Goal: Task Accomplishment & Management: Manage account settings

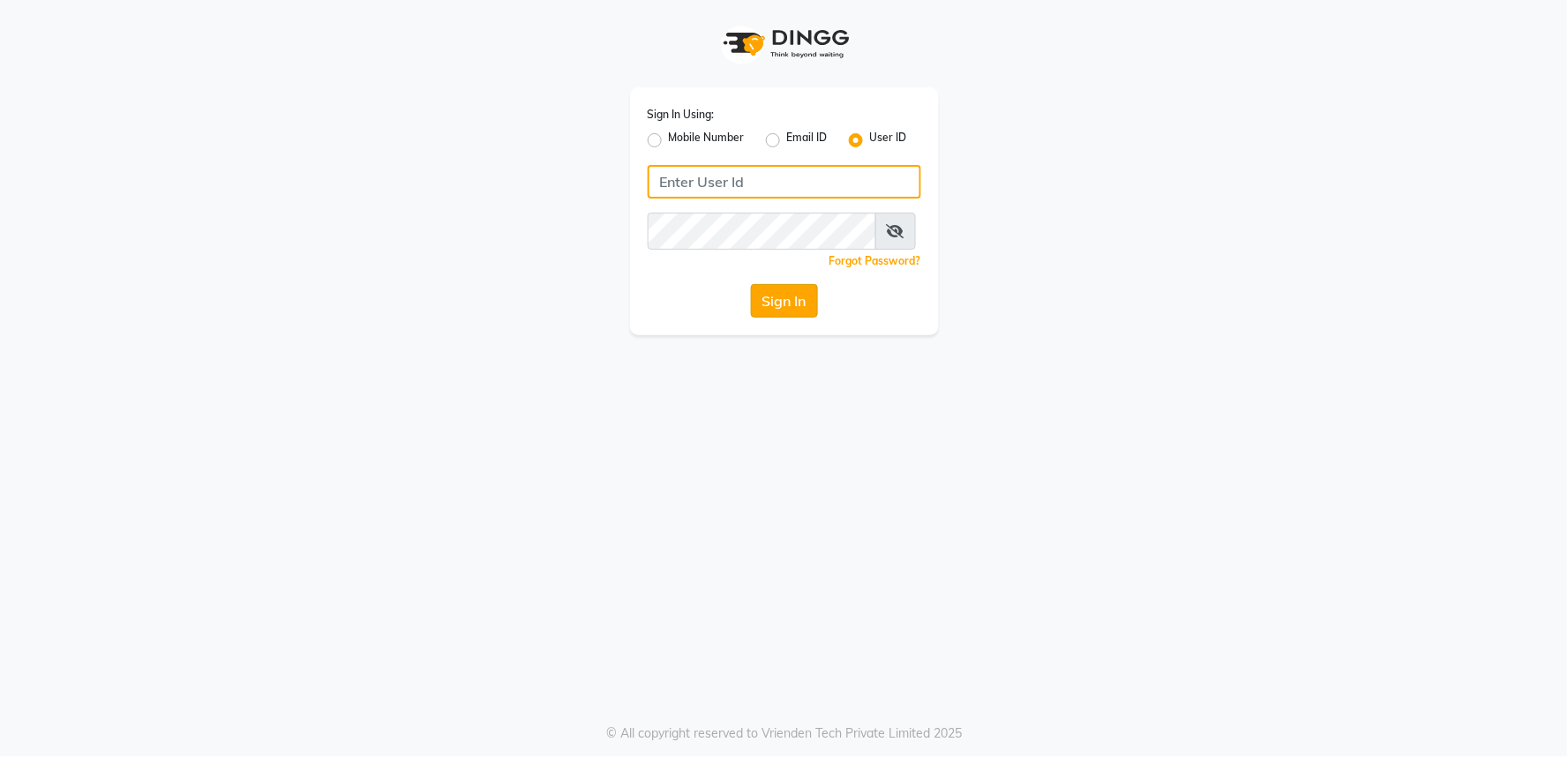
type input "kryoss@123"
click at [774, 311] on button "Sign In" at bounding box center [784, 301] width 67 height 34
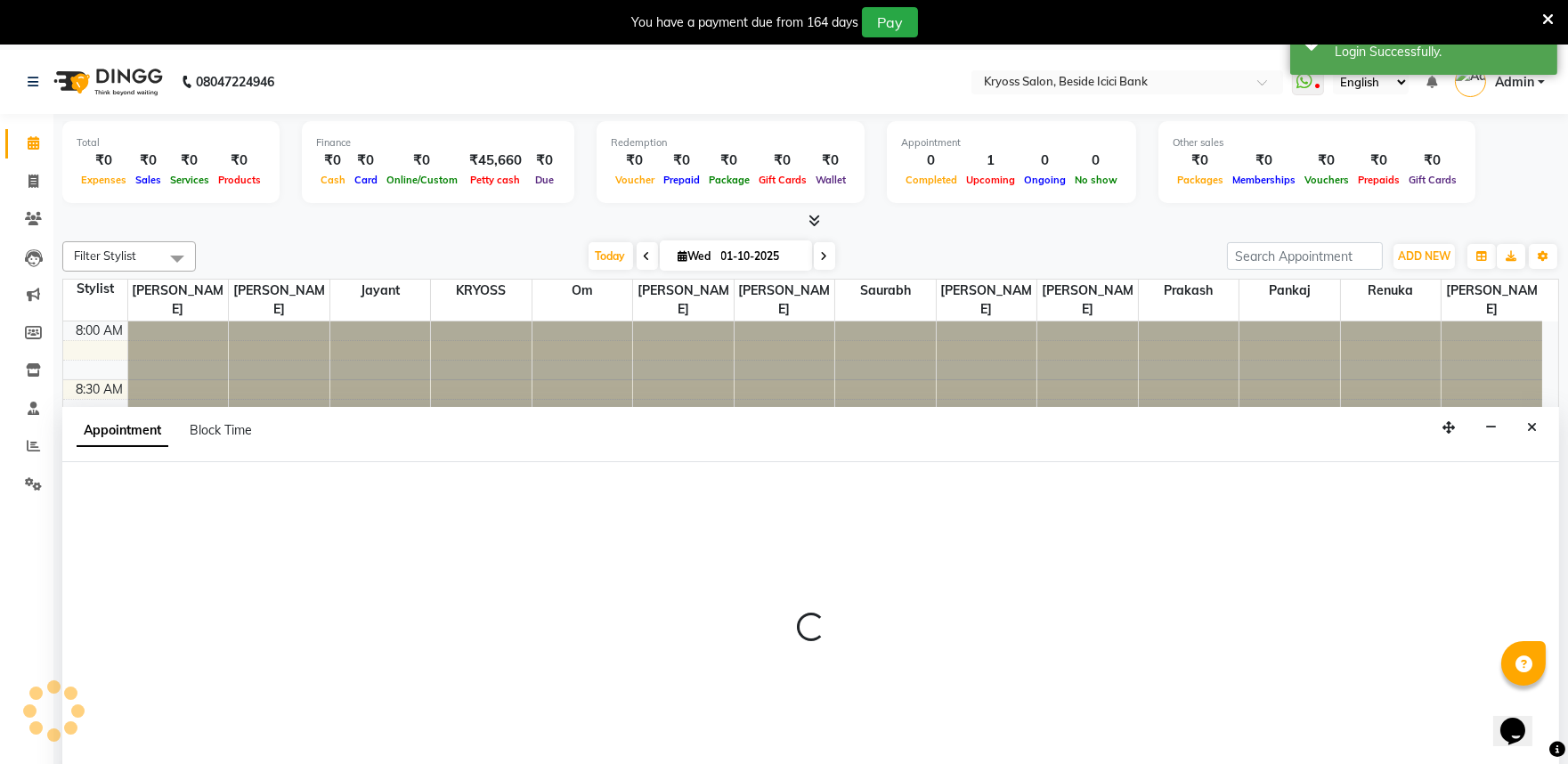
scroll to position [54, 0]
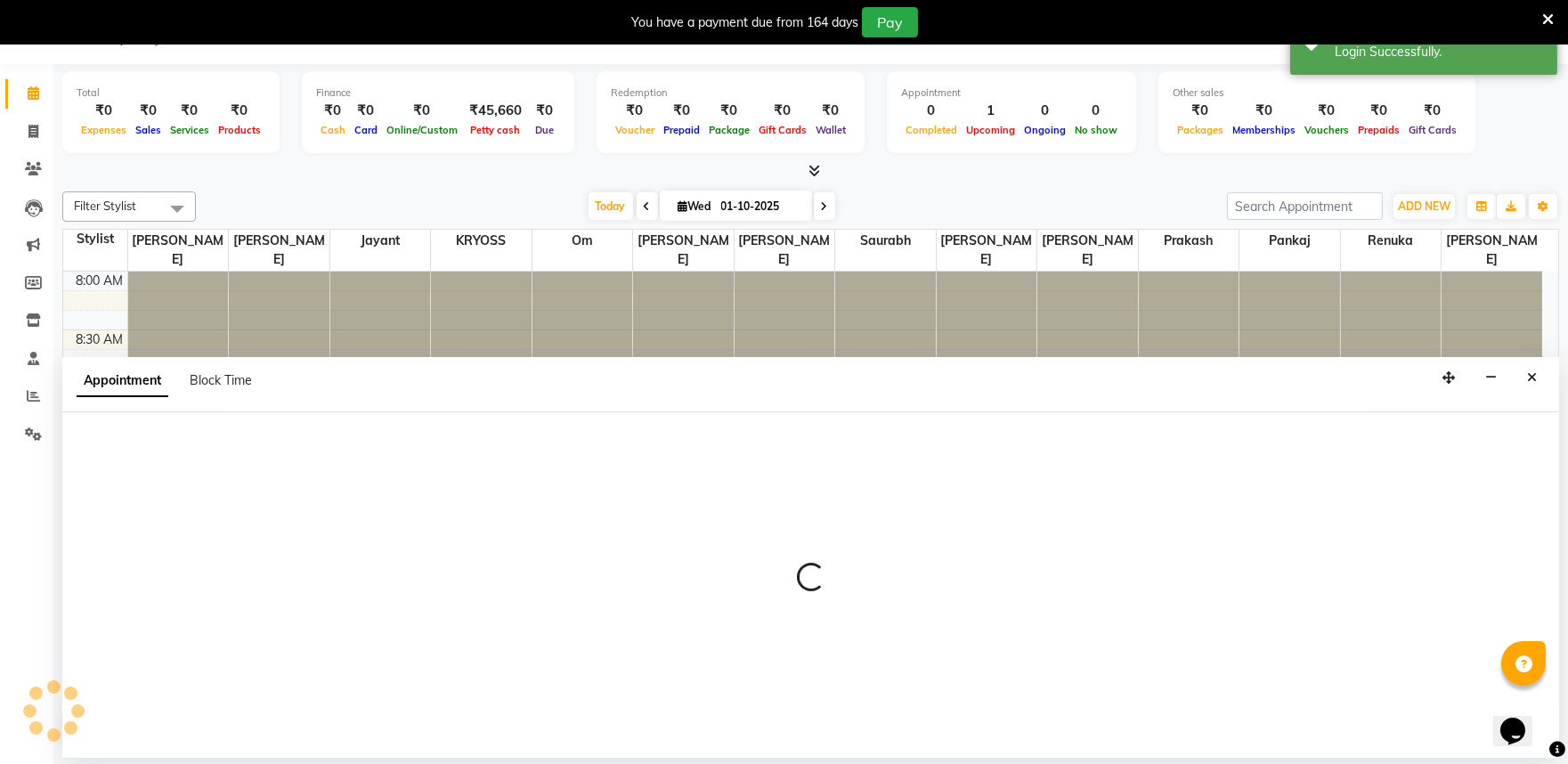
select select "77239"
select select "555"
select select "tentative"
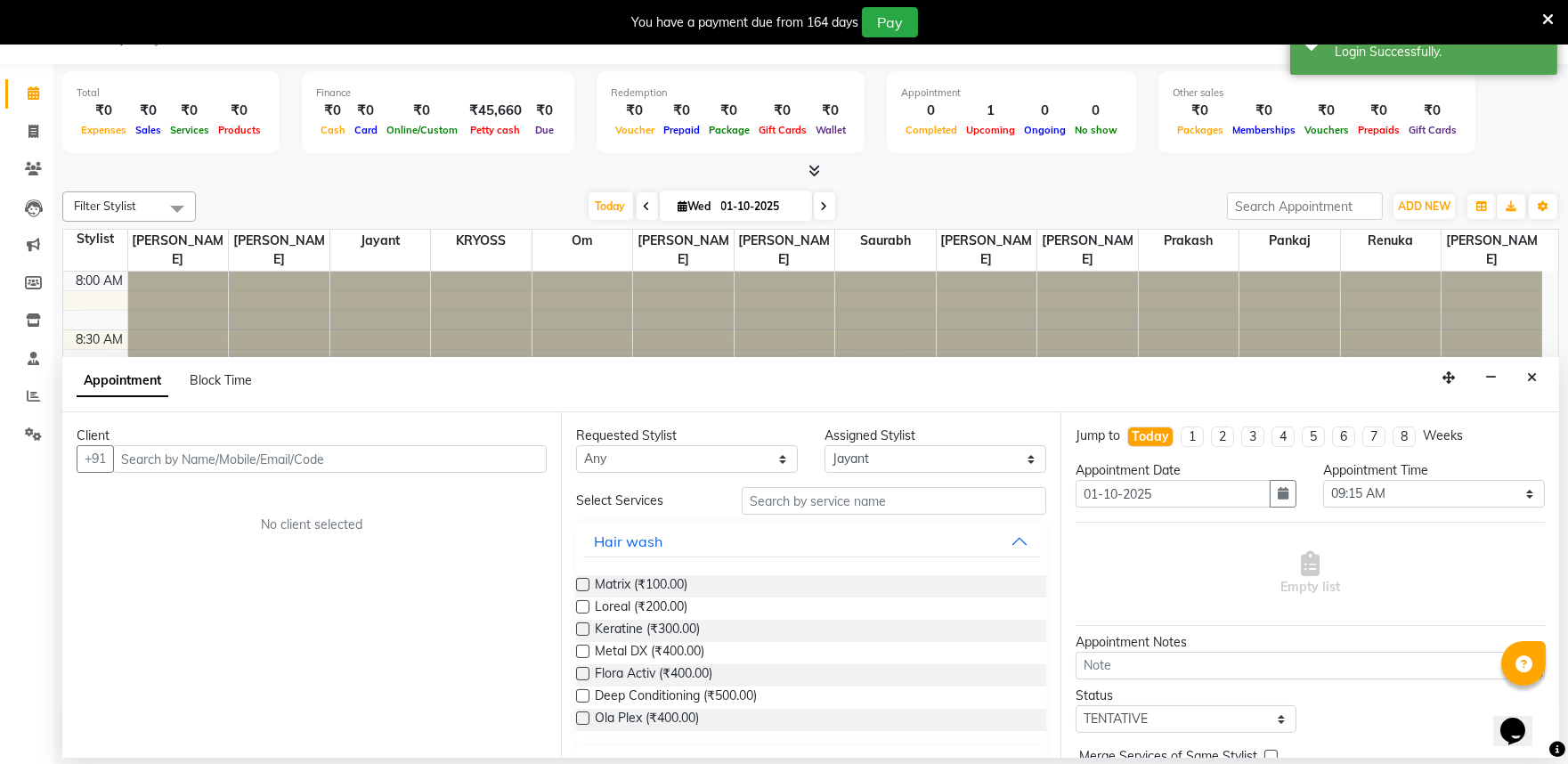
click at [428, 471] on input "text" at bounding box center [330, 458] width 434 height 27
type input "1"
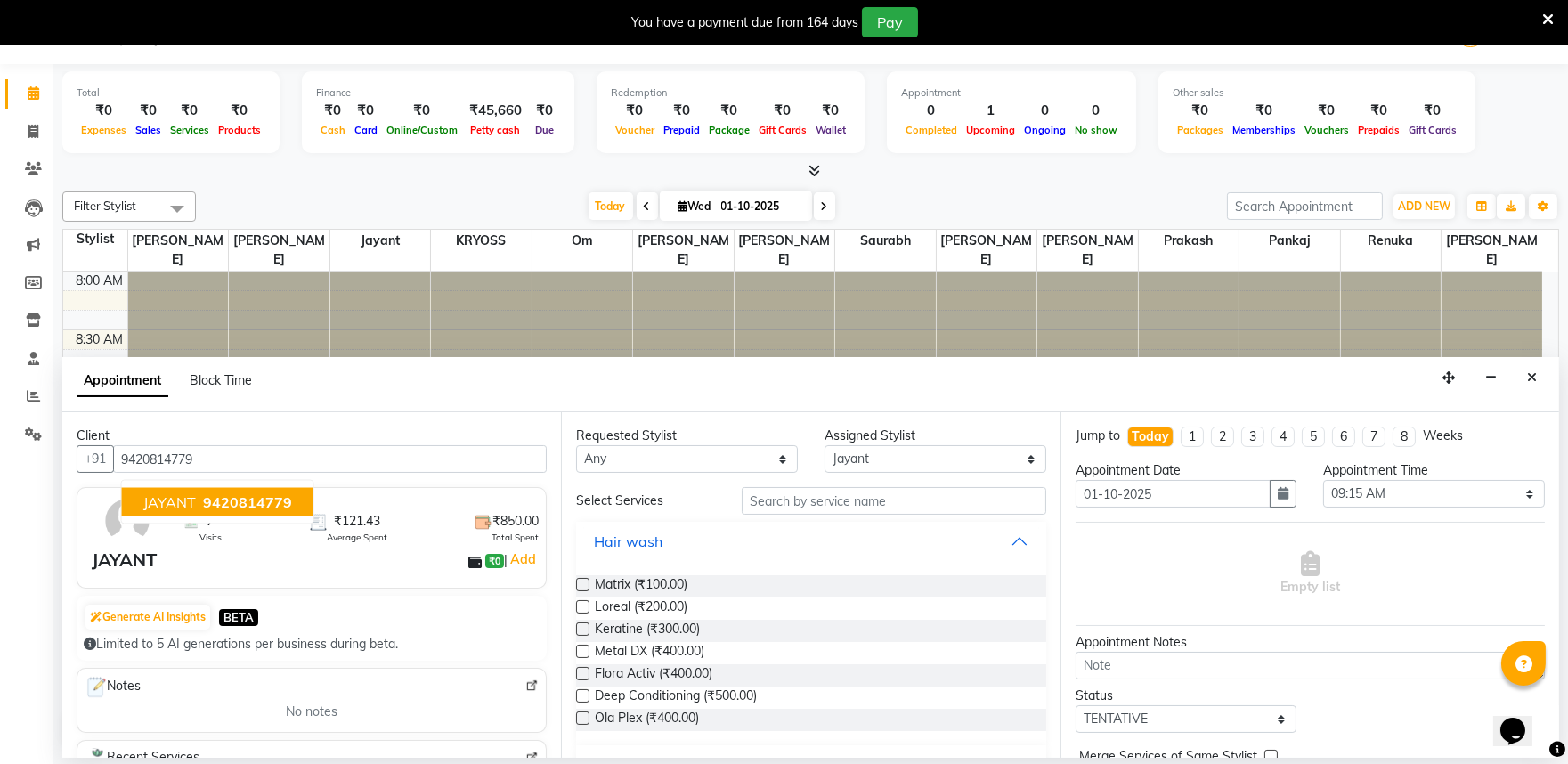
click at [286, 511] on span "9420814779" at bounding box center [247, 502] width 89 height 18
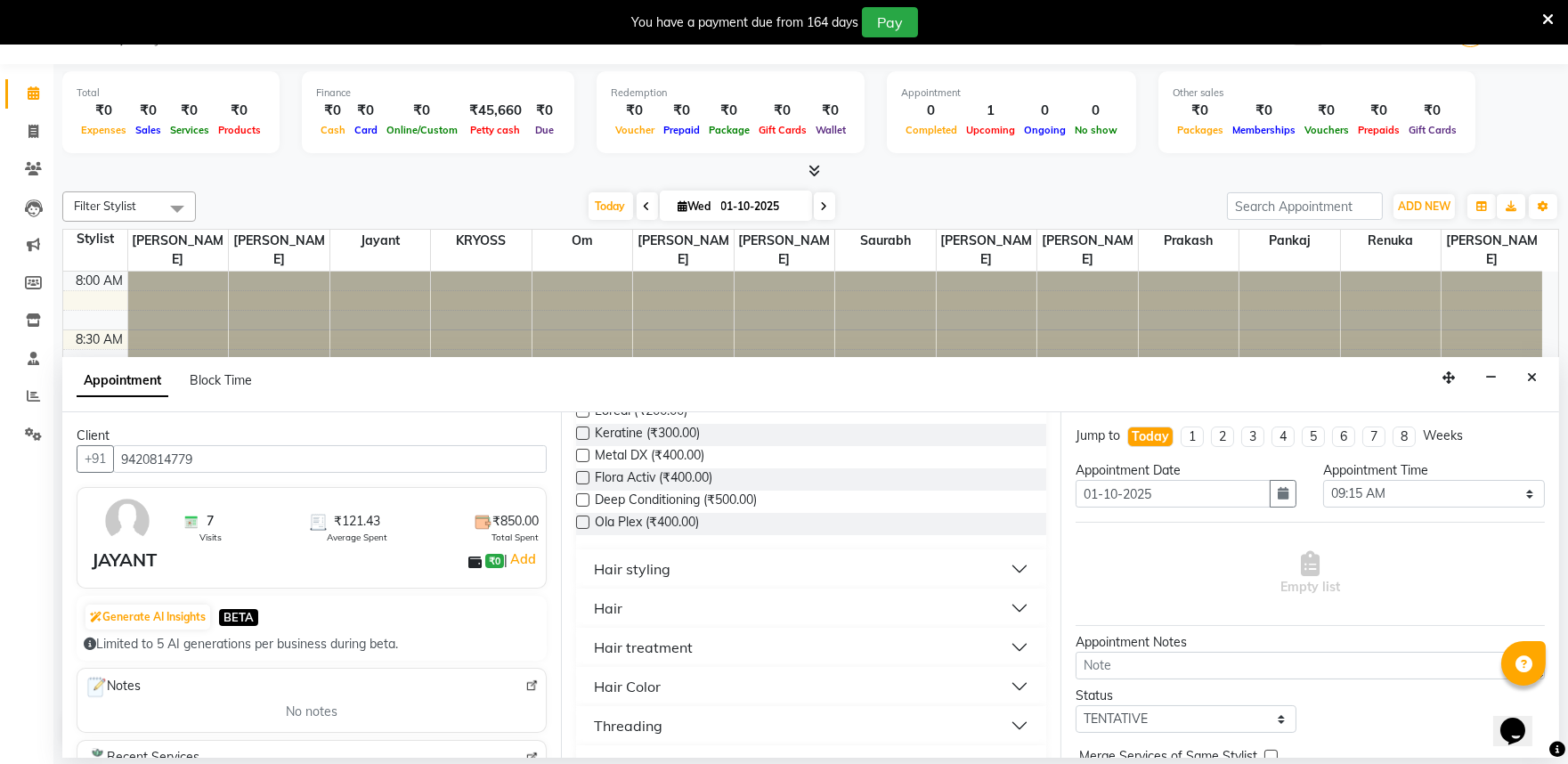
scroll to position [198, 0]
type input "9420814779"
click at [622, 617] on div "Hair" at bounding box center [608, 606] width 28 height 22
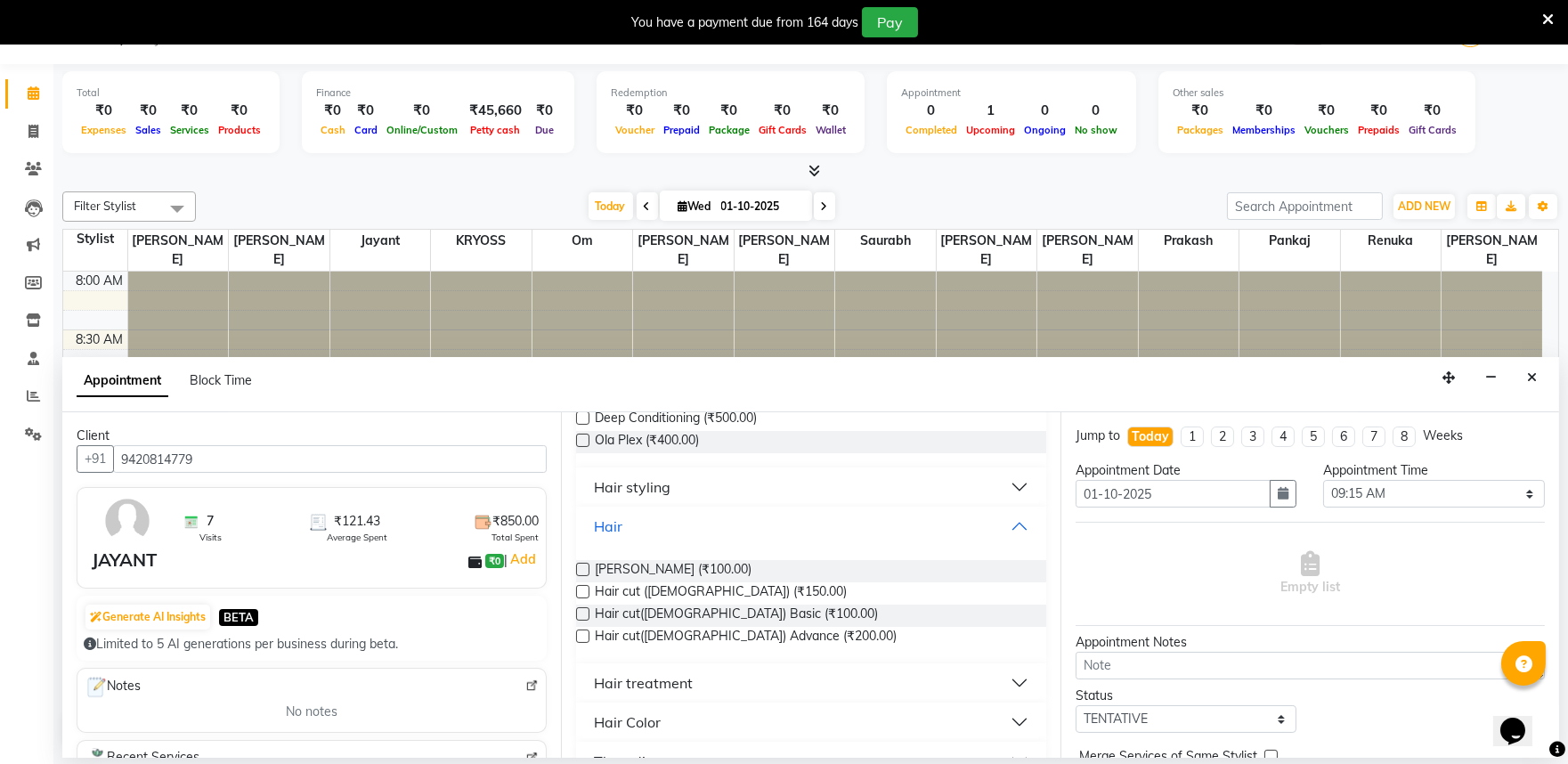
scroll to position [395, 0]
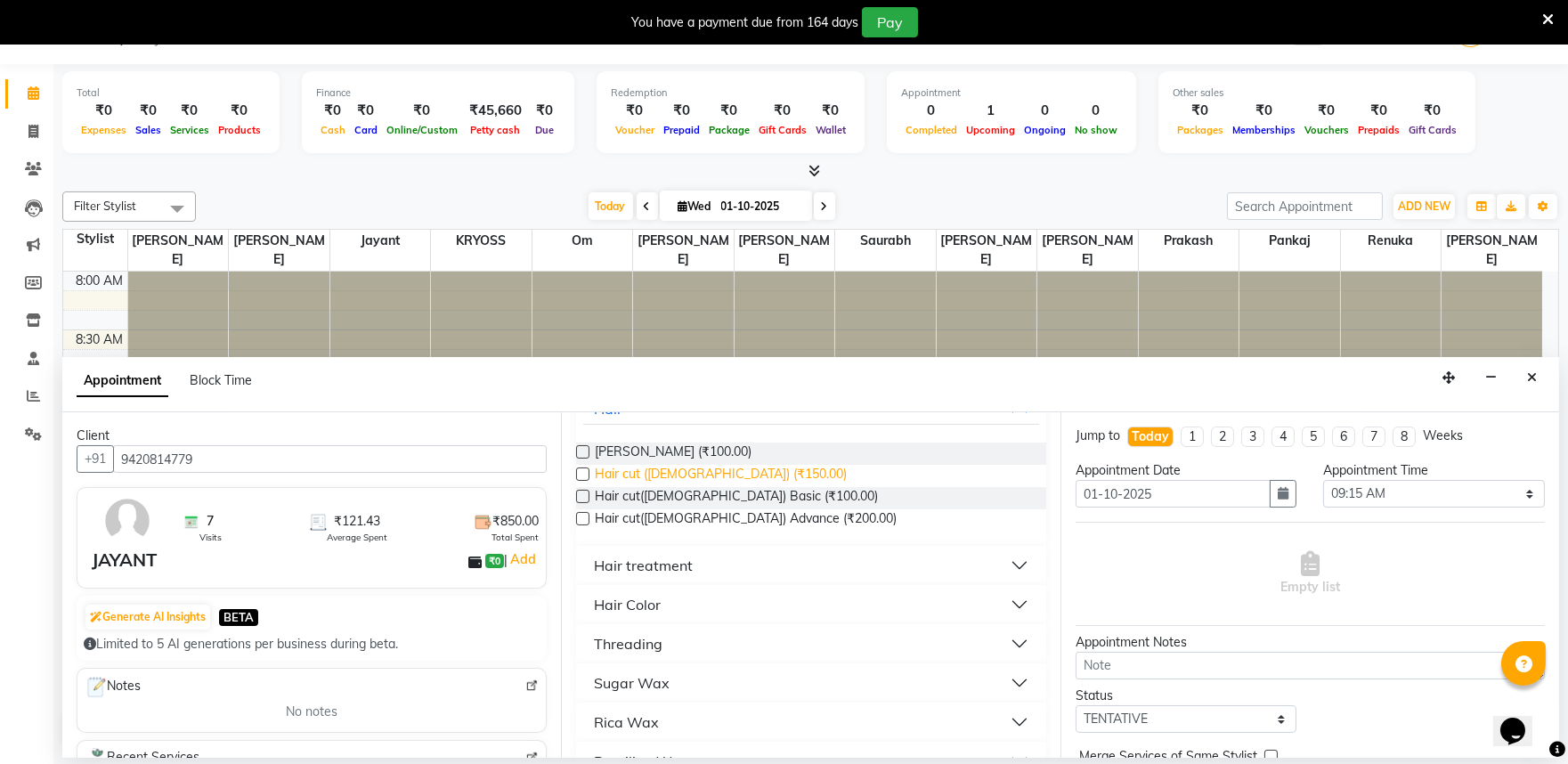
click at [696, 487] on span "Hair cut ([DEMOGRAPHIC_DATA]) (₹150.00)" at bounding box center [721, 476] width 252 height 23
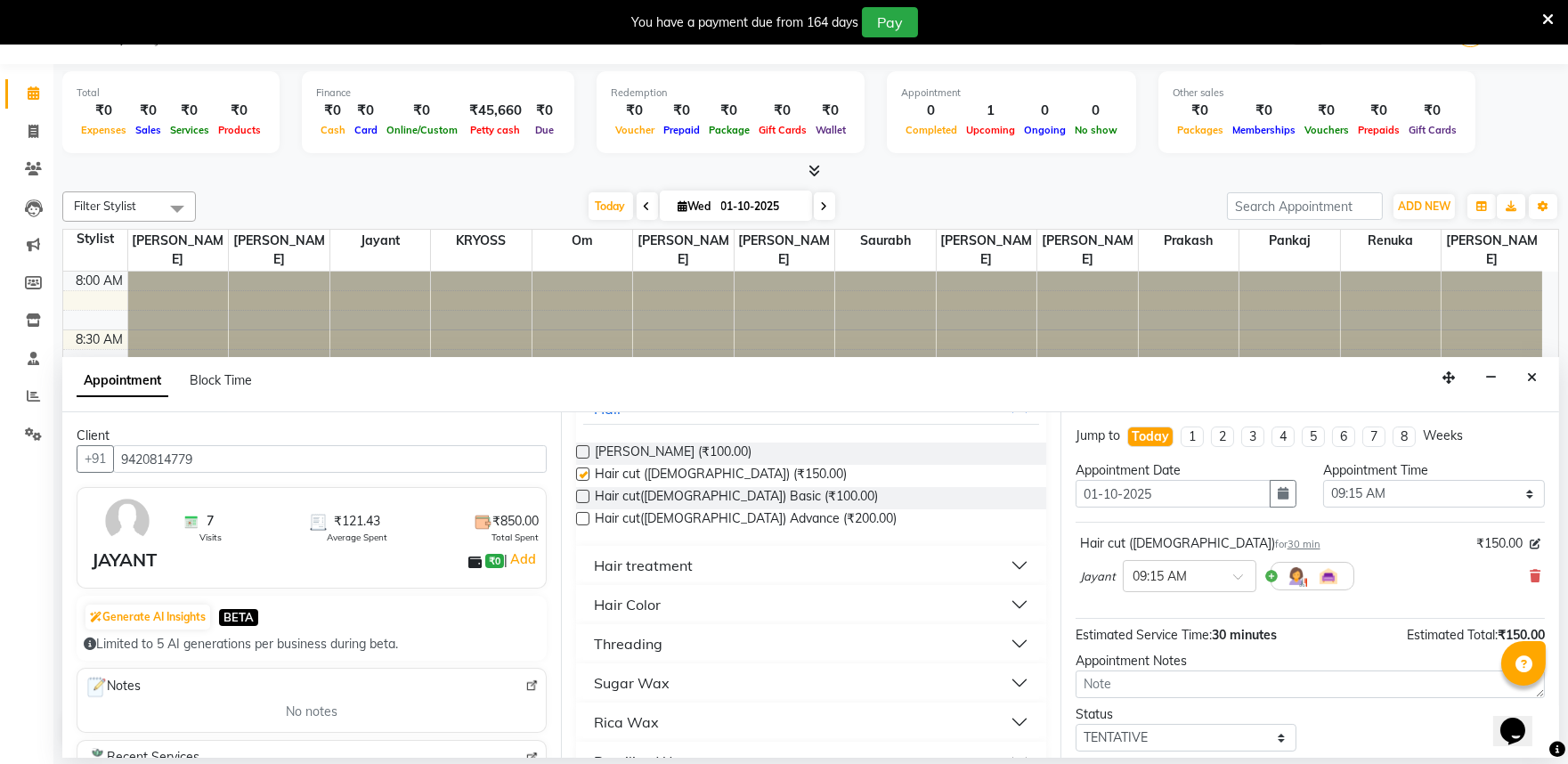
checkbox input "false"
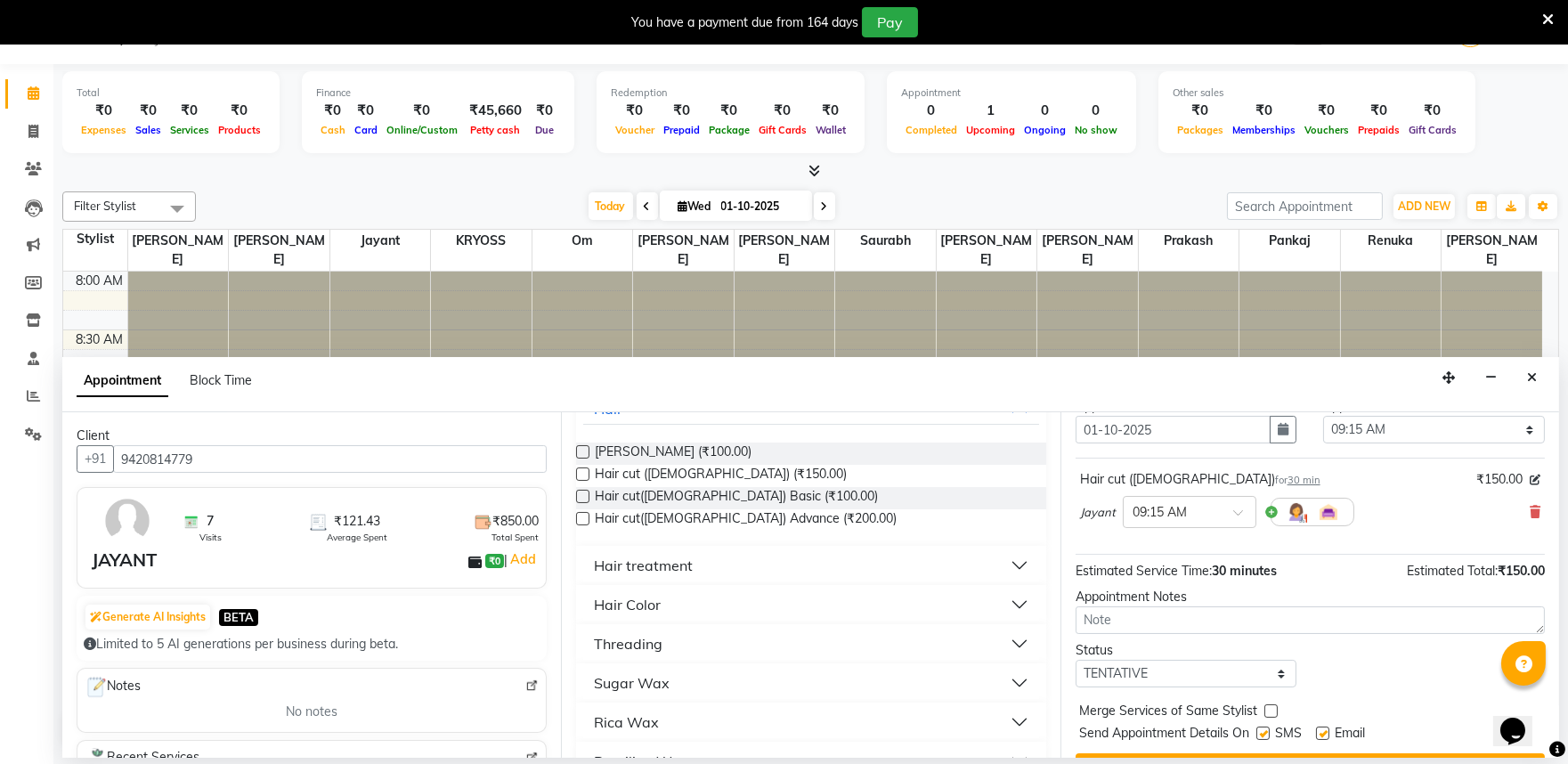
scroll to position [142, 0]
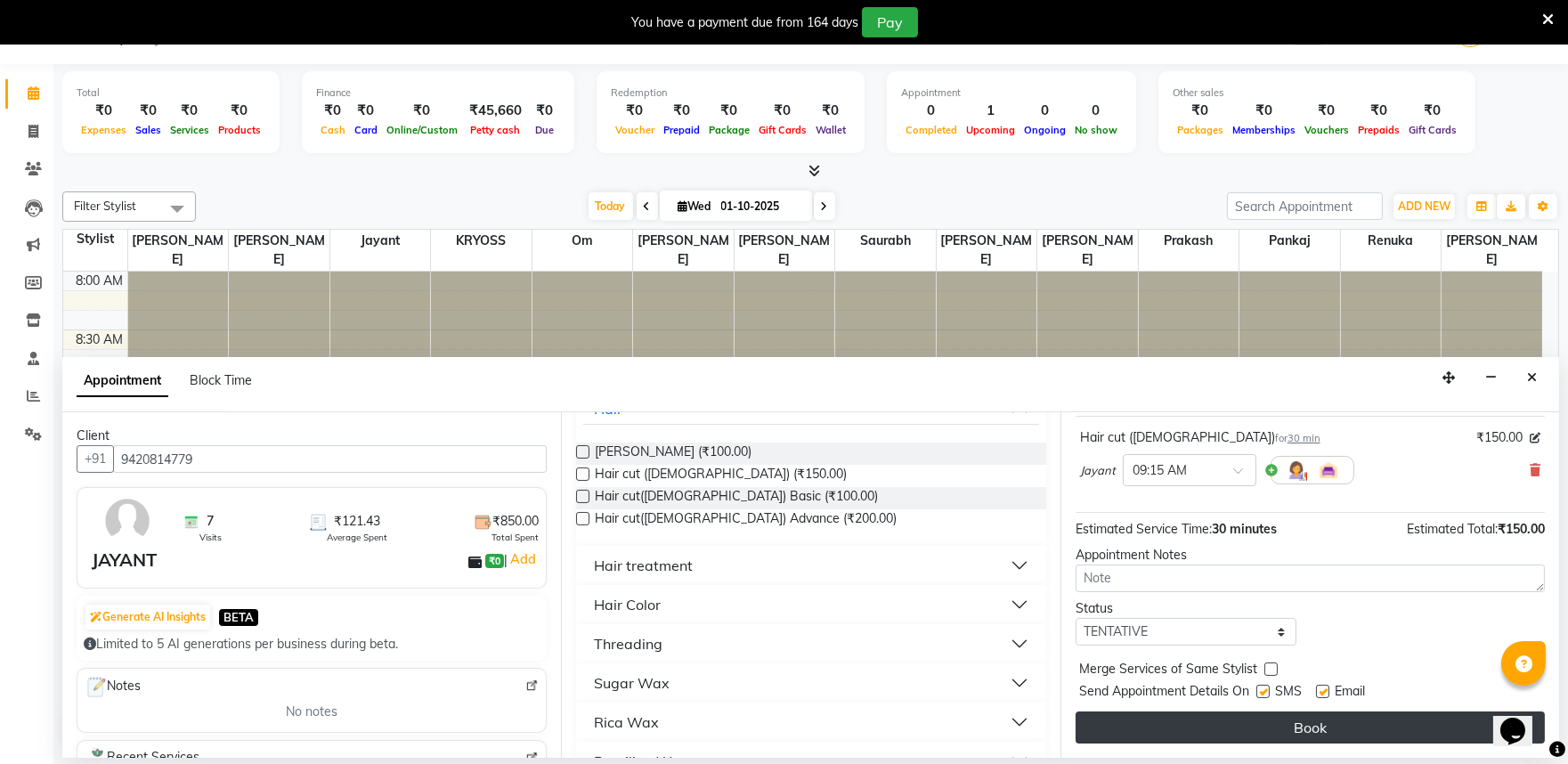
click at [1314, 727] on button "Book" at bounding box center [1310, 727] width 470 height 32
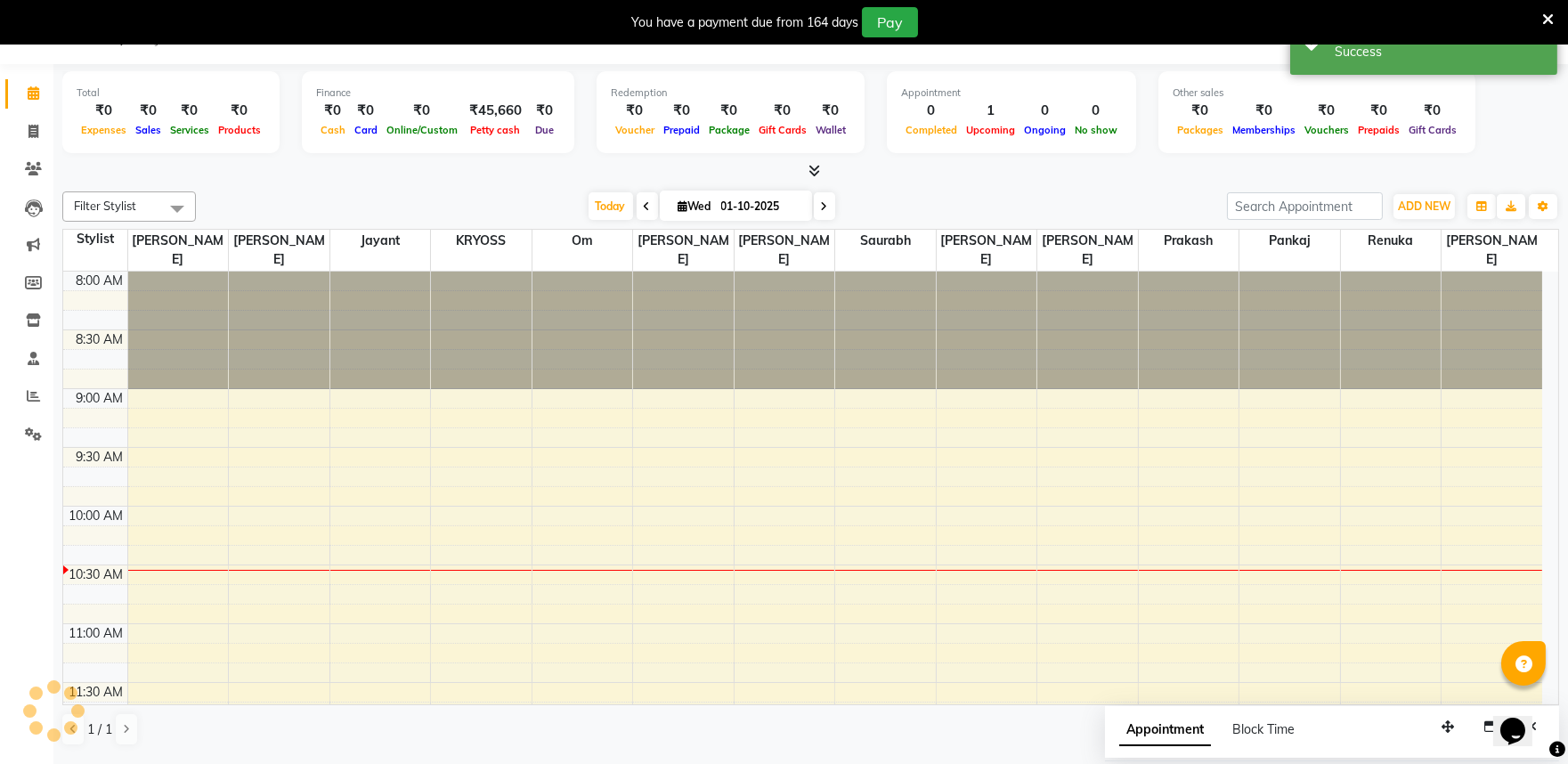
scroll to position [0, 0]
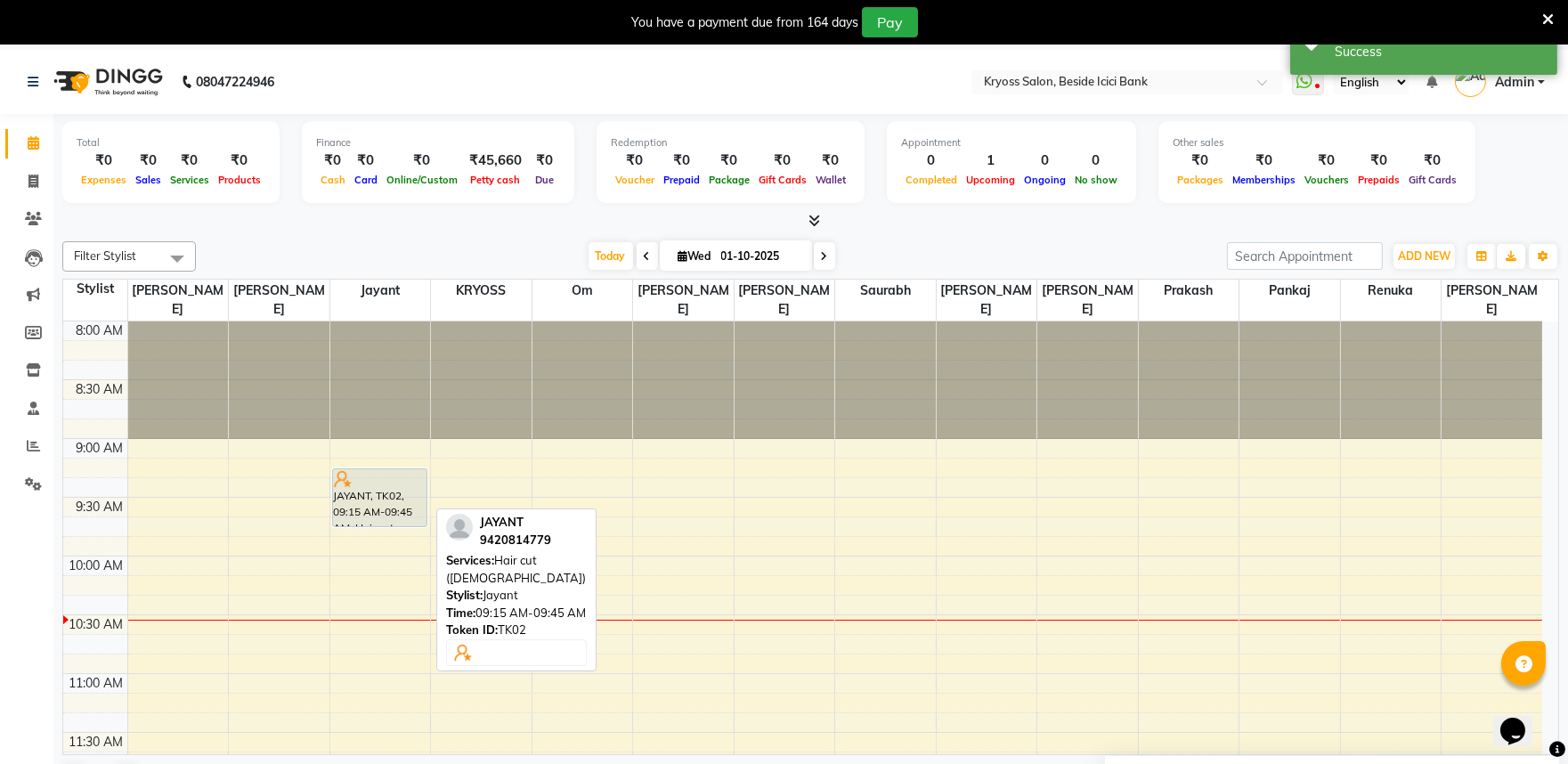
click at [419, 499] on div "JAYANT, TK02, 09:15 AM-09:45 AM, Hair cut ([DEMOGRAPHIC_DATA])" at bounding box center [381, 498] width 95 height 57
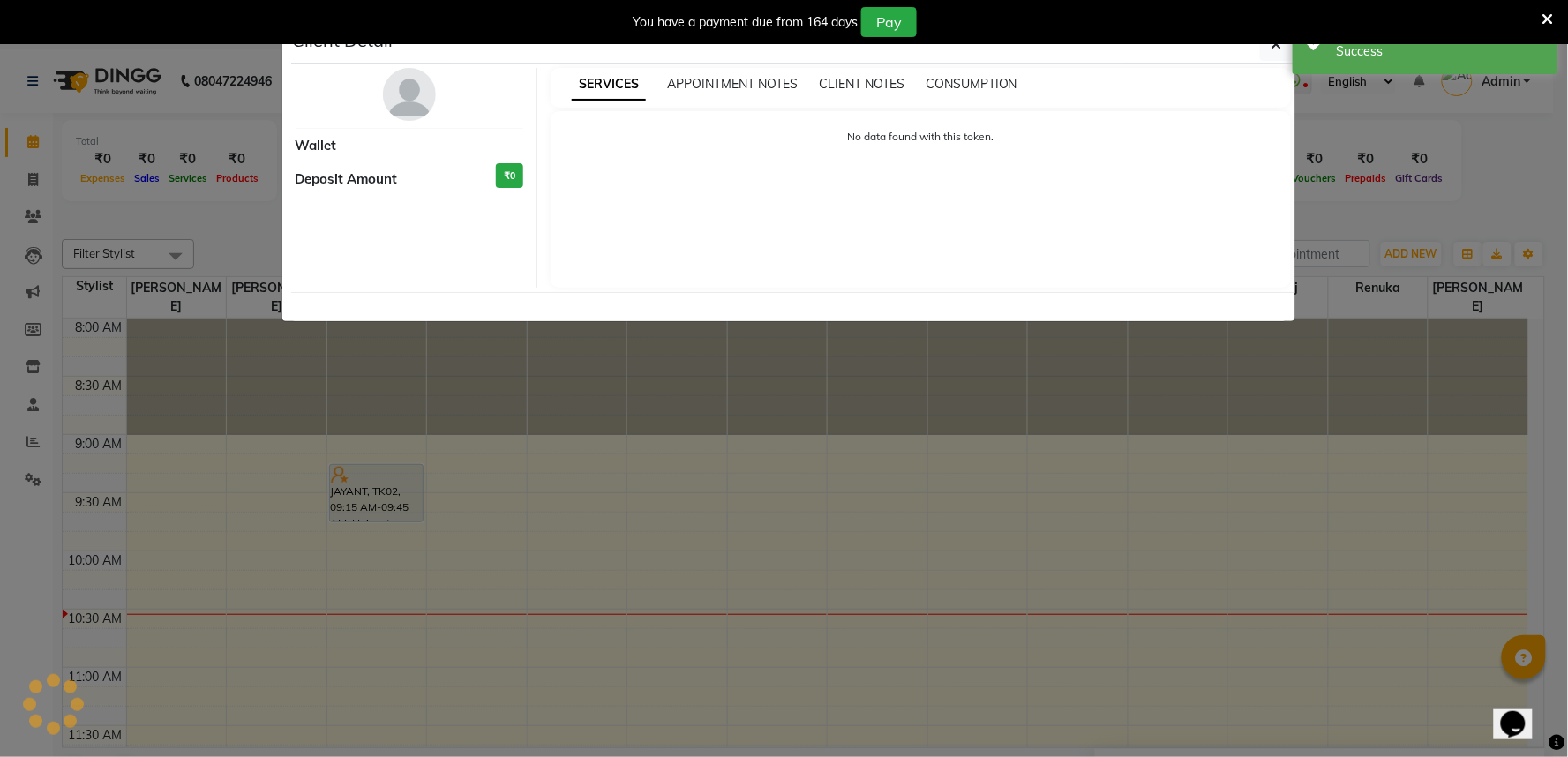
select select "7"
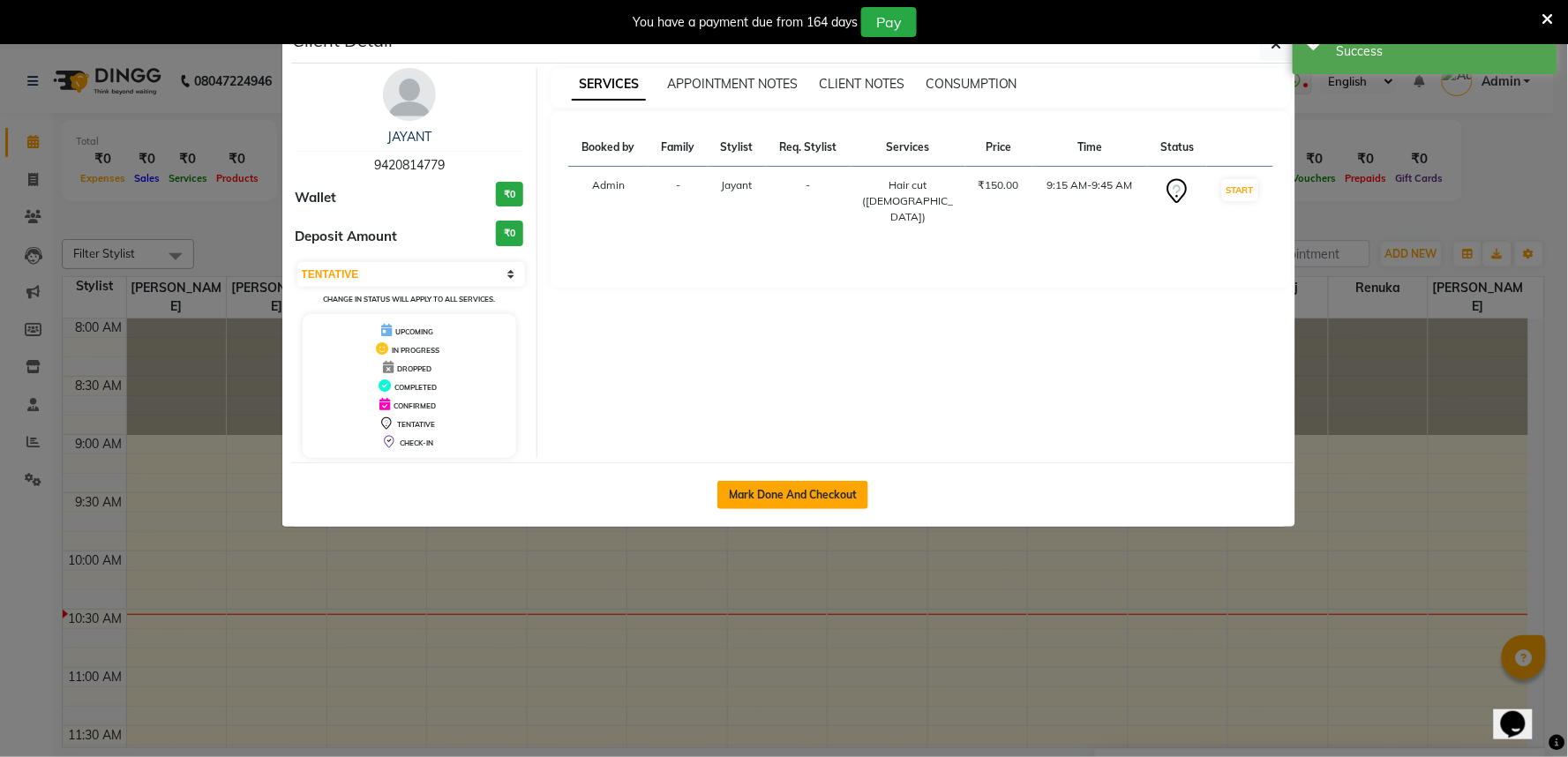
click at [790, 509] on button "Mark Done And Checkout" at bounding box center [792, 494] width 151 height 28
select select "5439"
select select "service"
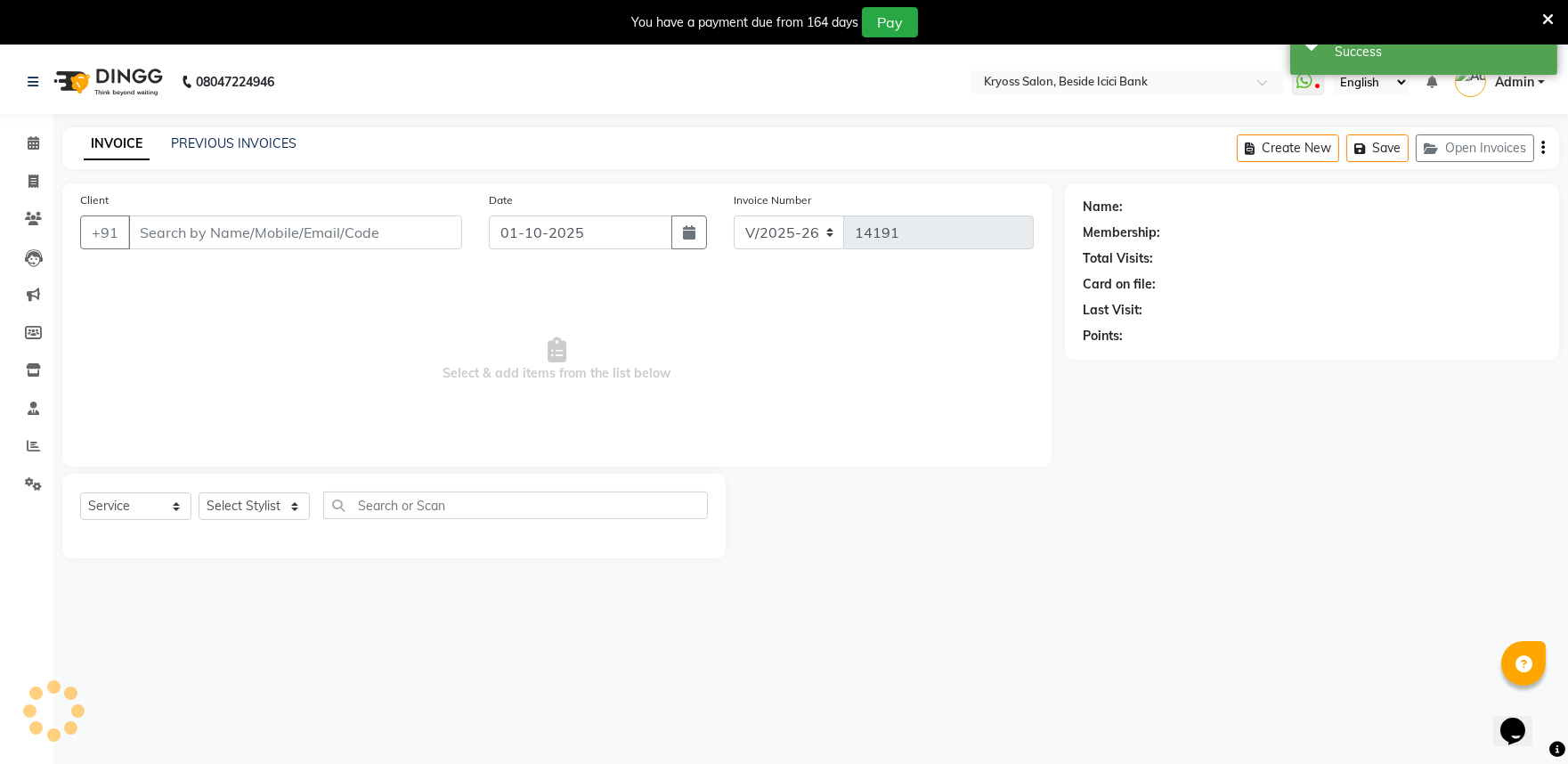
type input "9420814779"
select select "77239"
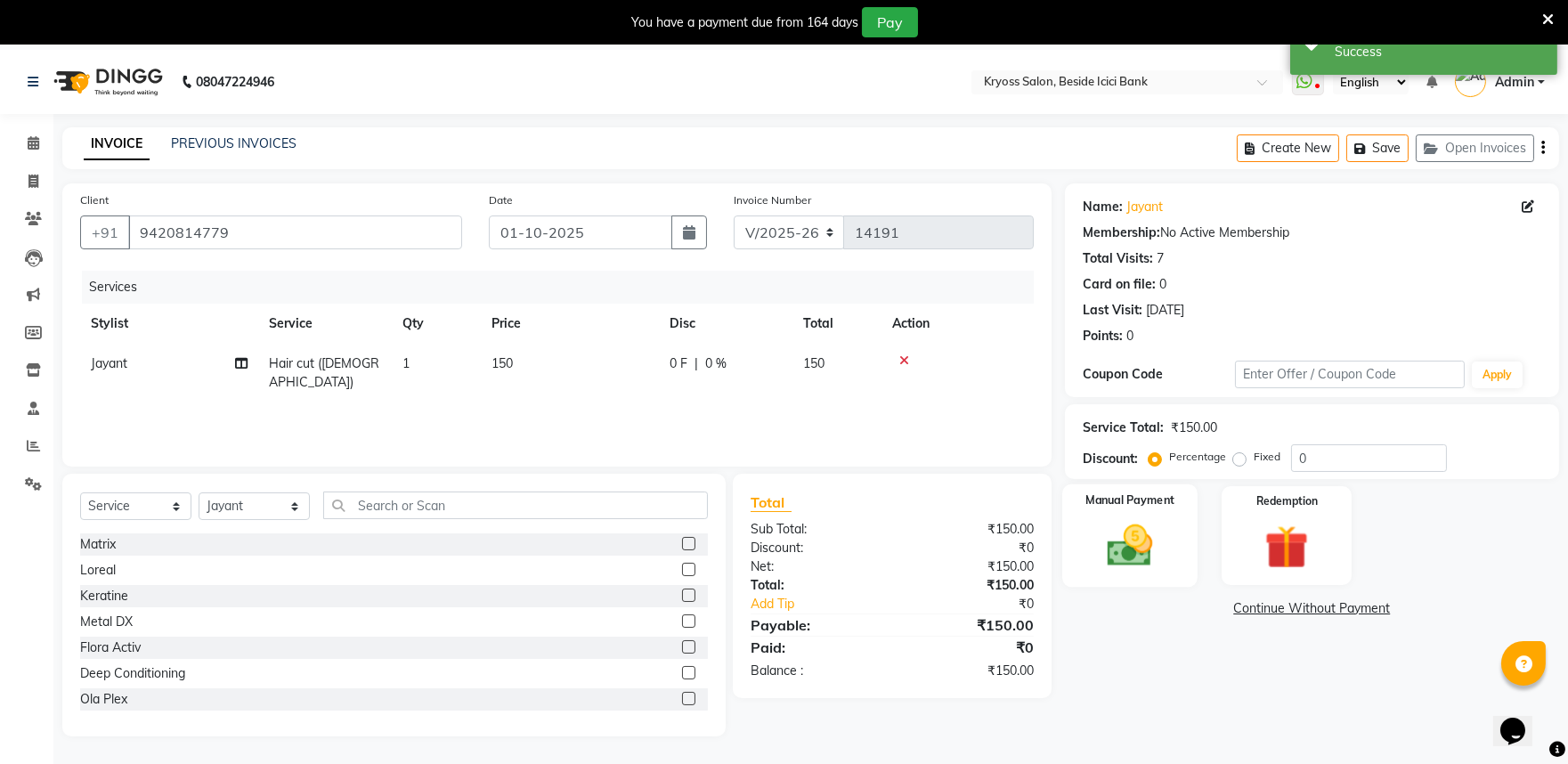
click at [1136, 572] on img at bounding box center [1130, 544] width 74 height 52
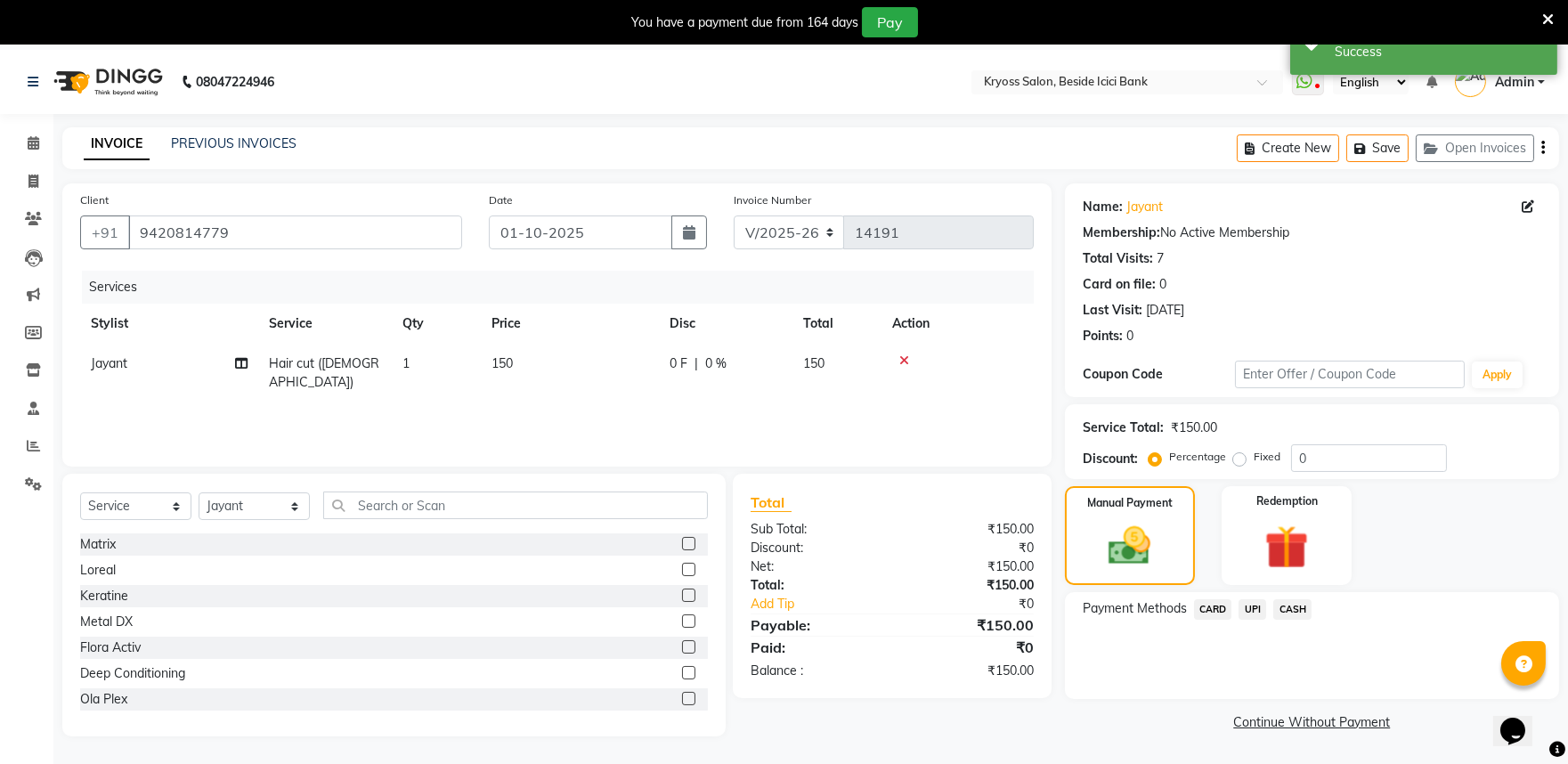
click at [1256, 619] on span "UPI" at bounding box center [1252, 610] width 27 height 21
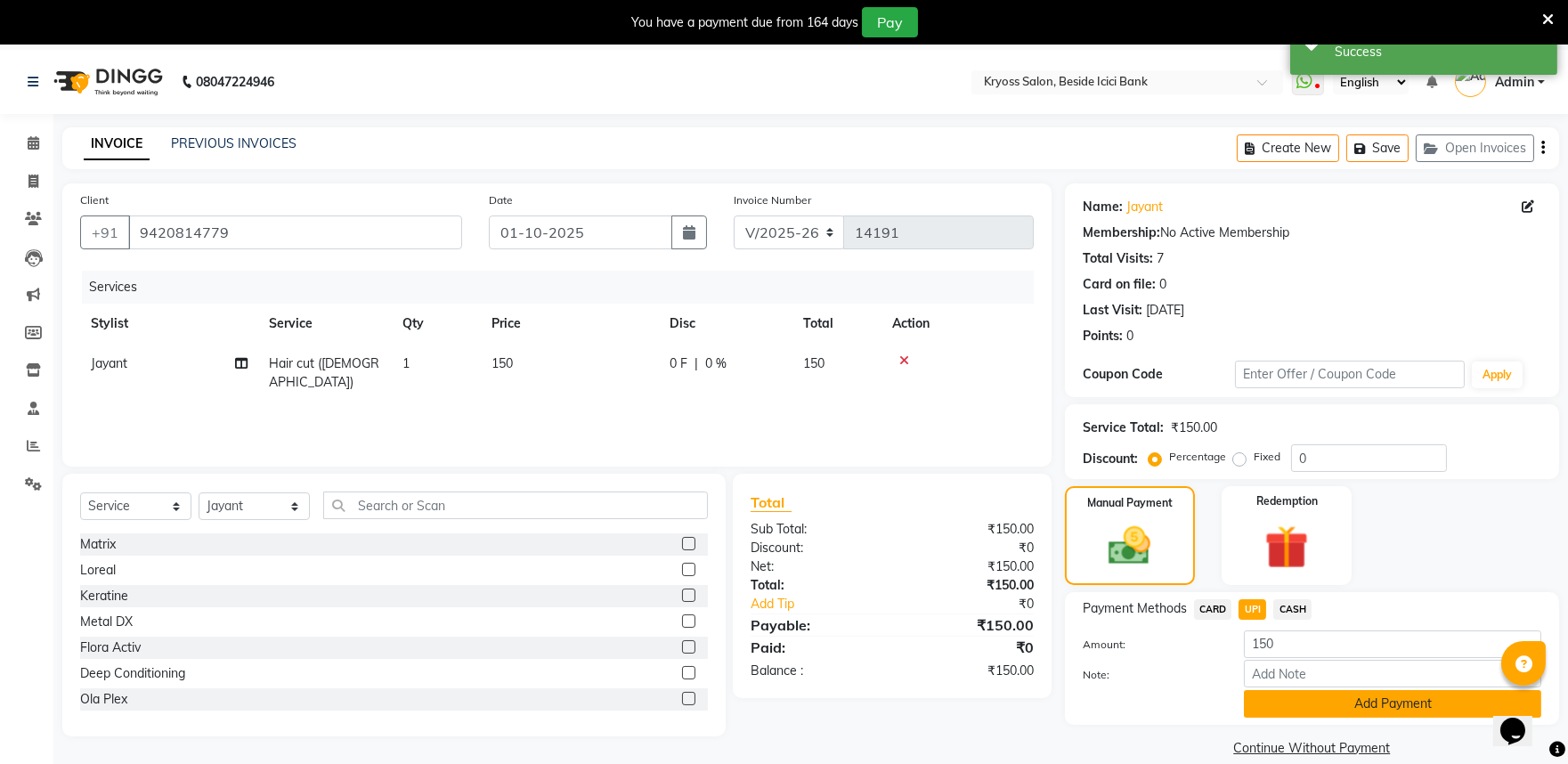
click at [1311, 718] on button "Add Payment" at bounding box center [1393, 703] width 297 height 27
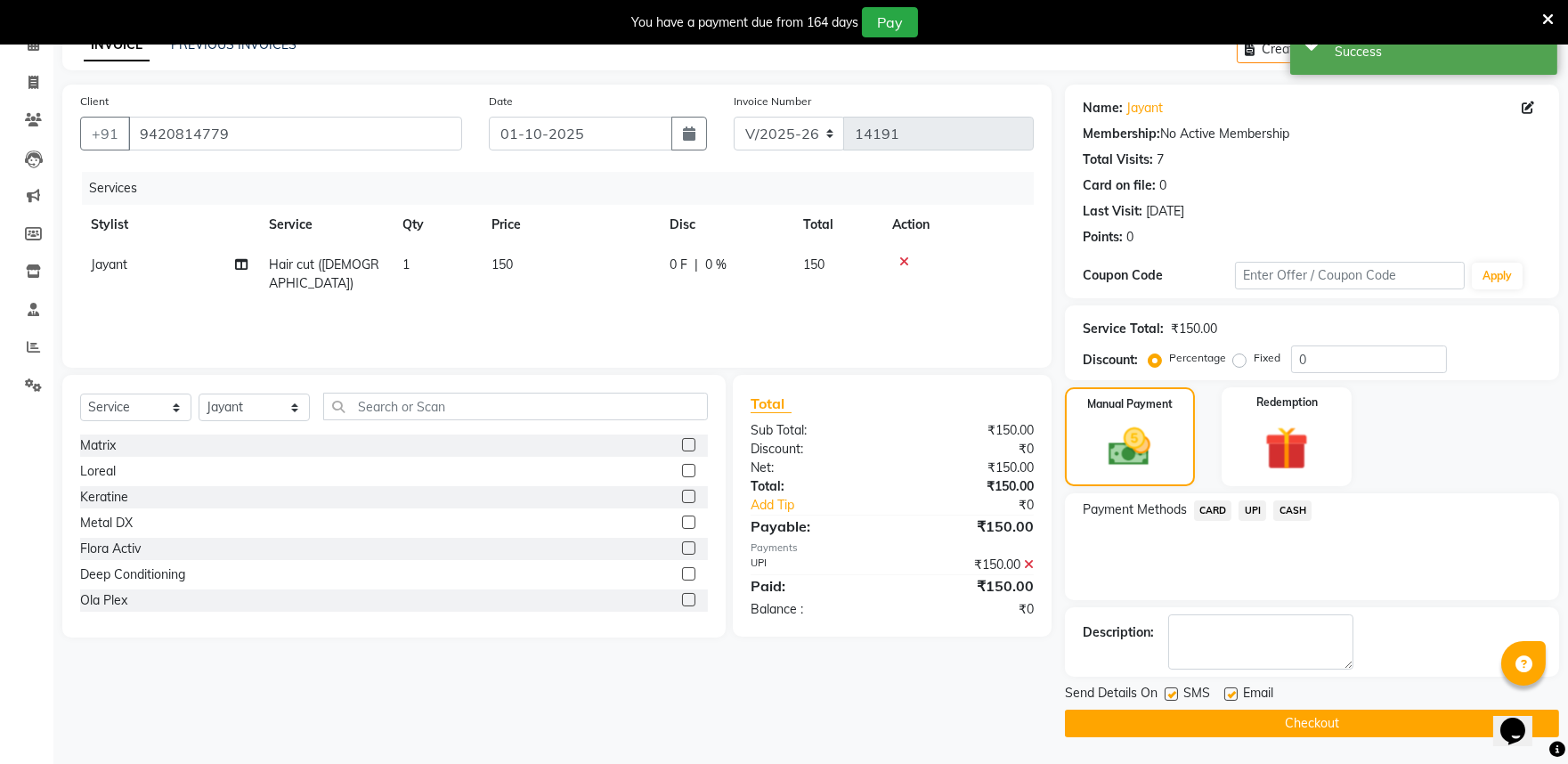
scroll to position [141, 0]
click at [1314, 730] on button "Checkout" at bounding box center [1312, 722] width 494 height 27
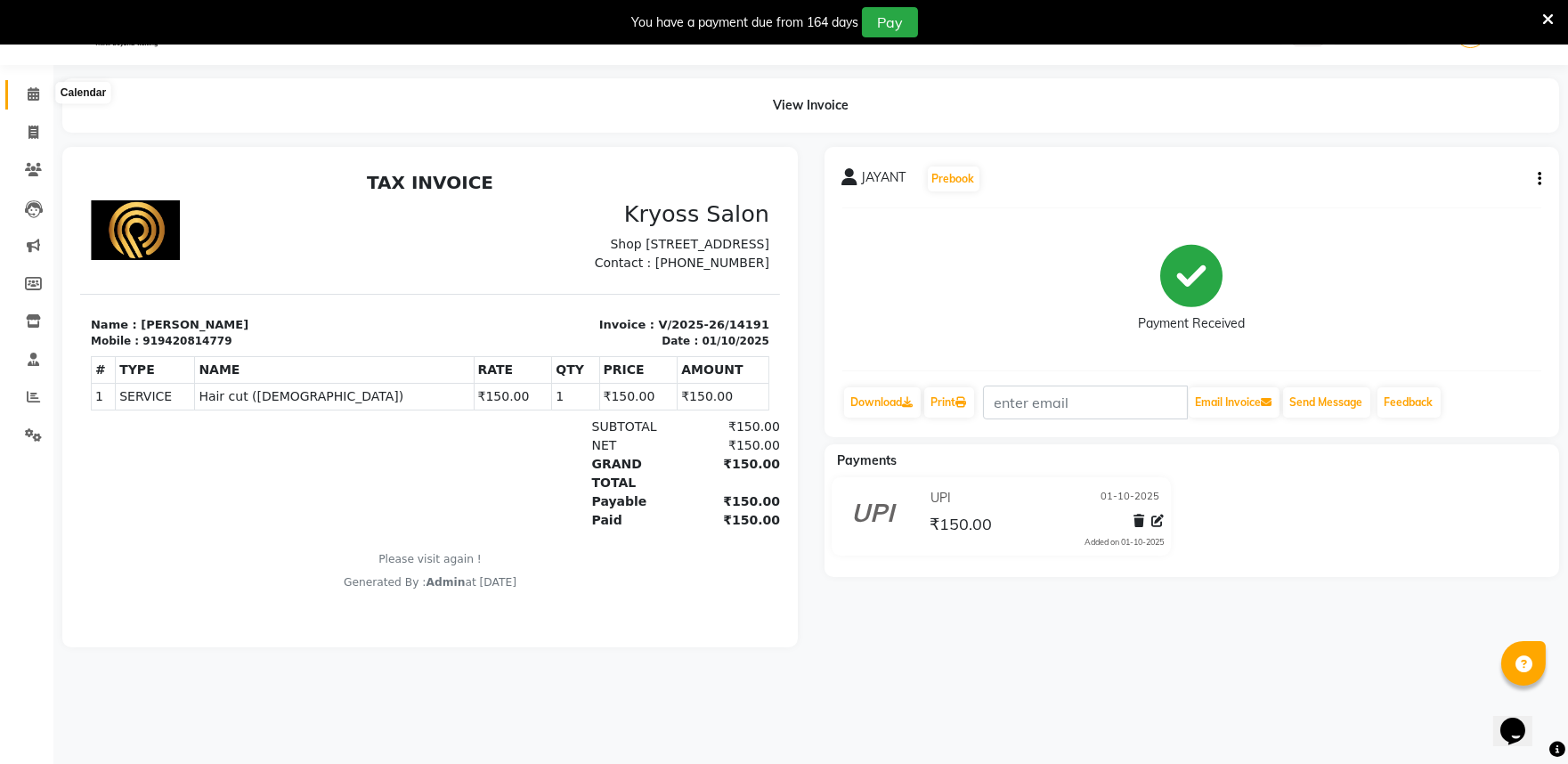
click at [28, 100] on icon at bounding box center [33, 94] width 11 height 13
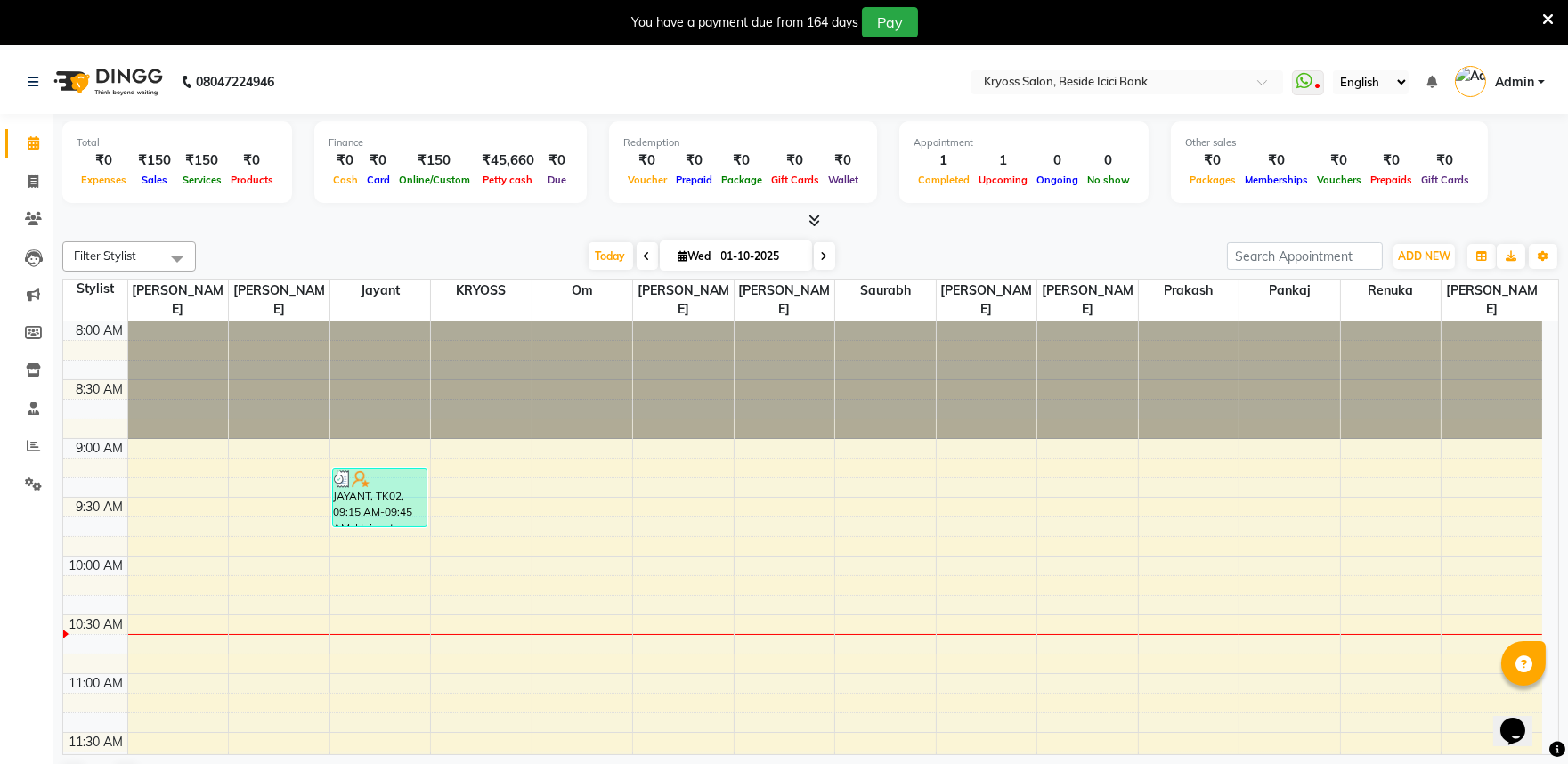
scroll to position [98, 0]
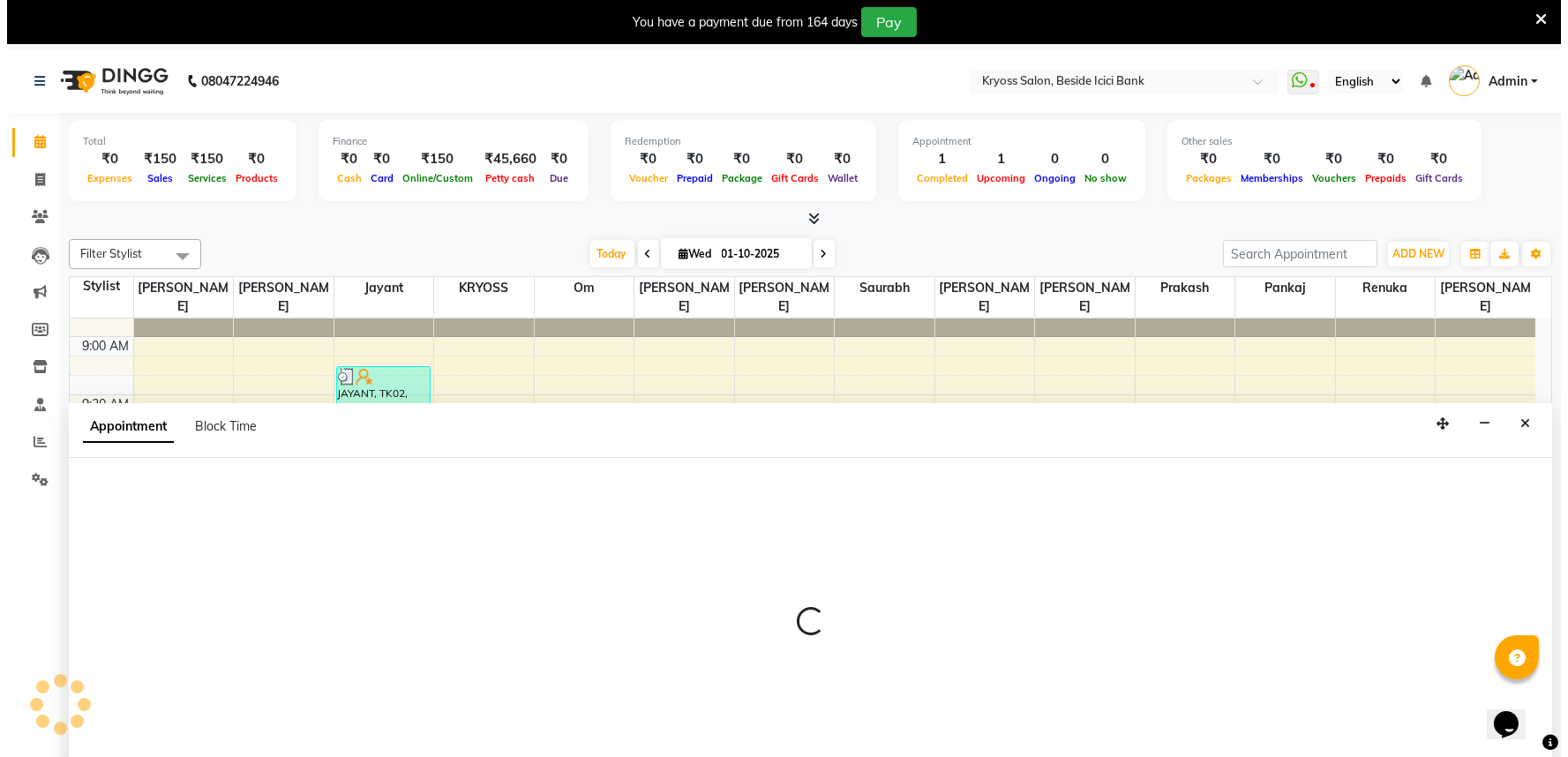
scroll to position [53, 0]
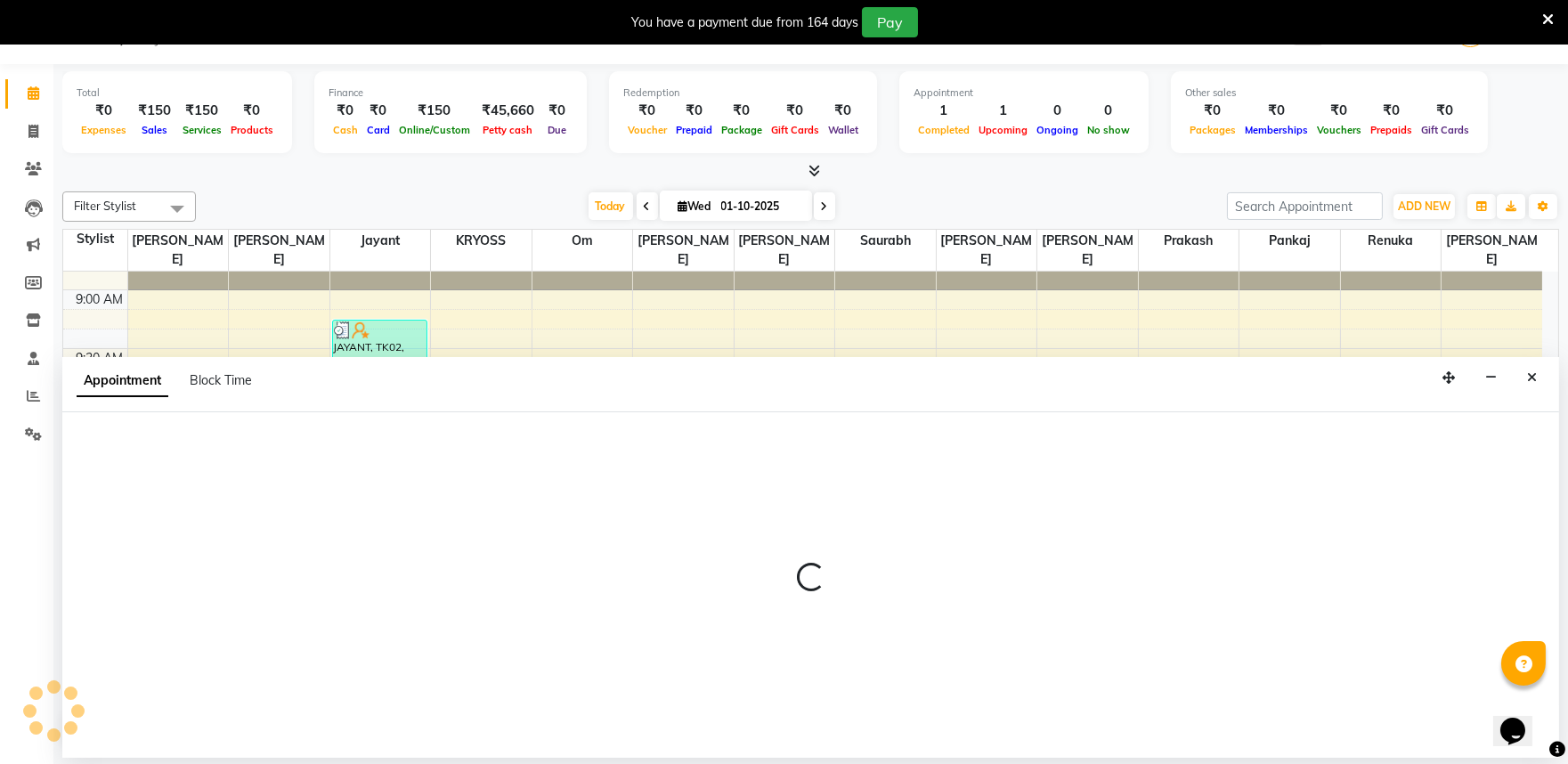
select select "52359"
select select "585"
select select "tentative"
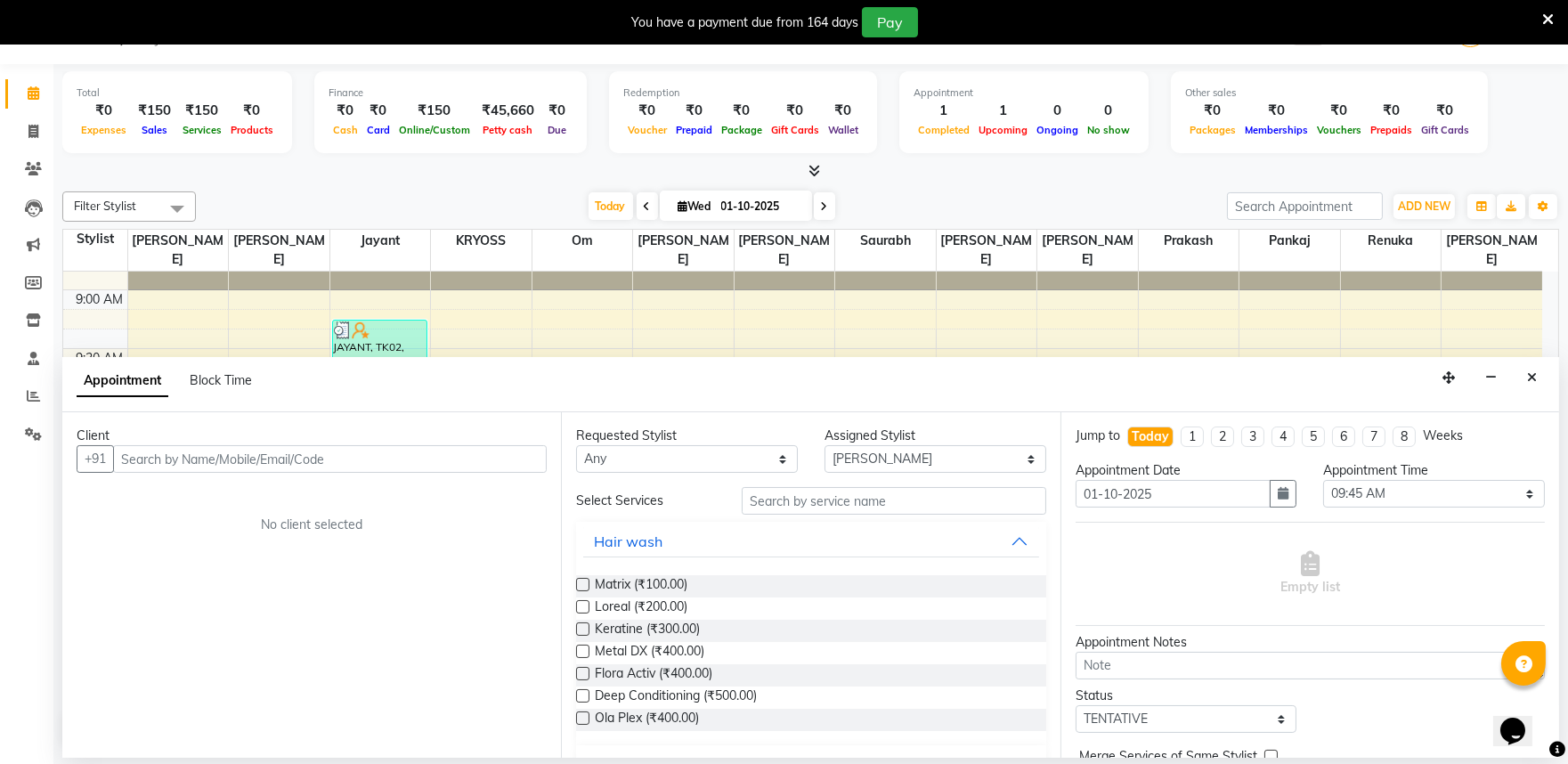
click at [285, 472] on input "text" at bounding box center [330, 458] width 434 height 27
type input "9414389694"
click at [491, 467] on span "Add Client" at bounding box center [509, 458] width 60 height 16
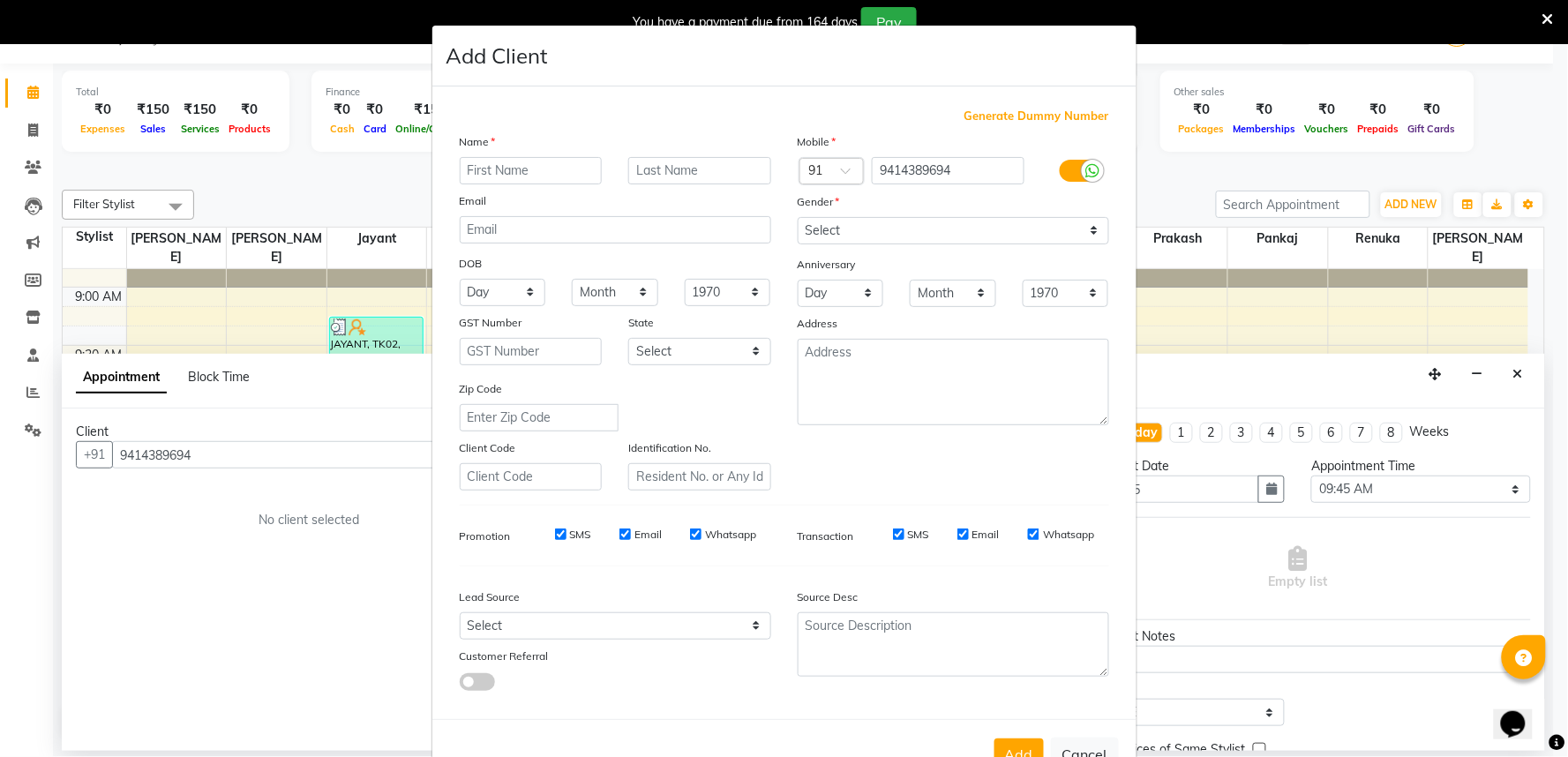
click at [493, 185] on input "text" at bounding box center [531, 170] width 143 height 27
type input "DENYSH"
click at [841, 244] on select "Select [DEMOGRAPHIC_DATA] [DEMOGRAPHIC_DATA] Other Prefer Not To Say" at bounding box center [953, 230] width 312 height 27
select select "[DEMOGRAPHIC_DATA]"
click at [798, 240] on select "Select [DEMOGRAPHIC_DATA] [DEMOGRAPHIC_DATA] Other Prefer Not To Say" at bounding box center [953, 230] width 312 height 27
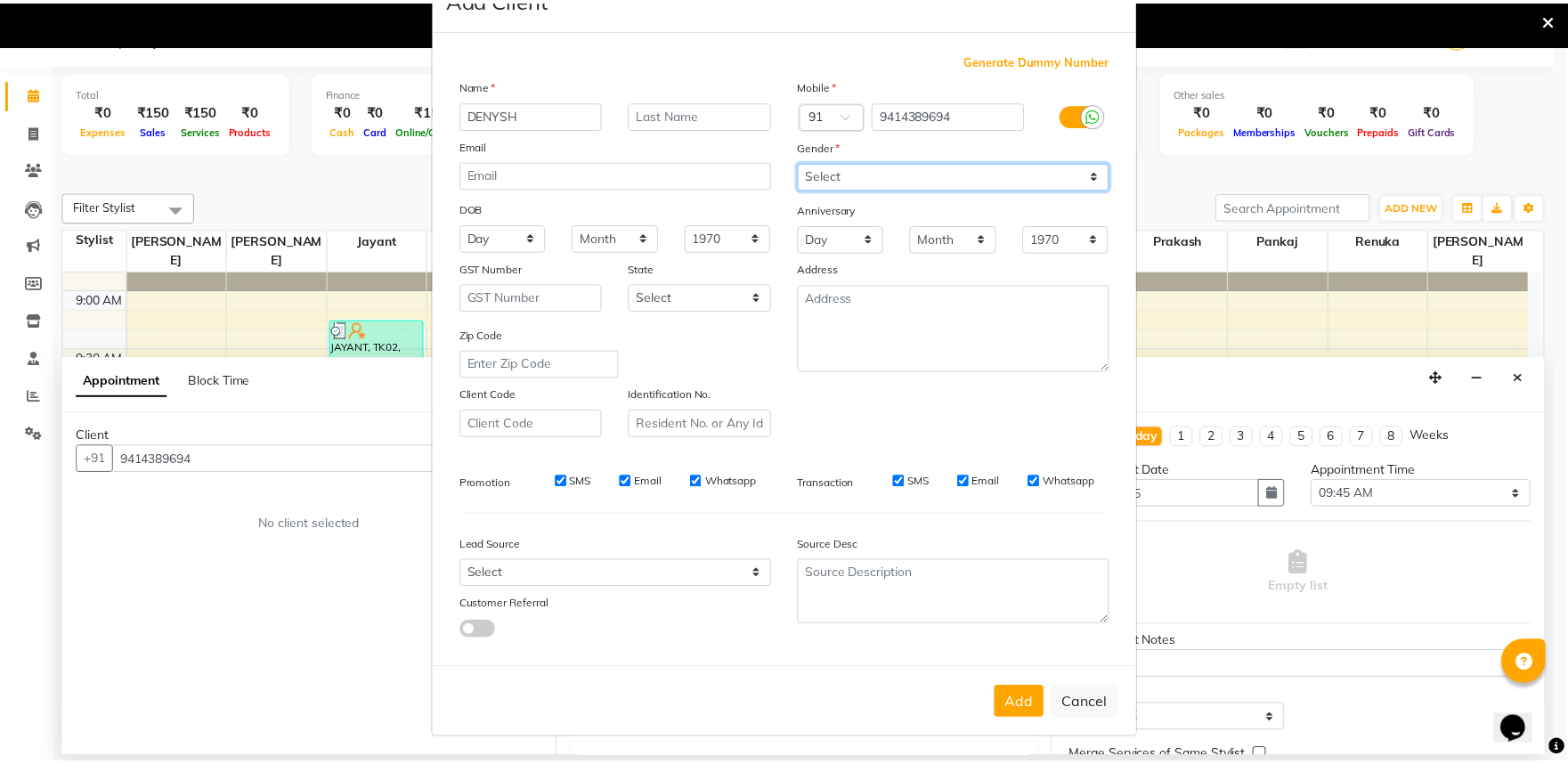
scroll to position [138, 0]
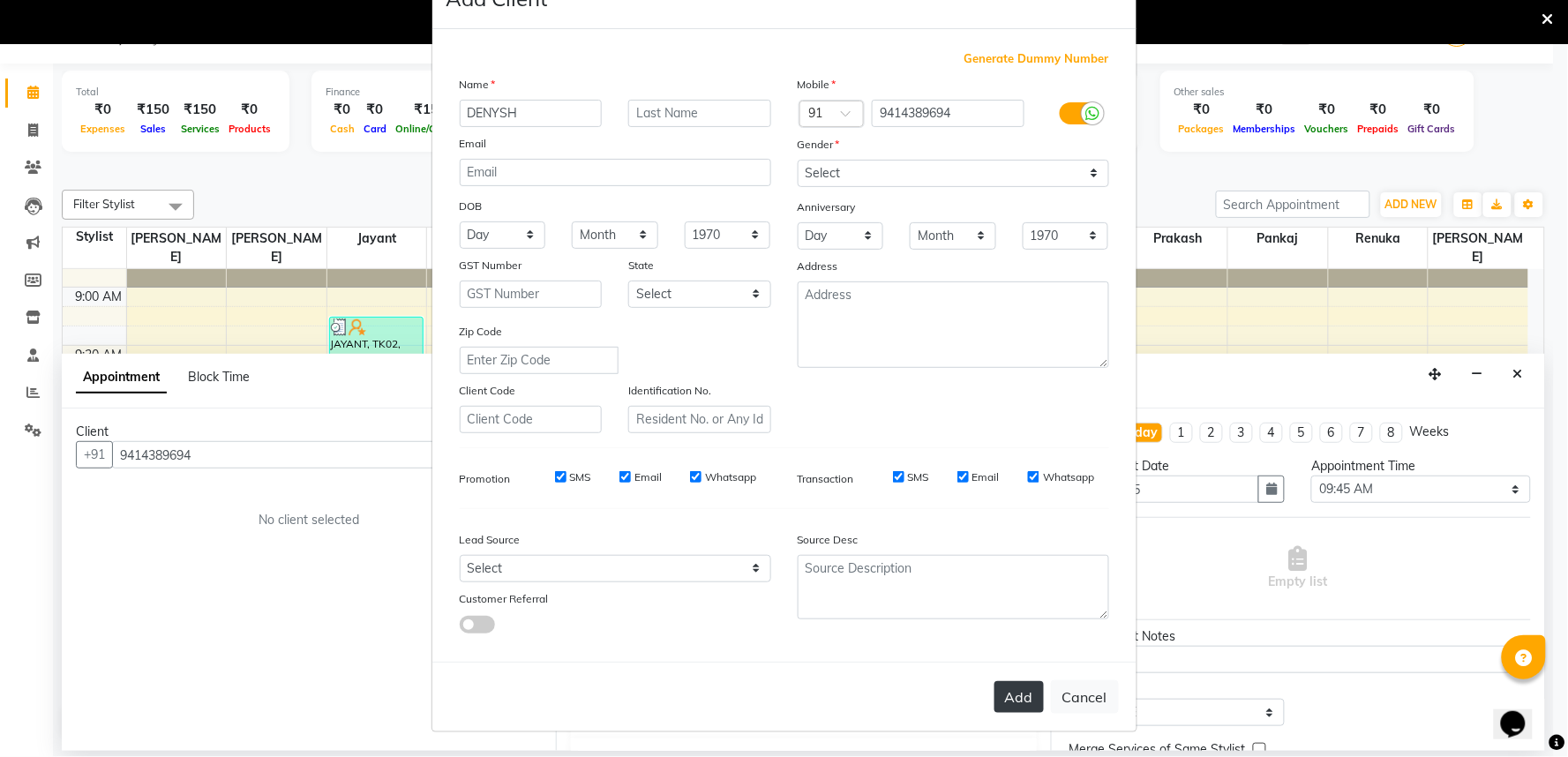
drag, startPoint x: 998, startPoint y: 709, endPoint x: 1003, endPoint y: 702, distance: 8.6
click at [997, 709] on div "Add Cancel" at bounding box center [784, 696] width 704 height 69
click at [1008, 692] on button "Add" at bounding box center [1019, 697] width 50 height 32
select select
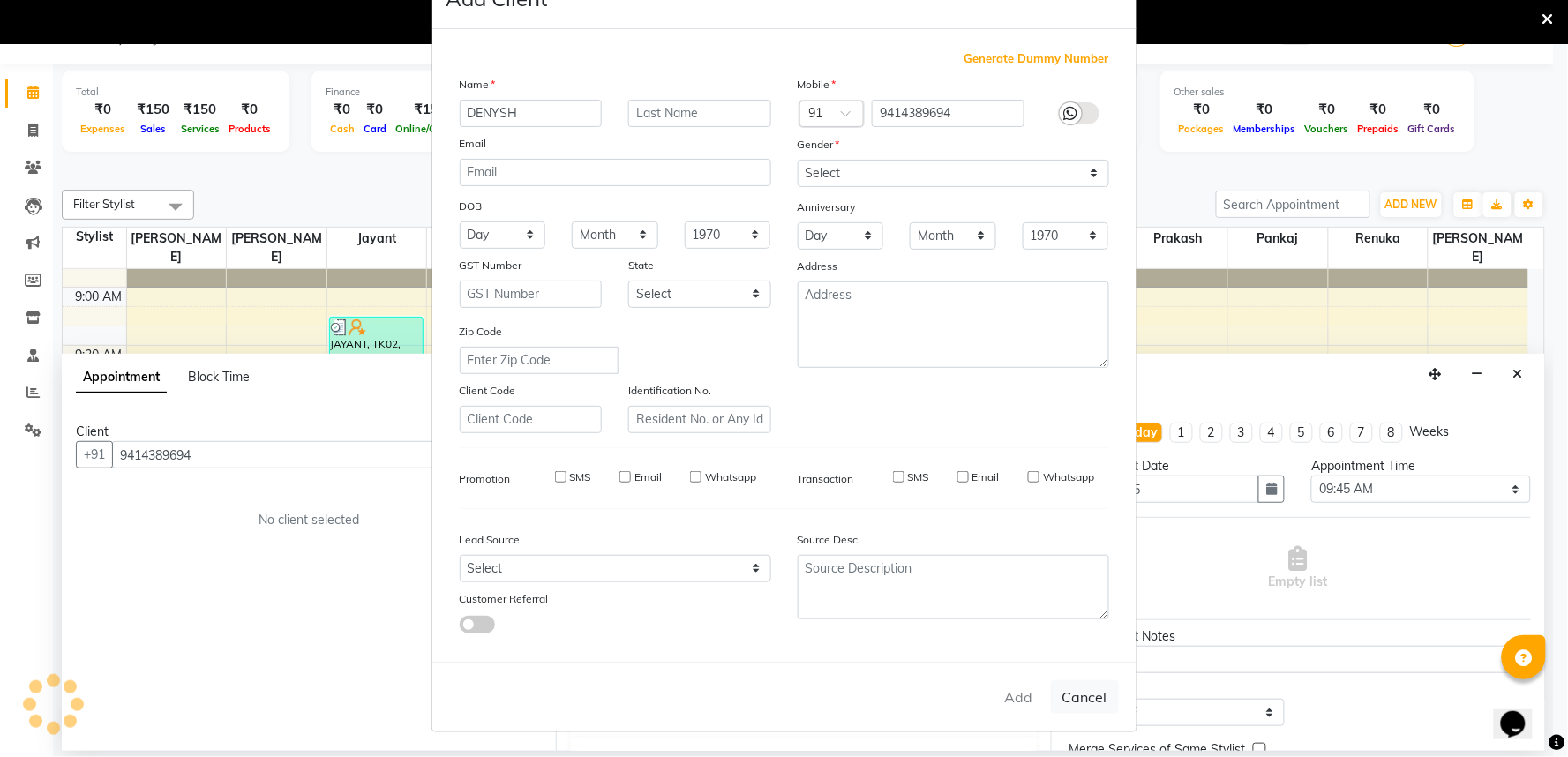
select select
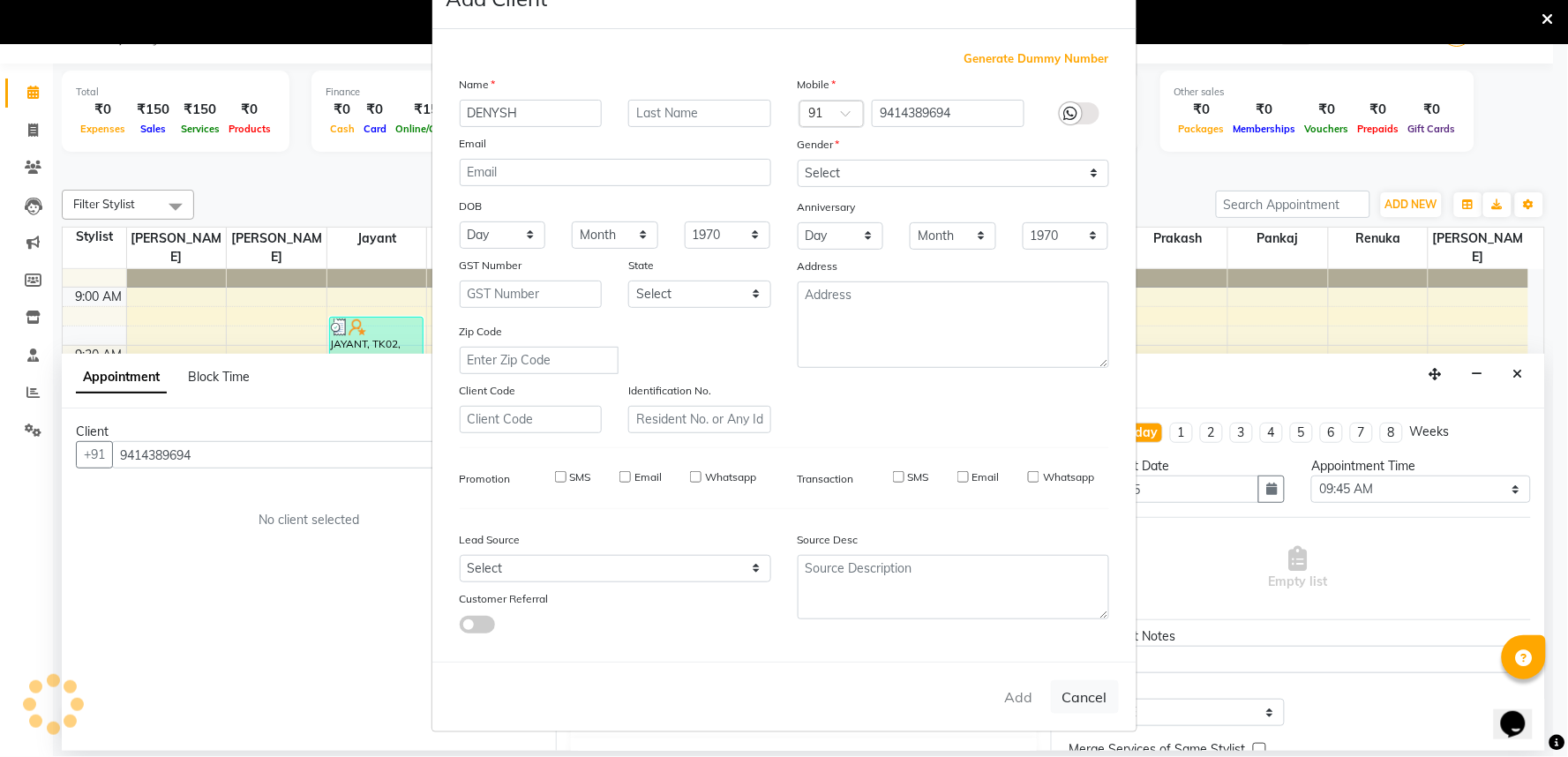
checkbox input "false"
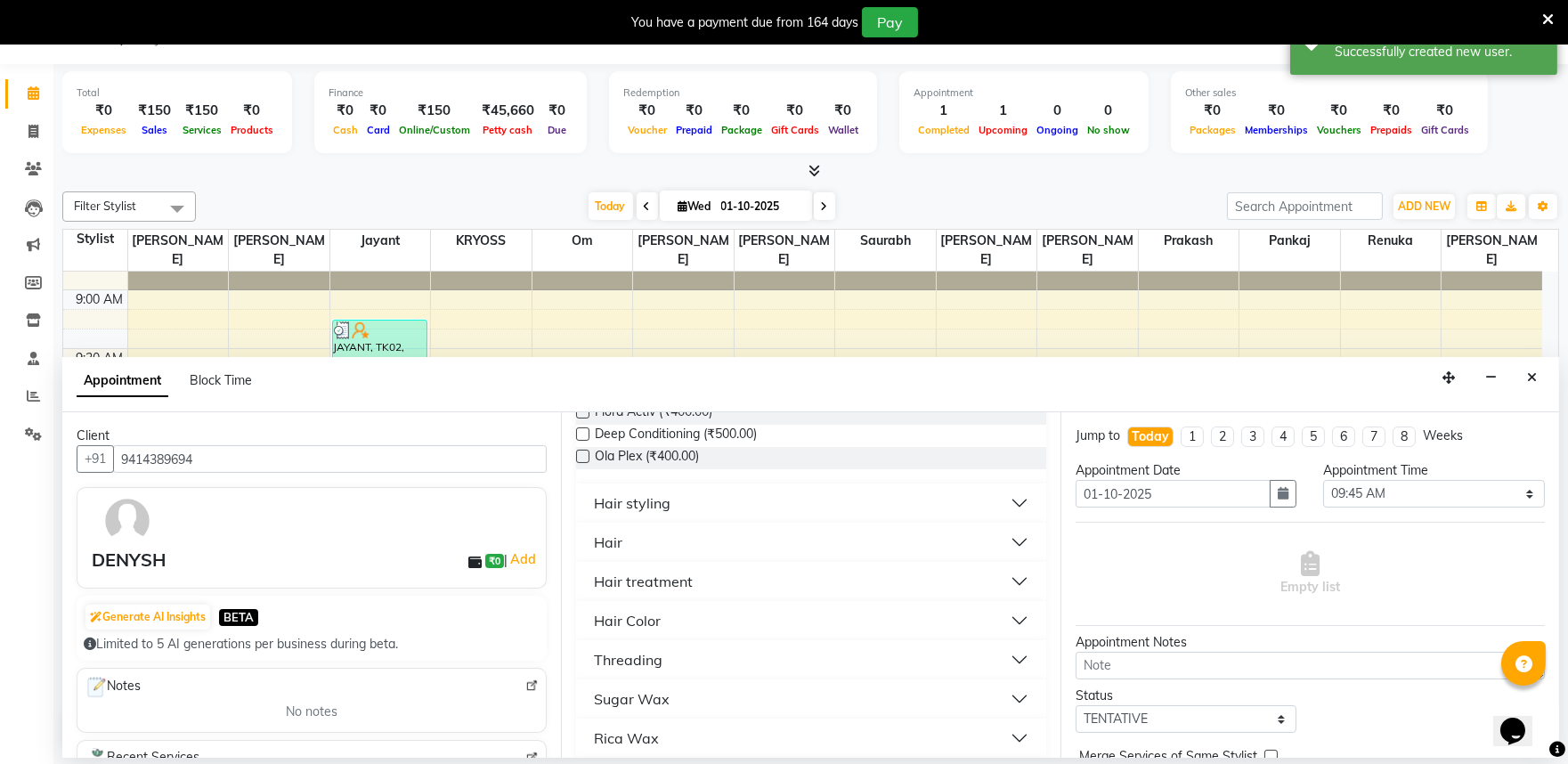
scroll to position [296, 0]
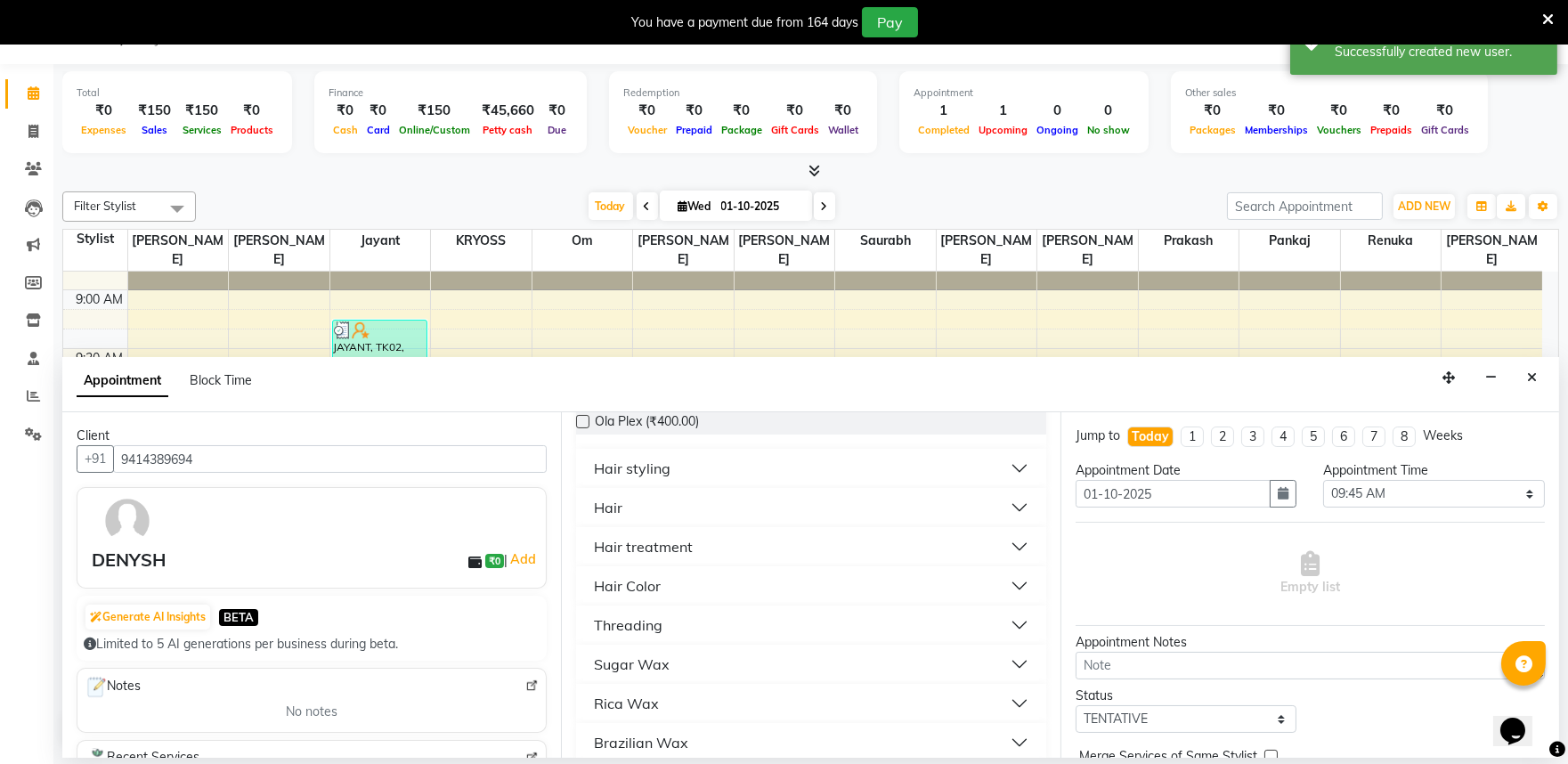
click at [619, 518] on div "Hair" at bounding box center [608, 507] width 28 height 22
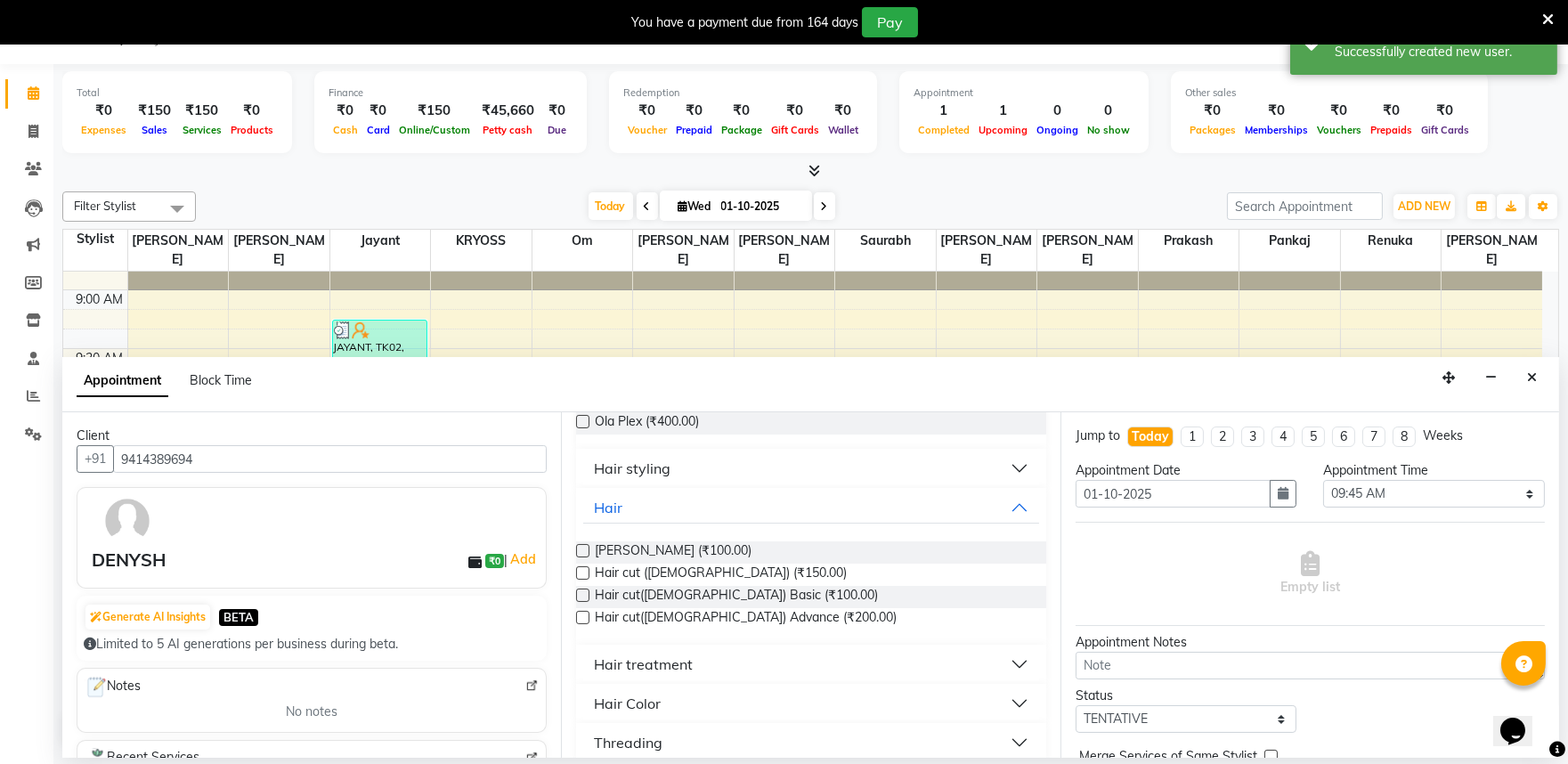
click at [584, 579] on label at bounding box center [582, 573] width 13 height 13
click at [584, 580] on input "checkbox" at bounding box center [581, 575] width 11 height 11
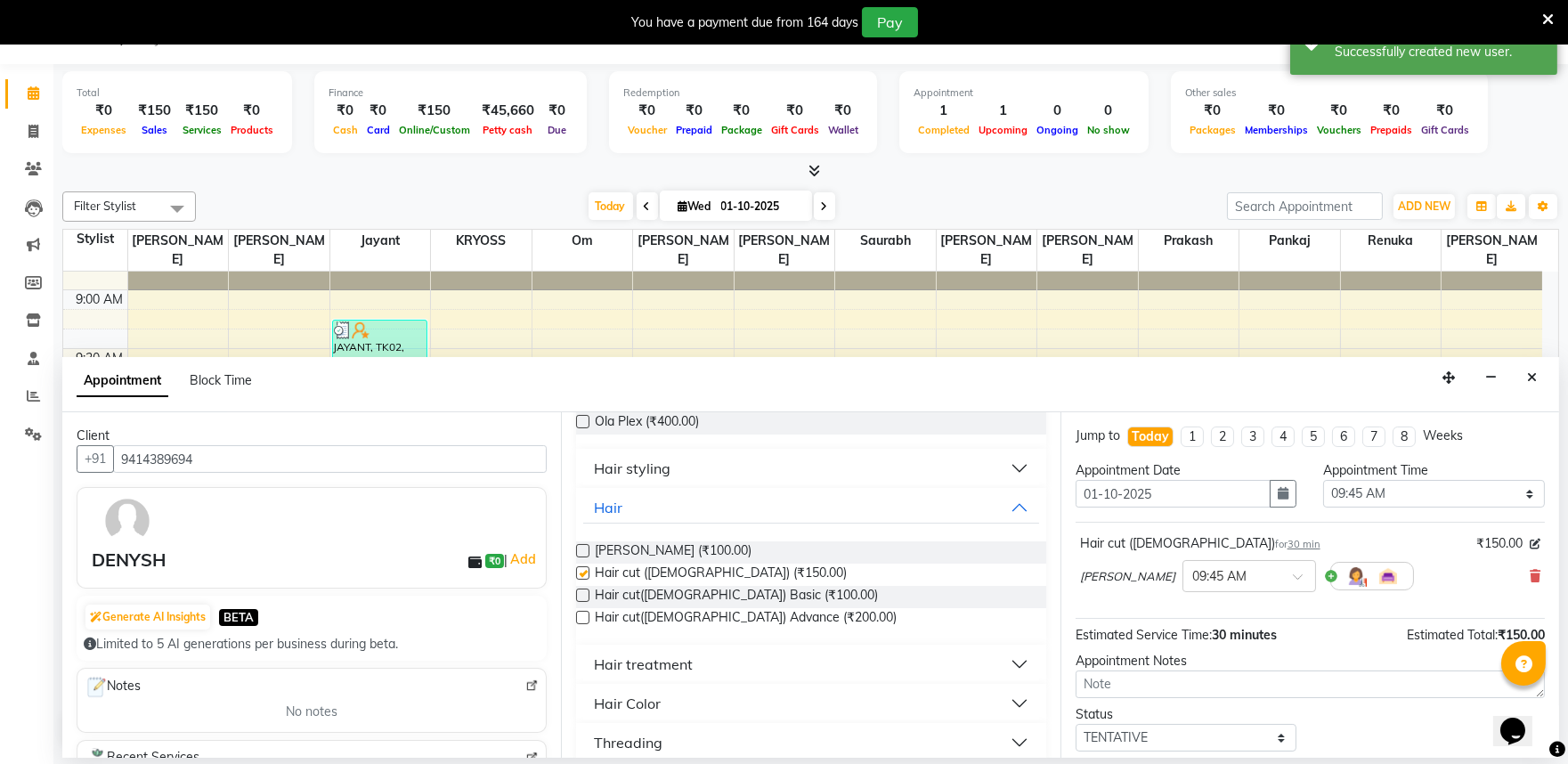
checkbox input "false"
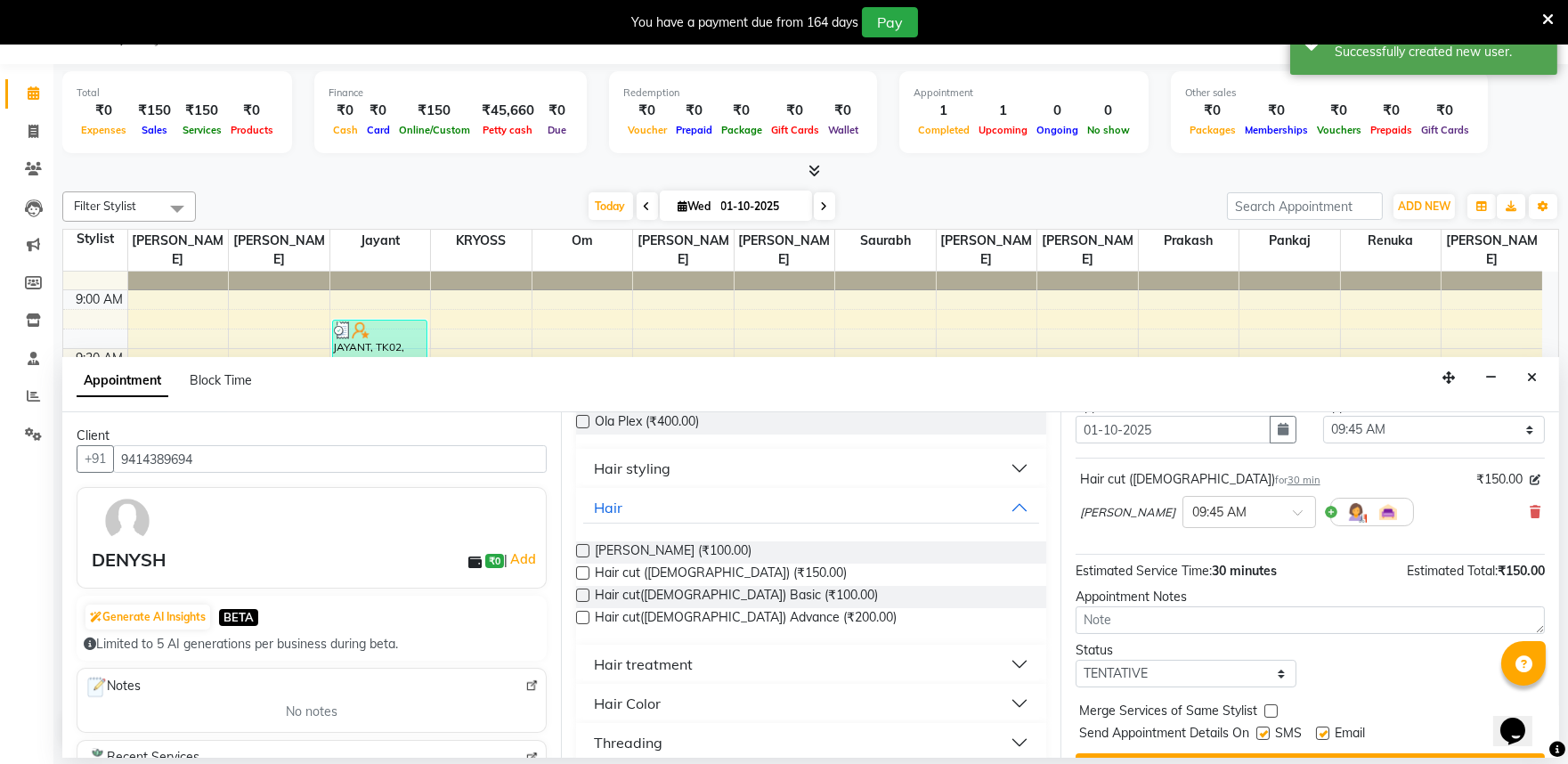
scroll to position [142, 0]
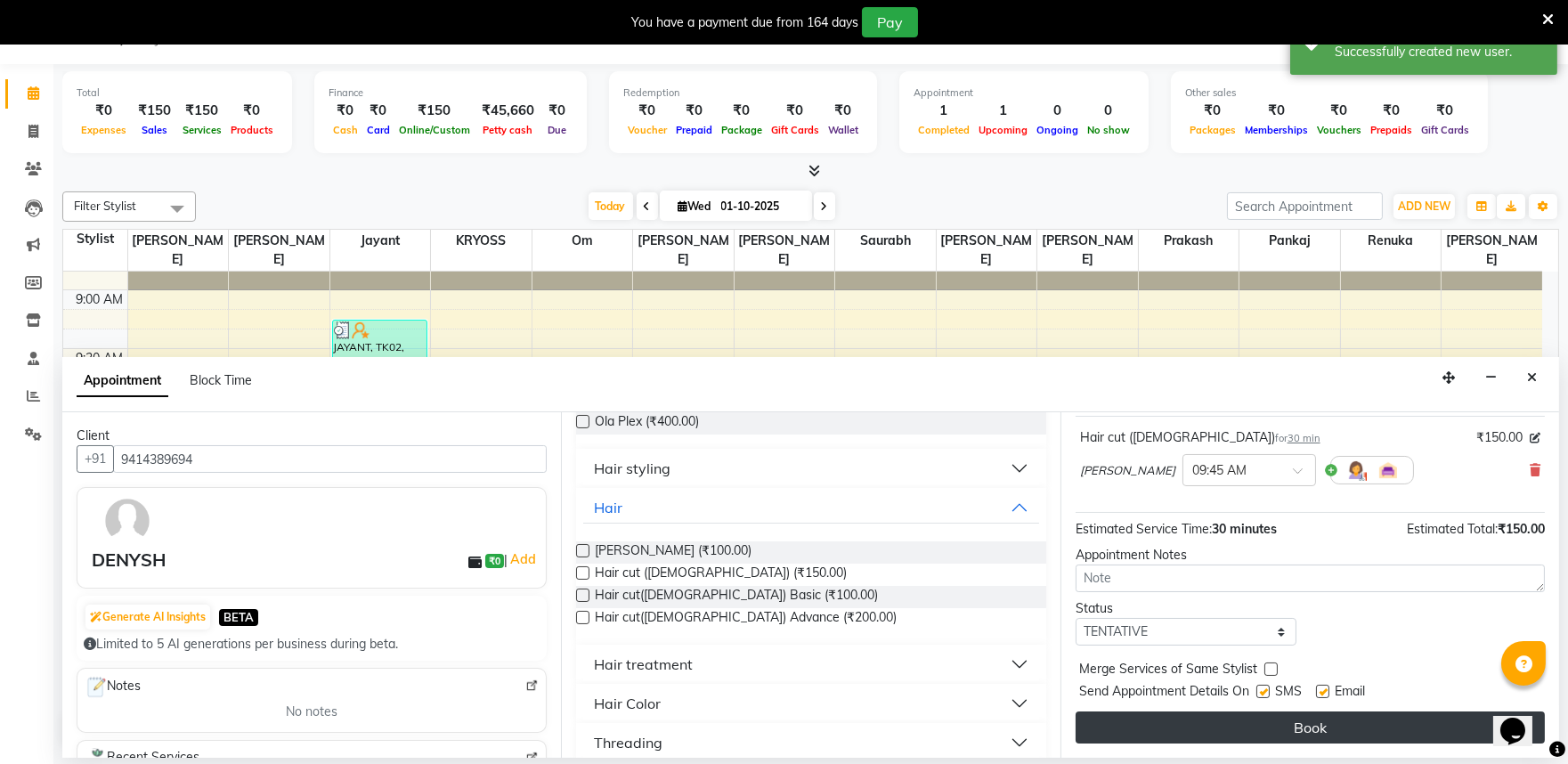
click at [1311, 719] on button "Book" at bounding box center [1310, 727] width 470 height 32
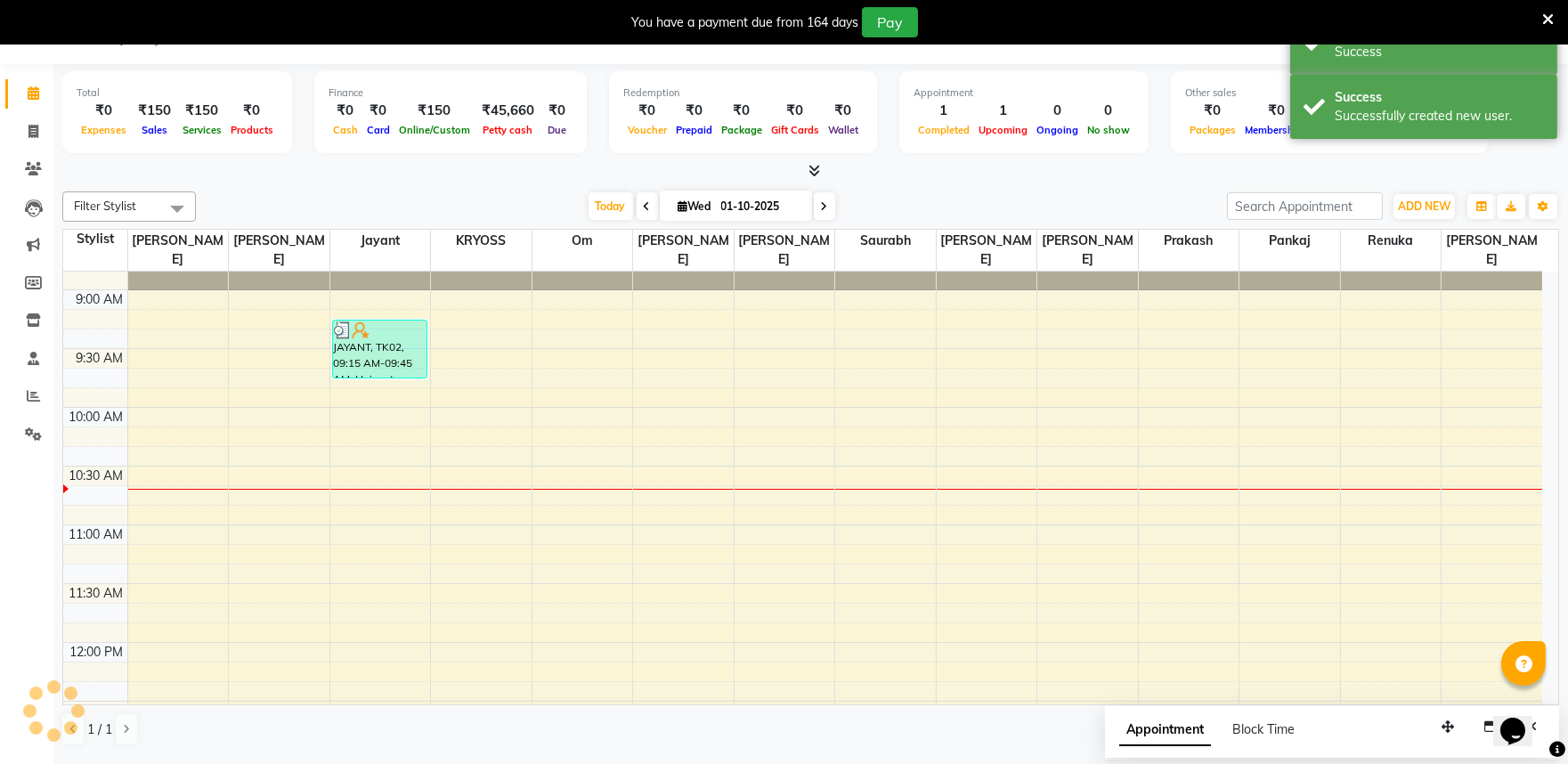
scroll to position [0, 0]
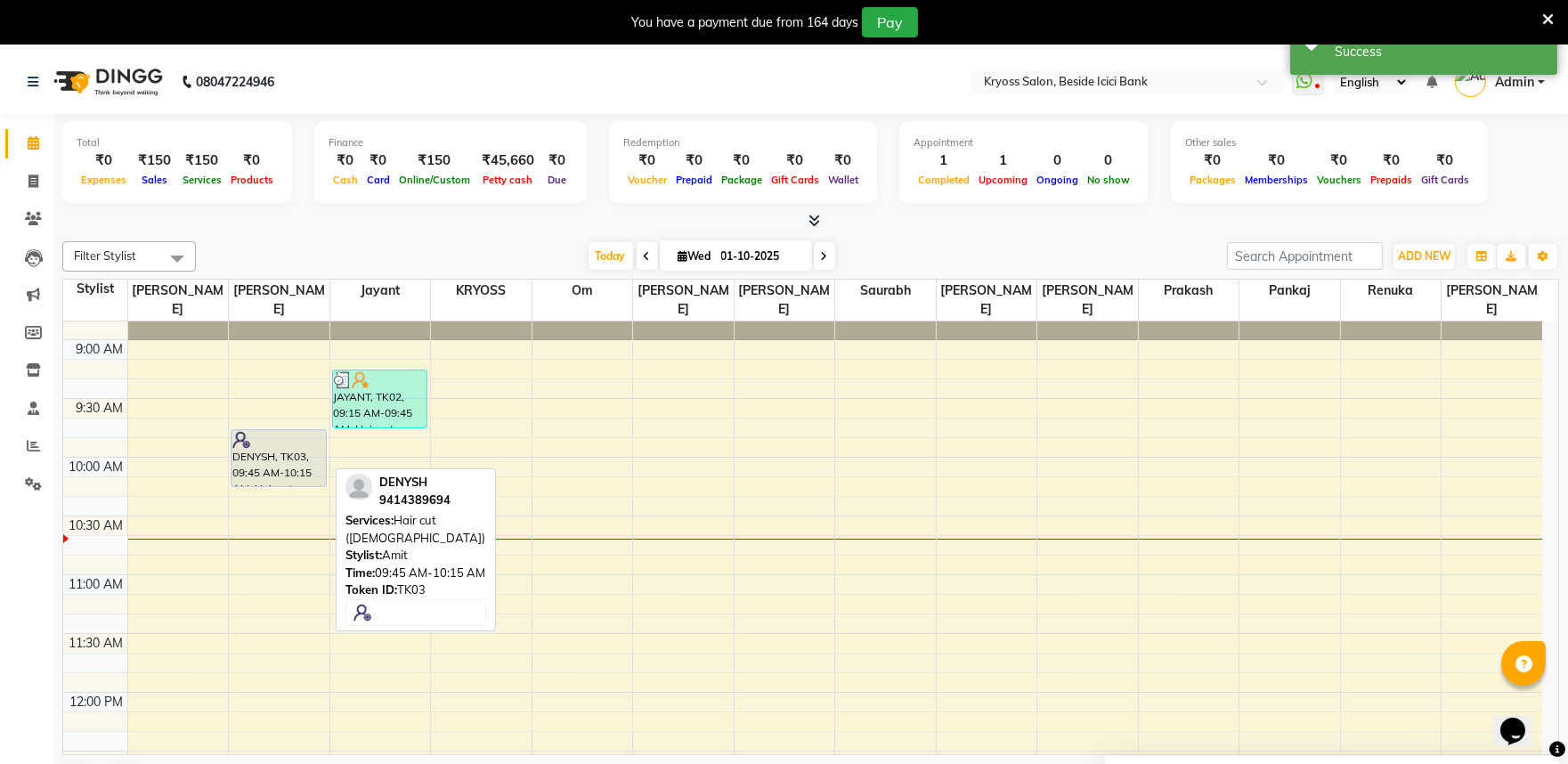
click at [277, 454] on div "DENYSH, TK03, 09:45 AM-10:15 AM, Hair cut ([DEMOGRAPHIC_DATA])" at bounding box center [278, 457] width 95 height 56
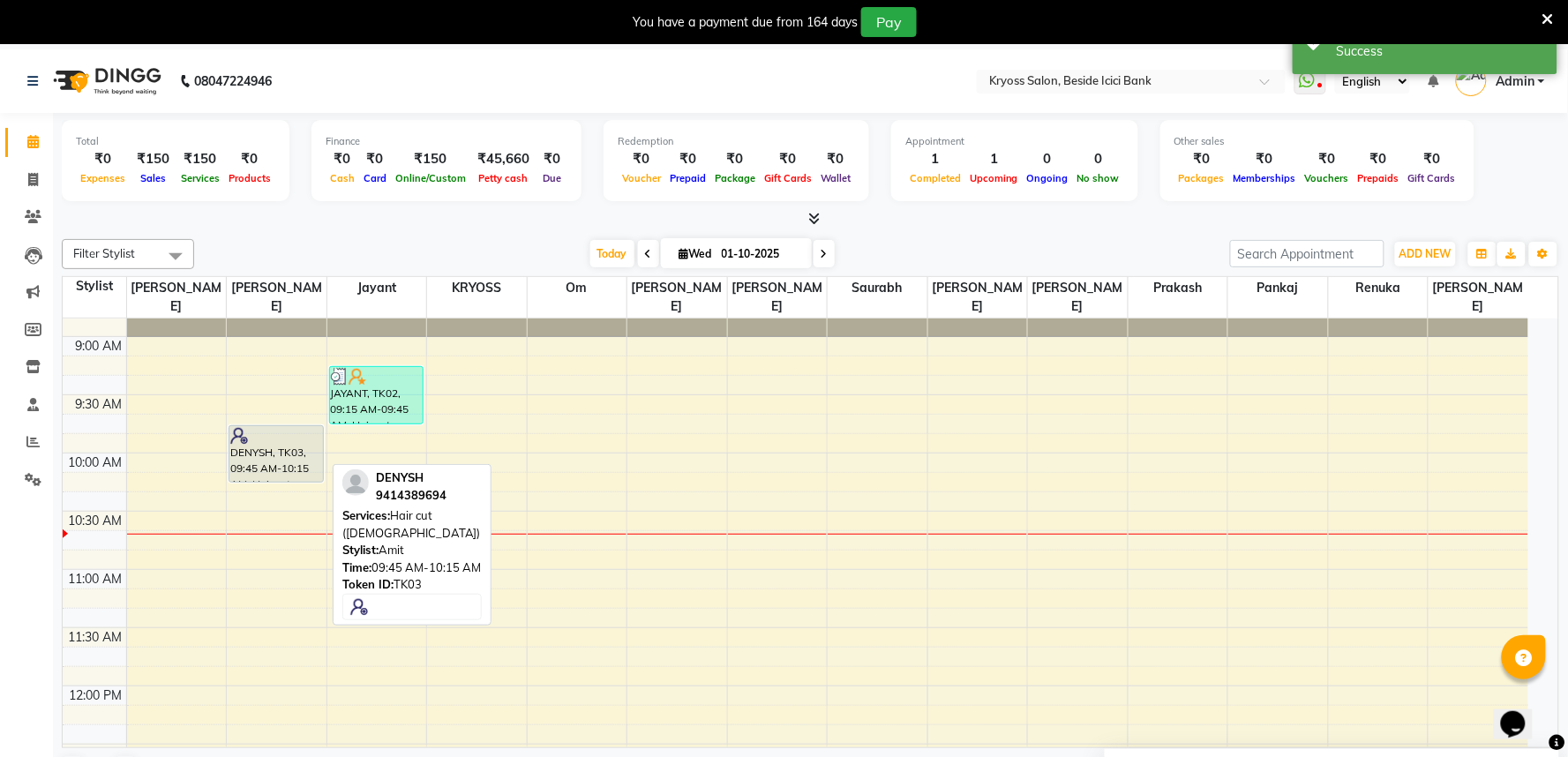
select select "7"
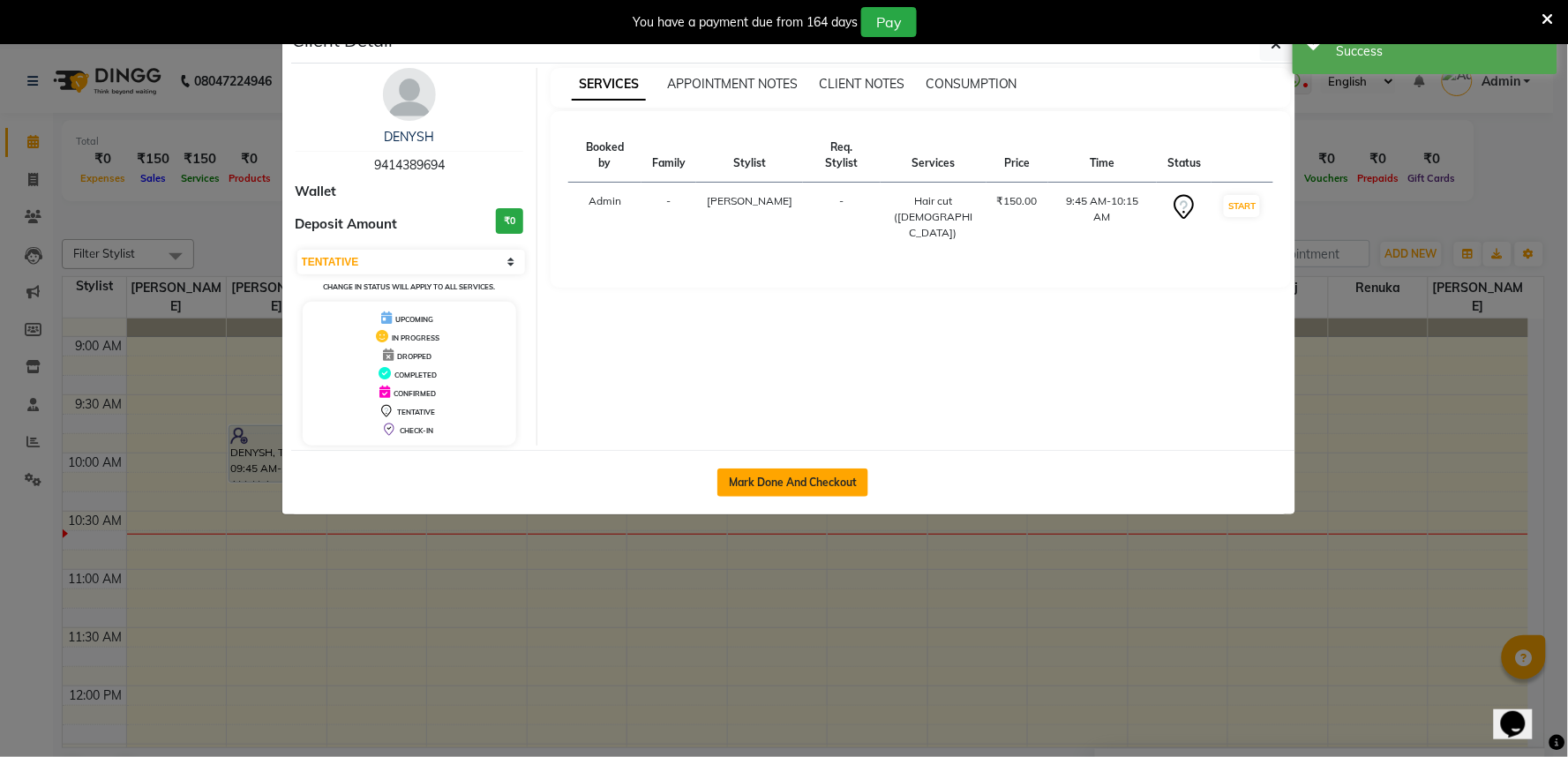
click at [773, 492] on button "Mark Done And Checkout" at bounding box center [792, 482] width 151 height 28
select select "service"
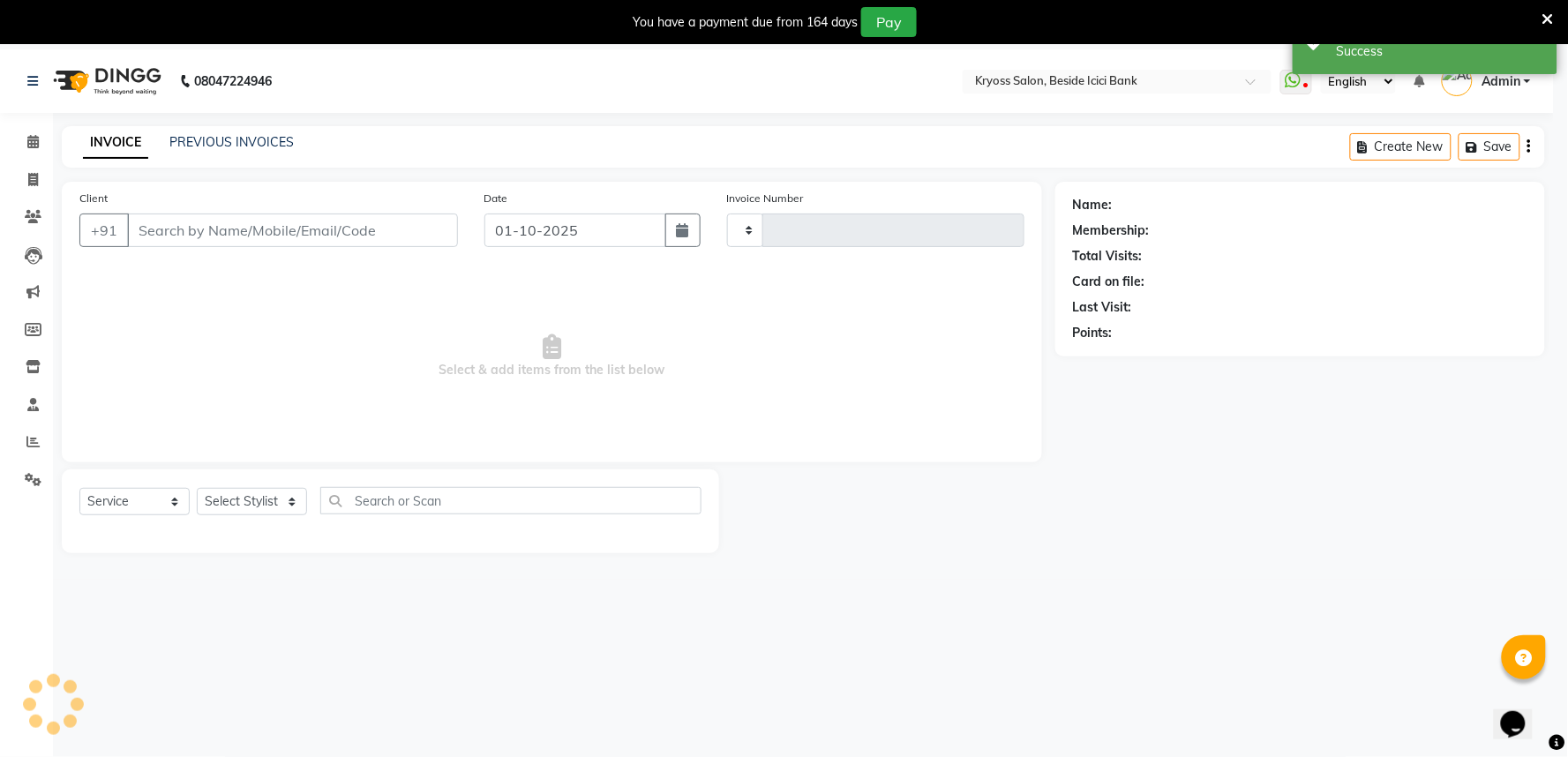
type input "14192"
select select "3"
select select "5439"
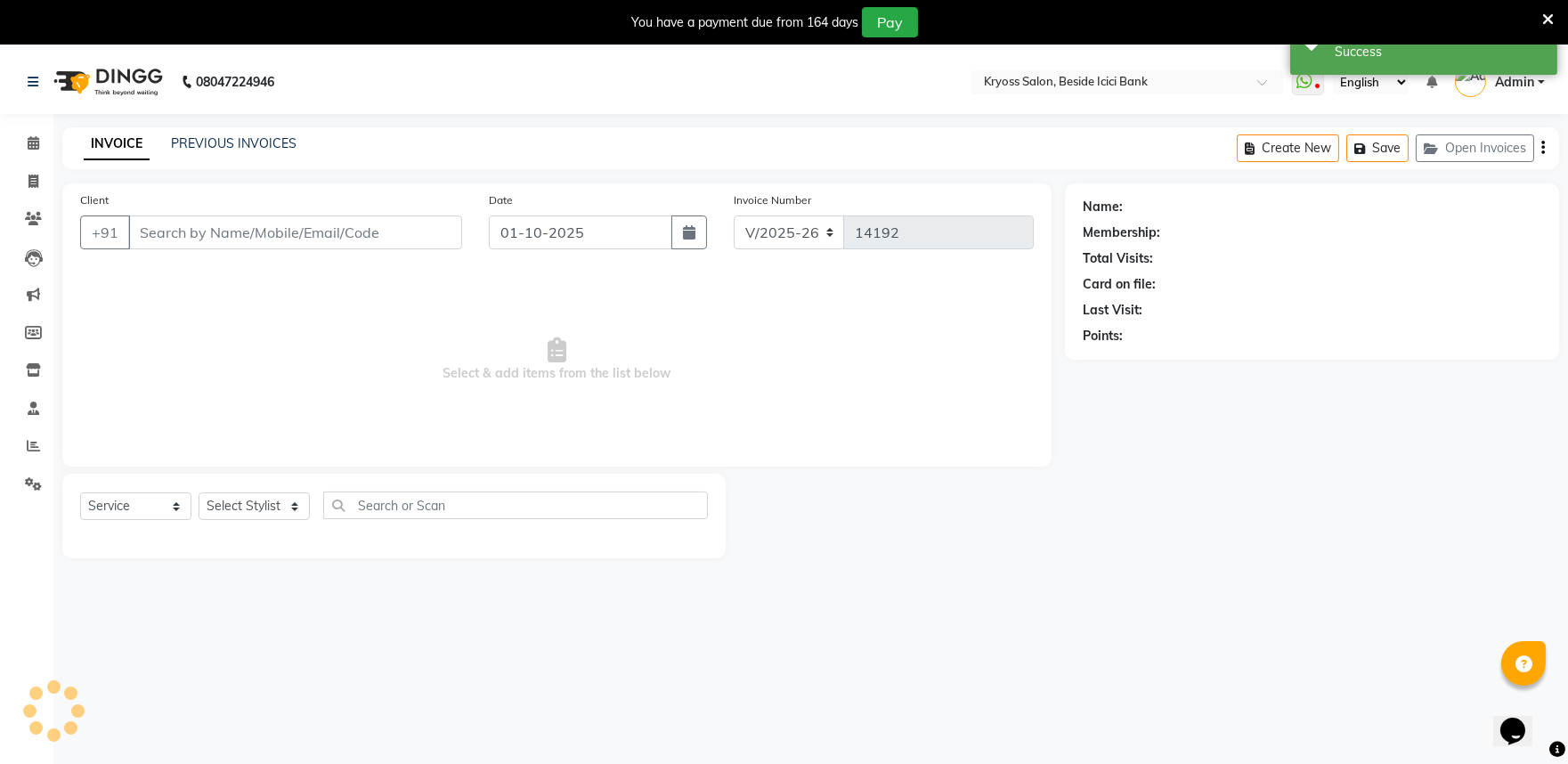
type input "9414389694"
select select "52359"
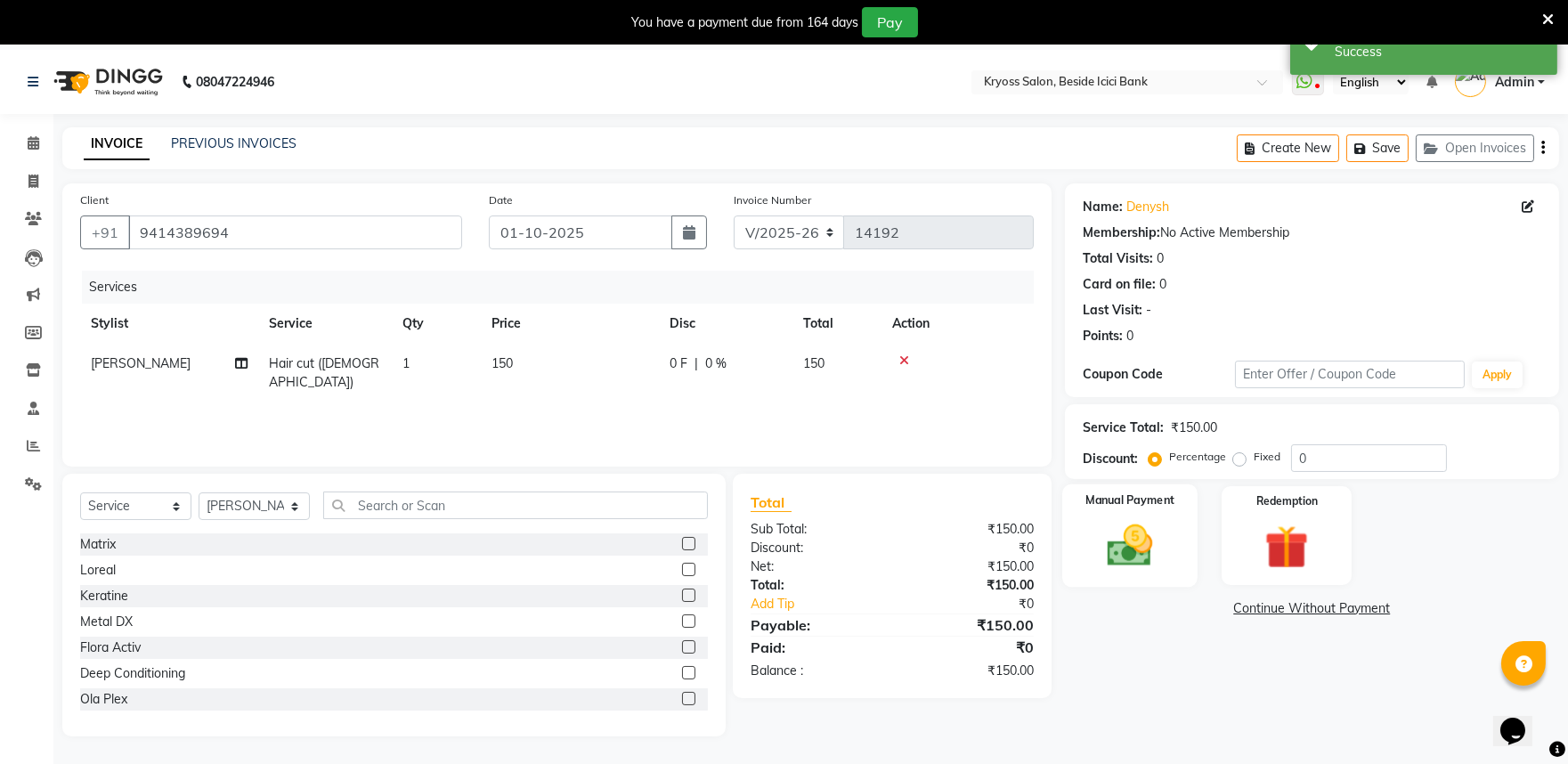
click at [1134, 562] on img at bounding box center [1130, 544] width 74 height 52
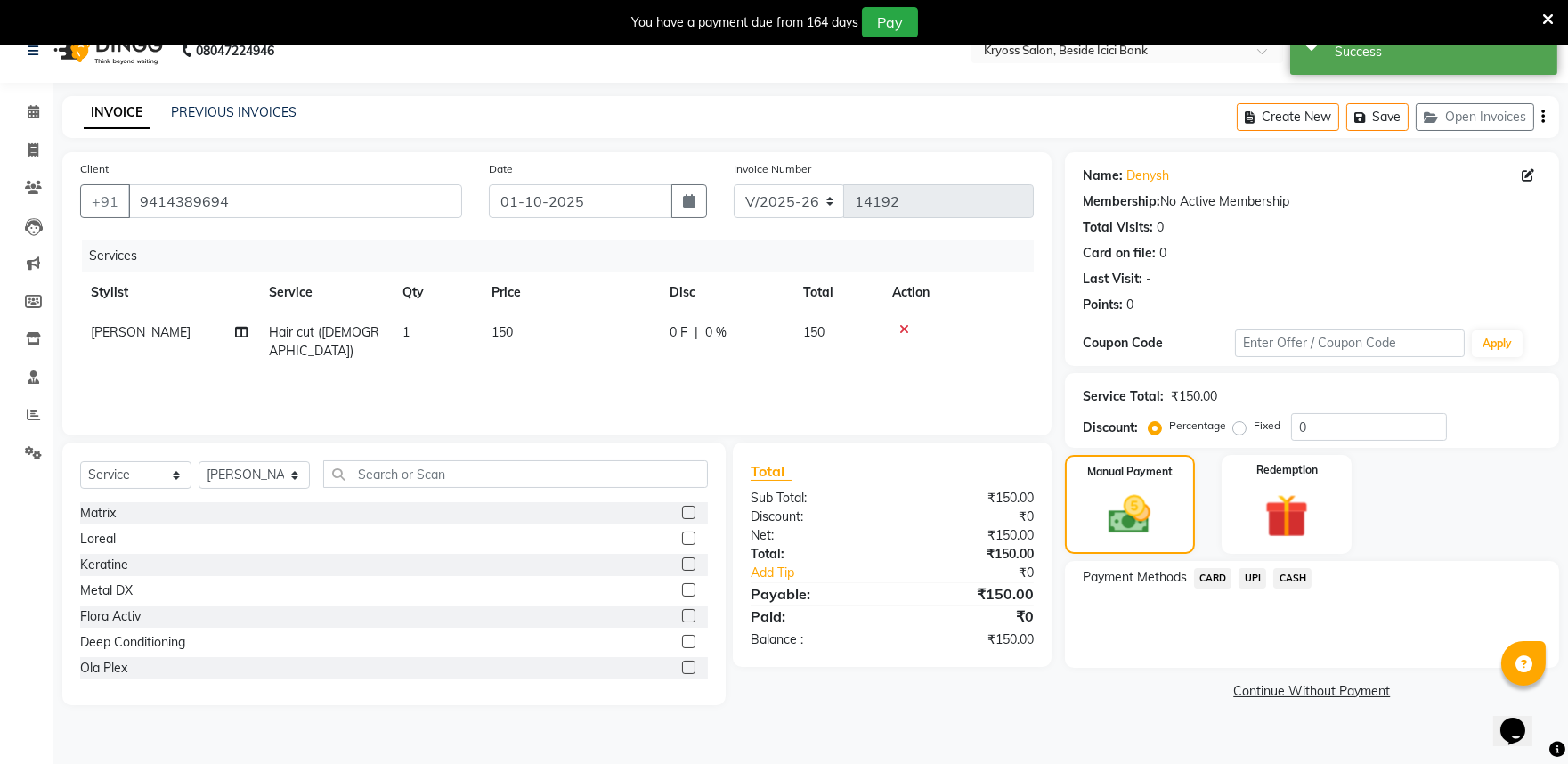
scroll to position [49, 0]
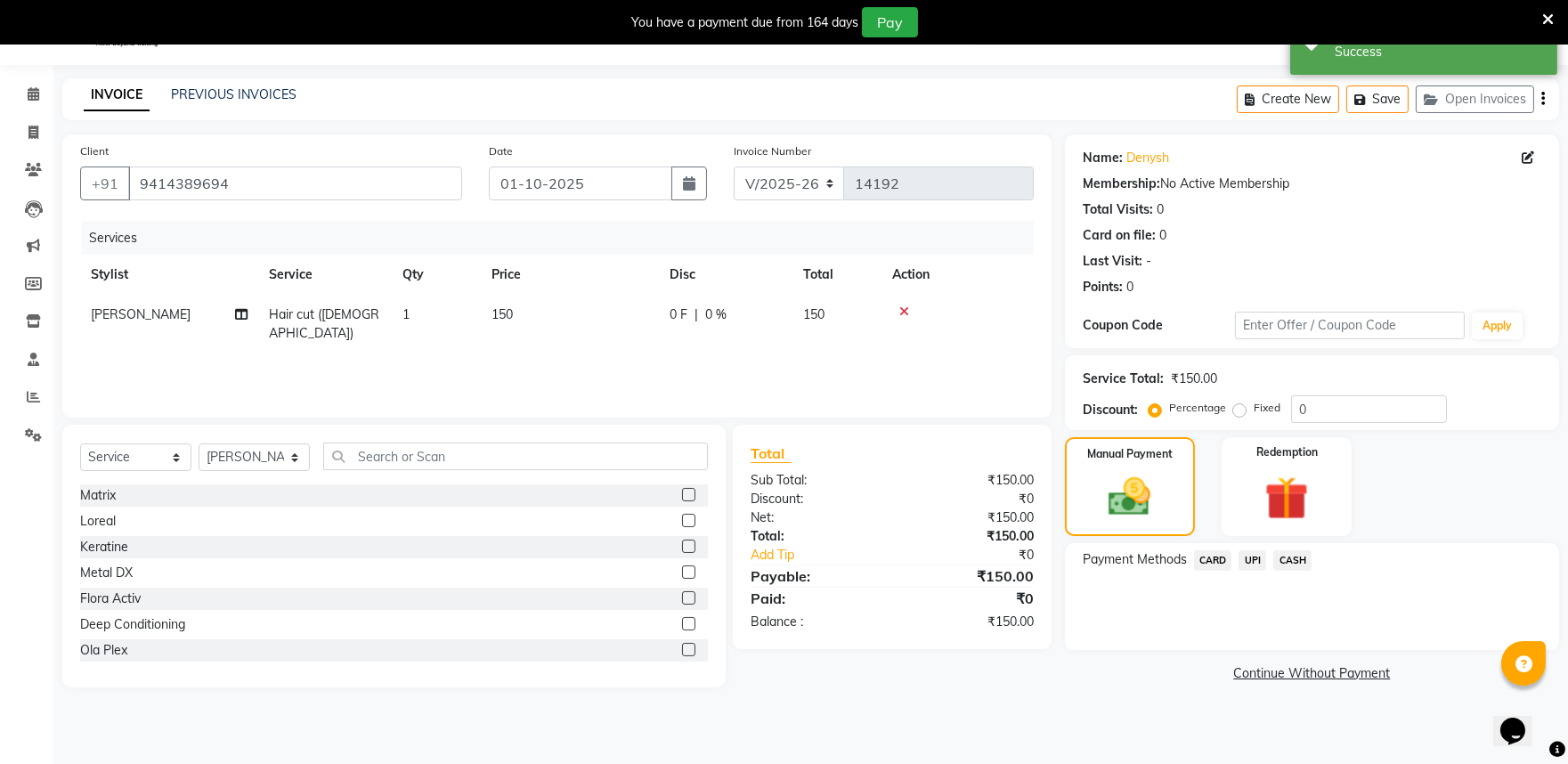
click at [1261, 571] on span "UPI" at bounding box center [1252, 560] width 27 height 21
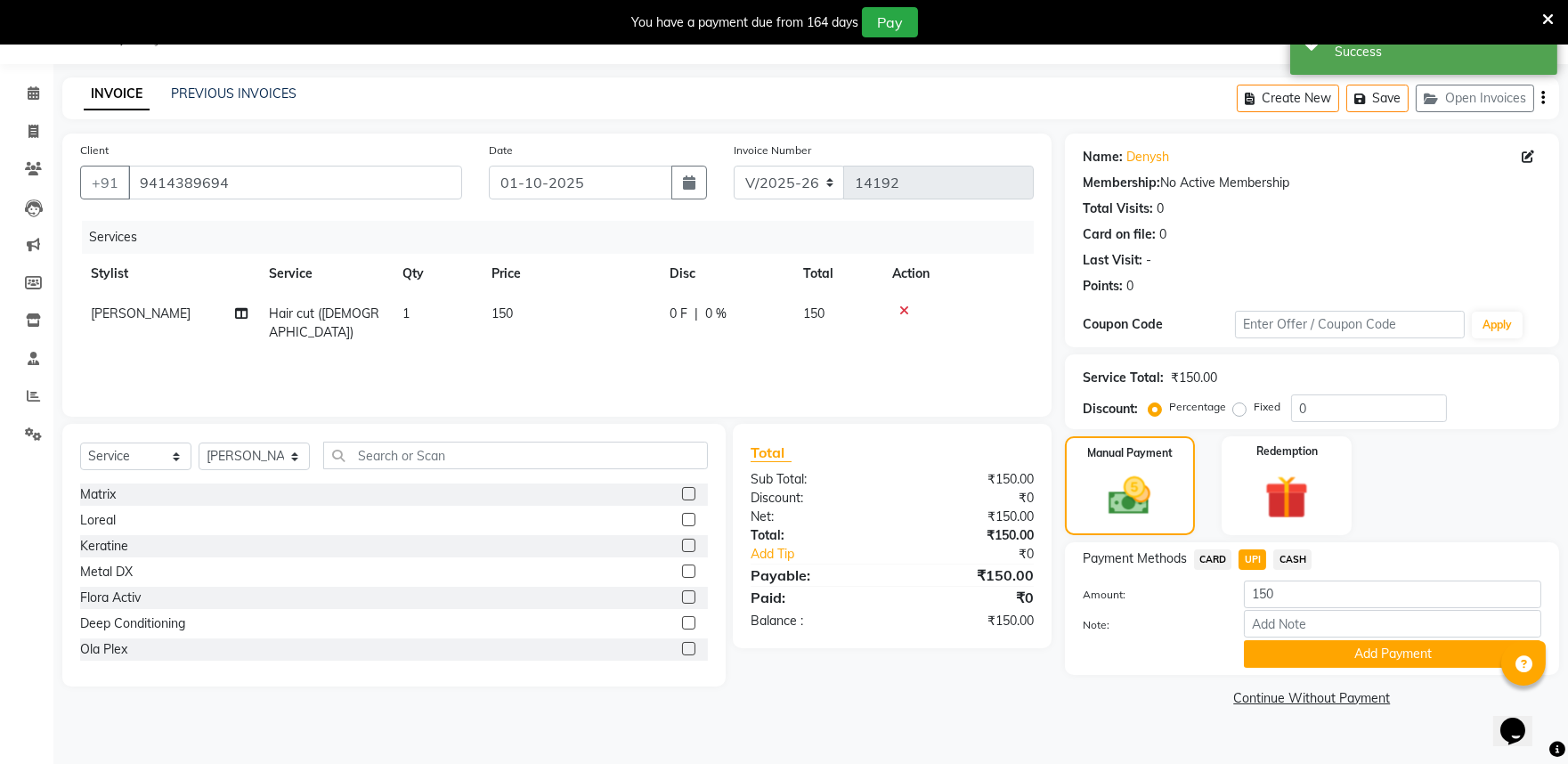
scroll to position [66, 0]
click at [1293, 570] on span "CASH" at bounding box center [1292, 560] width 38 height 21
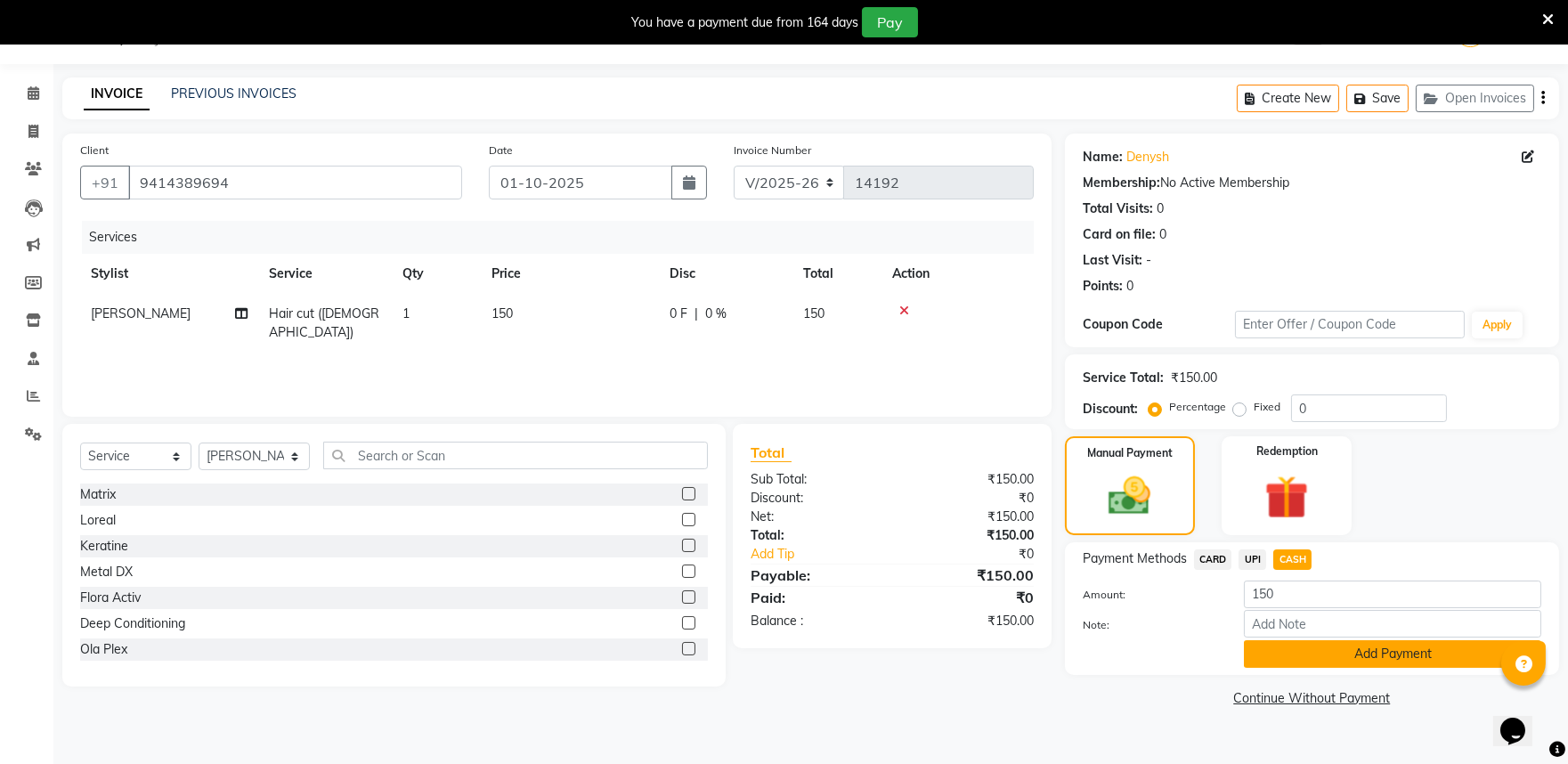
click at [1345, 667] on button "Add Payment" at bounding box center [1393, 653] width 297 height 27
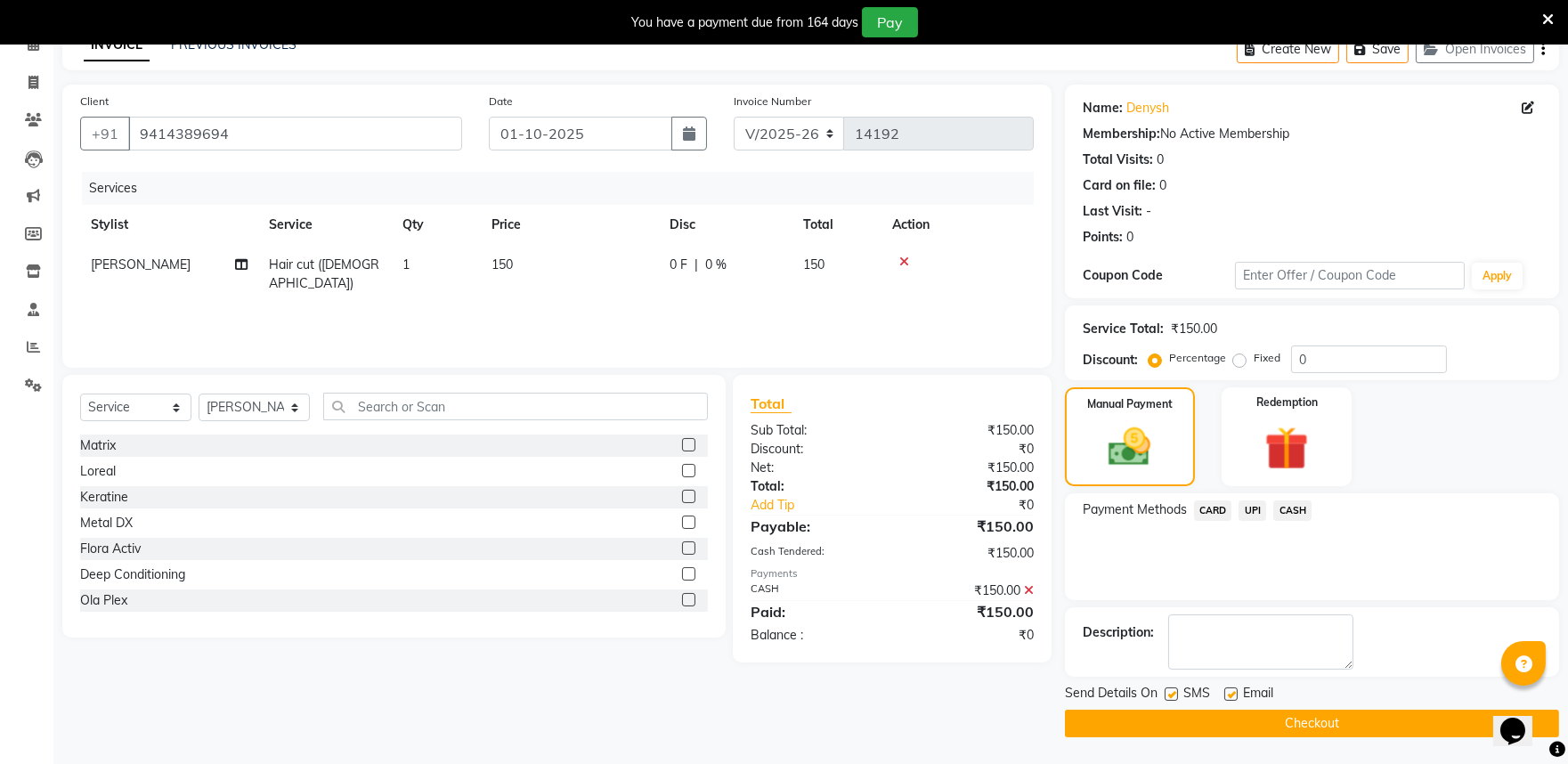
scroll to position [141, 0]
click at [1311, 715] on button "Checkout" at bounding box center [1312, 722] width 494 height 27
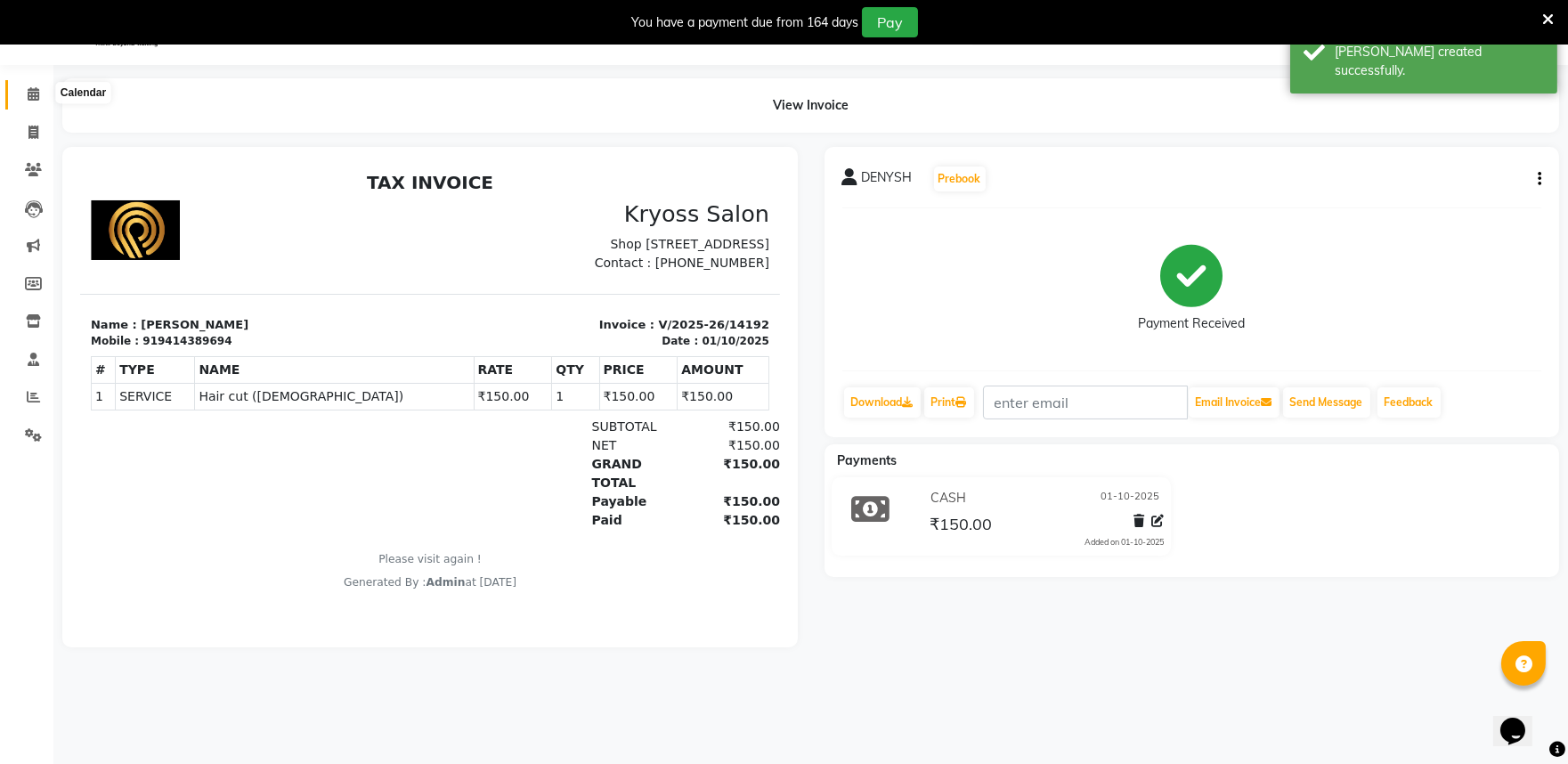
click at [36, 93] on icon at bounding box center [33, 94] width 11 height 13
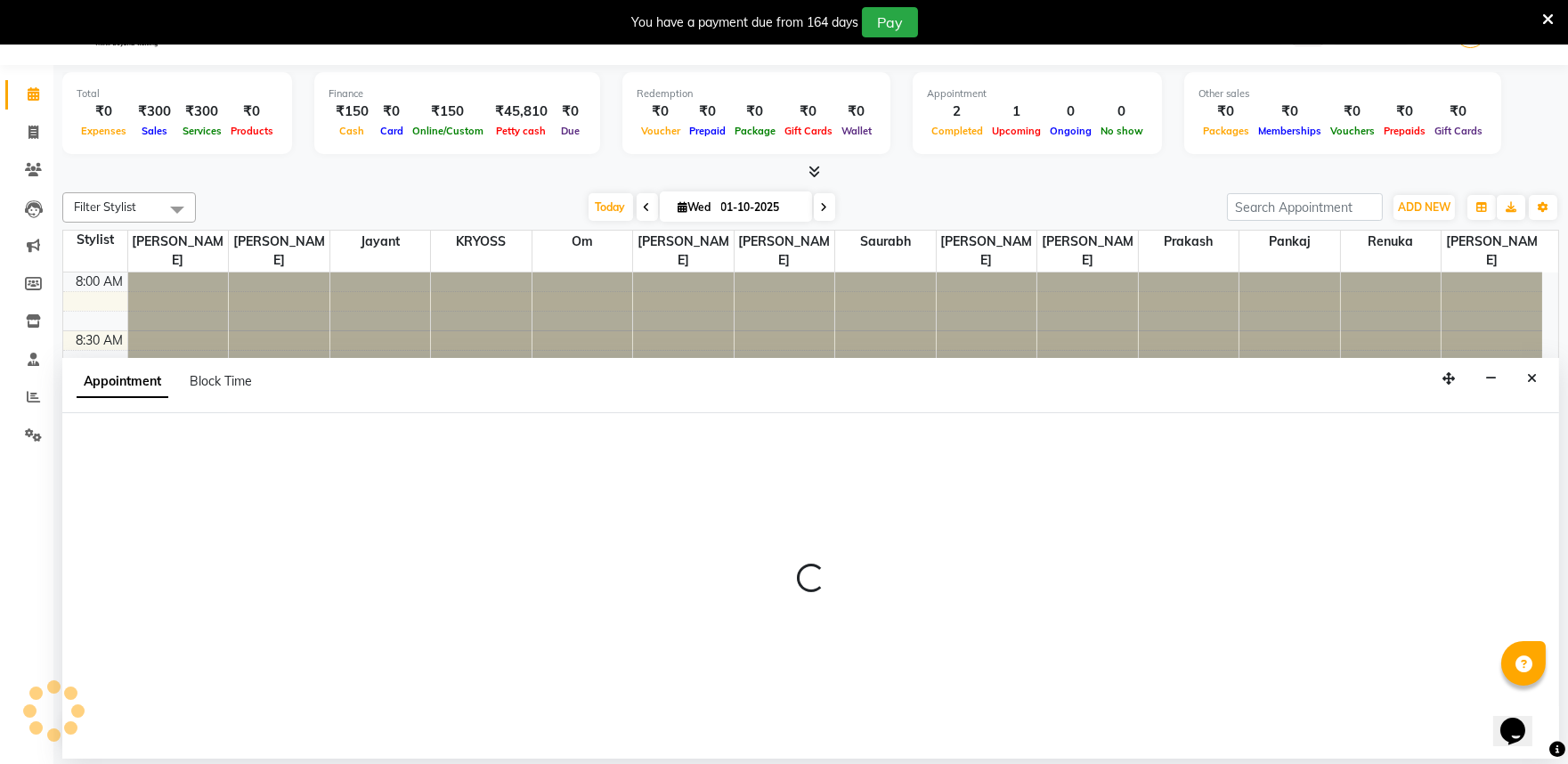
scroll to position [54, 0]
select select "61555"
select select "540"
select select "tentative"
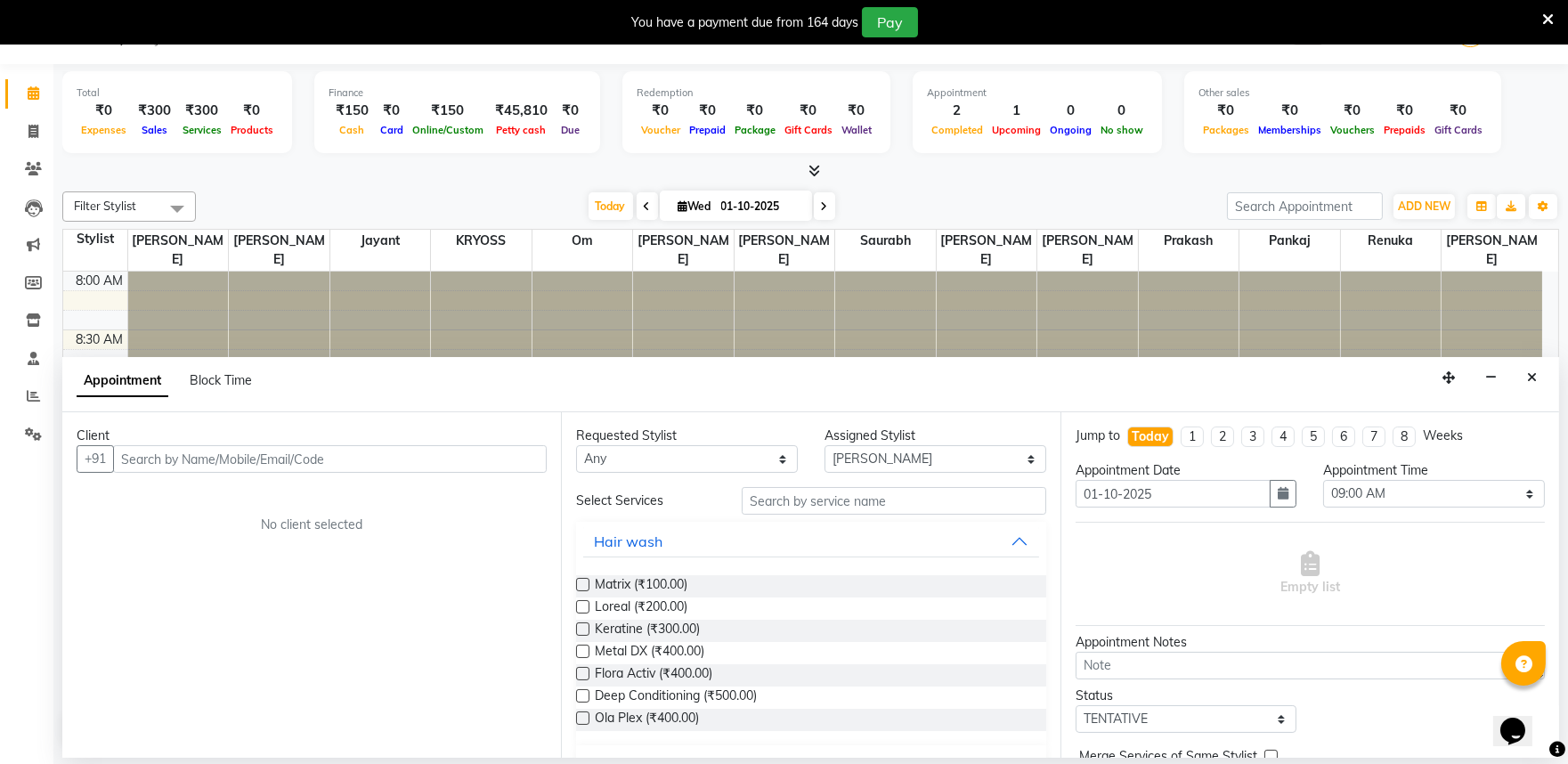
click at [405, 472] on input "text" at bounding box center [330, 458] width 434 height 27
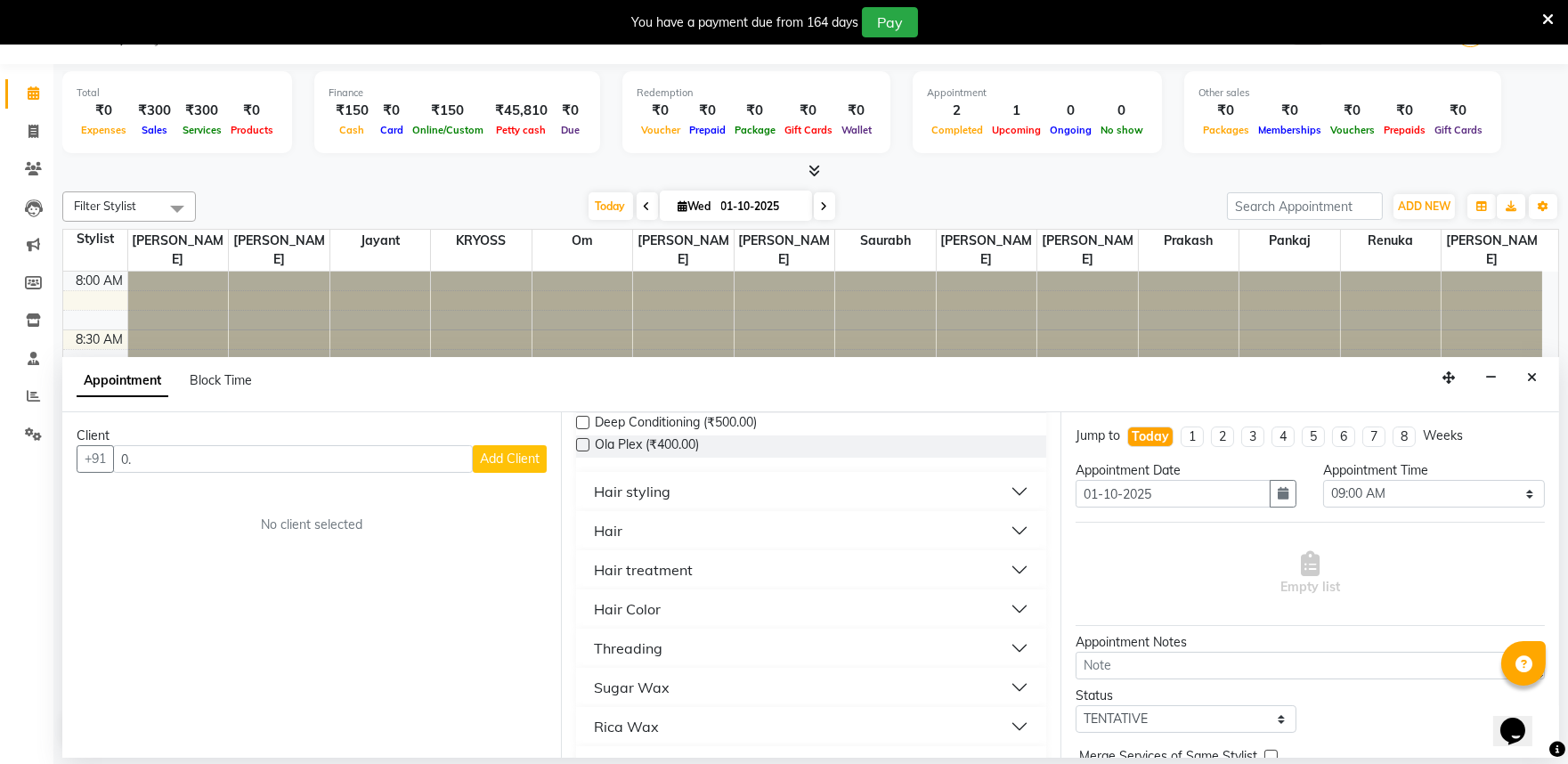
scroll to position [791, 0]
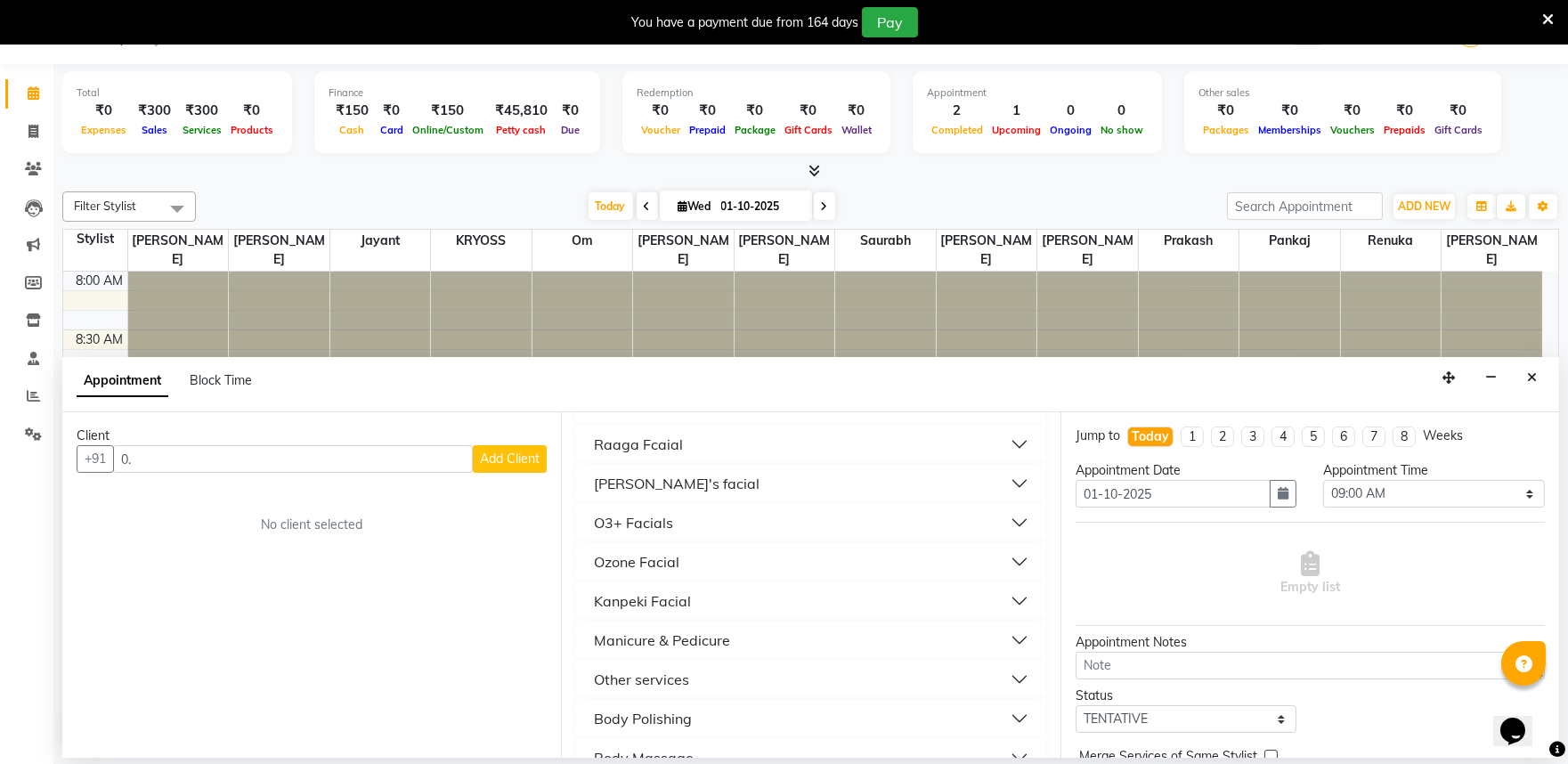
type input "0"
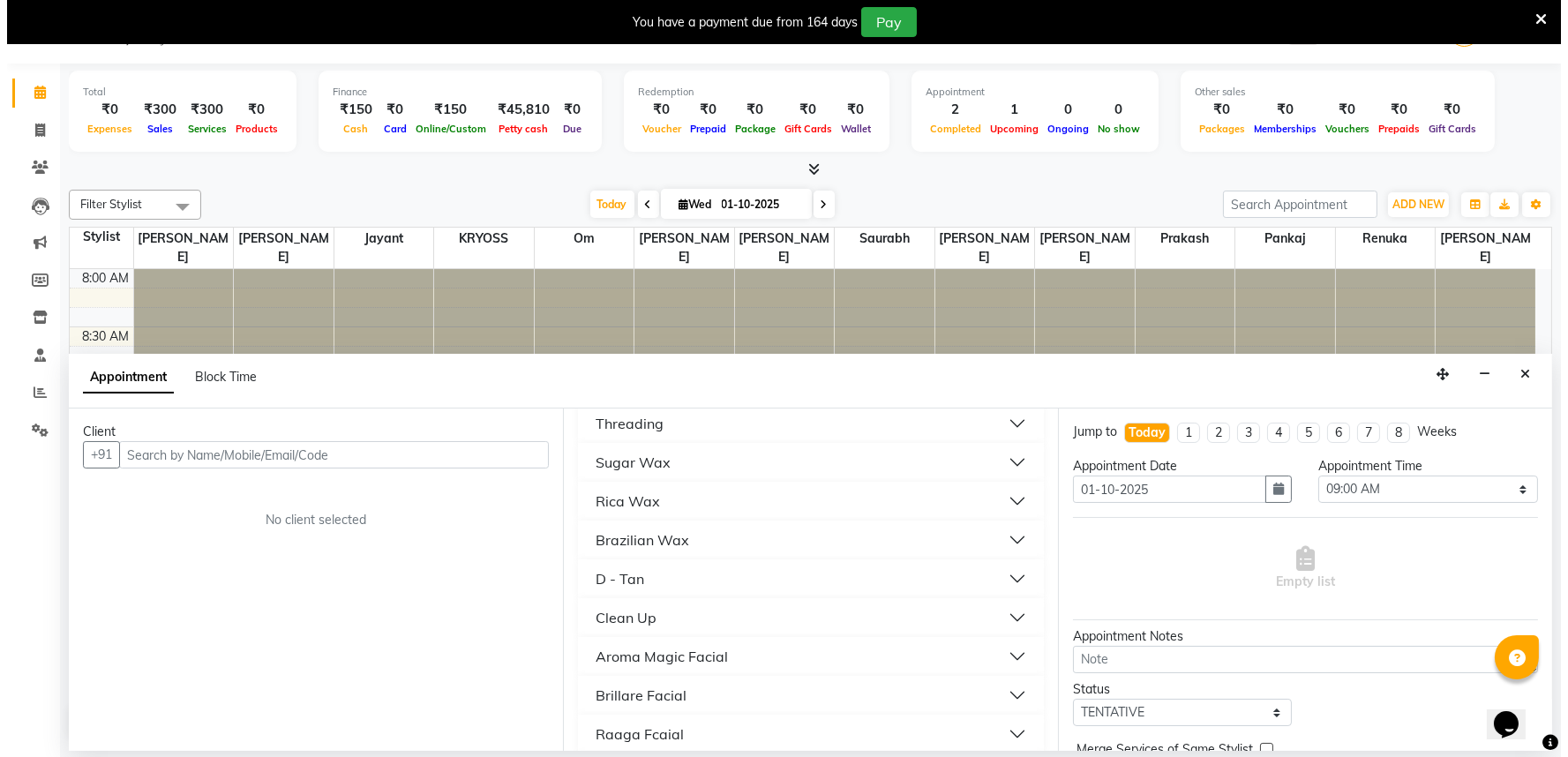
scroll to position [391, 0]
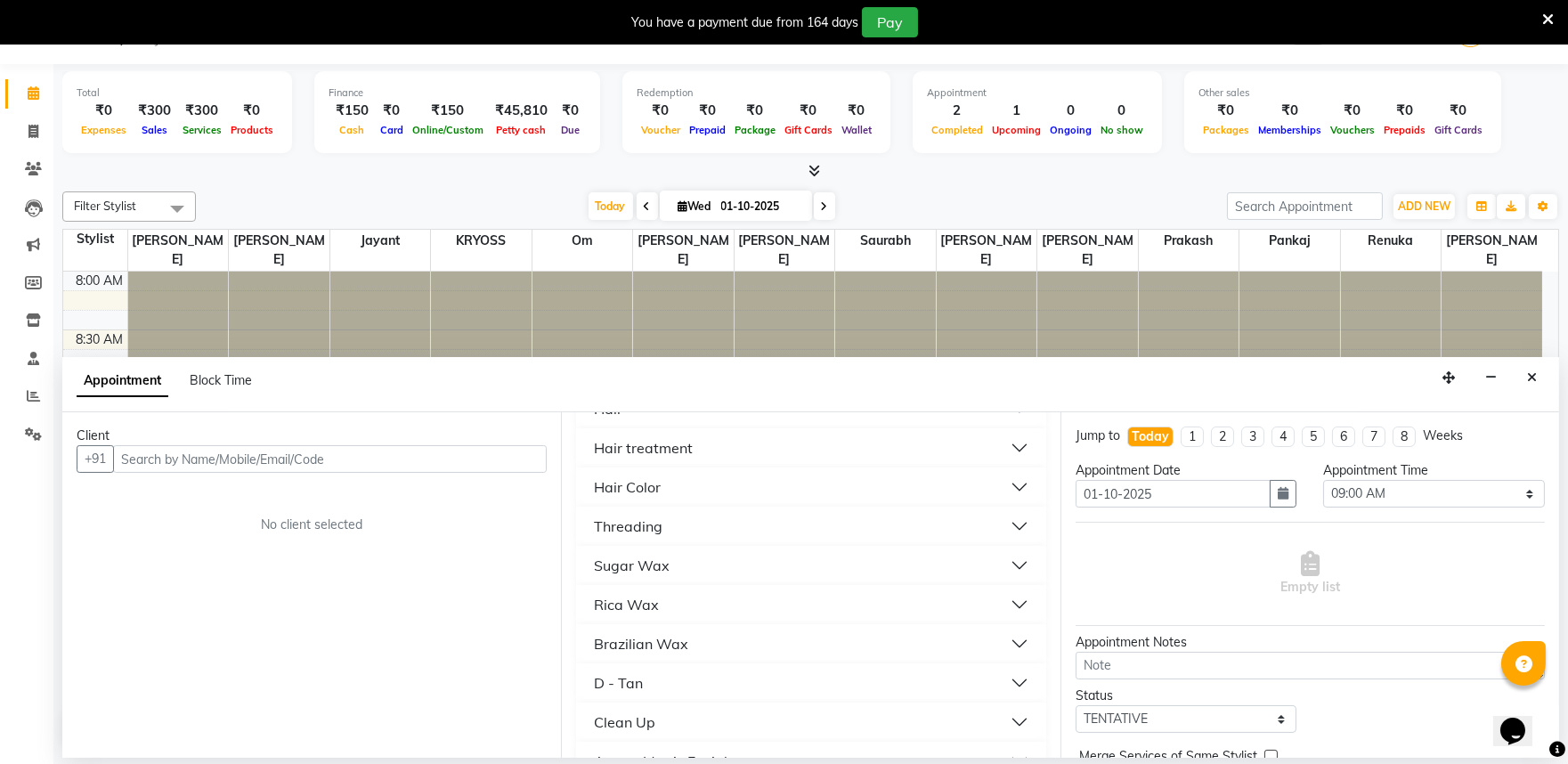
click at [624, 468] on div "Hair treatment" at bounding box center [811, 447] width 470 height 39
click at [616, 419] on div "Hair" at bounding box center [608, 408] width 28 height 22
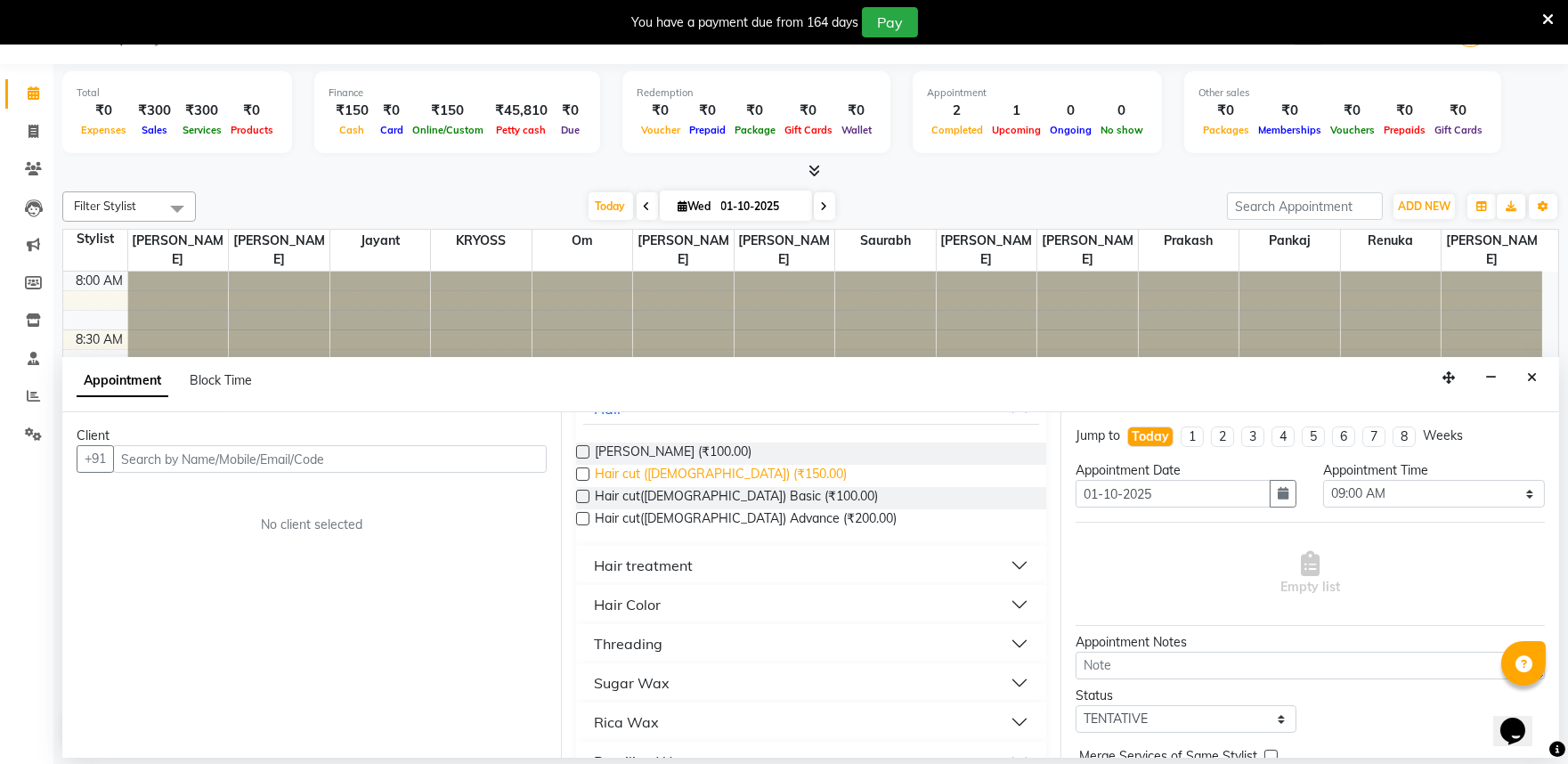
click at [633, 487] on span "Hair cut ([DEMOGRAPHIC_DATA]) (₹150.00)" at bounding box center [721, 476] width 252 height 23
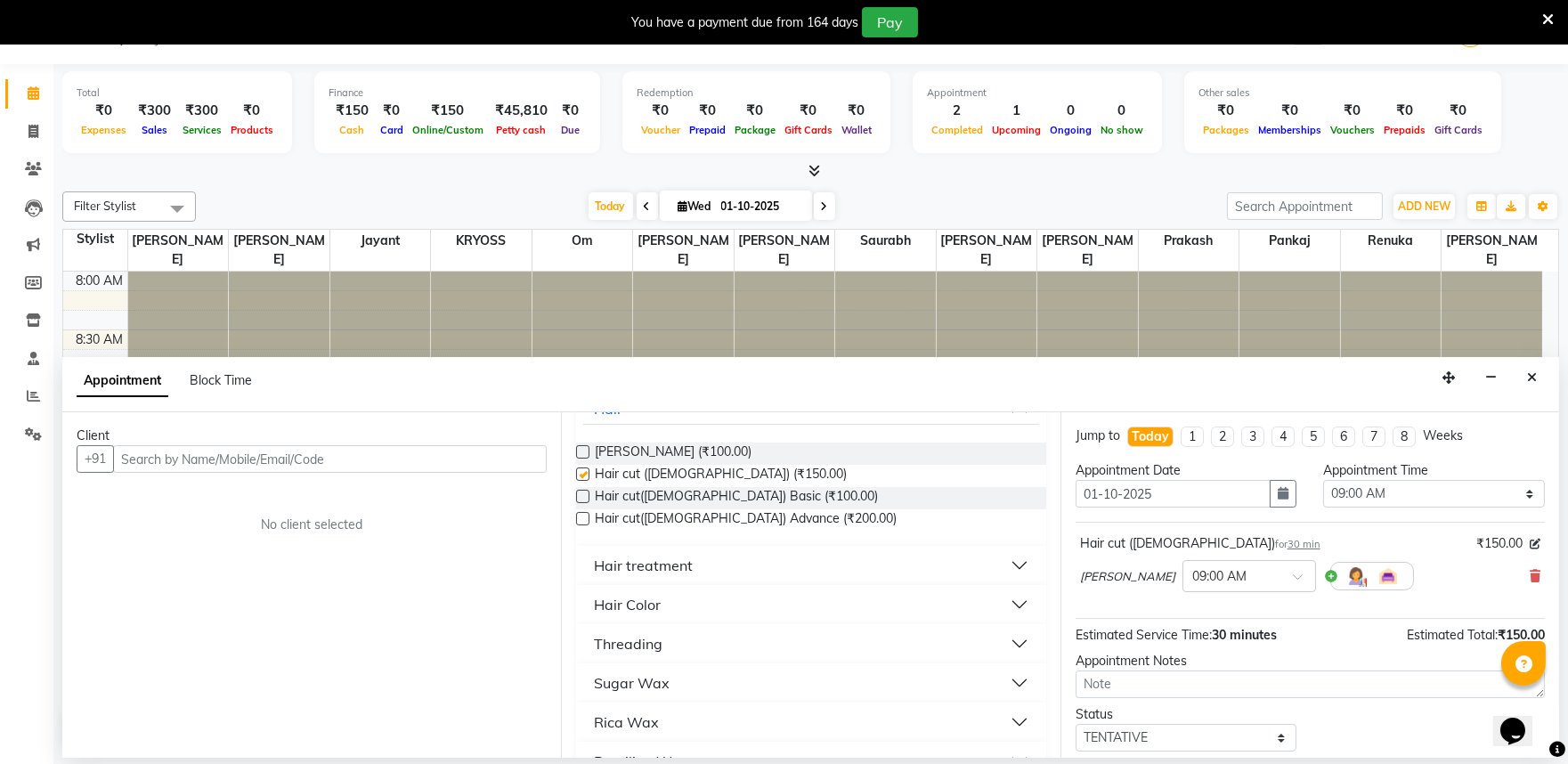
checkbox input "false"
click at [380, 470] on input "text" at bounding box center [330, 458] width 434 height 27
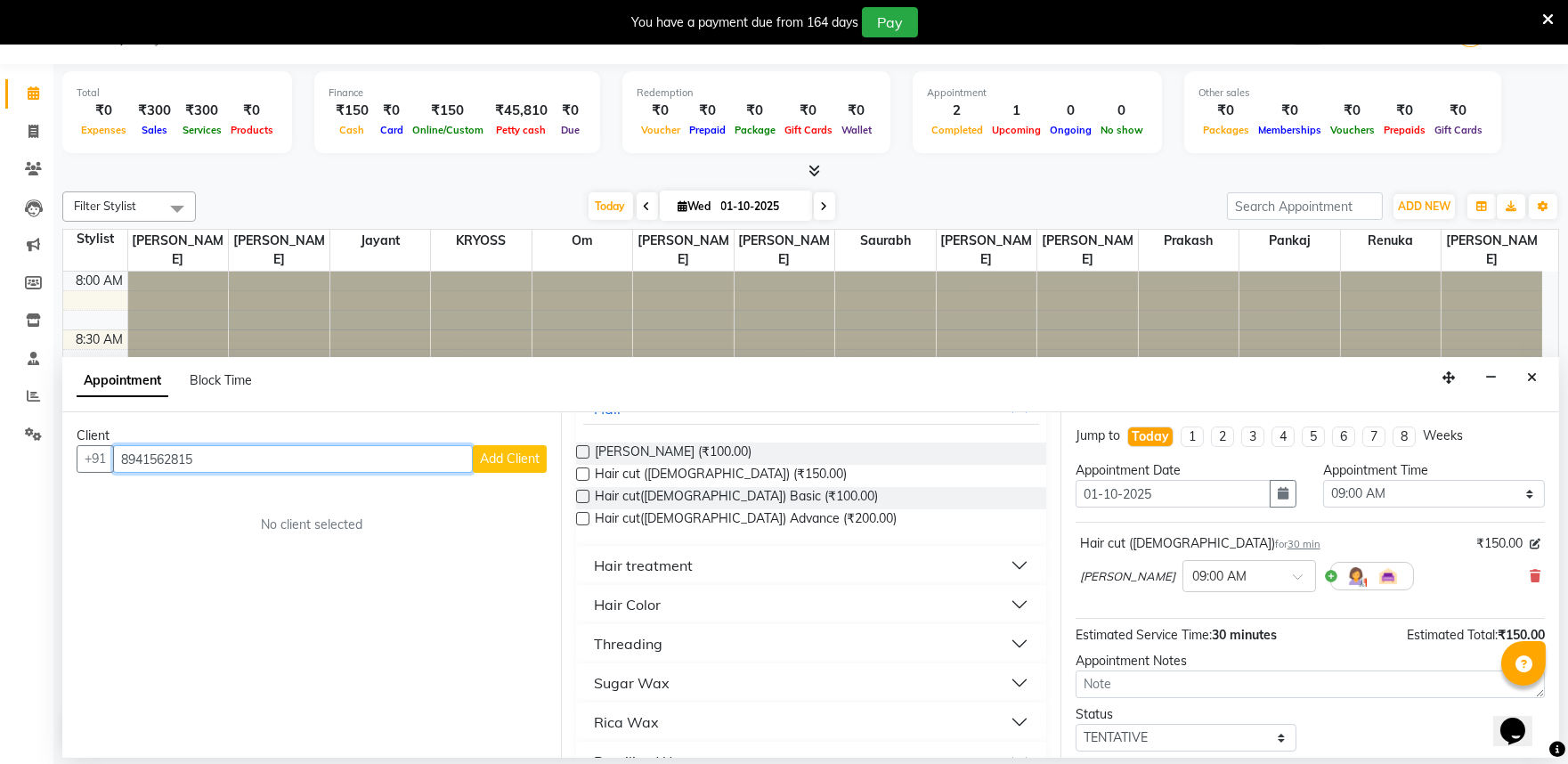
type input "8941562815"
click at [490, 467] on span "Add Client" at bounding box center [509, 458] width 60 height 16
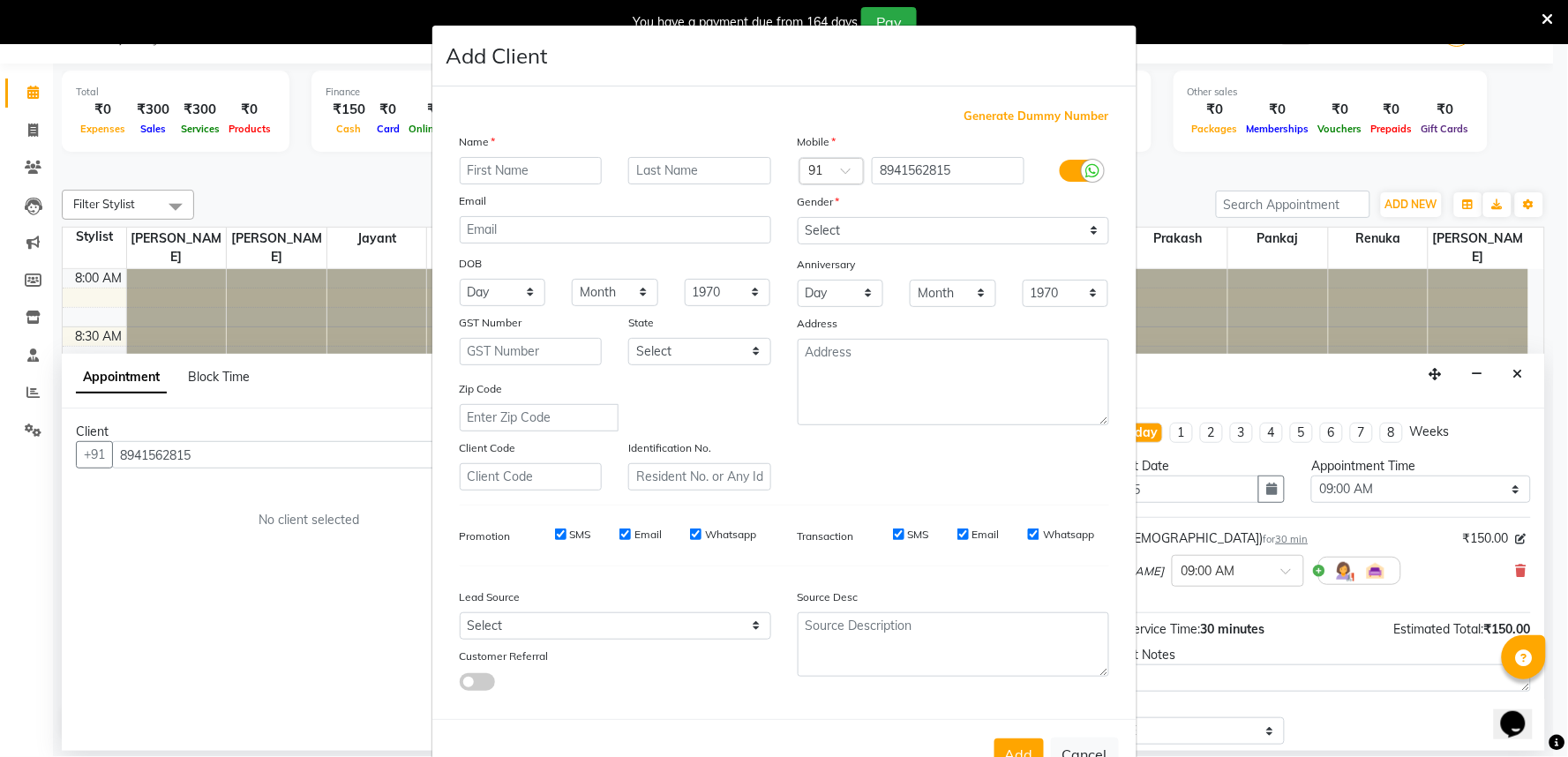
click at [532, 185] on input "text" at bounding box center [531, 170] width 143 height 27
type input "RAMESH"
click at [875, 244] on select "Select [DEMOGRAPHIC_DATA] [DEMOGRAPHIC_DATA] Other Prefer Not To Say" at bounding box center [953, 230] width 312 height 27
select select "[DEMOGRAPHIC_DATA]"
click at [798, 240] on select "Select [DEMOGRAPHIC_DATA] [DEMOGRAPHIC_DATA] Other Prefer Not To Say" at bounding box center [953, 230] width 312 height 27
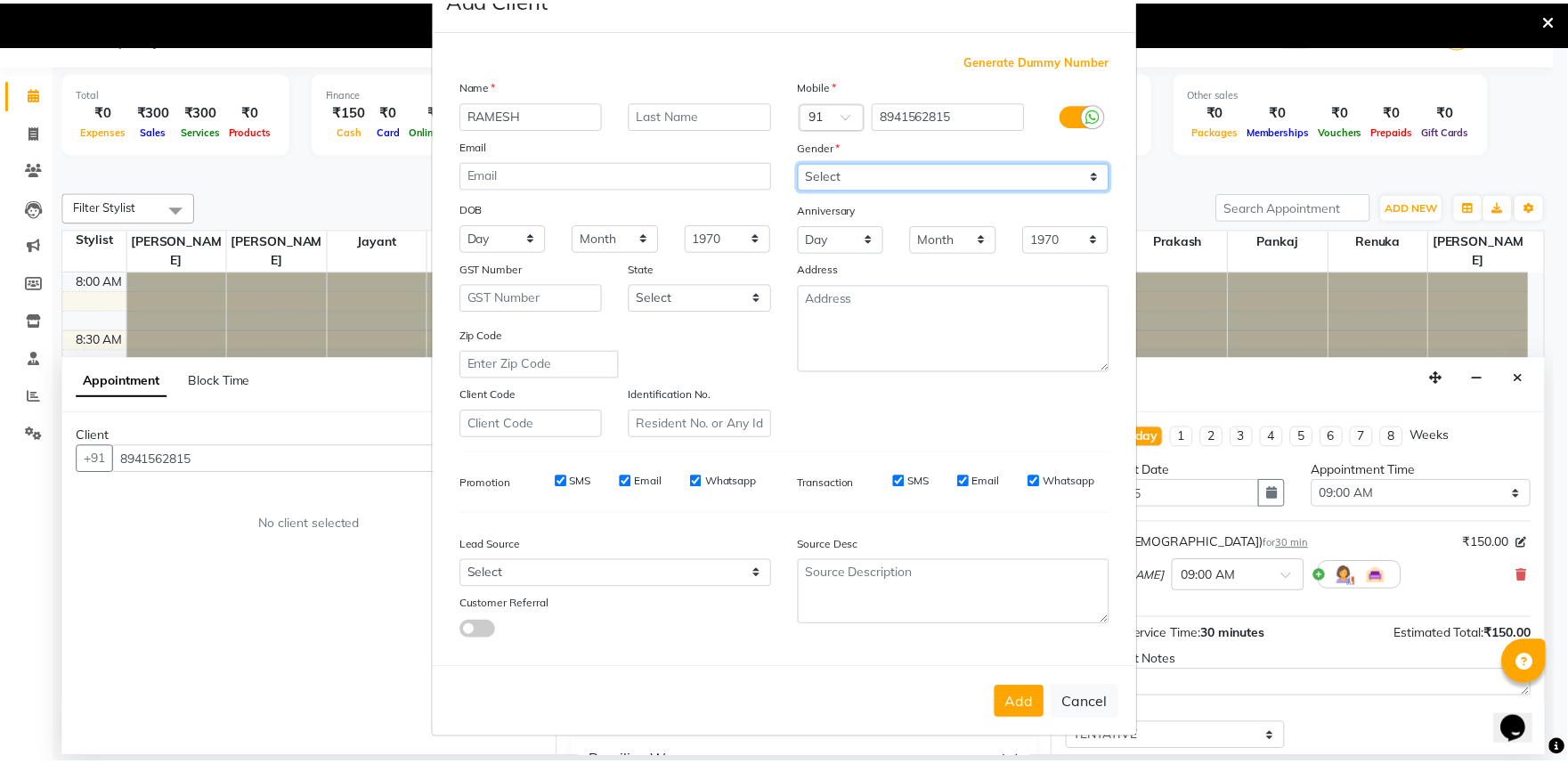
scroll to position [138, 0]
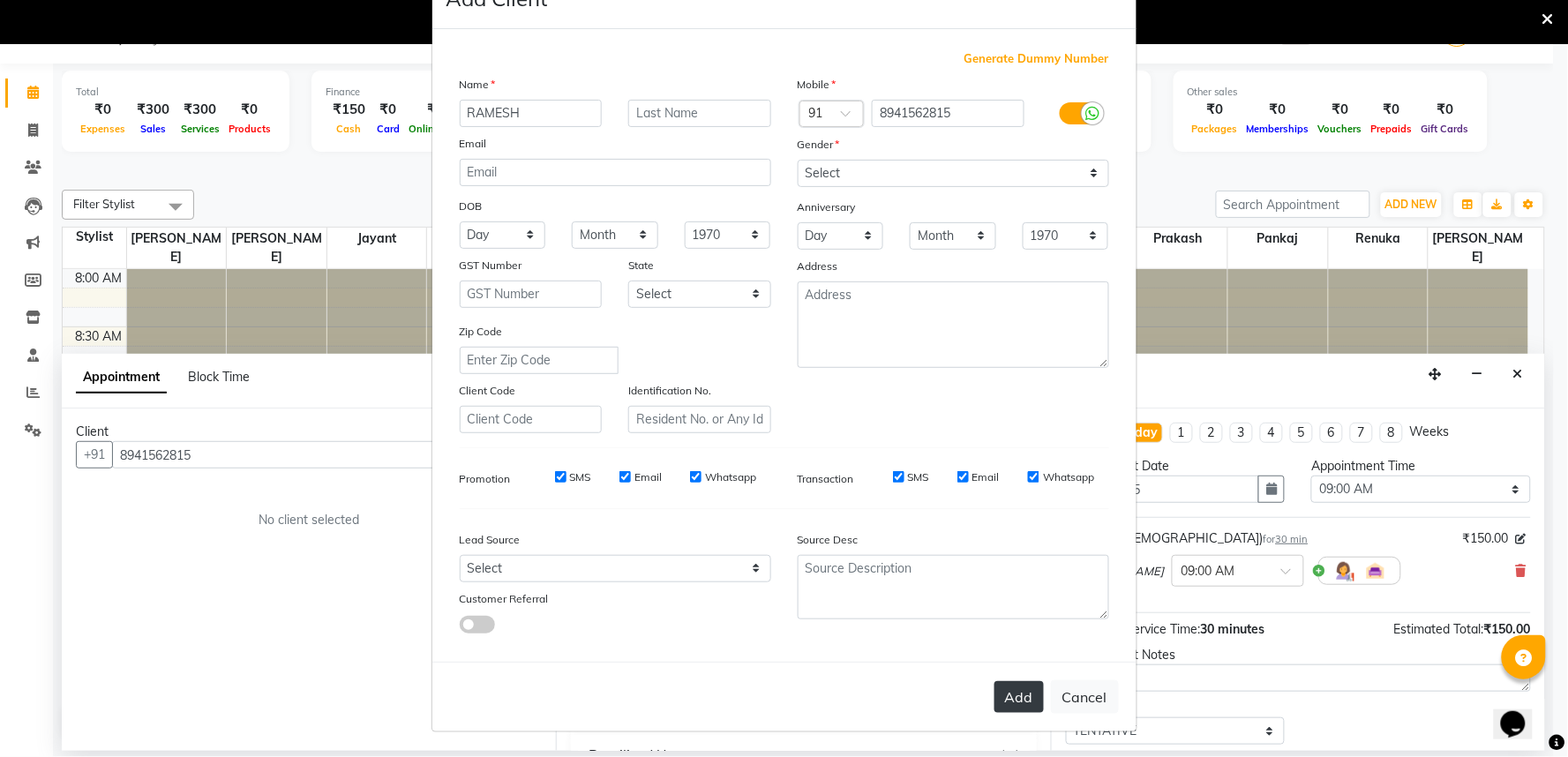
click at [995, 701] on button "Add" at bounding box center [1019, 697] width 50 height 32
select select
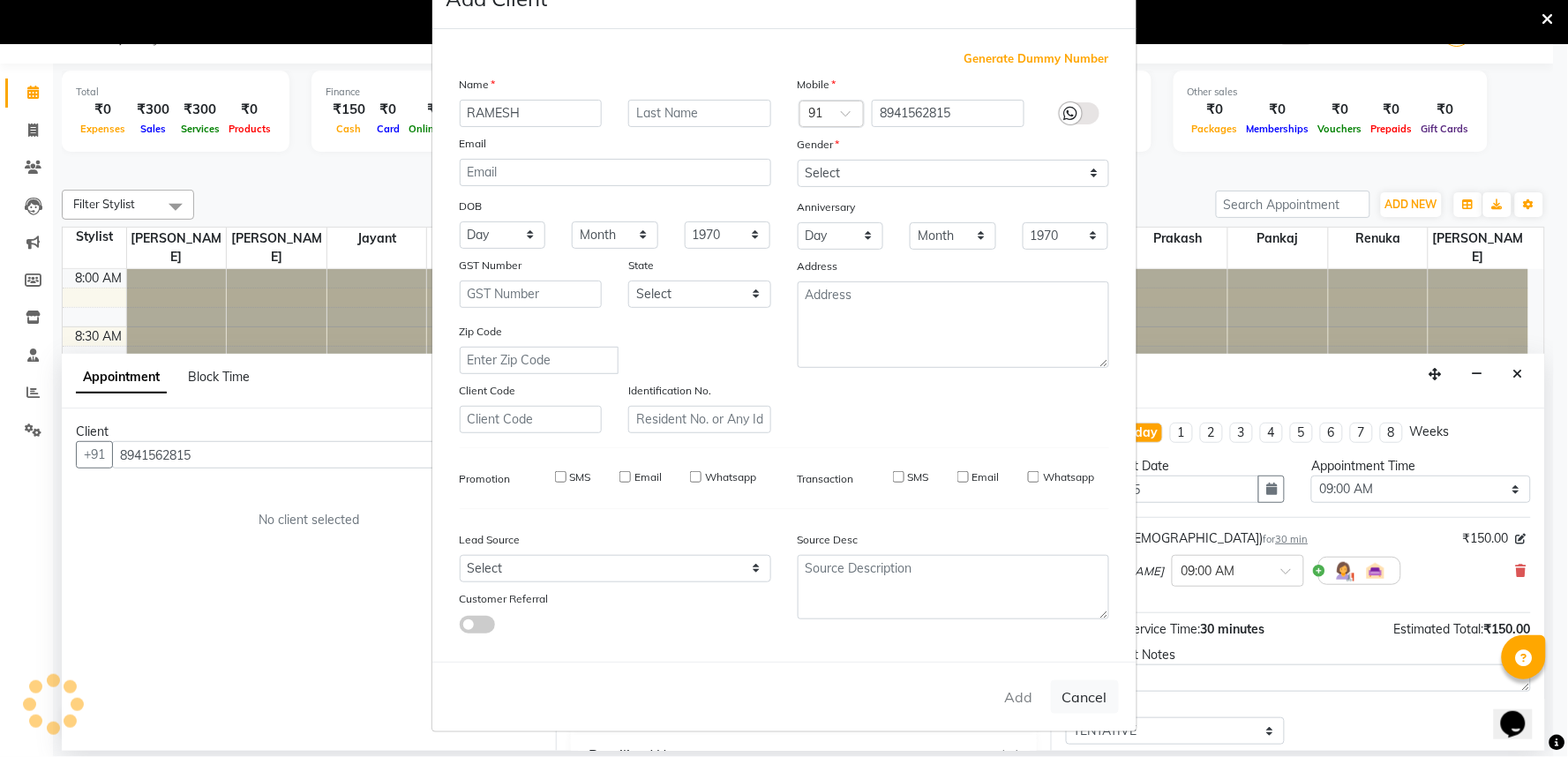
select select
checkbox input "false"
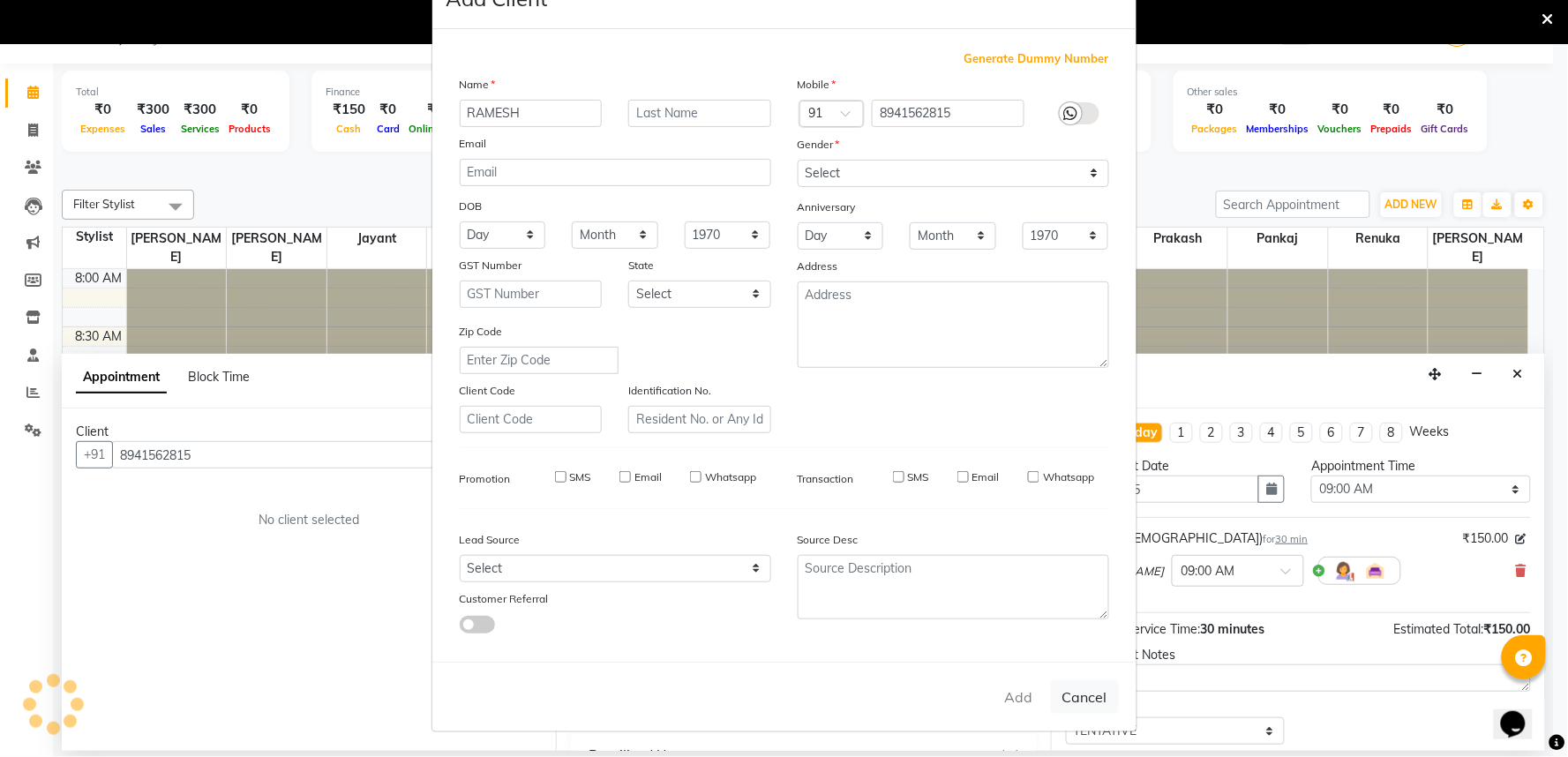
checkbox input "false"
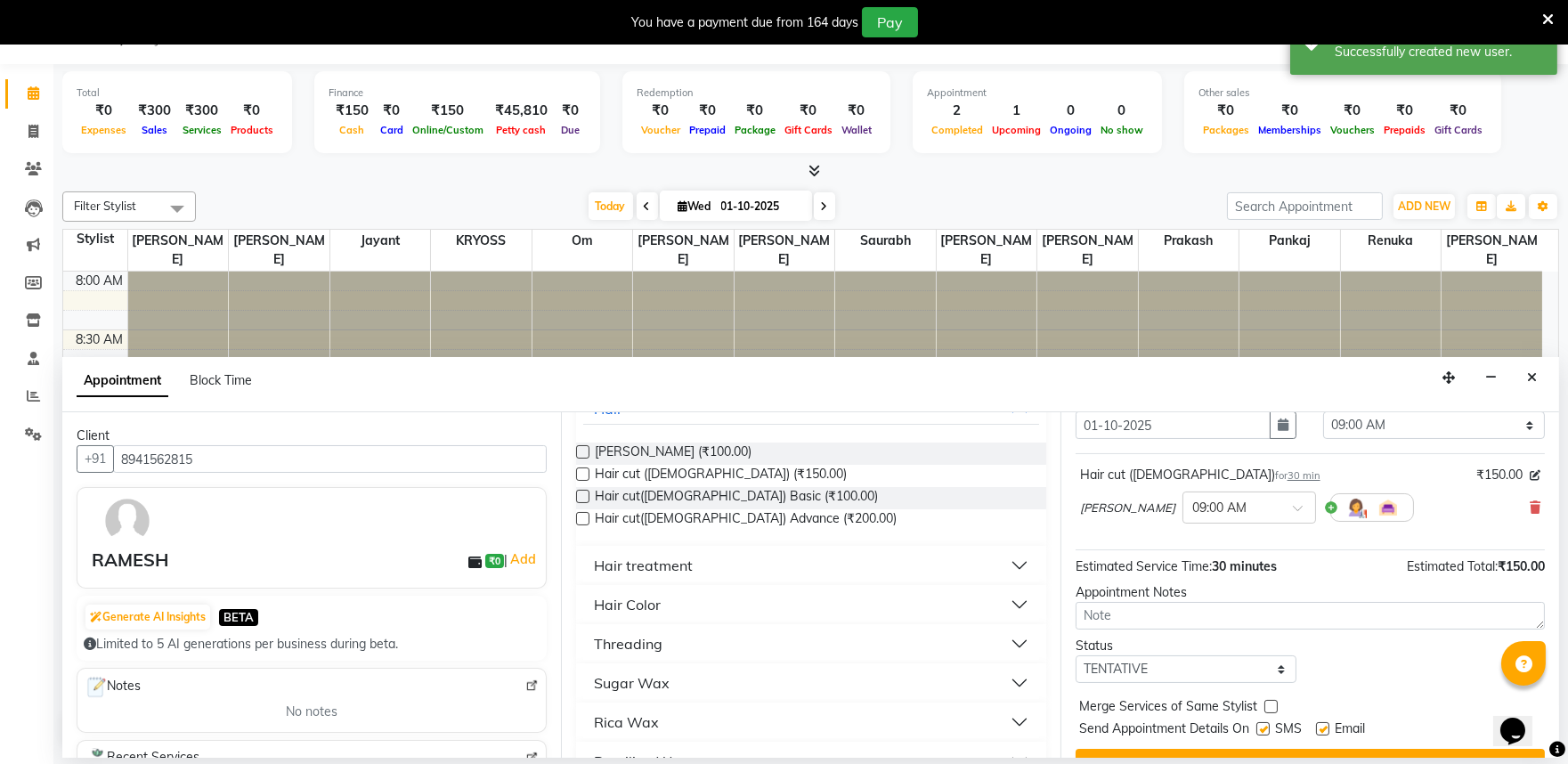
scroll to position [142, 0]
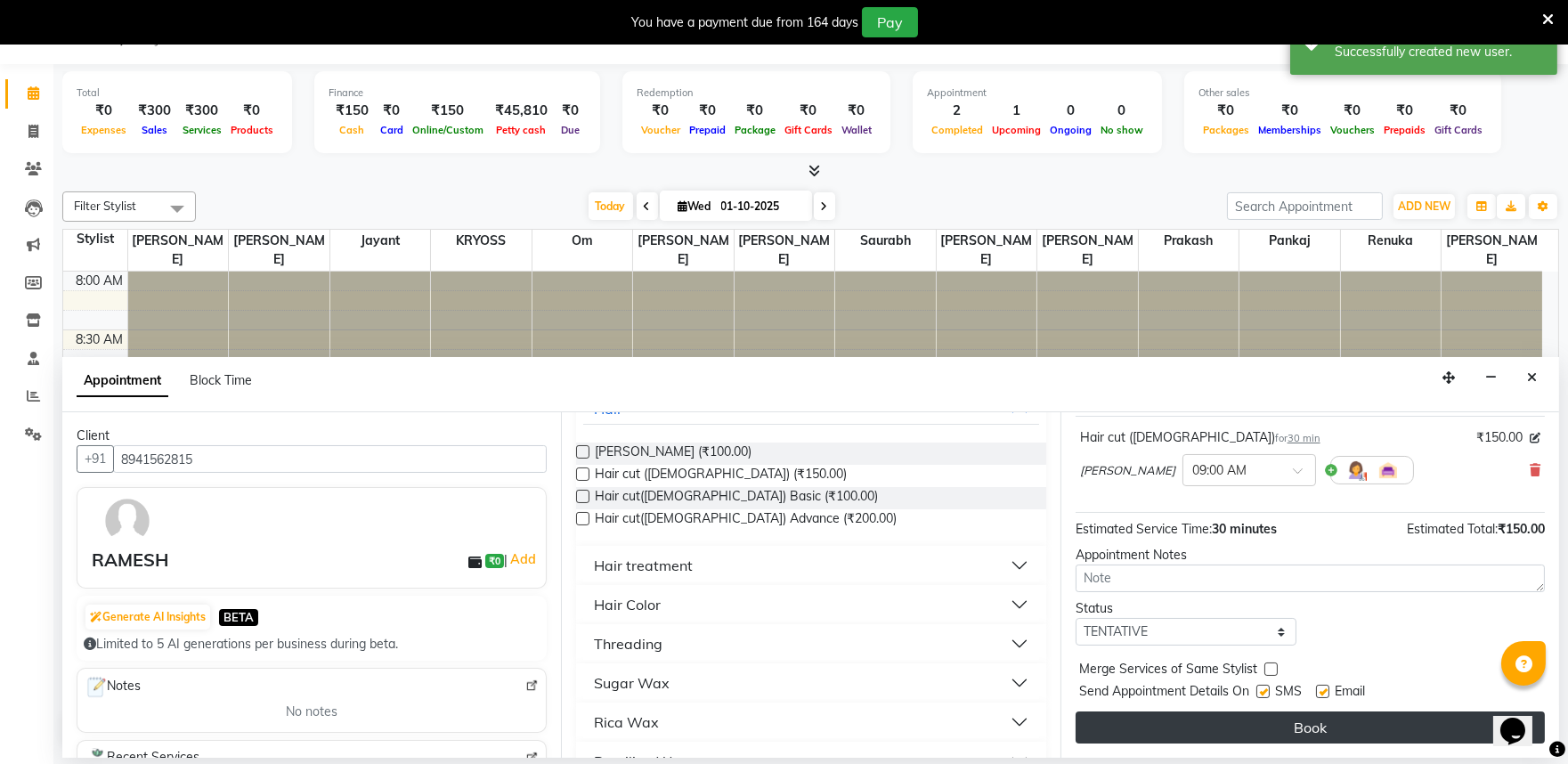
click at [1314, 738] on button "Book" at bounding box center [1310, 727] width 470 height 32
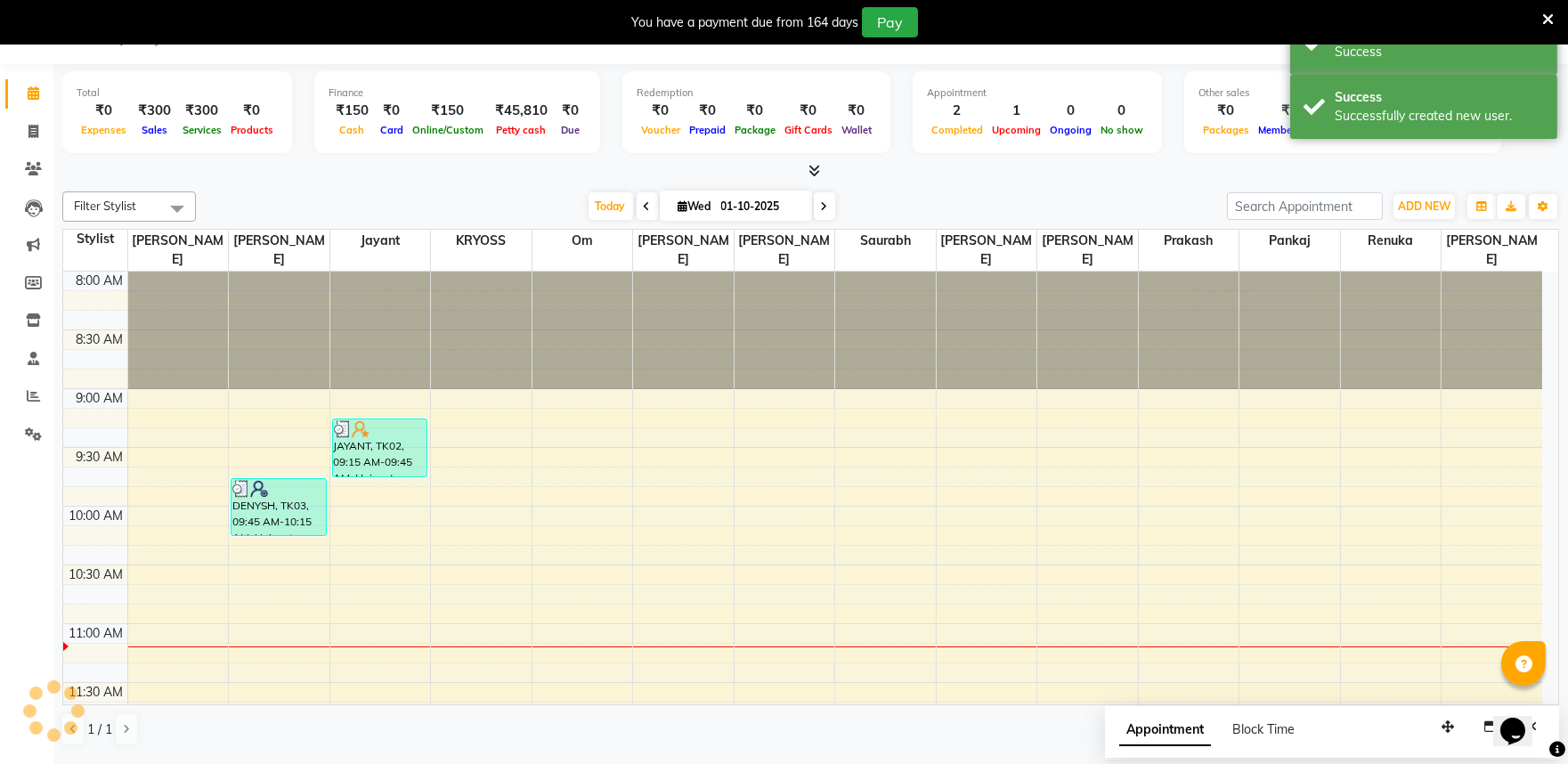
scroll to position [0, 0]
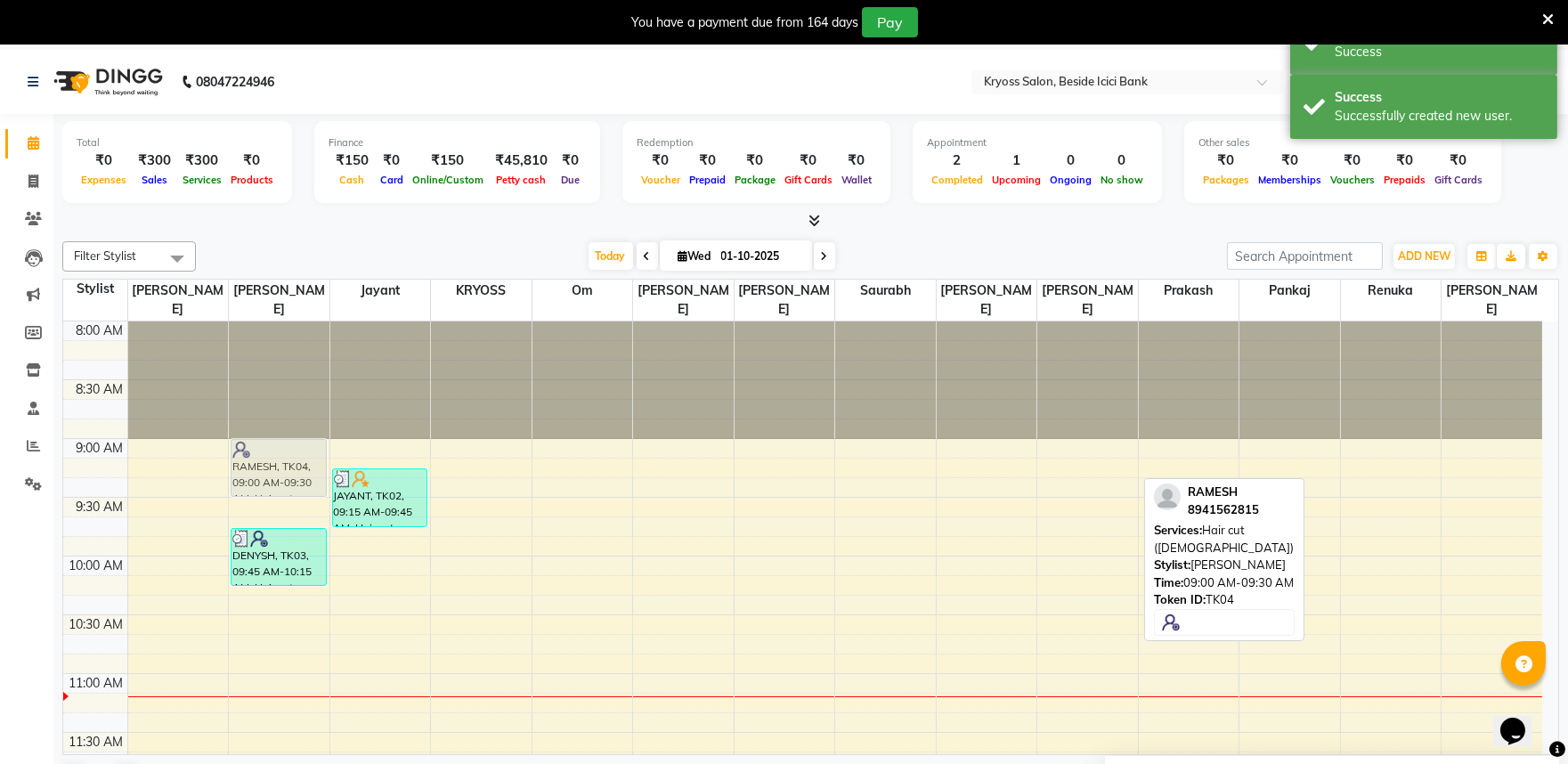
drag, startPoint x: 1083, startPoint y: 451, endPoint x: 312, endPoint y: 460, distance: 771.1
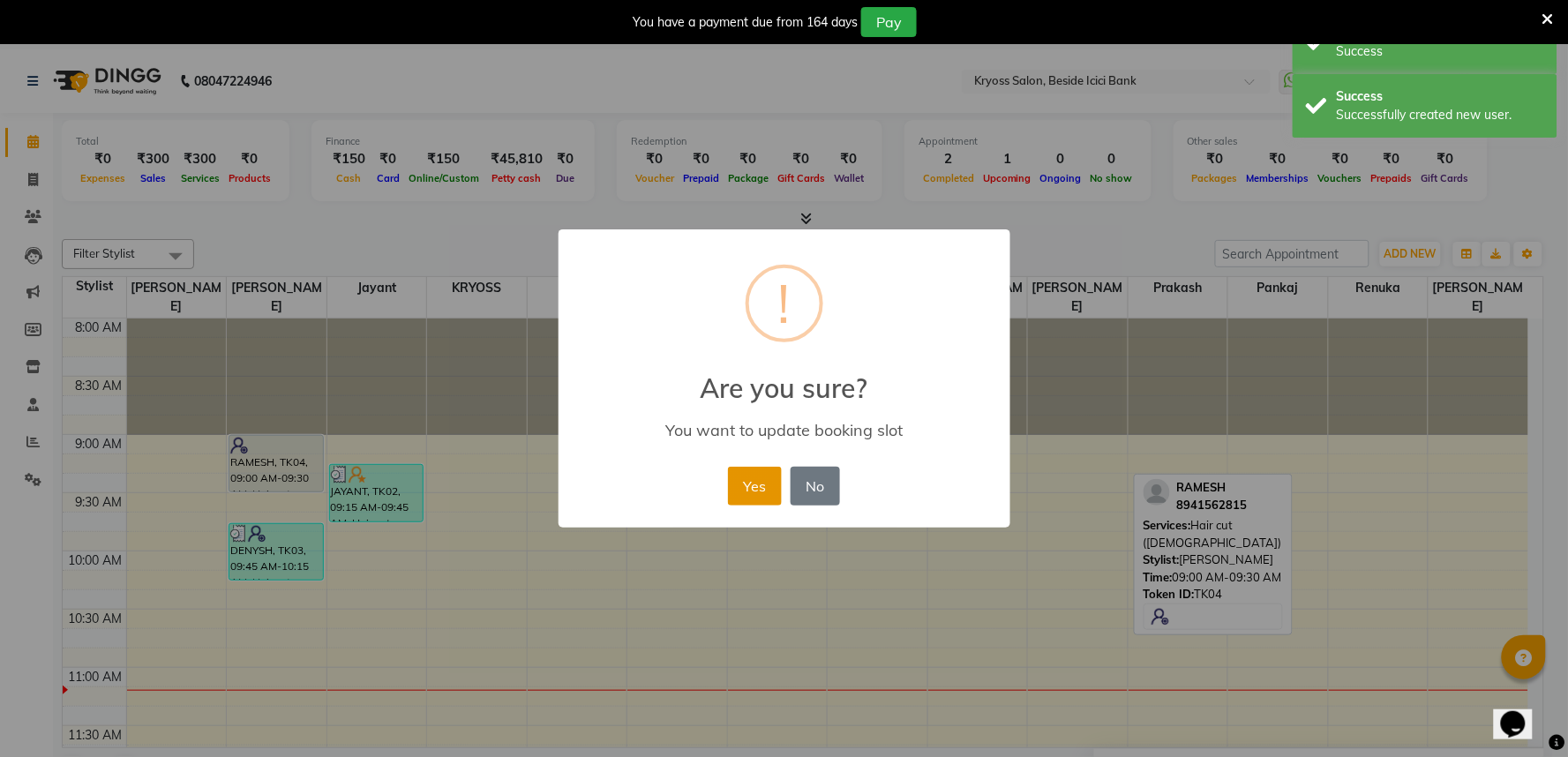
click at [754, 506] on button "Yes" at bounding box center [754, 485] width 53 height 38
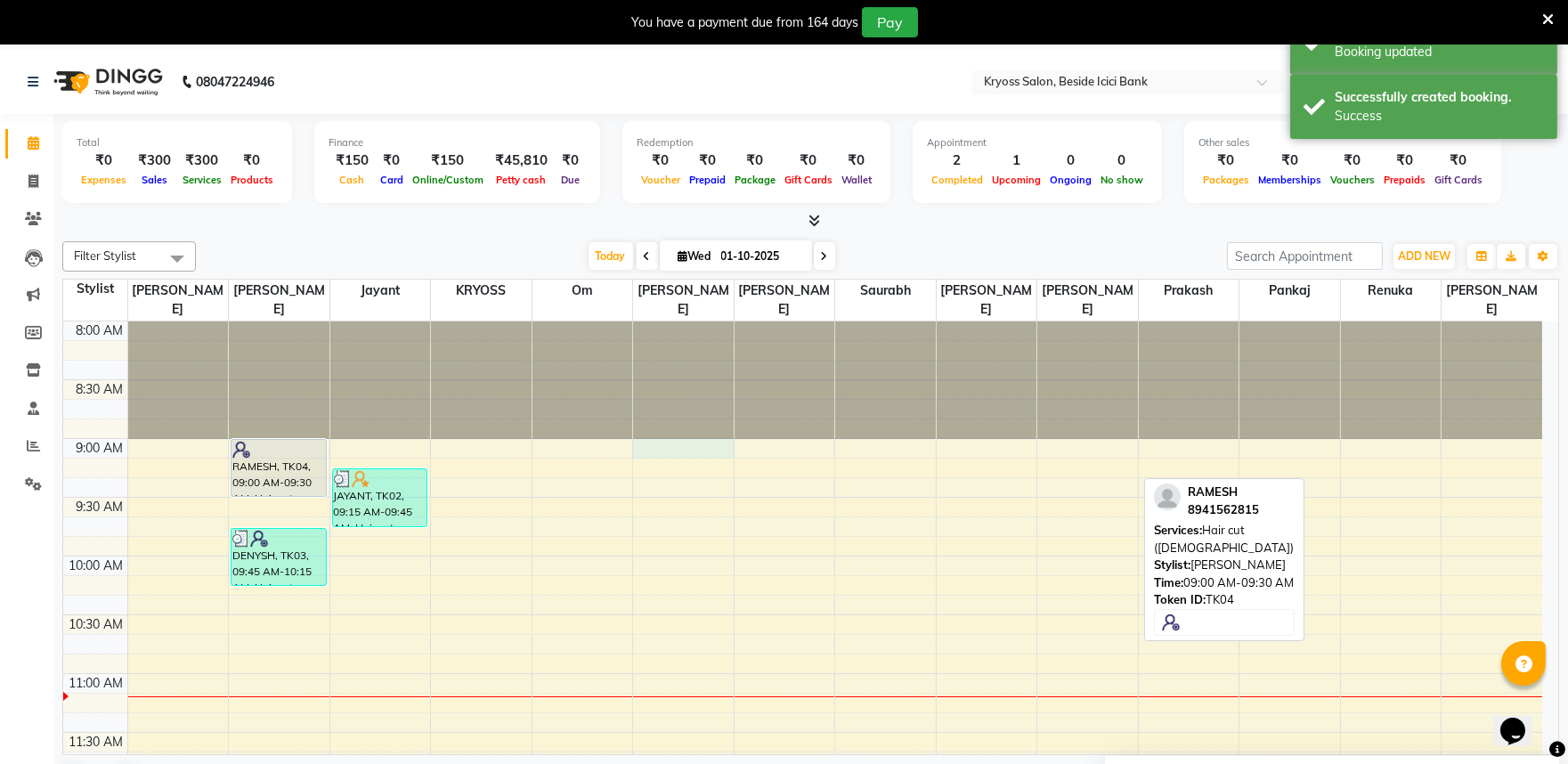
select select "52623"
select select "tentative"
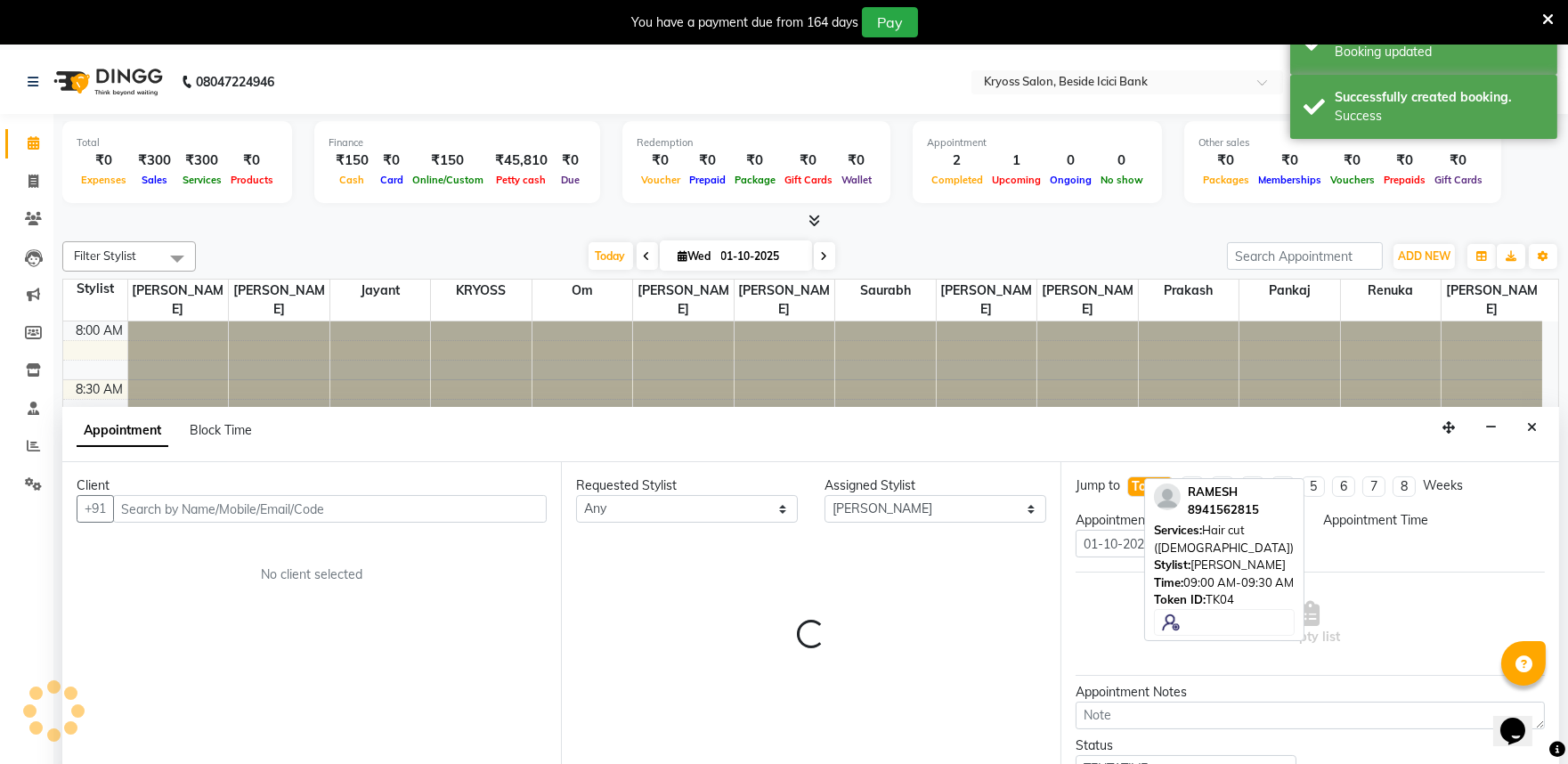
scroll to position [54, 0]
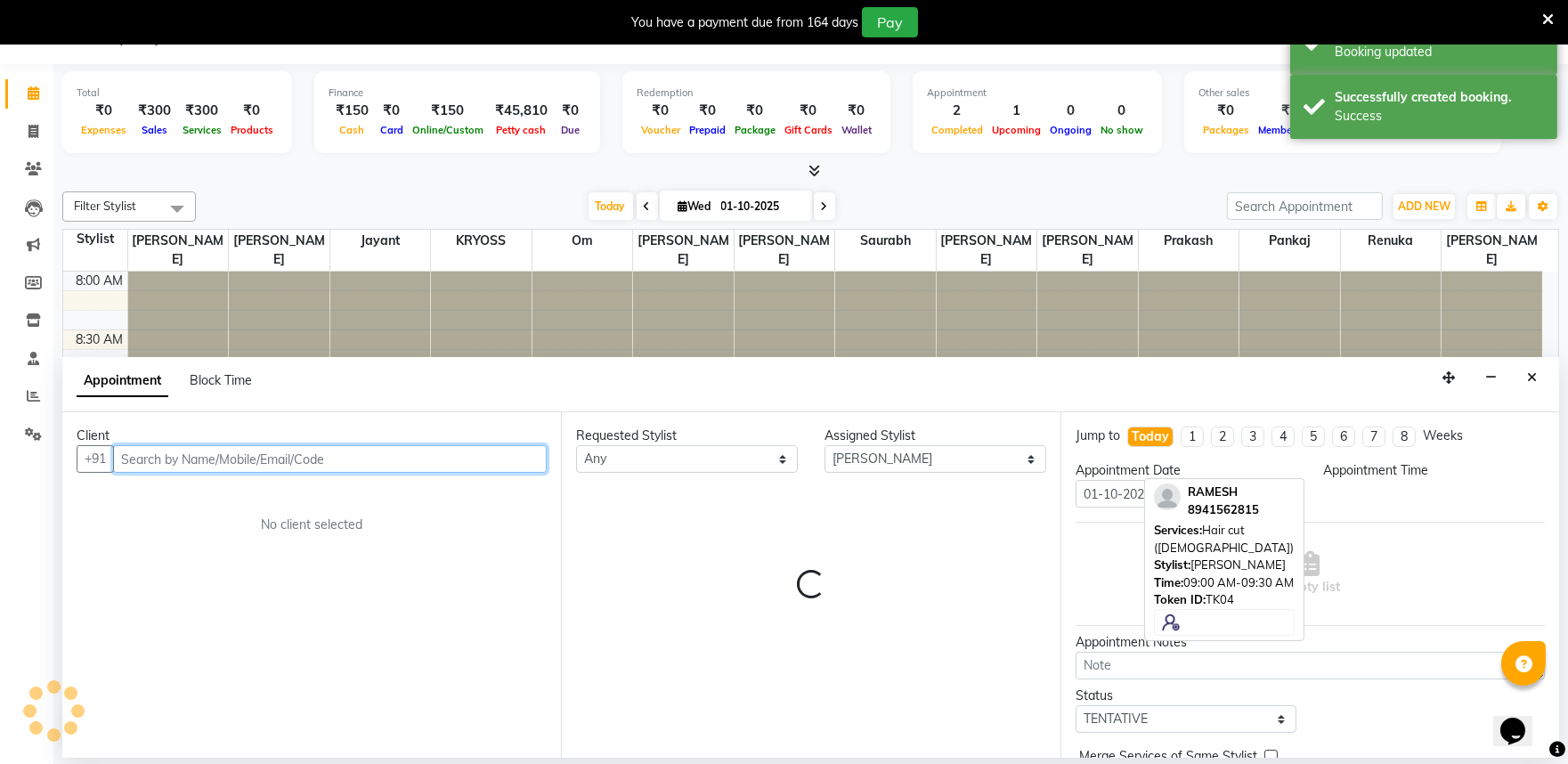
select select "540"
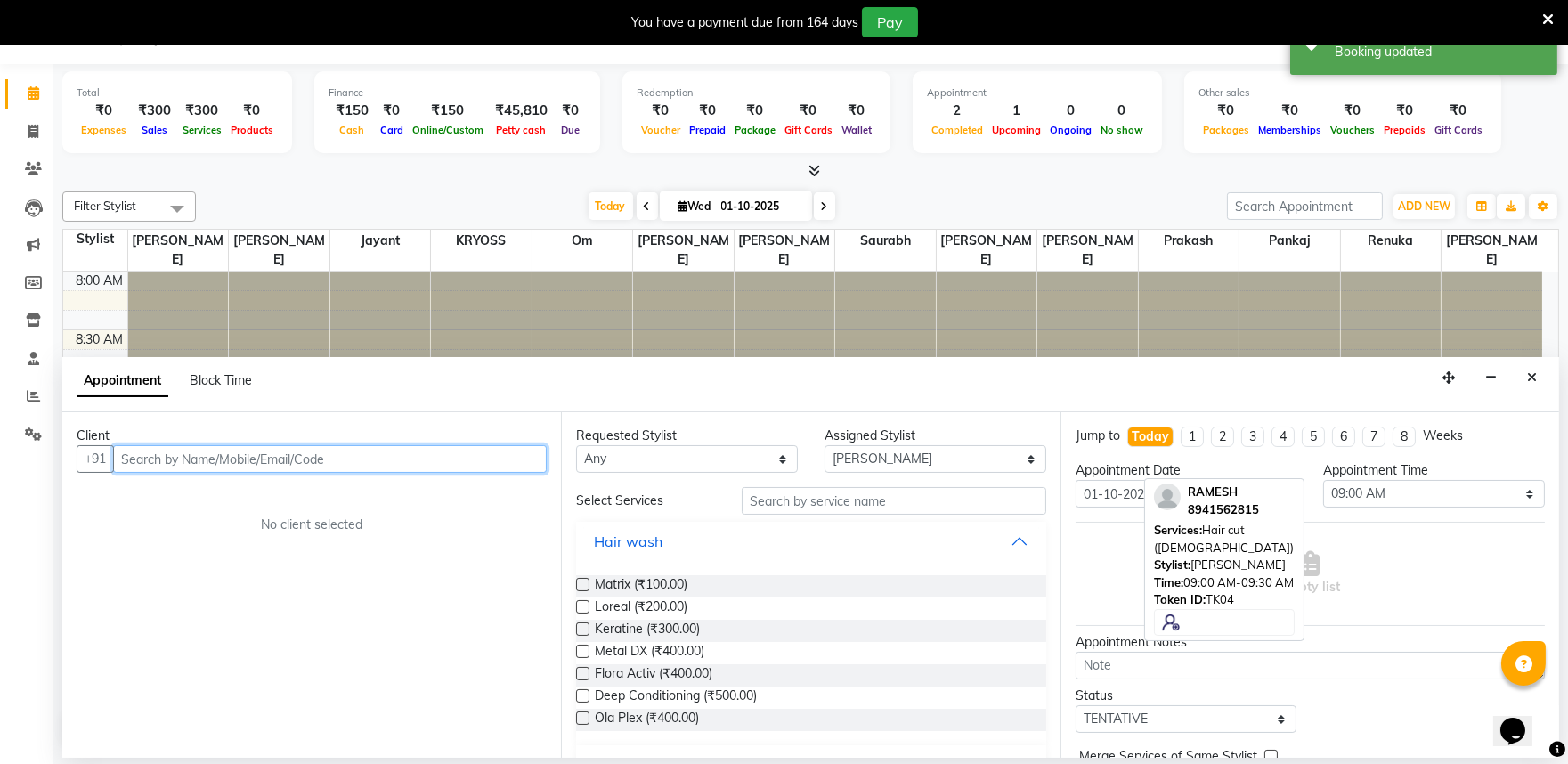
click at [465, 472] on input "text" at bounding box center [330, 458] width 434 height 27
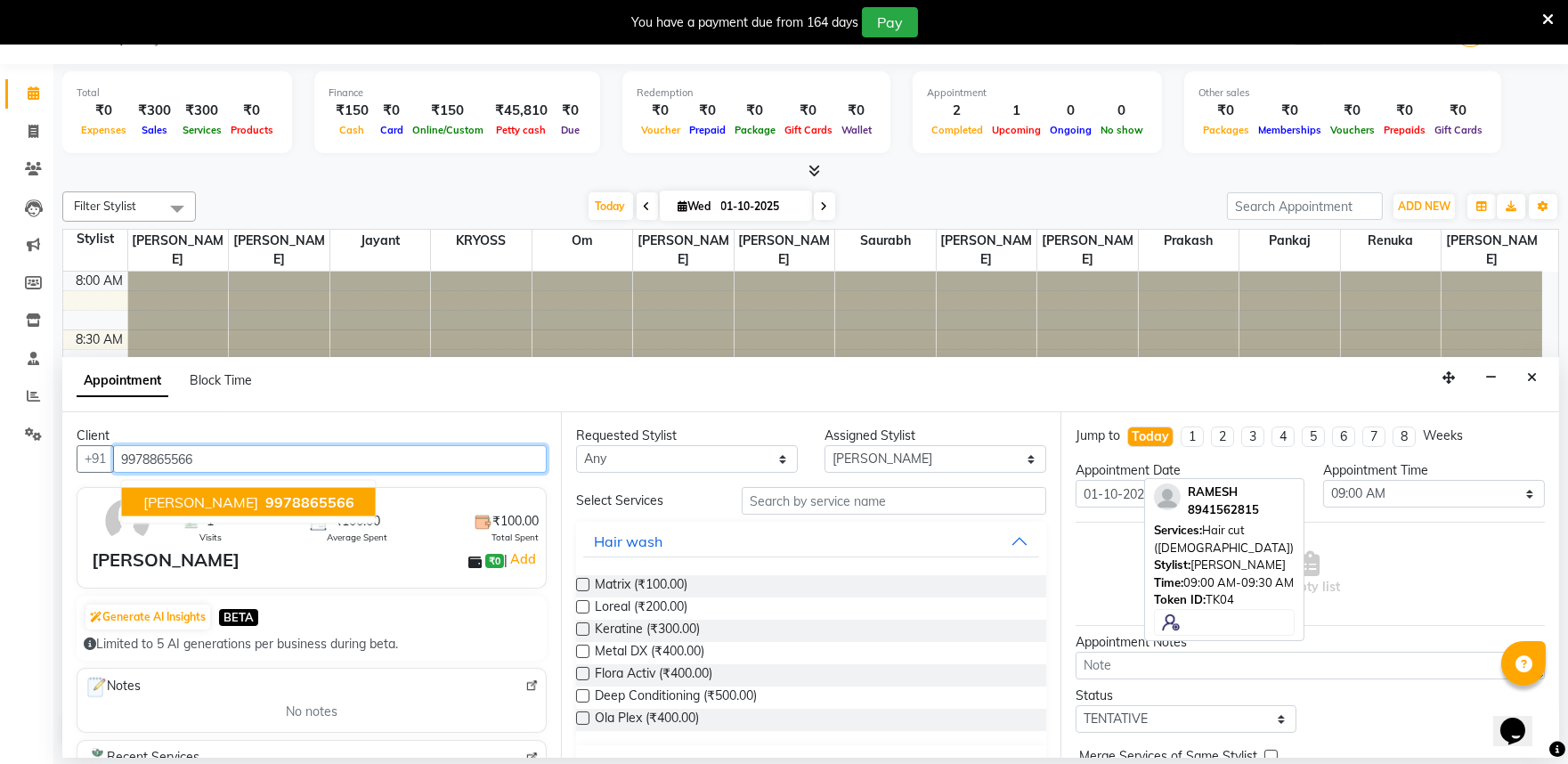
click at [220, 516] on button "[PERSON_NAME] 9978865566" at bounding box center [249, 502] width 254 height 28
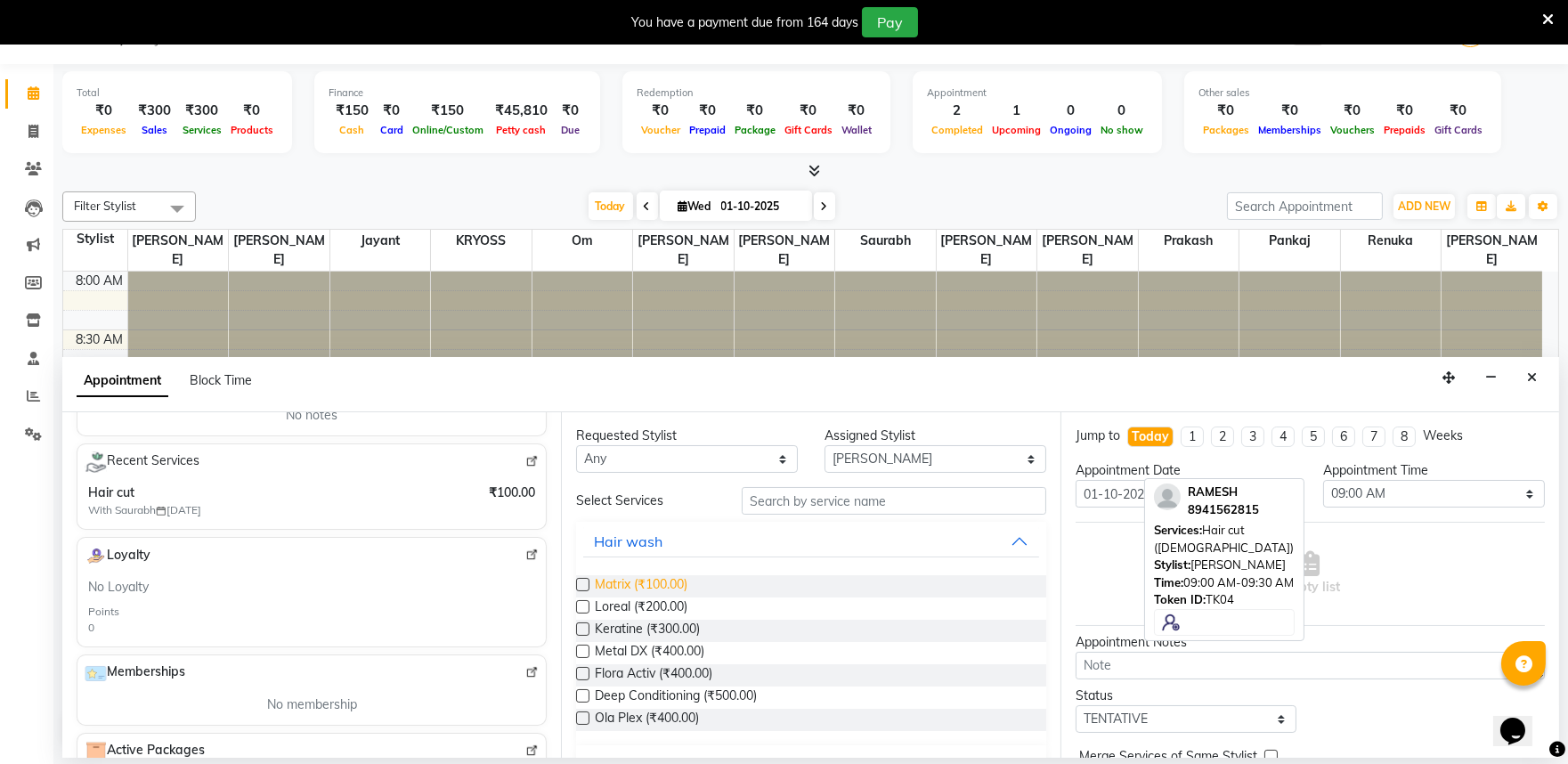
scroll to position [198, 0]
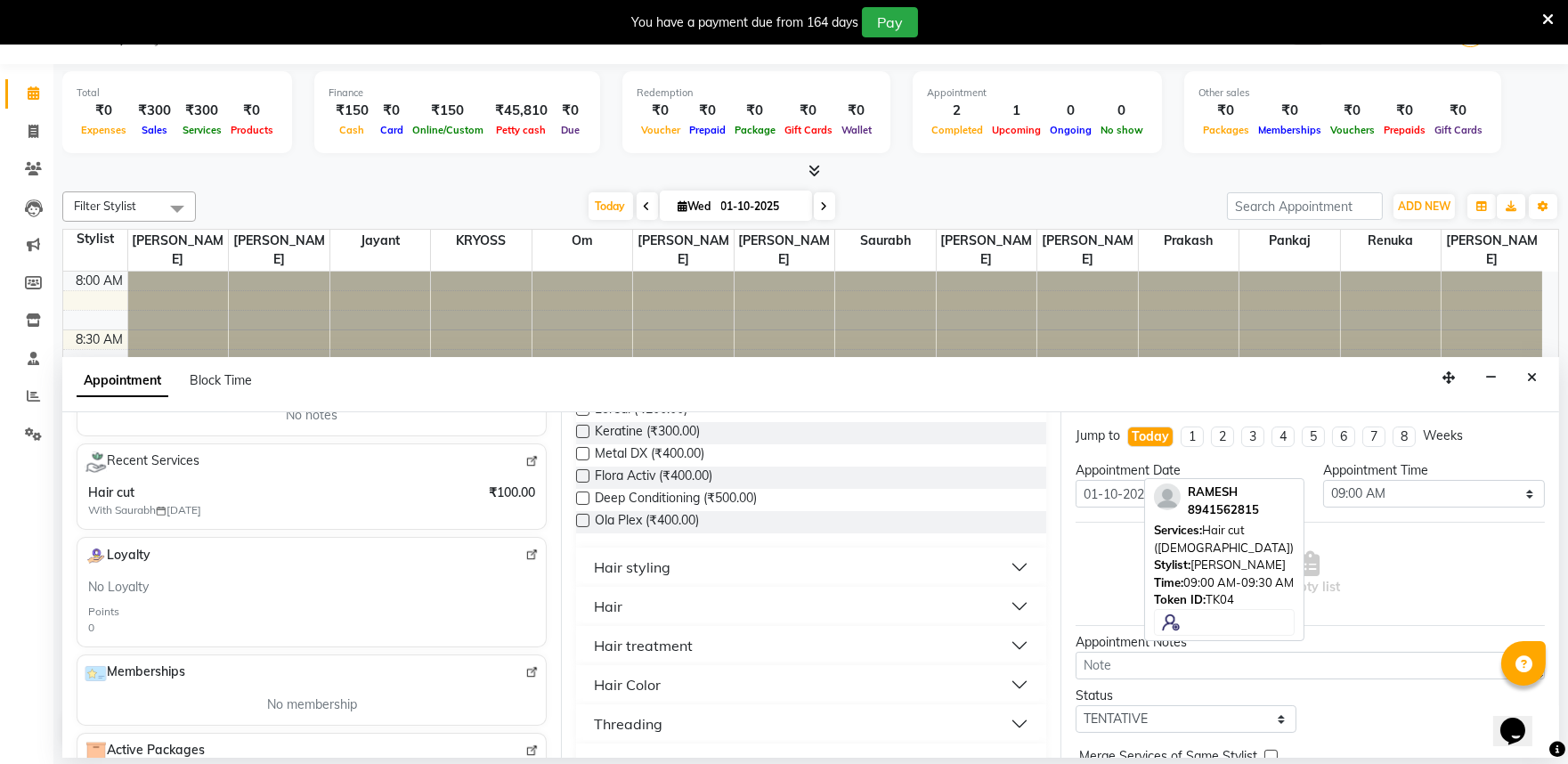
type input "9978865566"
click at [607, 617] on div "Hair" at bounding box center [608, 606] width 28 height 22
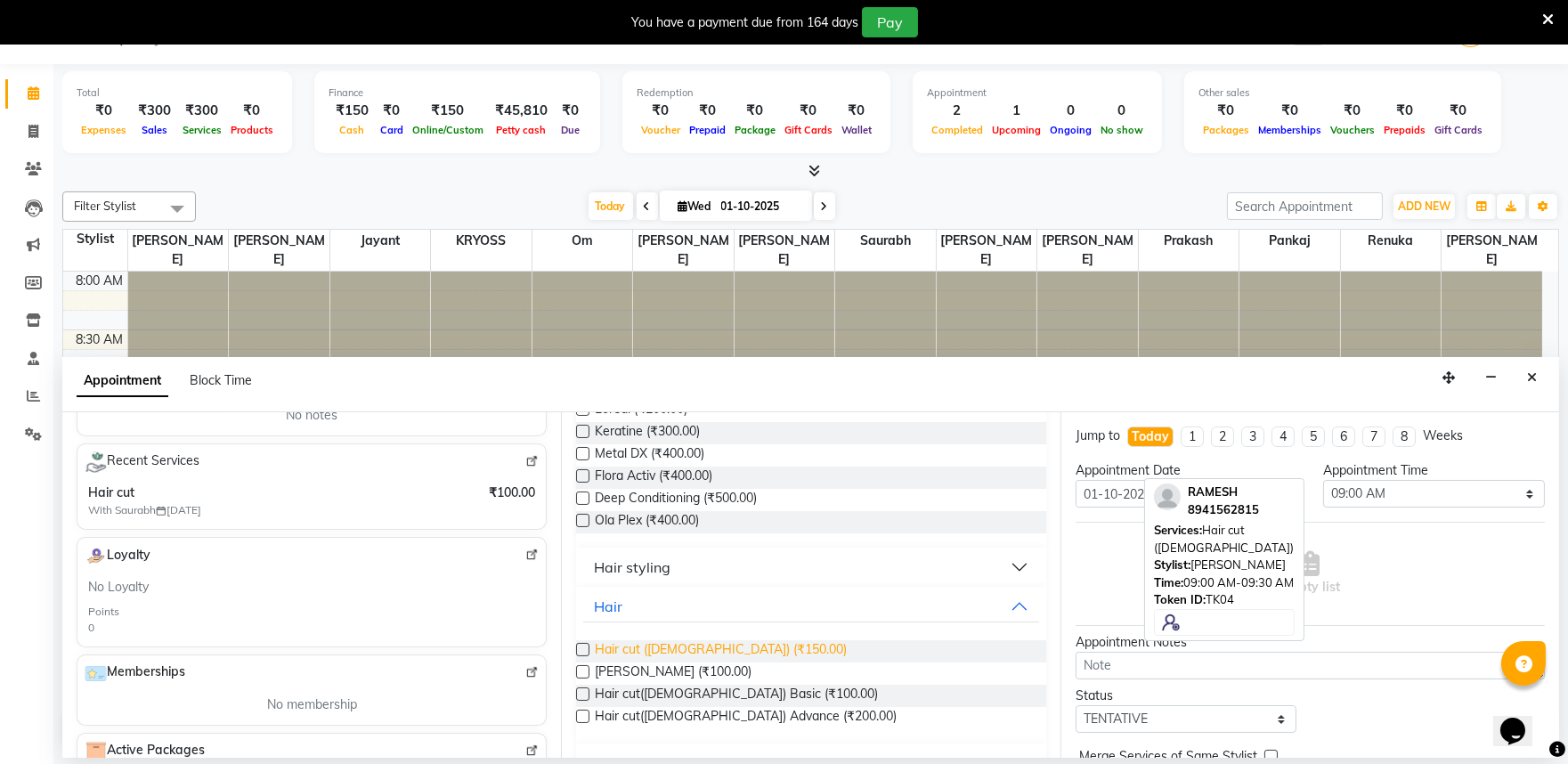
click at [656, 663] on span "Hair cut ([DEMOGRAPHIC_DATA]) (₹150.00)" at bounding box center [721, 651] width 252 height 23
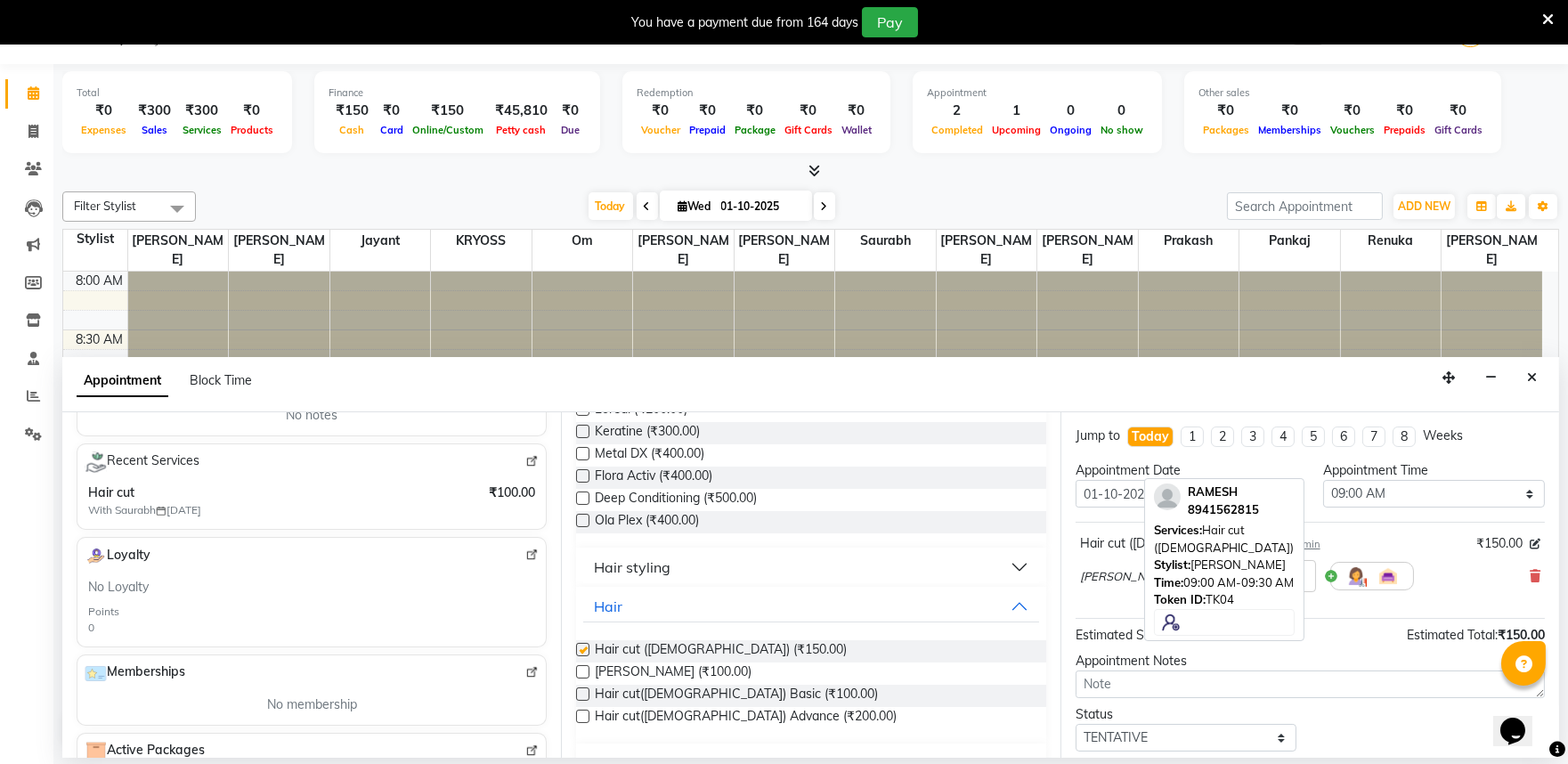
checkbox input "false"
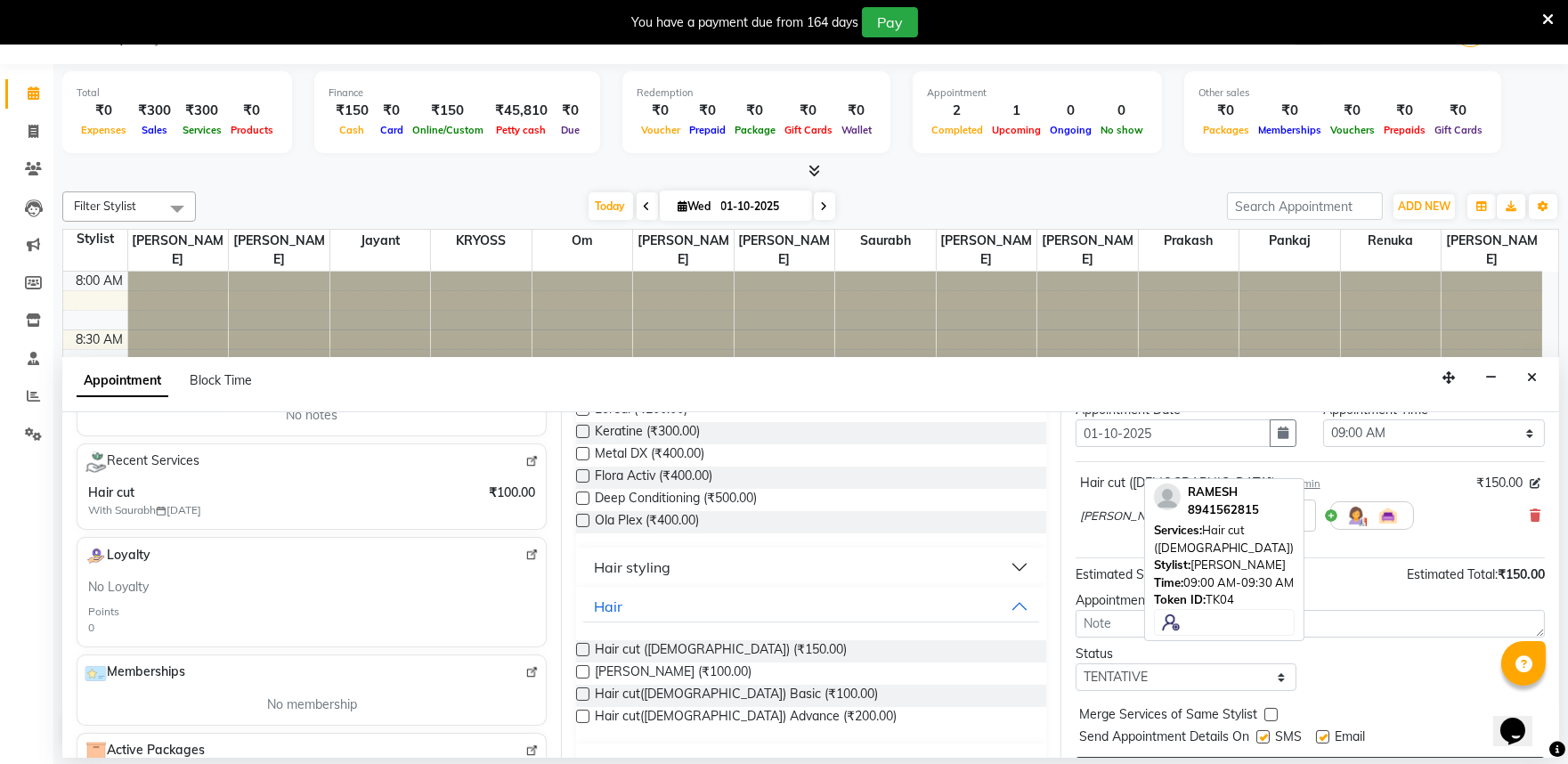
scroll to position [142, 0]
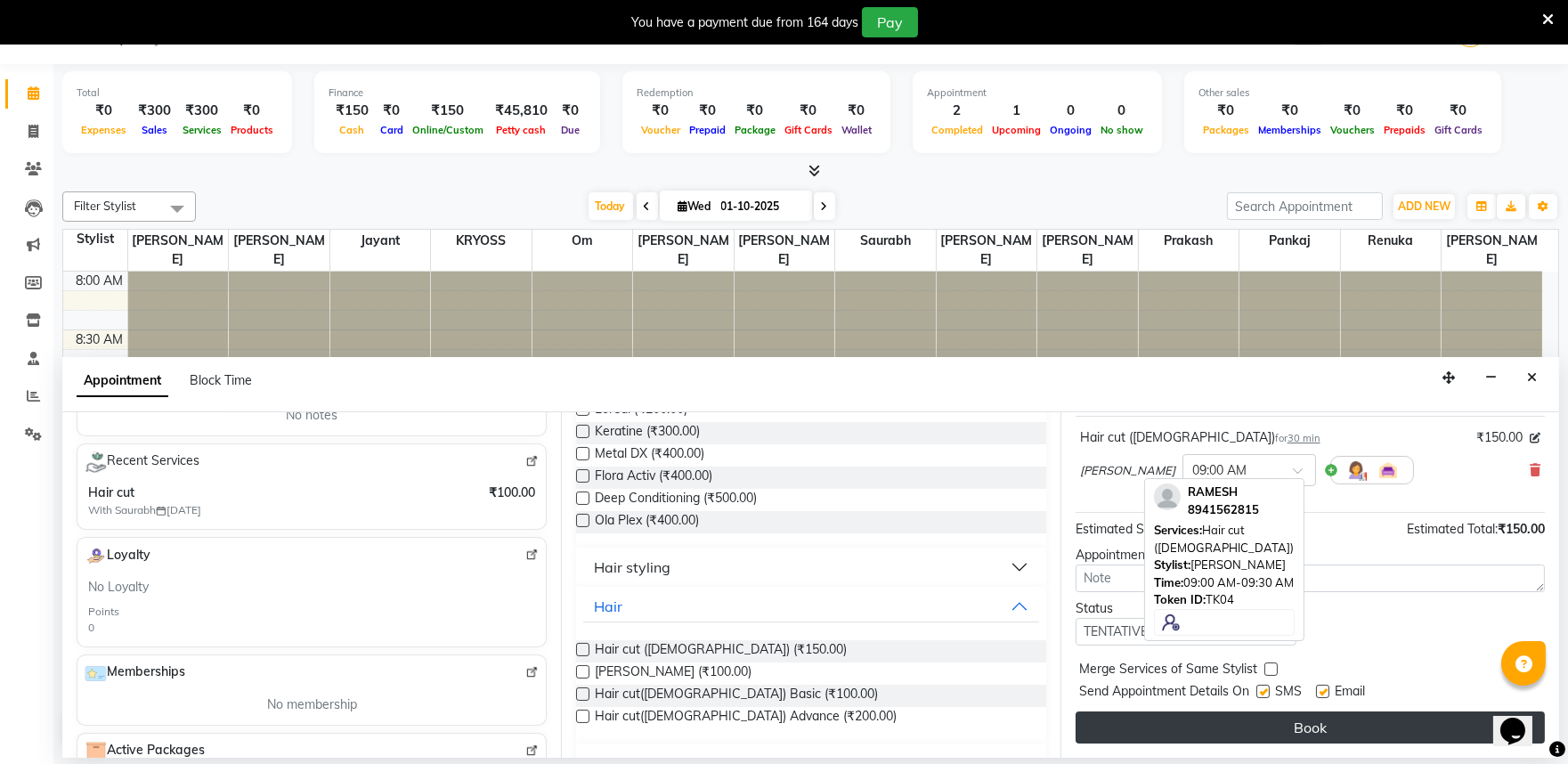
click at [1233, 735] on button "Book" at bounding box center [1310, 727] width 470 height 32
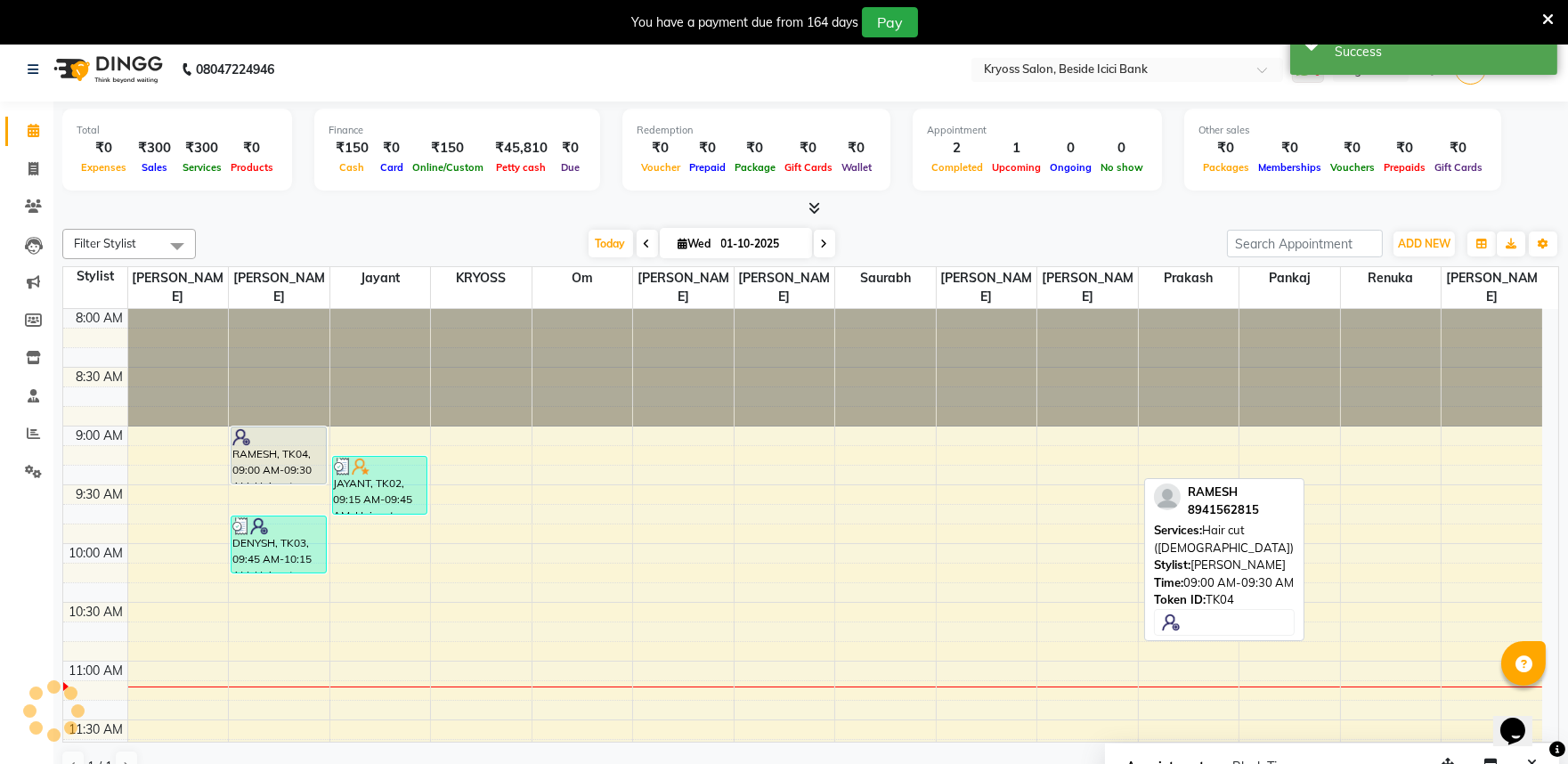
scroll to position [0, 0]
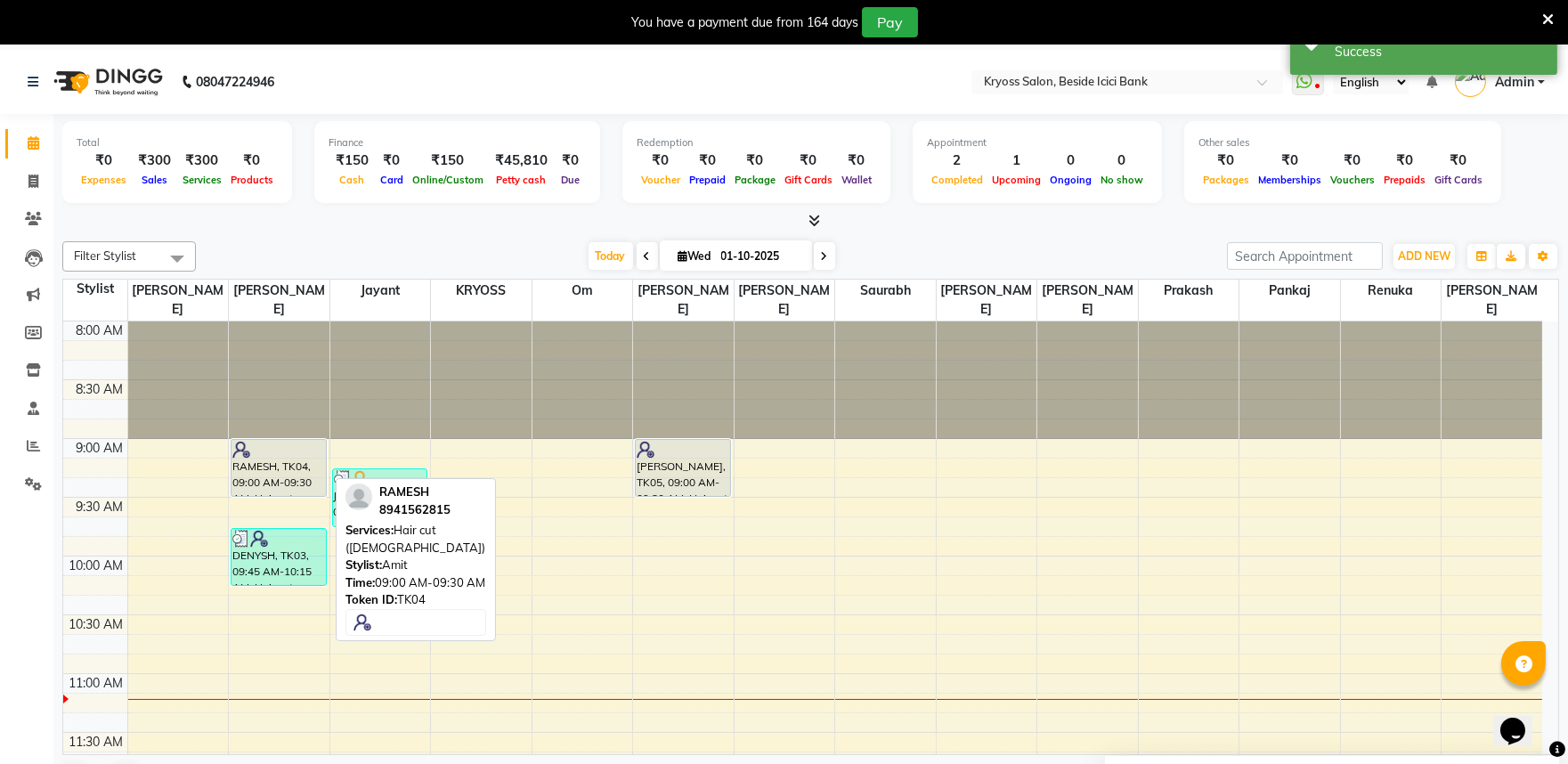
click at [275, 440] on div at bounding box center [278, 449] width 93 height 18
select select "7"
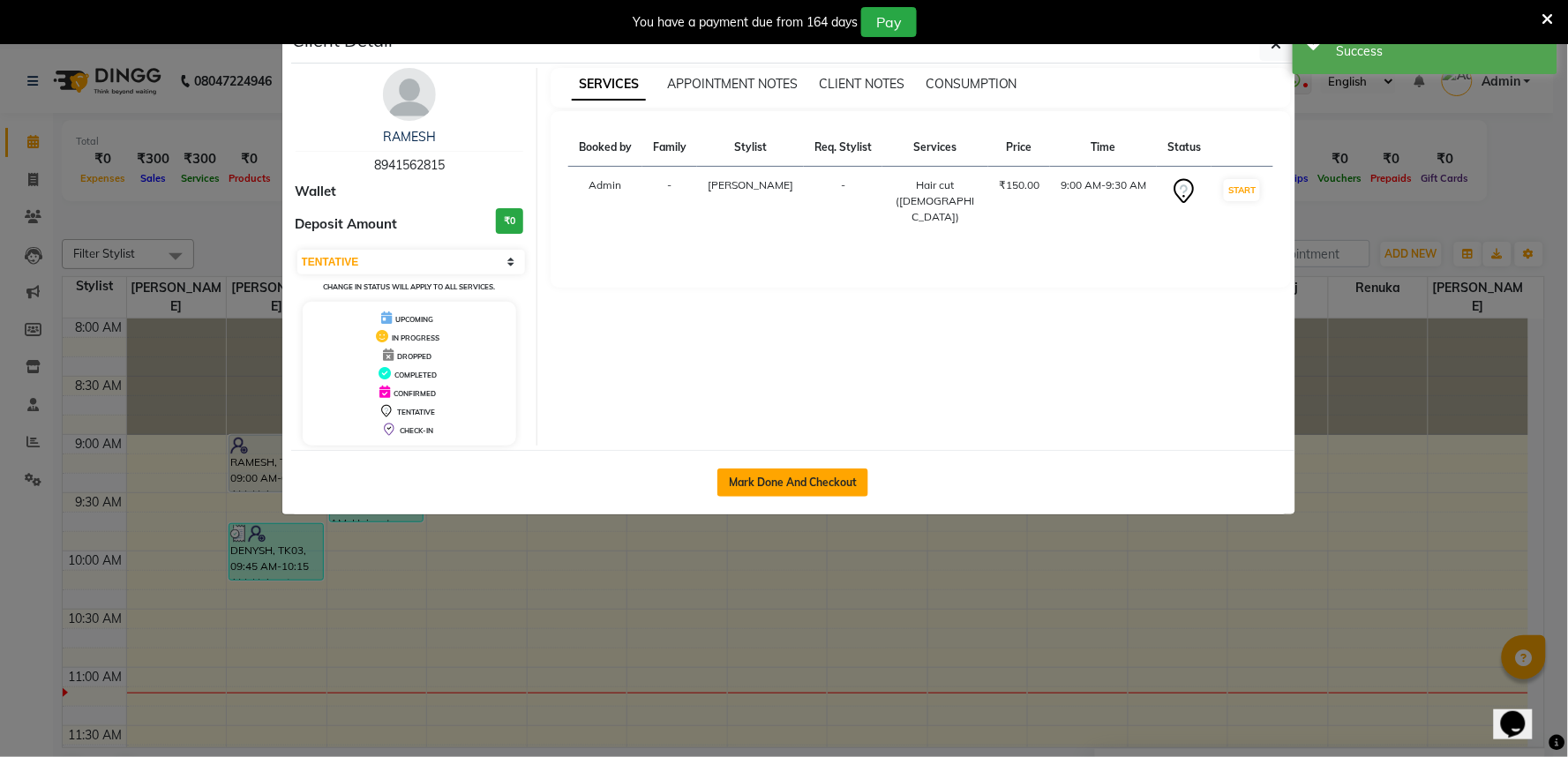
click at [845, 496] on button "Mark Done And Checkout" at bounding box center [792, 482] width 151 height 28
select select "5439"
select select "service"
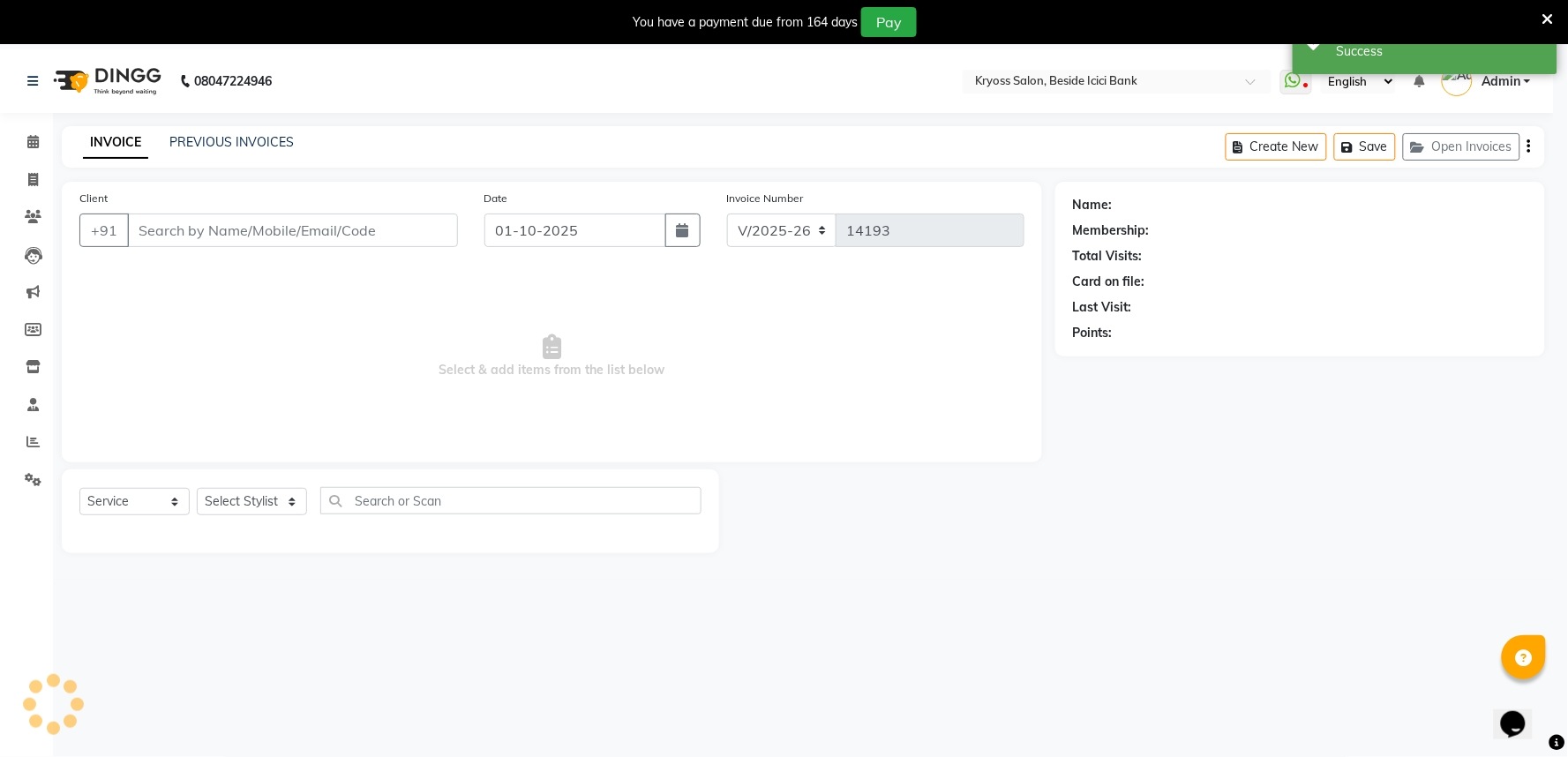
select select "3"
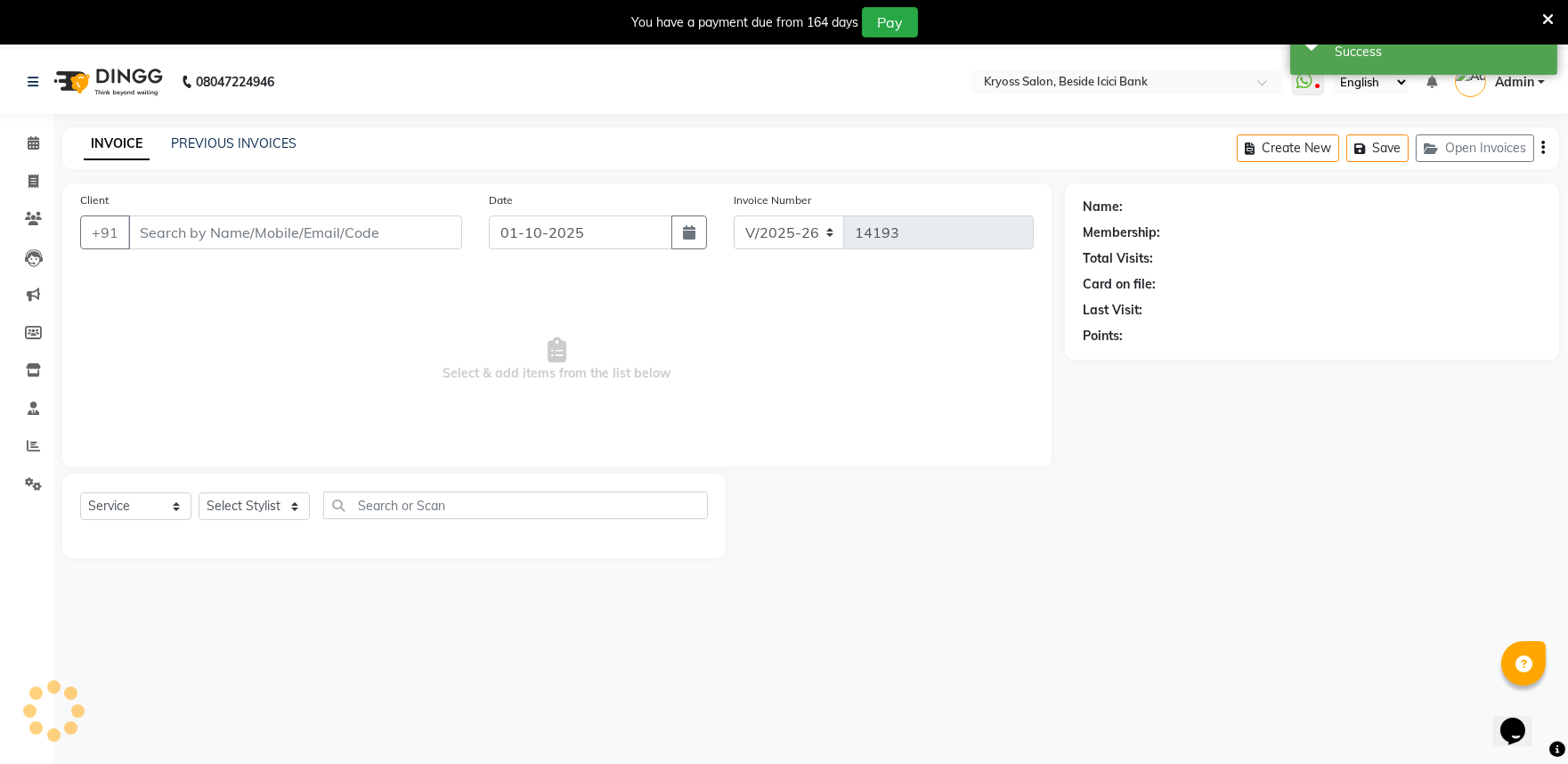
type input "8941562815"
select select "52359"
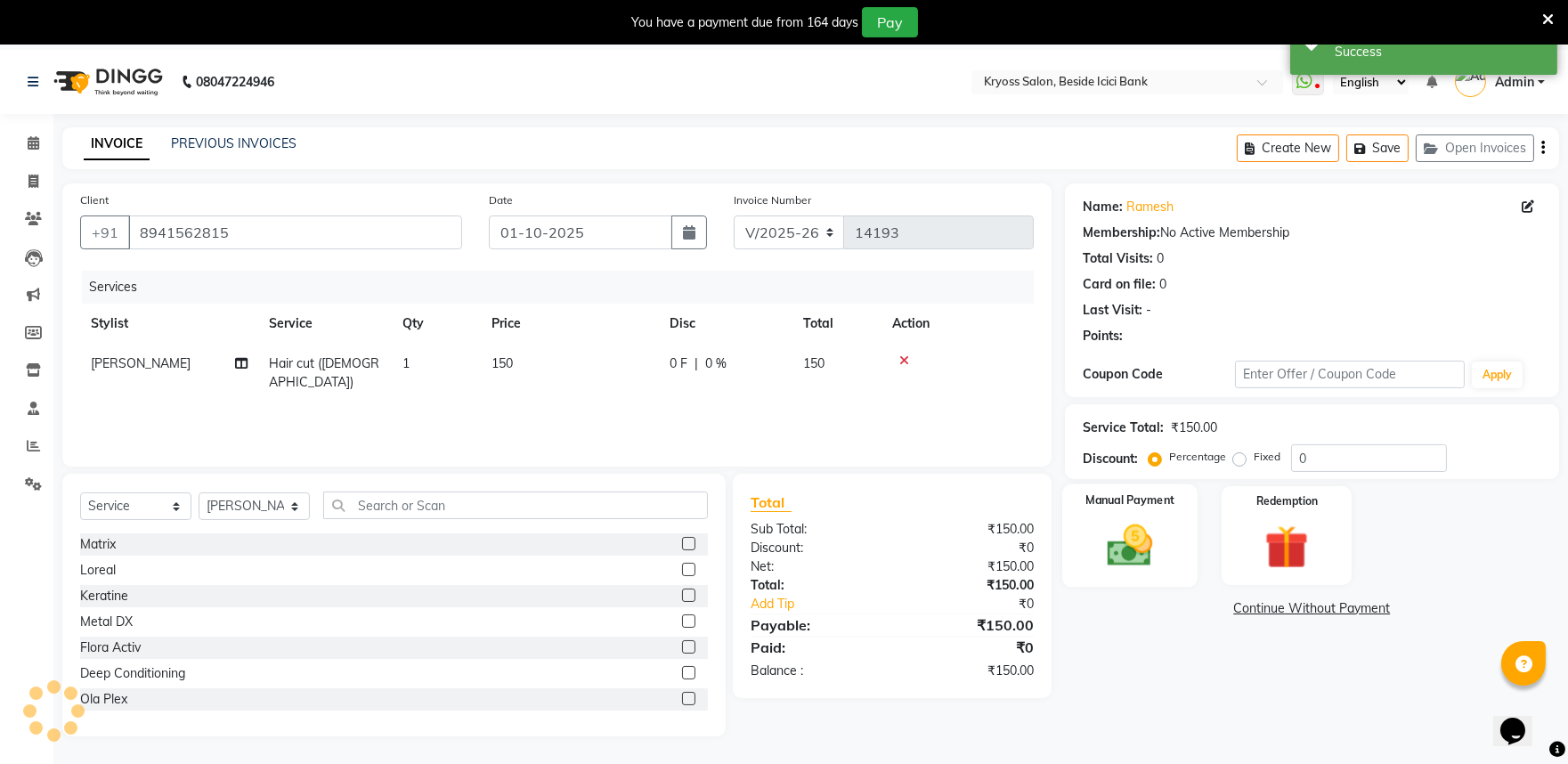
drag, startPoint x: 1131, startPoint y: 552, endPoint x: 1203, endPoint y: 615, distance: 95.7
click at [1131, 553] on img at bounding box center [1130, 544] width 74 height 52
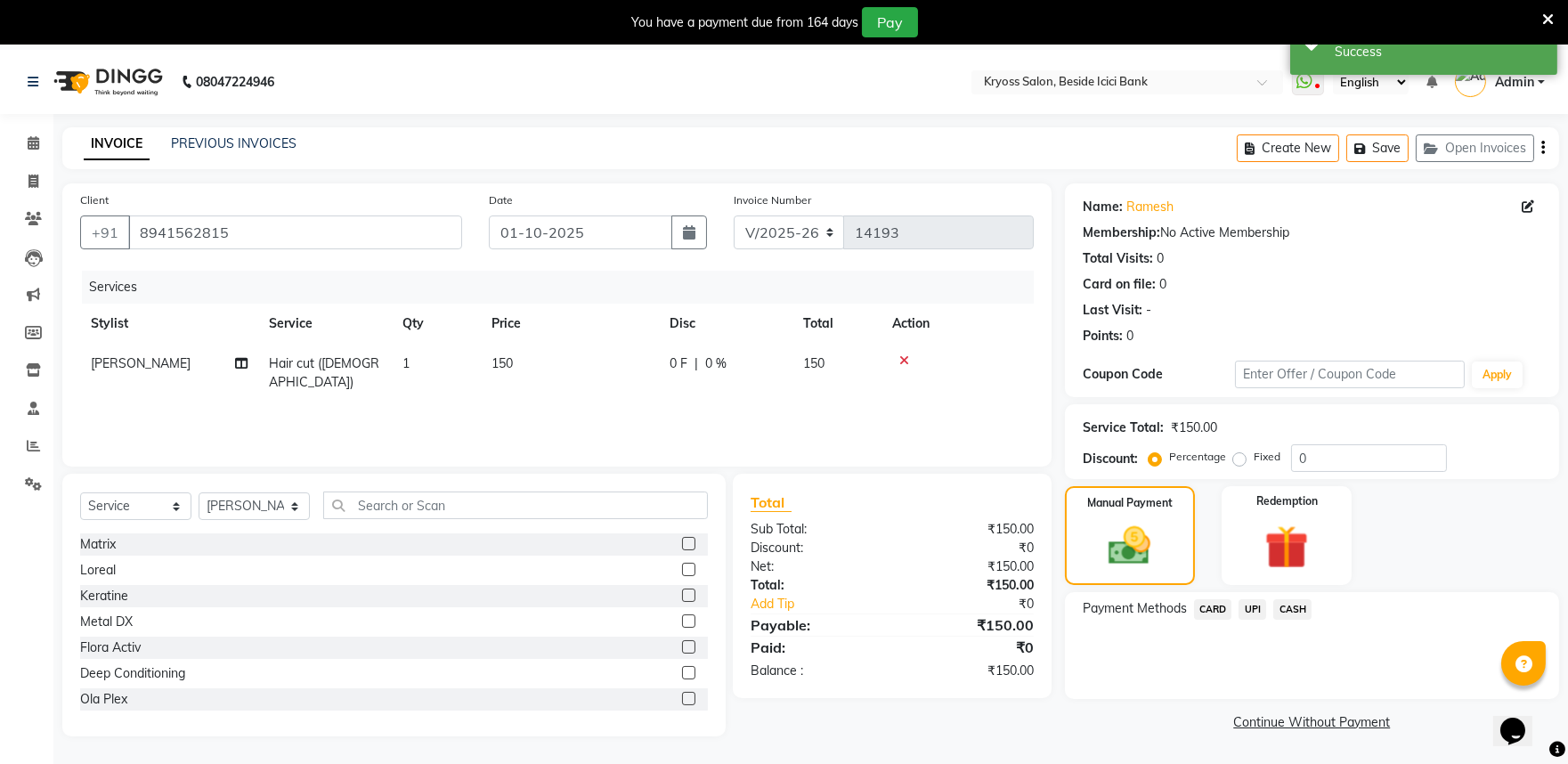
click at [1260, 619] on span "UPI" at bounding box center [1252, 610] width 27 height 21
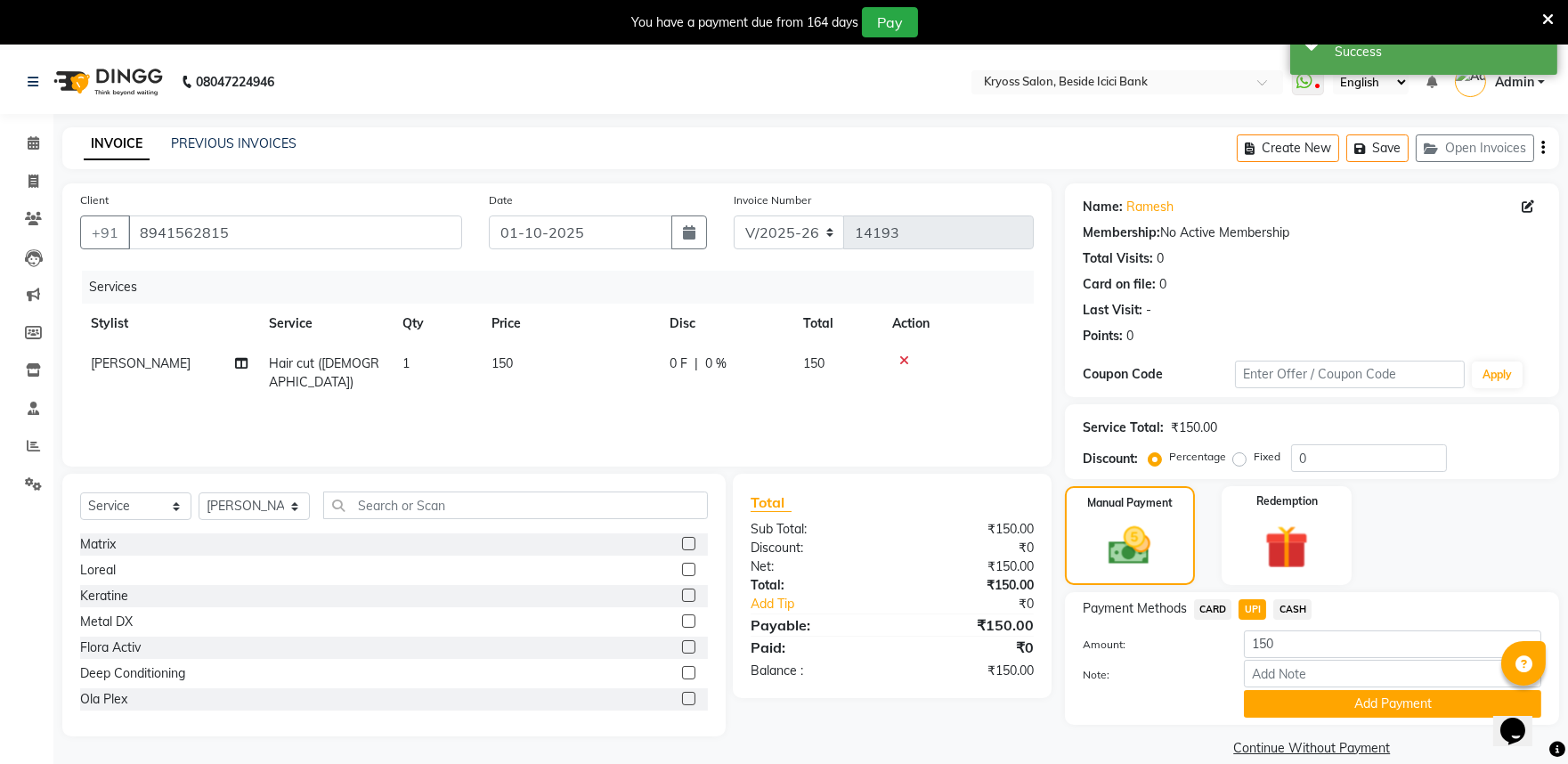
click at [1309, 724] on div "Payment Methods CARD UPI CASH Amount: 150 Note: Add Payment" at bounding box center [1312, 658] width 494 height 133
click at [1307, 718] on button "Add Payment" at bounding box center [1393, 703] width 297 height 27
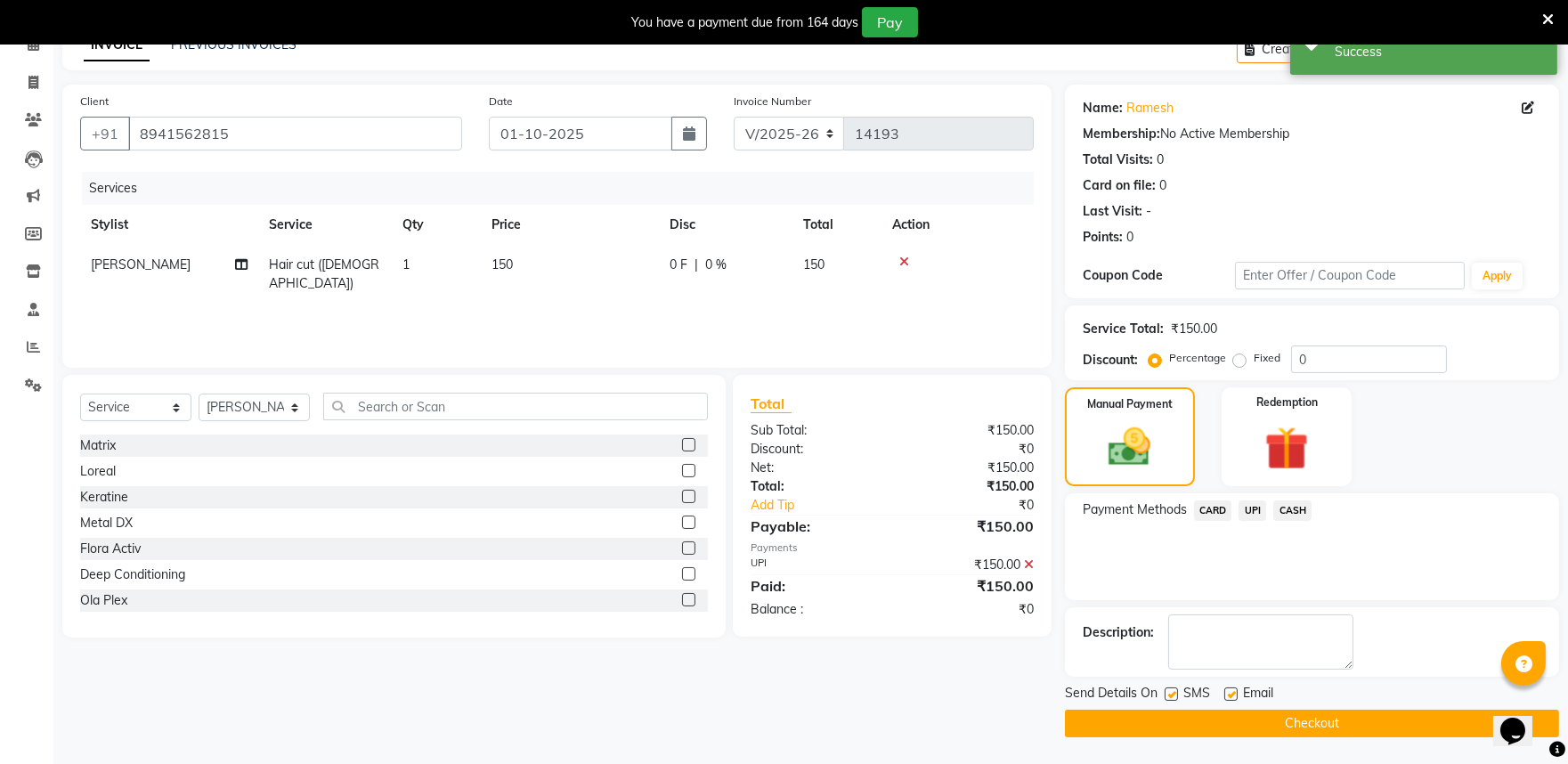
click at [1325, 735] on button "Checkout" at bounding box center [1312, 722] width 494 height 27
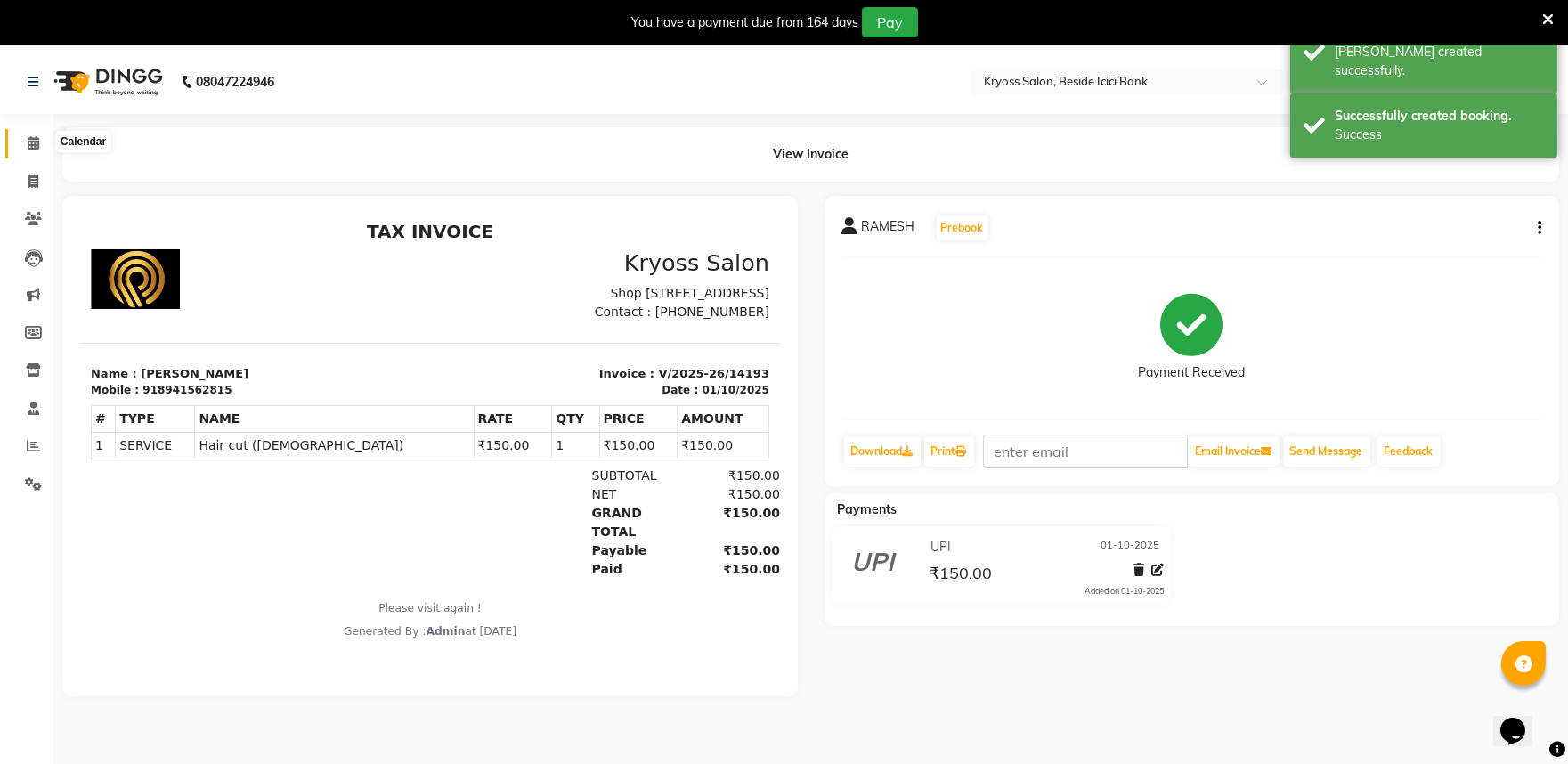
click at [18, 145] on span at bounding box center [33, 144] width 31 height 21
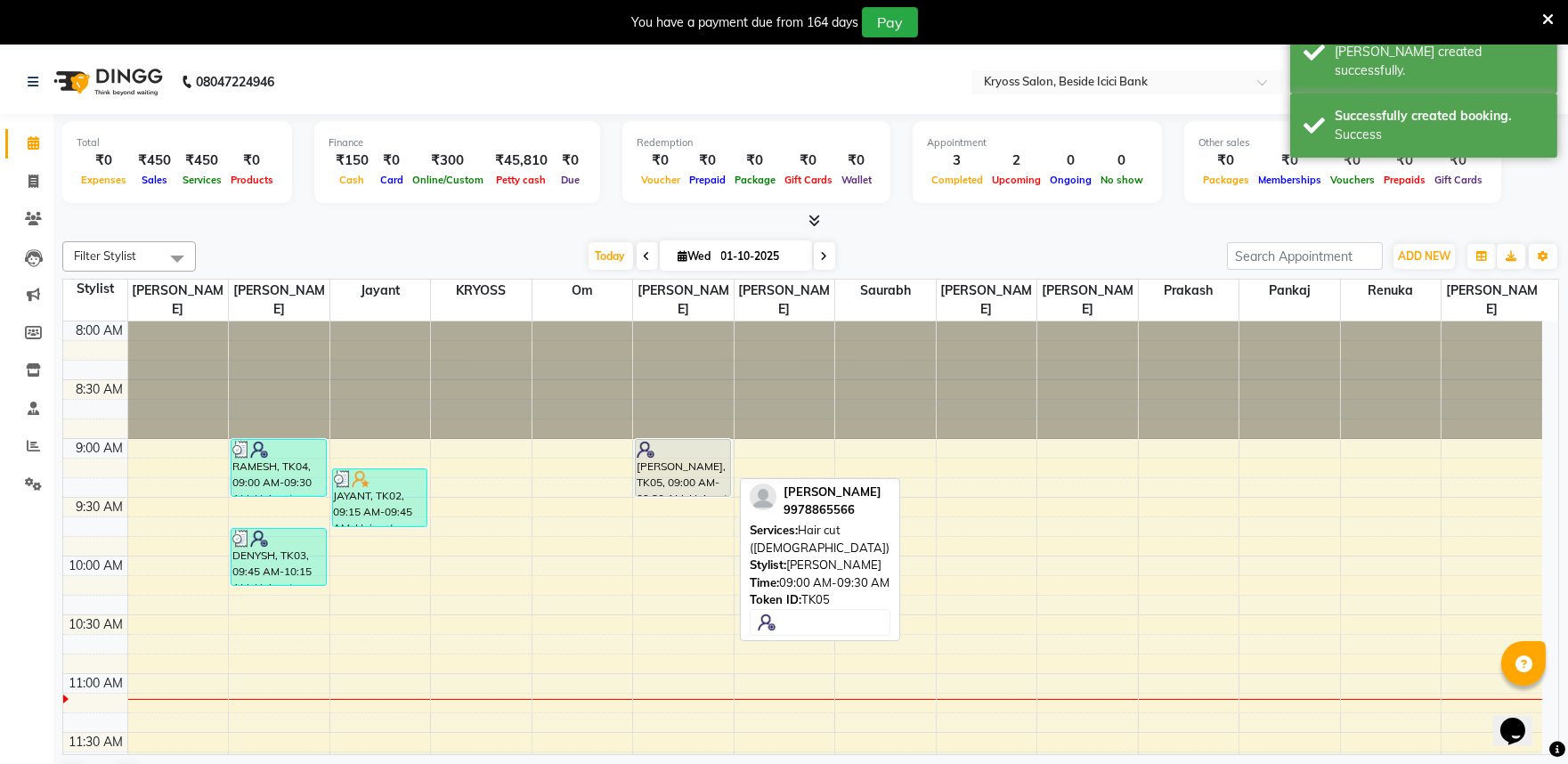
click at [671, 458] on div "[PERSON_NAME], TK05, 09:00 AM-09:30 AM, Hair cut ([DEMOGRAPHIC_DATA])" at bounding box center [683, 467] width 95 height 56
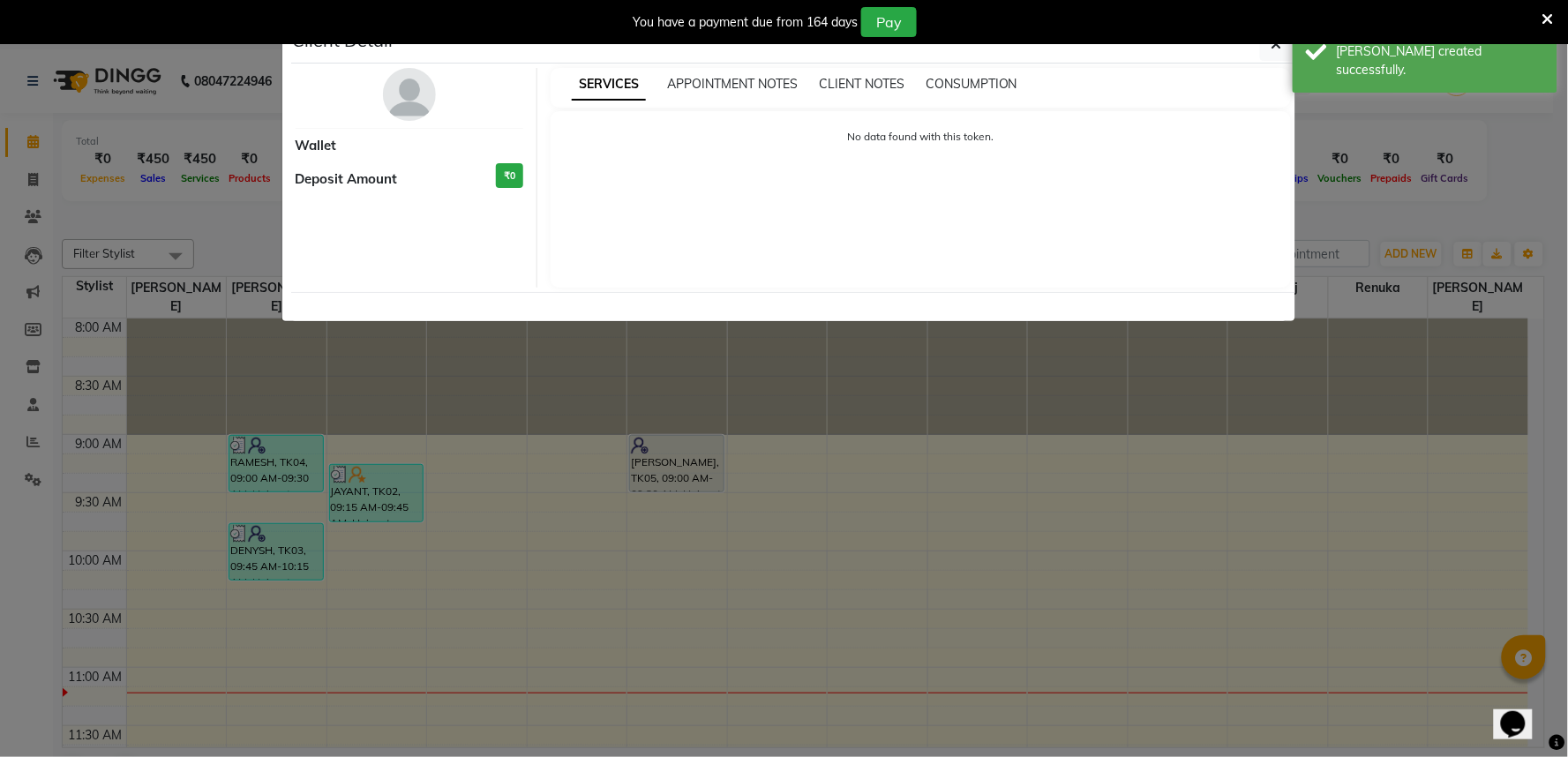
select select "7"
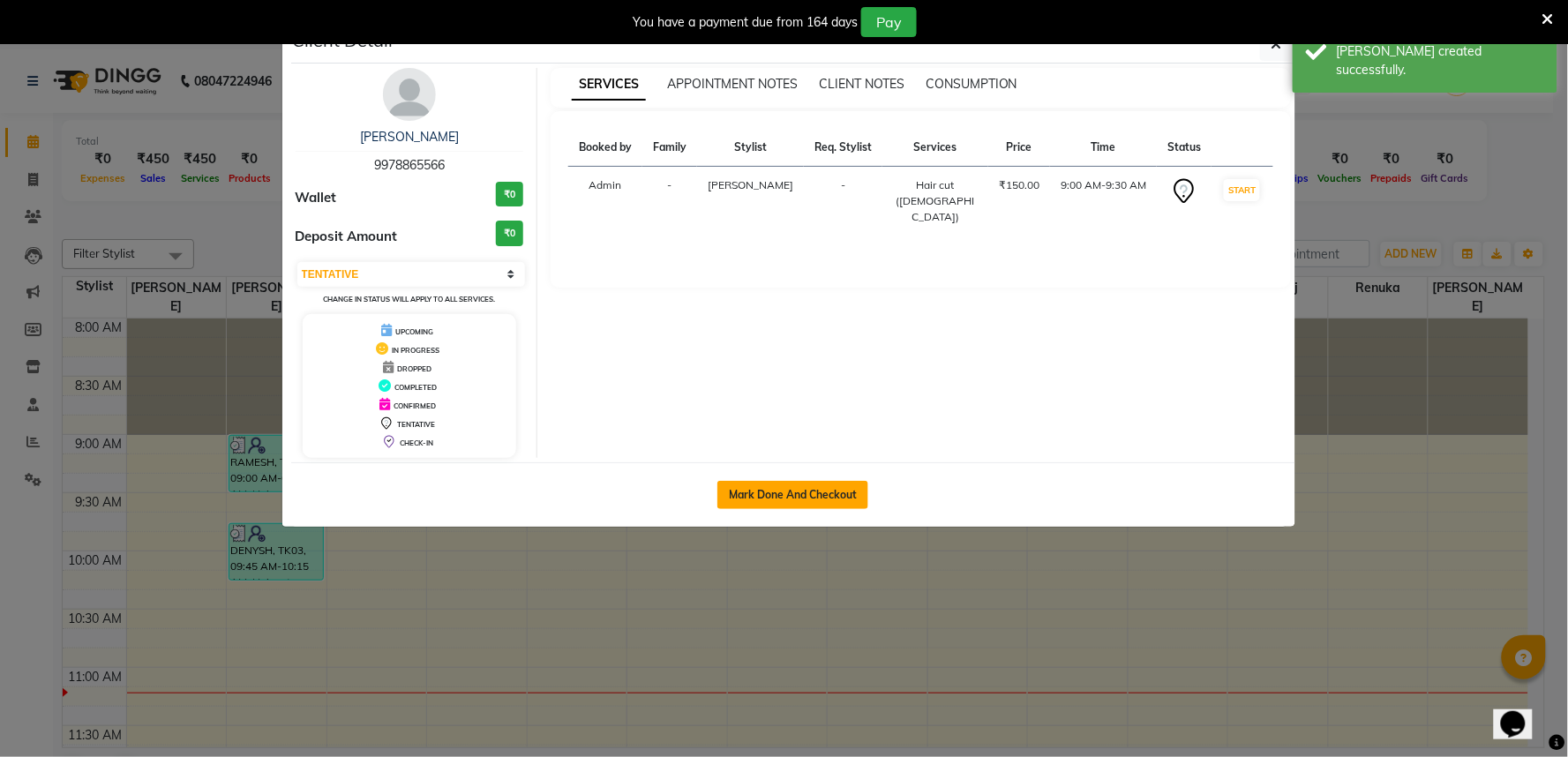
click at [790, 509] on button "Mark Done And Checkout" at bounding box center [792, 494] width 151 height 28
select select "service"
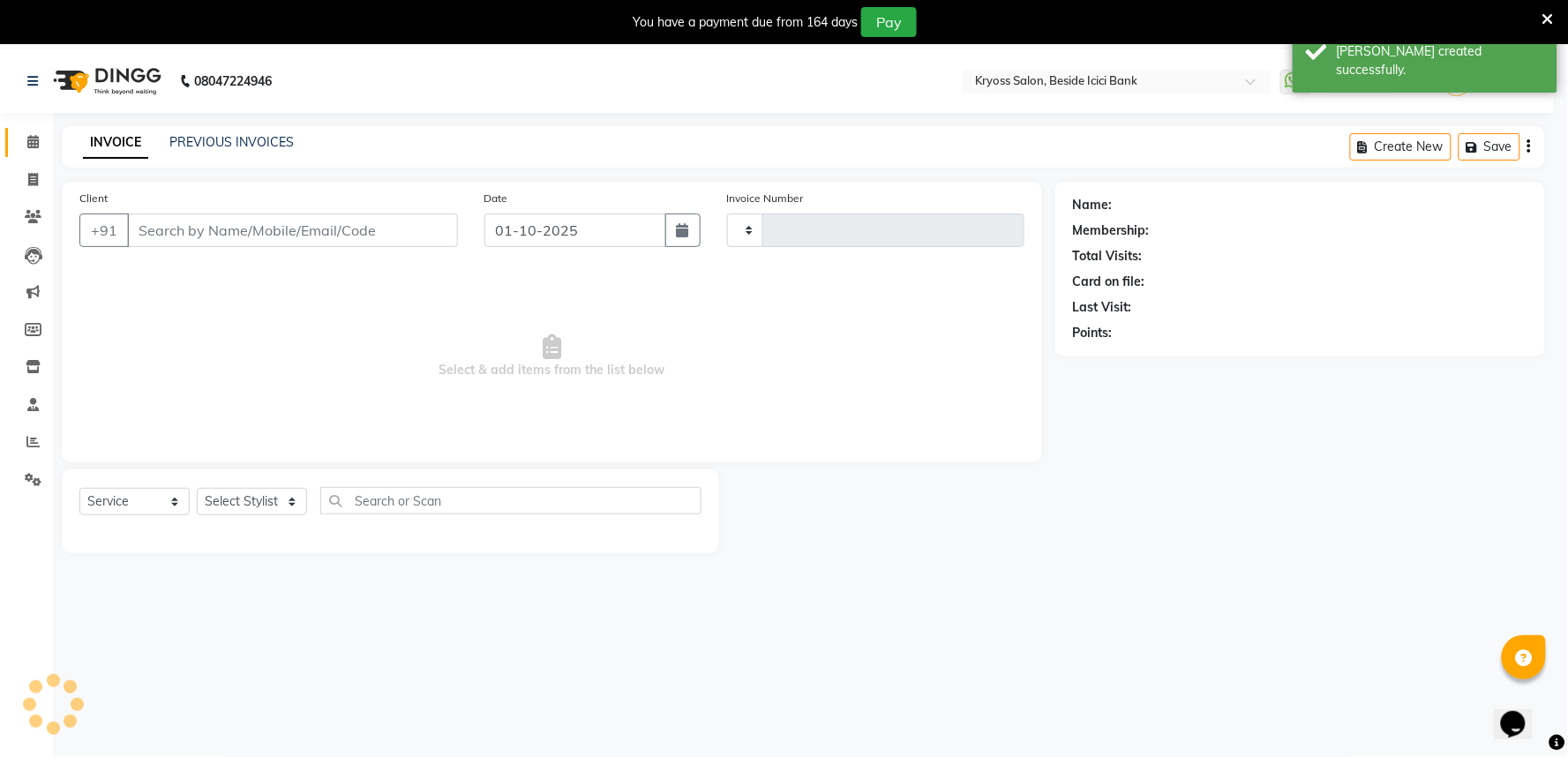
type input "14194"
select select "5439"
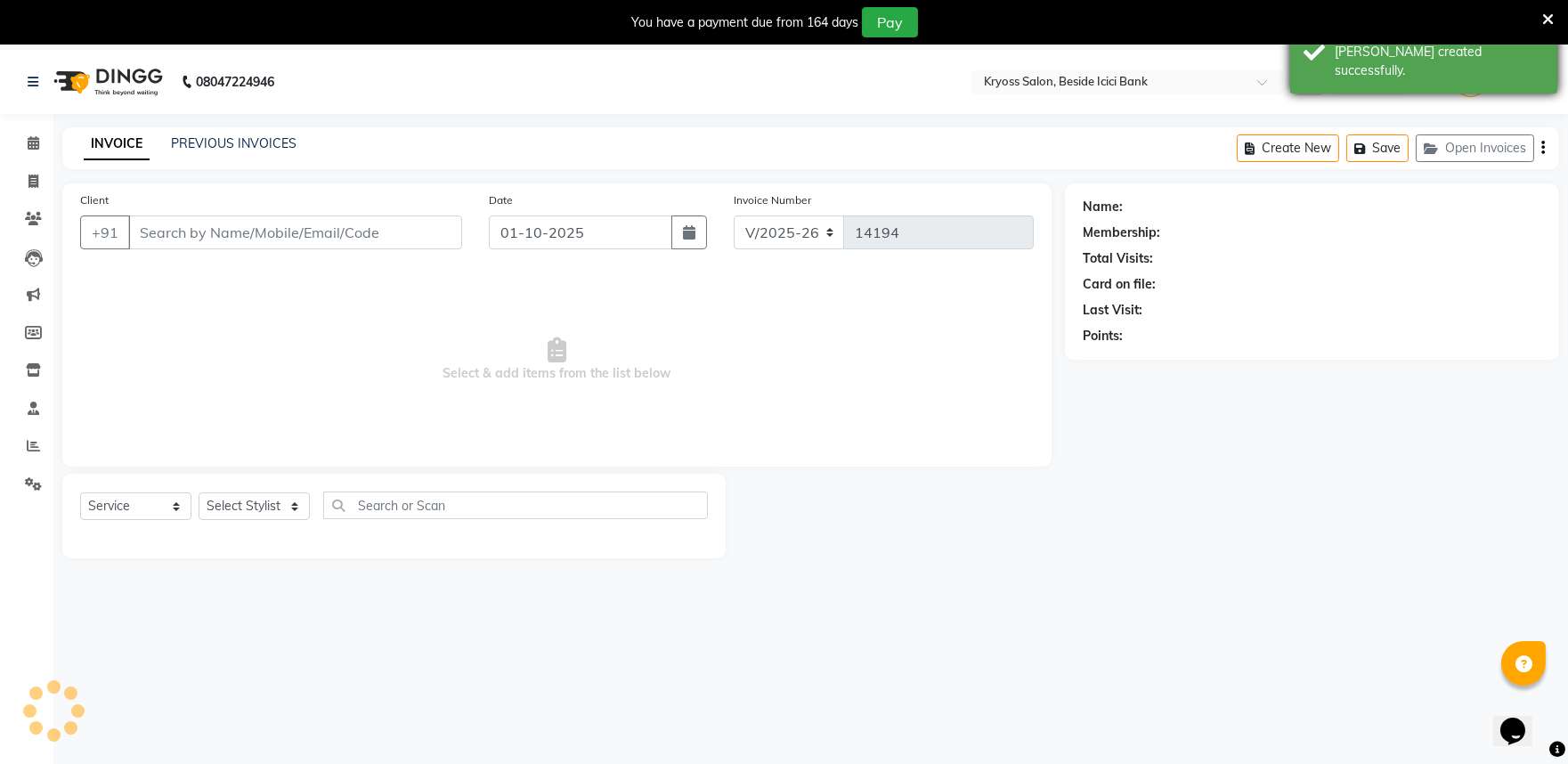
drag, startPoint x: 1382, startPoint y: 53, endPoint x: 1457, endPoint y: 27, distance: 79.4
click at [1382, 54] on div "[PERSON_NAME] created successfully." at bounding box center [1438, 61] width 209 height 37
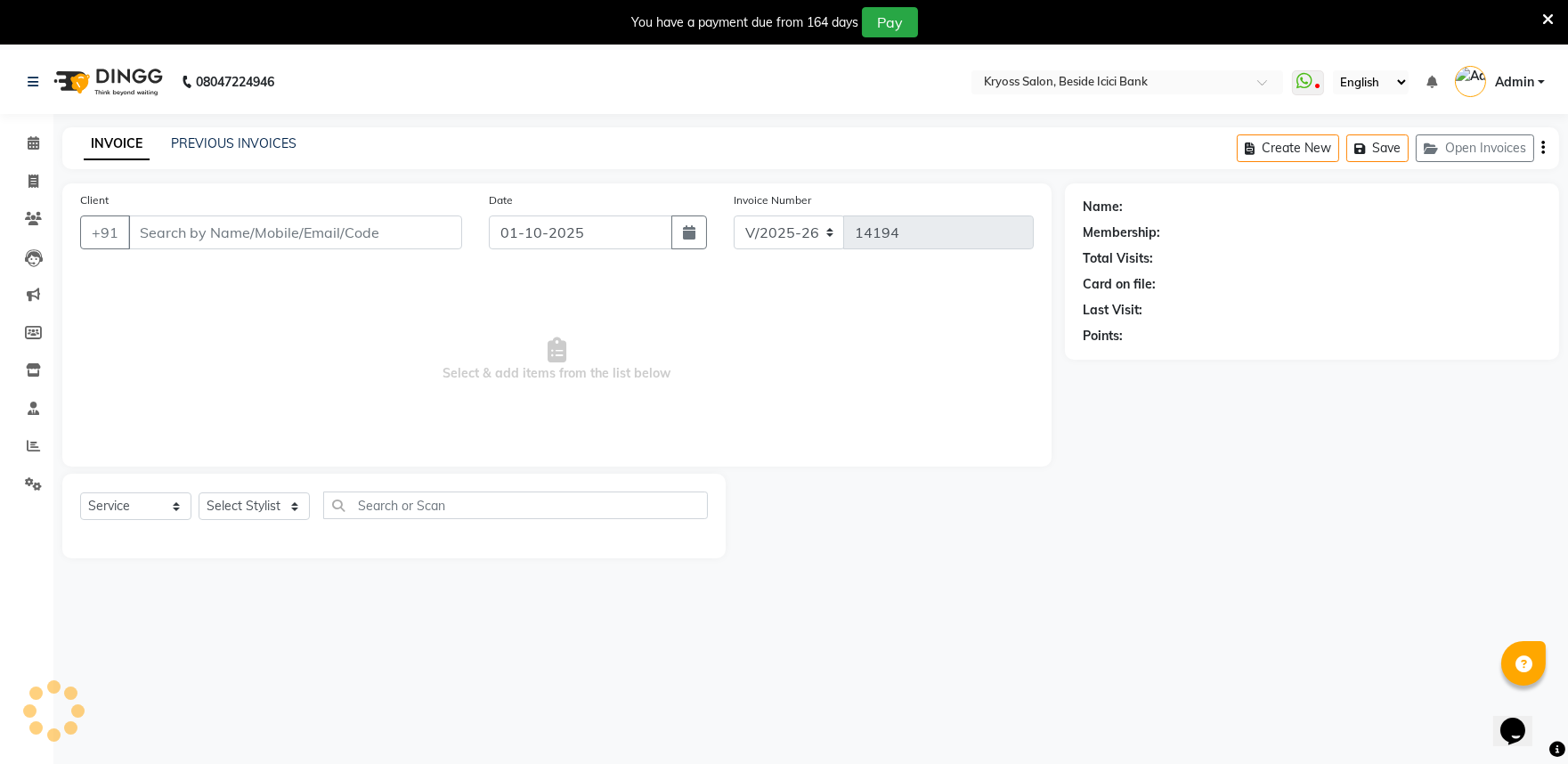
type input "9978865566"
select select "52623"
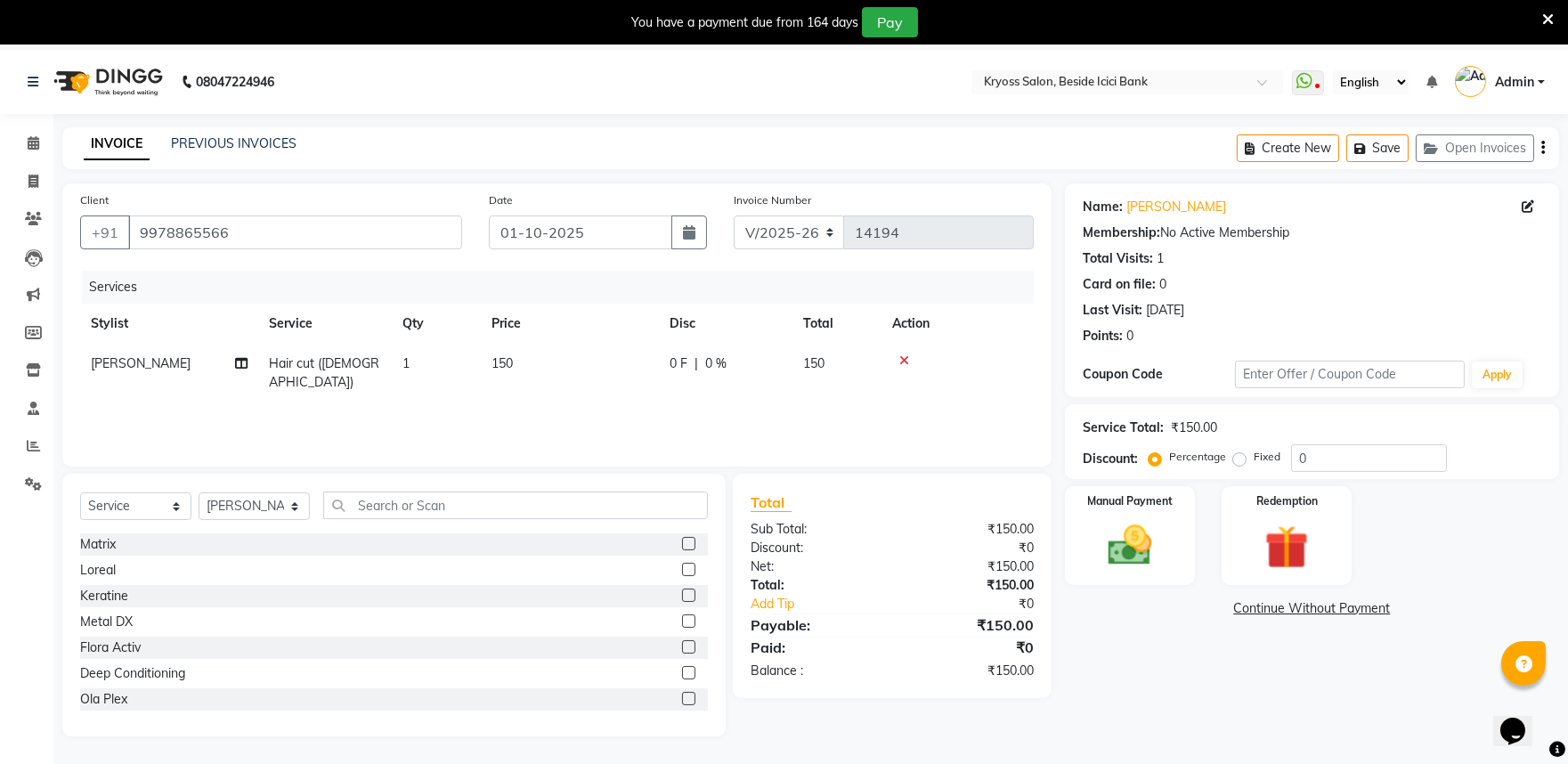
click at [1543, 16] on icon at bounding box center [1548, 19] width 11 height 16
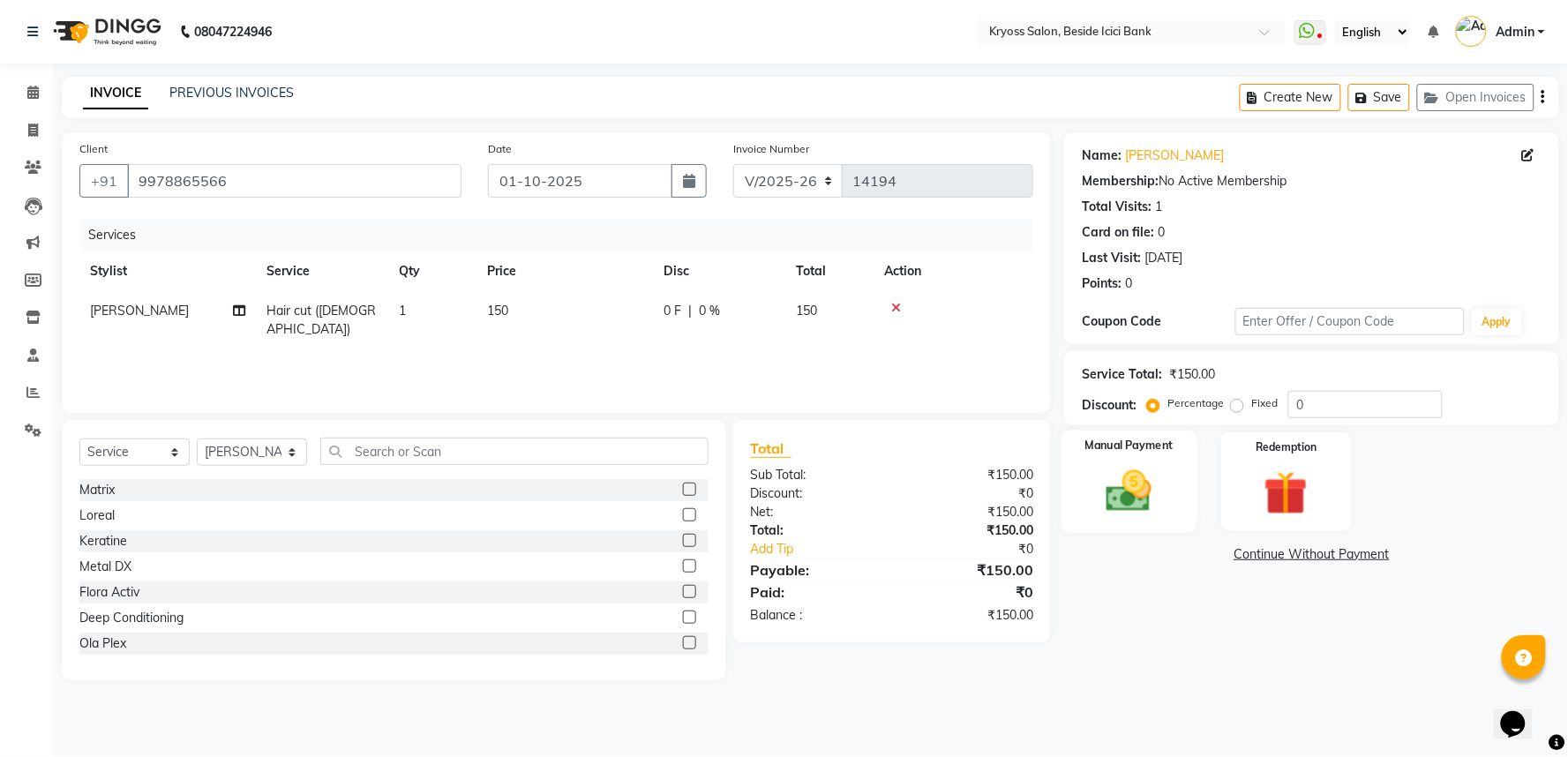
click at [1139, 498] on img at bounding box center [1129, 492] width 74 height 53
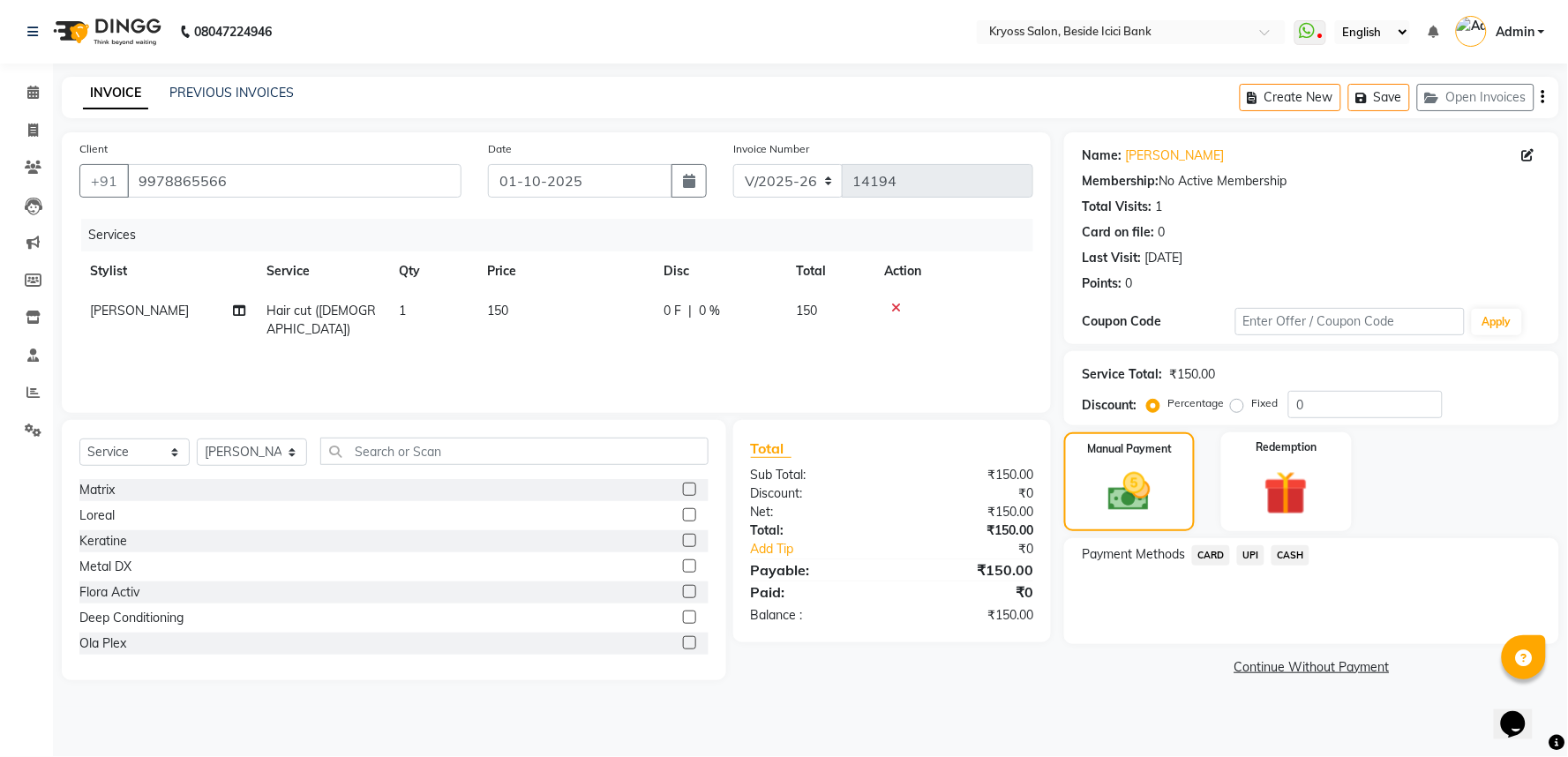
drag, startPoint x: 1284, startPoint y: 579, endPoint x: 1284, endPoint y: 597, distance: 18.0
click at [1284, 566] on span "CASH" at bounding box center [1290, 555] width 38 height 21
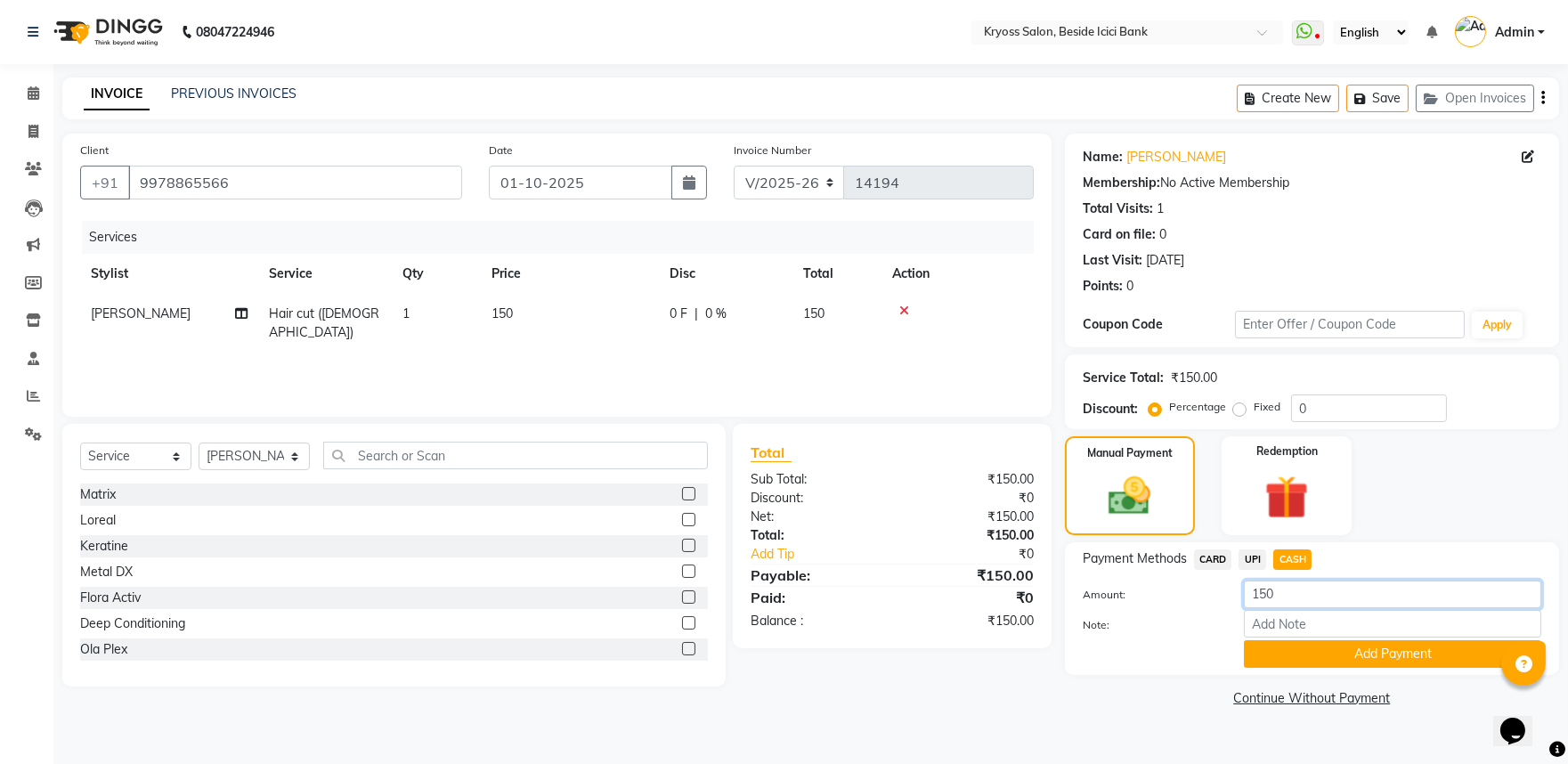
drag, startPoint x: 1293, startPoint y: 628, endPoint x: 1226, endPoint y: 628, distance: 67.0
click at [1226, 611] on div "Amount: 150" at bounding box center [1311, 595] width 485 height 30
type input "100"
click at [1316, 667] on button "Add Payment" at bounding box center [1393, 653] width 297 height 27
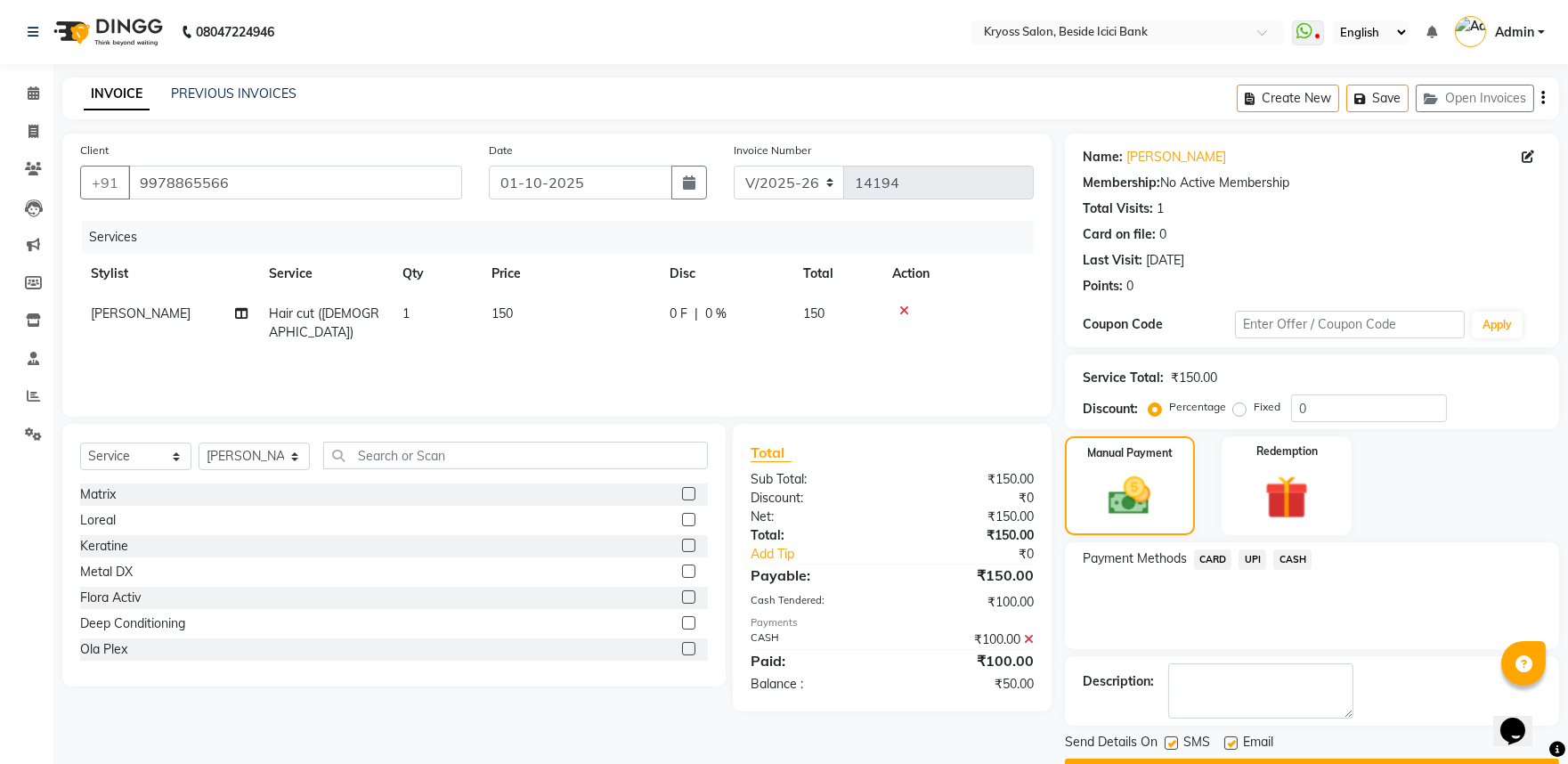
click at [1259, 570] on span "UPI" at bounding box center [1252, 560] width 27 height 21
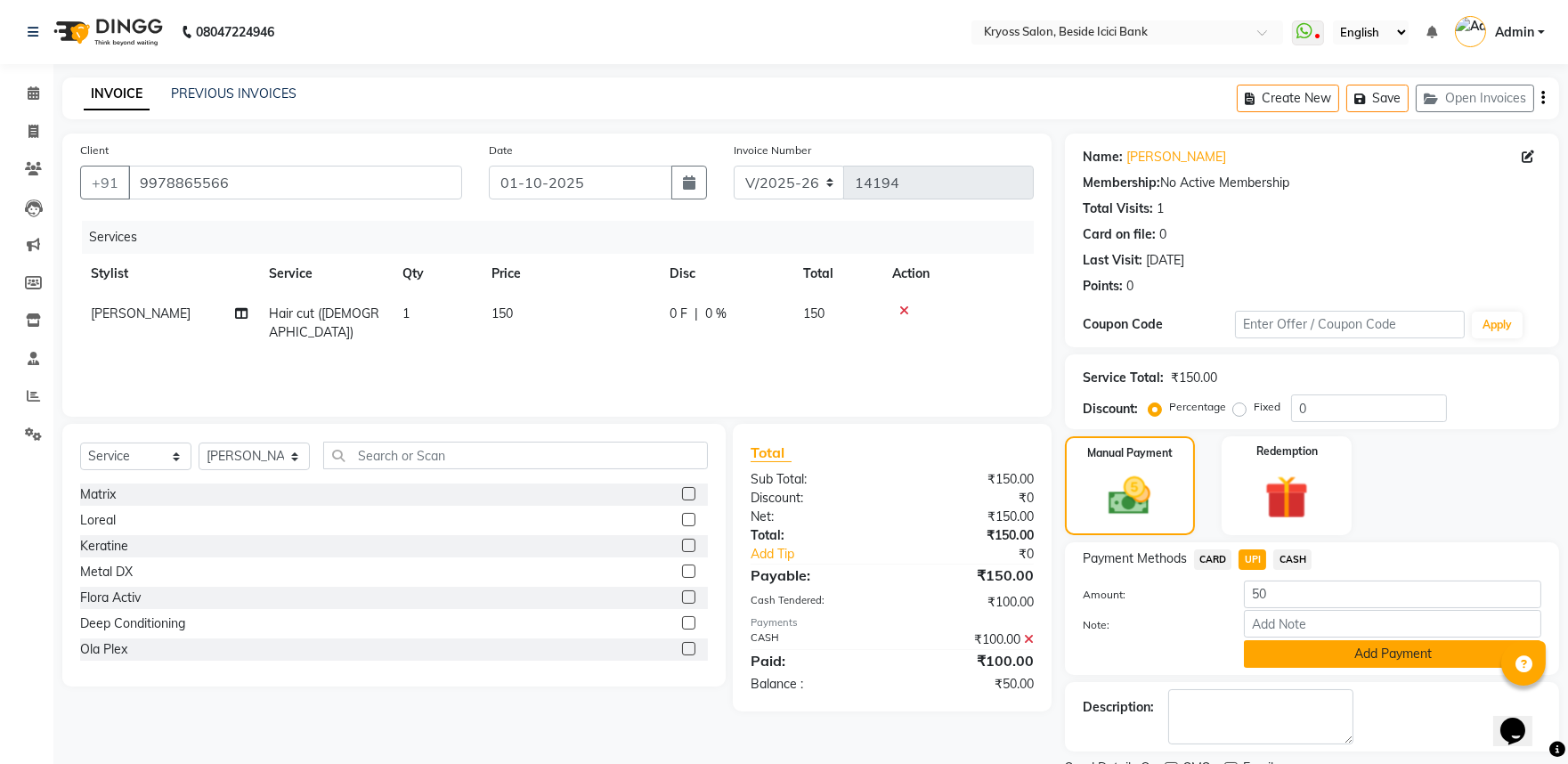
click at [1252, 667] on button "Add Payment" at bounding box center [1393, 653] width 297 height 27
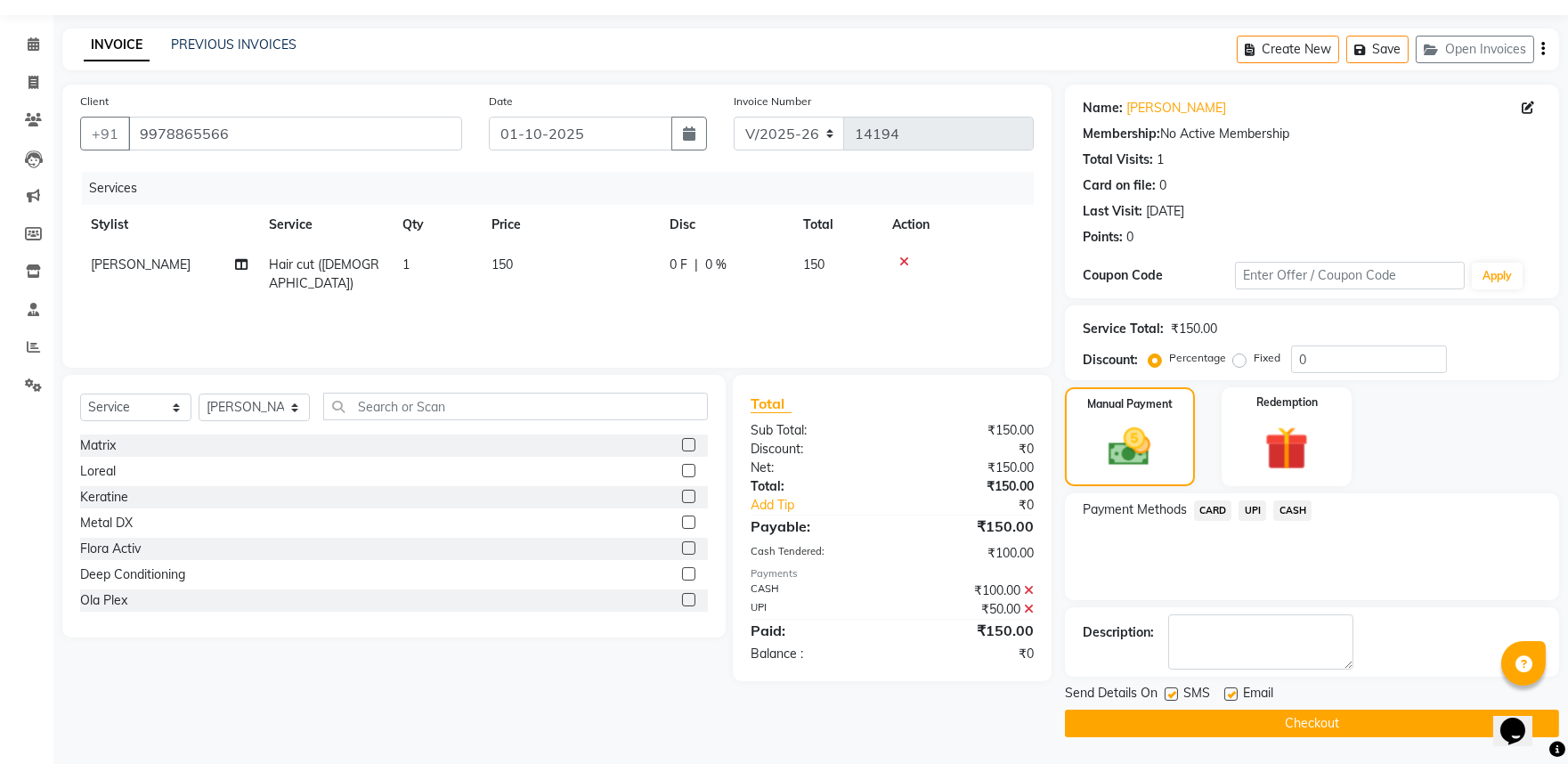
scroll to position [92, 0]
click at [1297, 732] on button "Checkout" at bounding box center [1312, 722] width 494 height 27
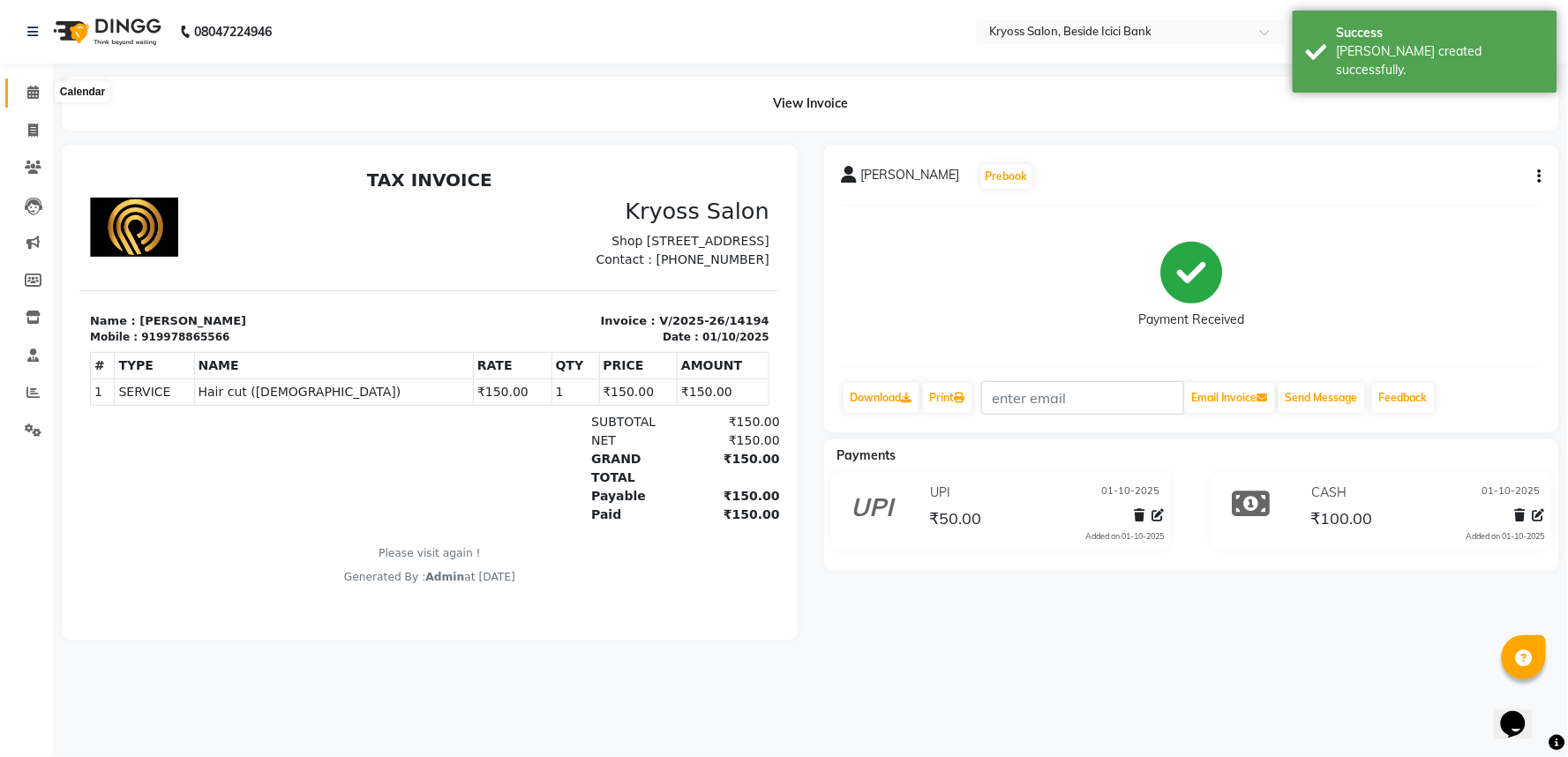
click at [18, 98] on span at bounding box center [33, 93] width 31 height 21
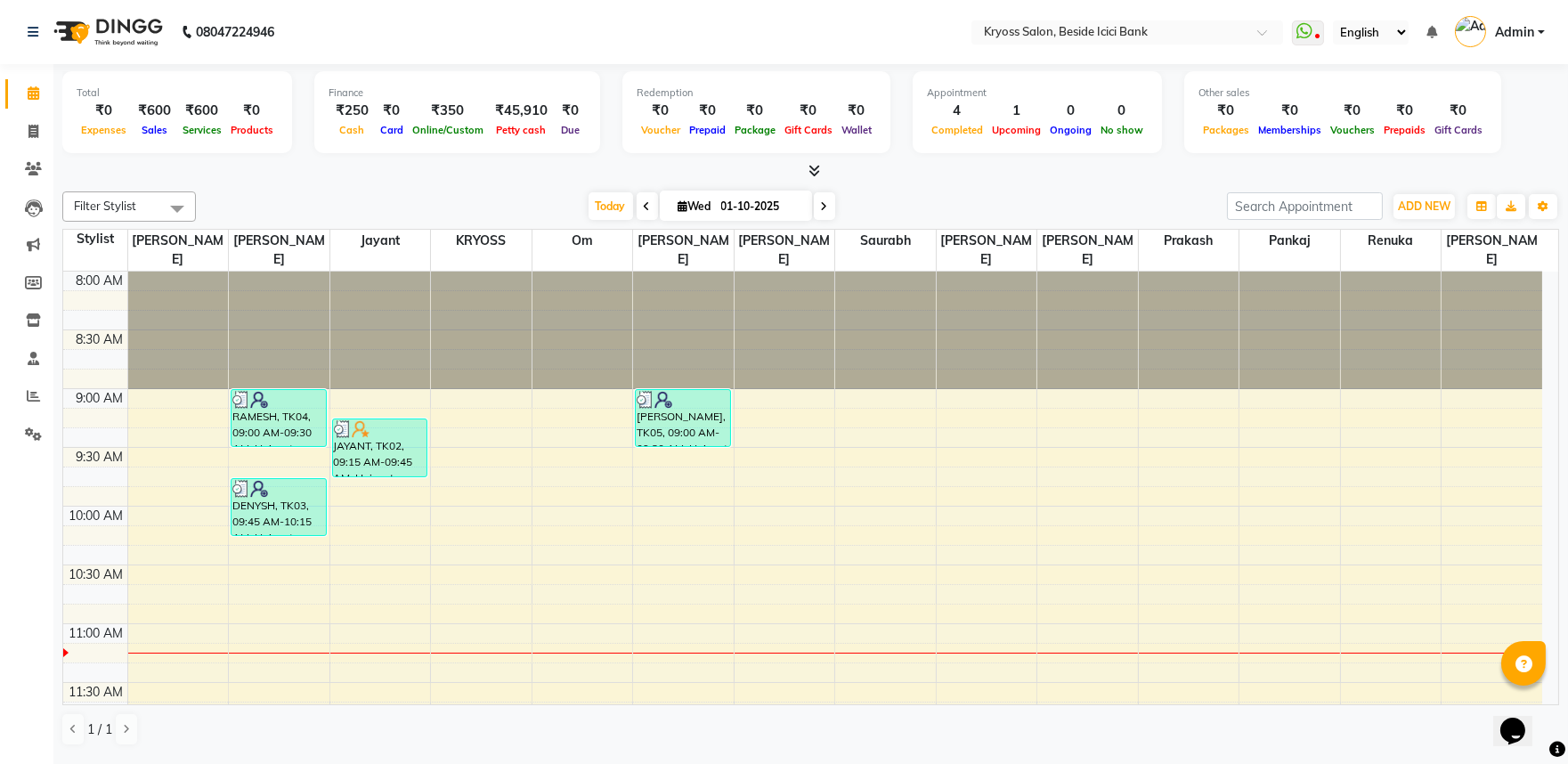
scroll to position [4, 0]
drag, startPoint x: 1581, startPoint y: 6, endPoint x: 826, endPoint y: 190, distance: 777.1
click at [826, 190] on div "Filter Stylist Select All [PERSON_NAME] amit Jayant KRYOSS om [PERSON_NAME] [PE…" at bounding box center [811, 469] width 1497 height 569
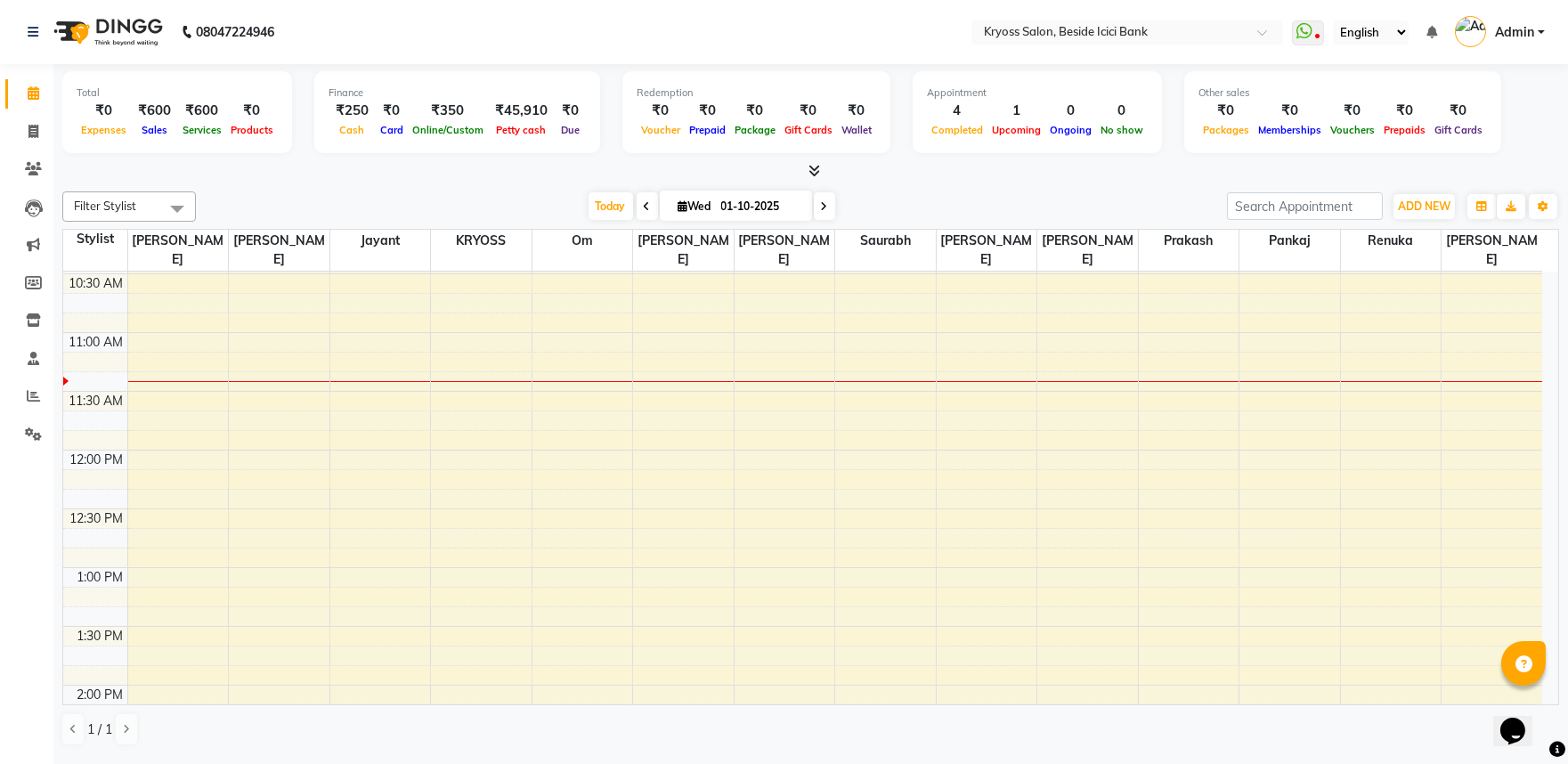
scroll to position [0, 0]
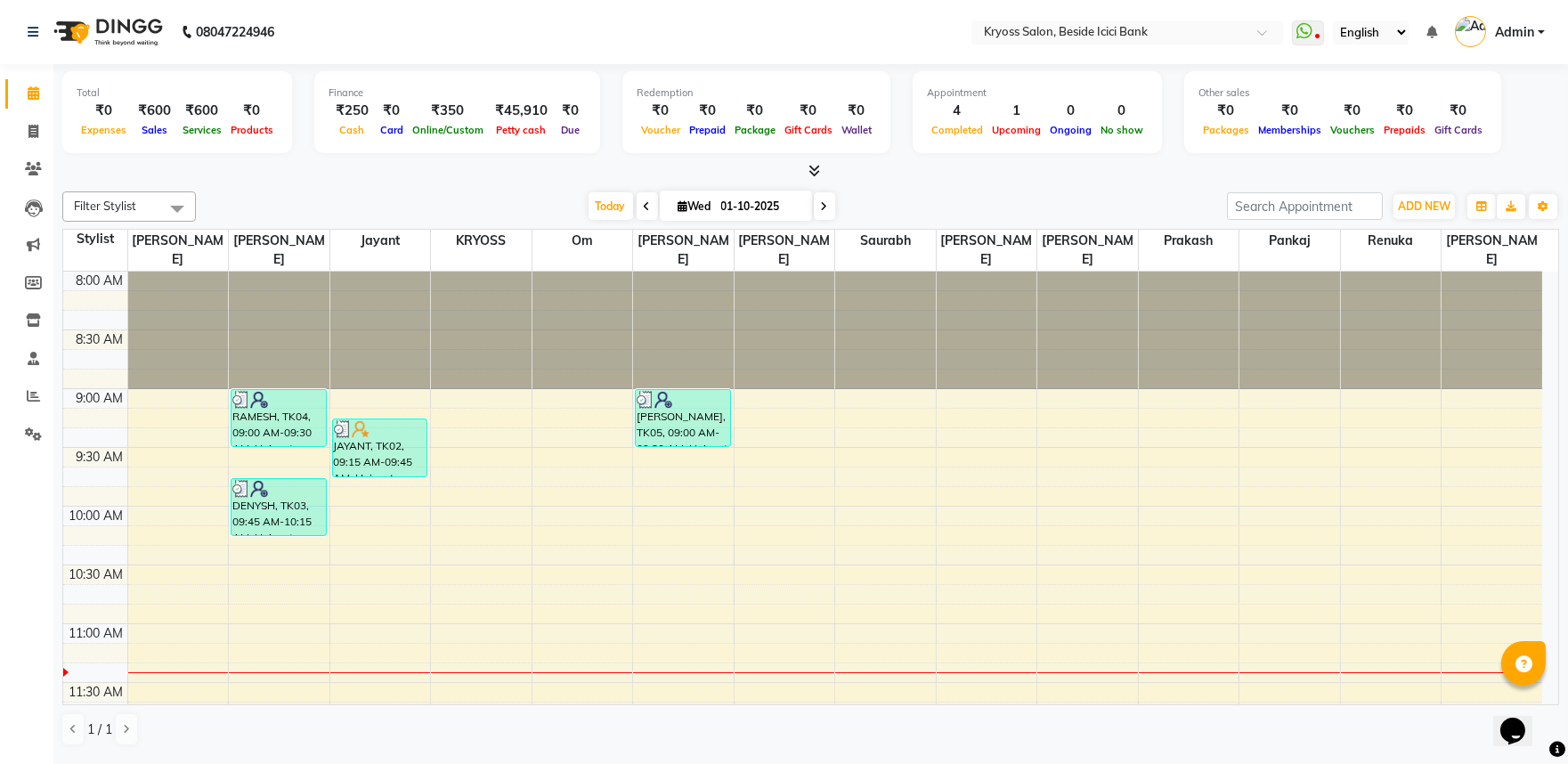
click at [1101, 408] on td at bounding box center [834, 418] width 1415 height 20
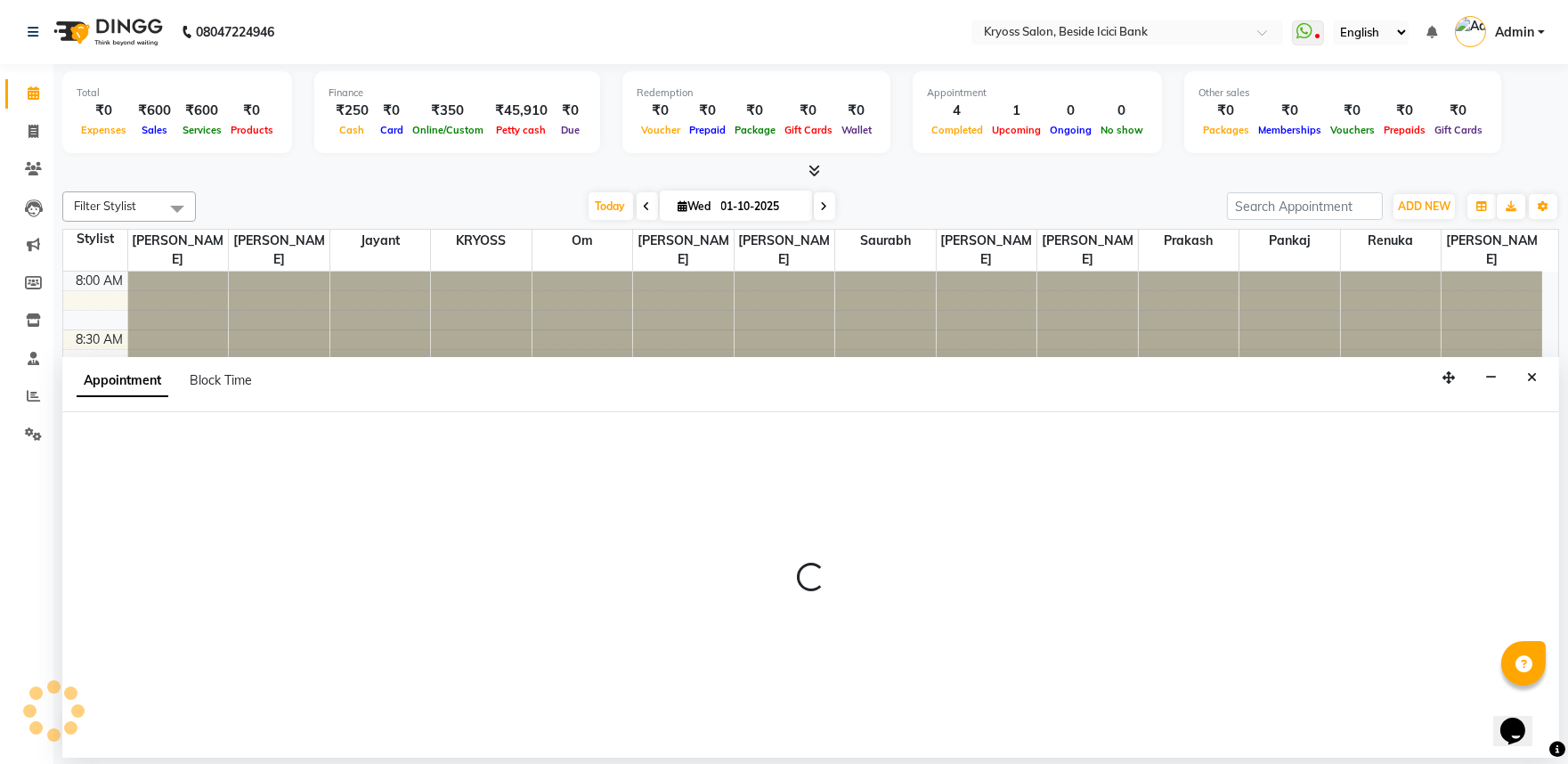
select select "61555"
select select "540"
select select "tentative"
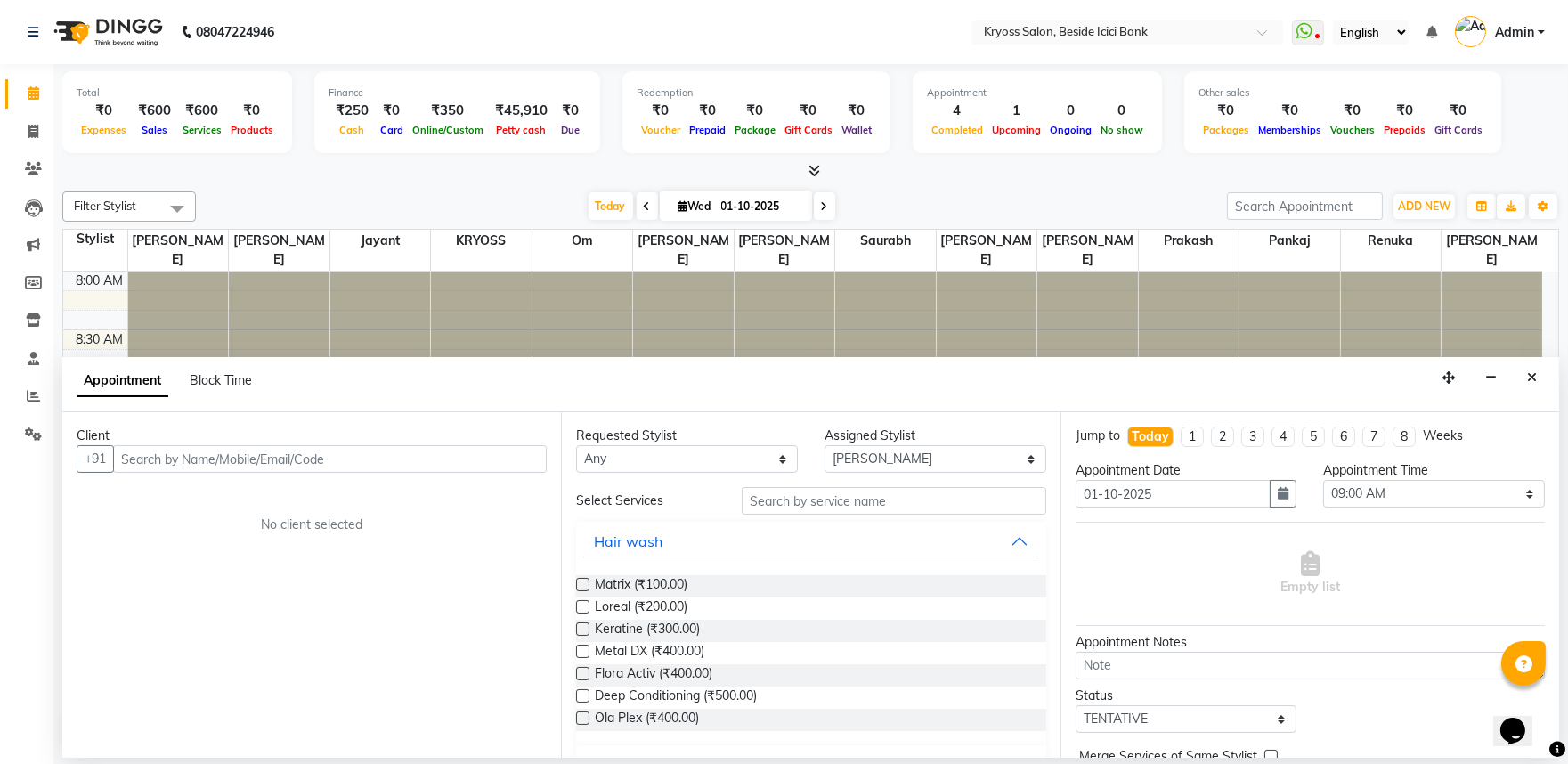
click at [376, 472] on input "text" at bounding box center [330, 458] width 434 height 27
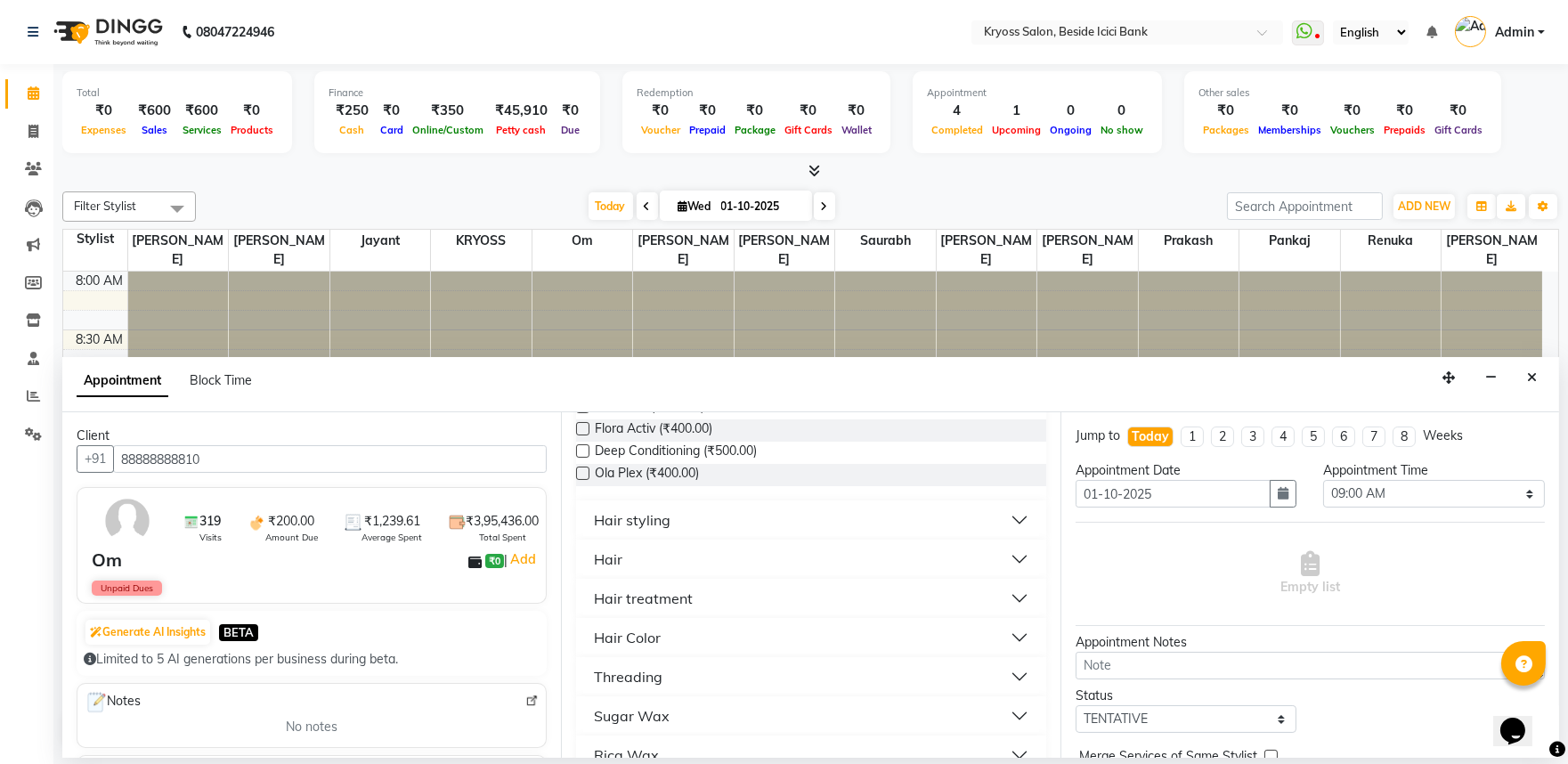
scroll to position [296, 0]
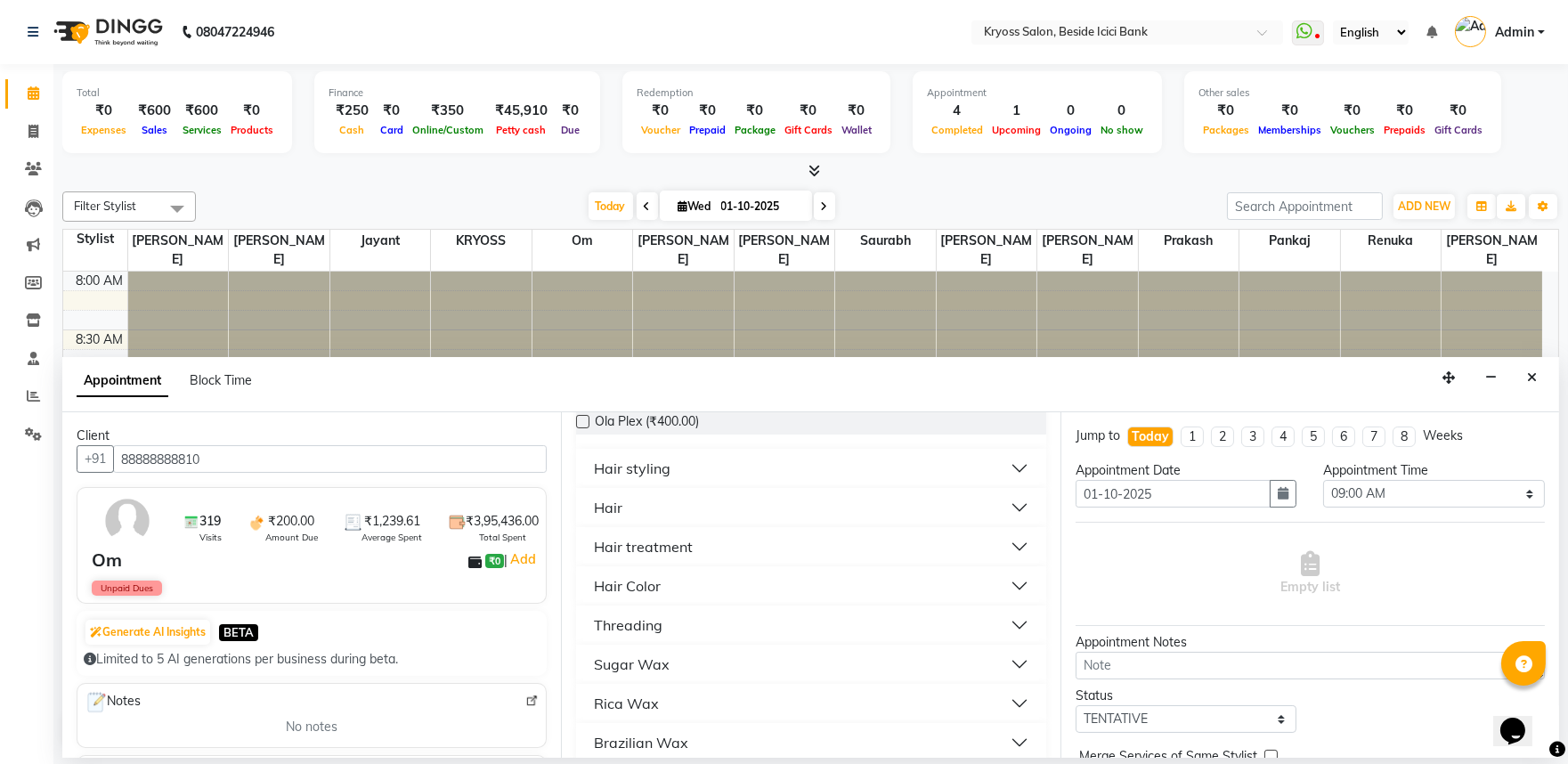
type input "88888888810"
click at [622, 518] on div "Hair" at bounding box center [608, 507] width 28 height 22
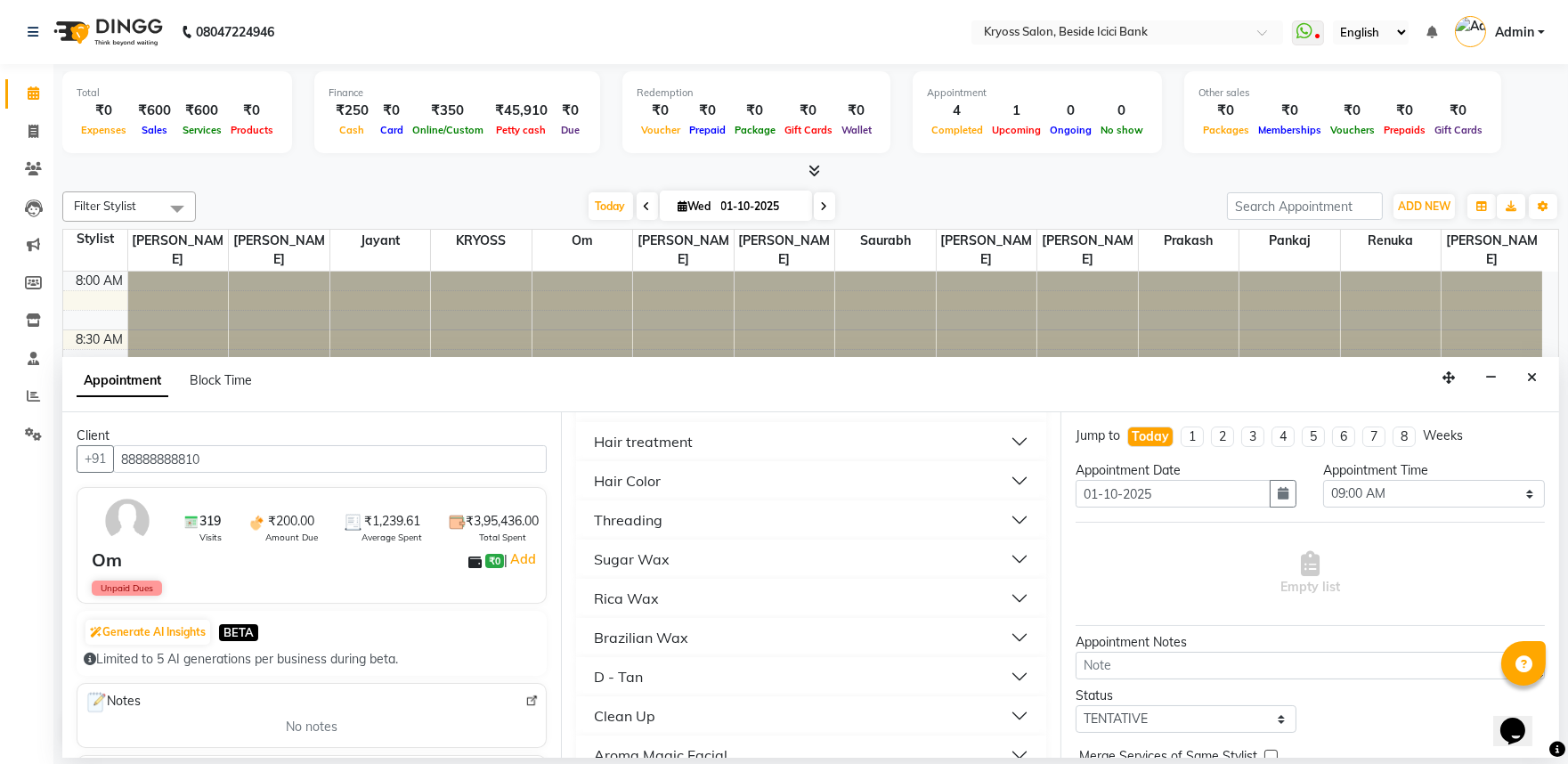
scroll to position [593, 0]
click at [663, 456] on div "Threading" at bounding box center [628, 446] width 68 height 22
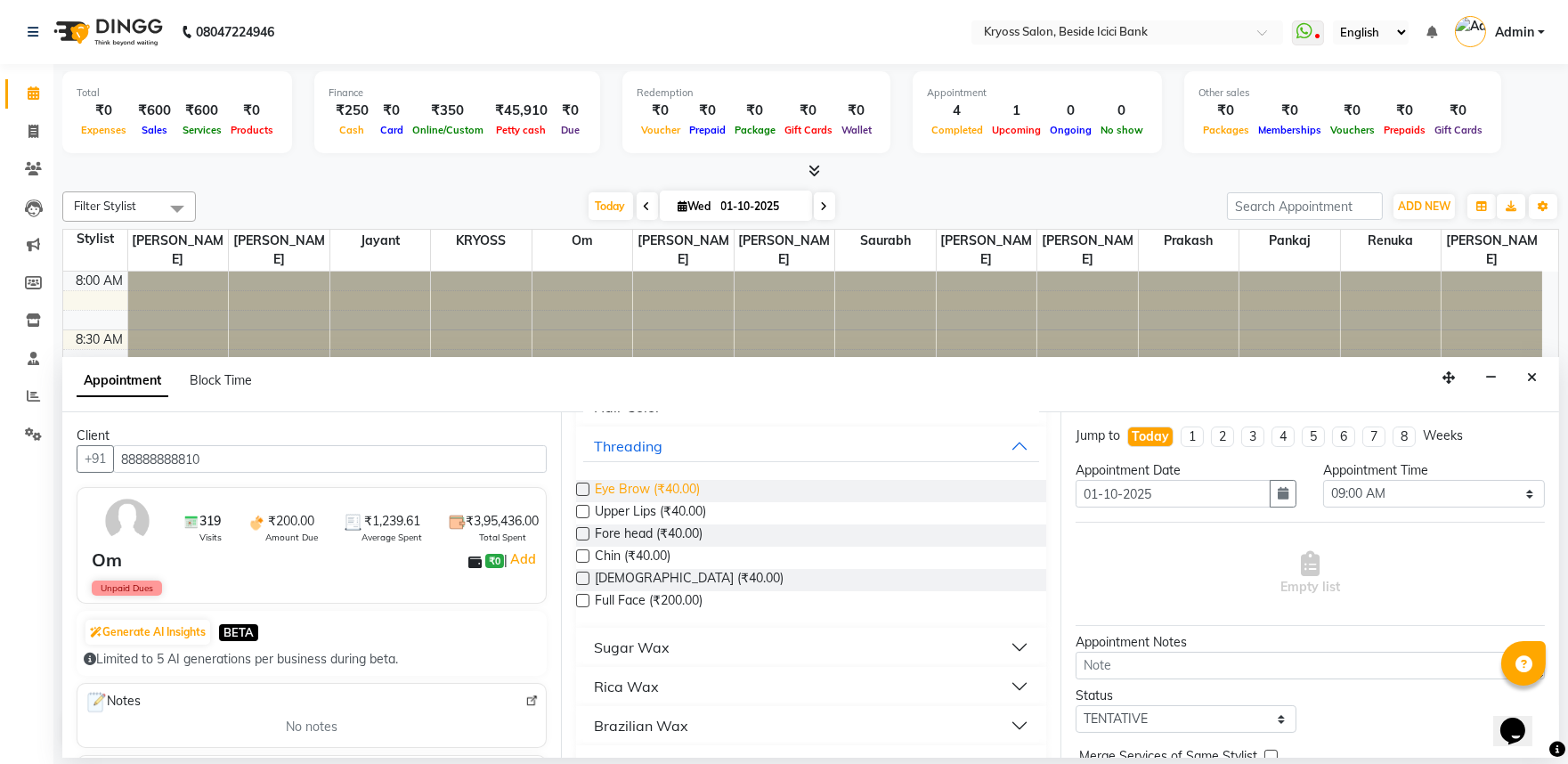
click at [659, 502] on span "Eye Brow (₹40.00)" at bounding box center [647, 491] width 105 height 23
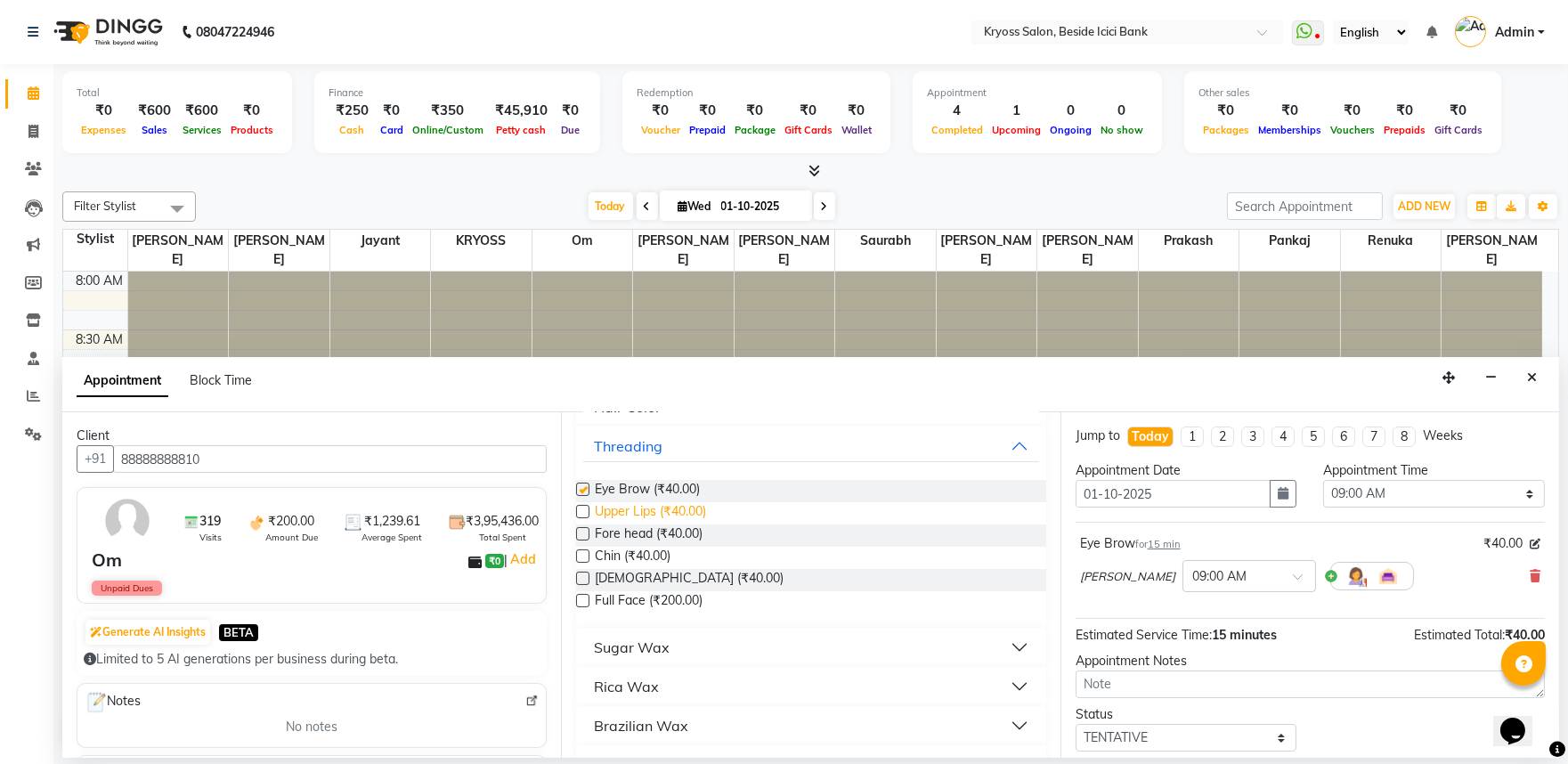
checkbox input "false"
click at [686, 524] on span "Upper Lips (₹40.00)" at bounding box center [650, 513] width 112 height 23
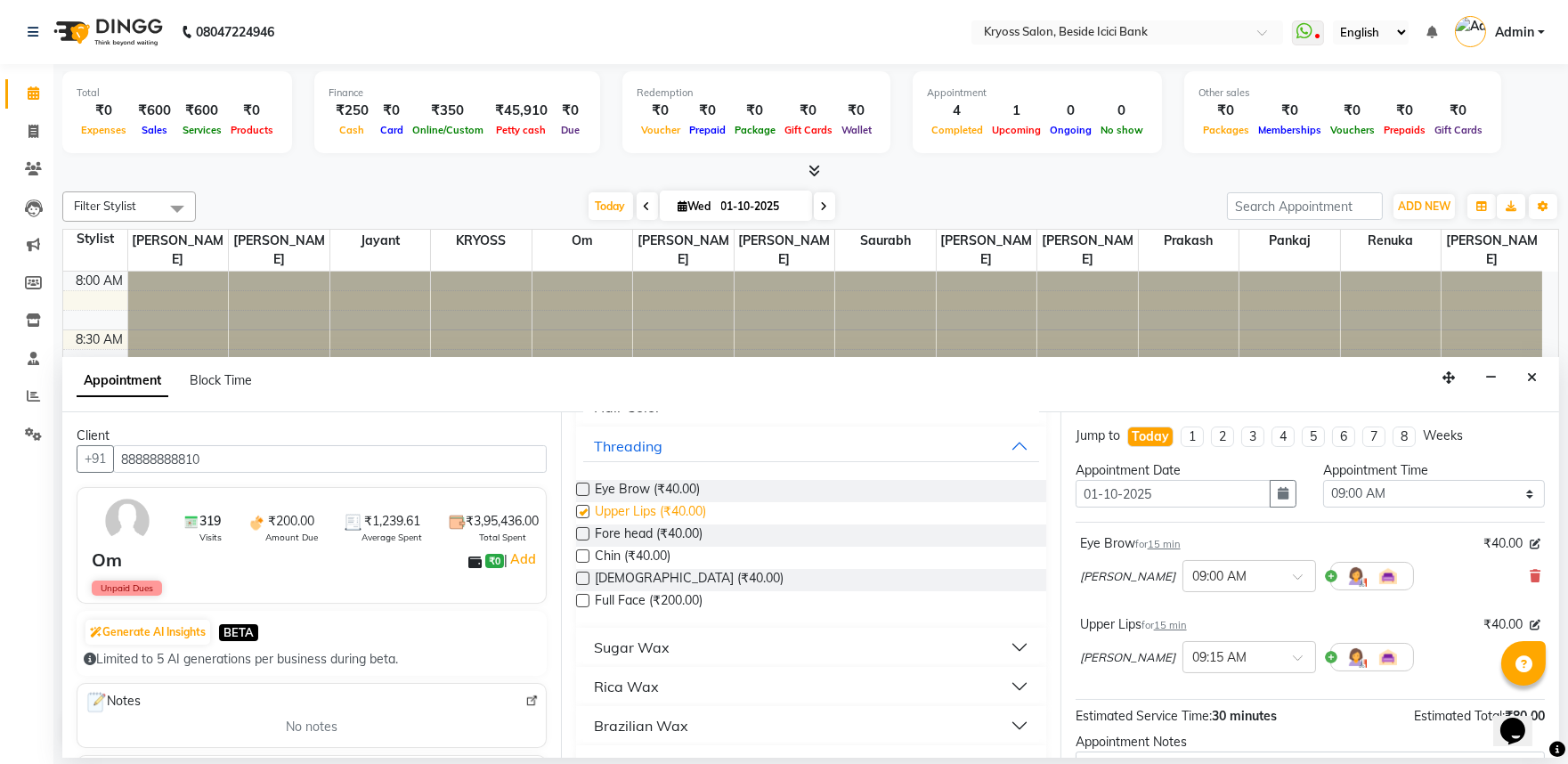
checkbox input "false"
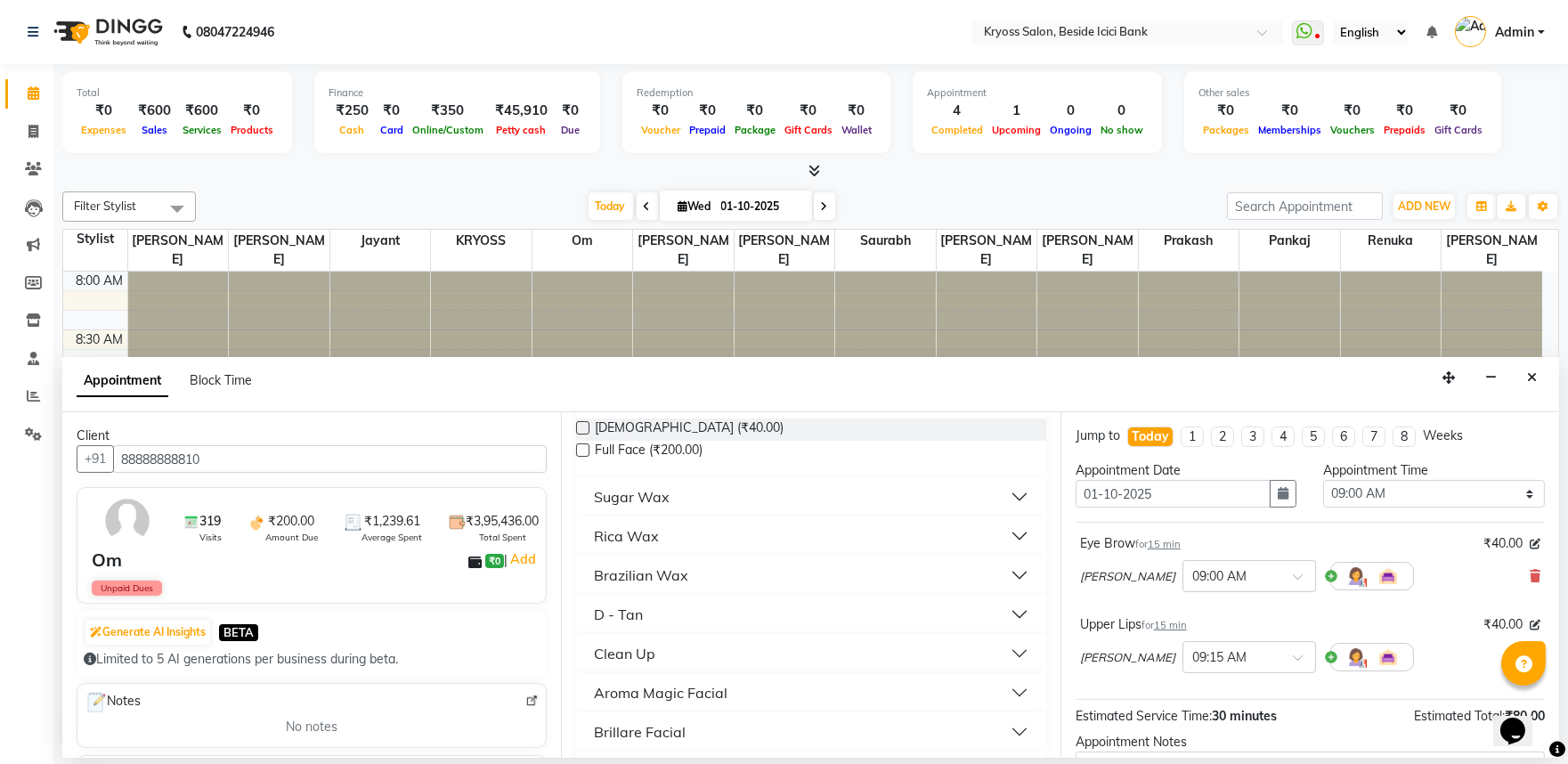
scroll to position [791, 0]
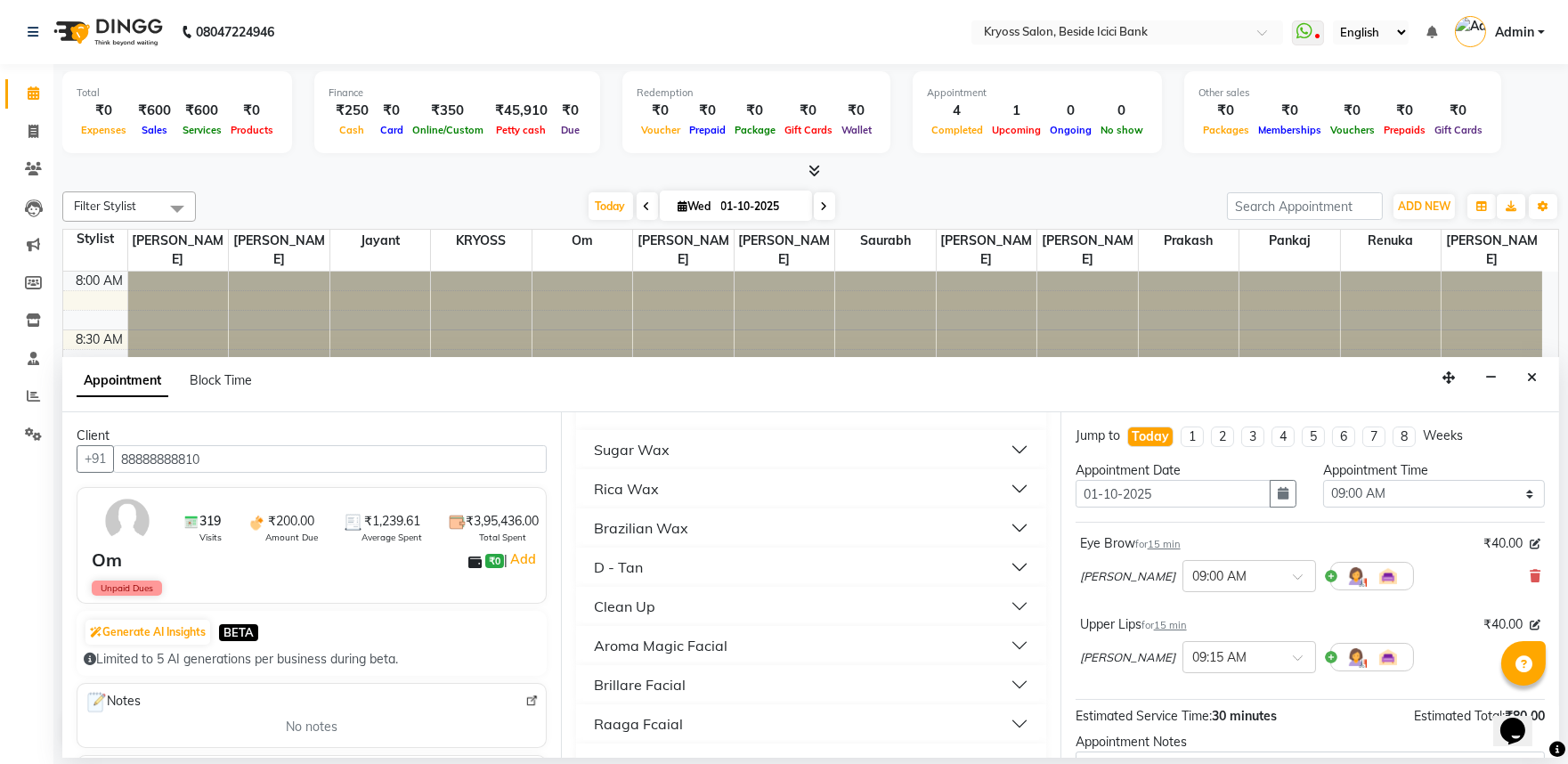
click at [669, 460] on div "Sugar Wax" at bounding box center [632, 450] width 76 height 22
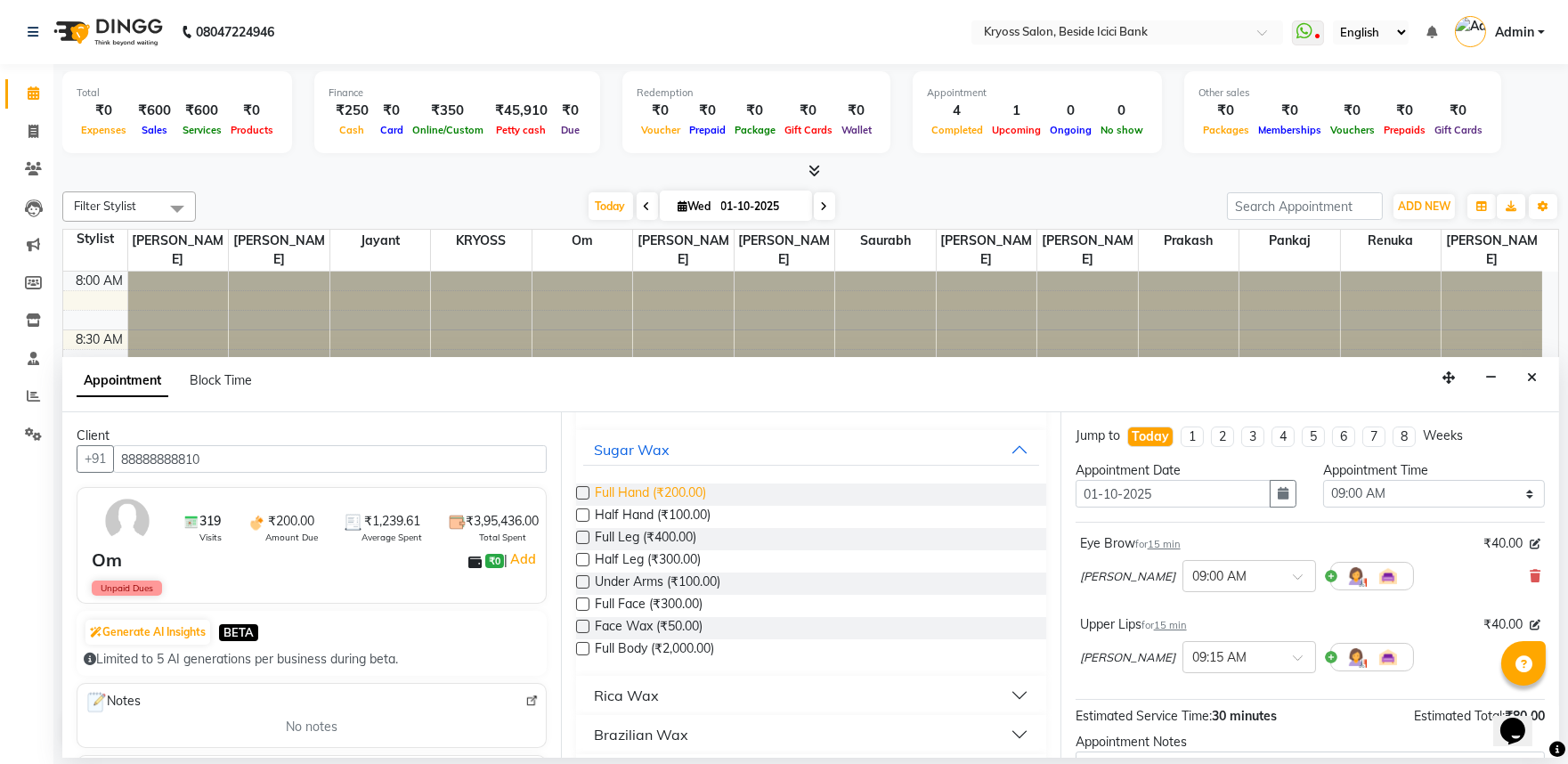
click at [697, 506] on span "Full Hand (₹200.00)" at bounding box center [650, 495] width 112 height 23
checkbox input "false"
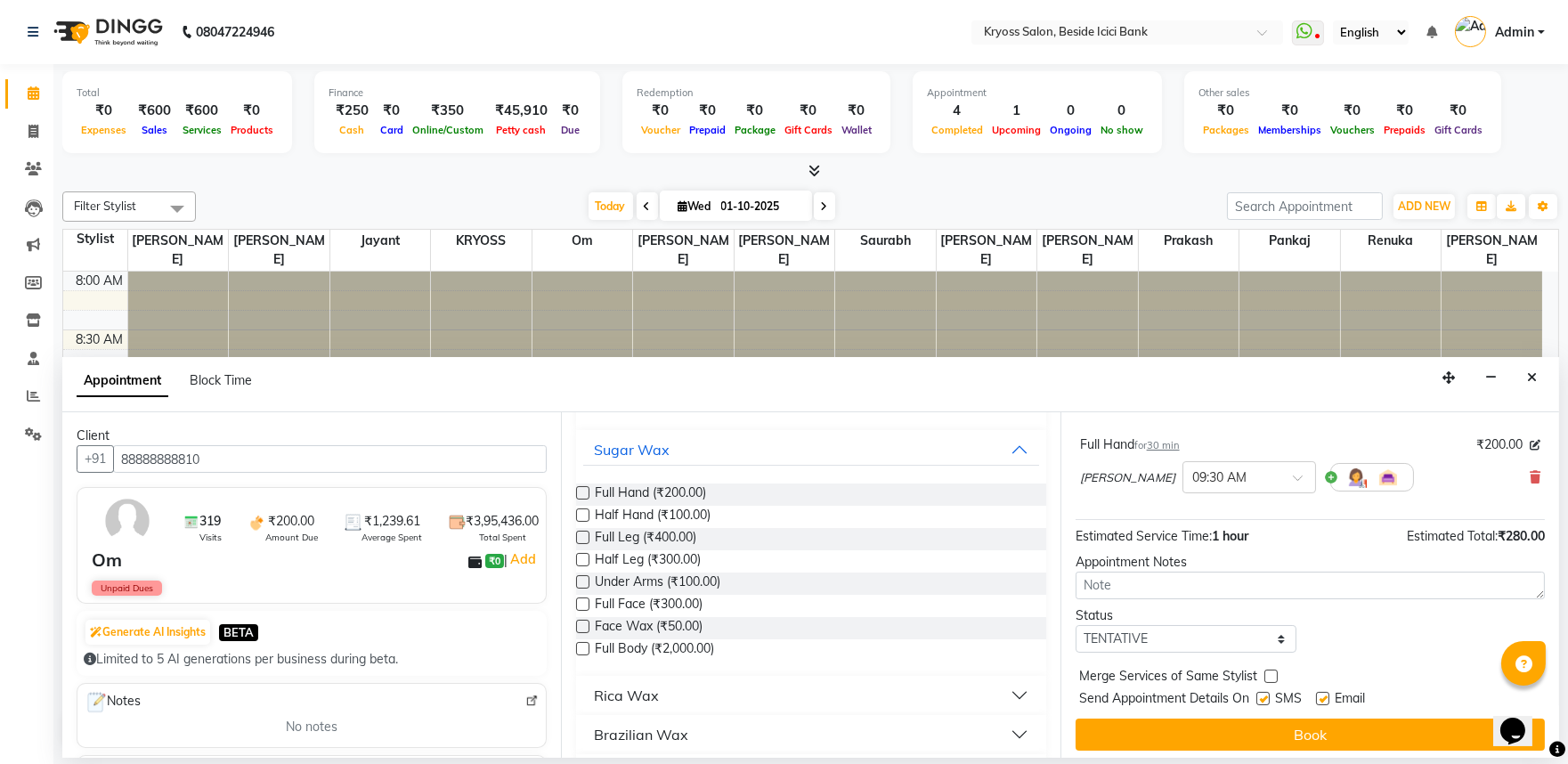
scroll to position [309, 0]
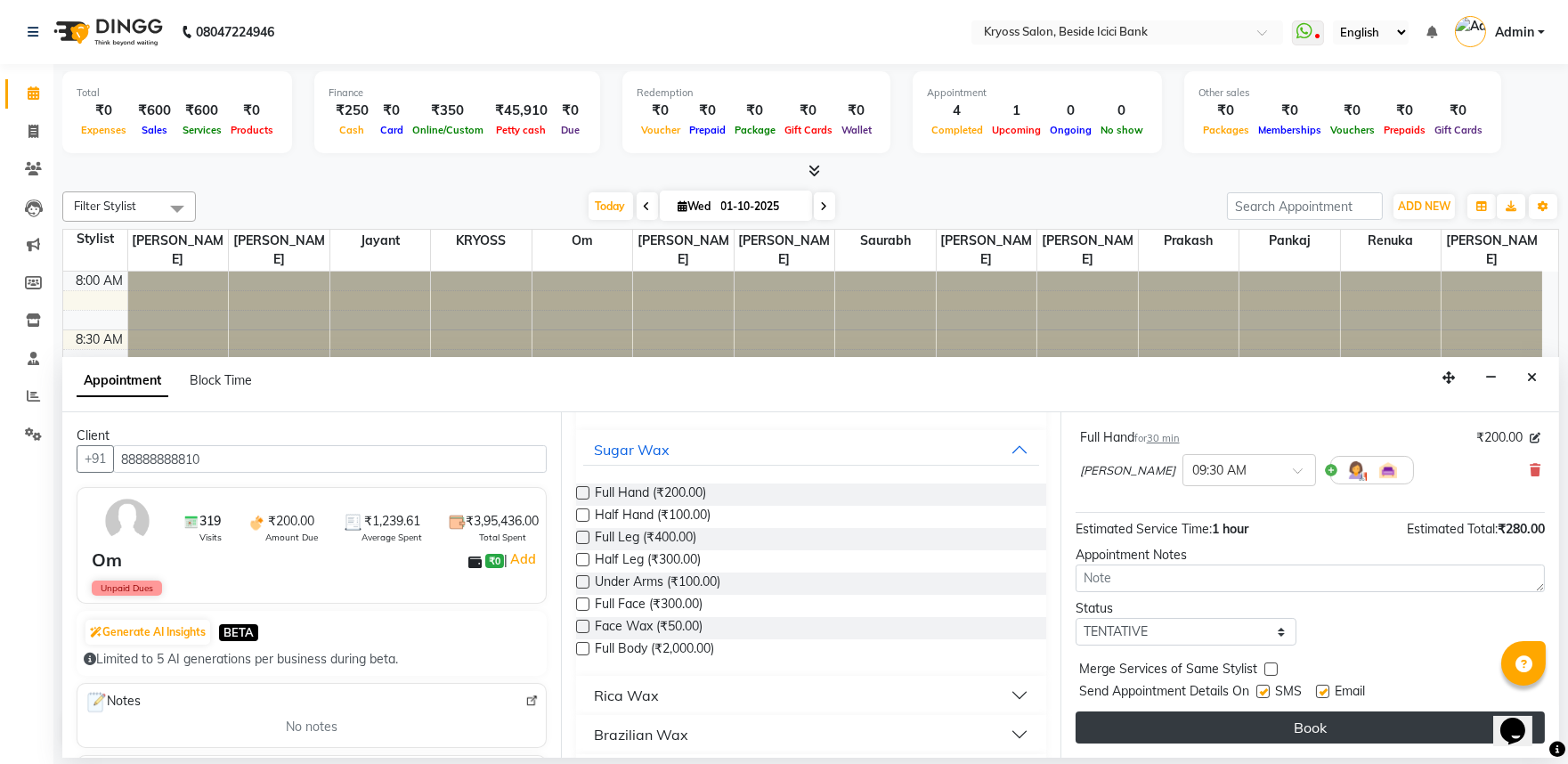
click at [1253, 733] on button "Book" at bounding box center [1310, 727] width 470 height 32
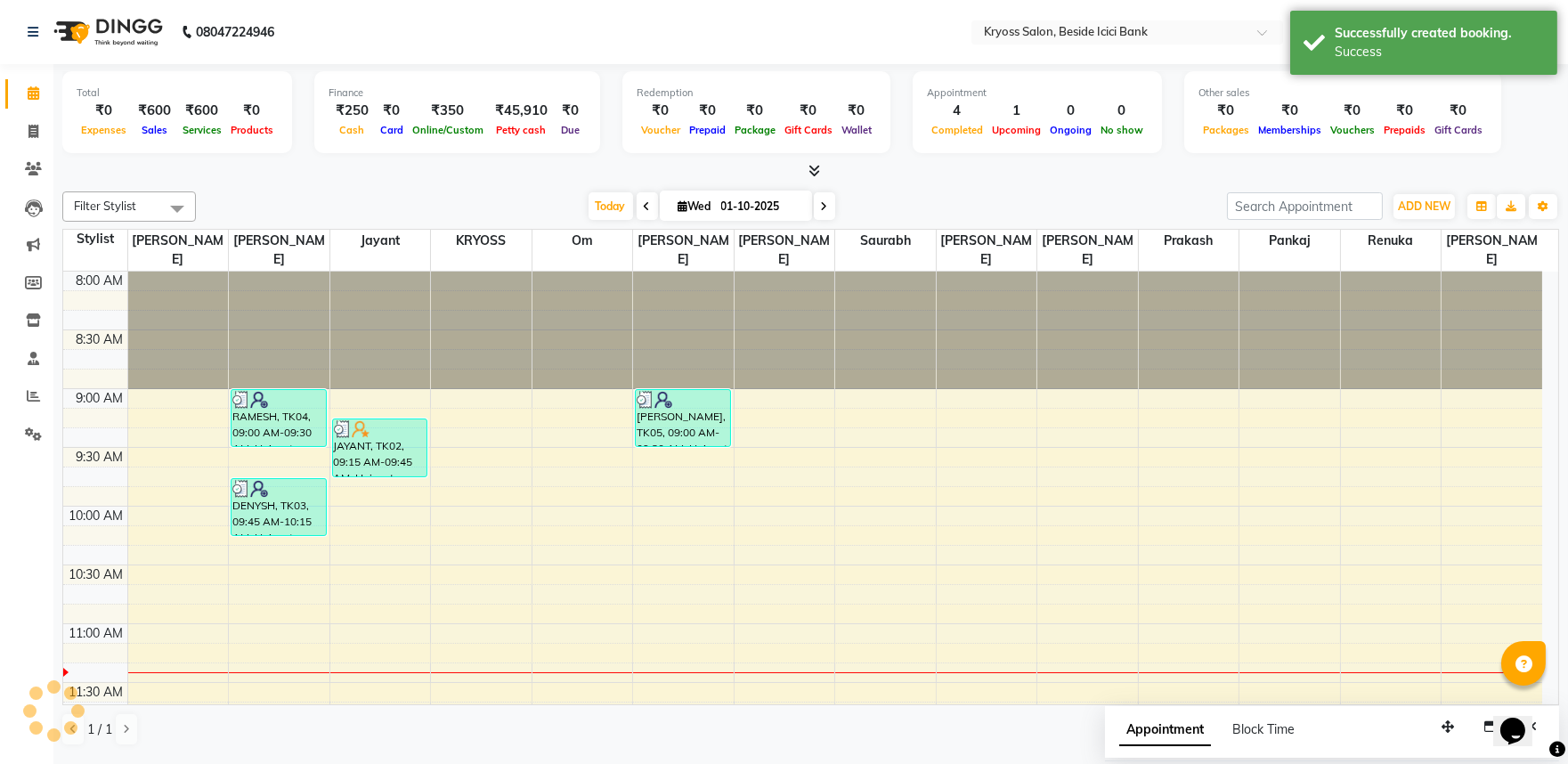
scroll to position [0, 0]
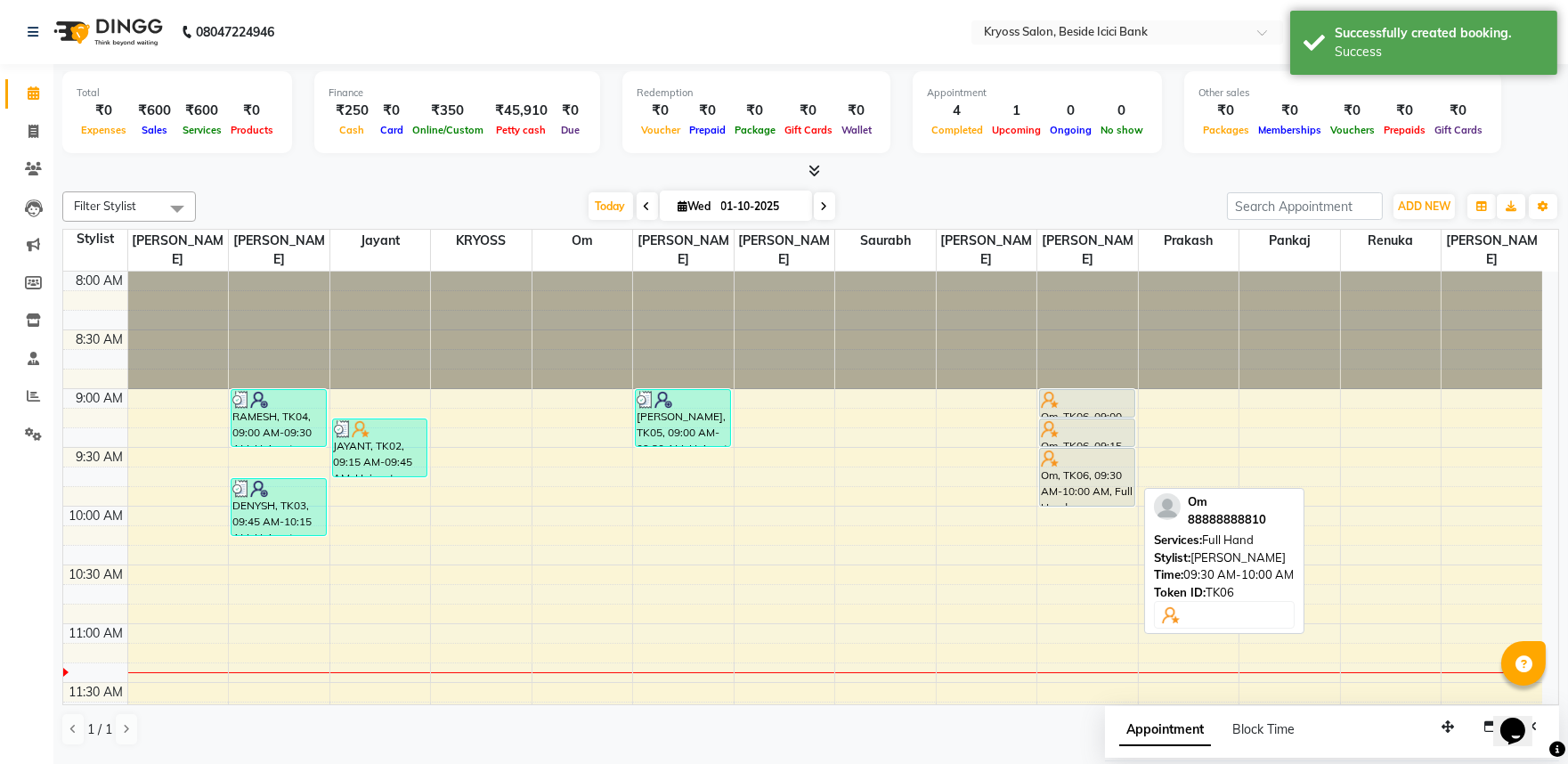
click at [1081, 469] on div "Om, TK06, 09:30 AM-10:00 AM, Full Hand" at bounding box center [1087, 477] width 95 height 57
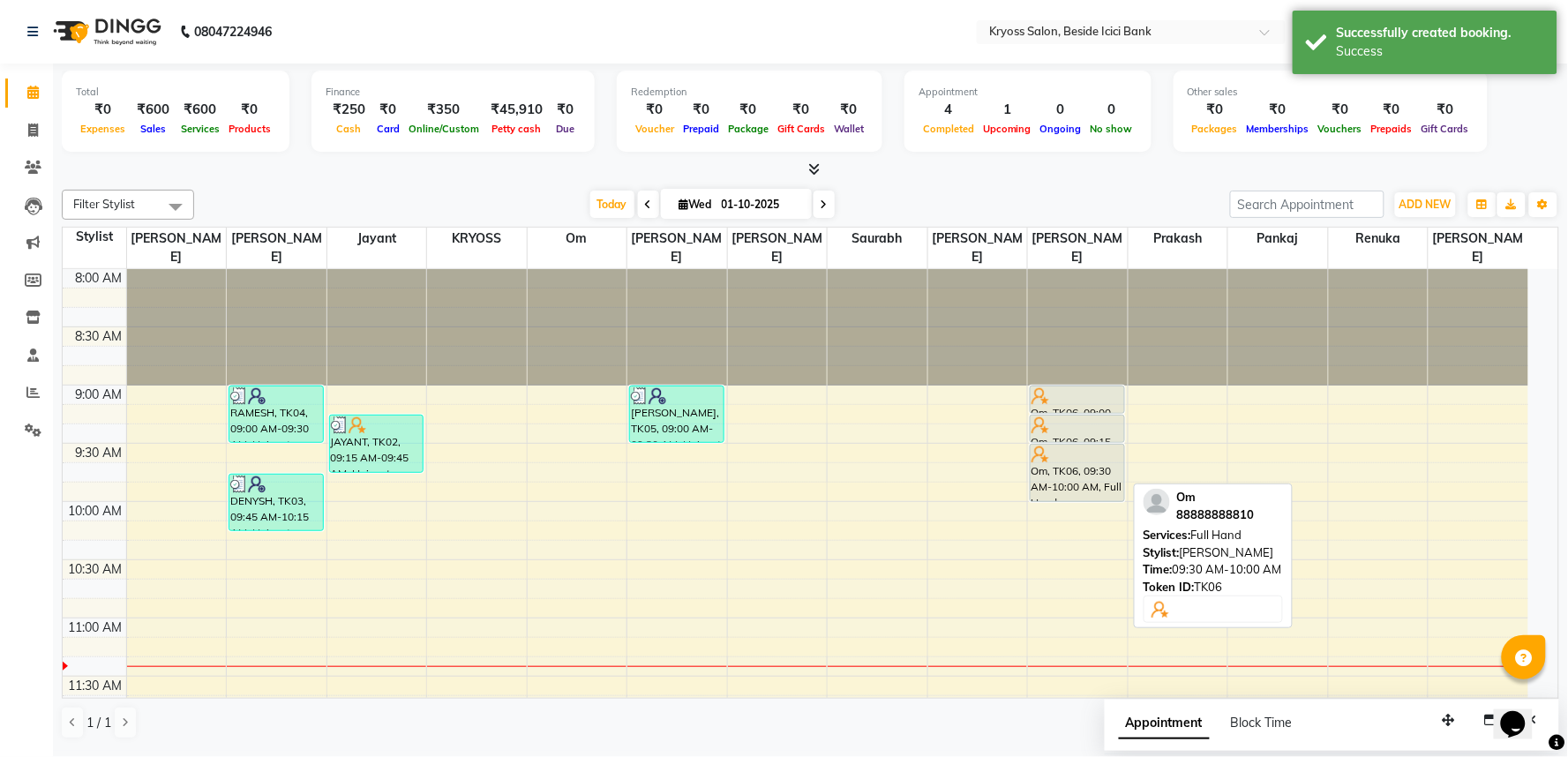
select select "7"
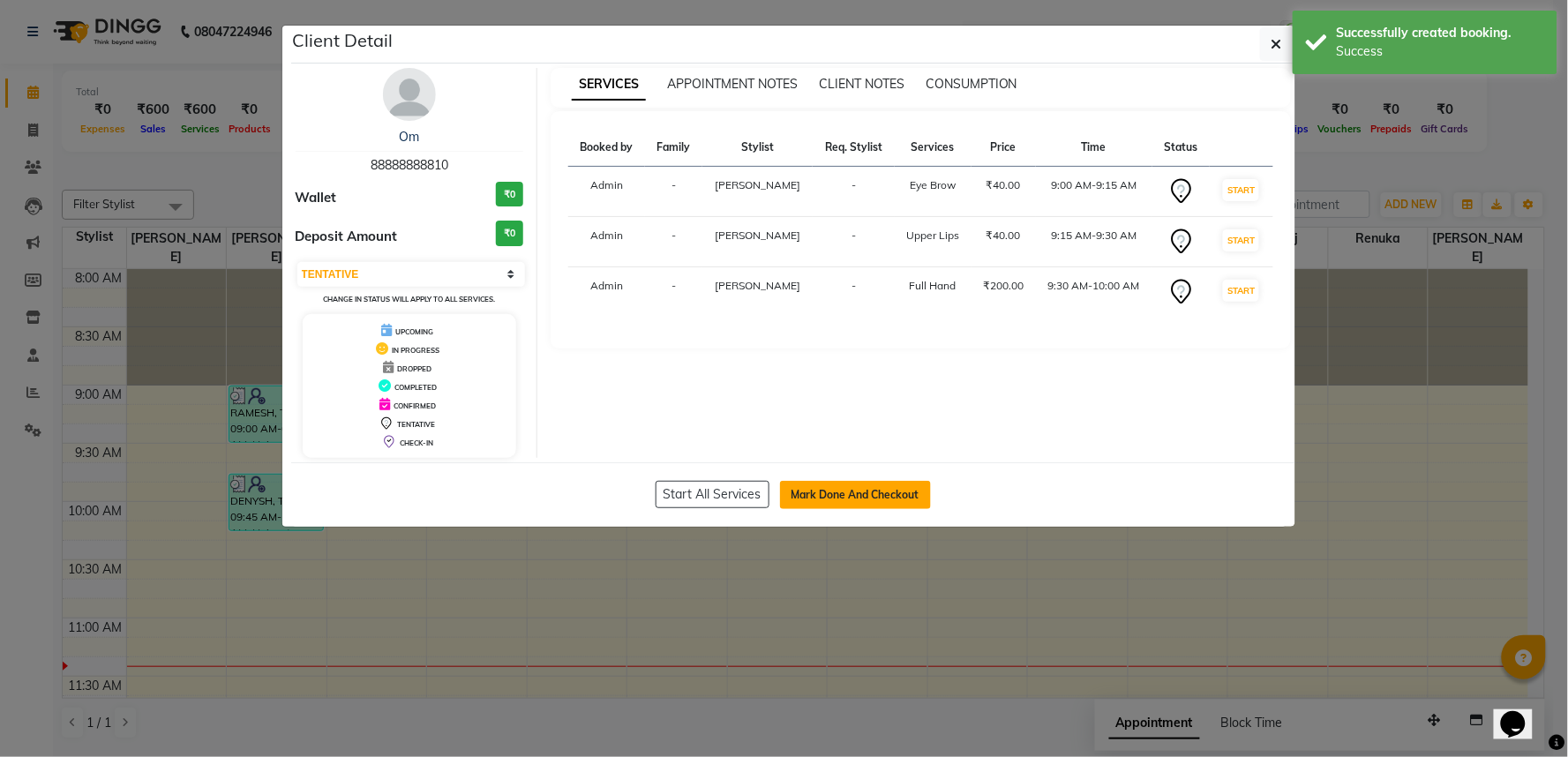
click at [879, 509] on button "Mark Done And Checkout" at bounding box center [855, 494] width 151 height 28
select select "5439"
select select "service"
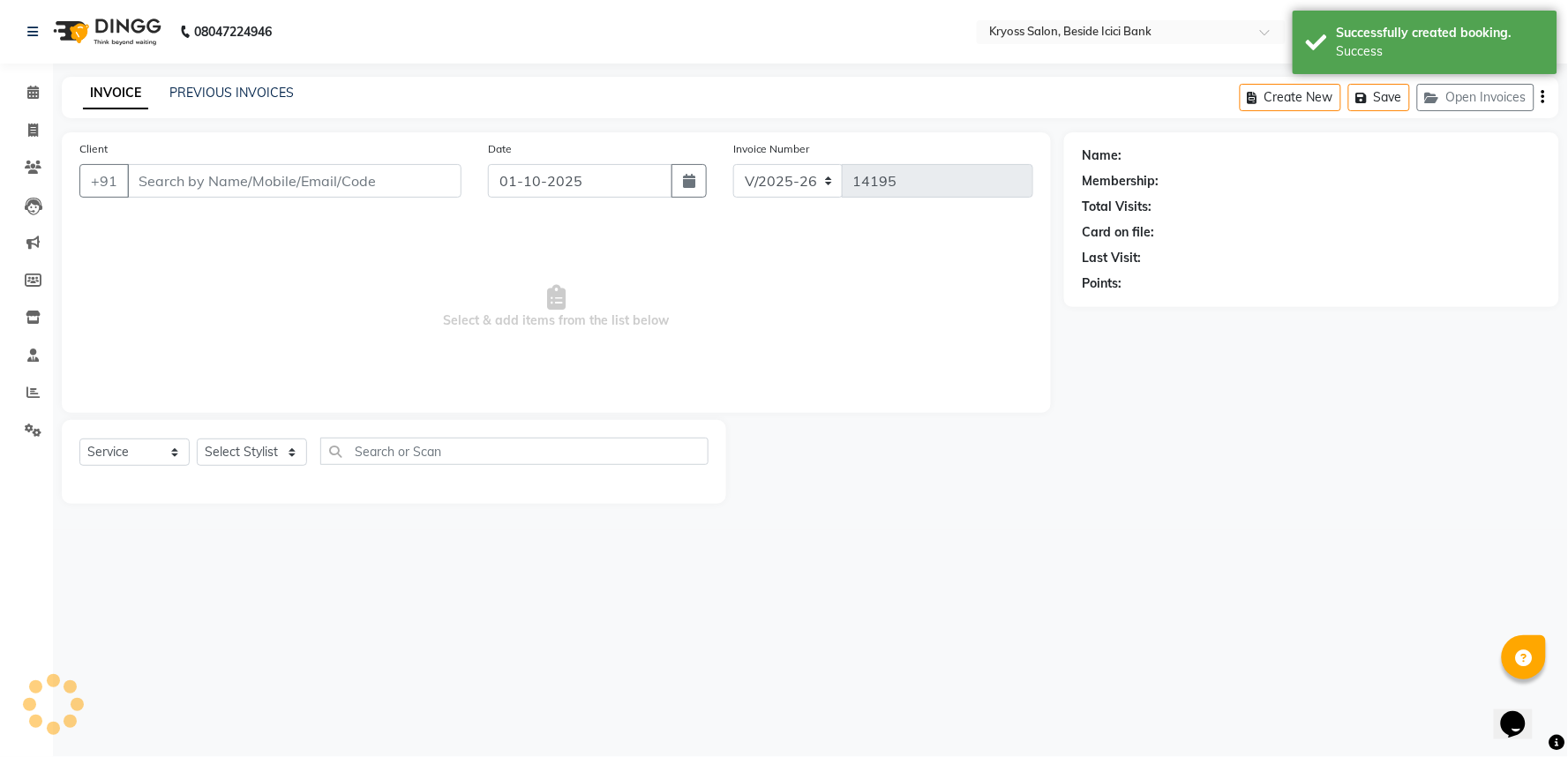
type input "88888888810"
select select "61555"
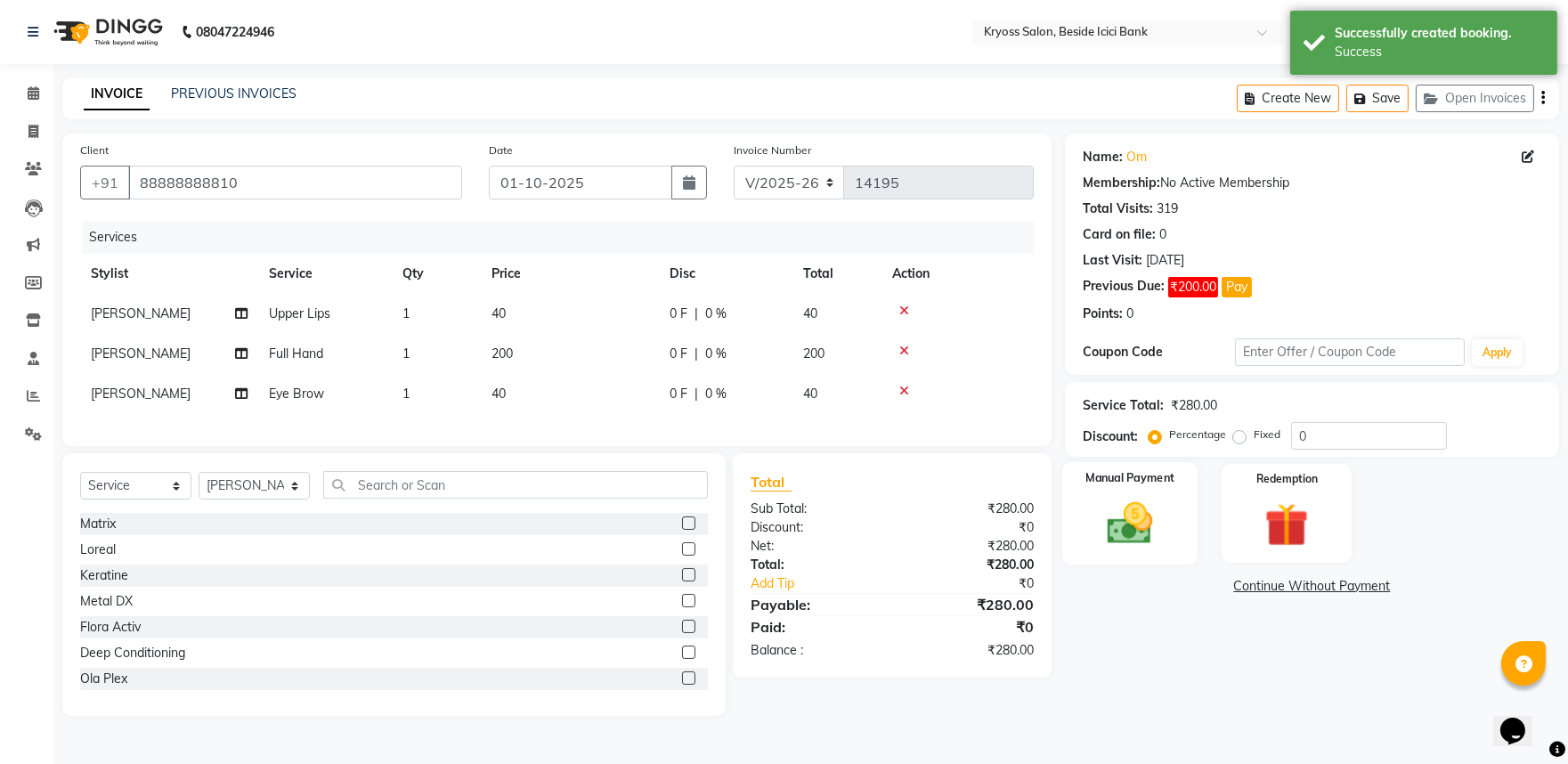
click at [1143, 549] on img at bounding box center [1130, 523] width 74 height 52
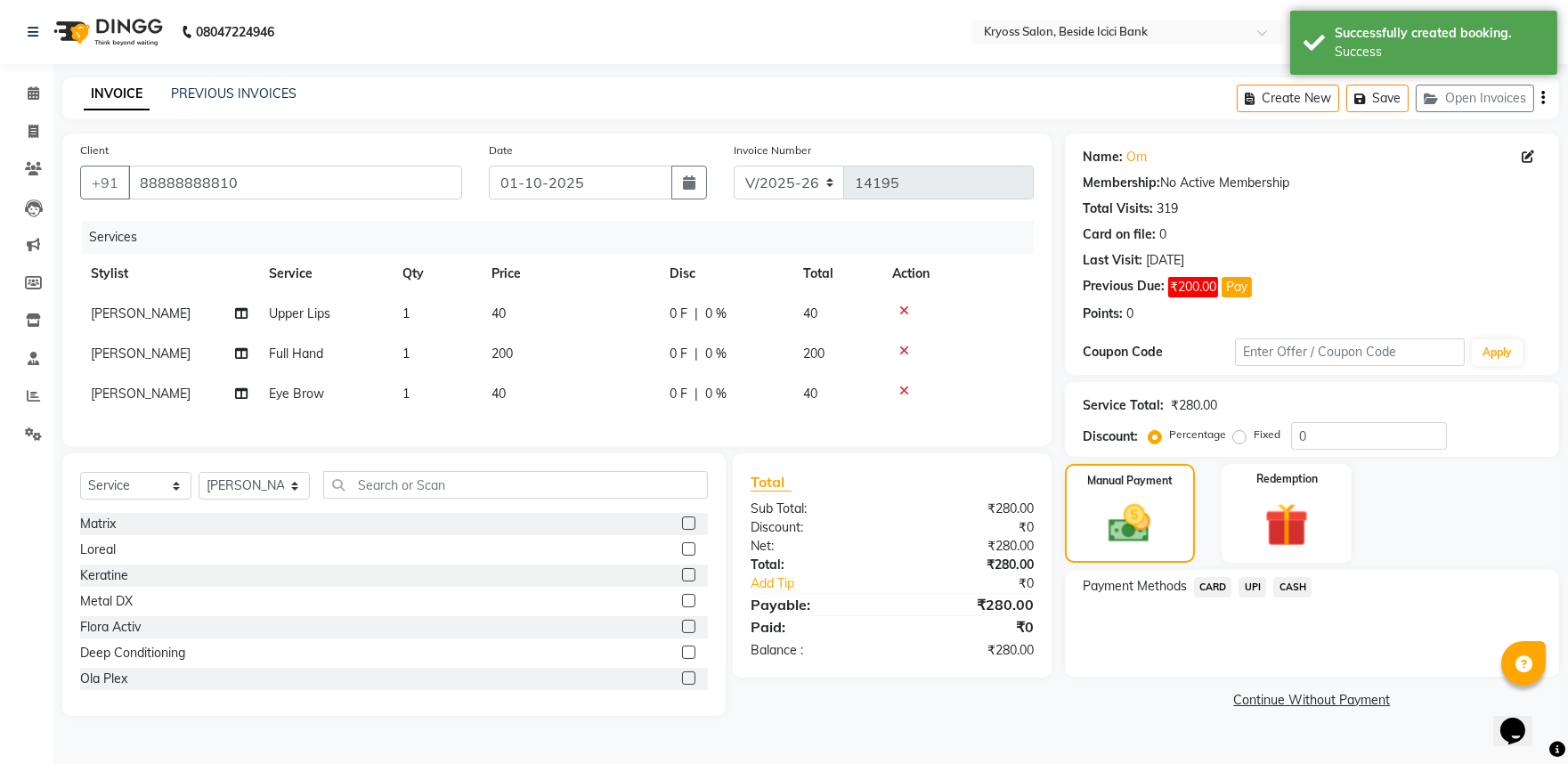
click at [1296, 597] on span "CASH" at bounding box center [1292, 587] width 38 height 21
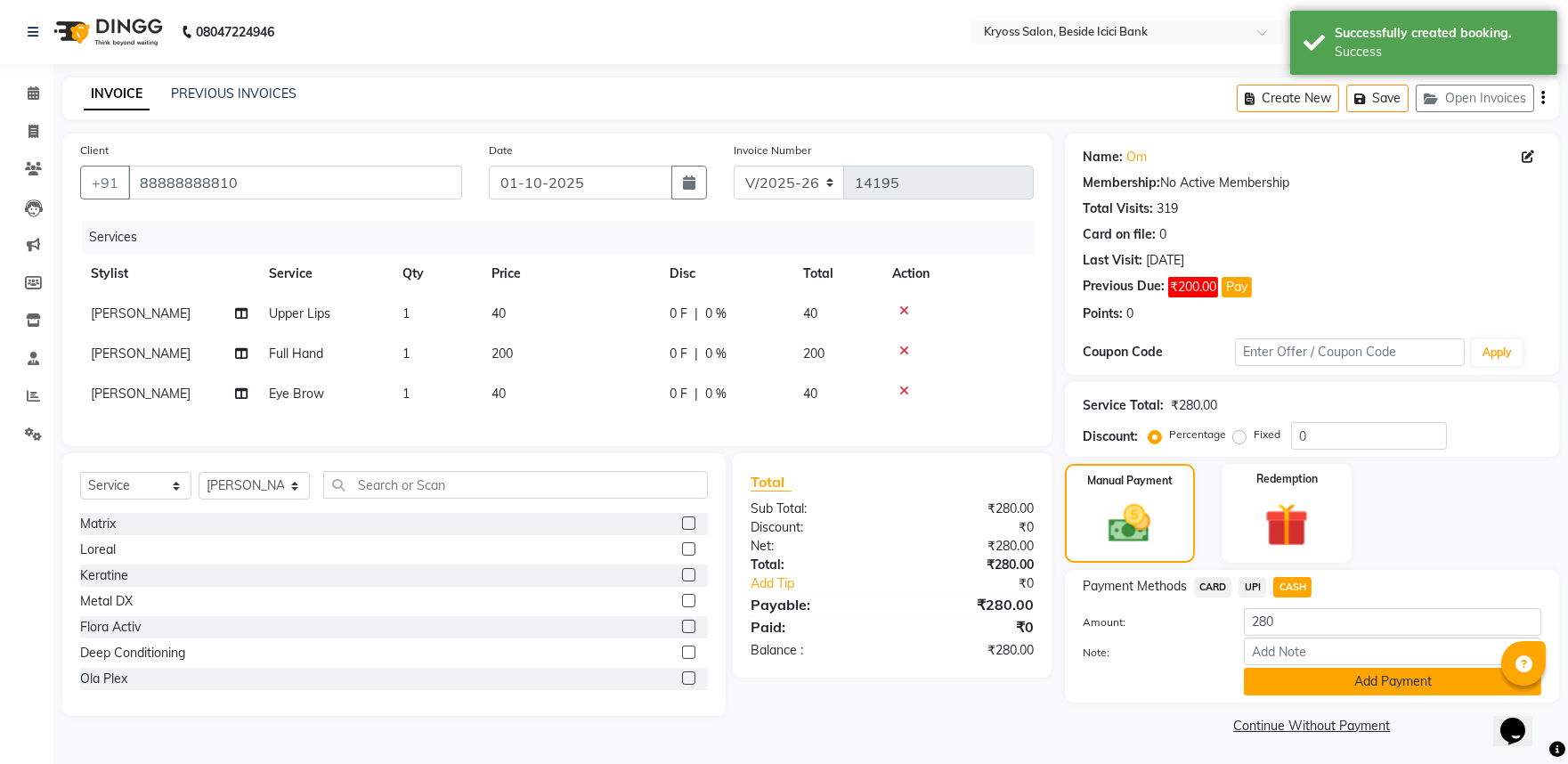
click at [1346, 695] on button "Add Payment" at bounding box center [1393, 681] width 297 height 27
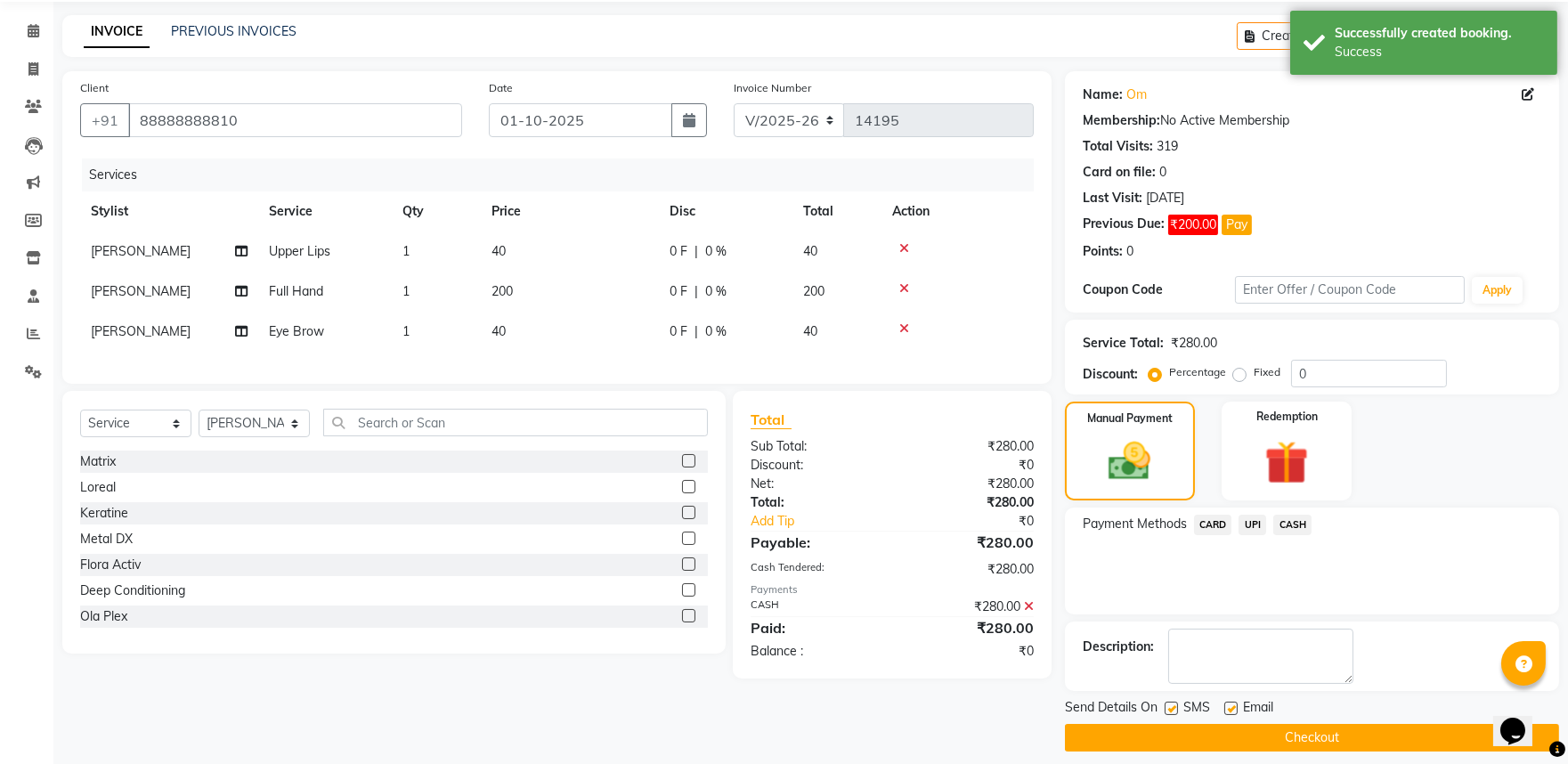
scroll to position [122, 0]
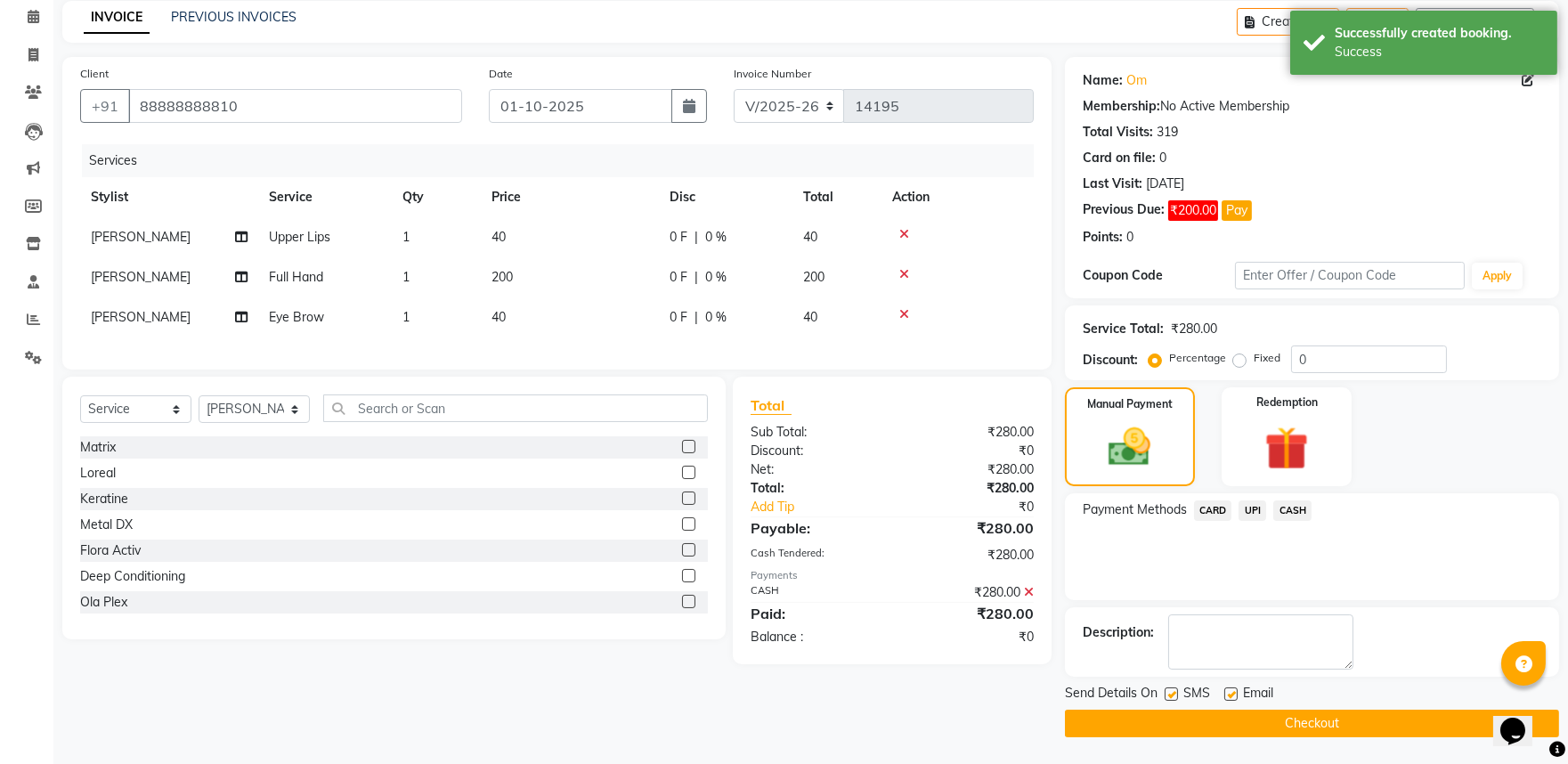
click at [1346, 722] on button "Checkout" at bounding box center [1312, 722] width 494 height 27
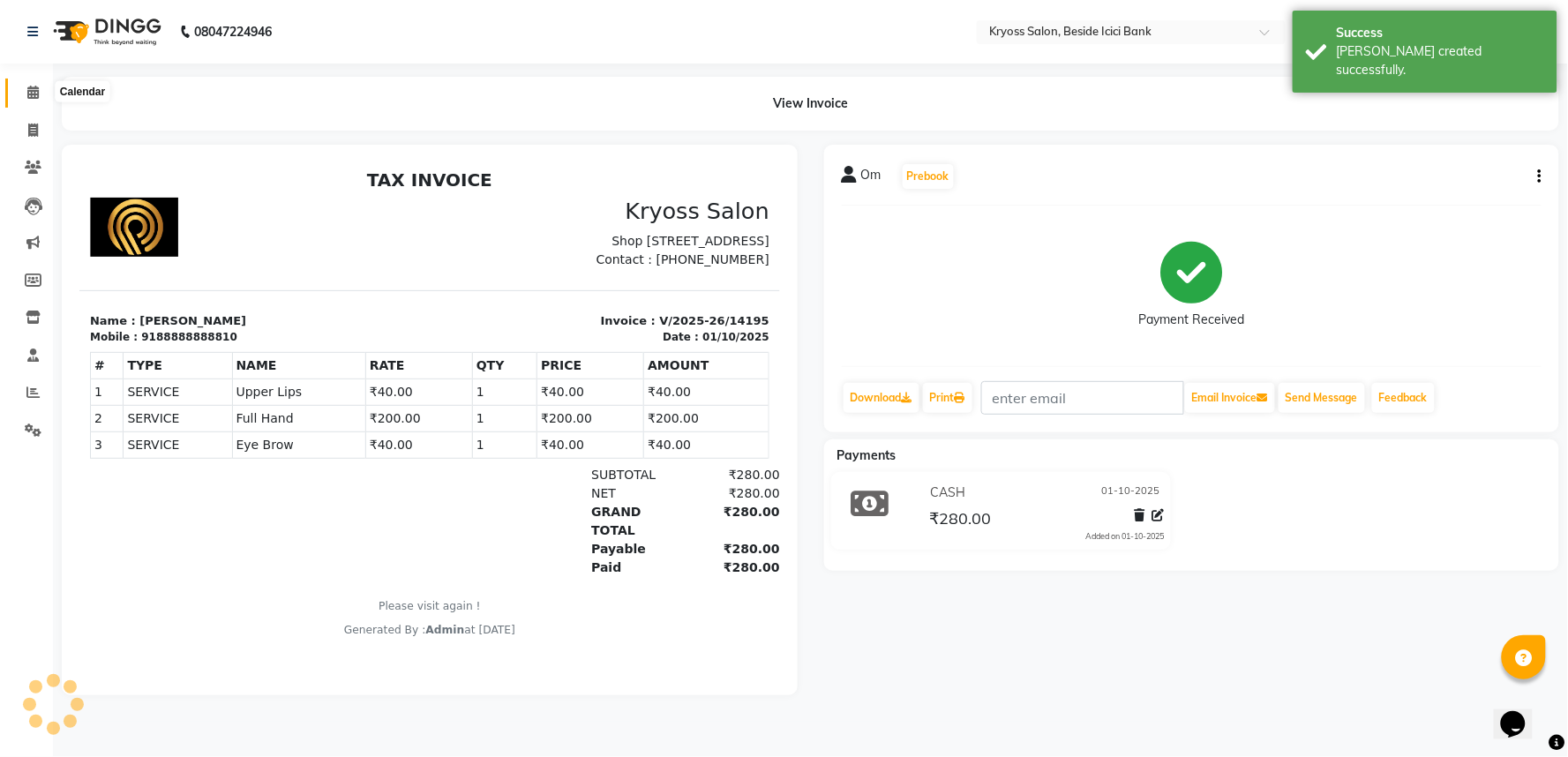
click at [37, 92] on icon at bounding box center [33, 92] width 11 height 13
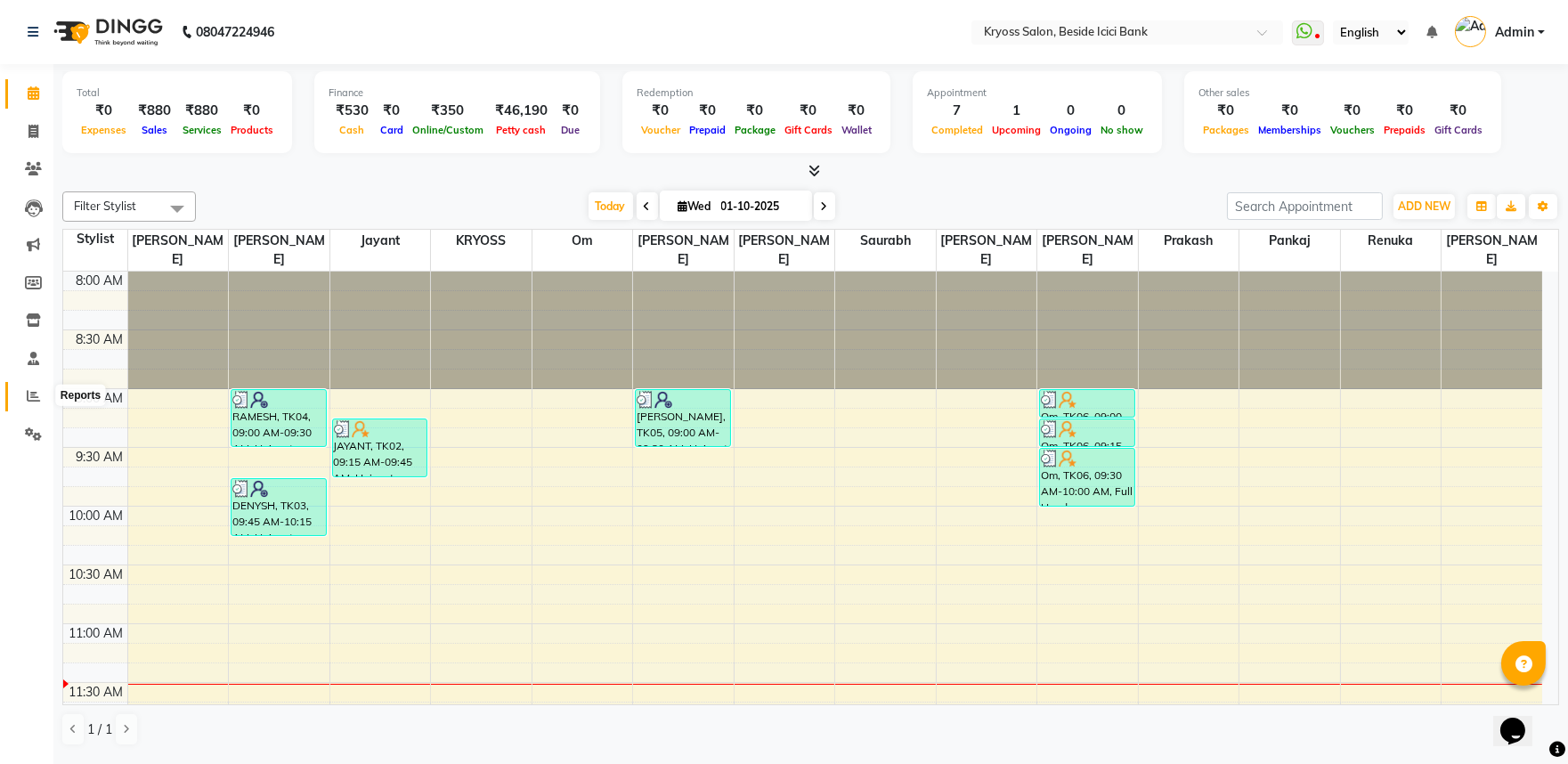
click at [31, 386] on span at bounding box center [33, 397] width 31 height 21
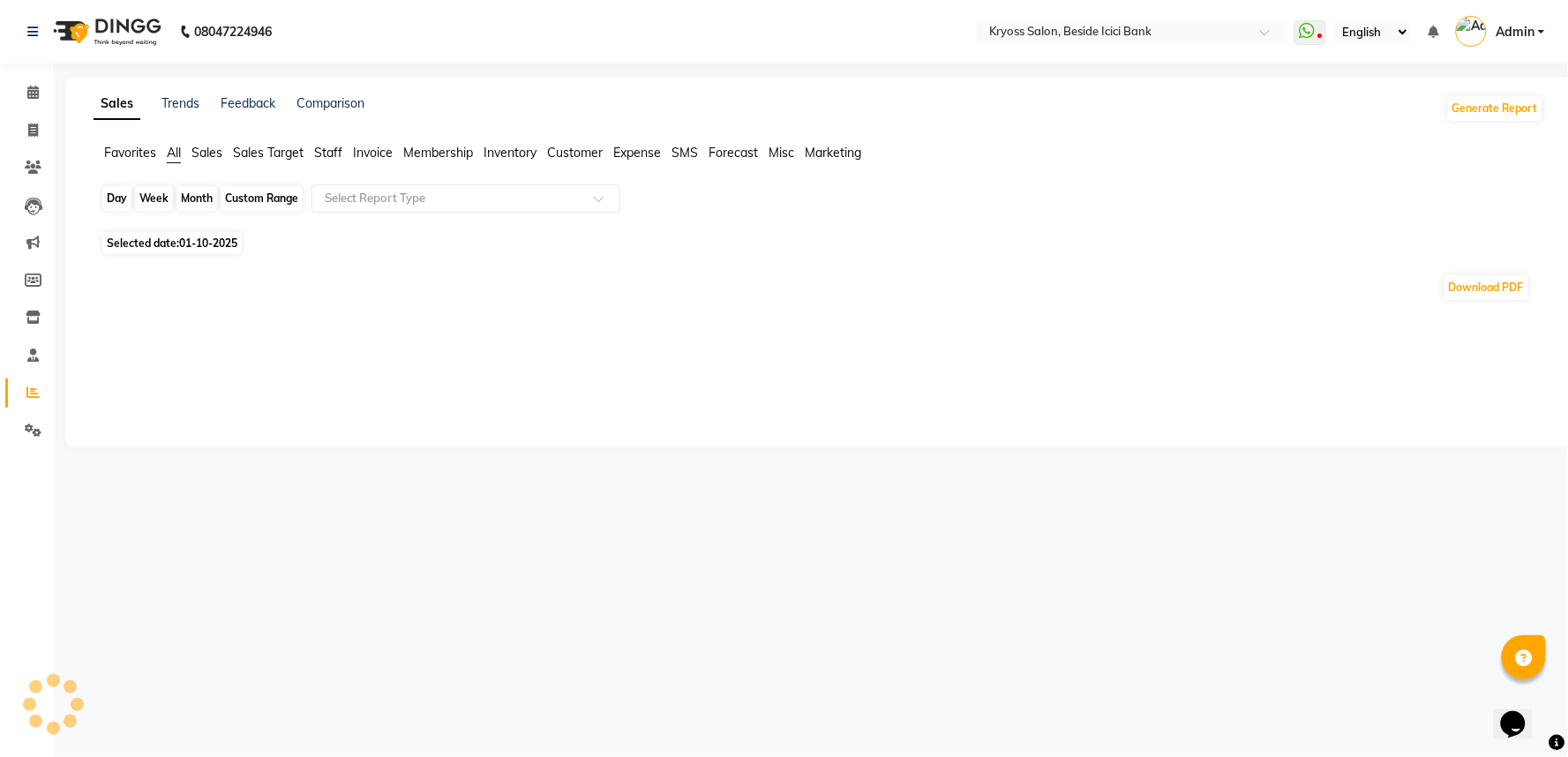
click at [113, 211] on div "Day" at bounding box center [116, 198] width 29 height 24
select select "10"
select select "2025"
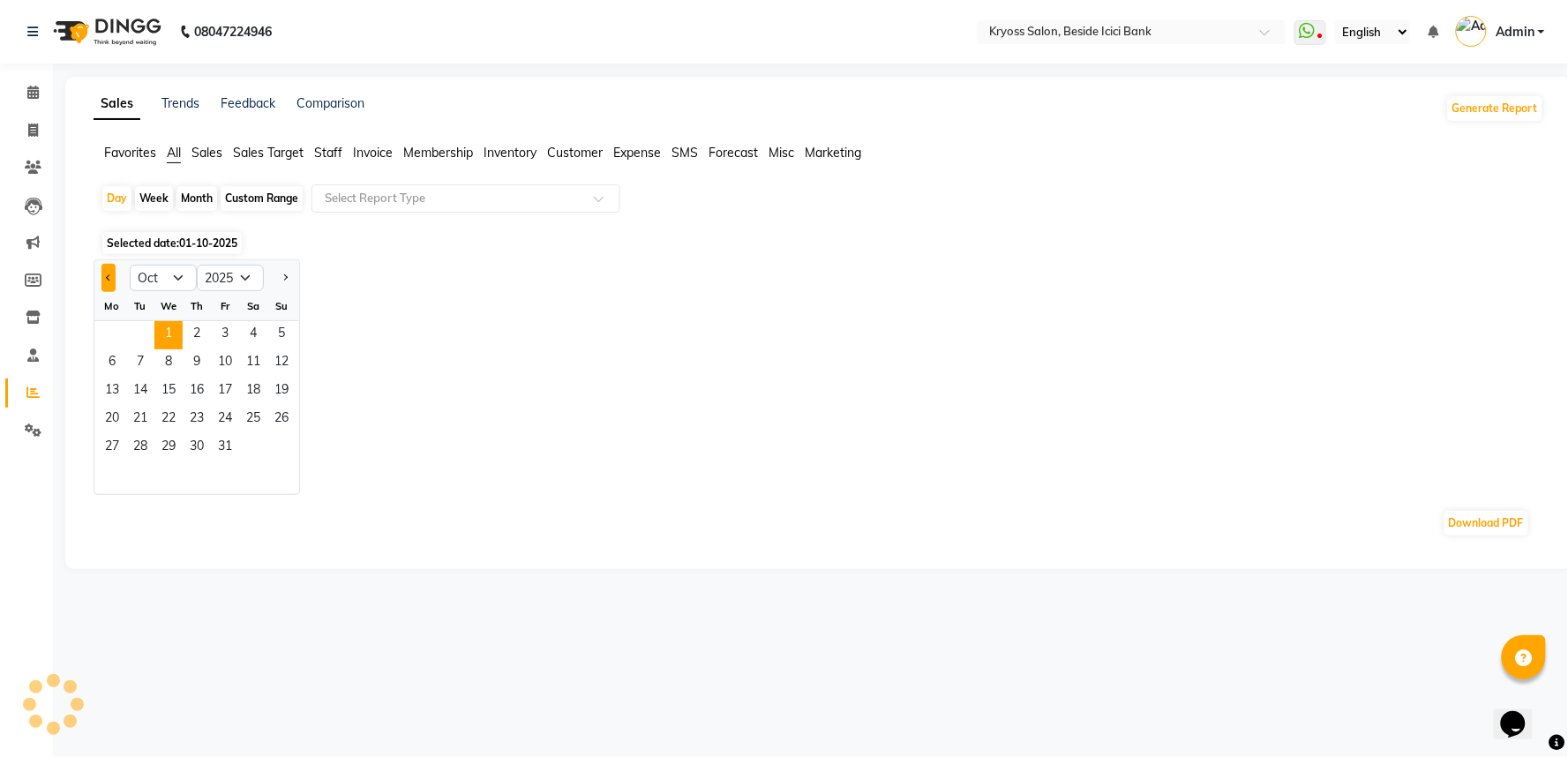
click at [115, 282] on button "Previous month" at bounding box center [108, 278] width 14 height 28
select select "9"
click at [126, 349] on span "1" at bounding box center [112, 335] width 28 height 28
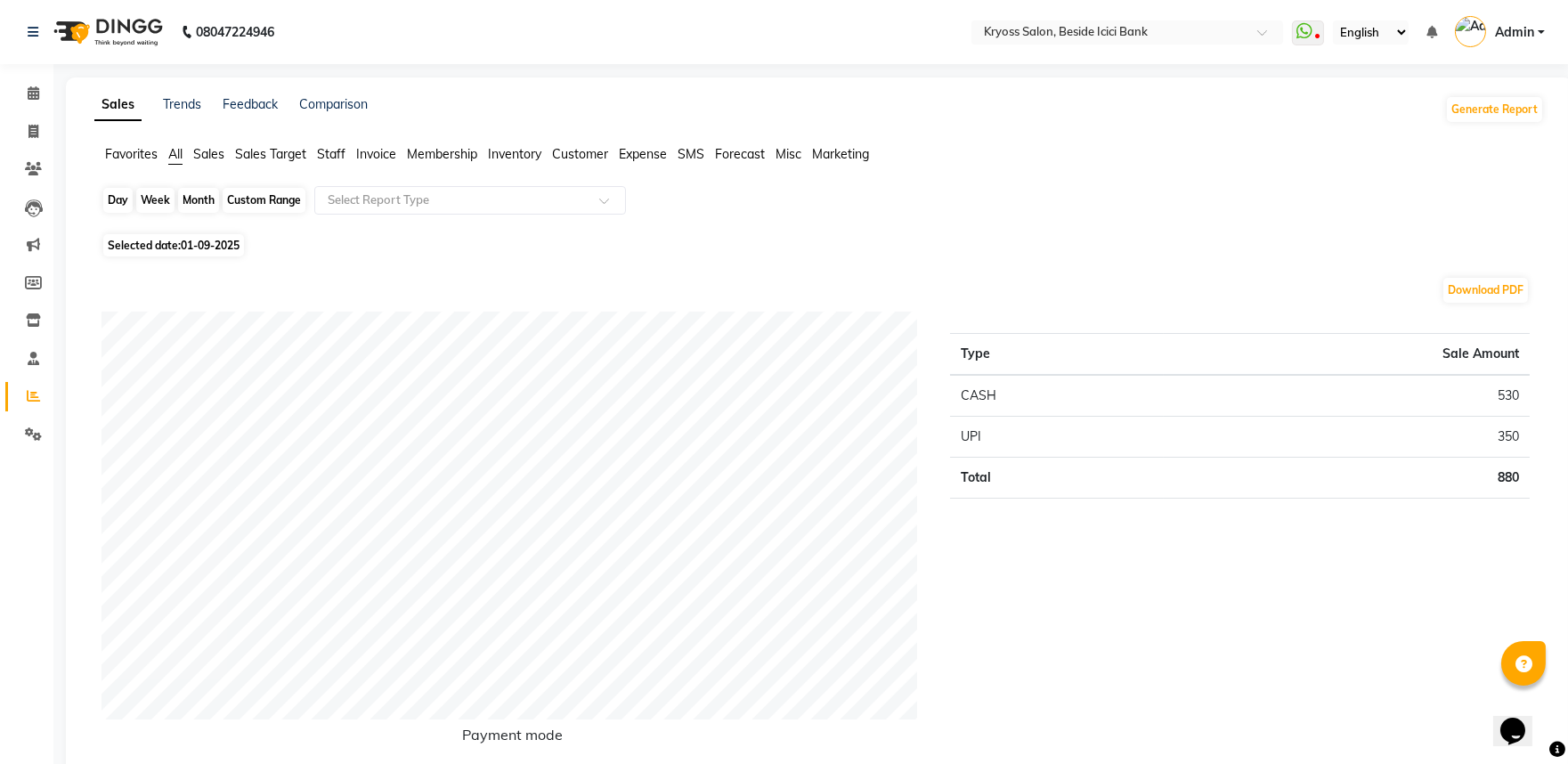
click at [120, 210] on div "Day" at bounding box center [117, 200] width 29 height 25
select select "9"
select select "2025"
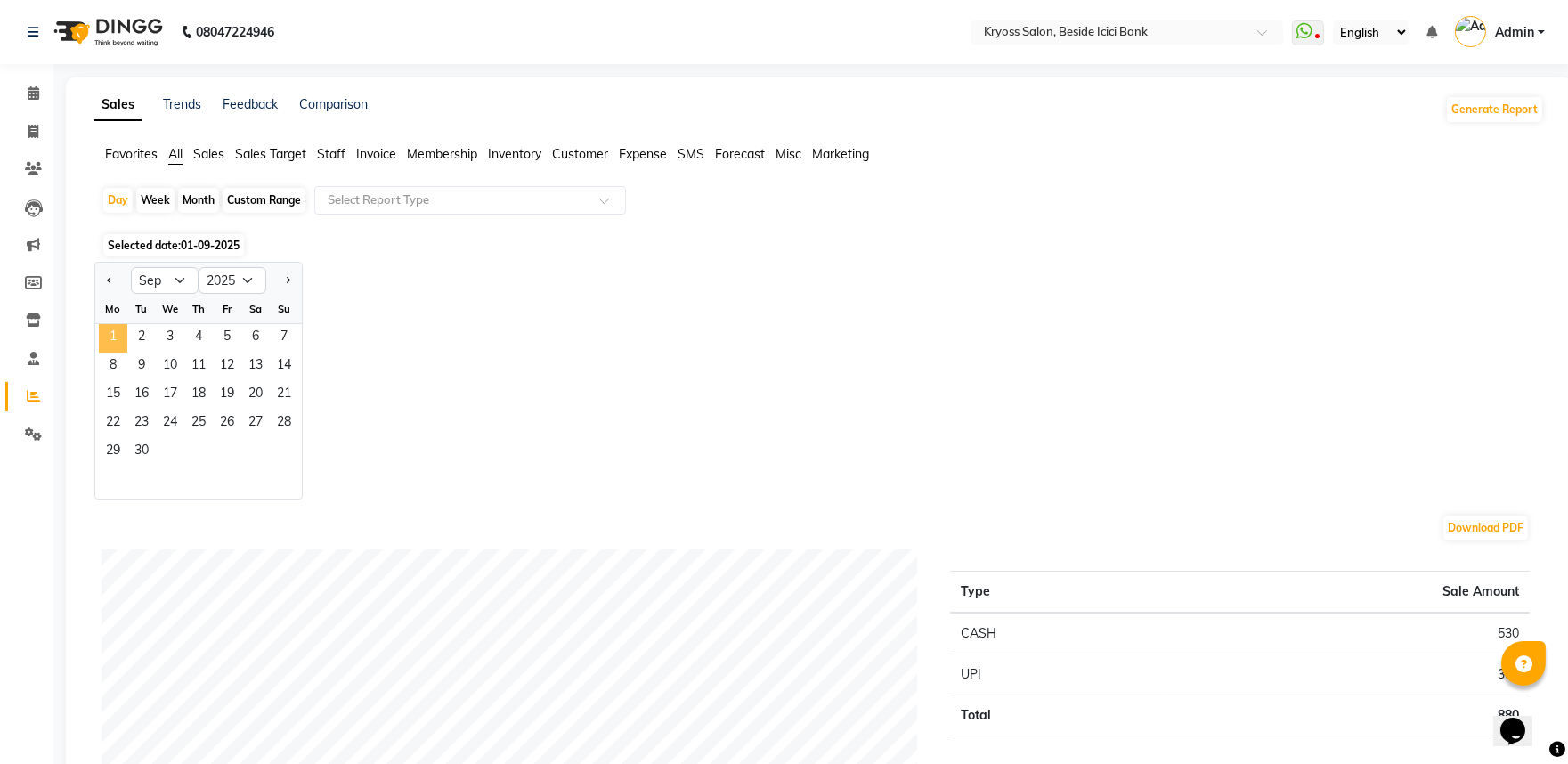
click at [114, 352] on span "1" at bounding box center [113, 338] width 28 height 28
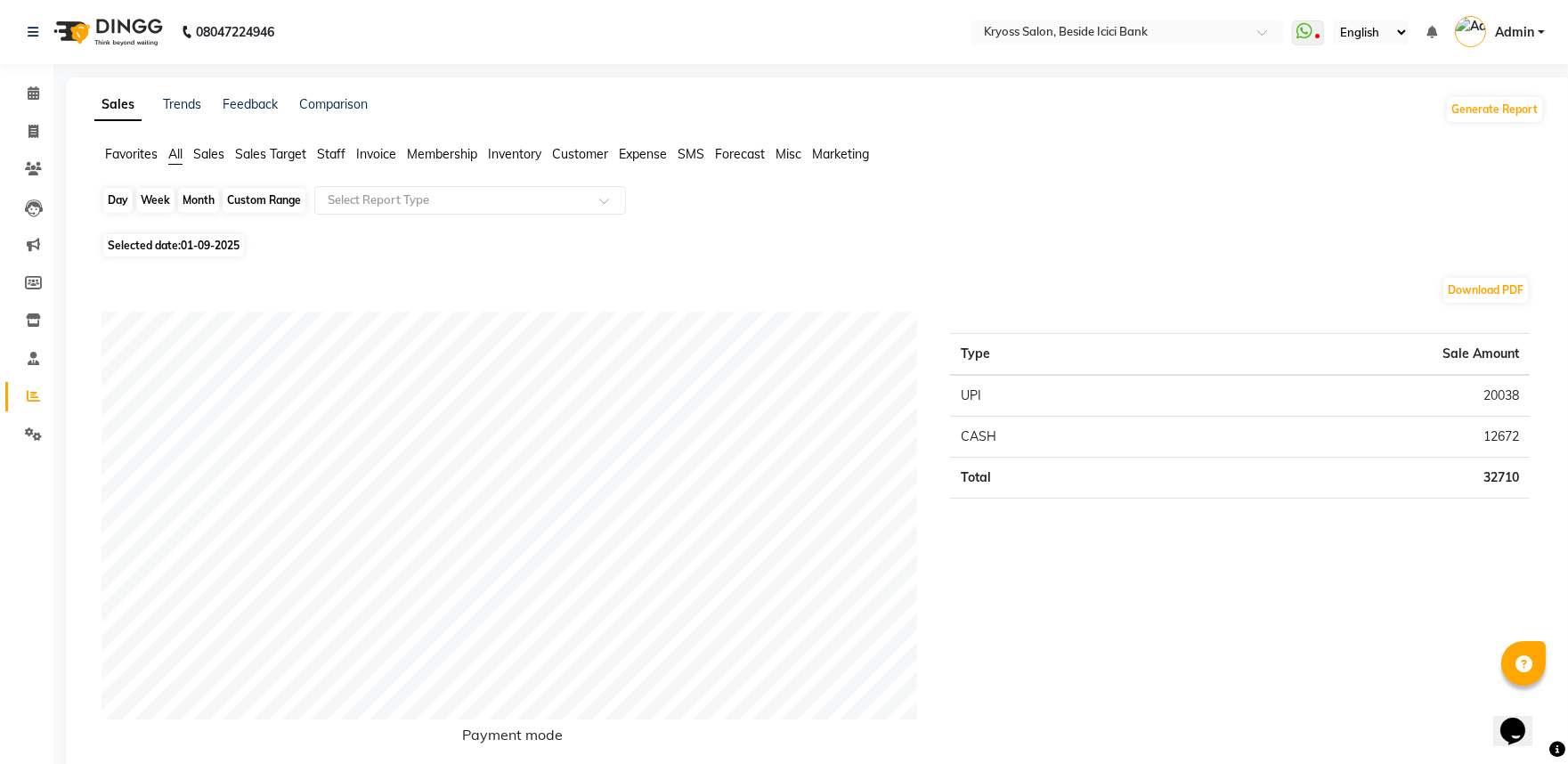
click at [116, 207] on div "Day" at bounding box center [117, 200] width 29 height 25
select select "9"
select select "2025"
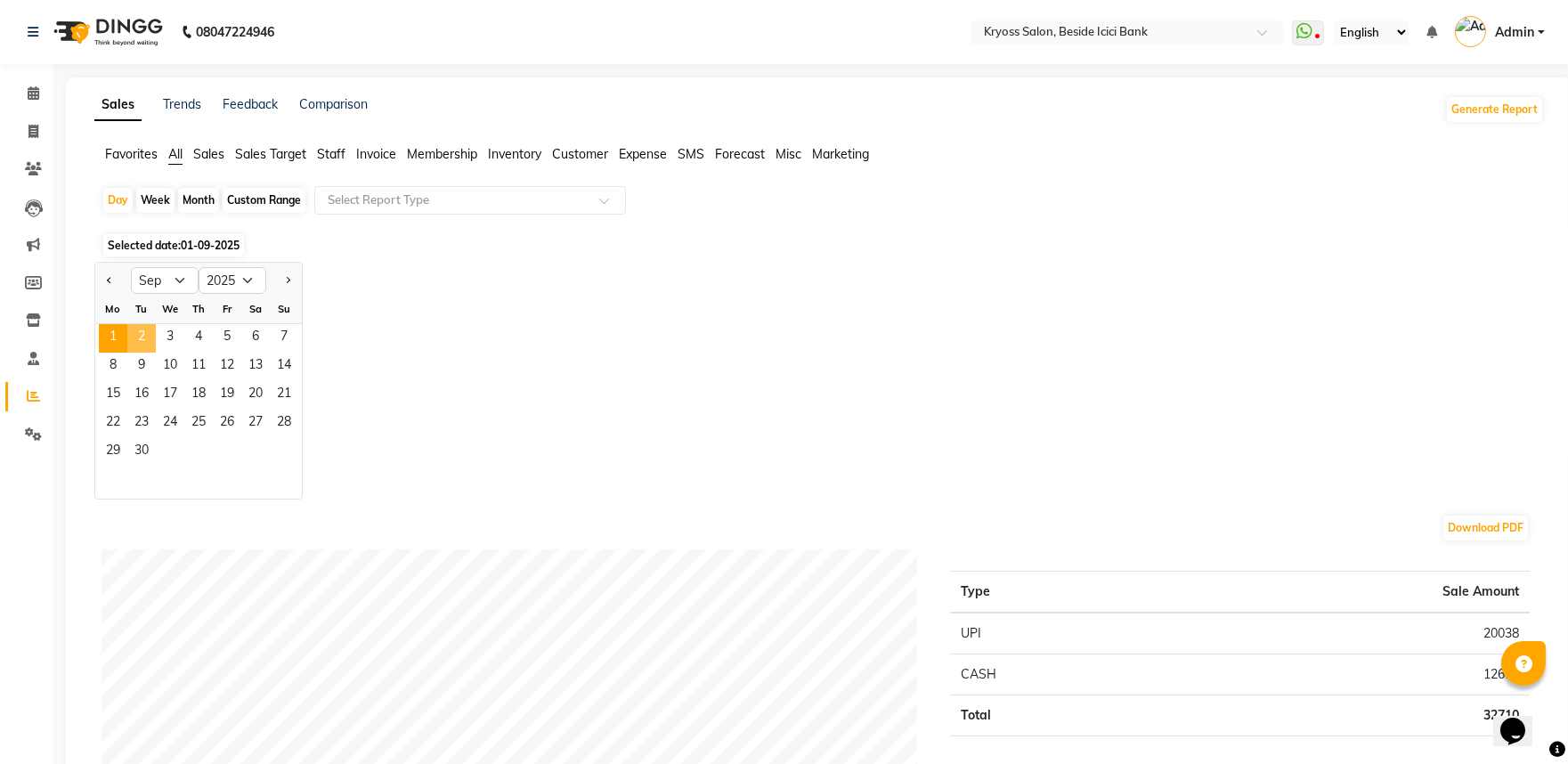
click at [153, 352] on span "2" at bounding box center [141, 338] width 28 height 28
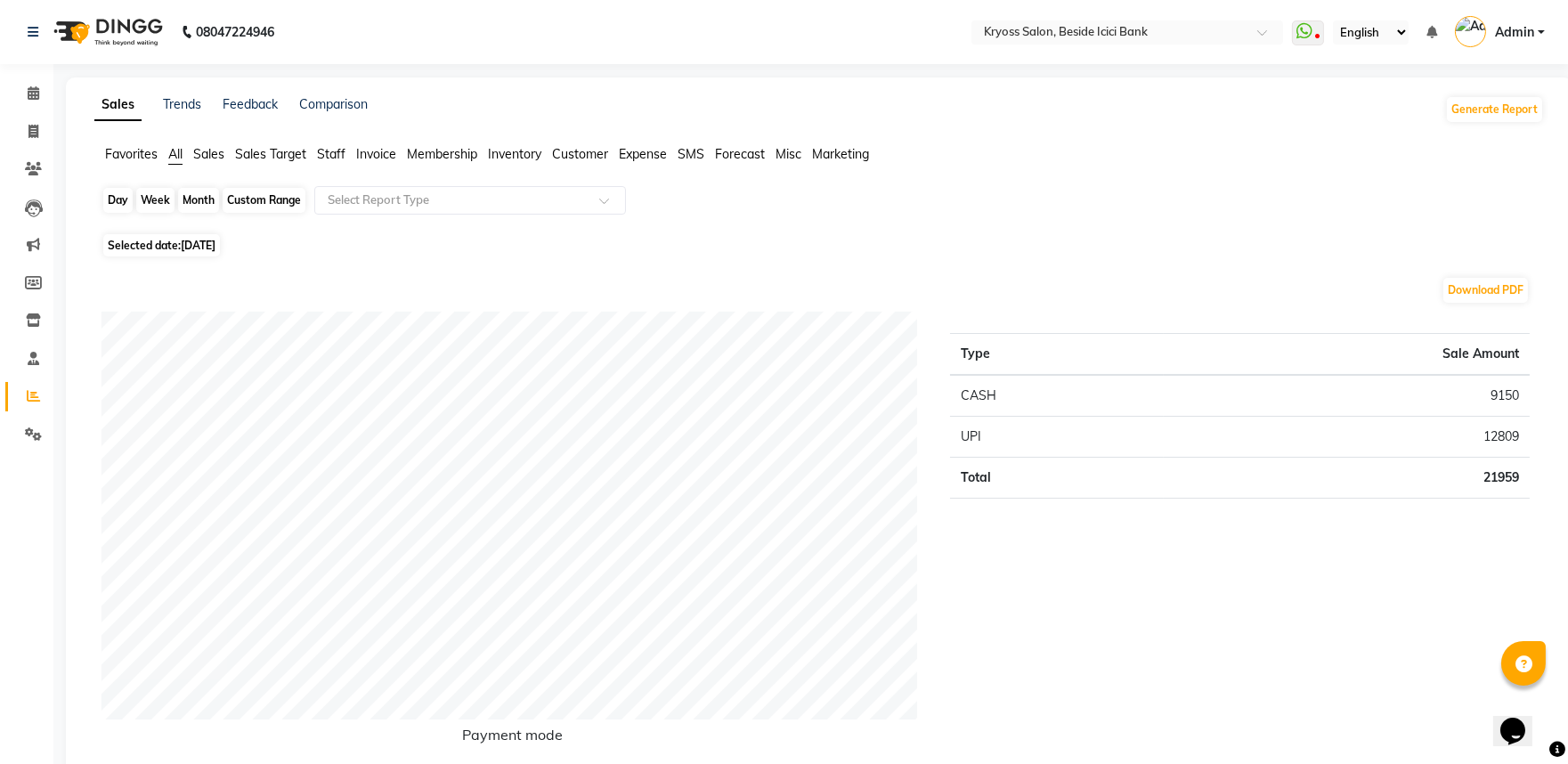
click at [116, 213] on div "Day" at bounding box center [117, 200] width 29 height 25
select select "9"
select select "2025"
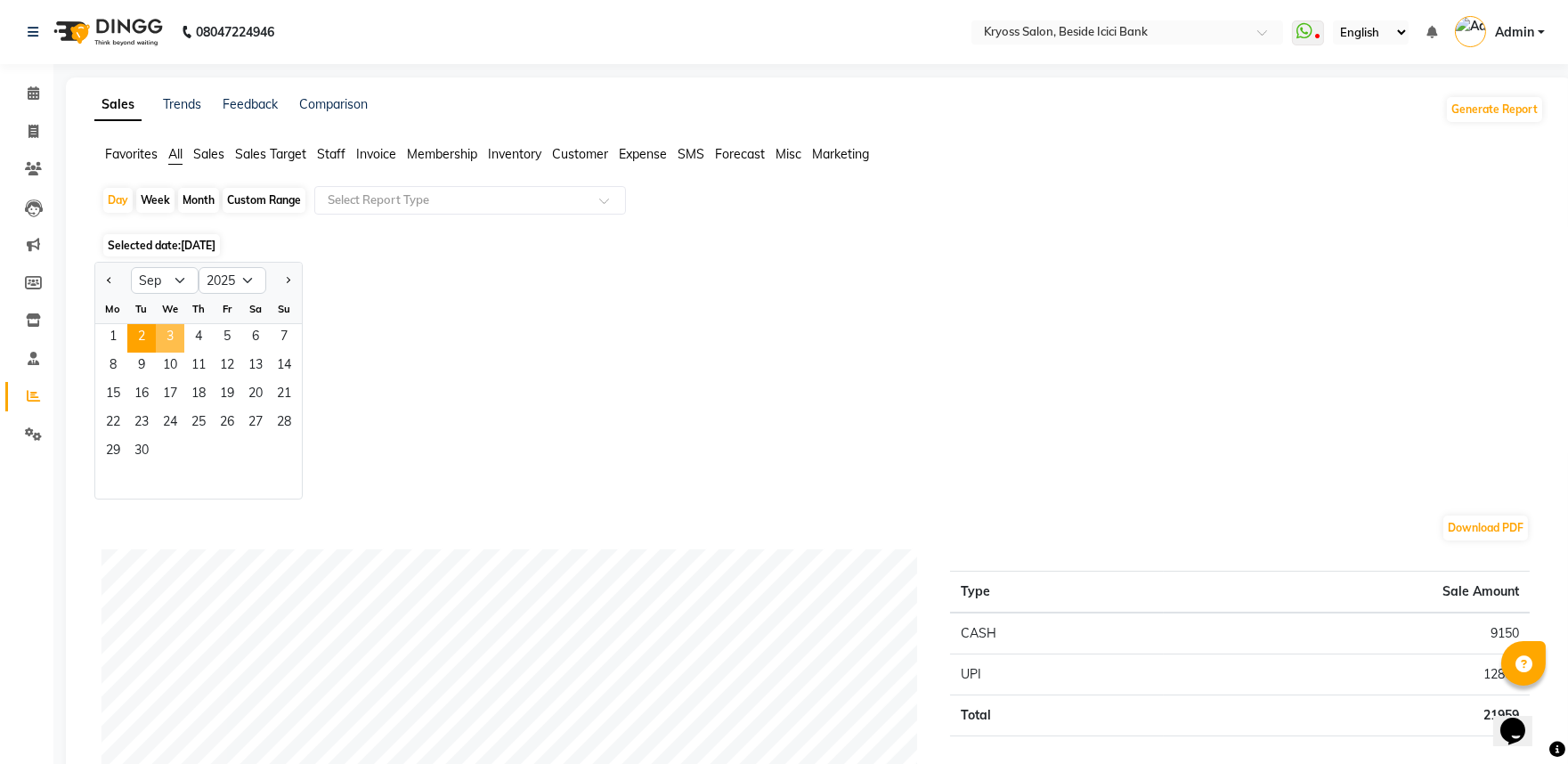
click at [185, 352] on span "3" at bounding box center [170, 338] width 28 height 28
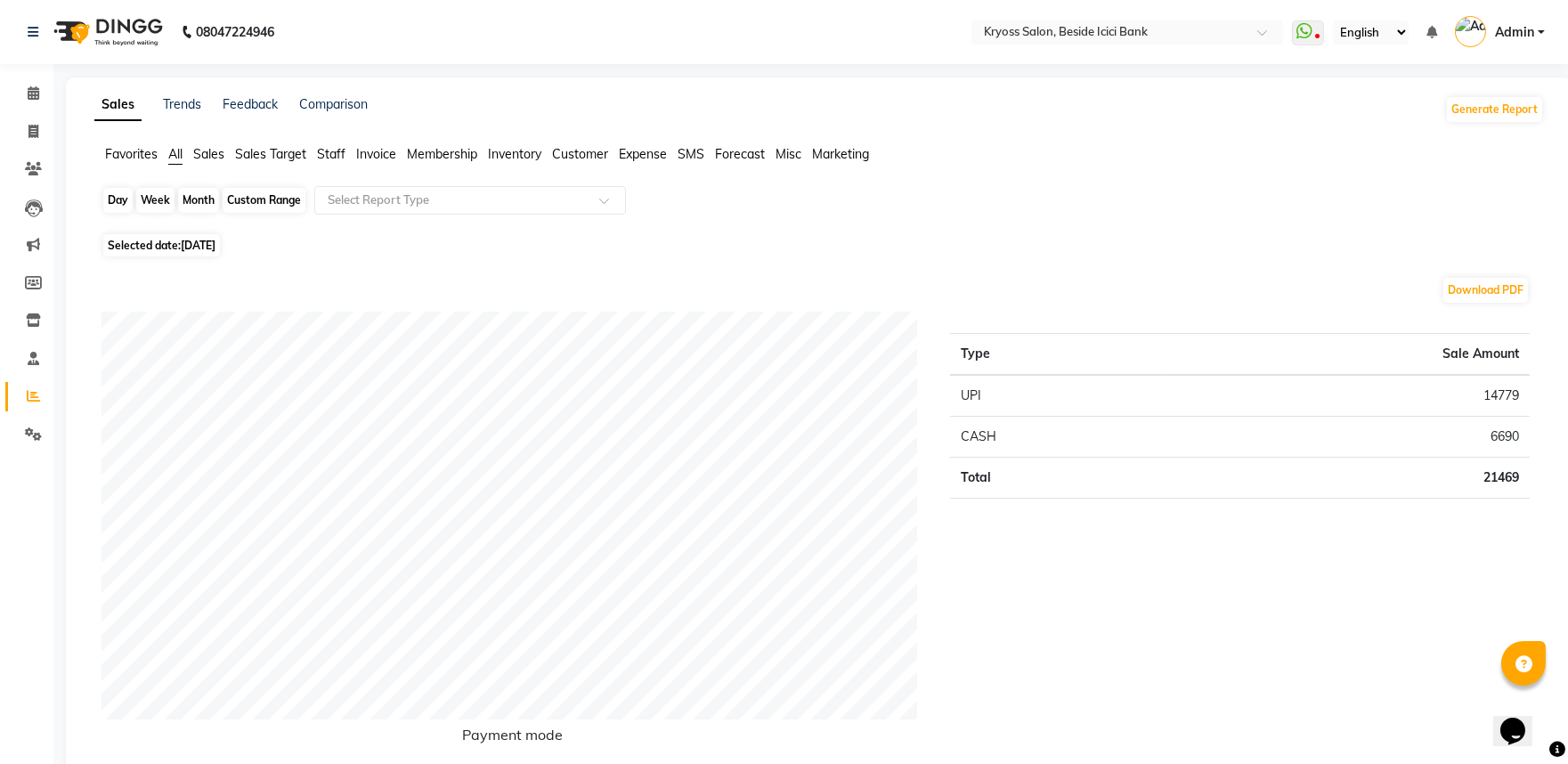
click at [127, 212] on div "Day" at bounding box center [117, 200] width 29 height 25
select select "9"
select select "2025"
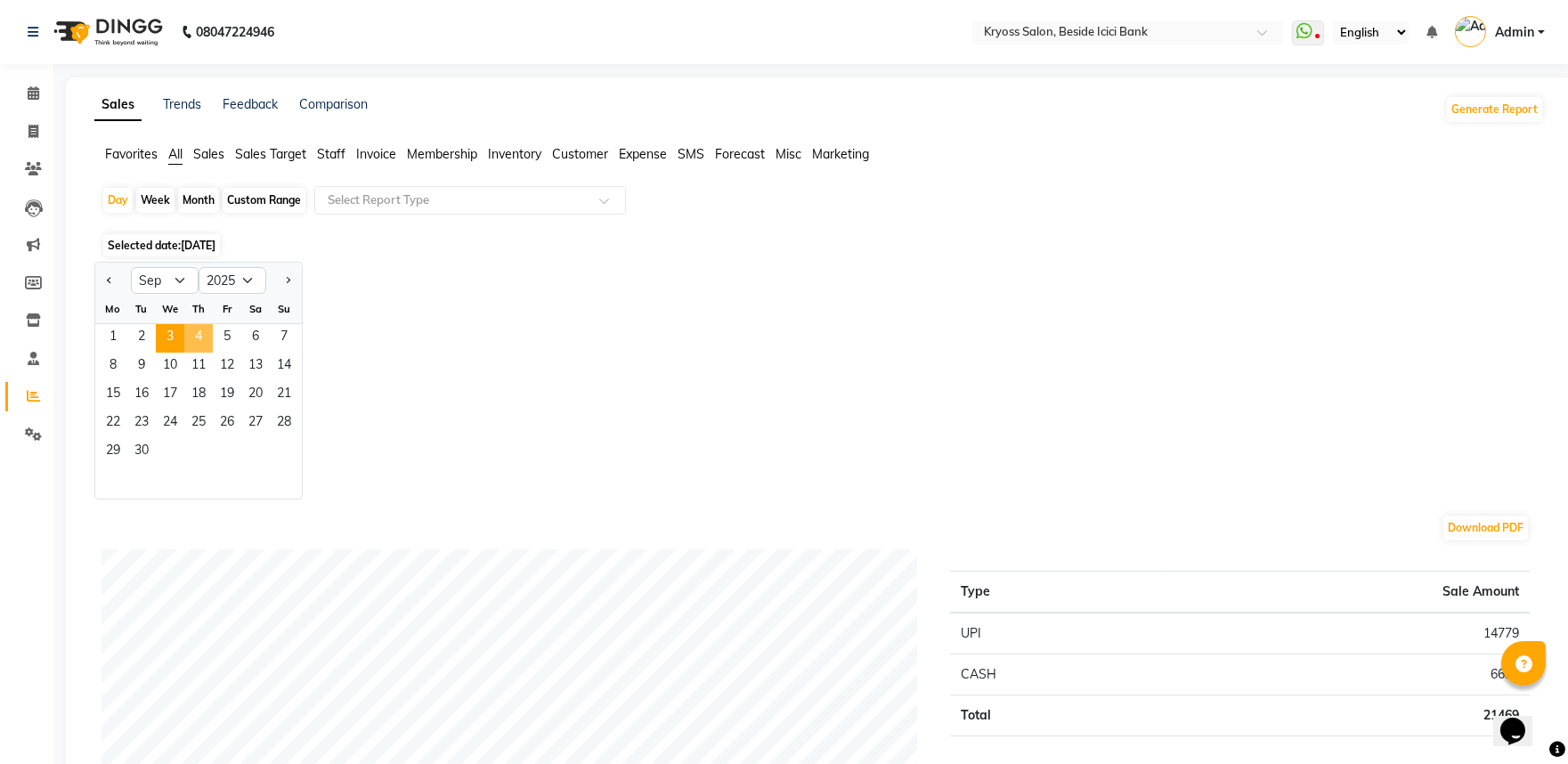
click at [213, 352] on span "4" at bounding box center [199, 338] width 28 height 28
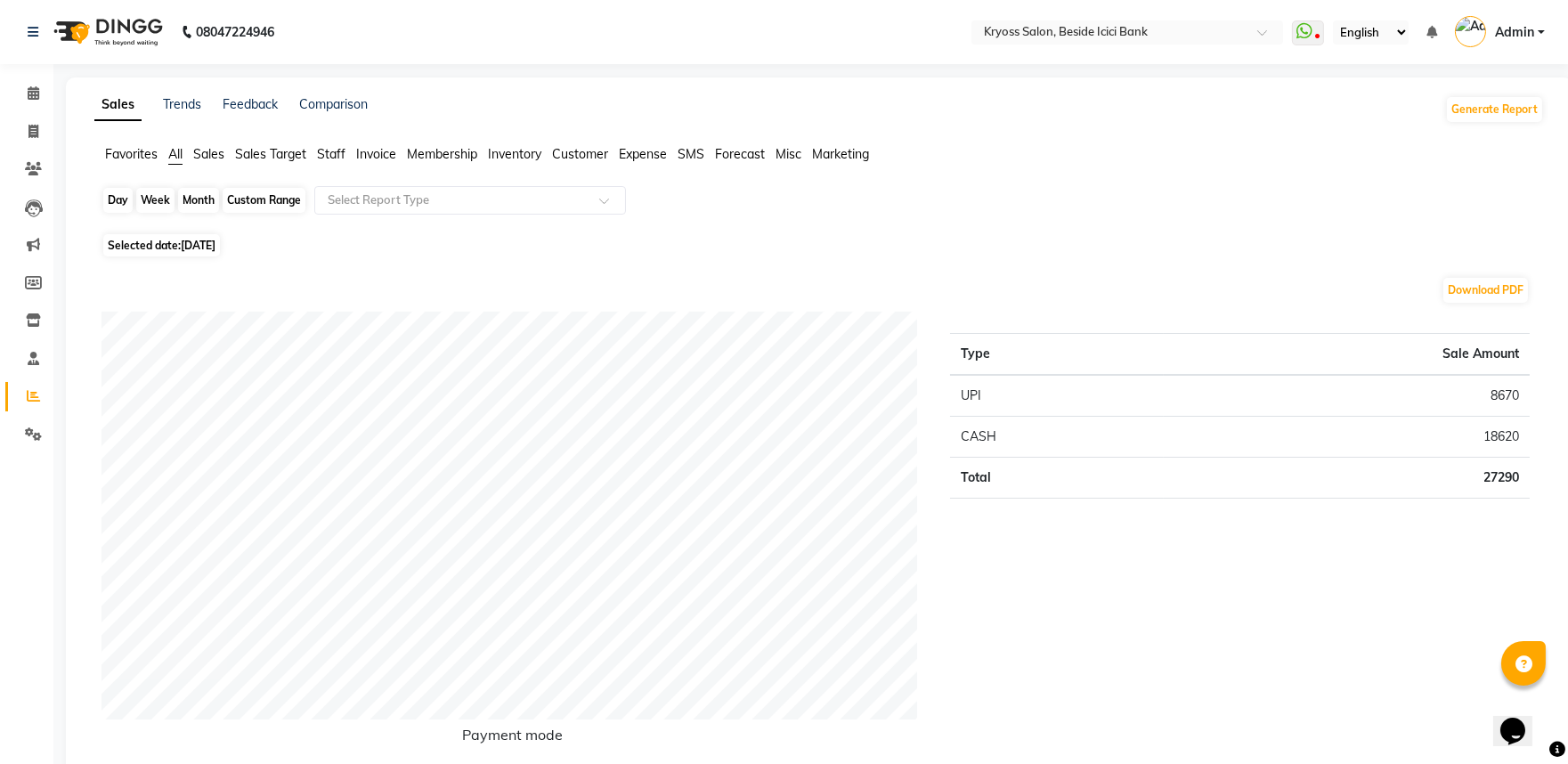
click at [133, 205] on div "Day" at bounding box center [117, 200] width 29 height 25
select select "9"
select select "2025"
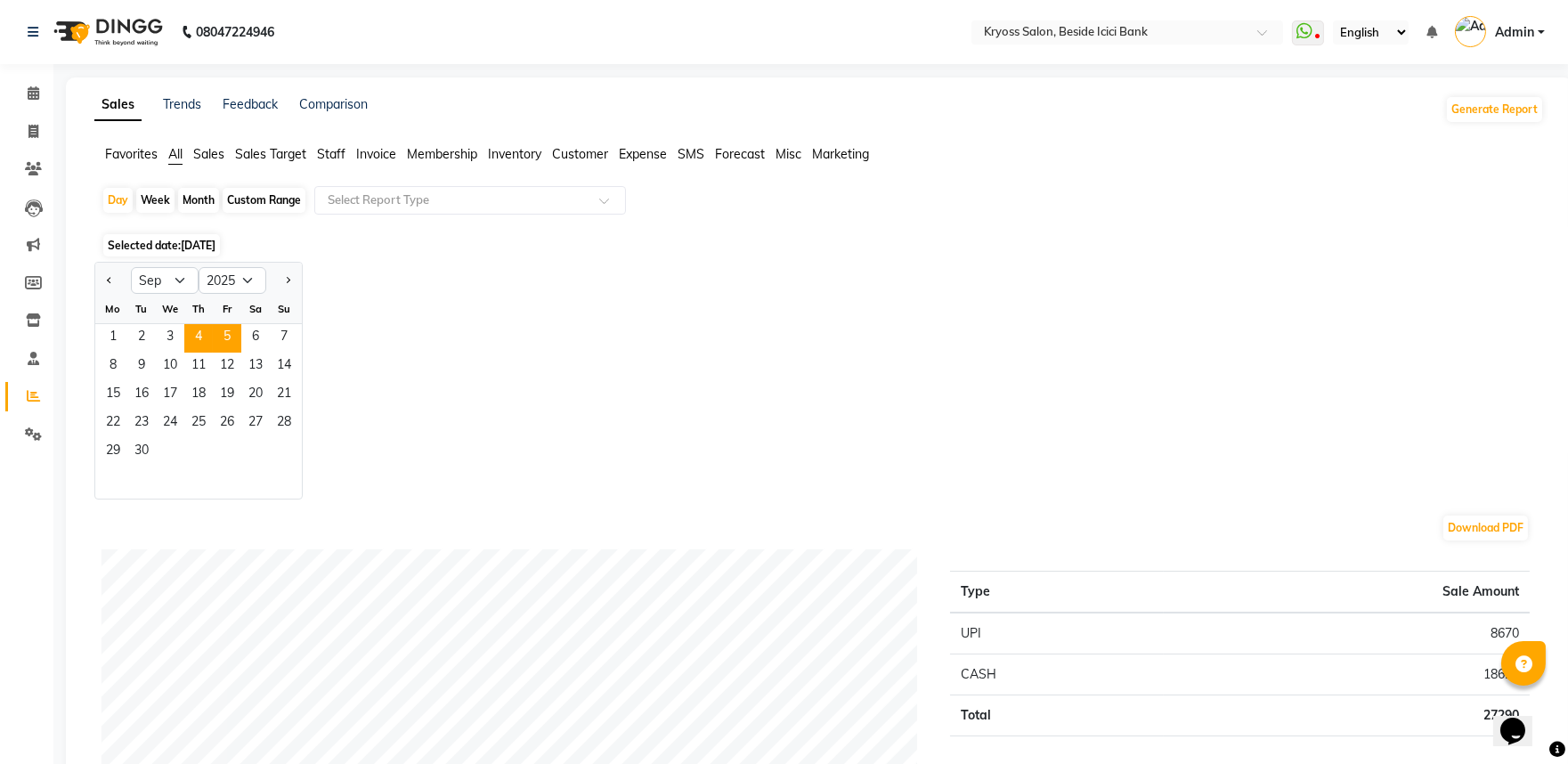
click at [245, 348] on ngb-datepicker-month "Mo Tu We Th Fr Sa Su 1 2 3 4 5 6 7 8 9 10 11 12 13 14 15 16 17 18 19 20 21 22 2…" at bounding box center [199, 396] width 206 height 204
click at [241, 351] on span "5" at bounding box center [227, 338] width 28 height 28
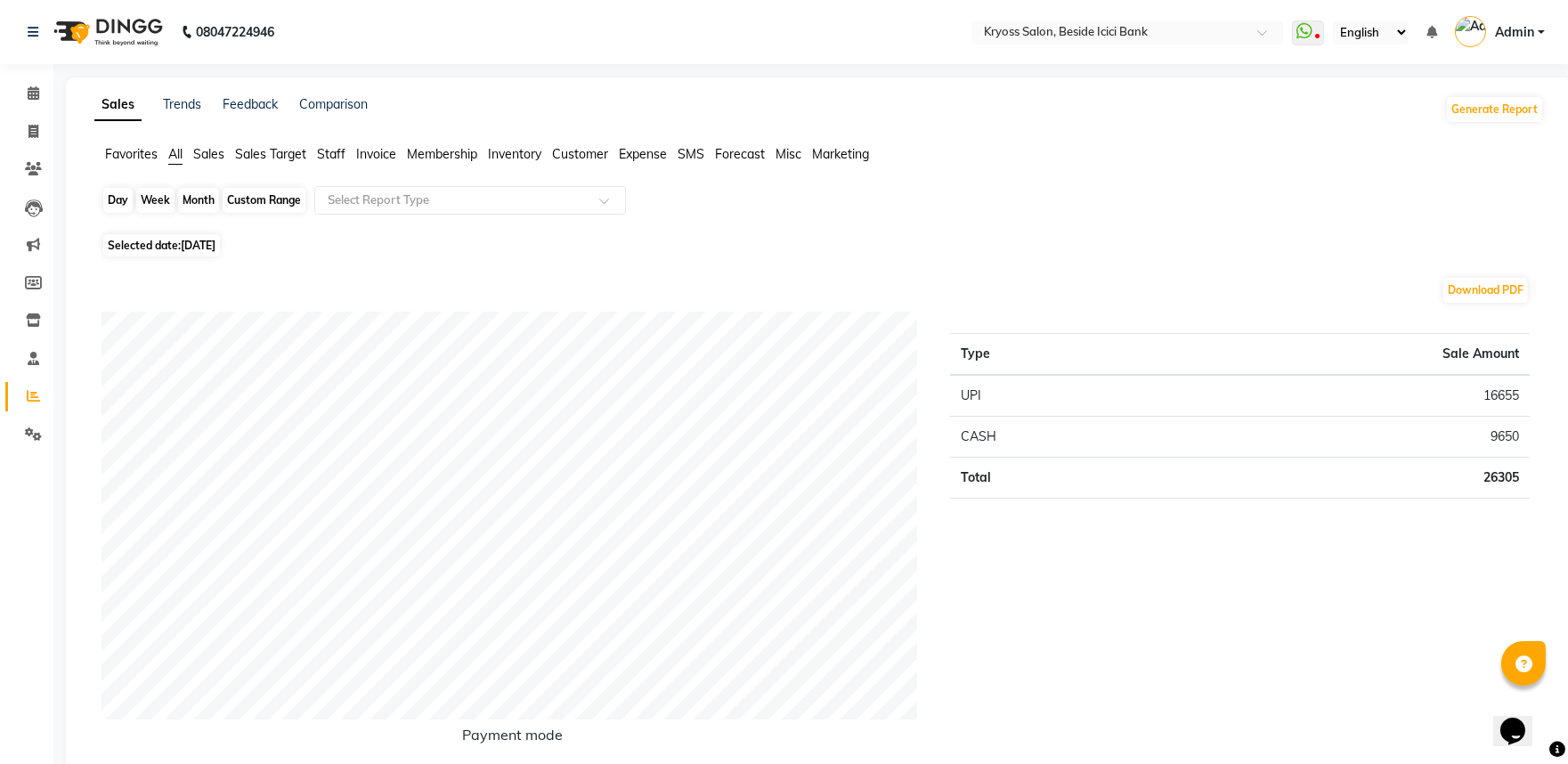
click at [111, 210] on div "Day" at bounding box center [117, 200] width 29 height 25
select select "9"
select select "2025"
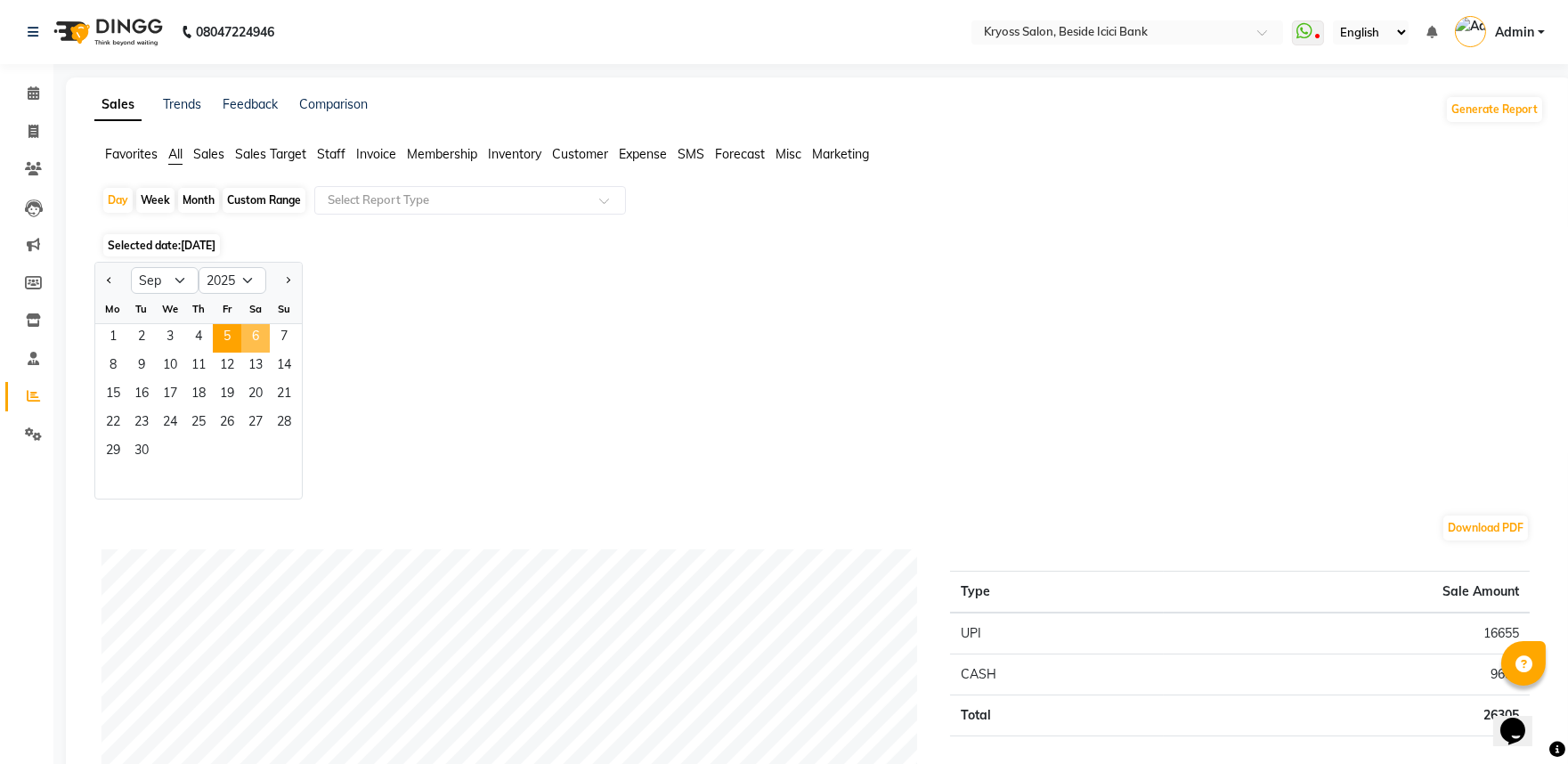
click at [270, 352] on span "6" at bounding box center [256, 338] width 28 height 28
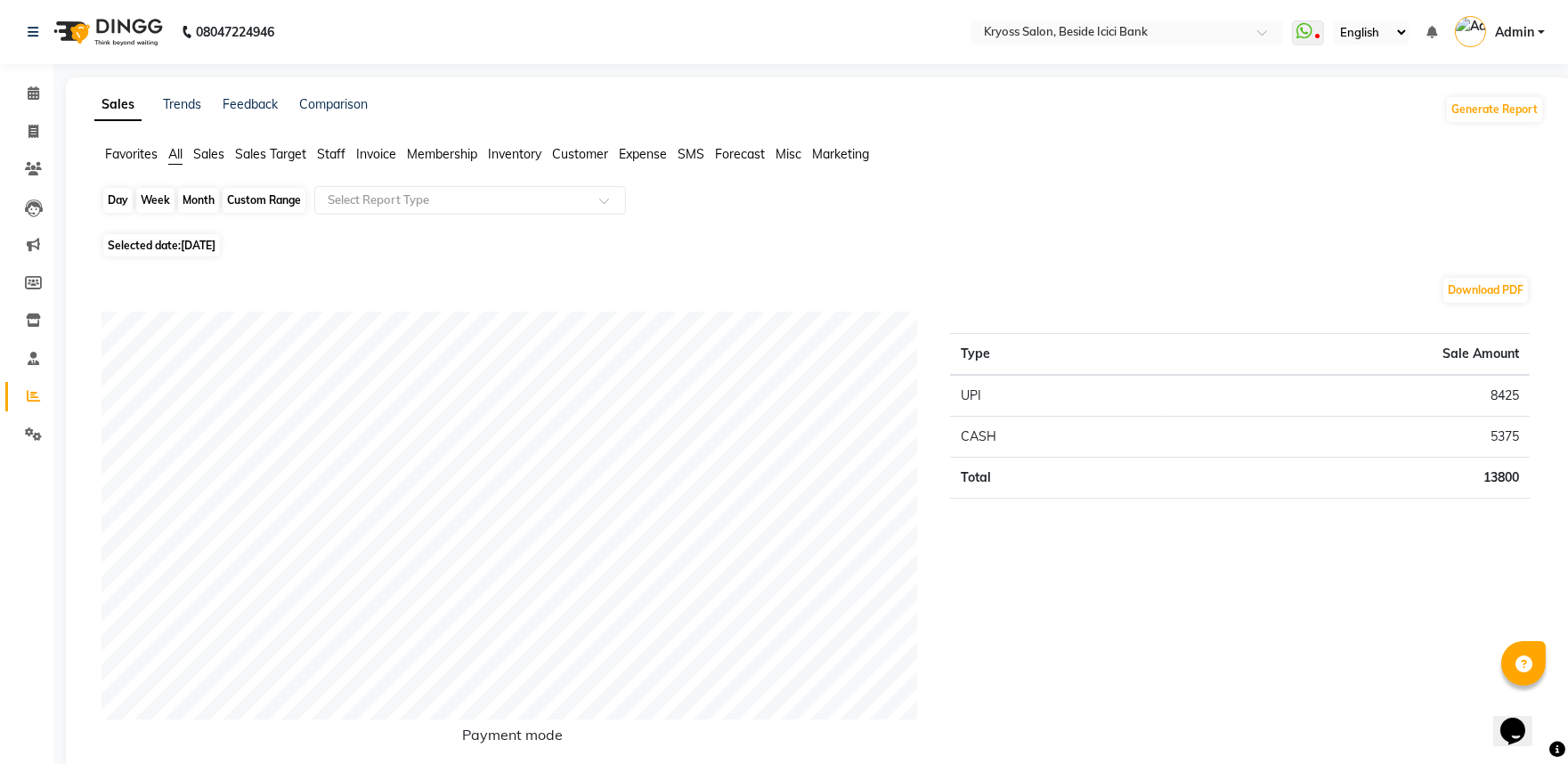
click at [133, 212] on div "Day" at bounding box center [117, 200] width 29 height 25
select select "9"
select select "2025"
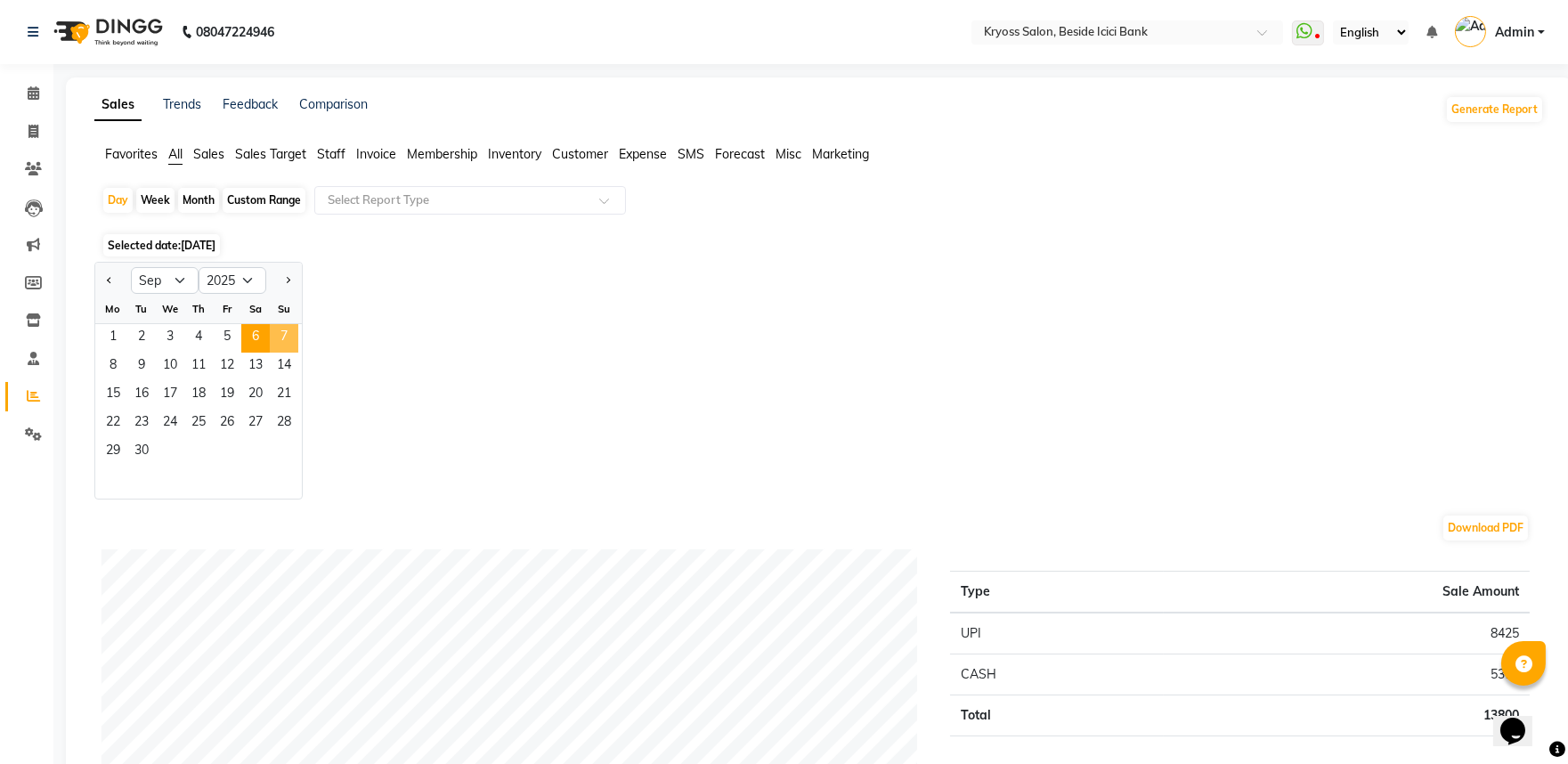
click at [298, 352] on span "7" at bounding box center [284, 338] width 28 height 28
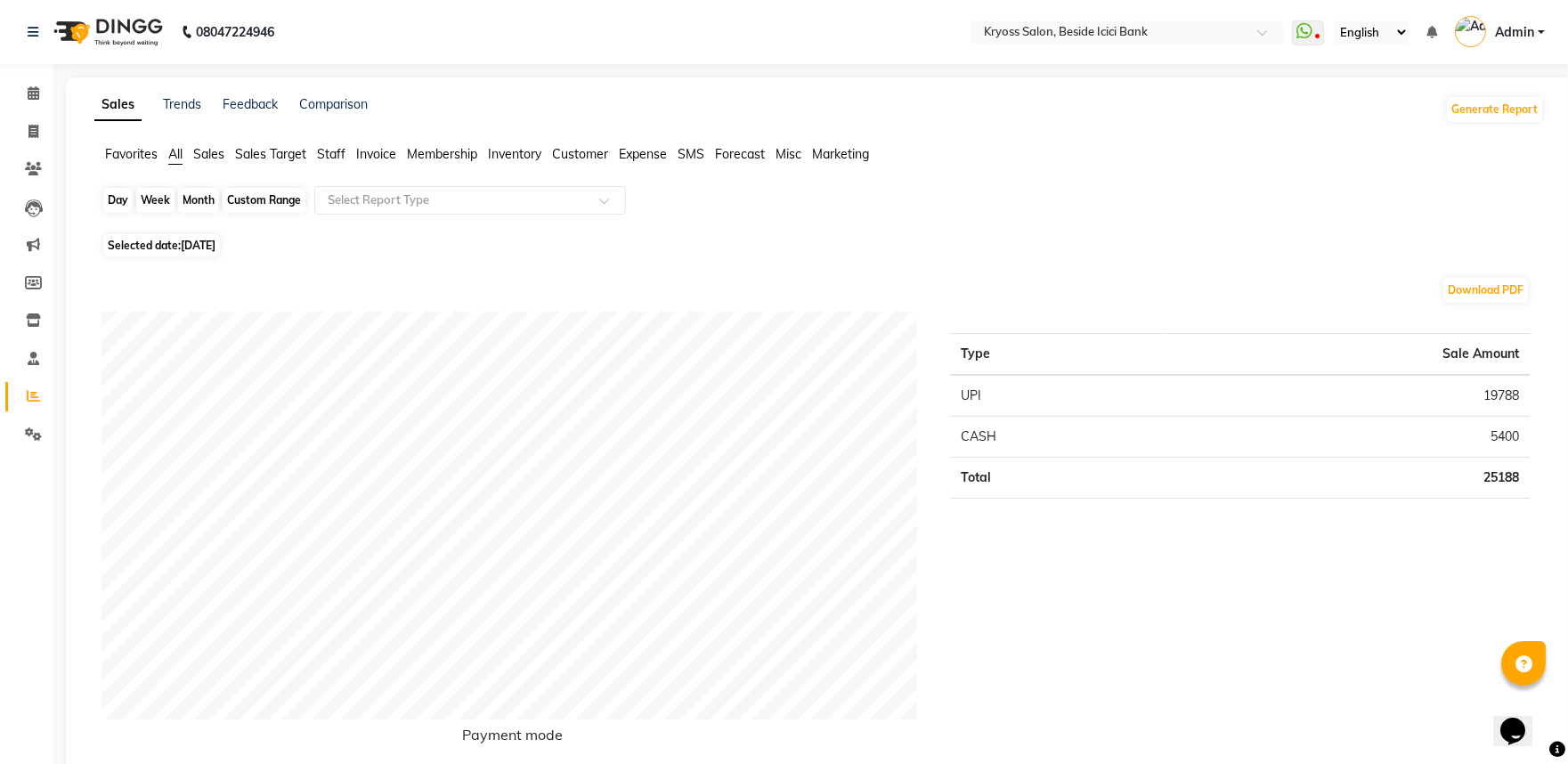
click at [128, 212] on div "Day" at bounding box center [117, 200] width 29 height 25
select select "9"
select select "2025"
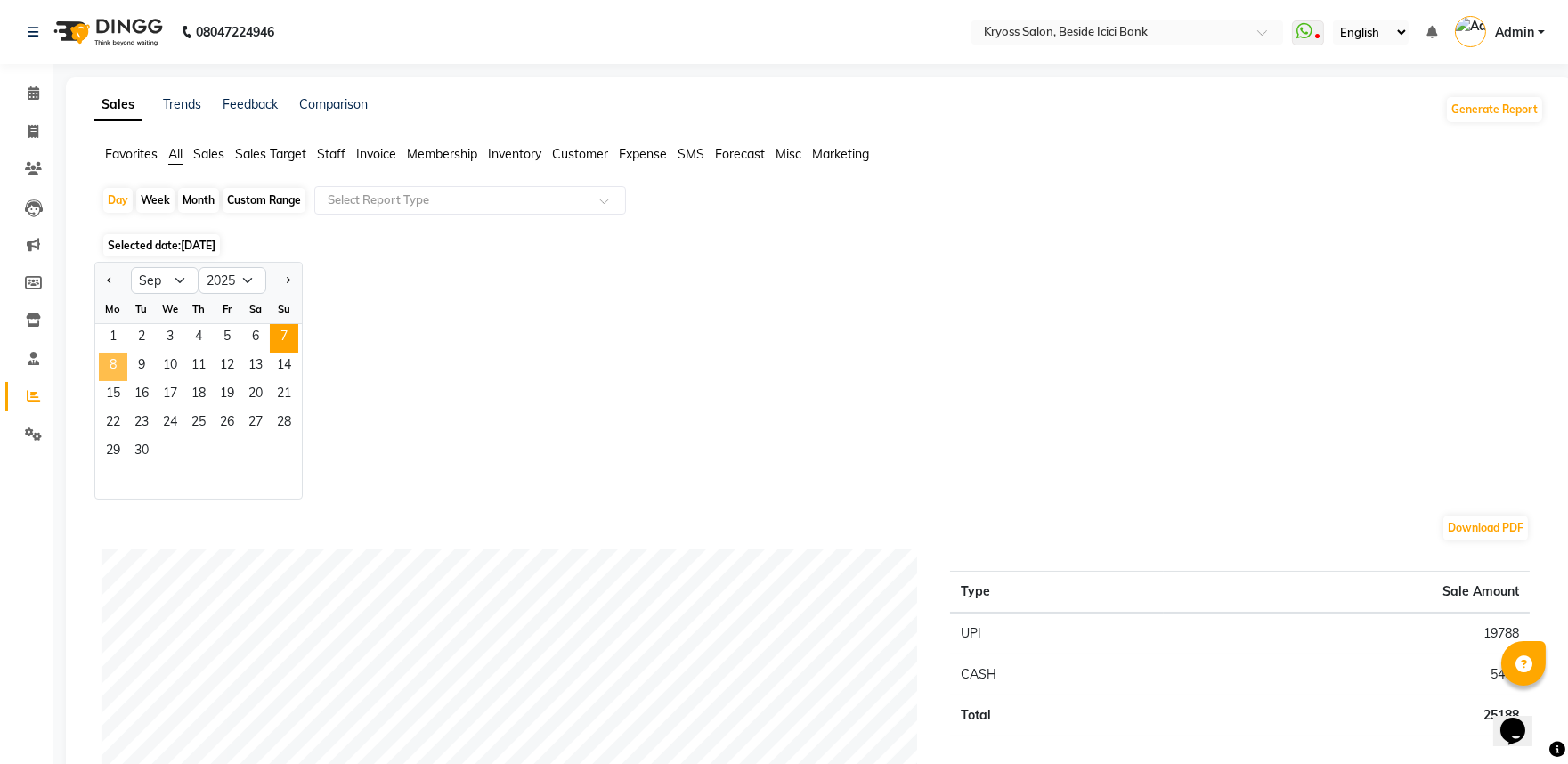
click at [116, 381] on span "8" at bounding box center [113, 366] width 28 height 28
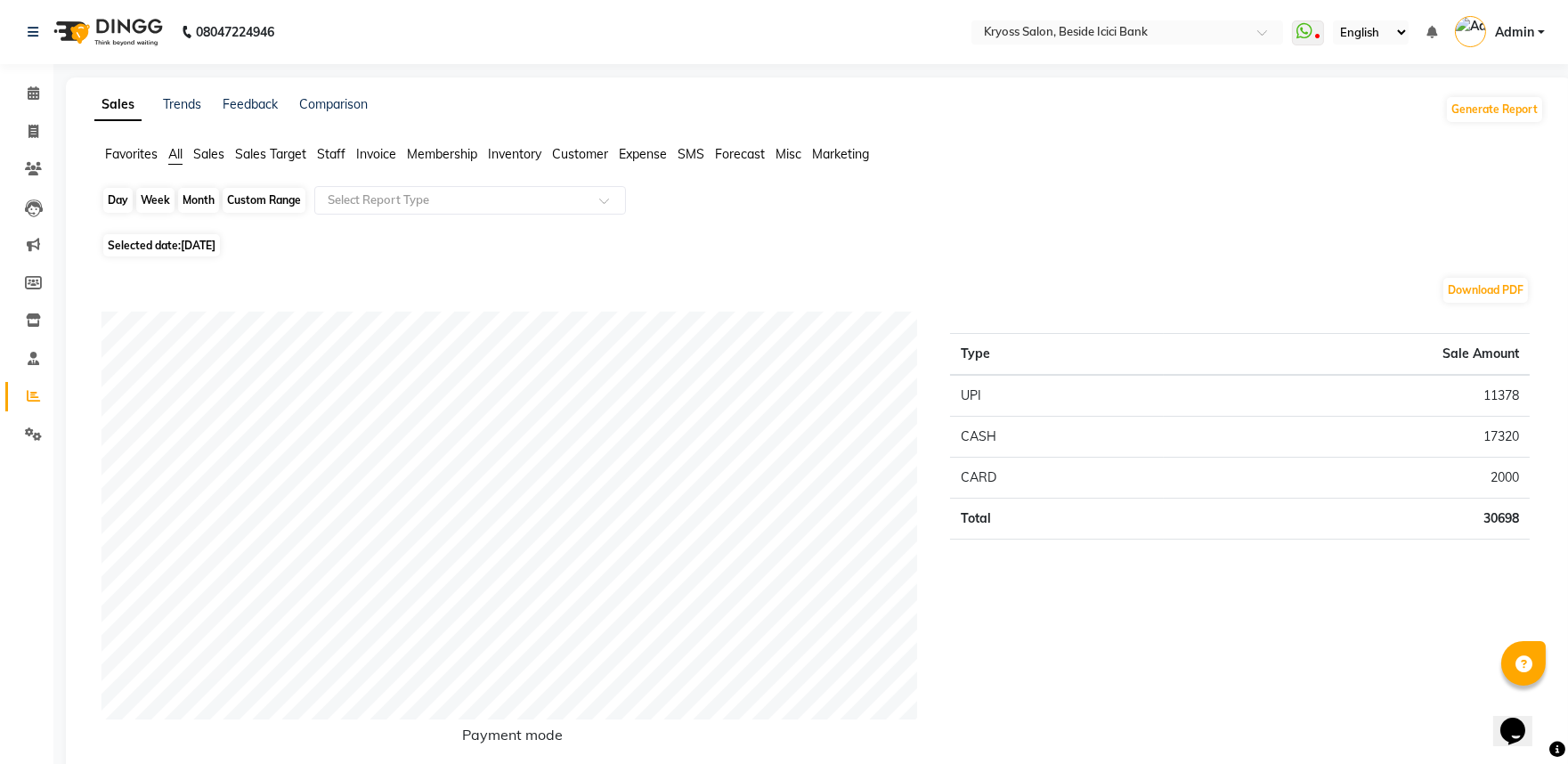
click at [127, 208] on div "Day" at bounding box center [117, 200] width 29 height 25
select select "9"
select select "2025"
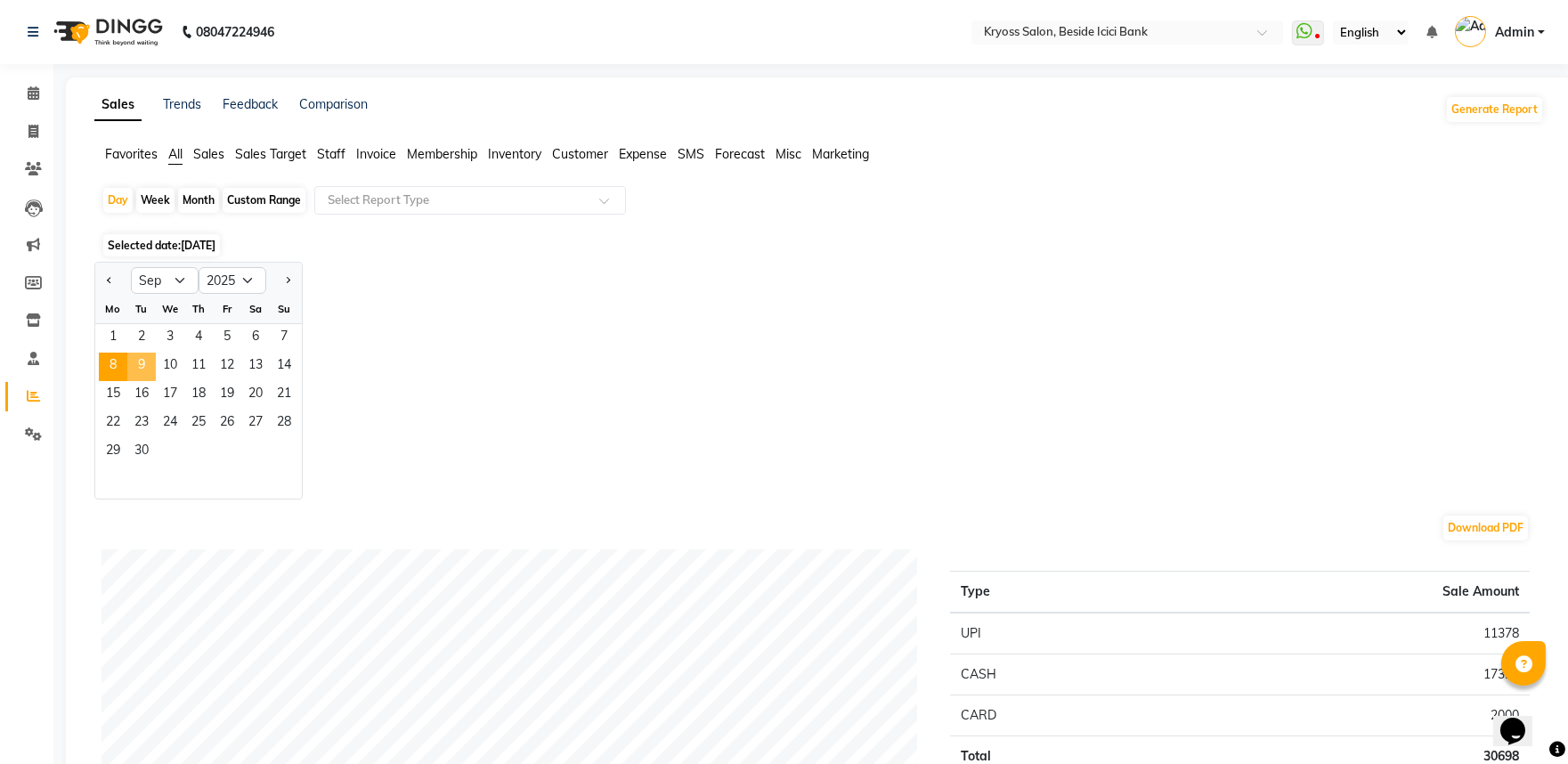
click at [156, 381] on span "9" at bounding box center [141, 366] width 28 height 28
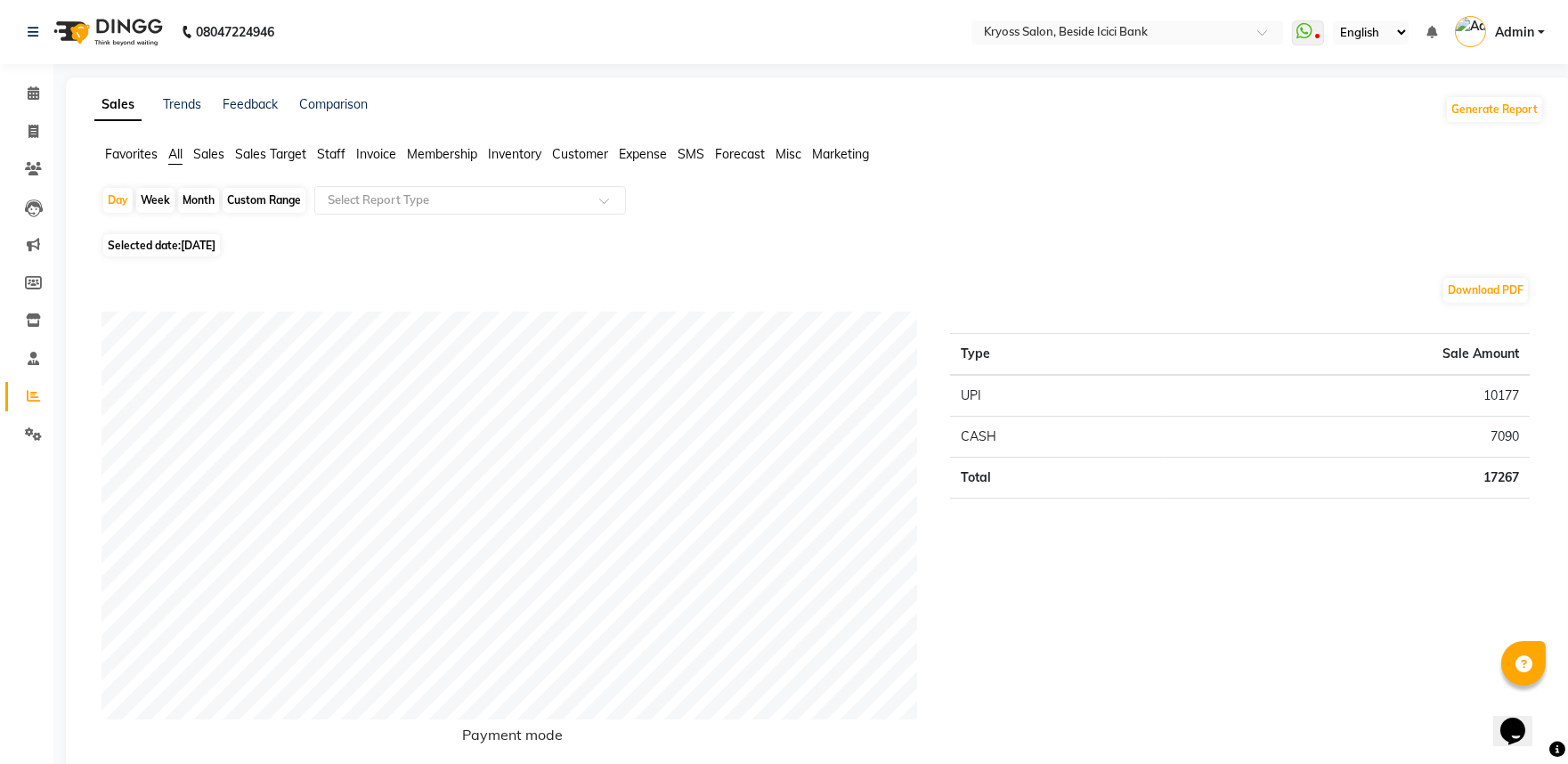
click at [125, 197] on div "Day Week Month Custom Range Select Report Type" at bounding box center [819, 207] width 1435 height 43
drag, startPoint x: 125, startPoint y: 201, endPoint x: 147, endPoint y: 260, distance: 63.0
click at [125, 201] on div "Day" at bounding box center [117, 200] width 29 height 25
select select "9"
select select "2025"
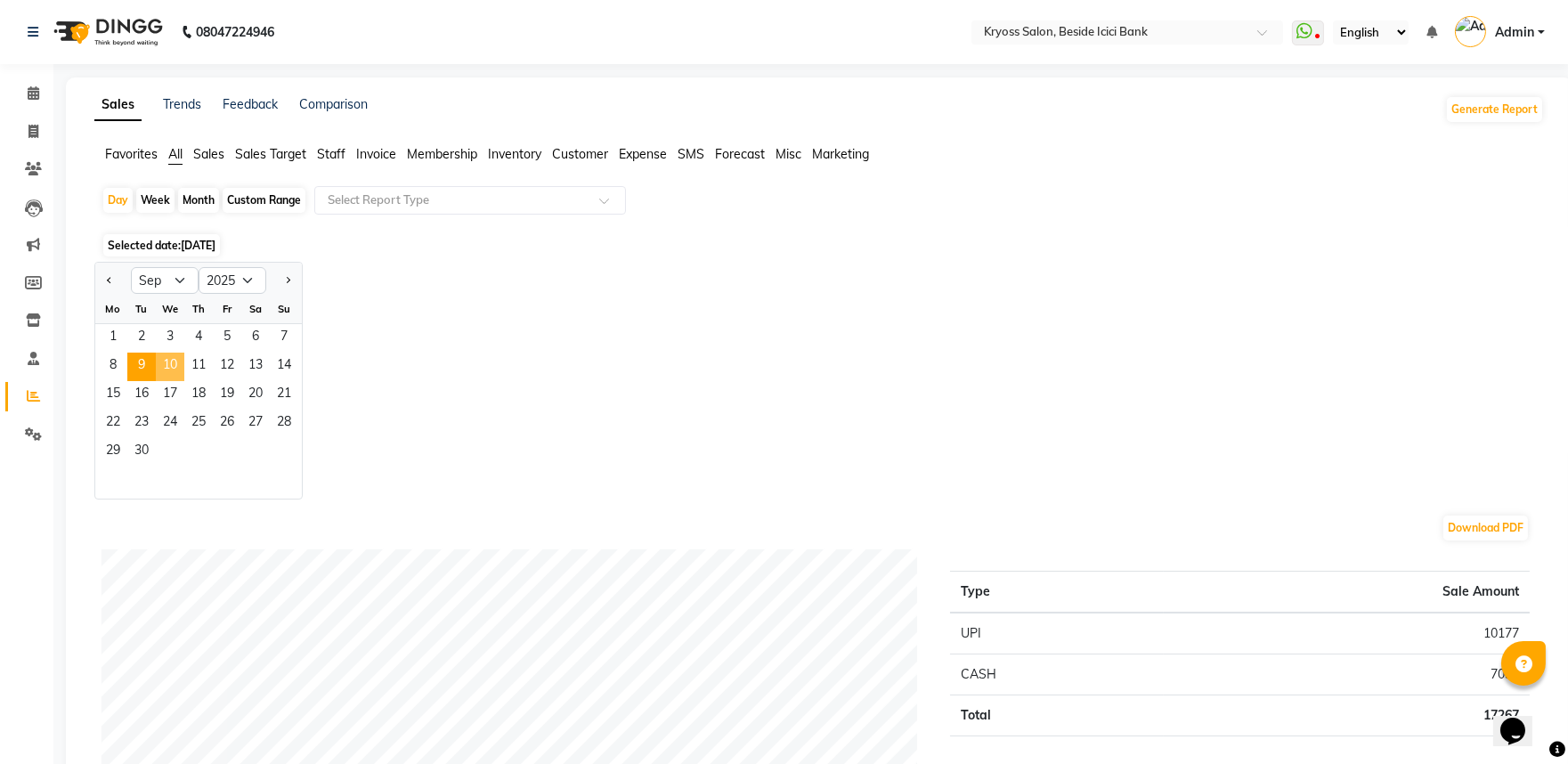
click at [185, 381] on span "10" at bounding box center [170, 366] width 28 height 28
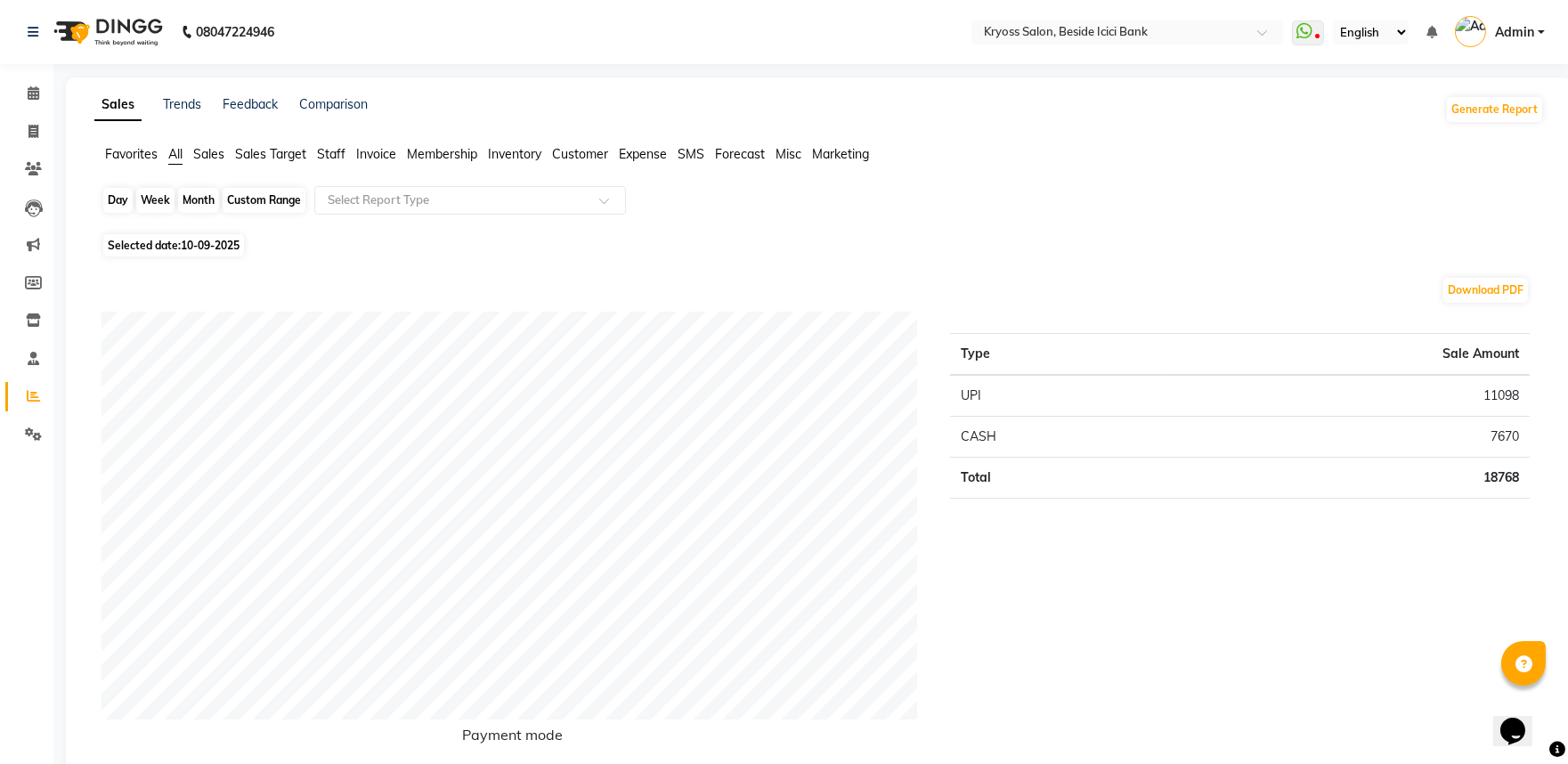
click at [127, 207] on div "Day" at bounding box center [117, 200] width 29 height 25
select select "9"
select select "2025"
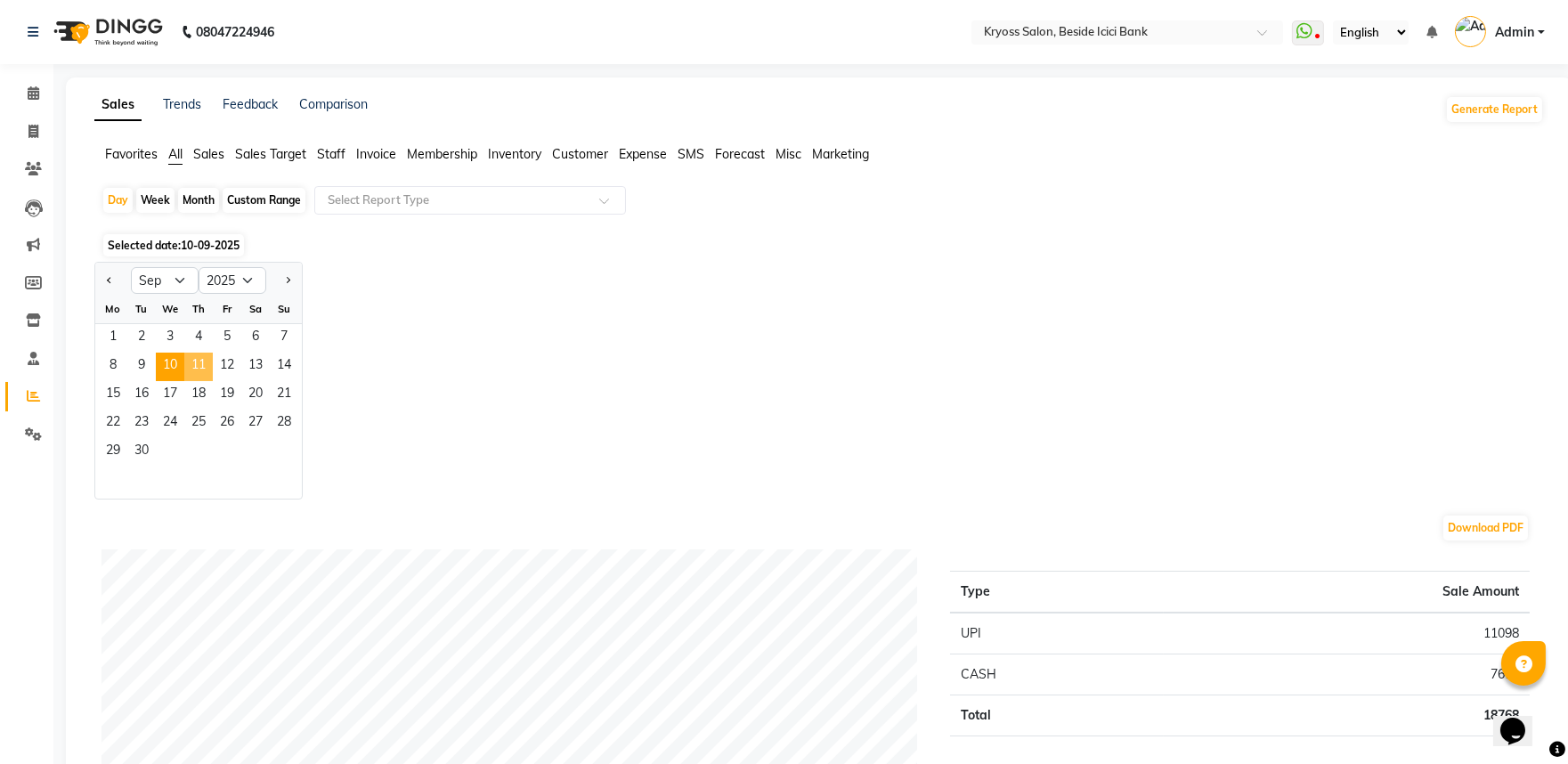
click at [213, 381] on span "11" at bounding box center [199, 366] width 28 height 28
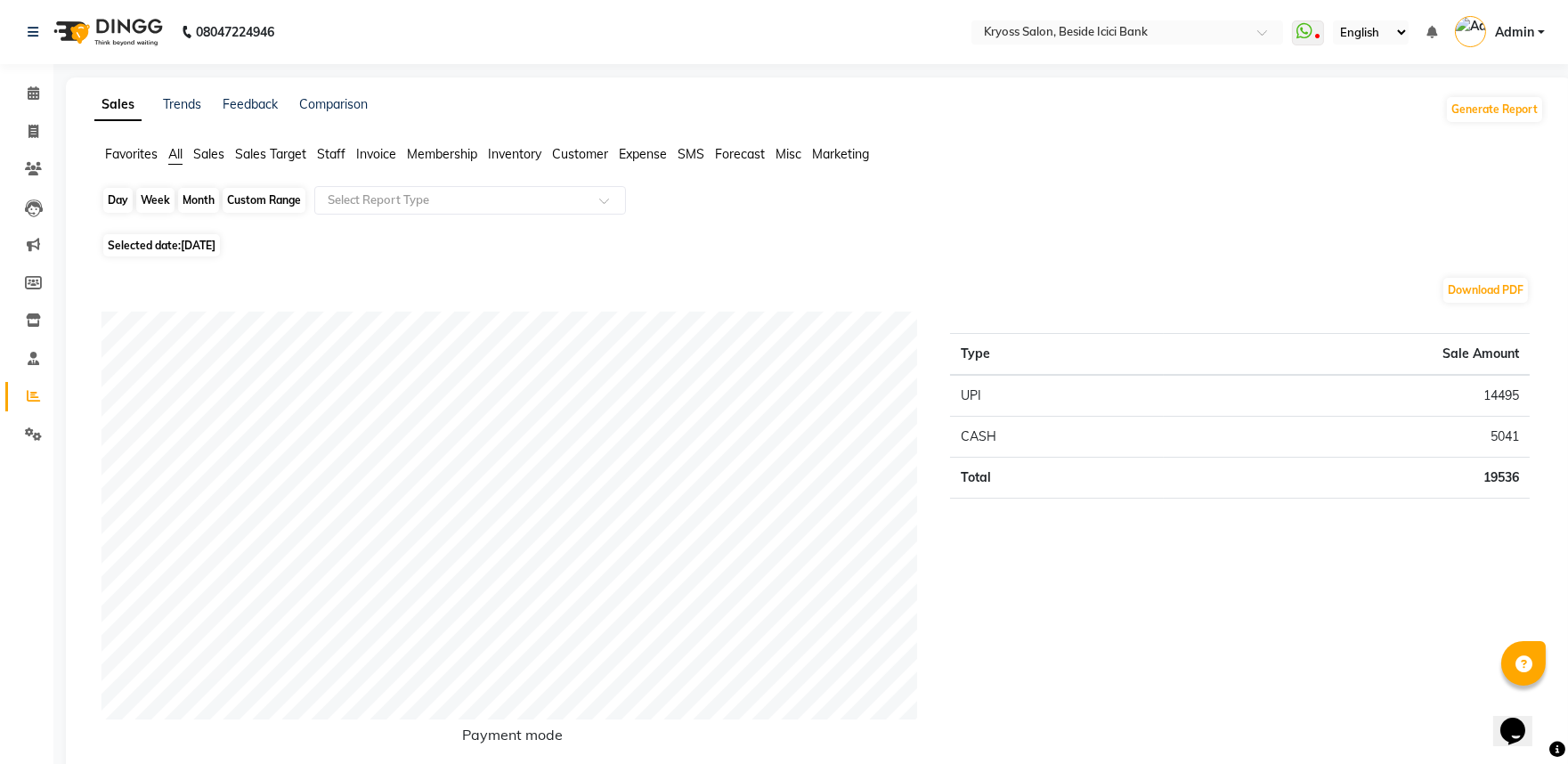
click at [117, 213] on div "Day" at bounding box center [117, 200] width 29 height 25
select select "9"
select select "2025"
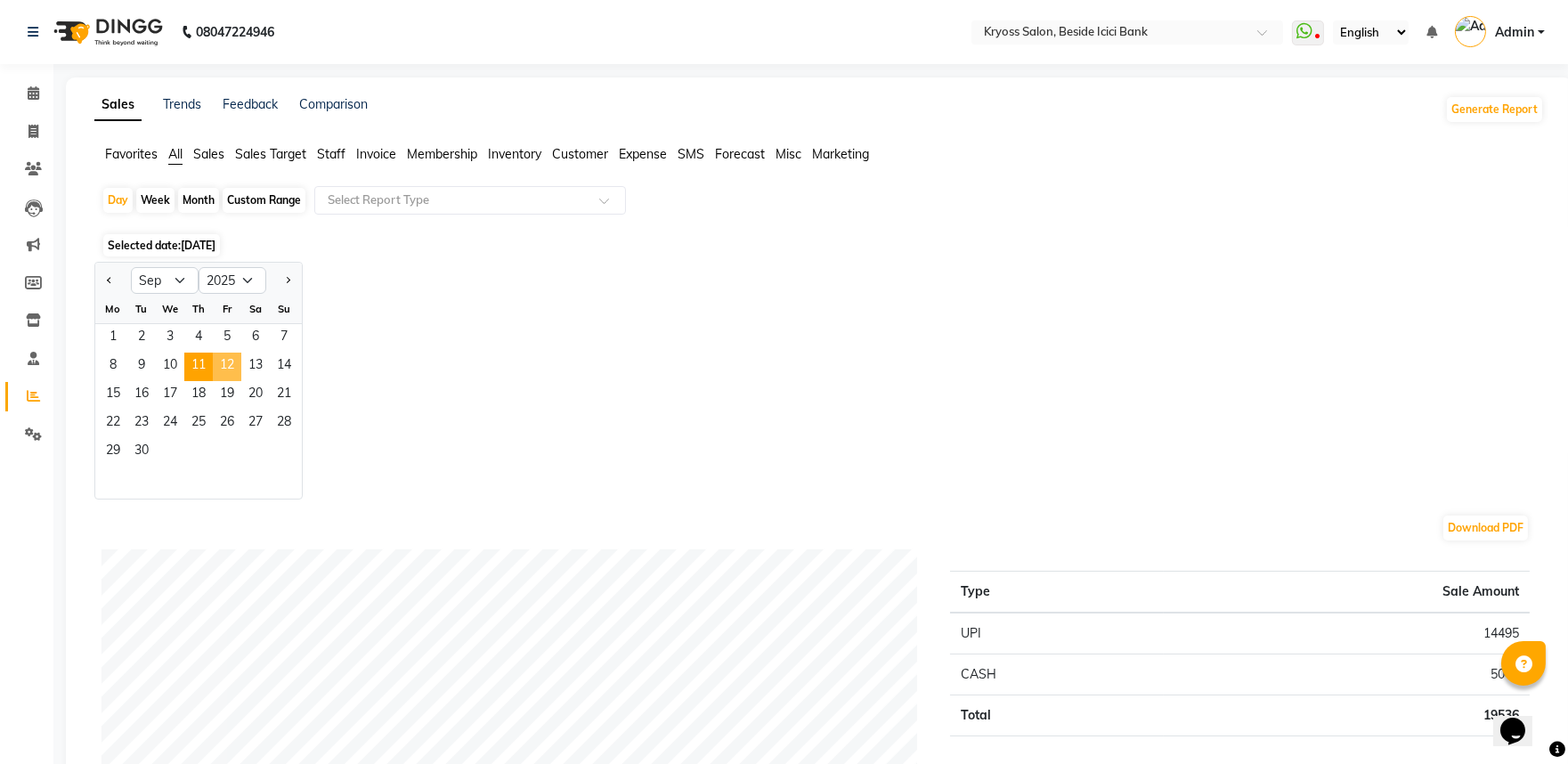
click at [238, 381] on span "12" at bounding box center [227, 366] width 28 height 28
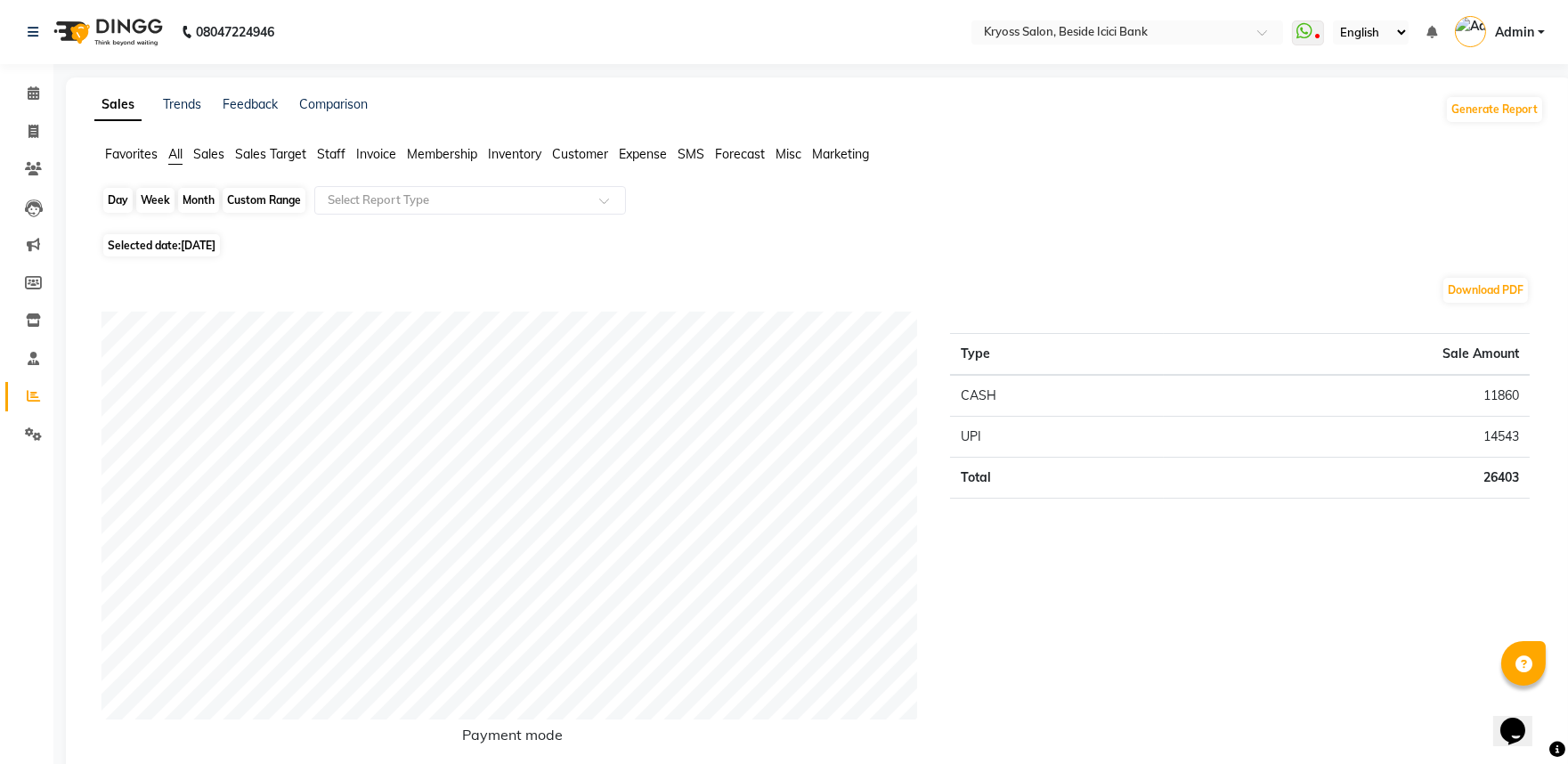
click at [116, 207] on div "Day" at bounding box center [117, 200] width 29 height 25
select select "9"
select select "2025"
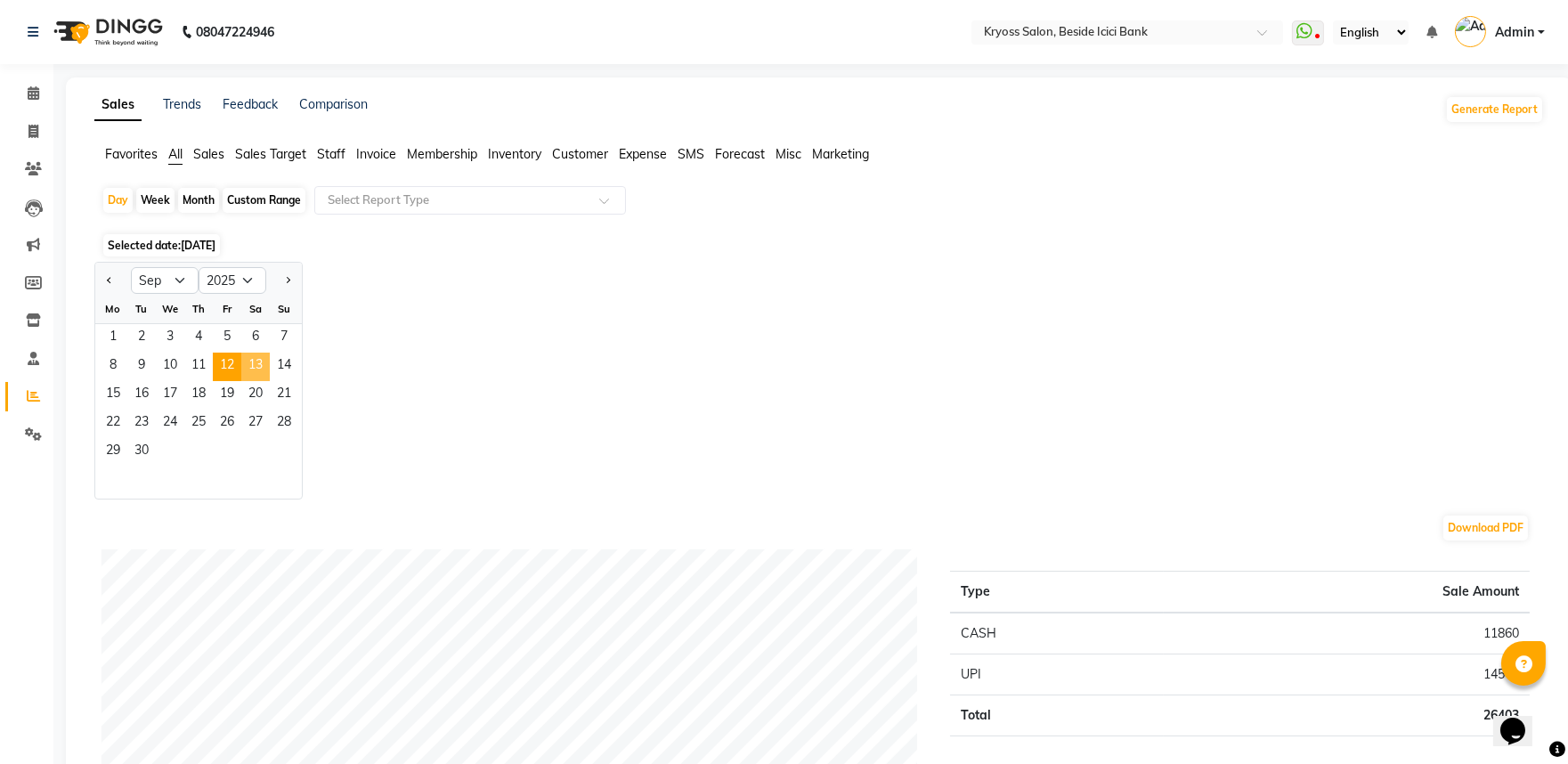
click at [270, 381] on span "13" at bounding box center [256, 366] width 28 height 28
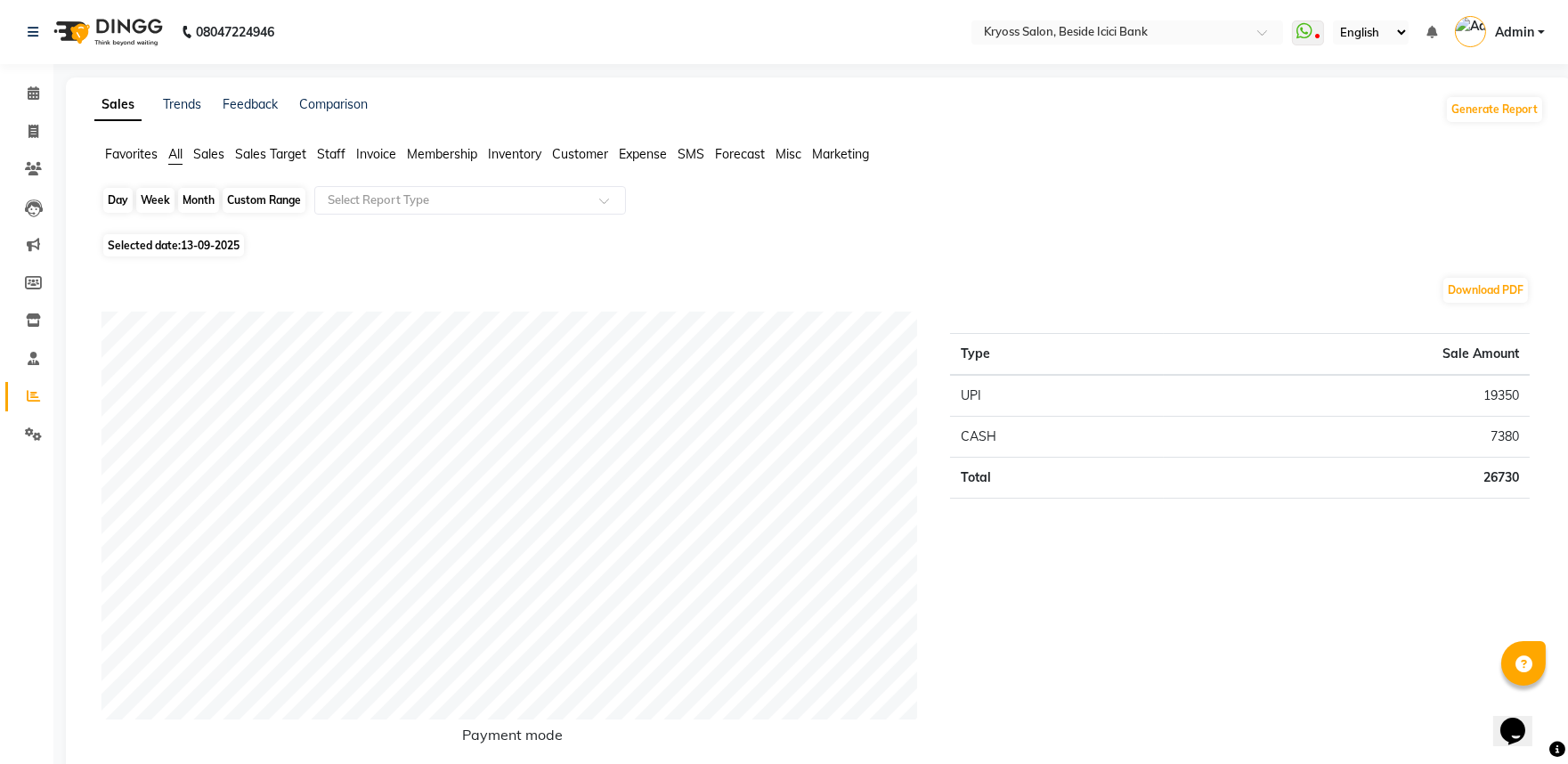
click at [129, 213] on div "Day" at bounding box center [117, 200] width 29 height 25
select select "9"
select select "2025"
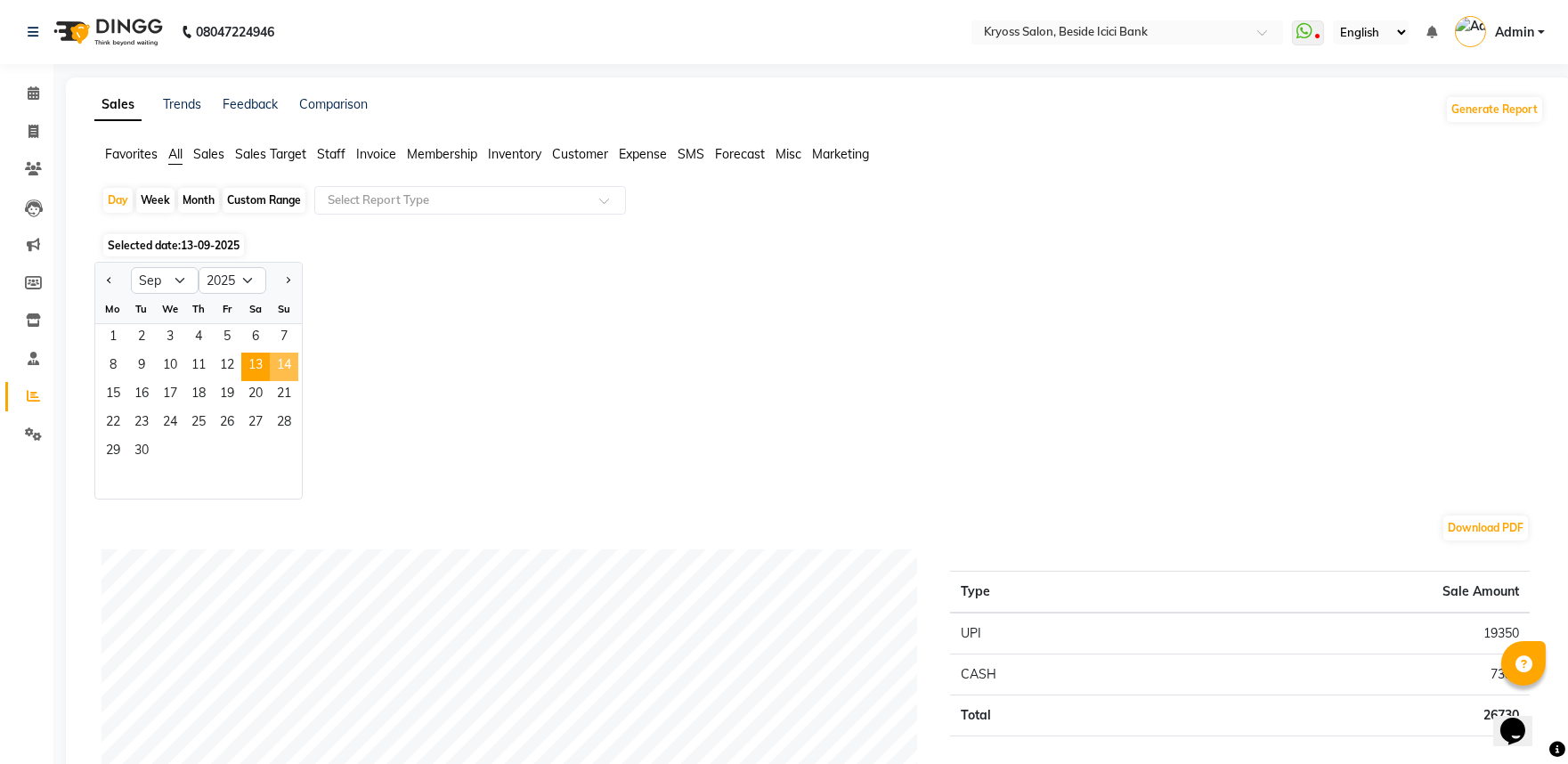
click at [298, 381] on span "14" at bounding box center [284, 366] width 28 height 28
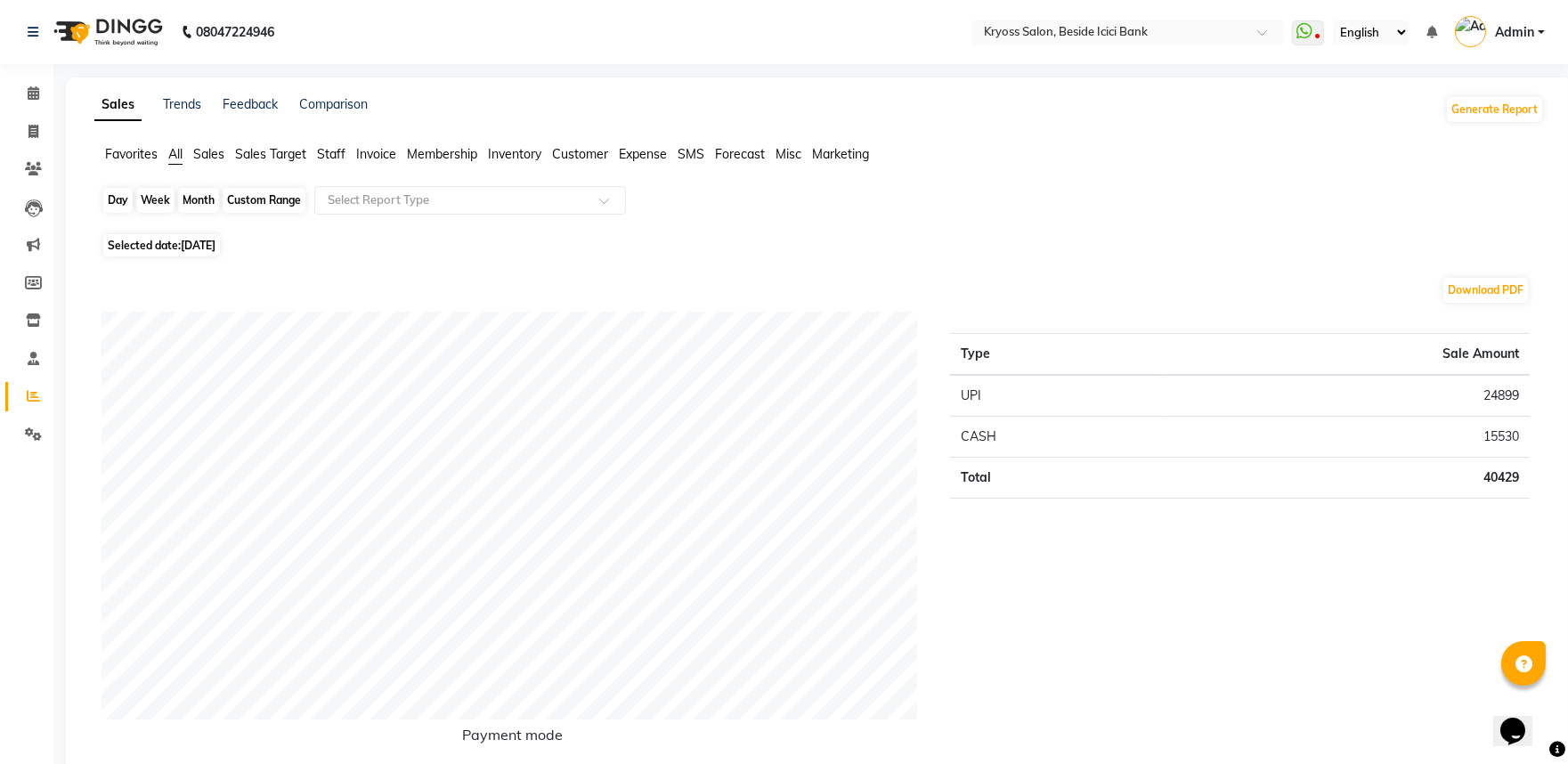
click at [128, 206] on div "Day" at bounding box center [117, 200] width 29 height 25
select select "9"
select select "2025"
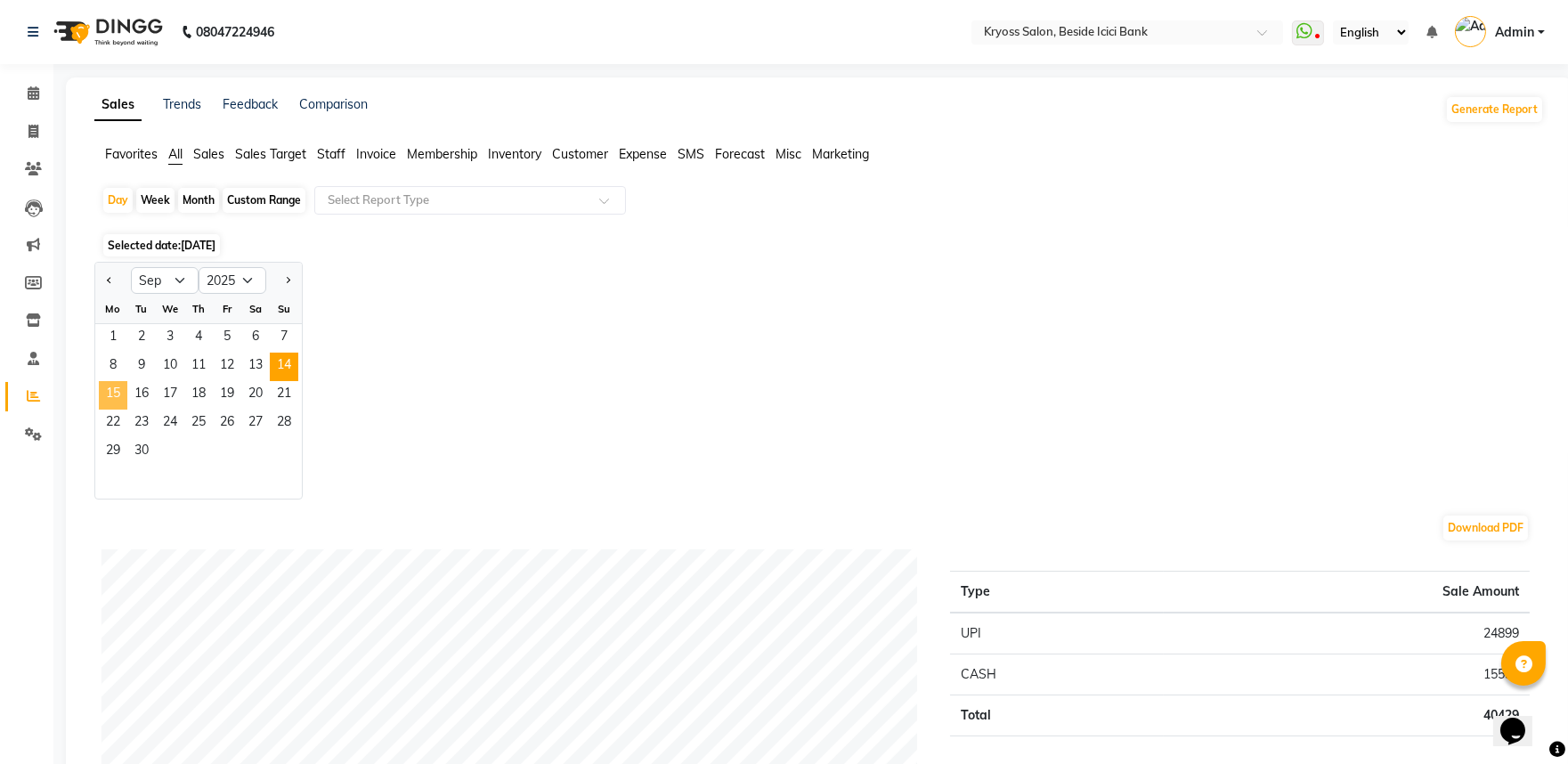
click at [127, 410] on span "15" at bounding box center [113, 395] width 28 height 28
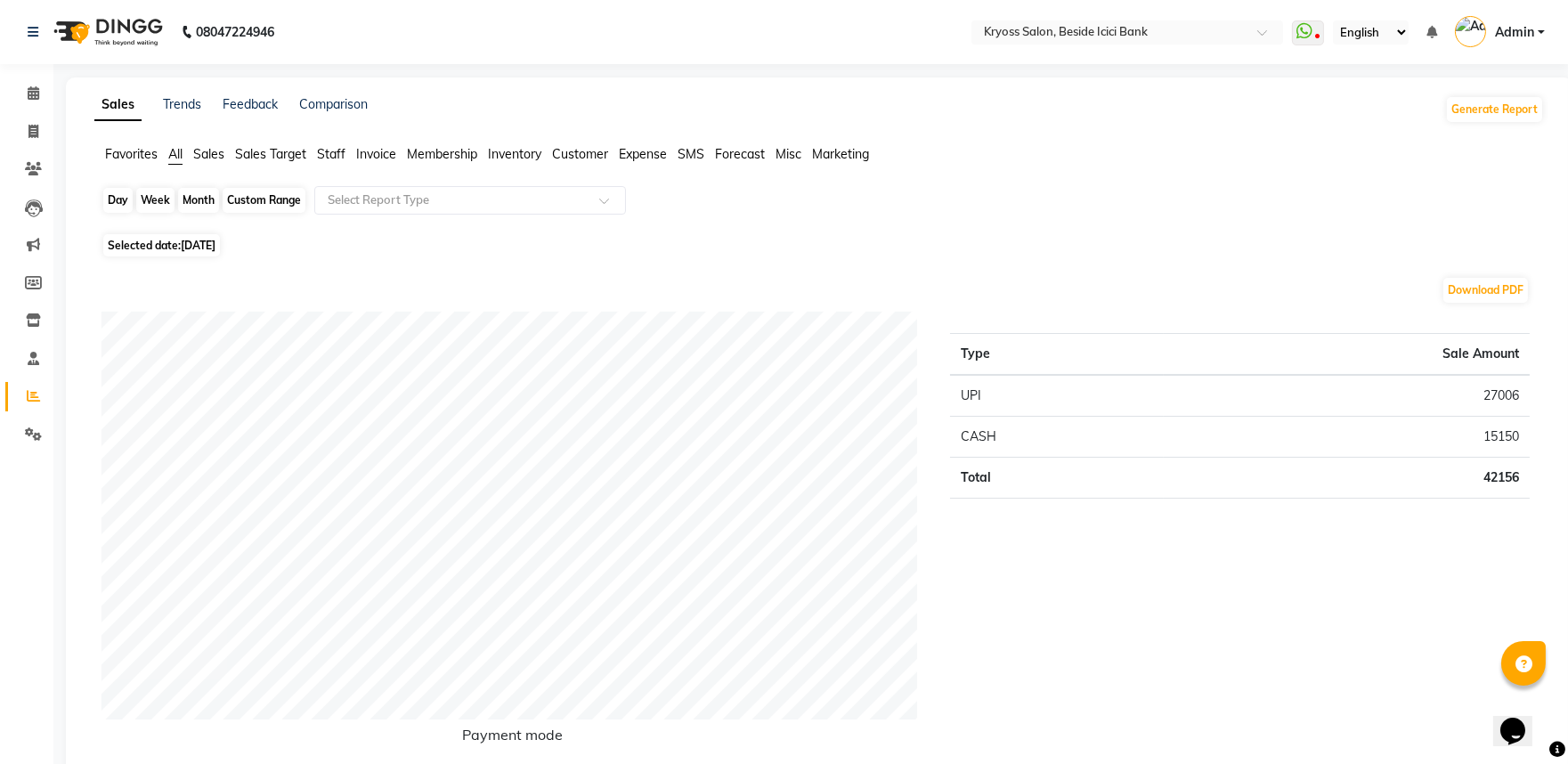
click at [117, 206] on div "Day" at bounding box center [117, 200] width 29 height 25
select select "9"
select select "2025"
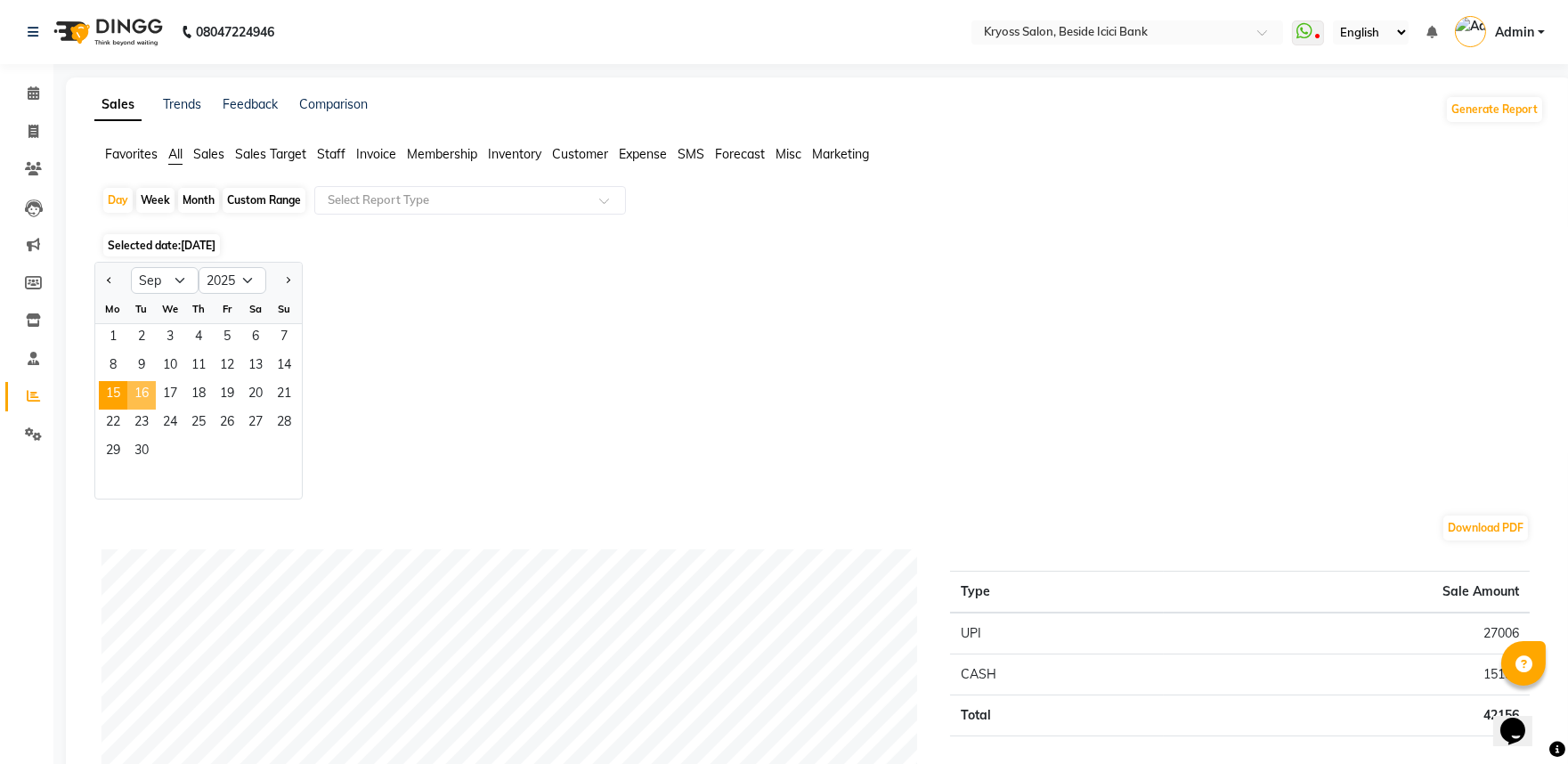
click at [156, 410] on span "16" at bounding box center [141, 395] width 28 height 28
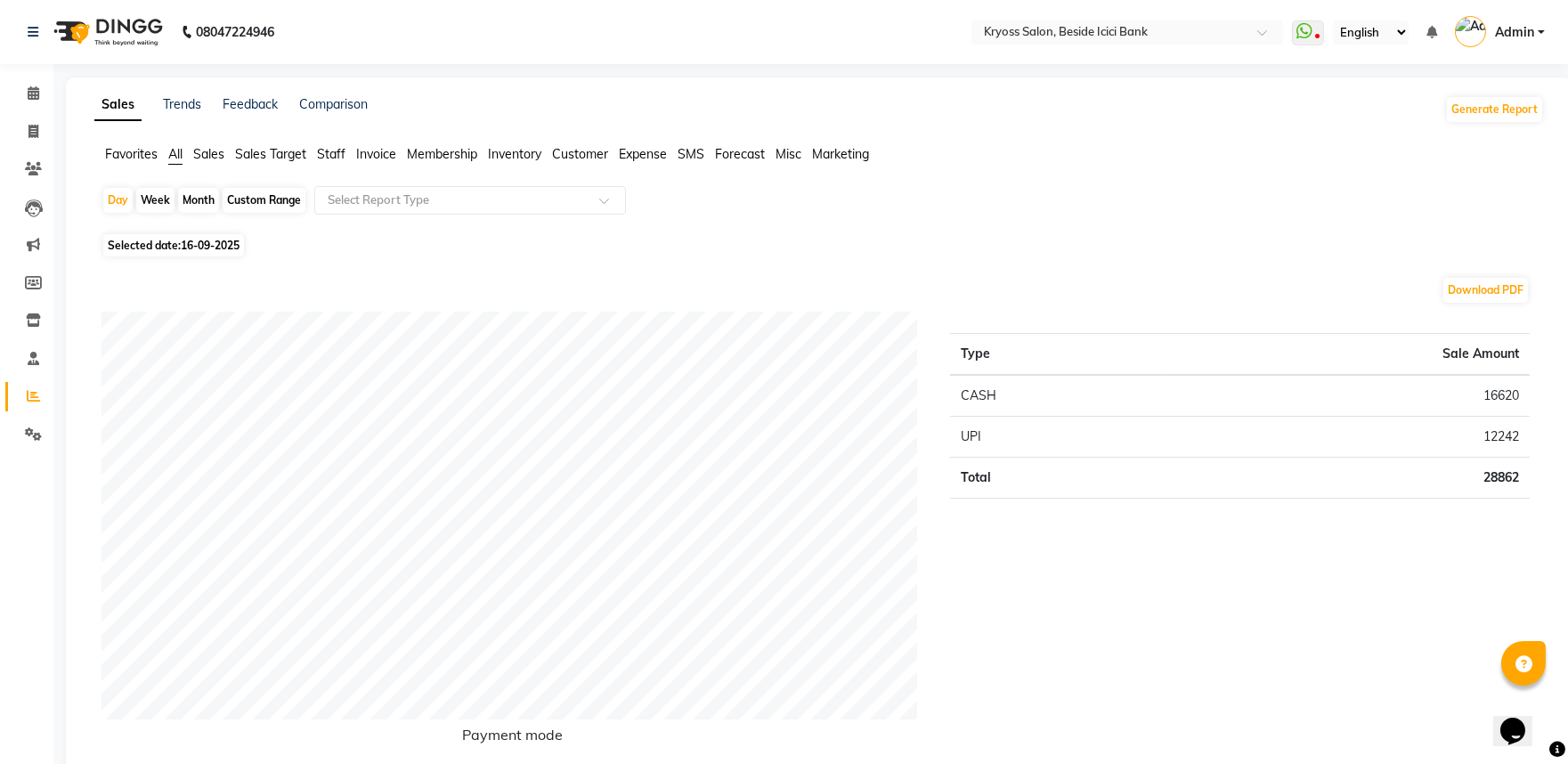
click at [1372, 342] on div "Type Sale Amount CASH 16620 UPI 12242 Total 28862" at bounding box center [1239, 542] width 606 height 460
click at [125, 208] on div "Day" at bounding box center [117, 200] width 29 height 25
select select "9"
select select "2025"
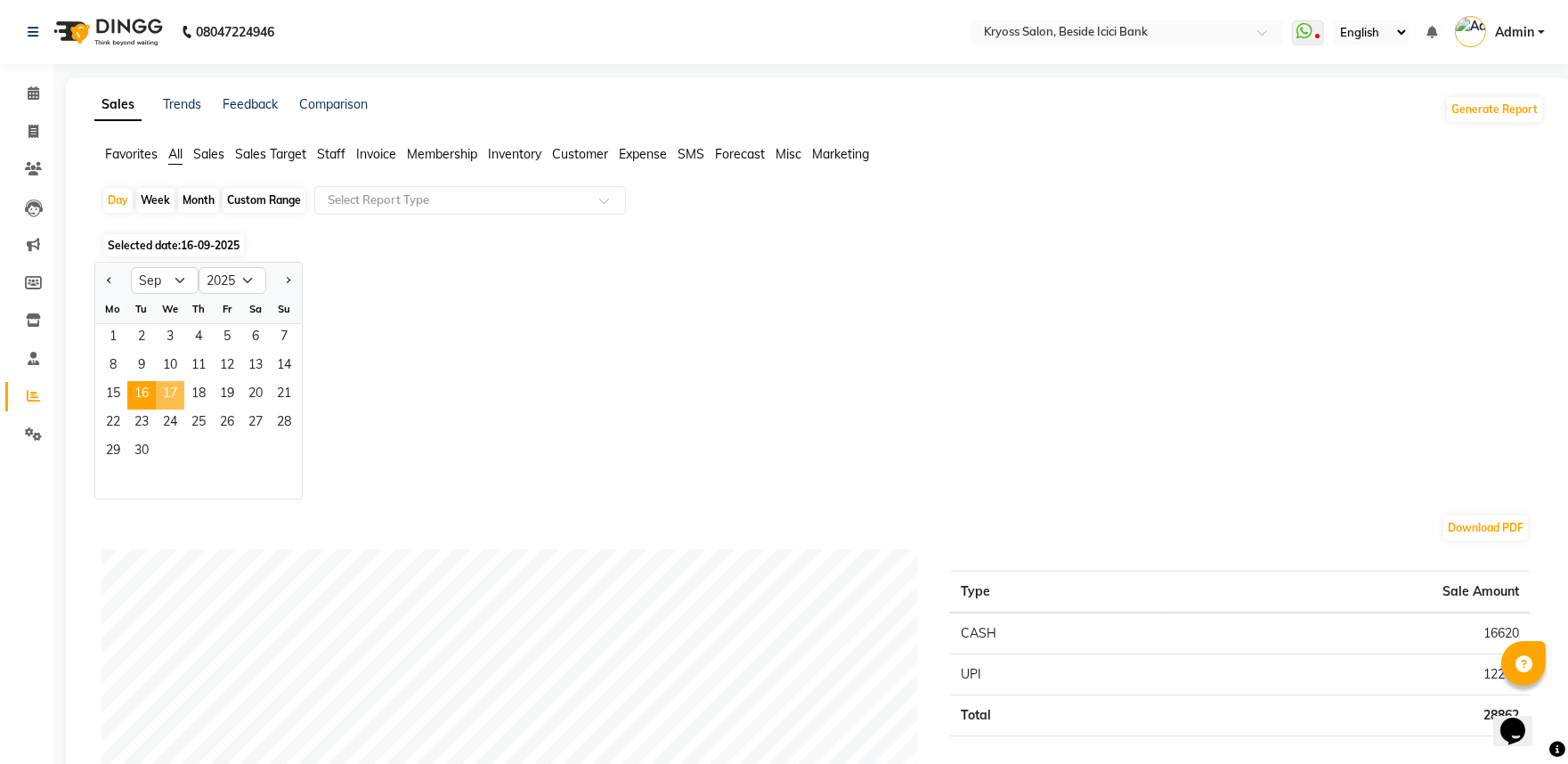
click at [185, 410] on span "17" at bounding box center [170, 395] width 28 height 28
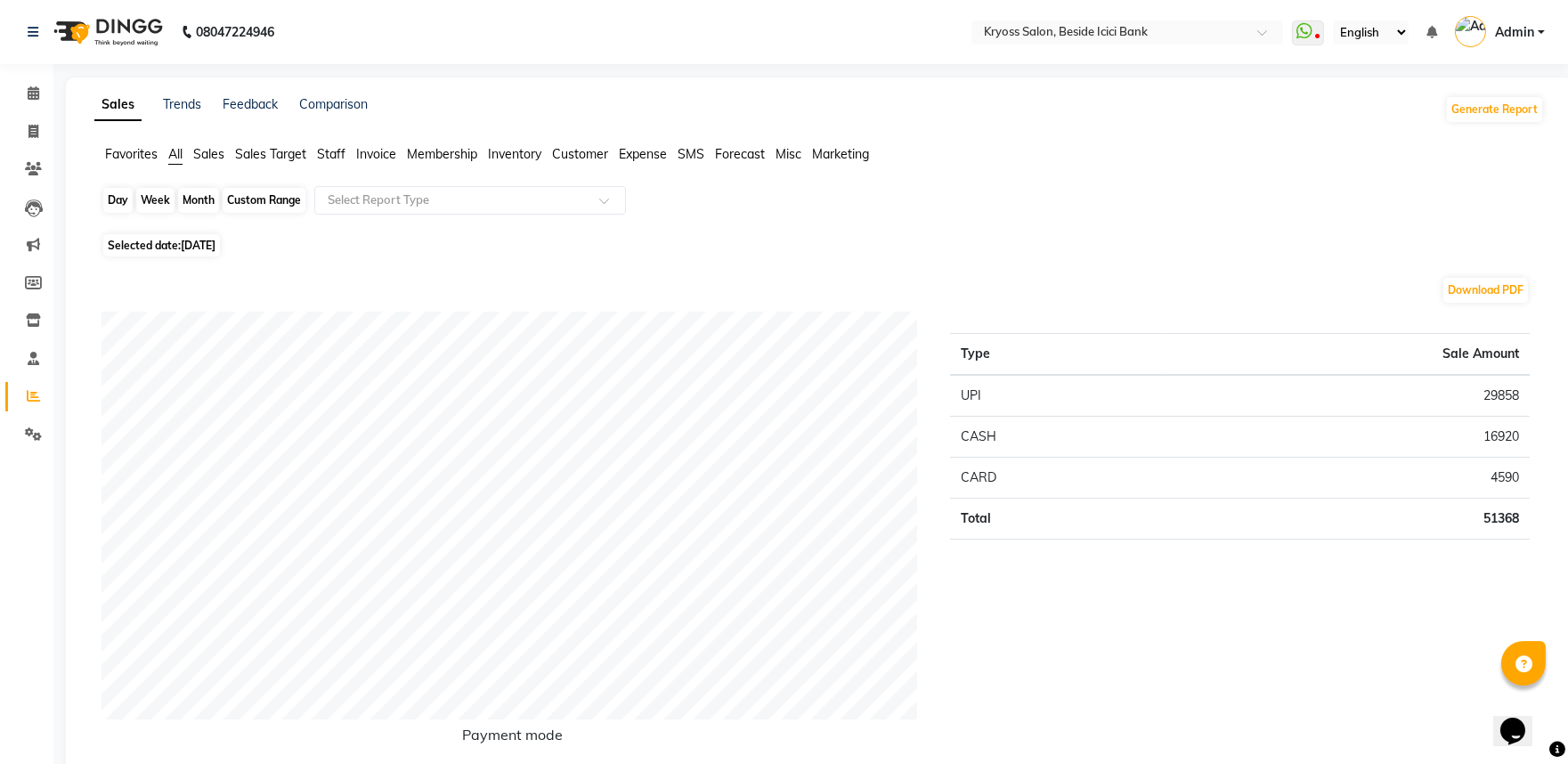
click at [119, 213] on div "Day" at bounding box center [117, 200] width 29 height 25
select select "9"
select select "2025"
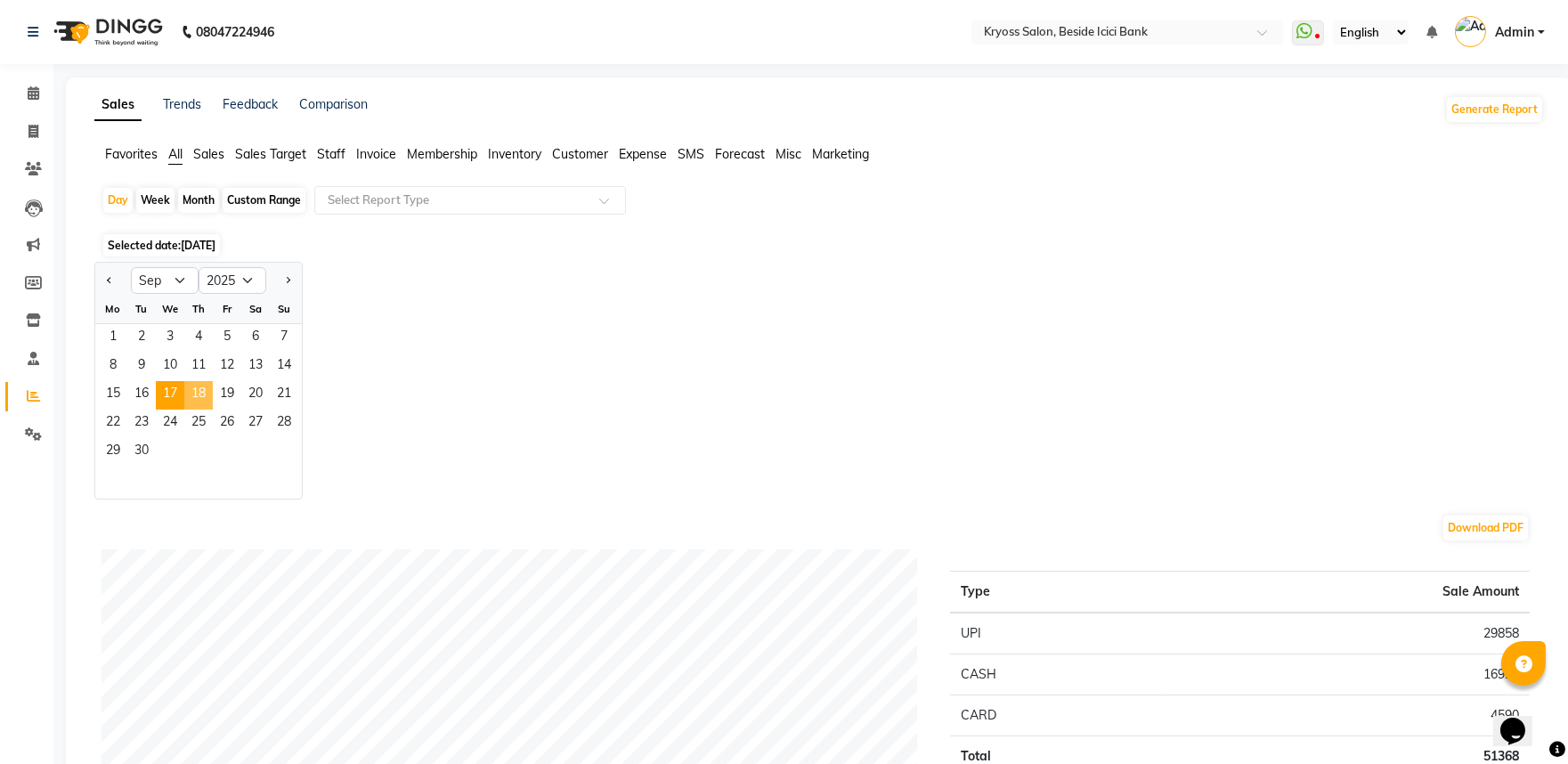
click at [213, 410] on span "18" at bounding box center [199, 395] width 28 height 28
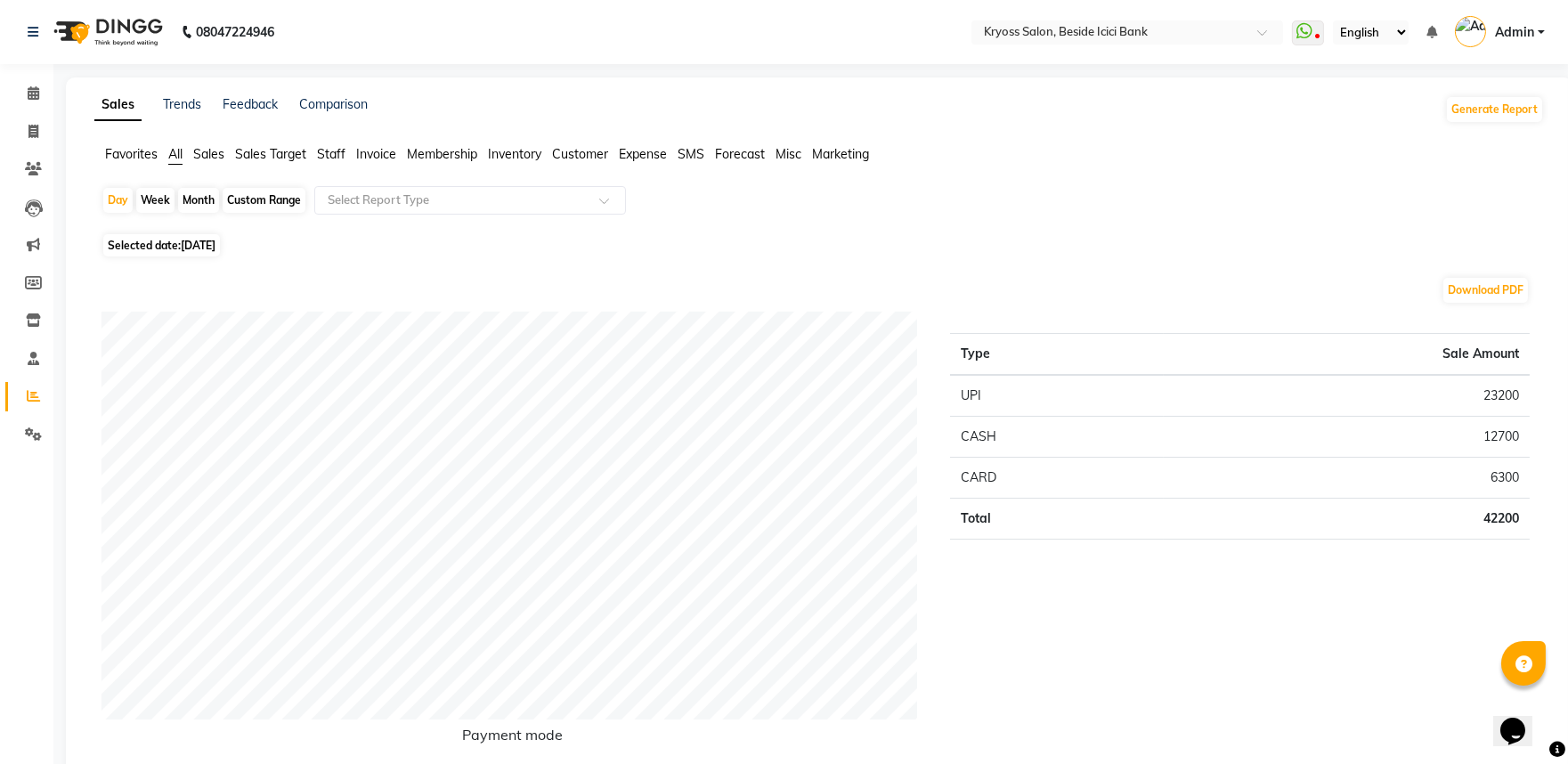
click at [126, 213] on div "Day" at bounding box center [117, 200] width 29 height 25
select select "9"
select select "2025"
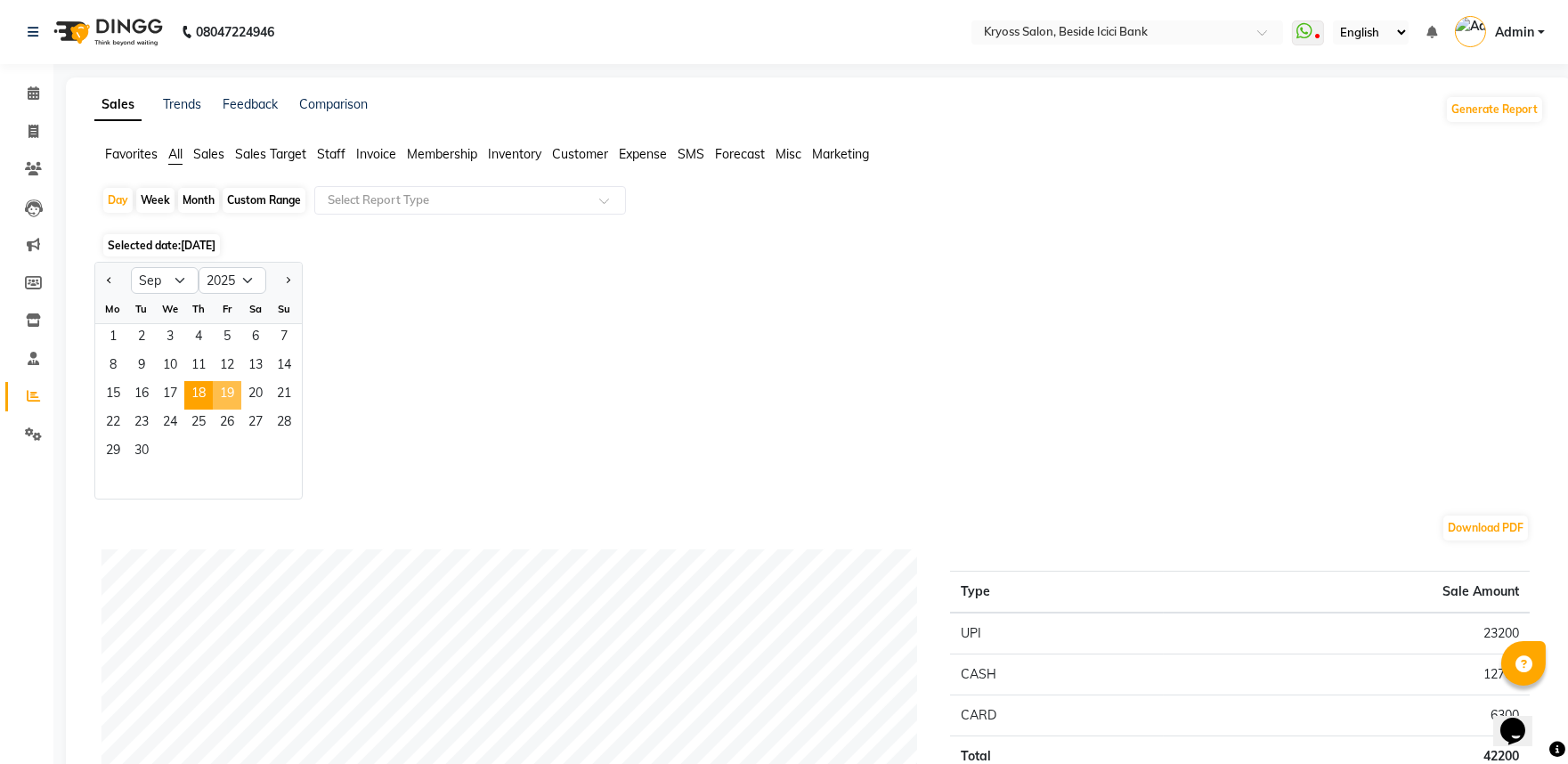
click at [241, 410] on span "19" at bounding box center [227, 395] width 28 height 28
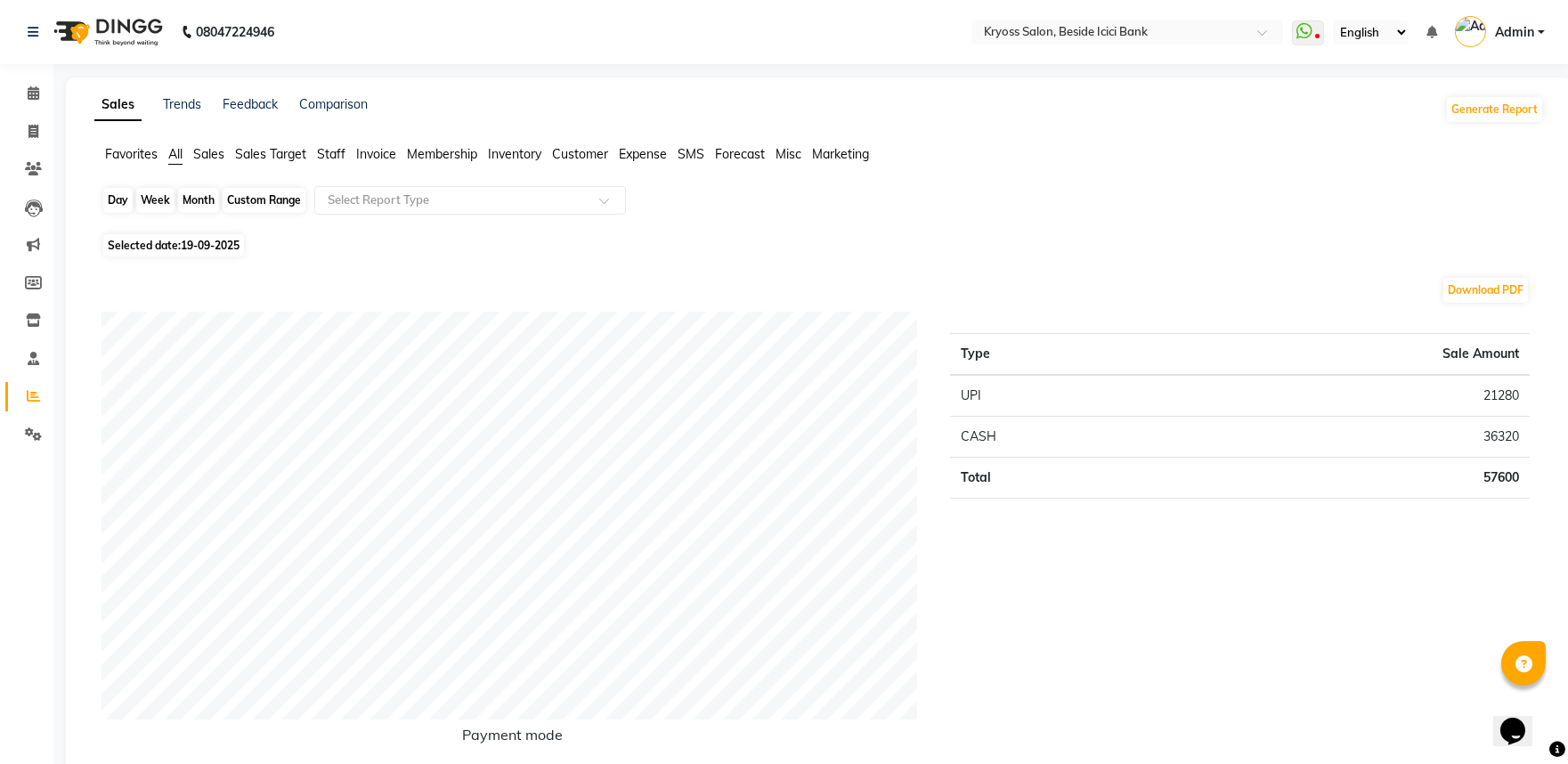
click at [116, 213] on div "Day" at bounding box center [117, 200] width 29 height 25
select select "9"
select select "2025"
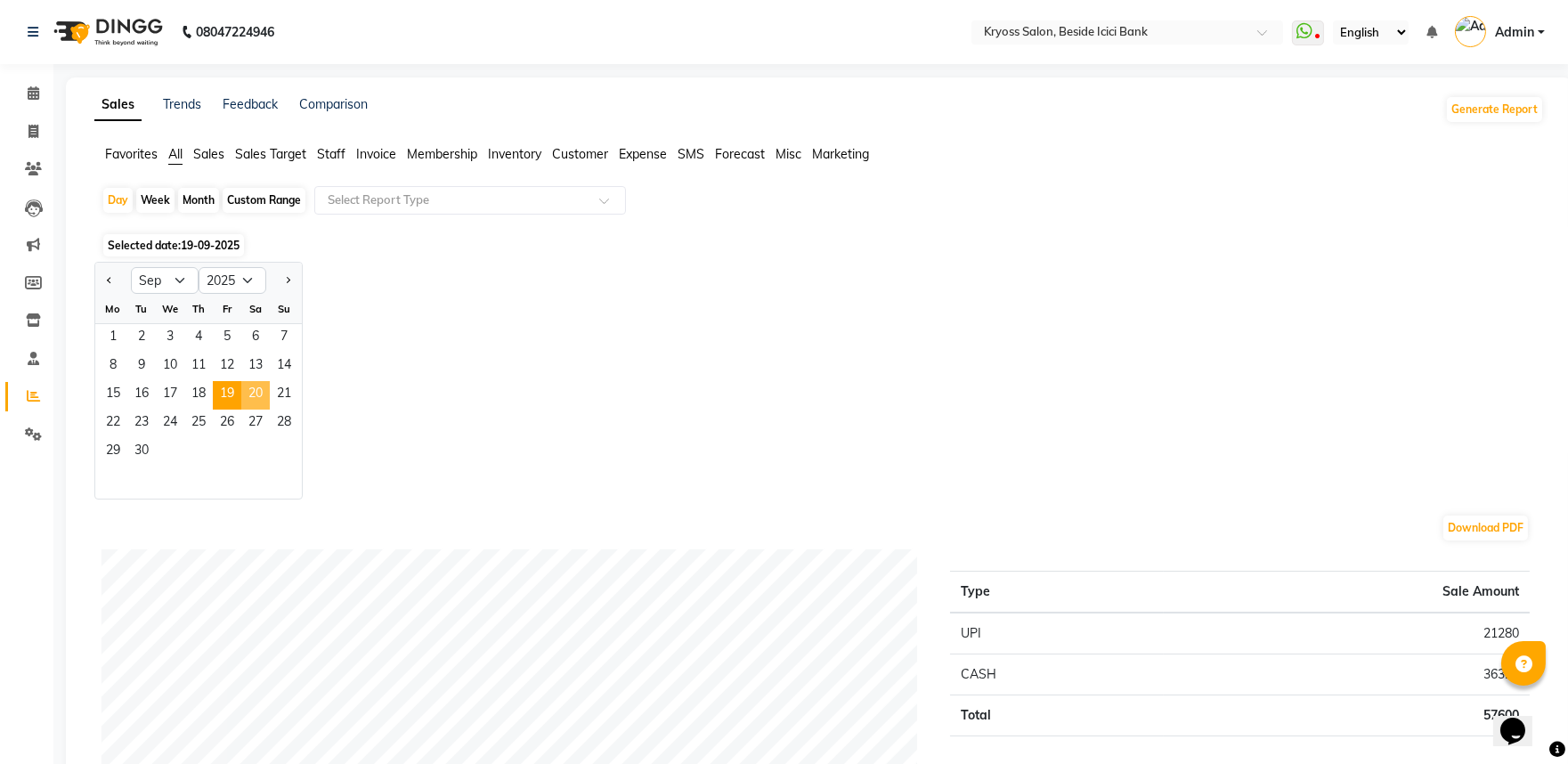
click at [269, 410] on span "20" at bounding box center [256, 395] width 28 height 28
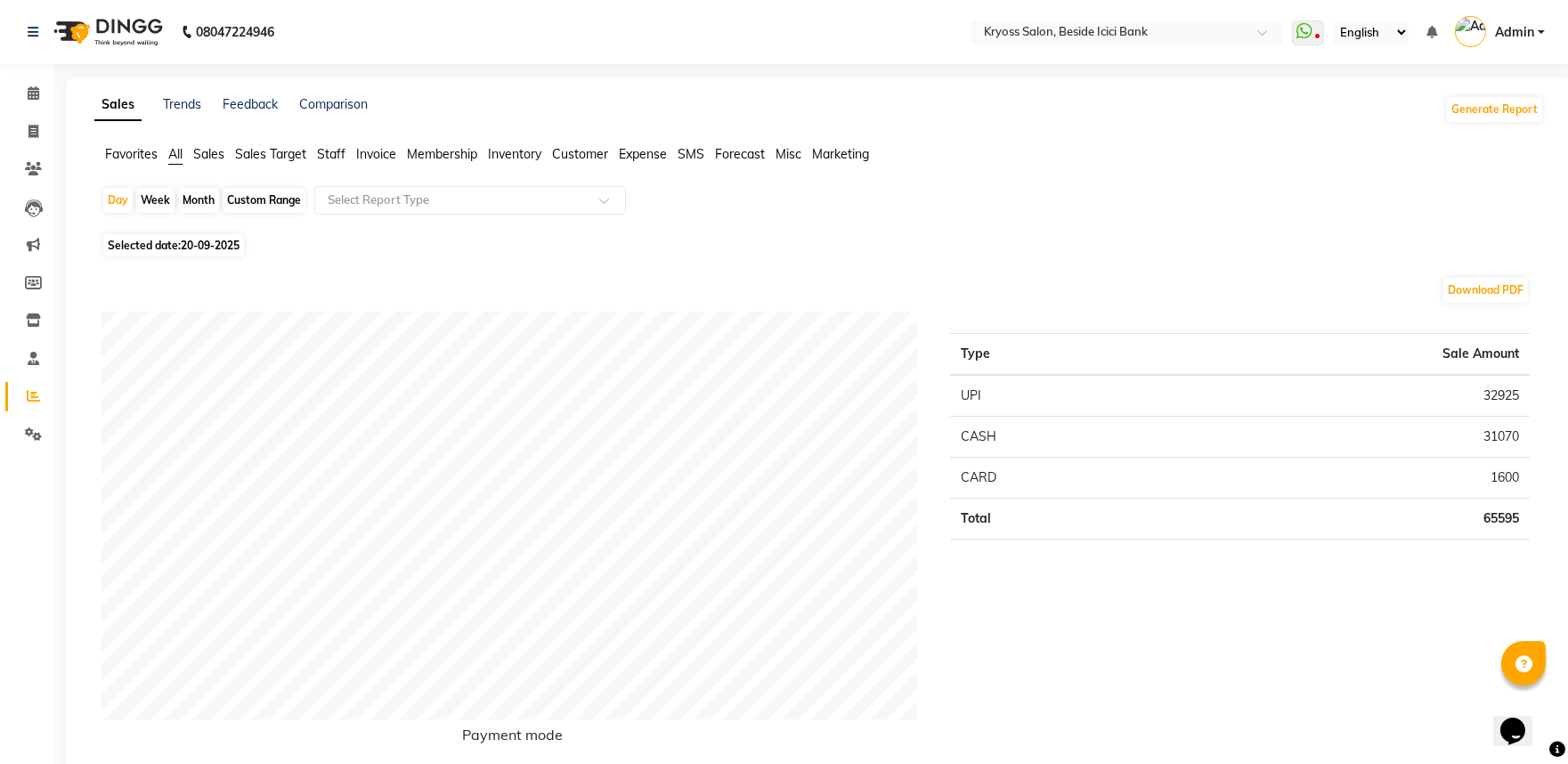
click at [1031, 229] on div "Day Week Month Custom Range Select Report Type" at bounding box center [819, 207] width 1435 height 43
click at [120, 212] on div "Day" at bounding box center [117, 200] width 29 height 25
select select "9"
select select "2025"
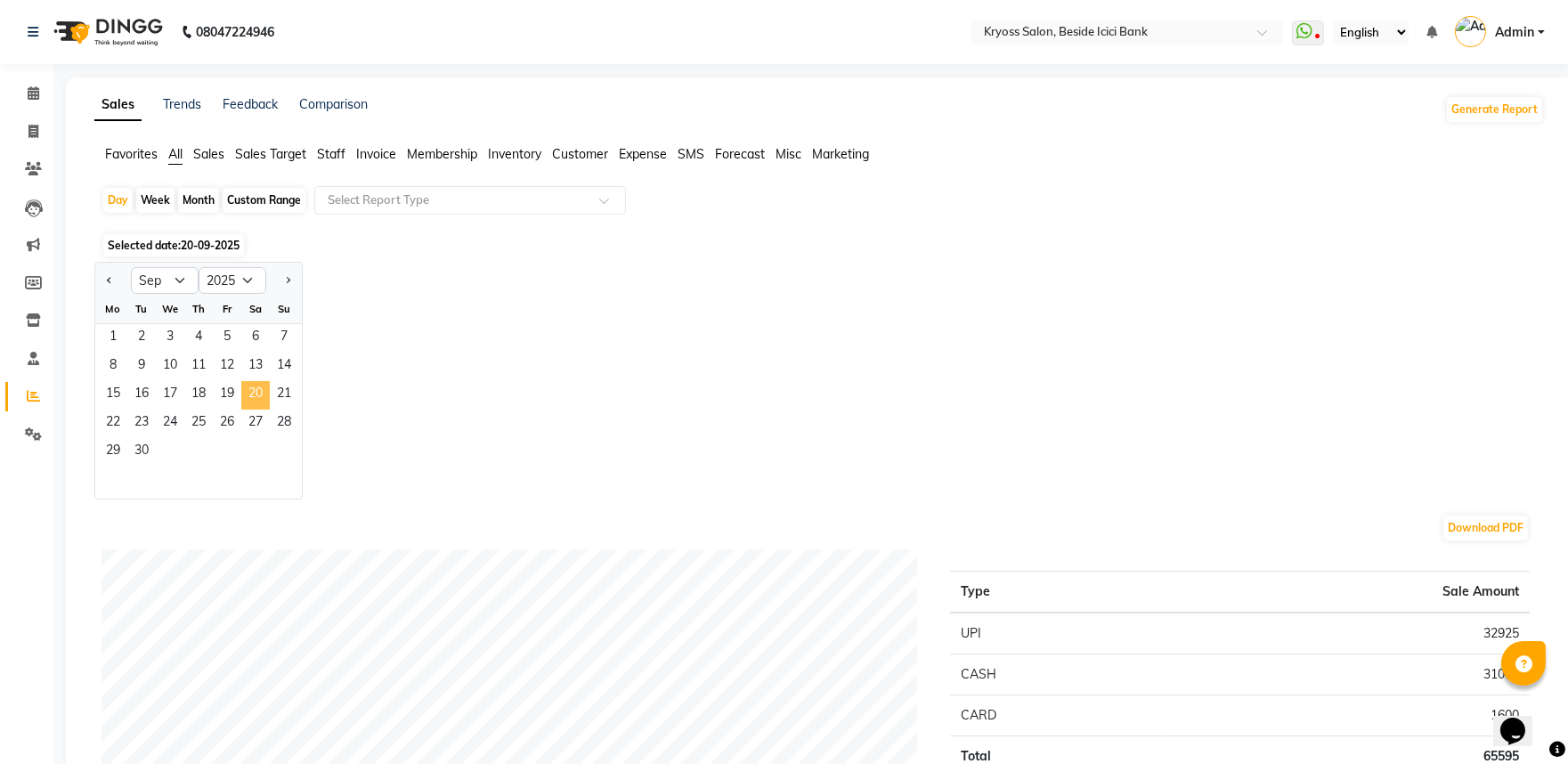
click at [270, 410] on span "20" at bounding box center [256, 395] width 28 height 28
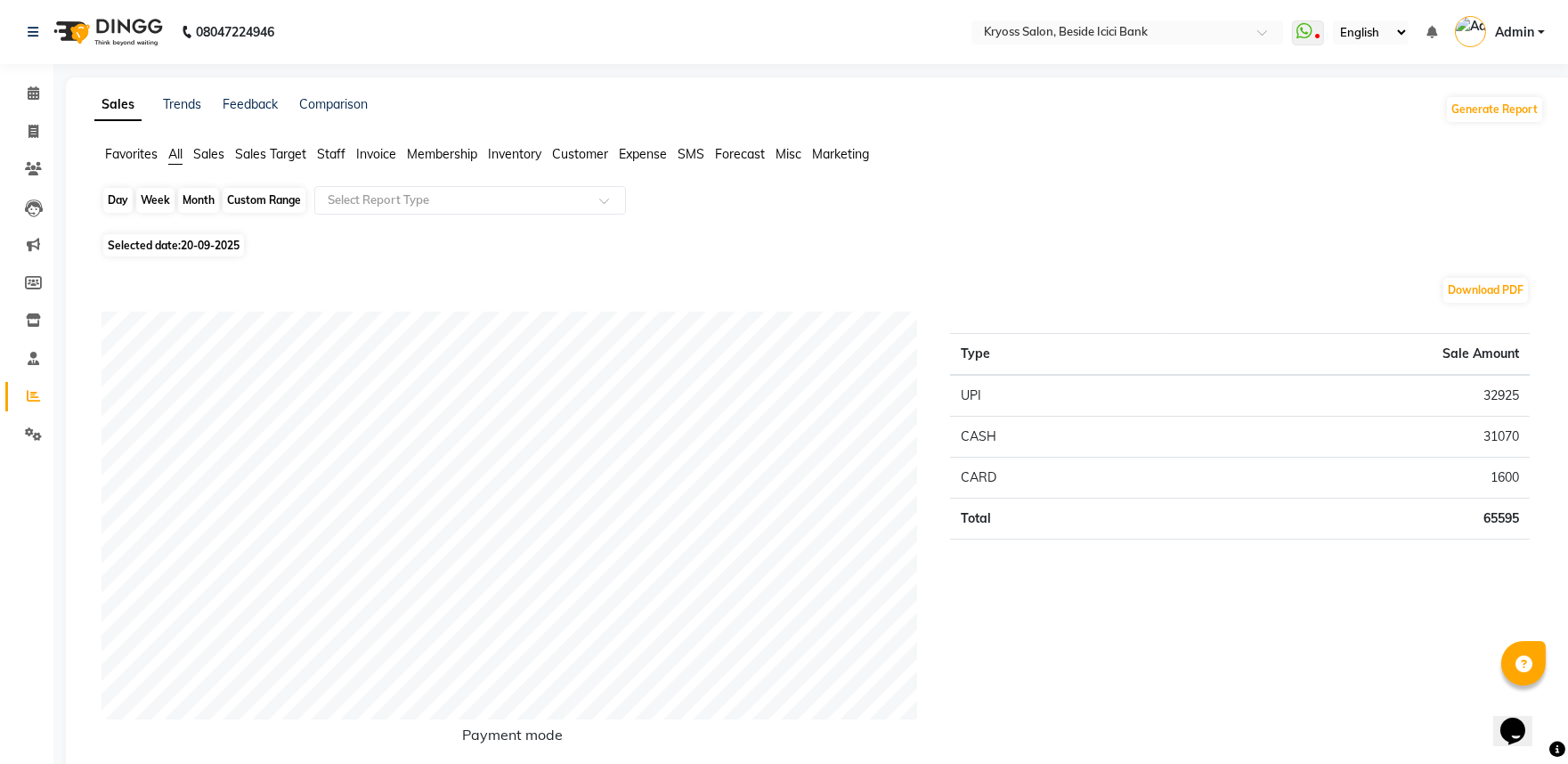
drag, startPoint x: 116, startPoint y: 225, endPoint x: 116, endPoint y: 199, distance: 26.0
click at [116, 223] on div "Day Week Month Custom Range Select Report Type" at bounding box center [819, 207] width 1435 height 43
click at [116, 199] on div "Day" at bounding box center [117, 200] width 29 height 25
select select "9"
select select "2025"
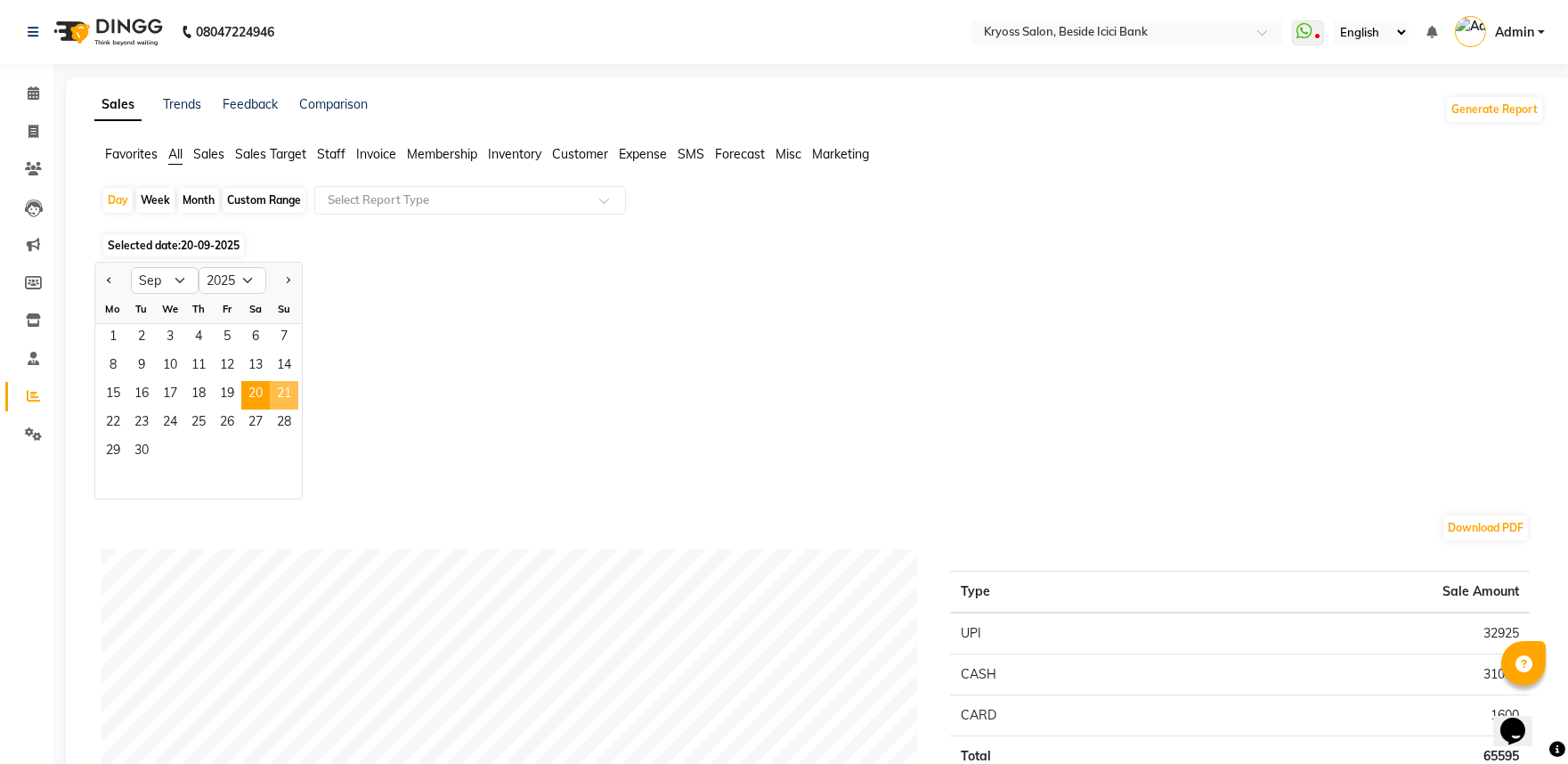
click at [298, 410] on span "21" at bounding box center [284, 395] width 28 height 28
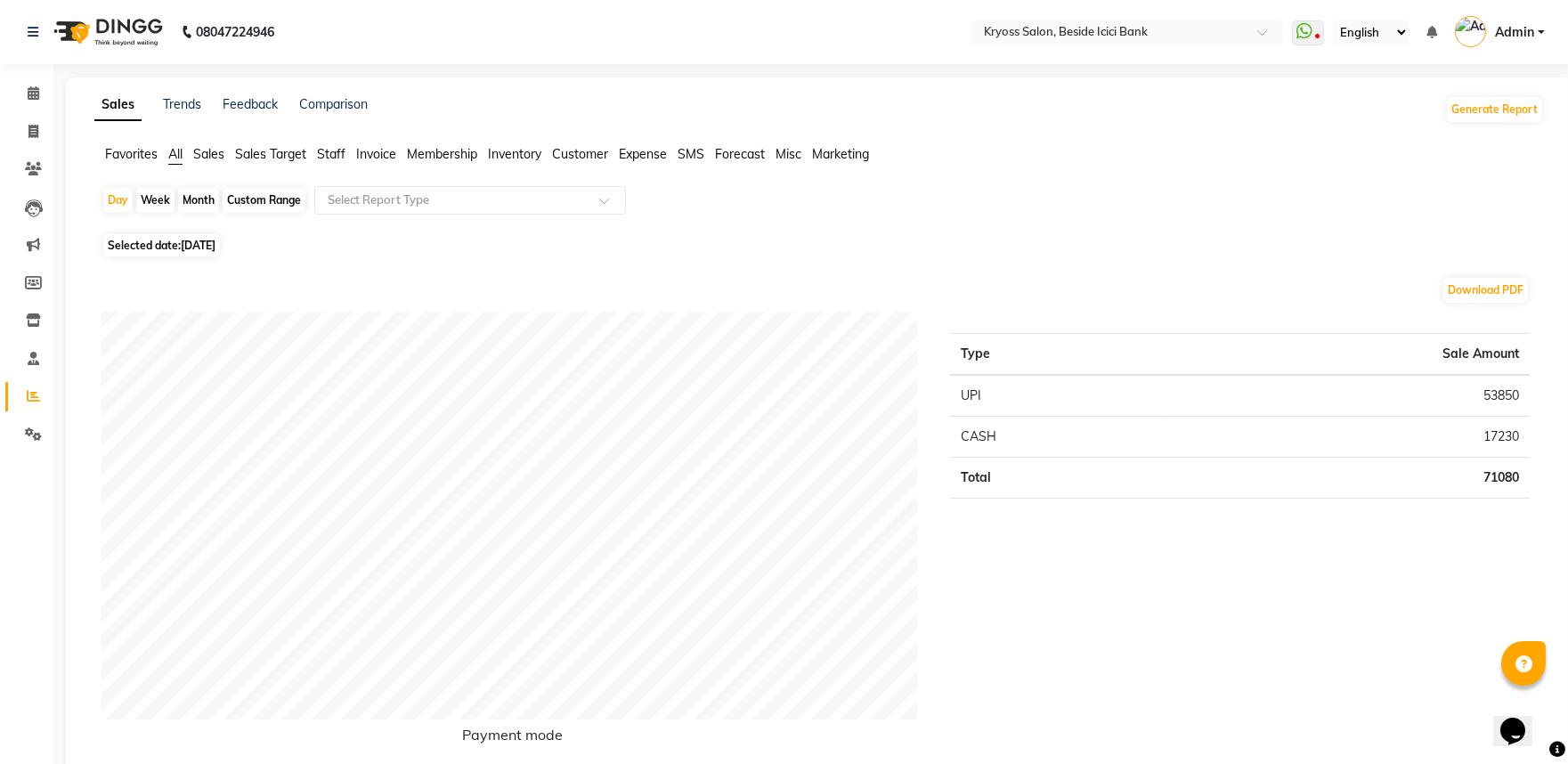
click at [113, 210] on div "Day" at bounding box center [117, 200] width 29 height 25
select select "9"
select select "2025"
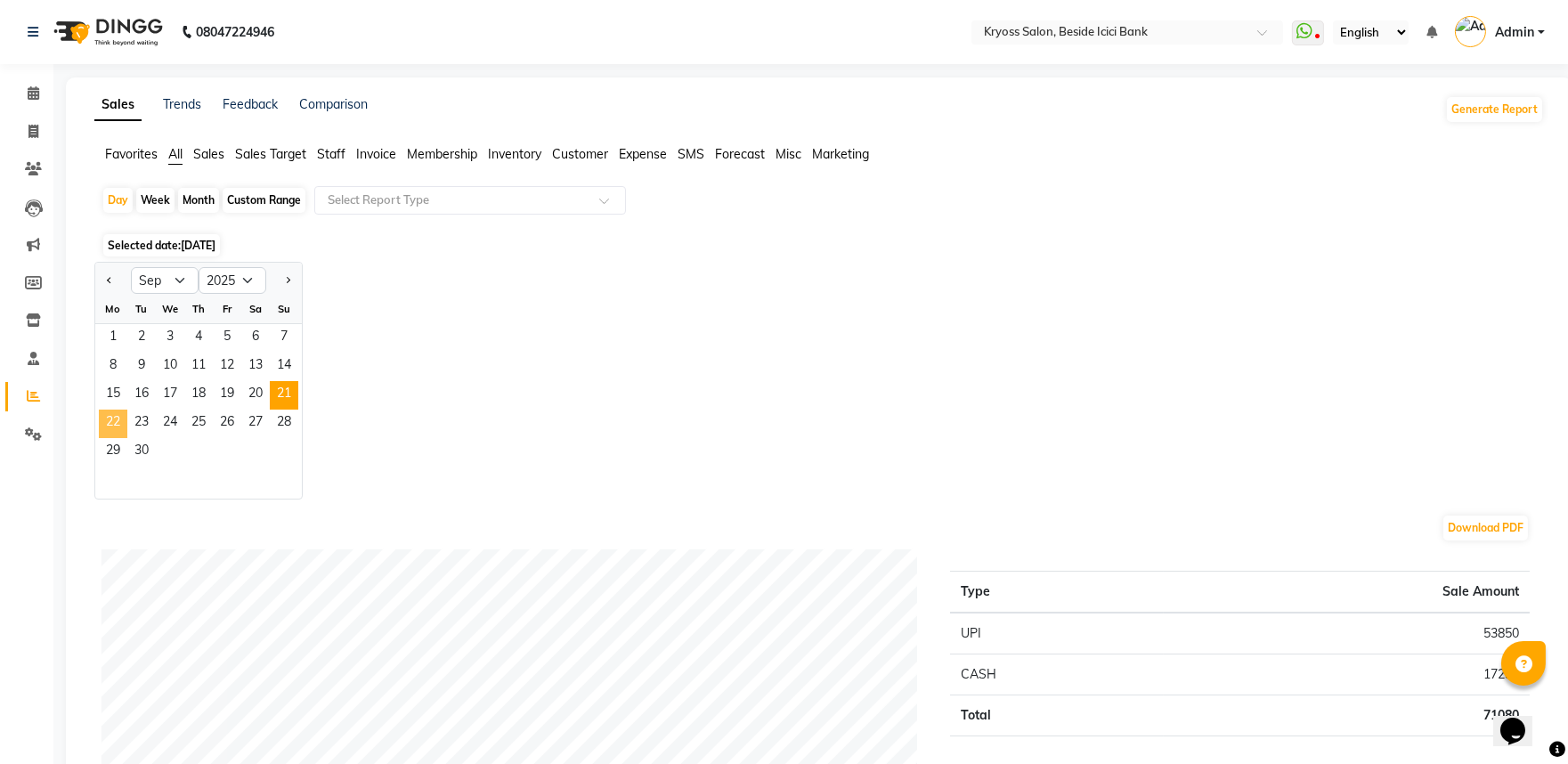
click at [127, 438] on span "22" at bounding box center [113, 424] width 28 height 28
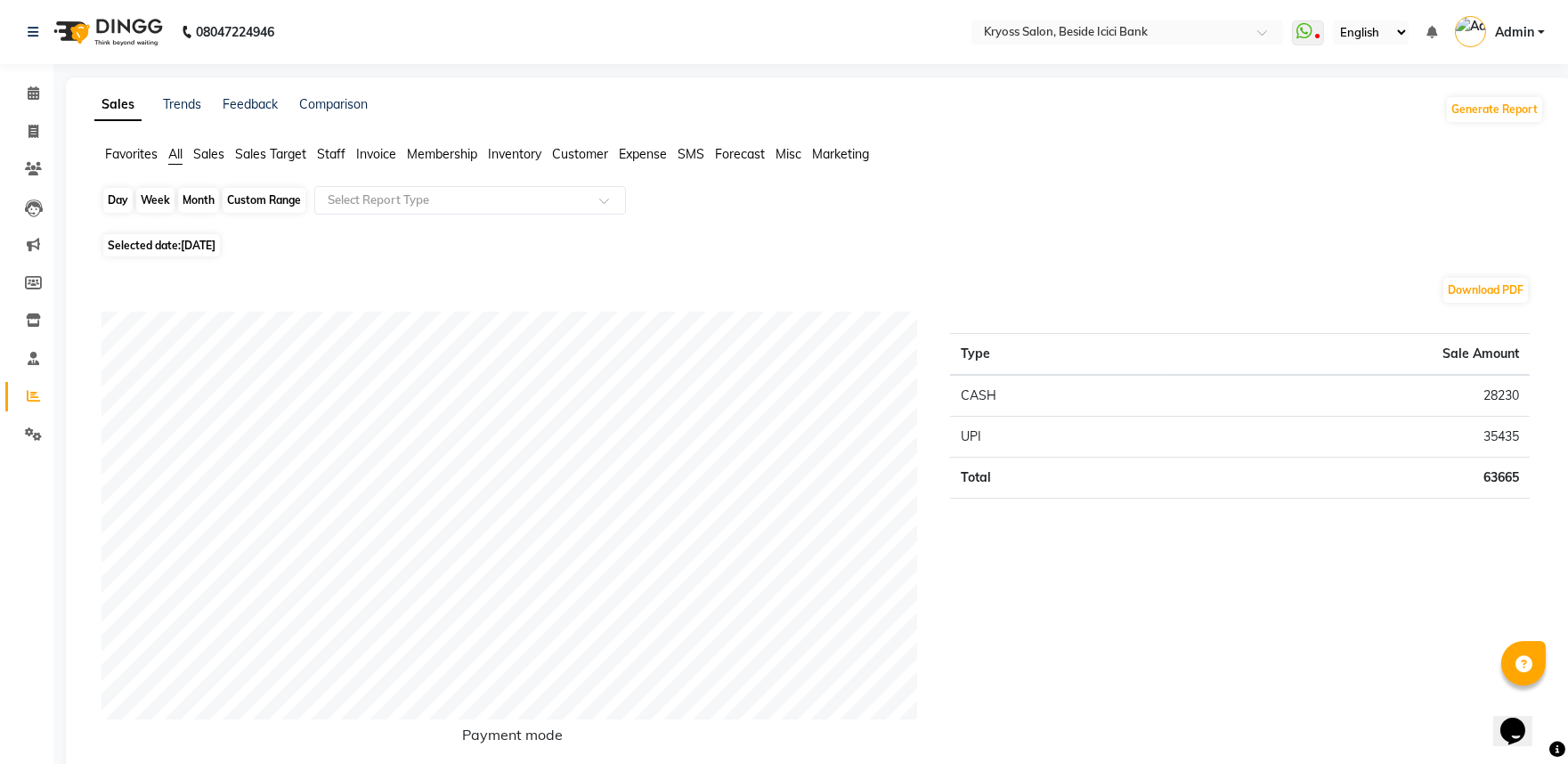
click at [120, 213] on div "Day" at bounding box center [117, 200] width 29 height 25
select select "9"
select select "2025"
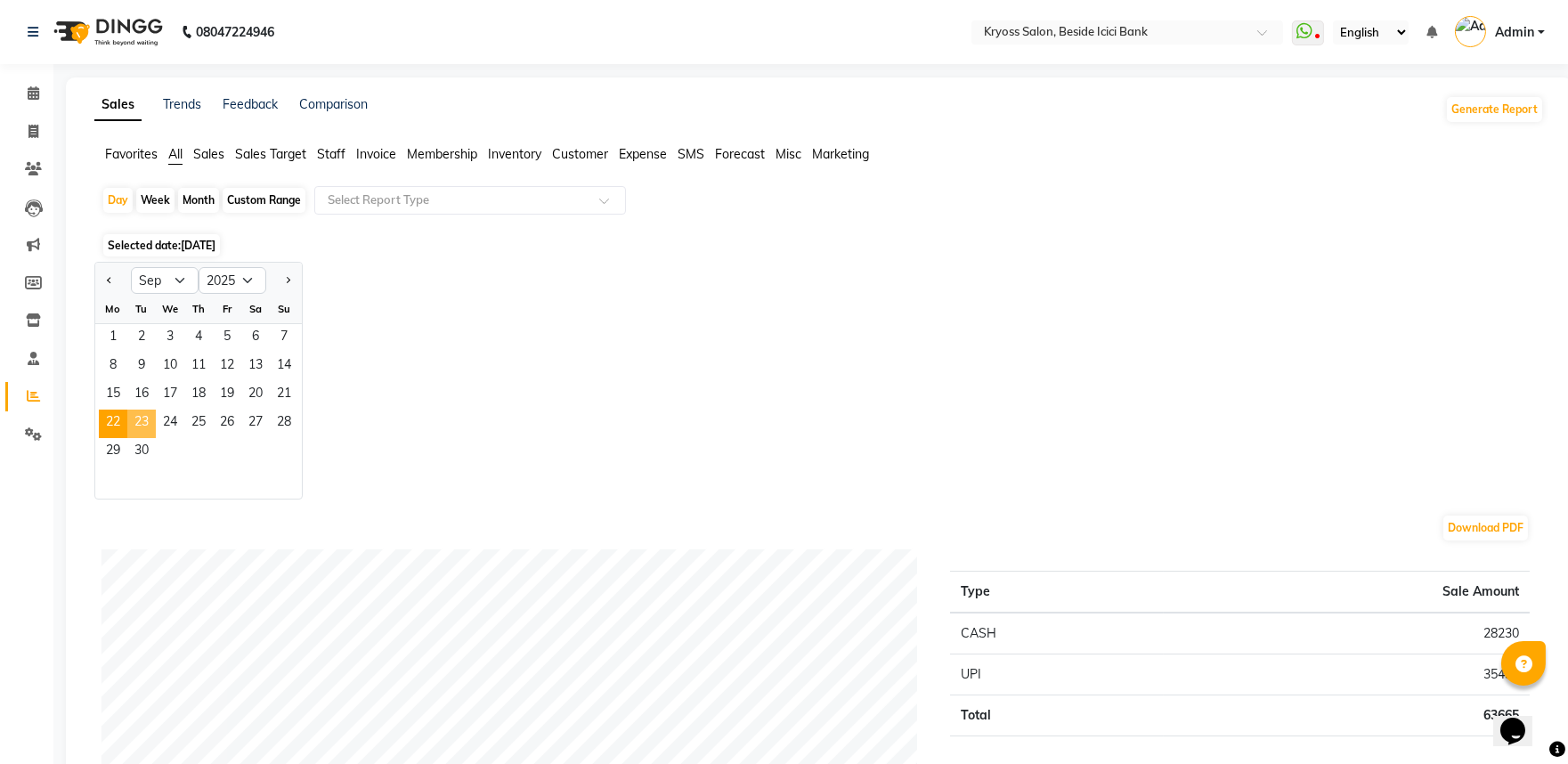
click at [149, 438] on span "23" at bounding box center [141, 424] width 28 height 28
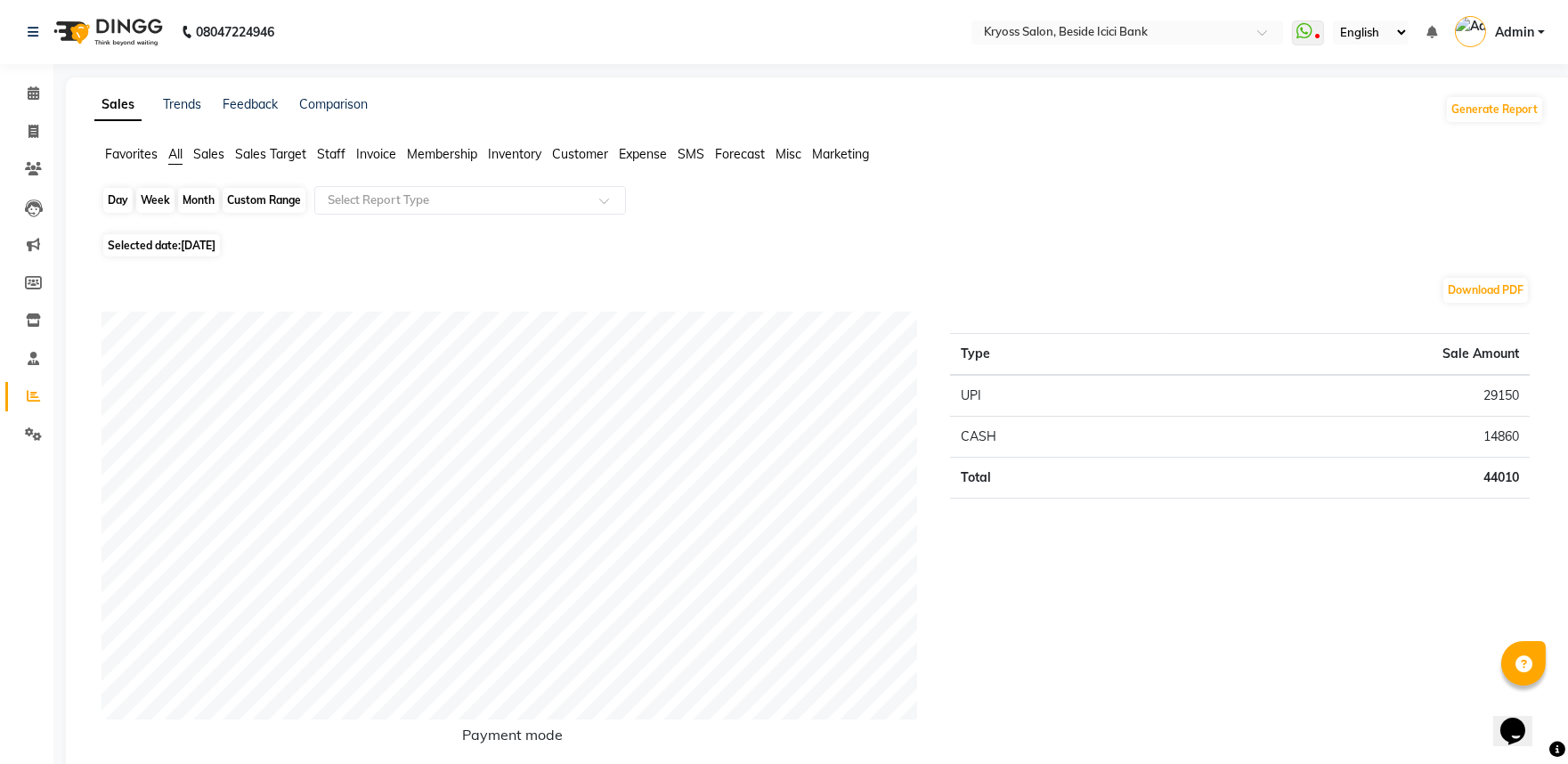
drag, startPoint x: 122, startPoint y: 187, endPoint x: 122, endPoint y: 216, distance: 29.0
click at [122, 213] on div "Day" at bounding box center [117, 200] width 29 height 25
select select "9"
select select "2025"
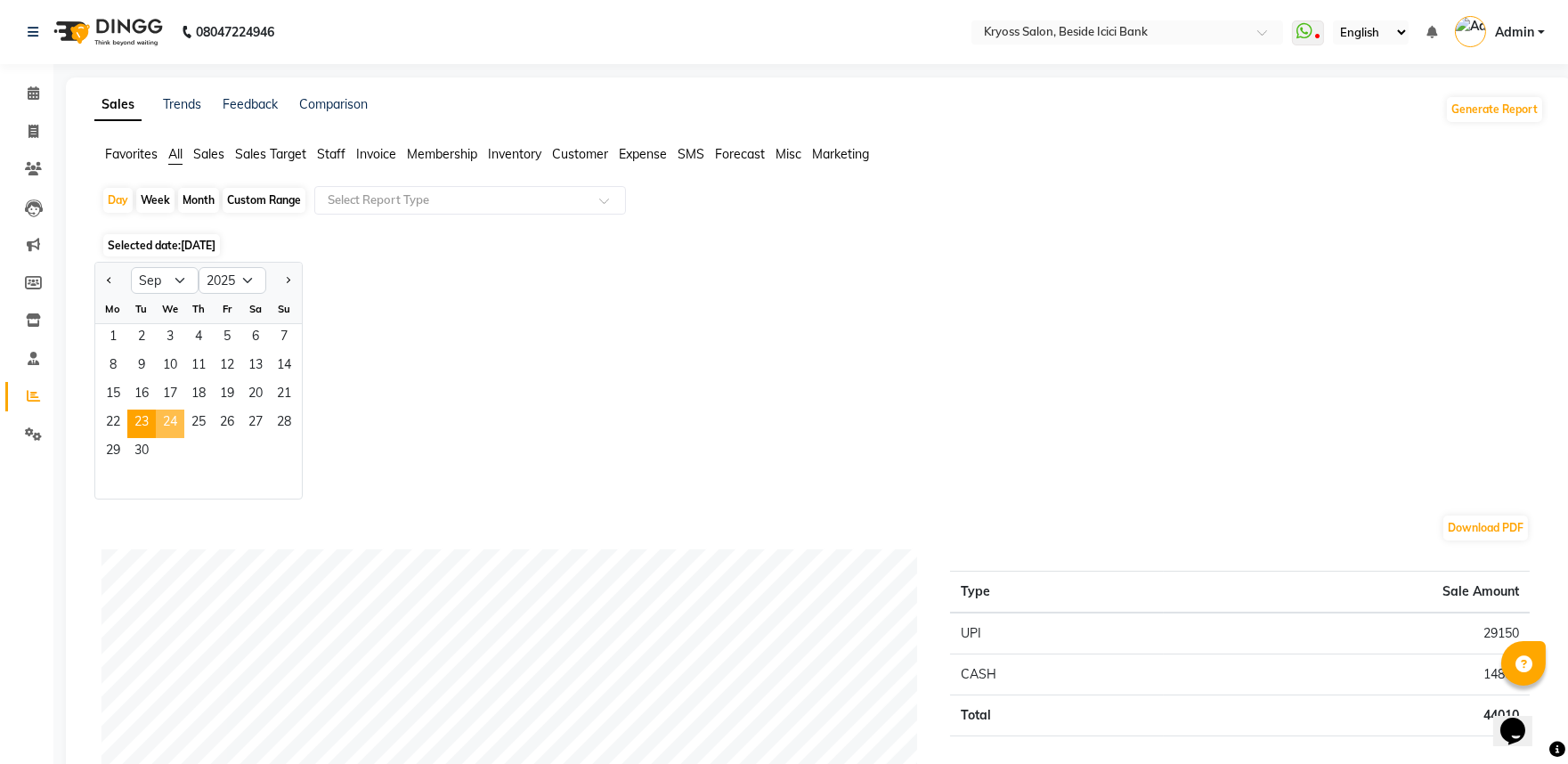
click at [185, 438] on span "24" at bounding box center [170, 424] width 28 height 28
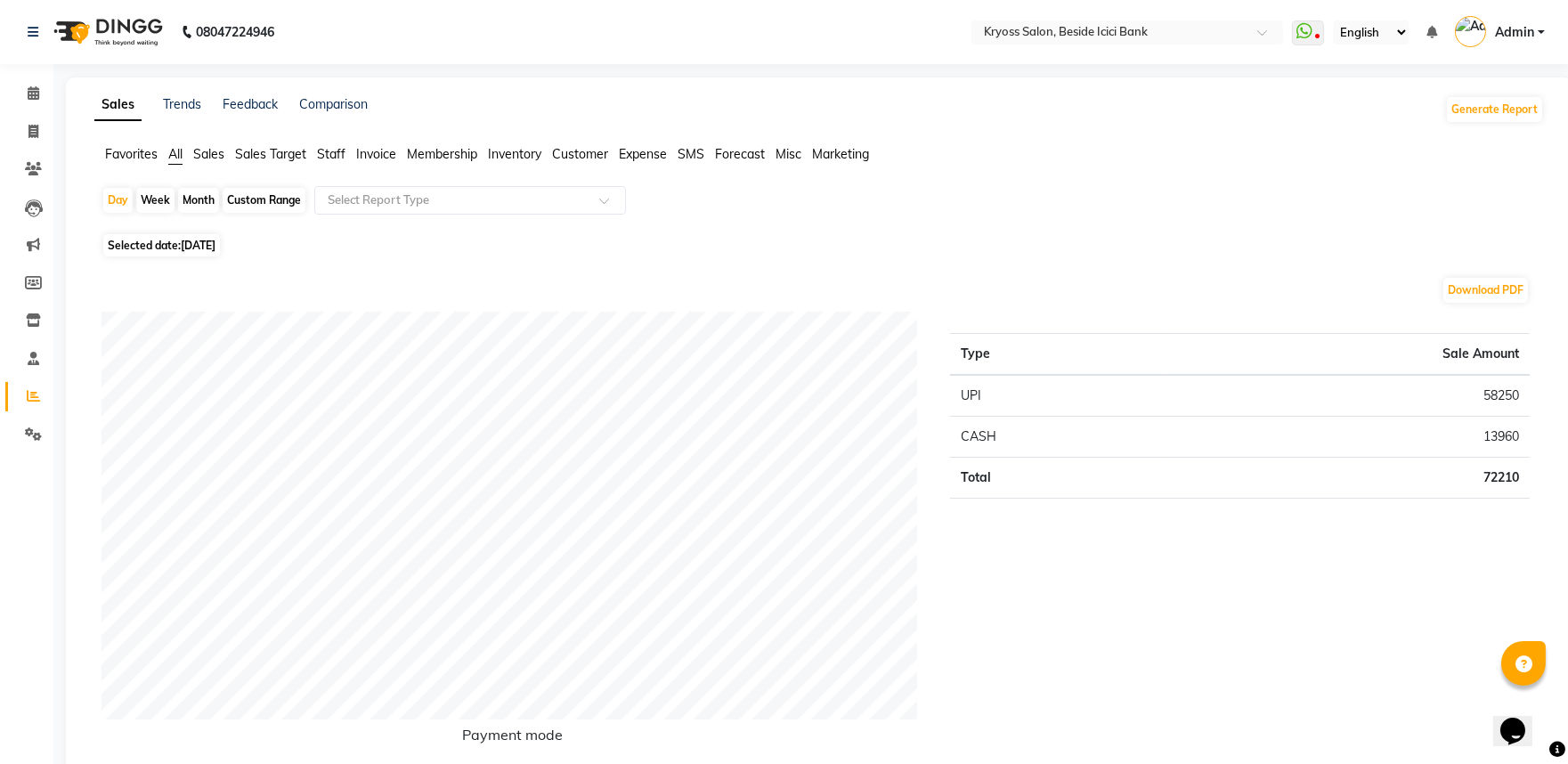
drag, startPoint x: 134, startPoint y: 206, endPoint x: 156, endPoint y: 250, distance: 49.2
click at [133, 206] on div "Day" at bounding box center [117, 200] width 29 height 25
select select "9"
select select "2025"
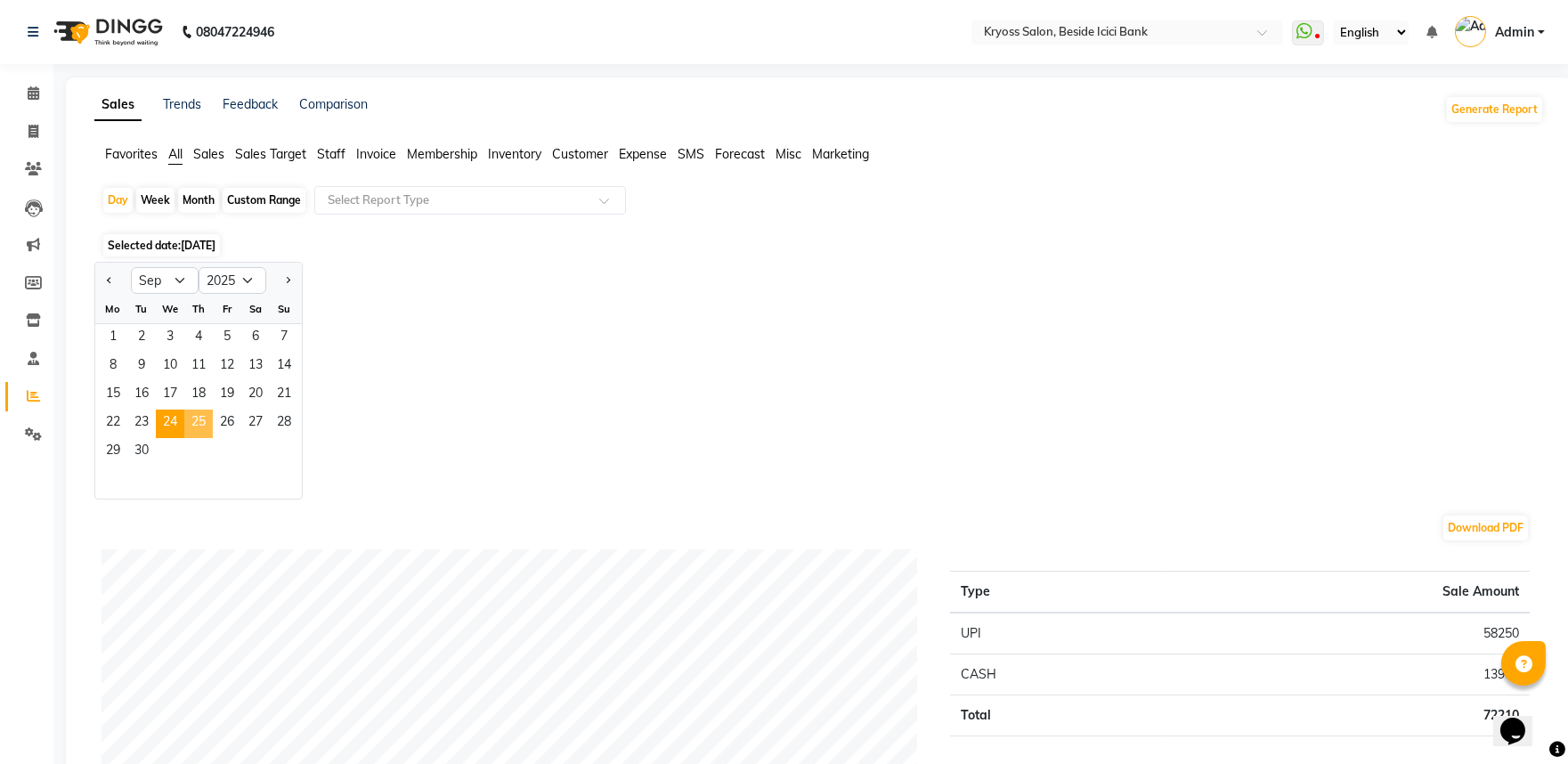
click at [213, 438] on span "25" at bounding box center [199, 424] width 28 height 28
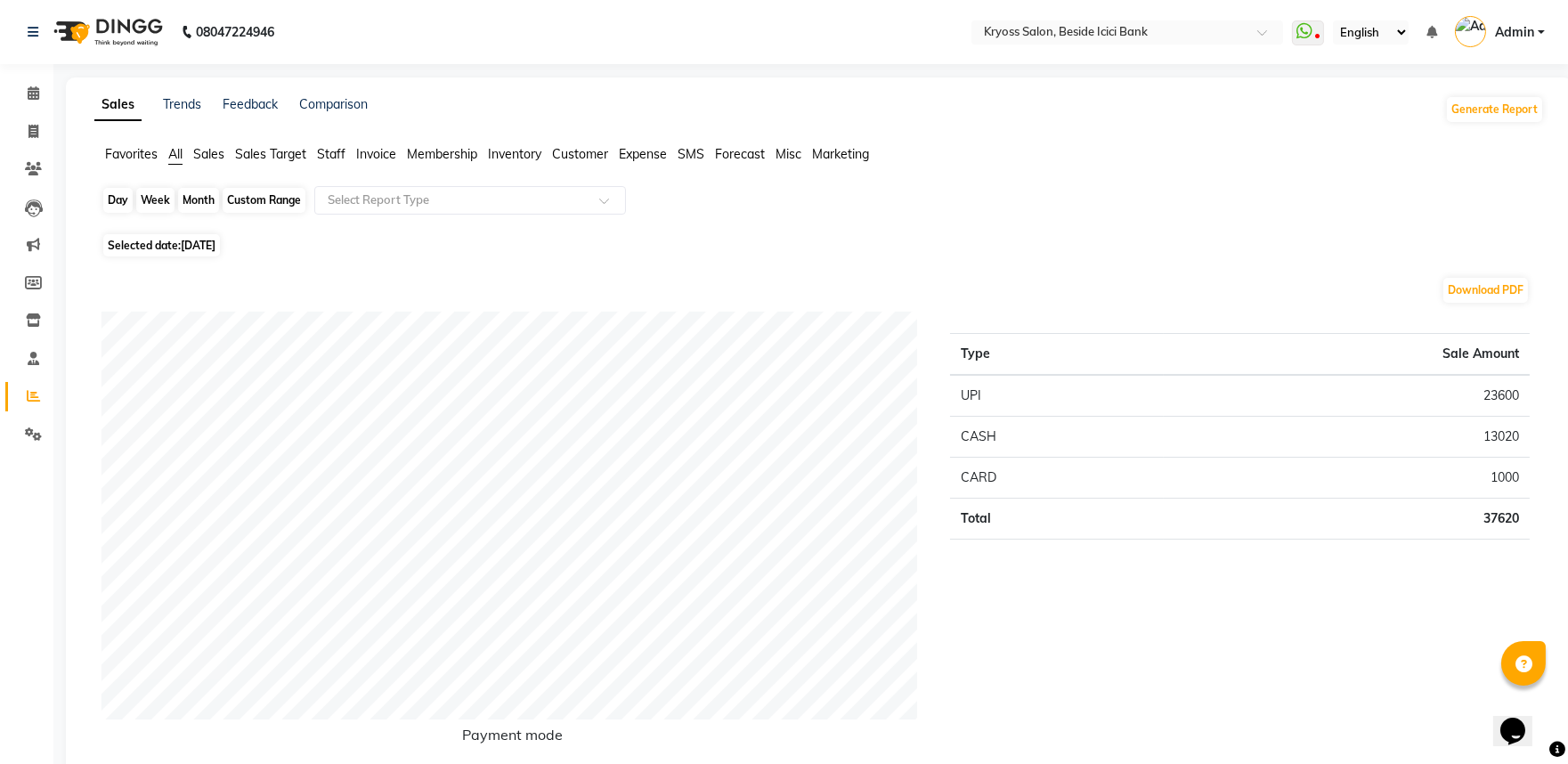
click at [122, 205] on div "Day" at bounding box center [117, 200] width 29 height 25
select select "9"
select select "2025"
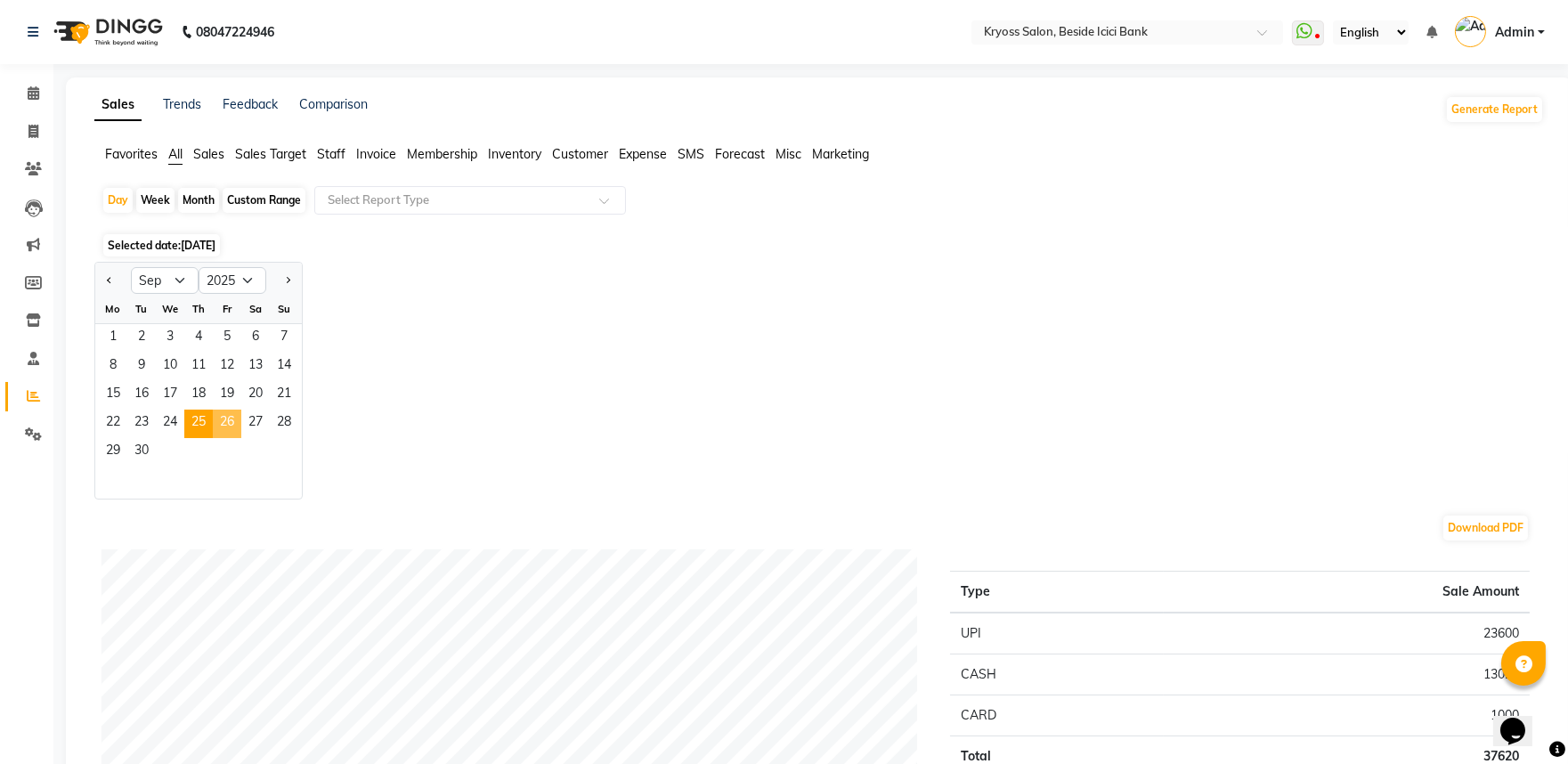
click at [241, 438] on span "26" at bounding box center [227, 424] width 28 height 28
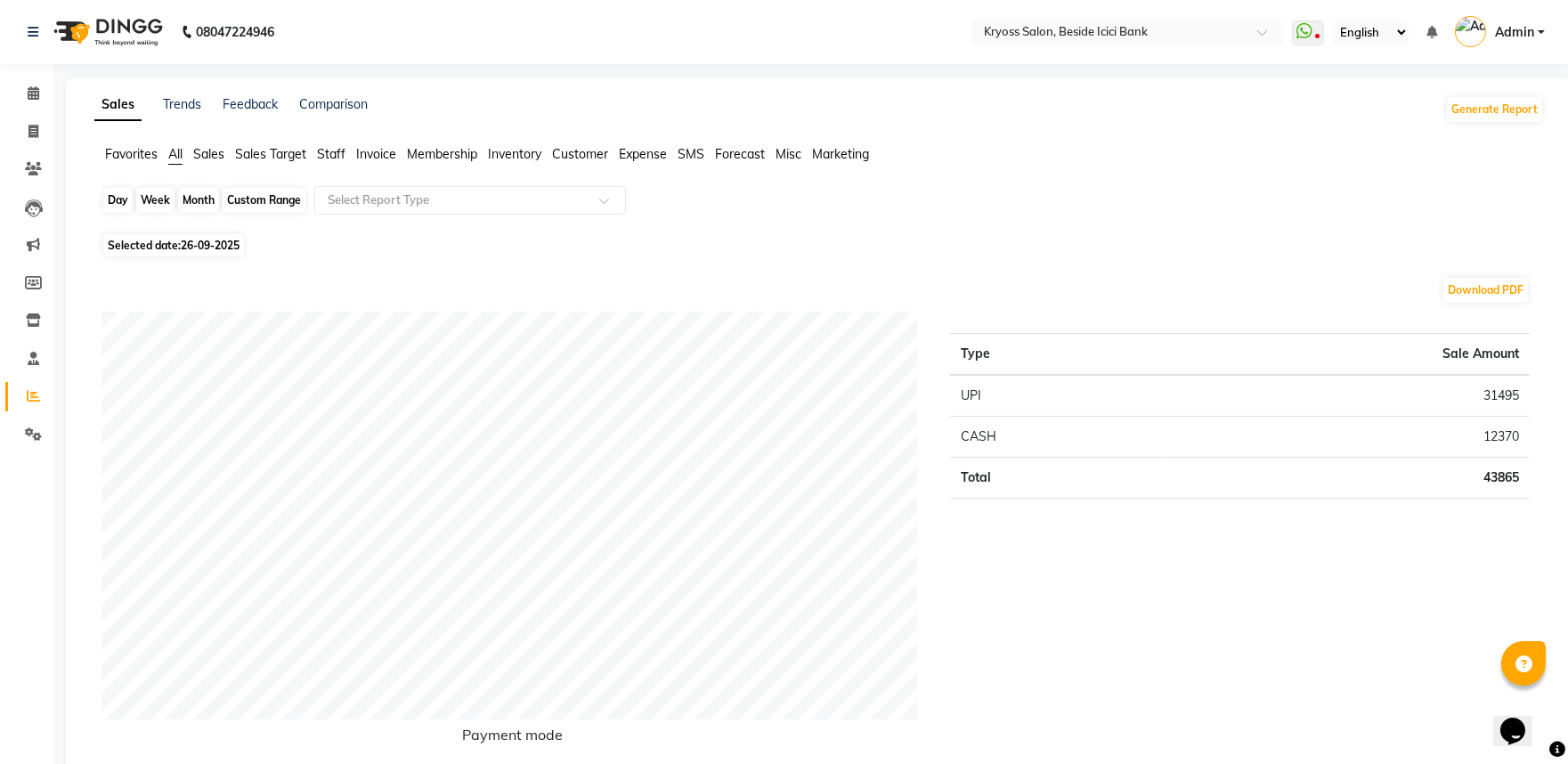
click at [131, 204] on div "Day" at bounding box center [117, 200] width 29 height 25
select select "9"
select select "2025"
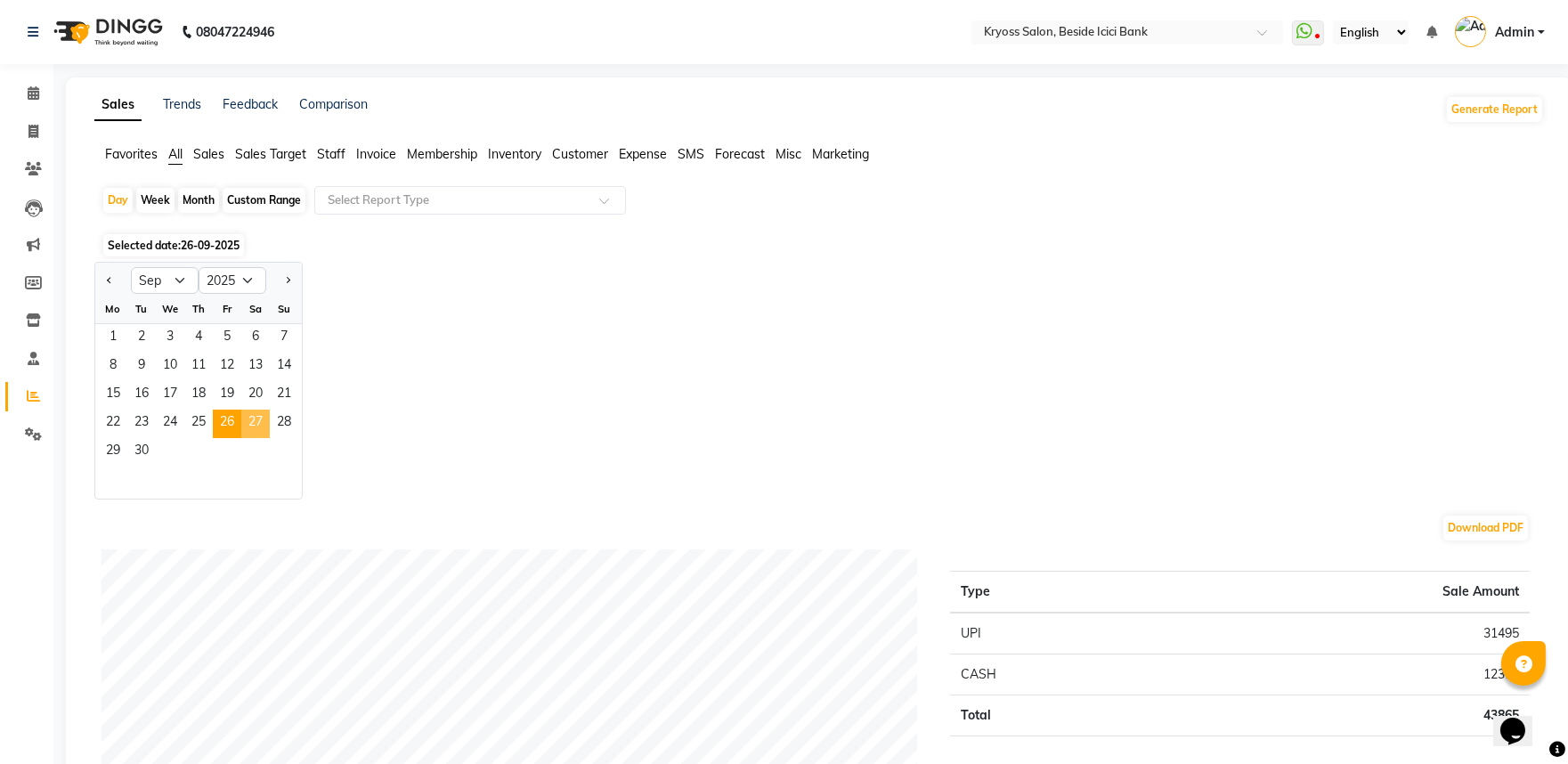
click at [270, 438] on span "27" at bounding box center [256, 424] width 28 height 28
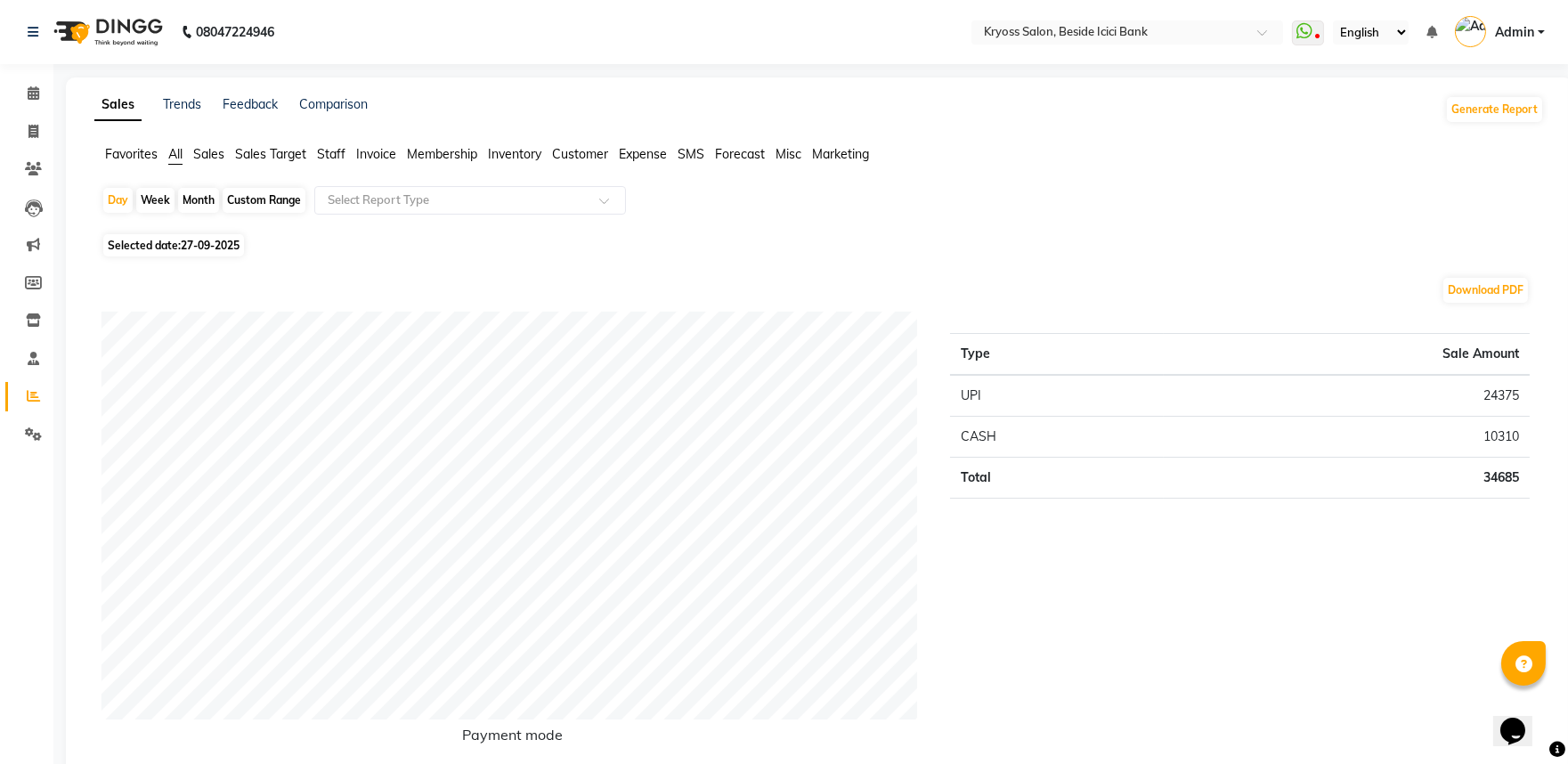
click at [122, 213] on div "Day" at bounding box center [117, 200] width 29 height 25
select select "9"
select select "2025"
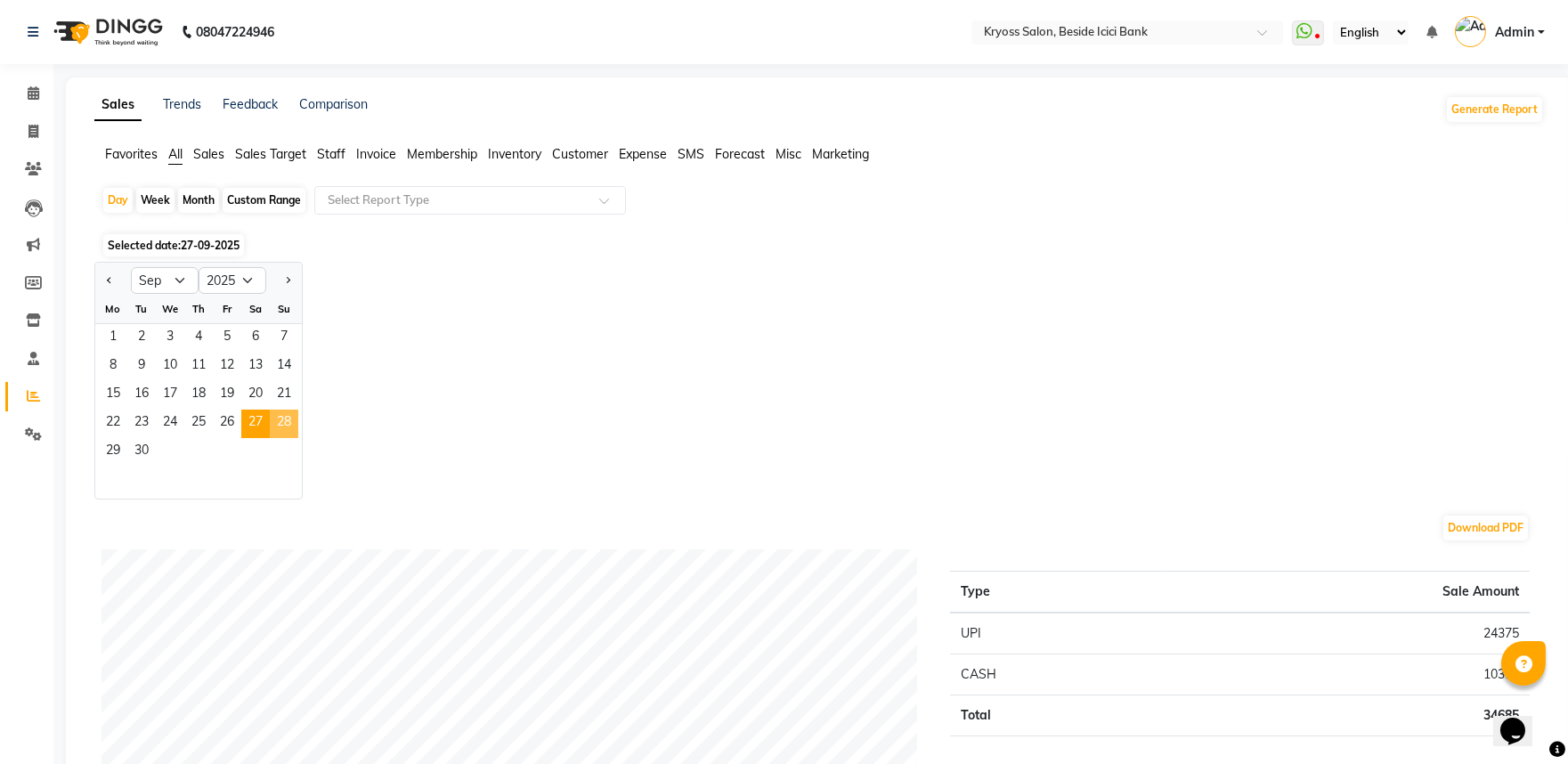
click at [298, 438] on span "28" at bounding box center [284, 424] width 28 height 28
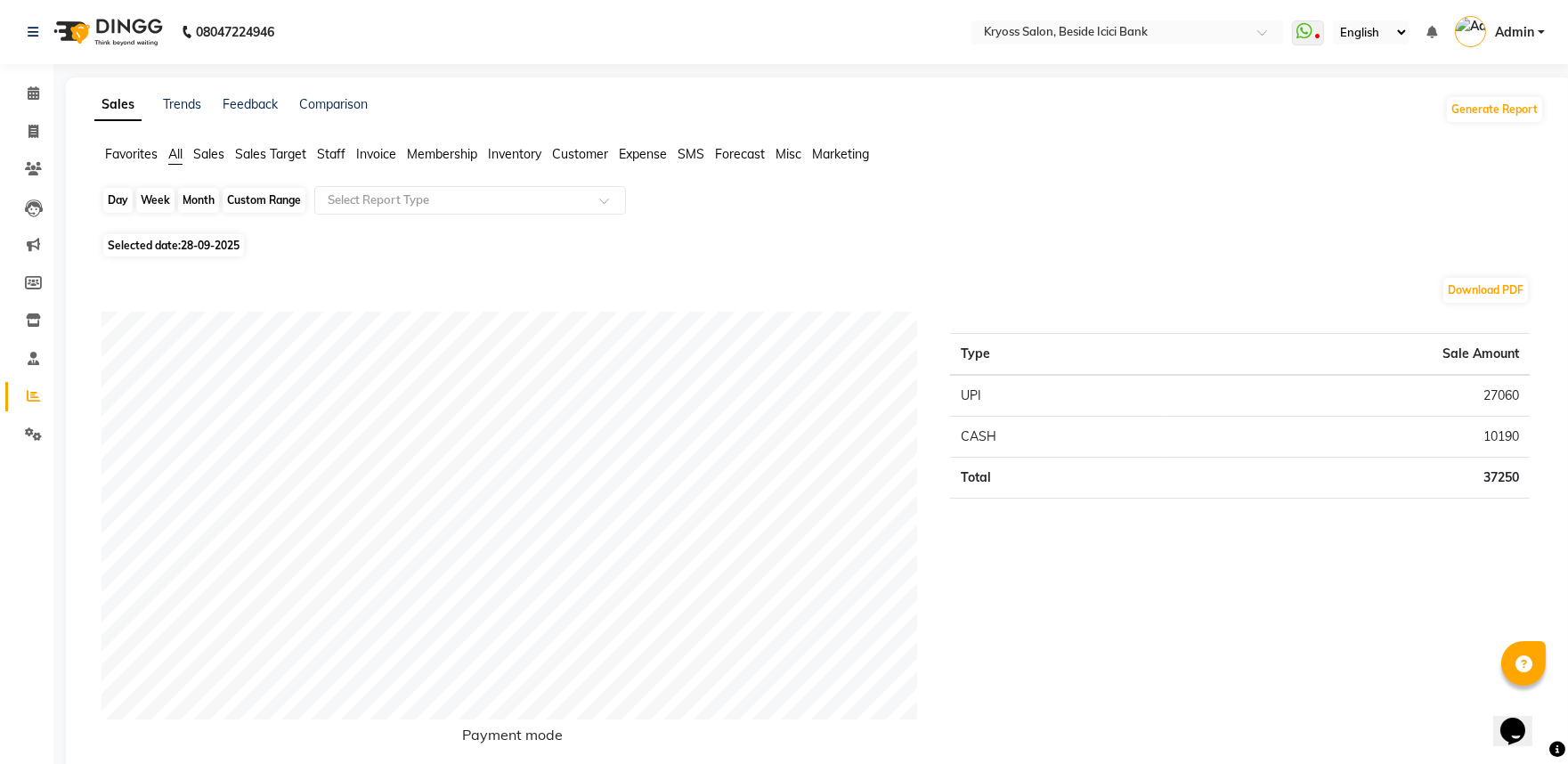
drag, startPoint x: 134, startPoint y: 214, endPoint x: 145, endPoint y: 252, distance: 39.6
click at [133, 213] on div "Day" at bounding box center [117, 200] width 29 height 25
select select "9"
select select "2025"
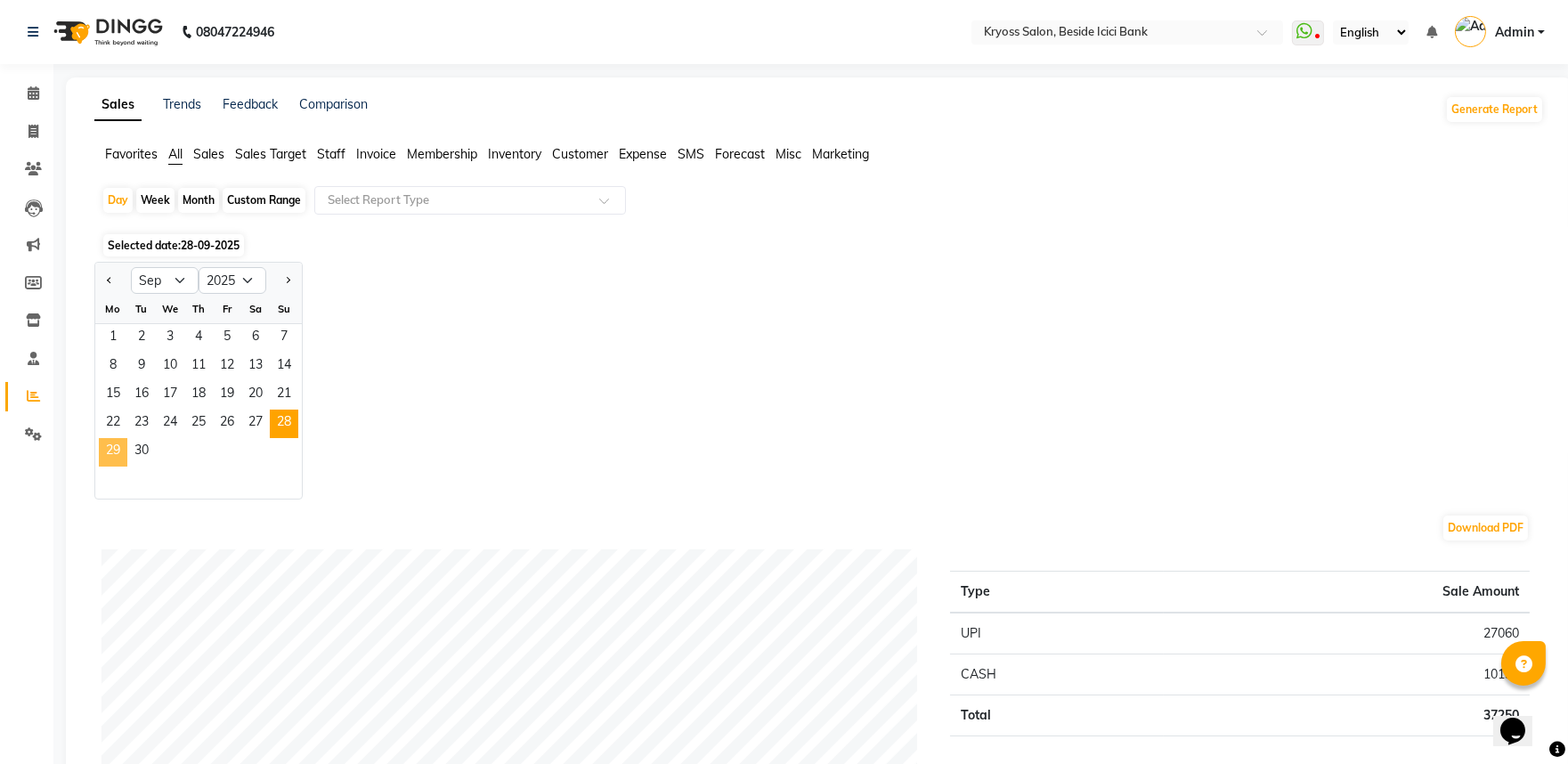
click at [117, 467] on span "29" at bounding box center [113, 453] width 28 height 28
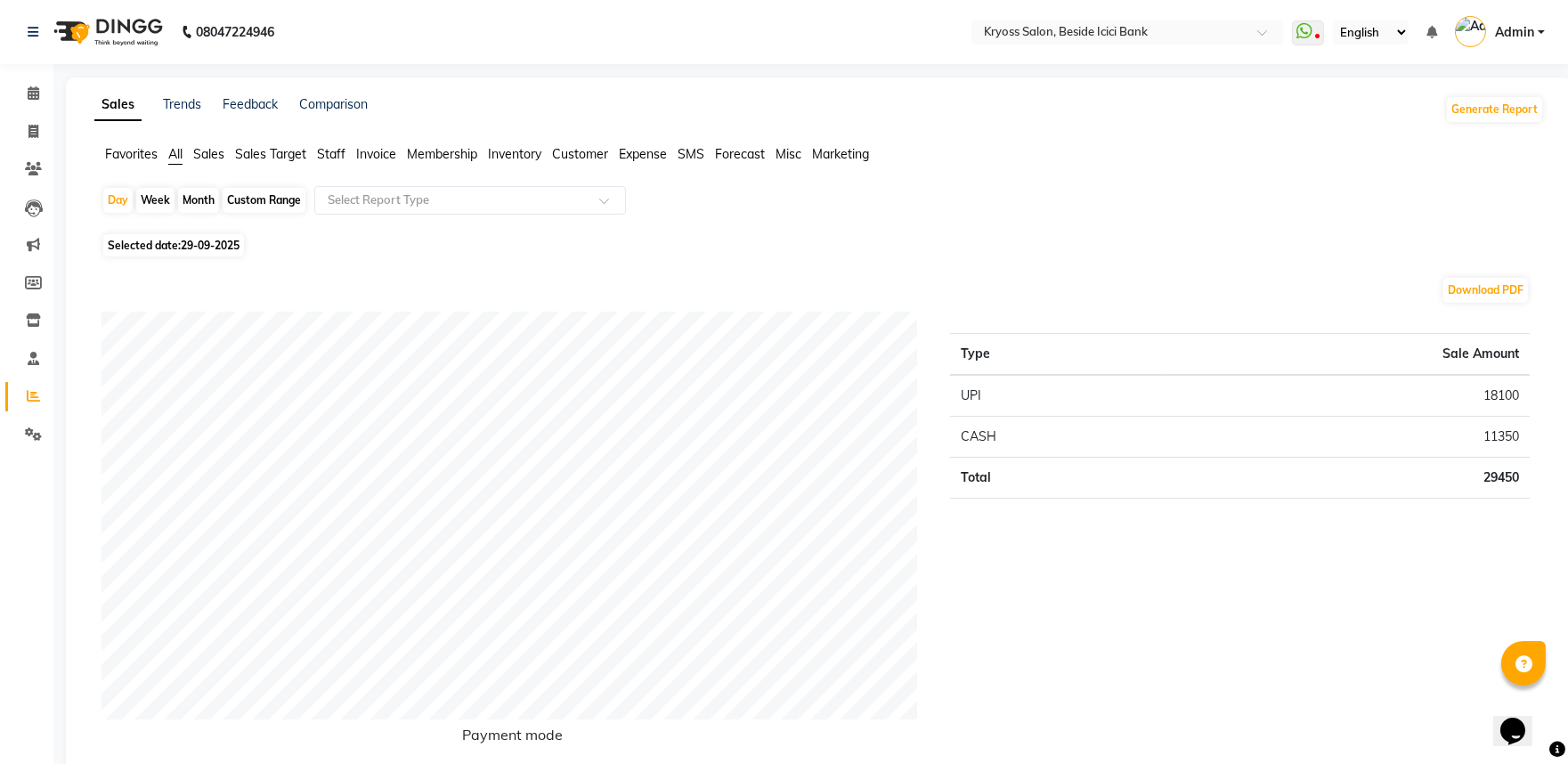
click at [879, 255] on div "Selected date: [DATE]" at bounding box center [822, 245] width 1442 height 19
click at [133, 213] on div "Day" at bounding box center [117, 200] width 29 height 25
select select "9"
select select "2025"
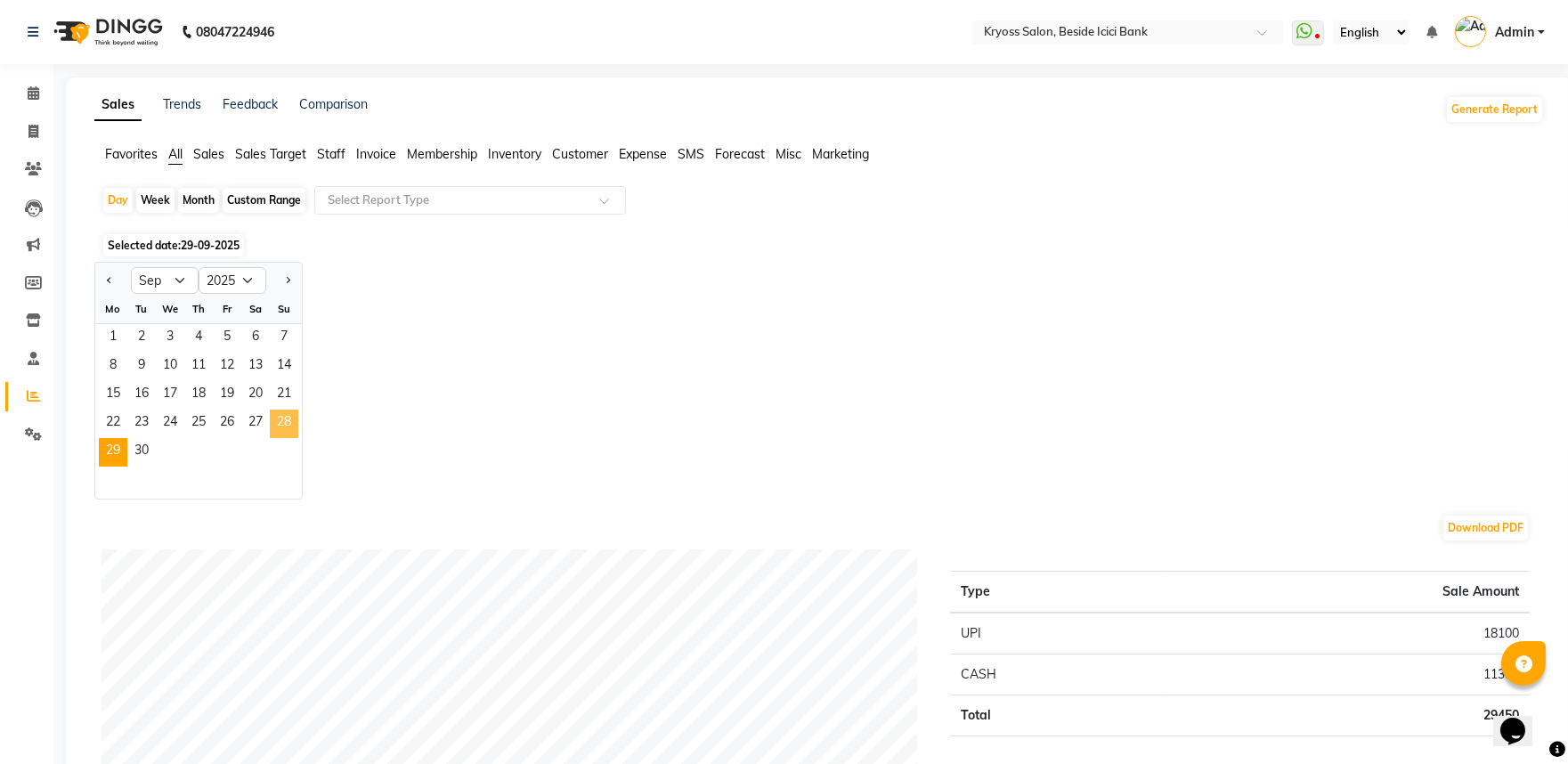
click at [298, 438] on span "28" at bounding box center [284, 424] width 28 height 28
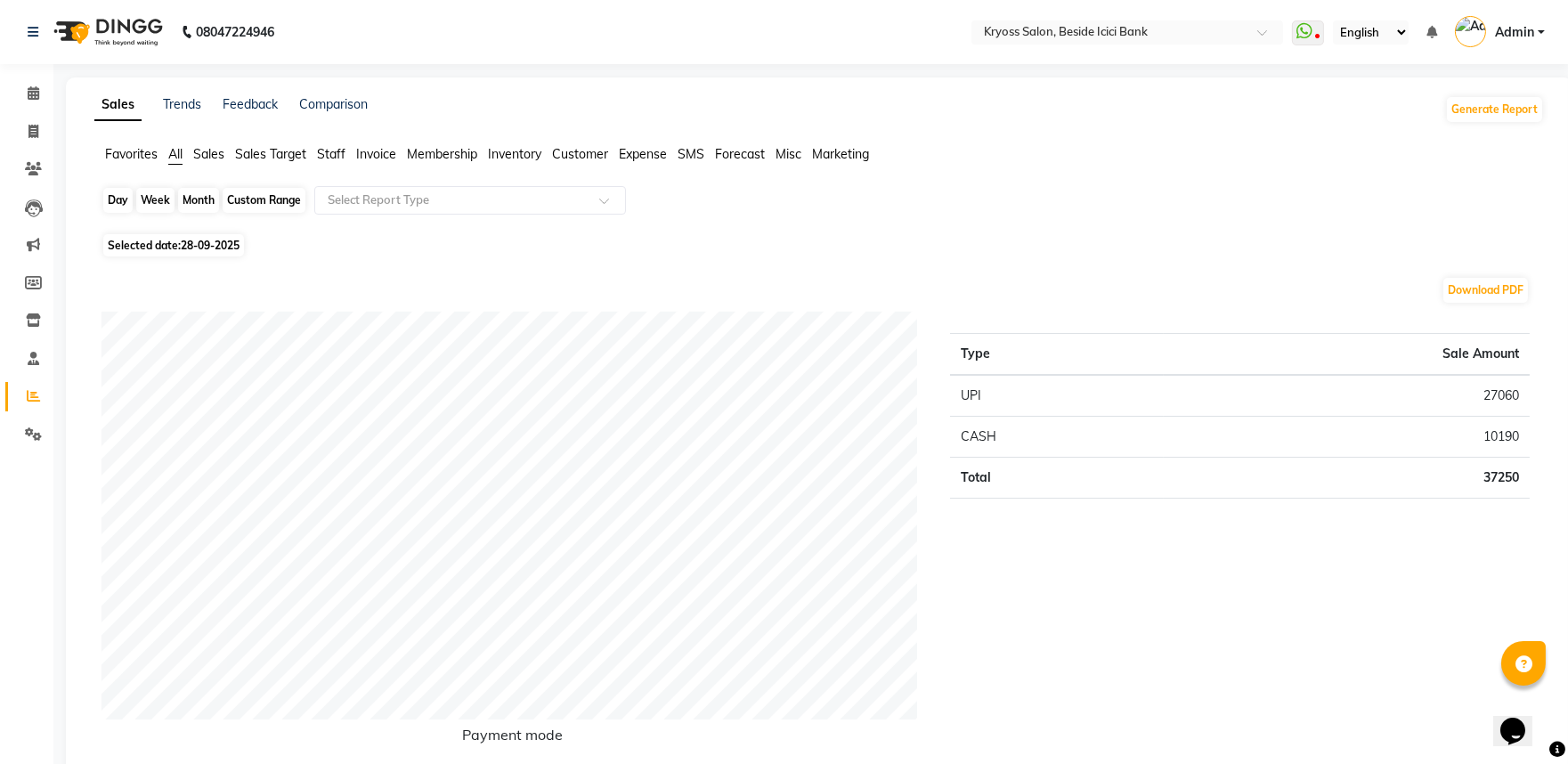
click at [117, 213] on div "Day" at bounding box center [117, 200] width 29 height 25
select select "9"
select select "2025"
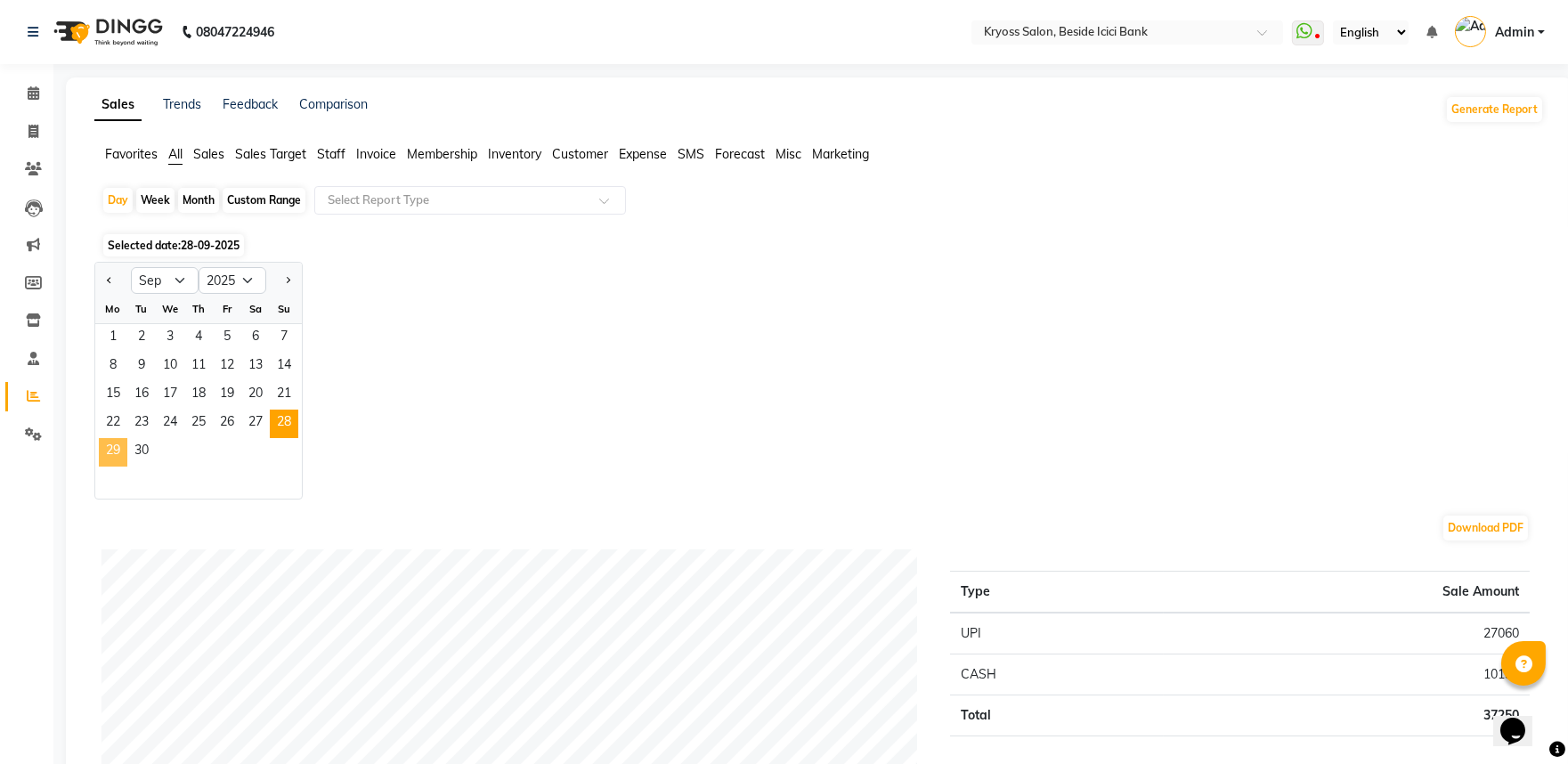
click at [127, 467] on span "29" at bounding box center [113, 453] width 28 height 28
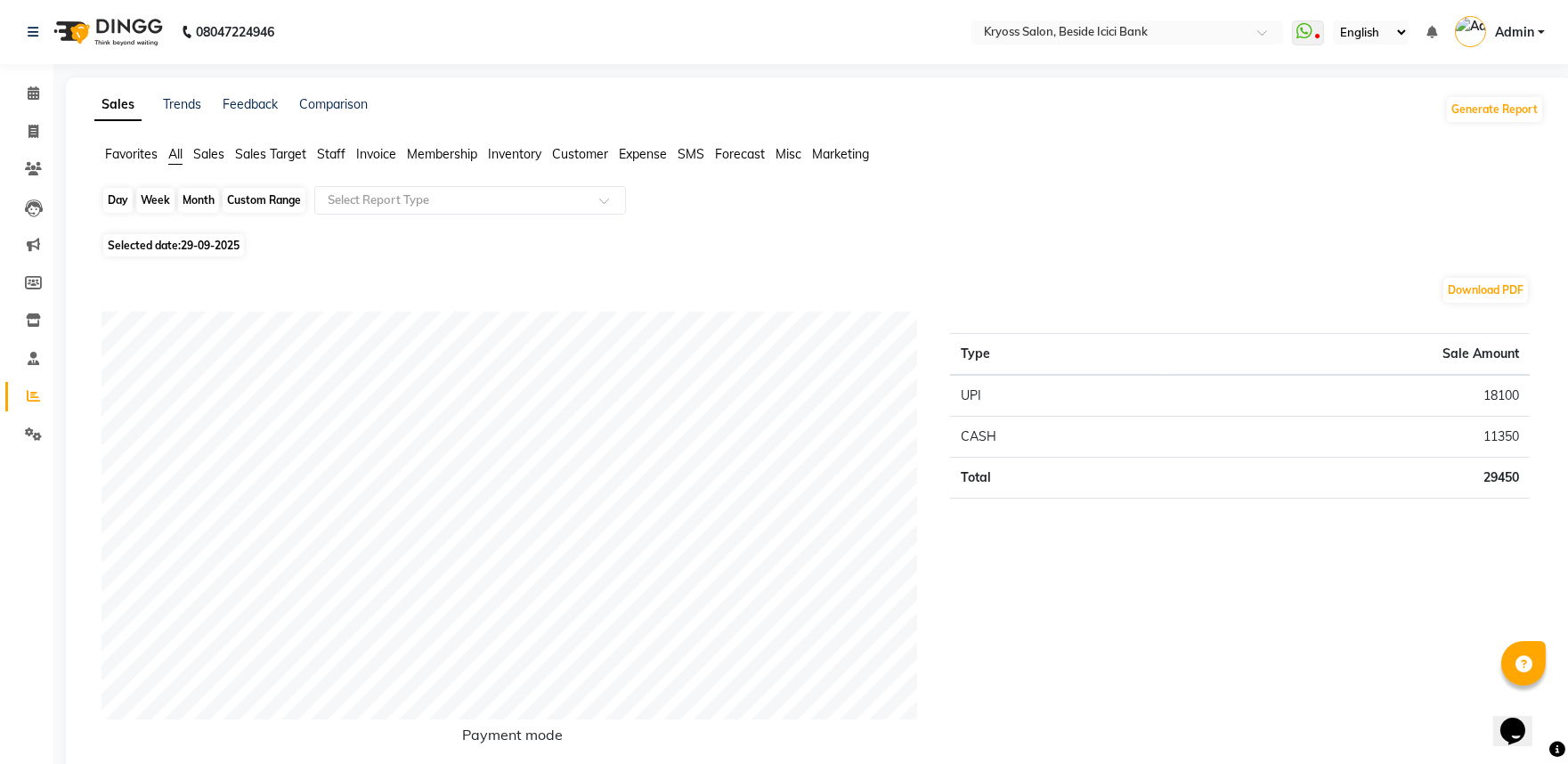
click at [117, 213] on div "Day" at bounding box center [117, 200] width 29 height 25
select select "9"
select select "2025"
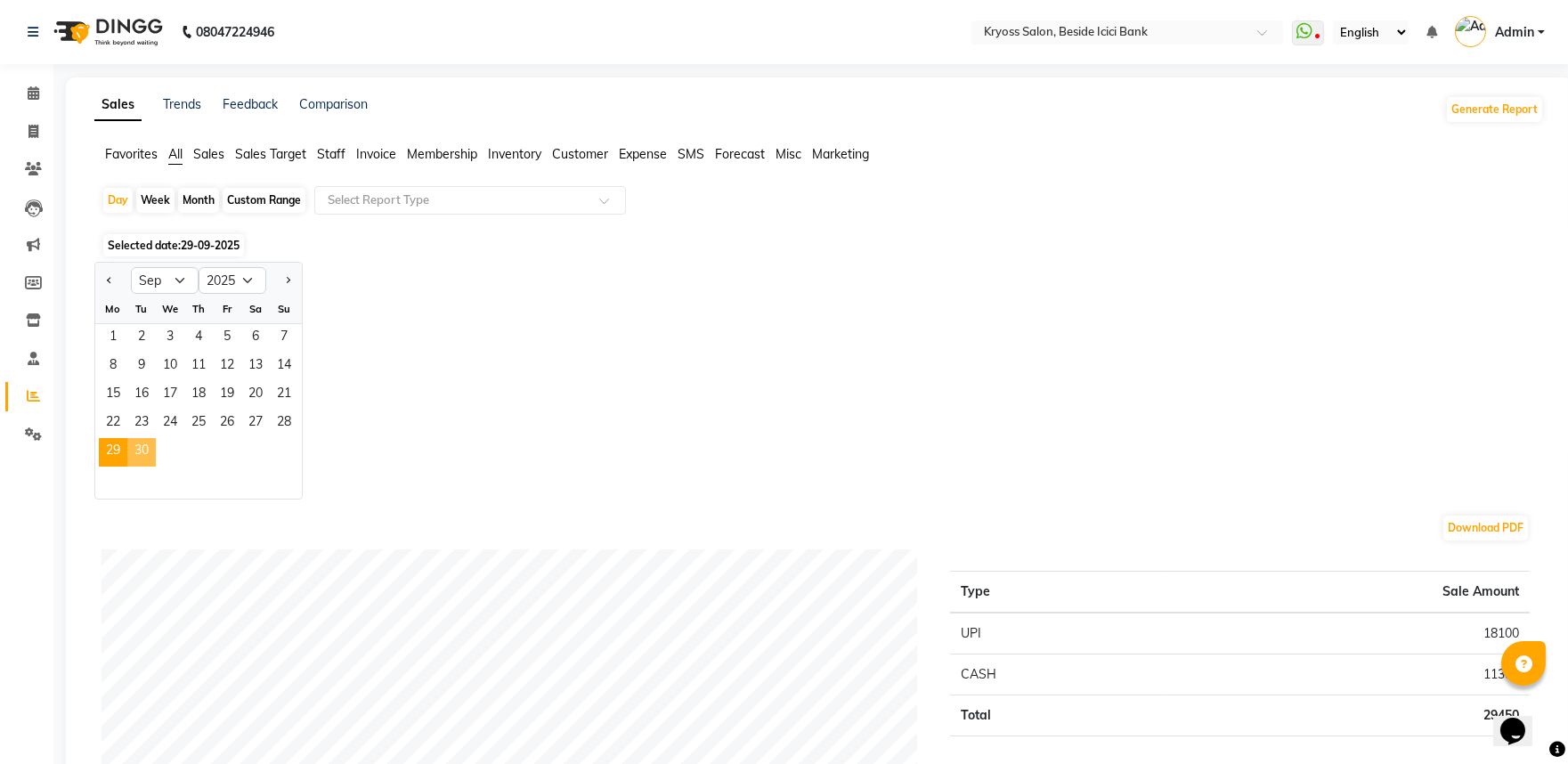
click at [152, 467] on span "30" at bounding box center [141, 453] width 28 height 28
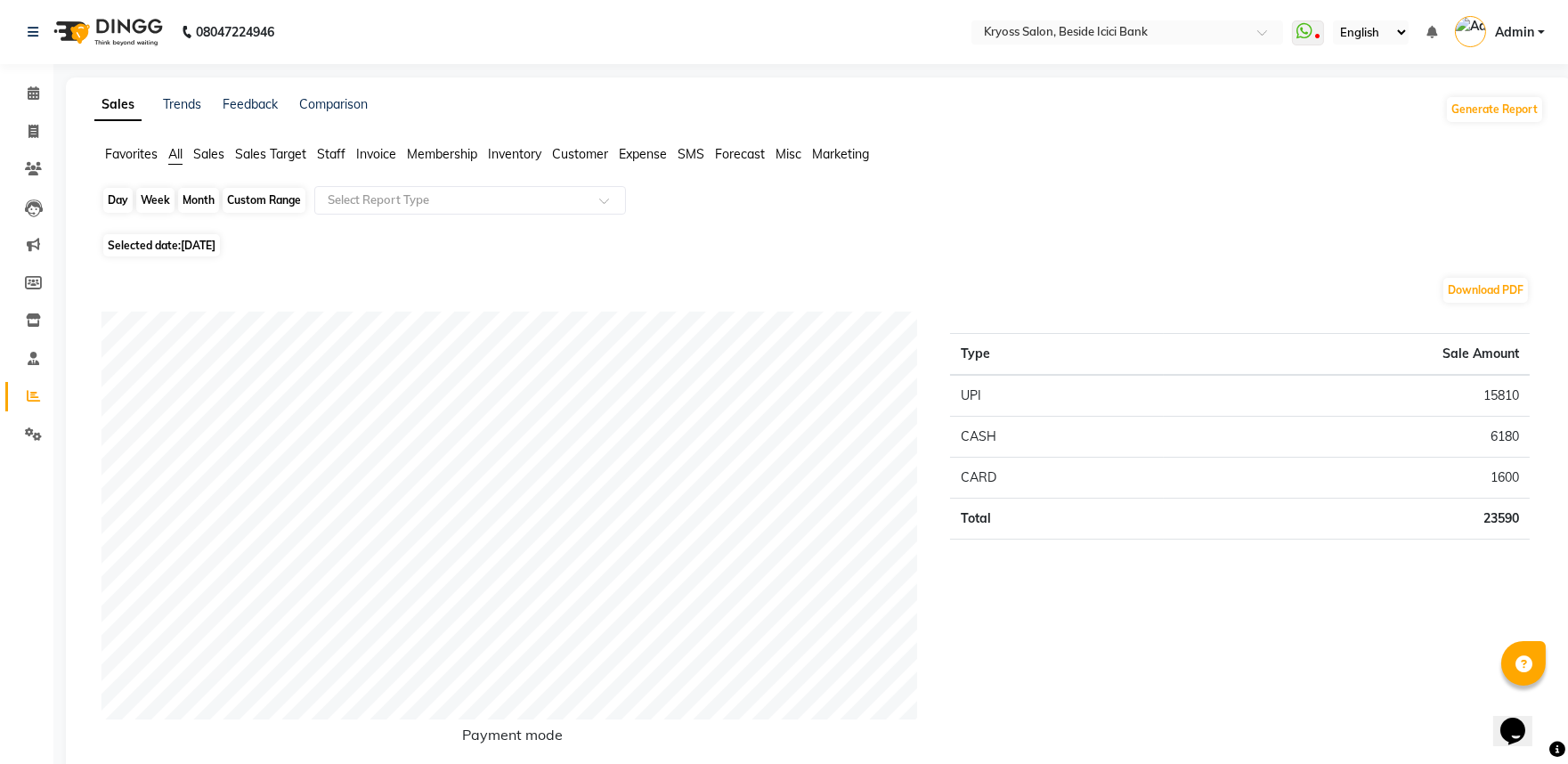
click at [133, 207] on div "Day" at bounding box center [117, 200] width 29 height 25
select select "9"
select select "2025"
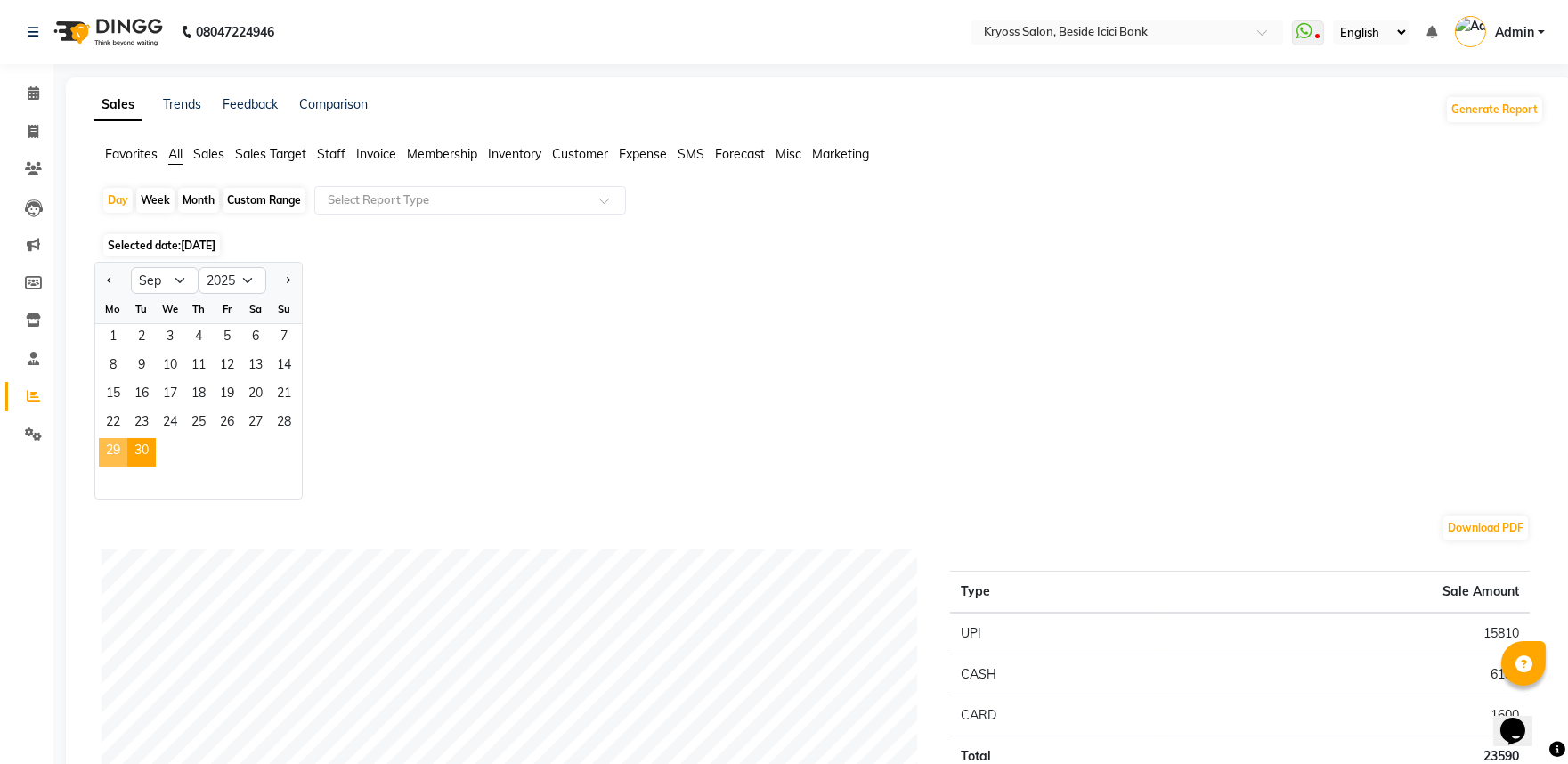
click at [126, 467] on span "29" at bounding box center [113, 453] width 28 height 28
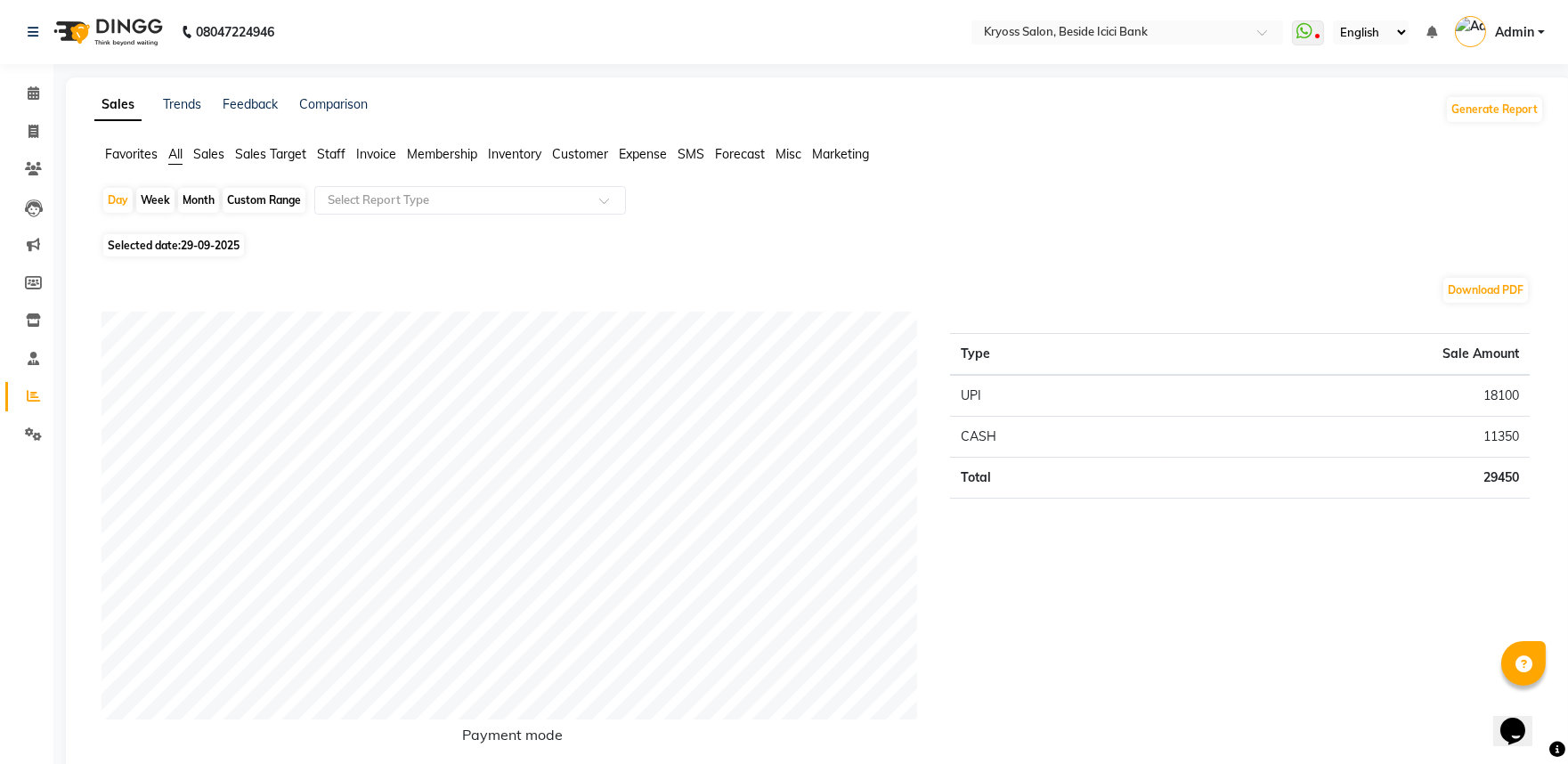
click at [768, 255] on div "Selected date: [DATE]" at bounding box center [822, 245] width 1442 height 19
click at [122, 210] on div "Day" at bounding box center [117, 200] width 29 height 25
select select "9"
select select "2025"
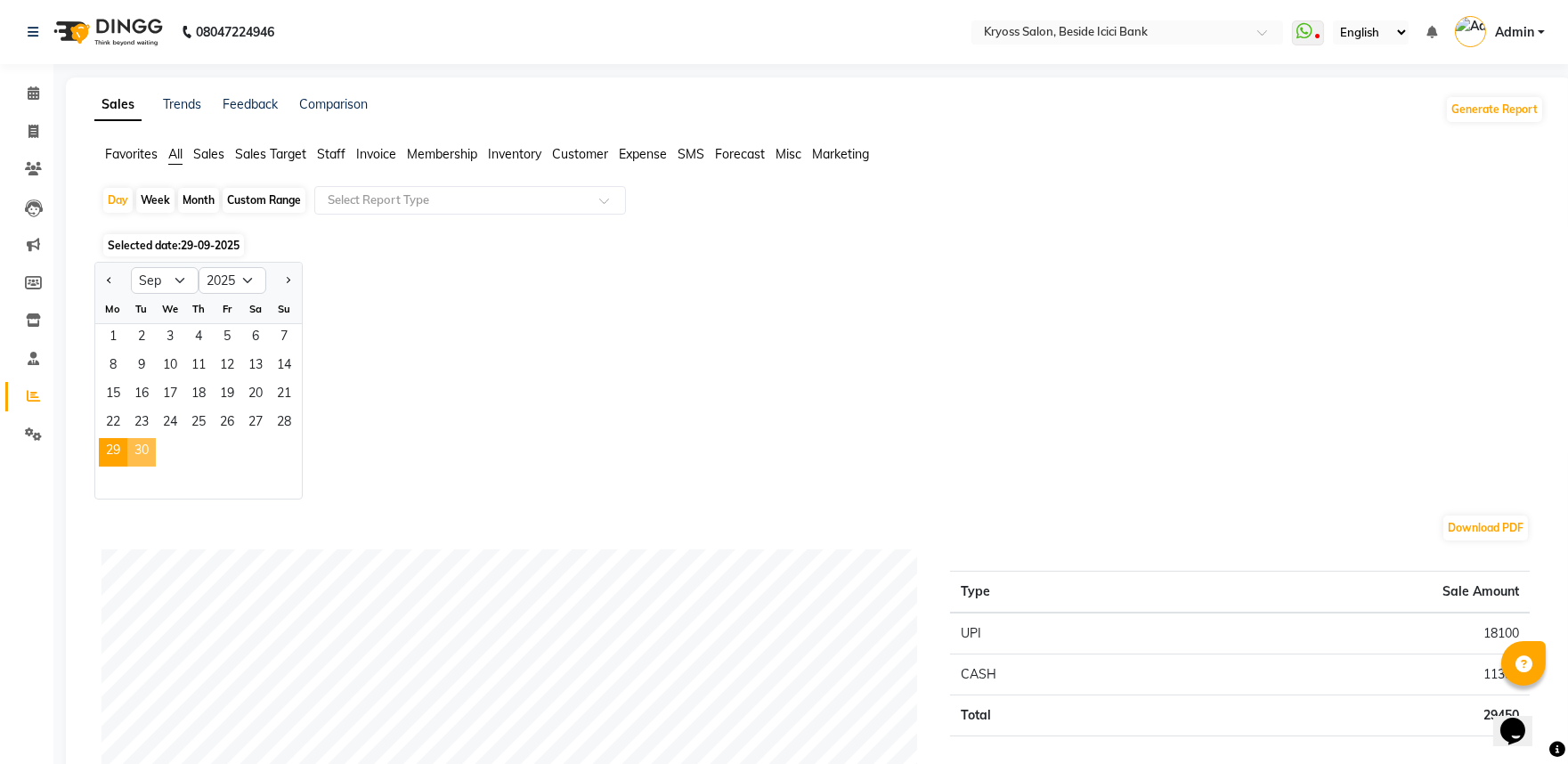
click at [156, 467] on span "30" at bounding box center [141, 453] width 28 height 28
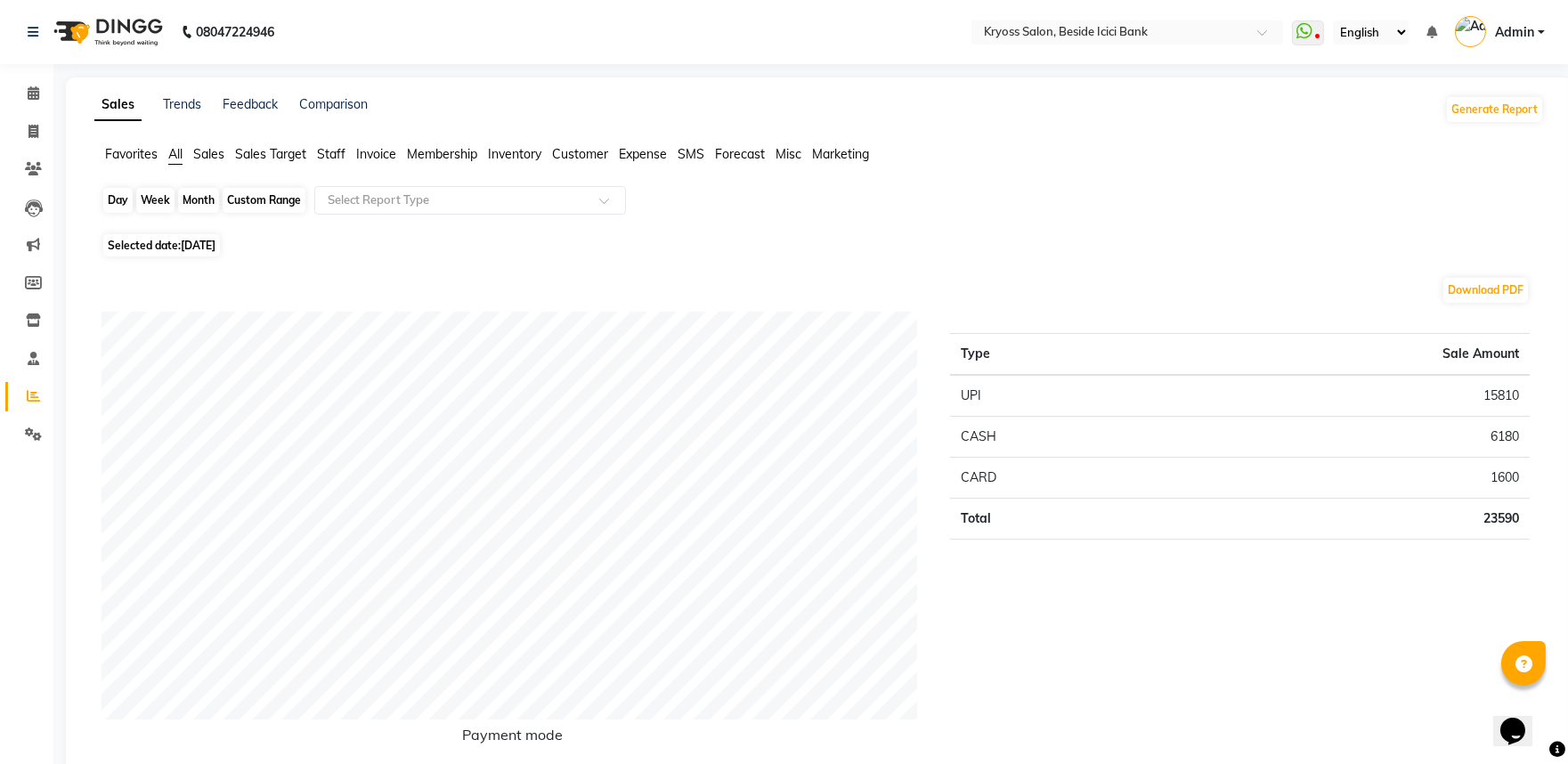
click at [127, 213] on div "Day" at bounding box center [117, 200] width 29 height 25
select select "9"
select select "2025"
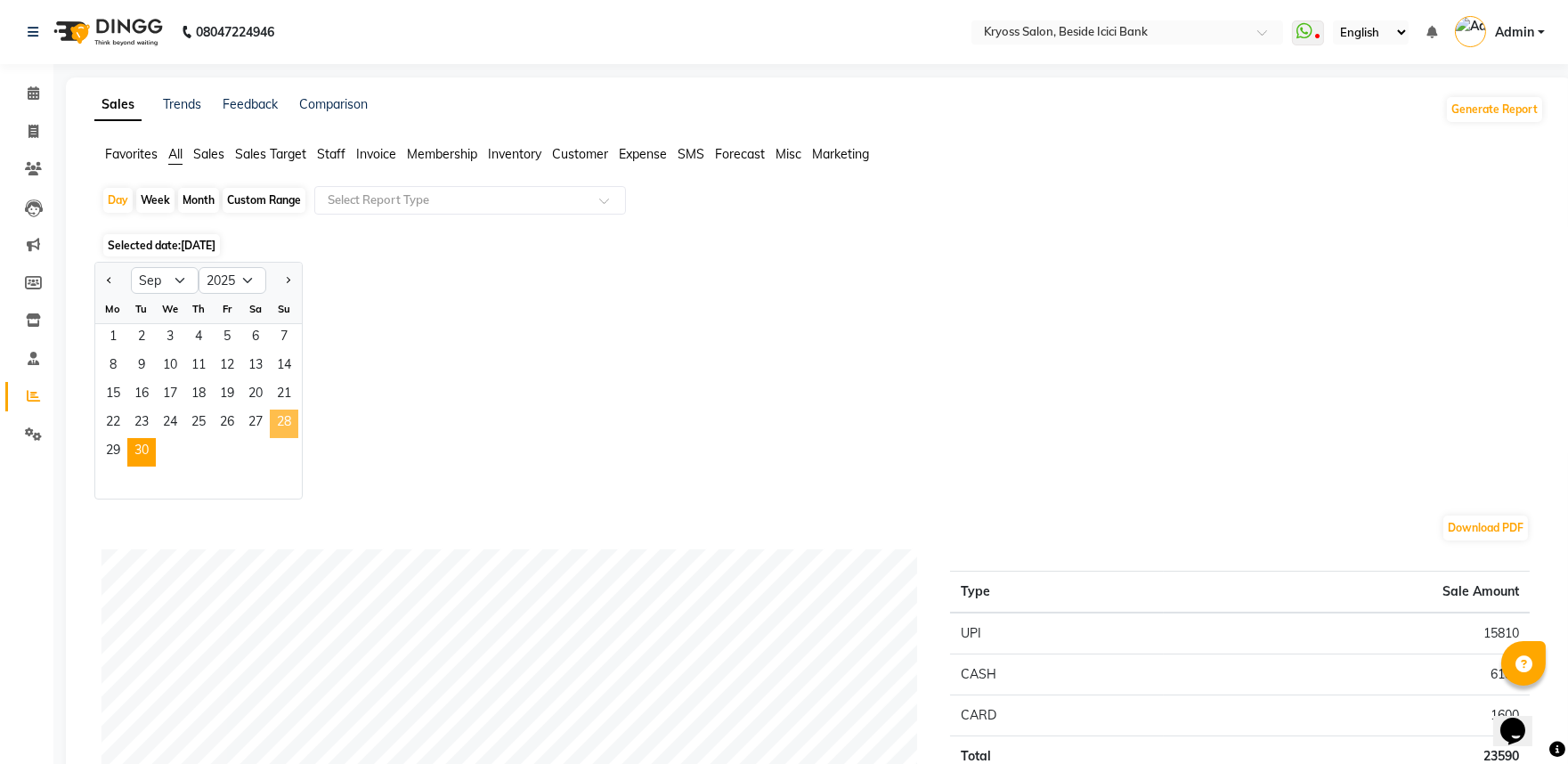
click at [298, 438] on span "28" at bounding box center [284, 424] width 28 height 28
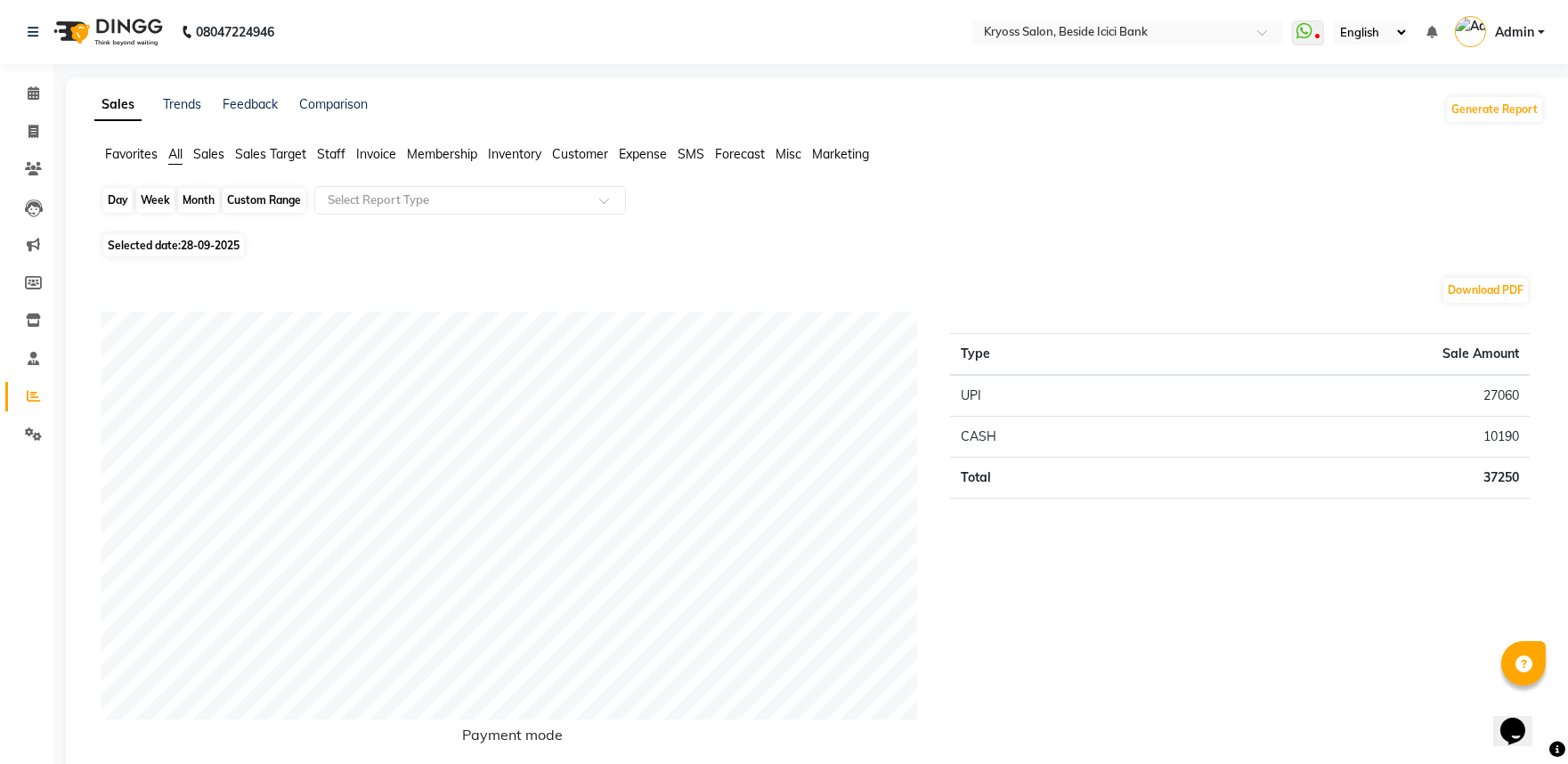
click at [127, 213] on div "Day" at bounding box center [117, 200] width 29 height 25
select select "9"
select select "2025"
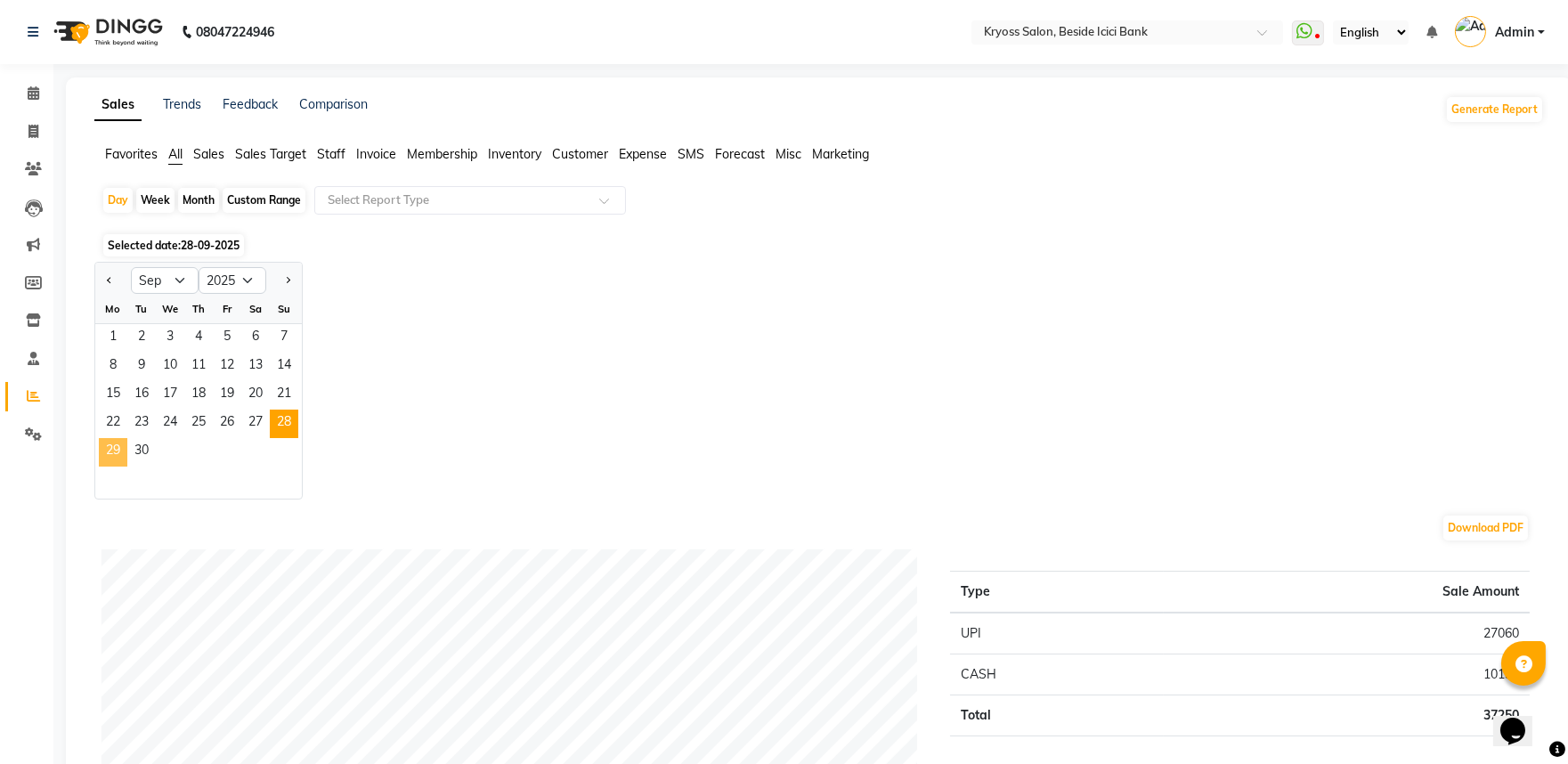
click at [126, 467] on span "29" at bounding box center [113, 453] width 28 height 28
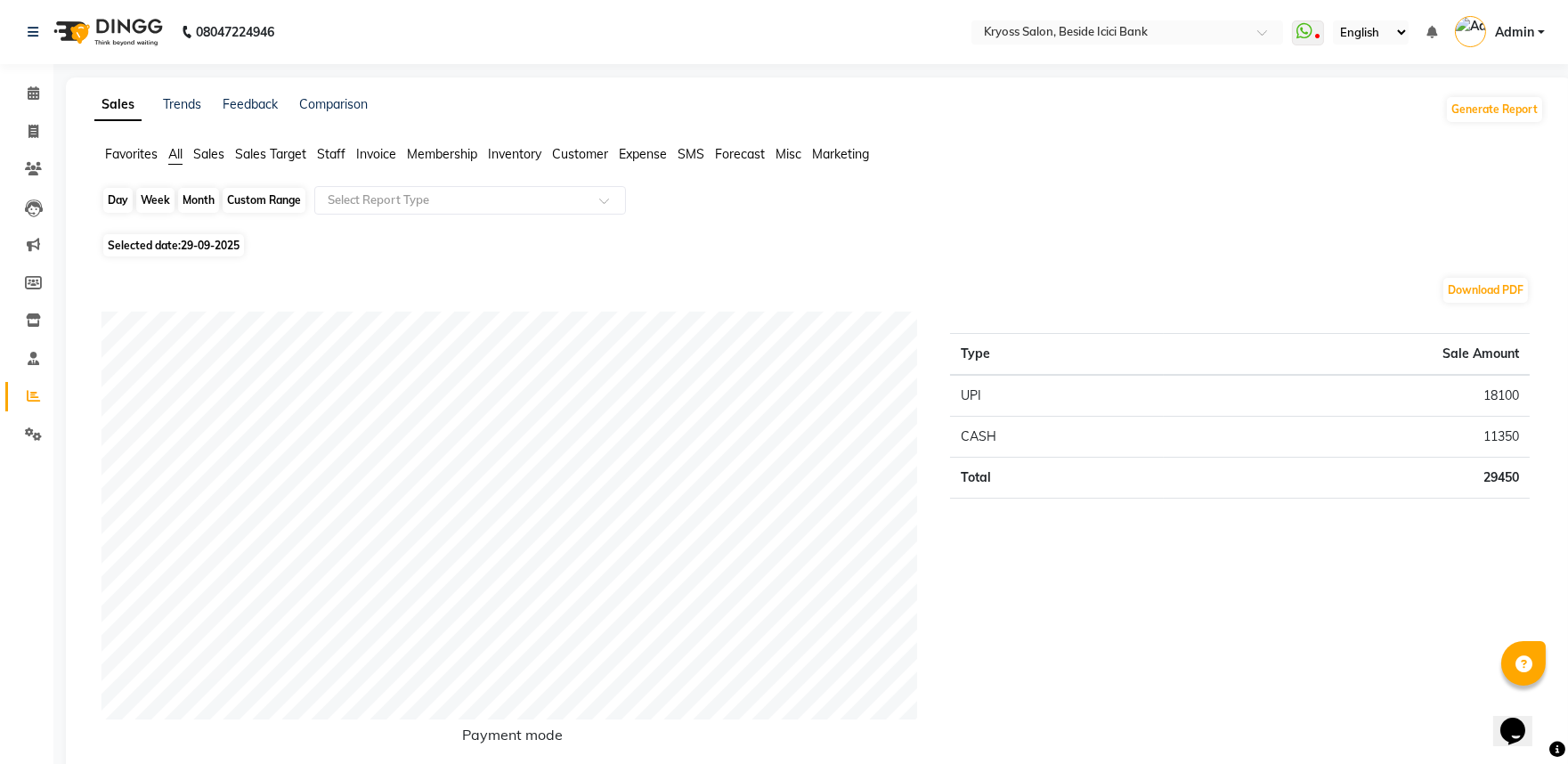
click at [120, 204] on div "Day" at bounding box center [117, 200] width 29 height 25
select select "9"
select select "2025"
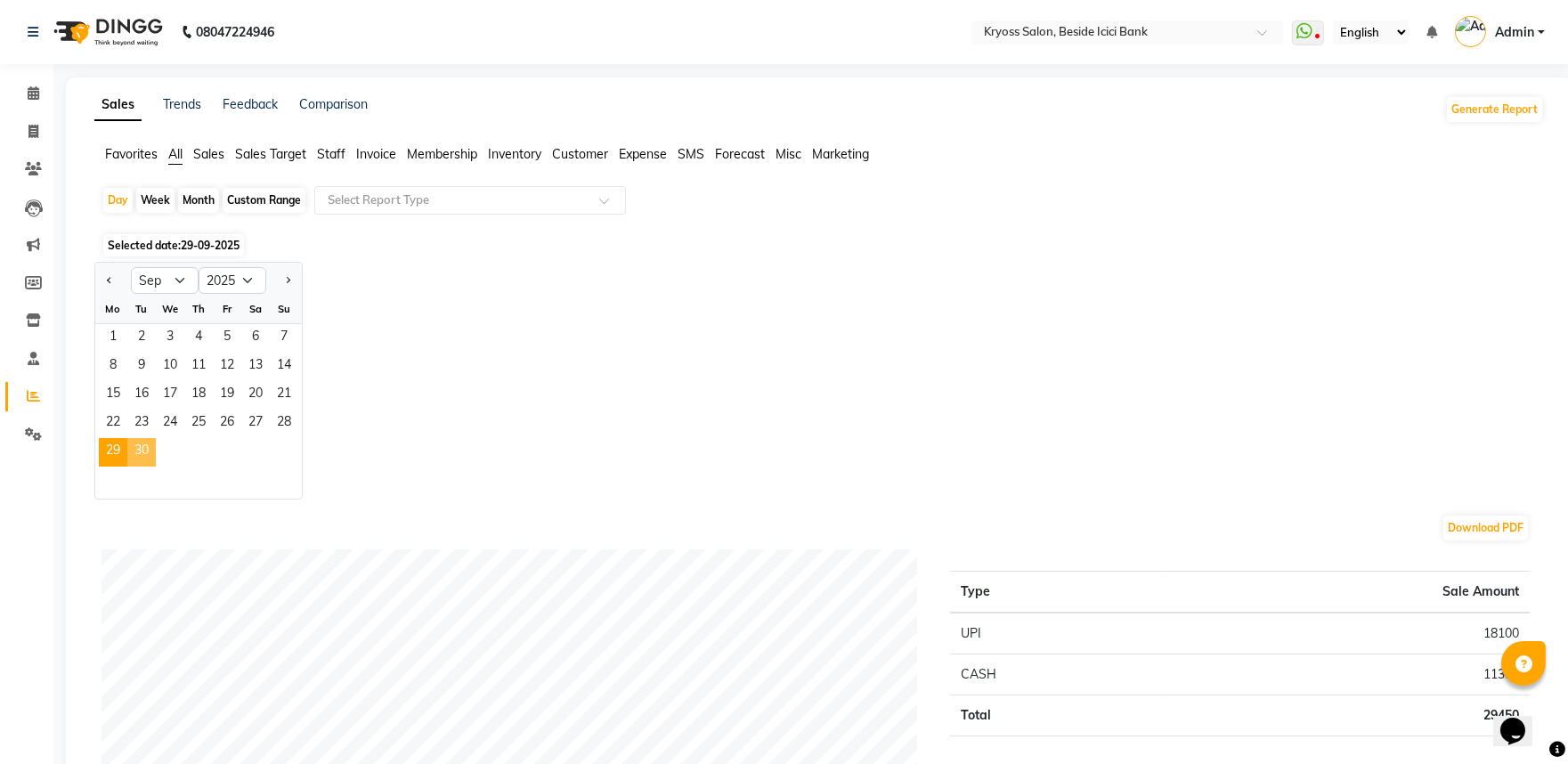
click at [156, 467] on span "30" at bounding box center [141, 453] width 28 height 28
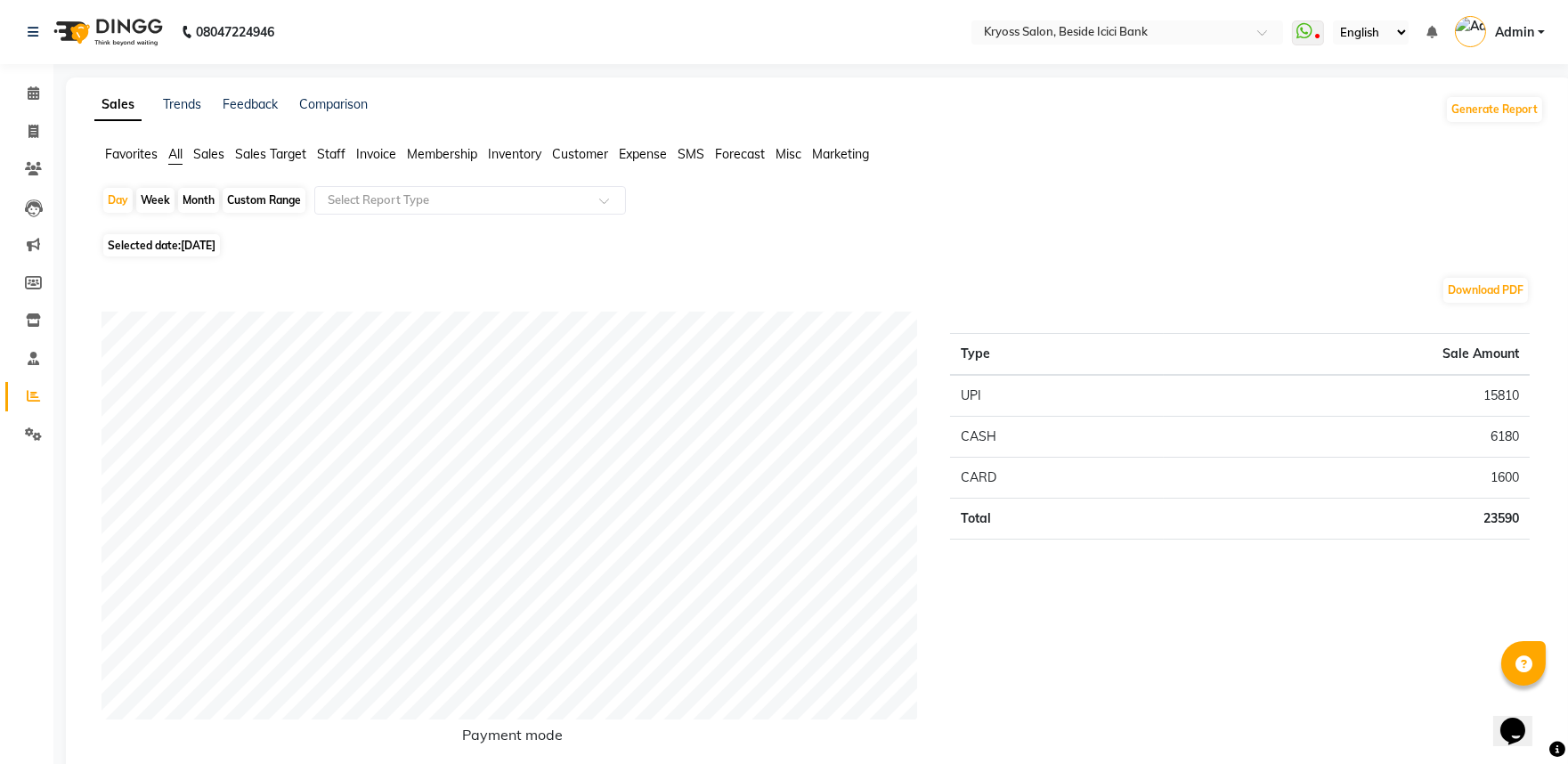
click at [209, 212] on div "Month" at bounding box center [198, 200] width 41 height 25
select select "9"
select select "2025"
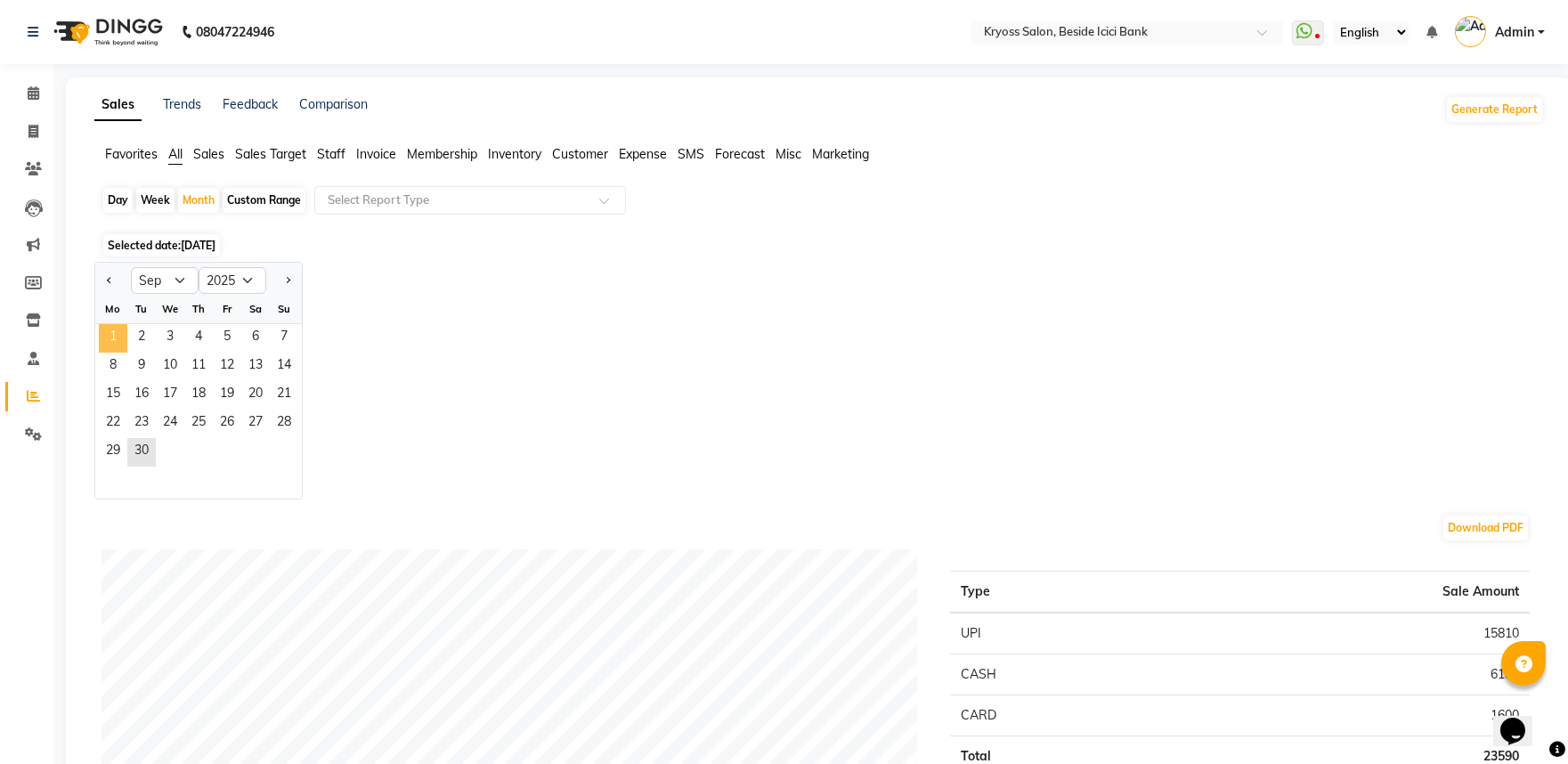
click at [125, 352] on span "1" at bounding box center [113, 338] width 28 height 28
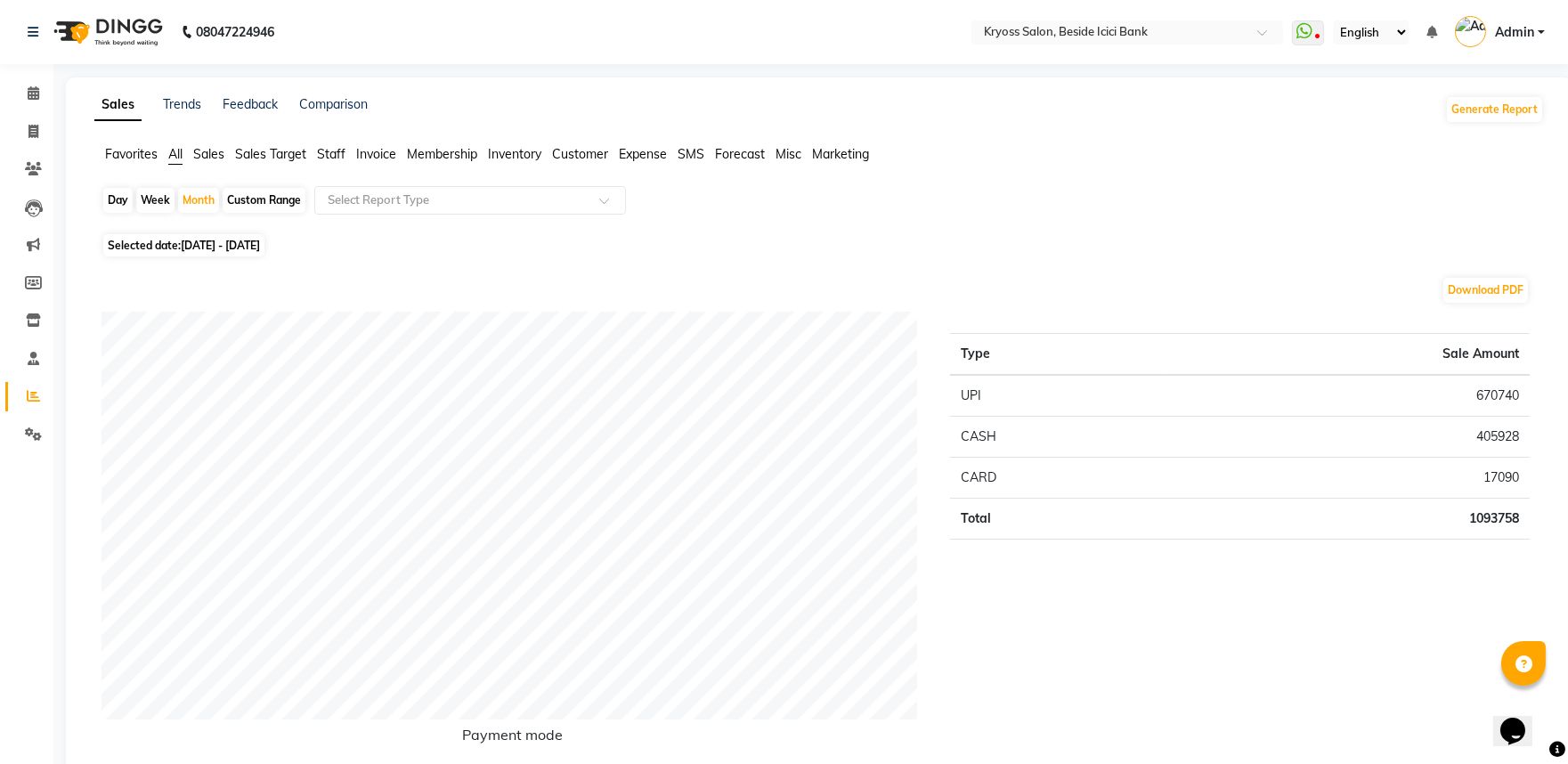
click at [126, 209] on div "Day" at bounding box center [117, 200] width 29 height 25
select select "9"
select select "2025"
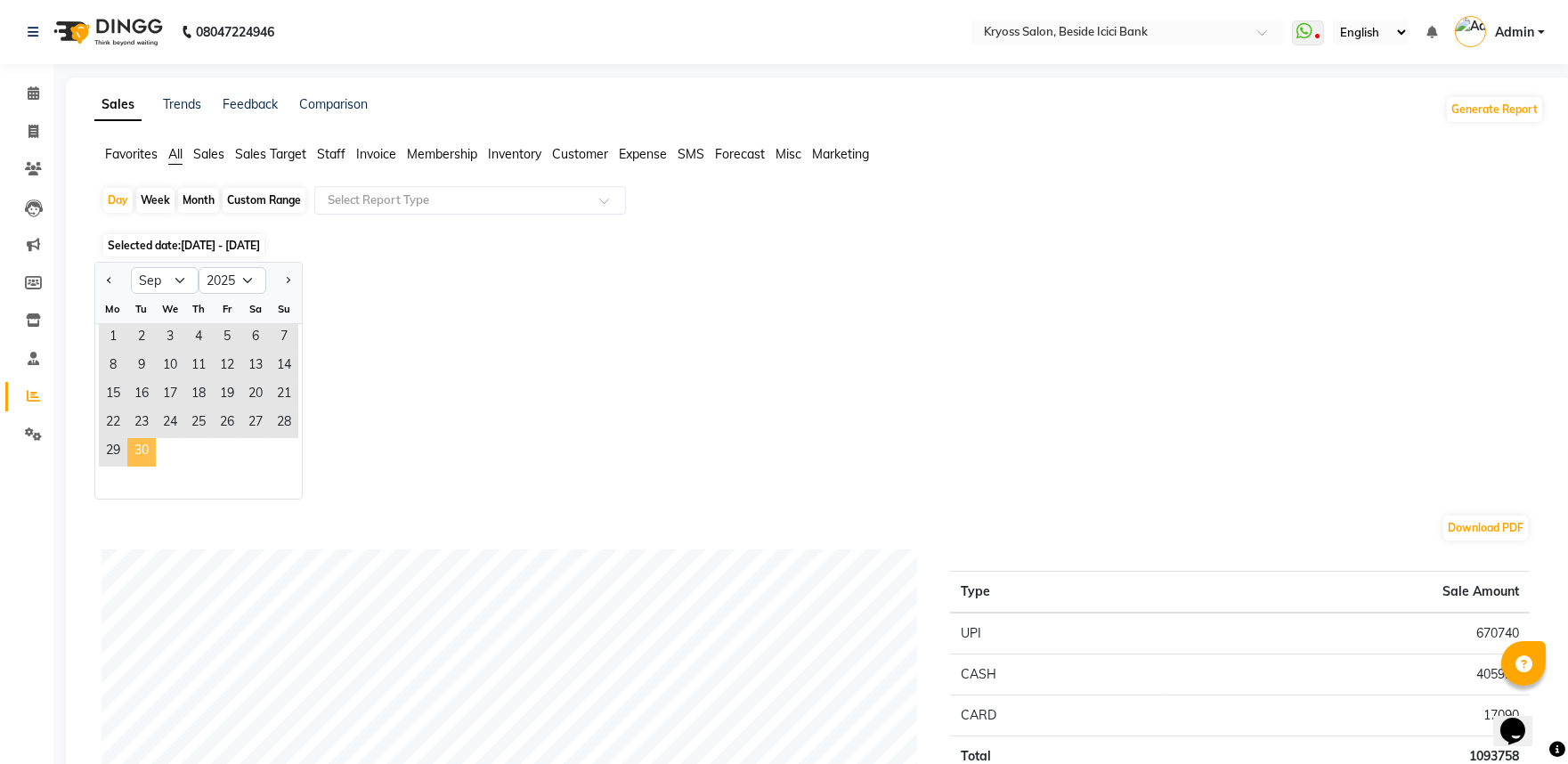
click at [143, 467] on span "30" at bounding box center [141, 453] width 28 height 28
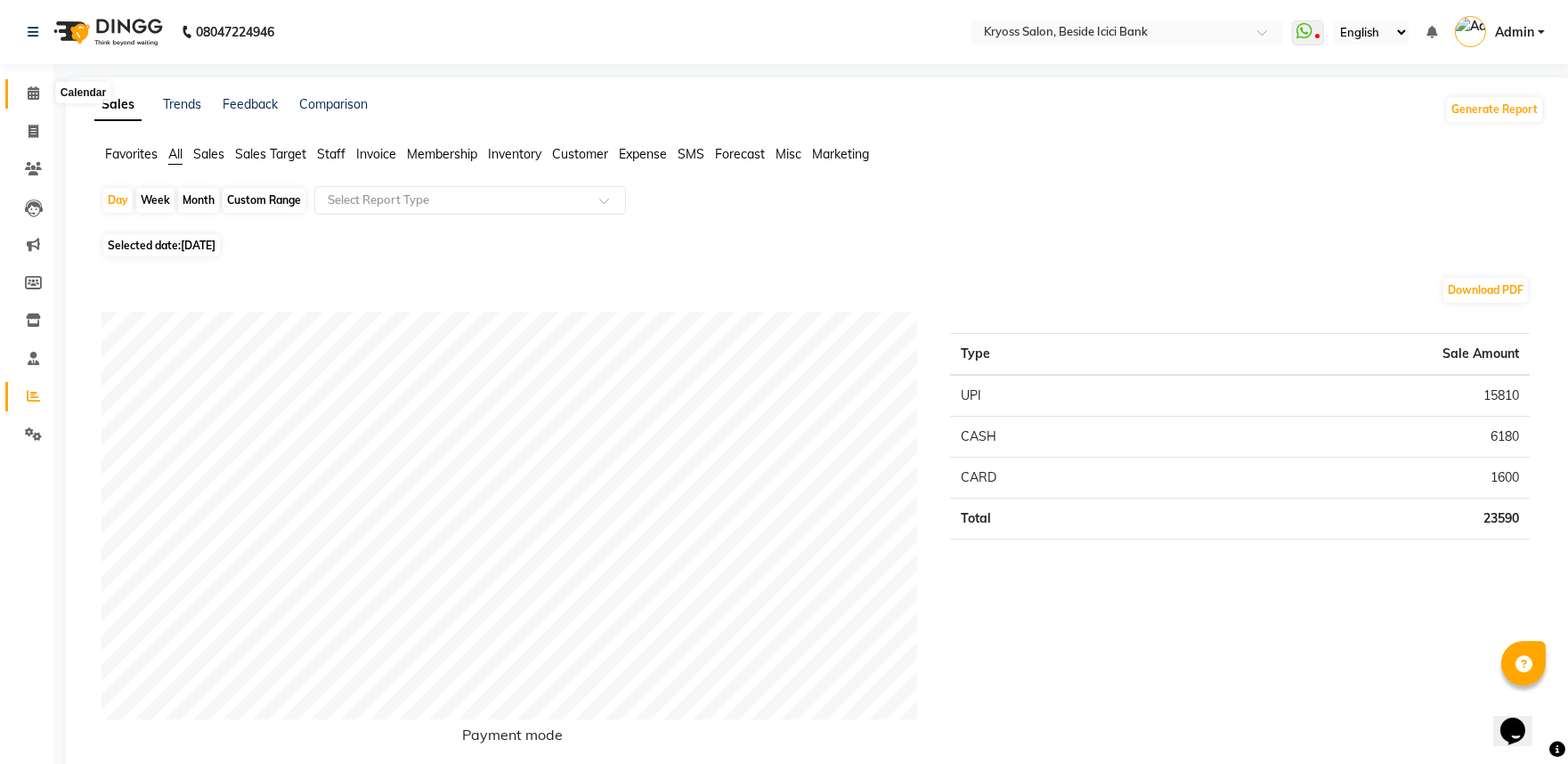
click at [33, 95] on icon at bounding box center [33, 93] width 11 height 13
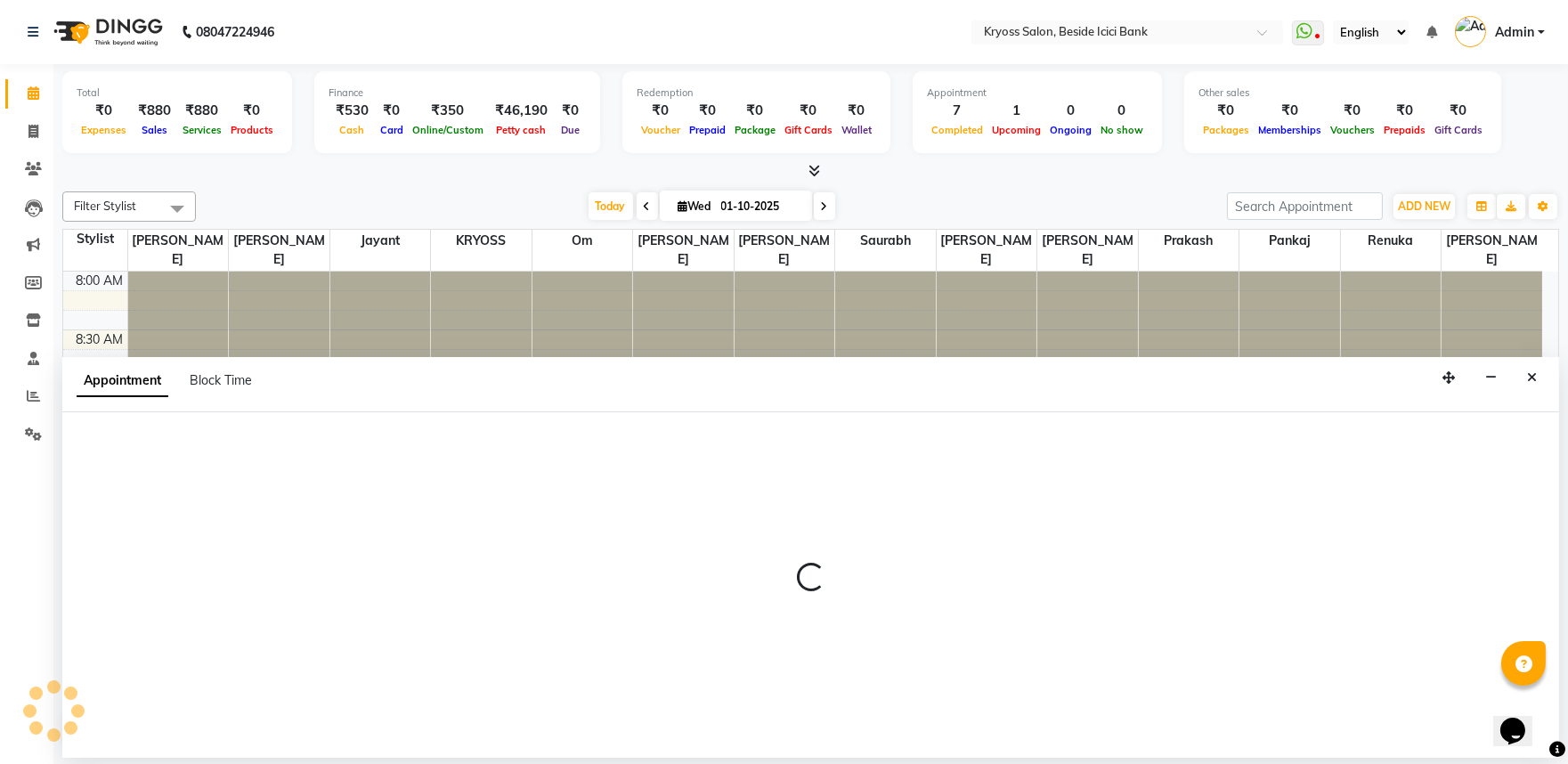
scroll to position [4, 0]
select select "61774"
select select "540"
select select "tentative"
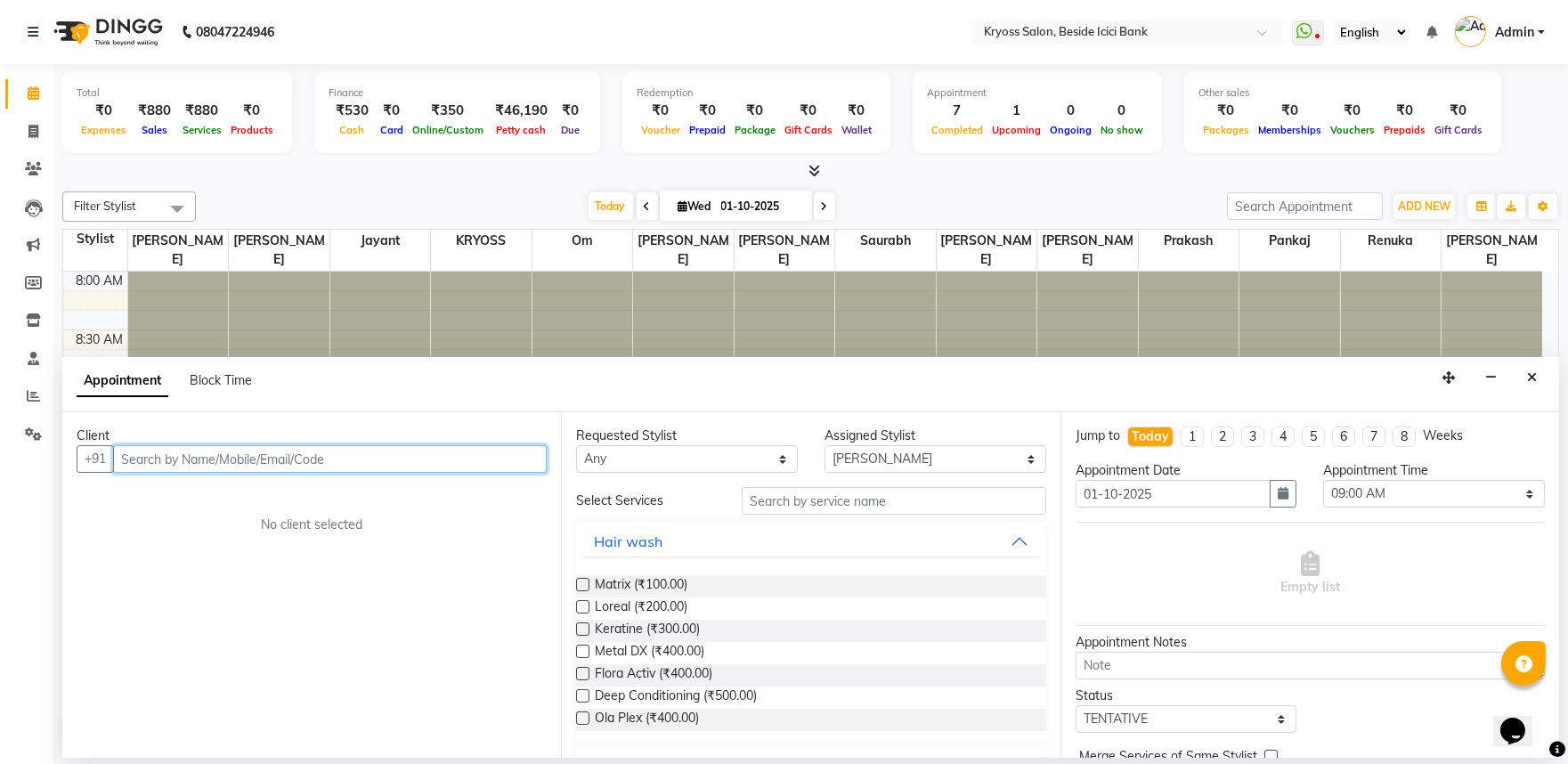
click at [335, 471] on input "text" at bounding box center [330, 458] width 434 height 27
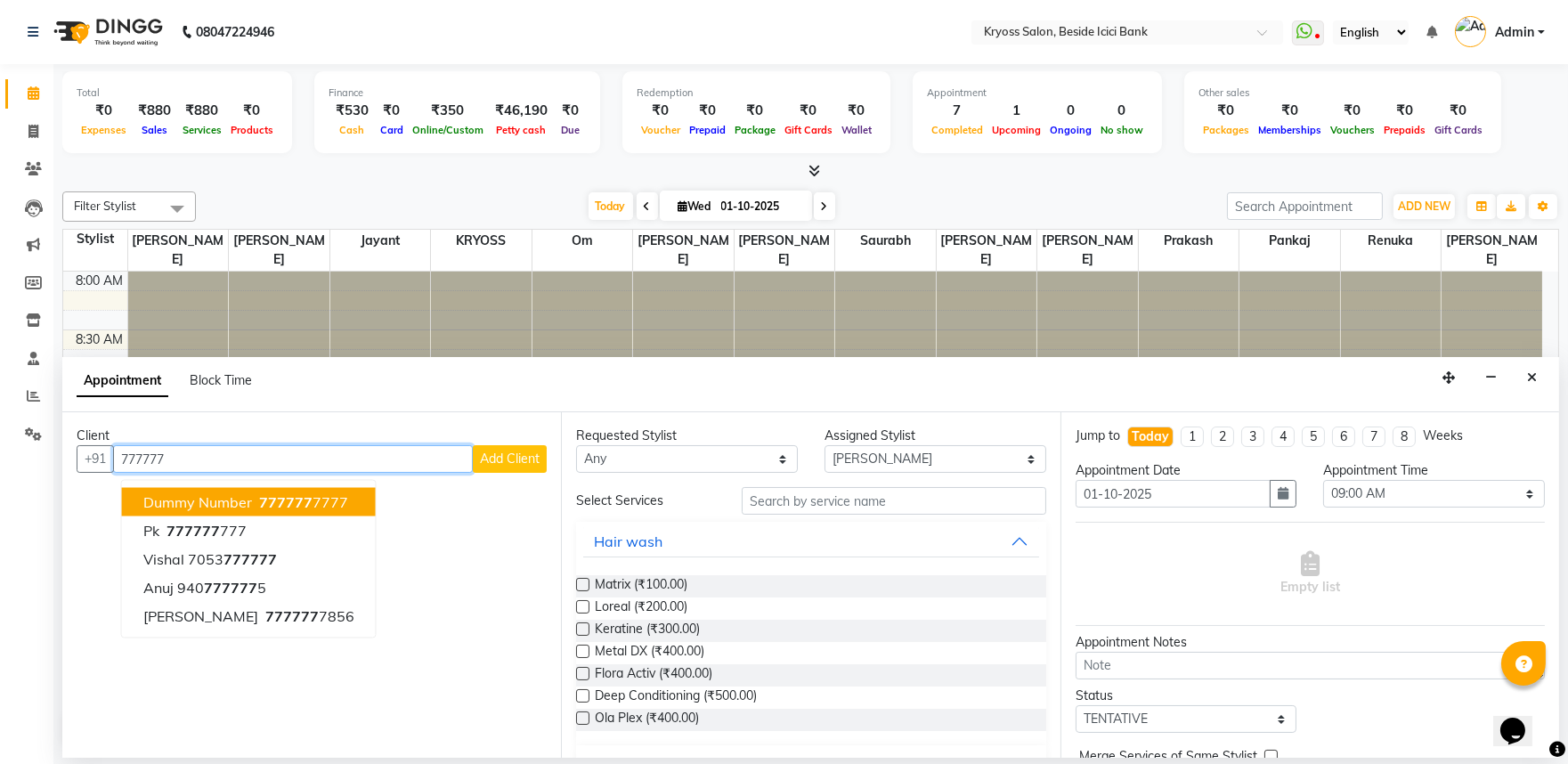
click at [285, 511] on span "777777" at bounding box center [286, 502] width 53 height 18
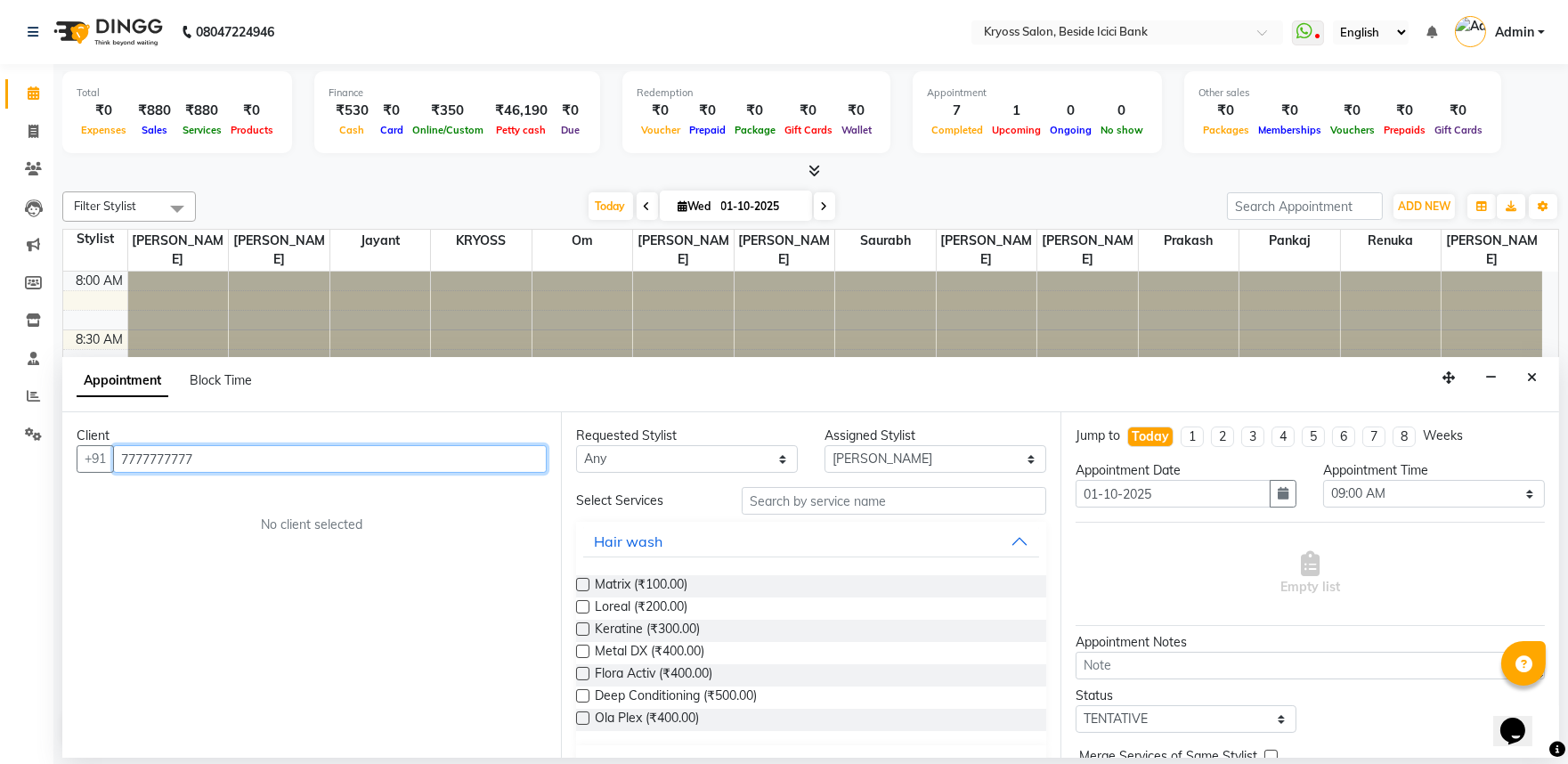
scroll to position [198, 0]
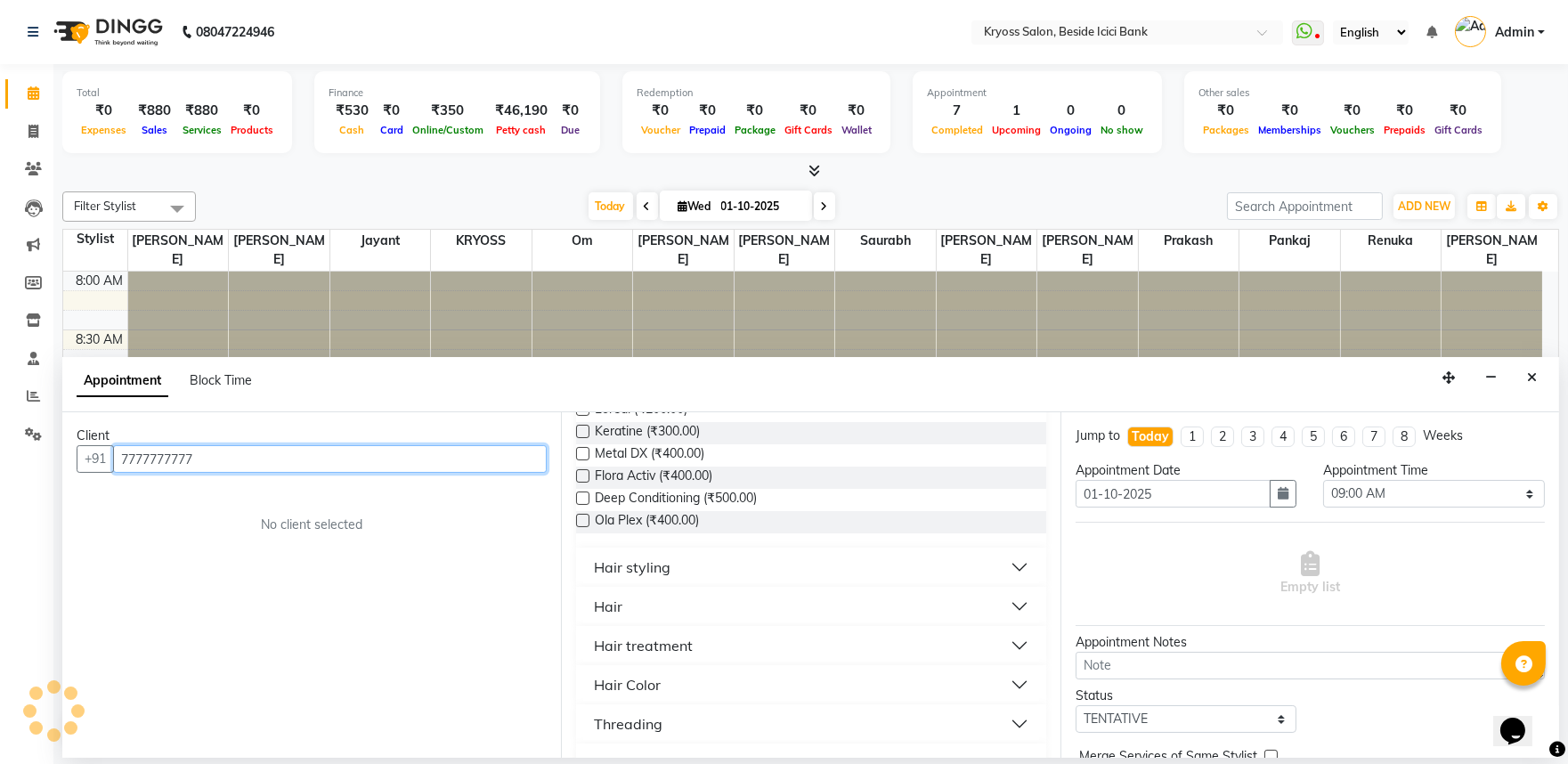
type input "7777777777"
click at [636, 622] on button "Hair" at bounding box center [811, 606] width 454 height 32
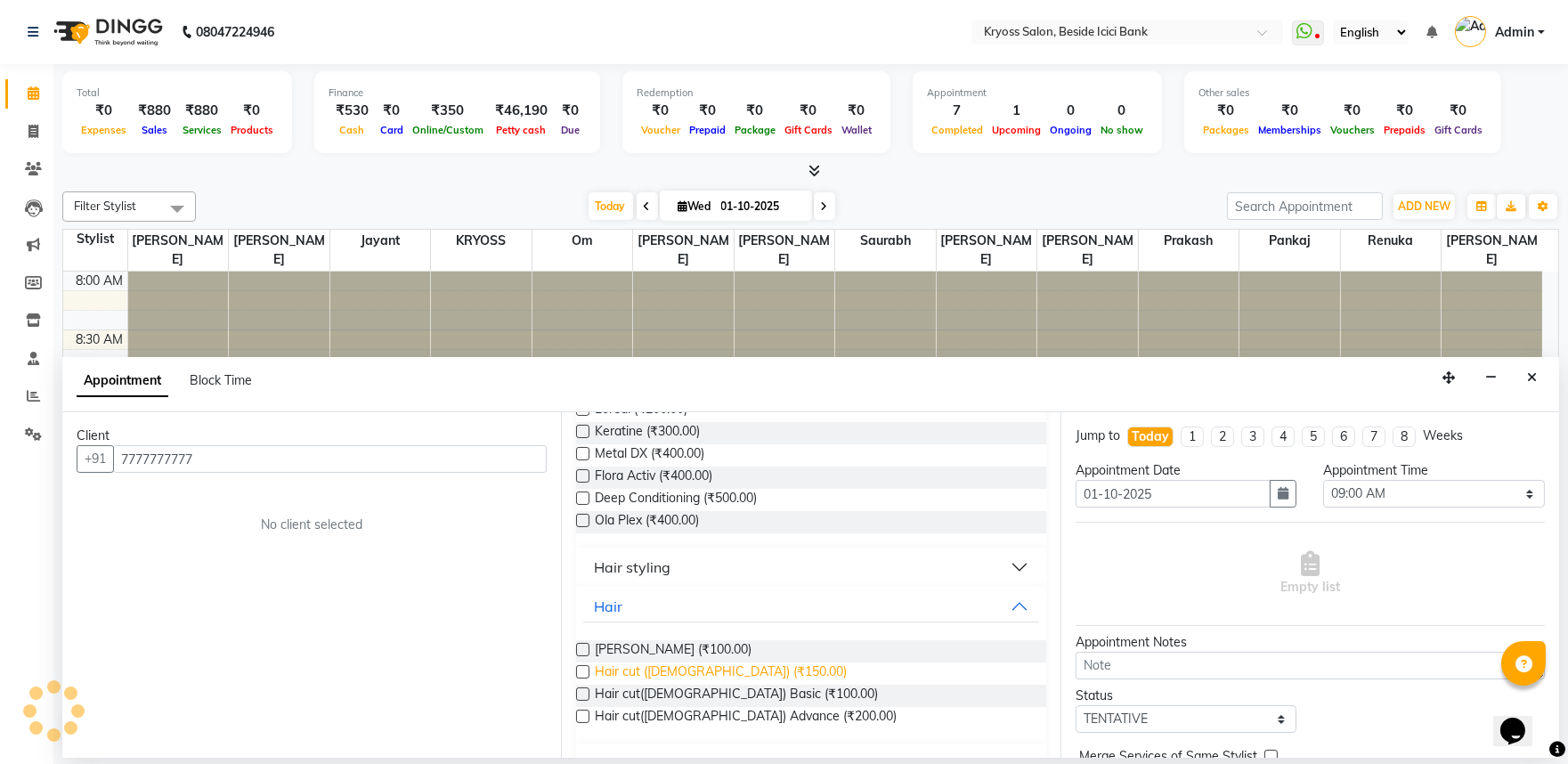
click at [668, 684] on span "Hair cut ([DEMOGRAPHIC_DATA]) (₹150.00)" at bounding box center [721, 674] width 252 height 23
checkbox input "false"
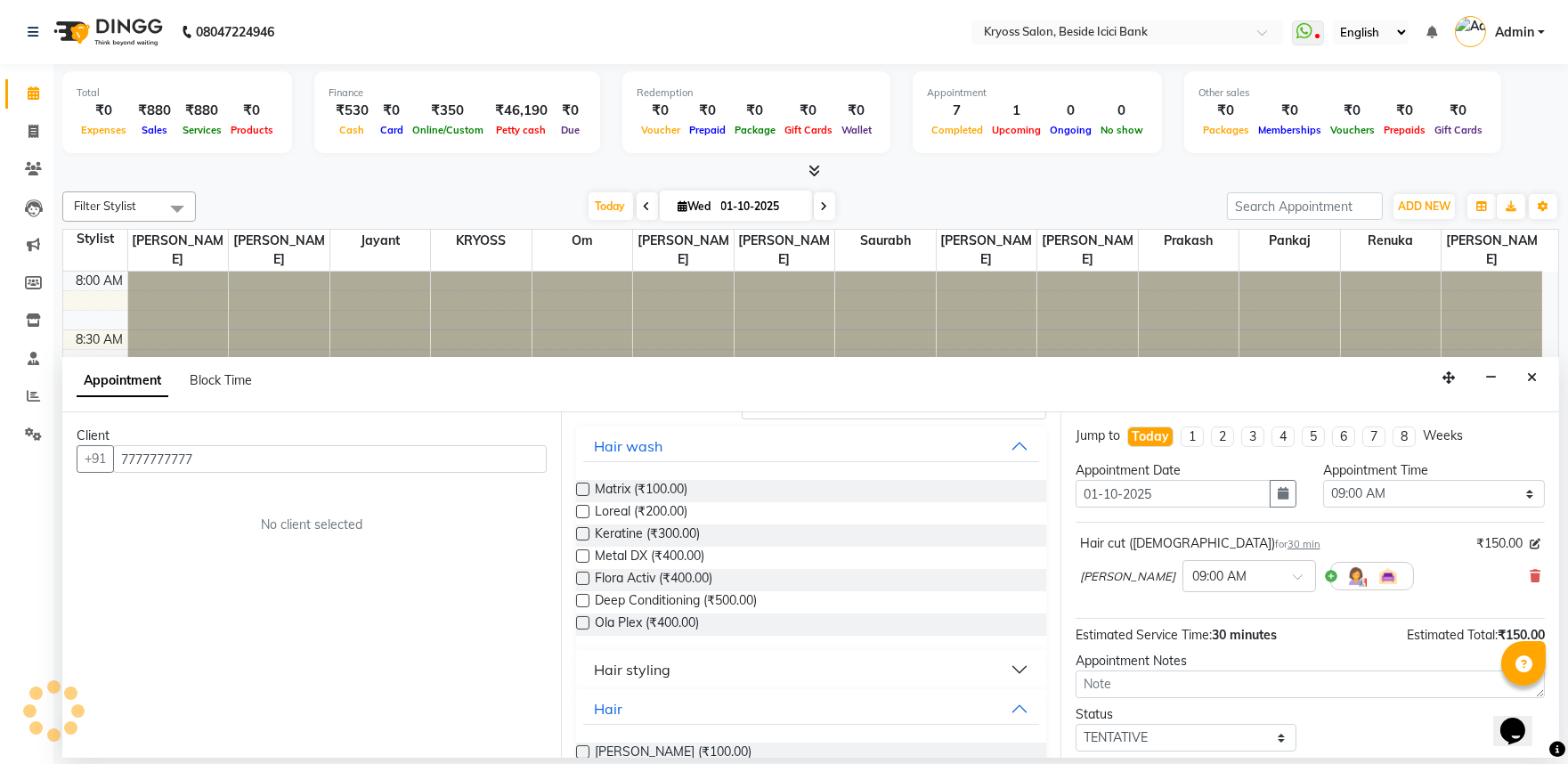
scroll to position [0, 0]
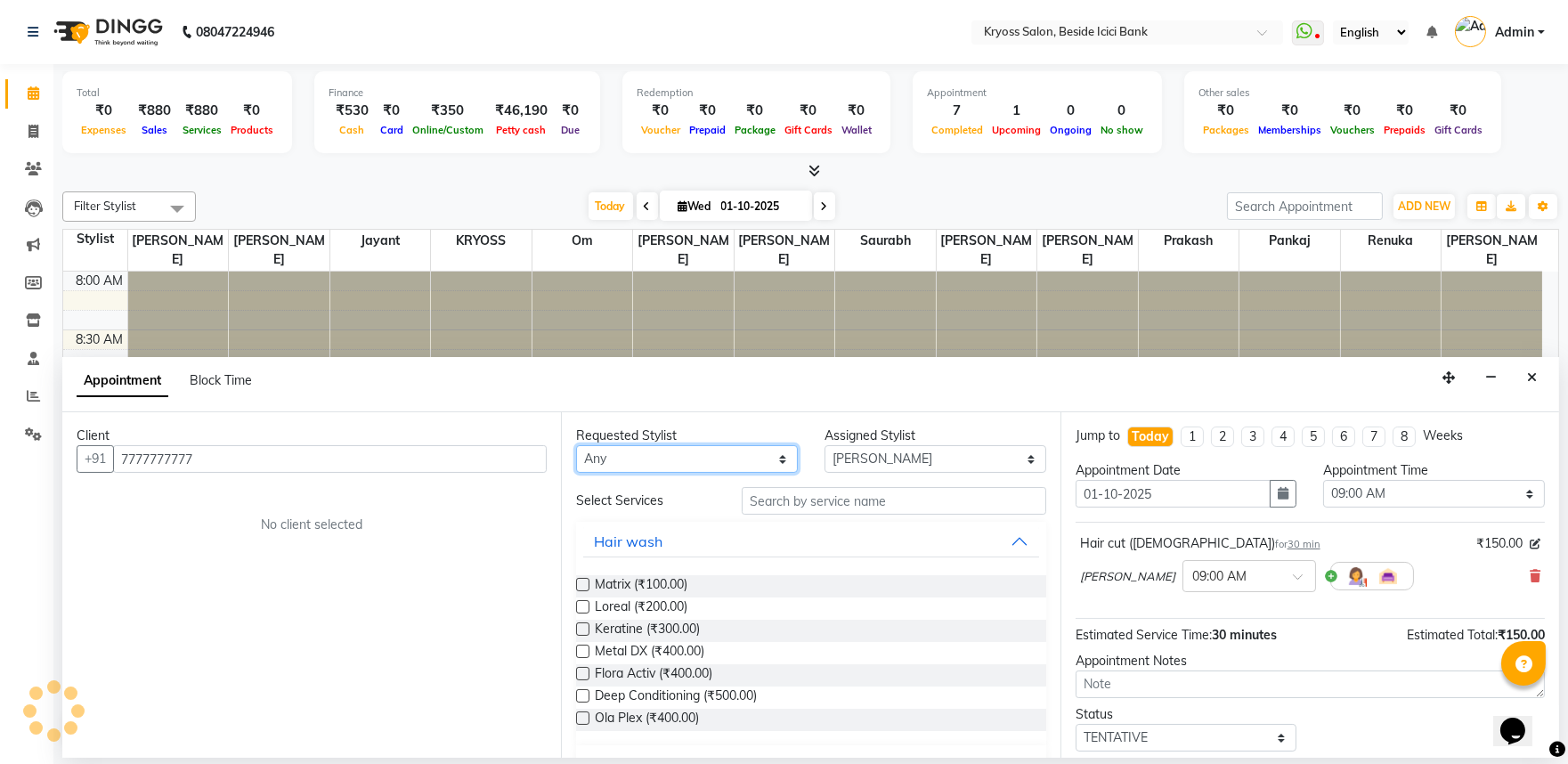
click at [730, 472] on select "Any amit [PERSON_NAME] KRYOSS om [PERSON_NAME] [PERSON_NAME] [PERSON_NAME] [PER…" at bounding box center [686, 458] width 222 height 27
select select "51261"
click at [578, 458] on select "Any amit [PERSON_NAME] KRYOSS om [PERSON_NAME] [PERSON_NAME] [PERSON_NAME] [PER…" at bounding box center [686, 458] width 222 height 27
select select "51261"
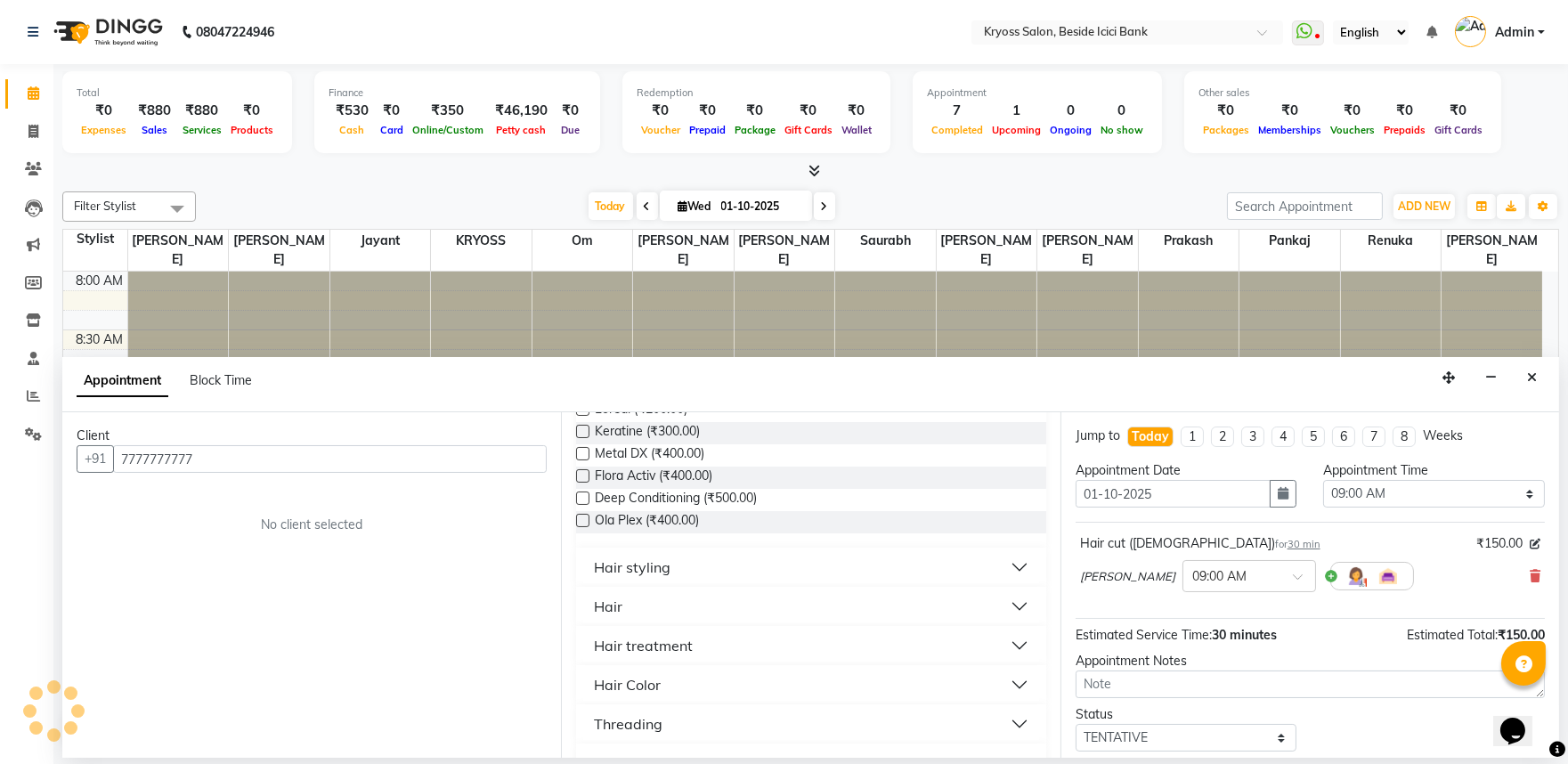
click at [622, 617] on div "Hair" at bounding box center [608, 606] width 28 height 22
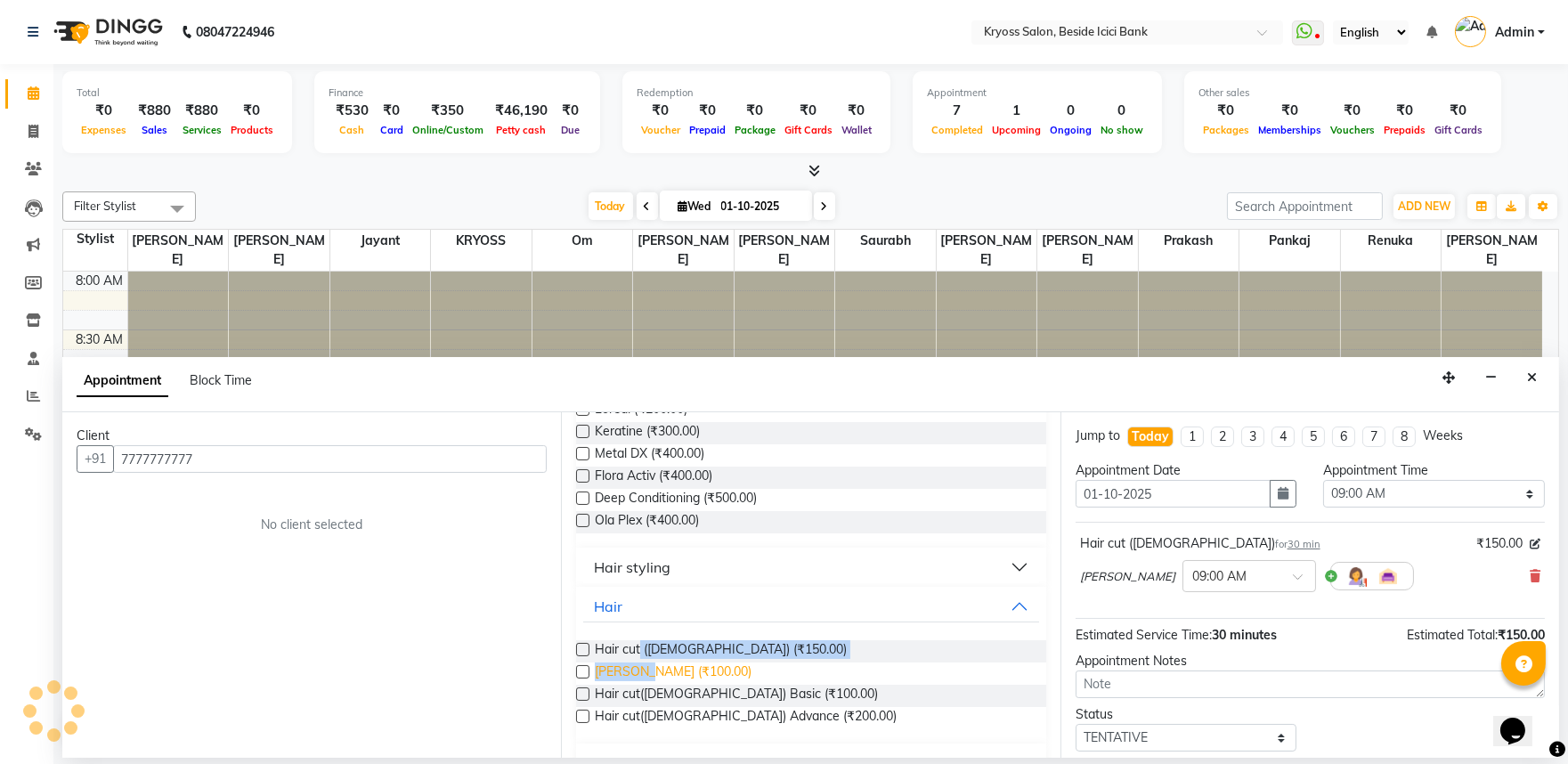
click at [646, 712] on div "Hair cut ([DEMOGRAPHIC_DATA]) (₹150.00) [PERSON_NAME] (₹100.00) Hair cut([DEMOG…" at bounding box center [811, 684] width 470 height 117
click at [646, 684] on span "[PERSON_NAME] (₹100.00)" at bounding box center [672, 674] width 156 height 23
checkbox input "false"
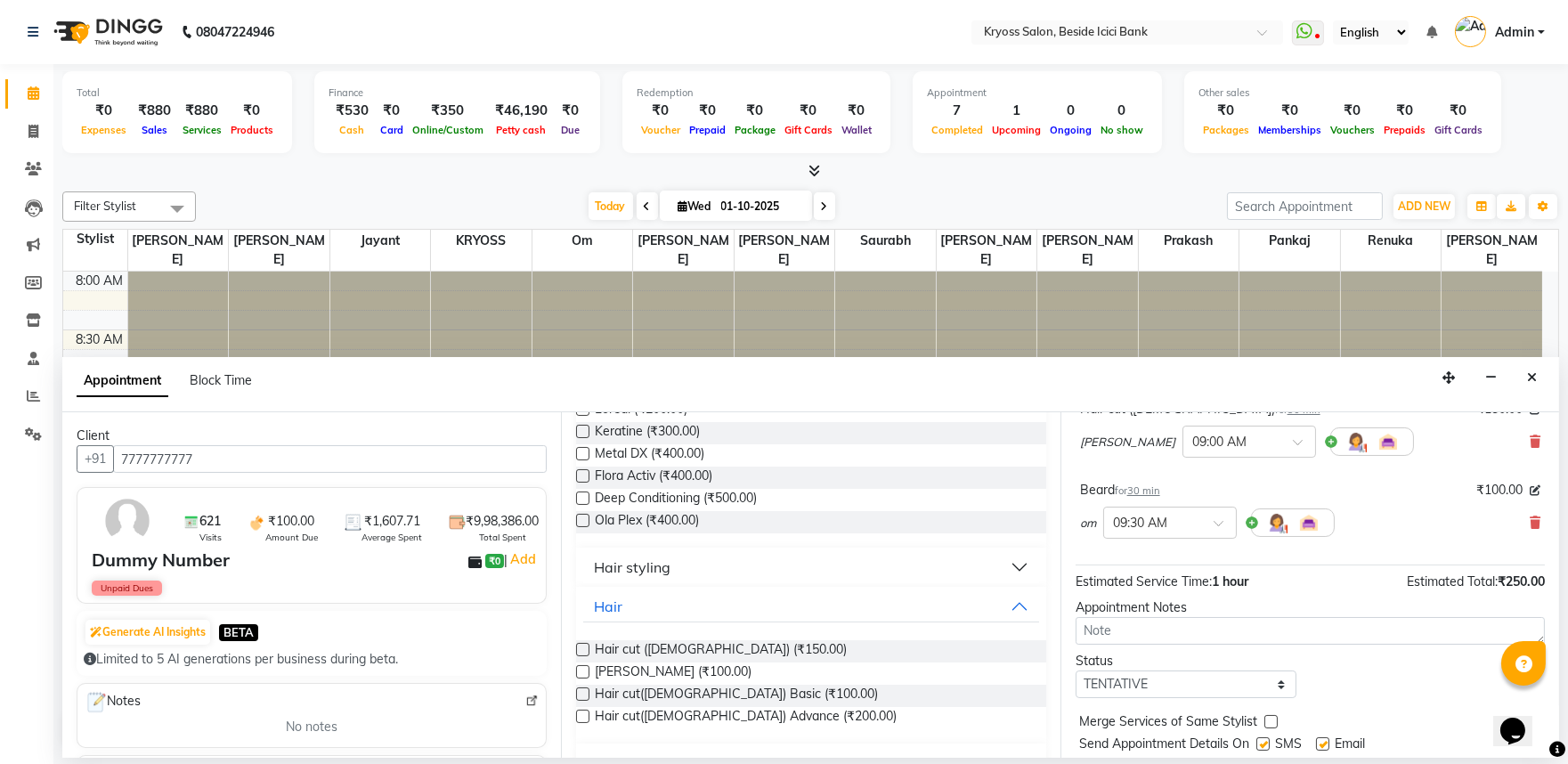
scroll to position [225, 0]
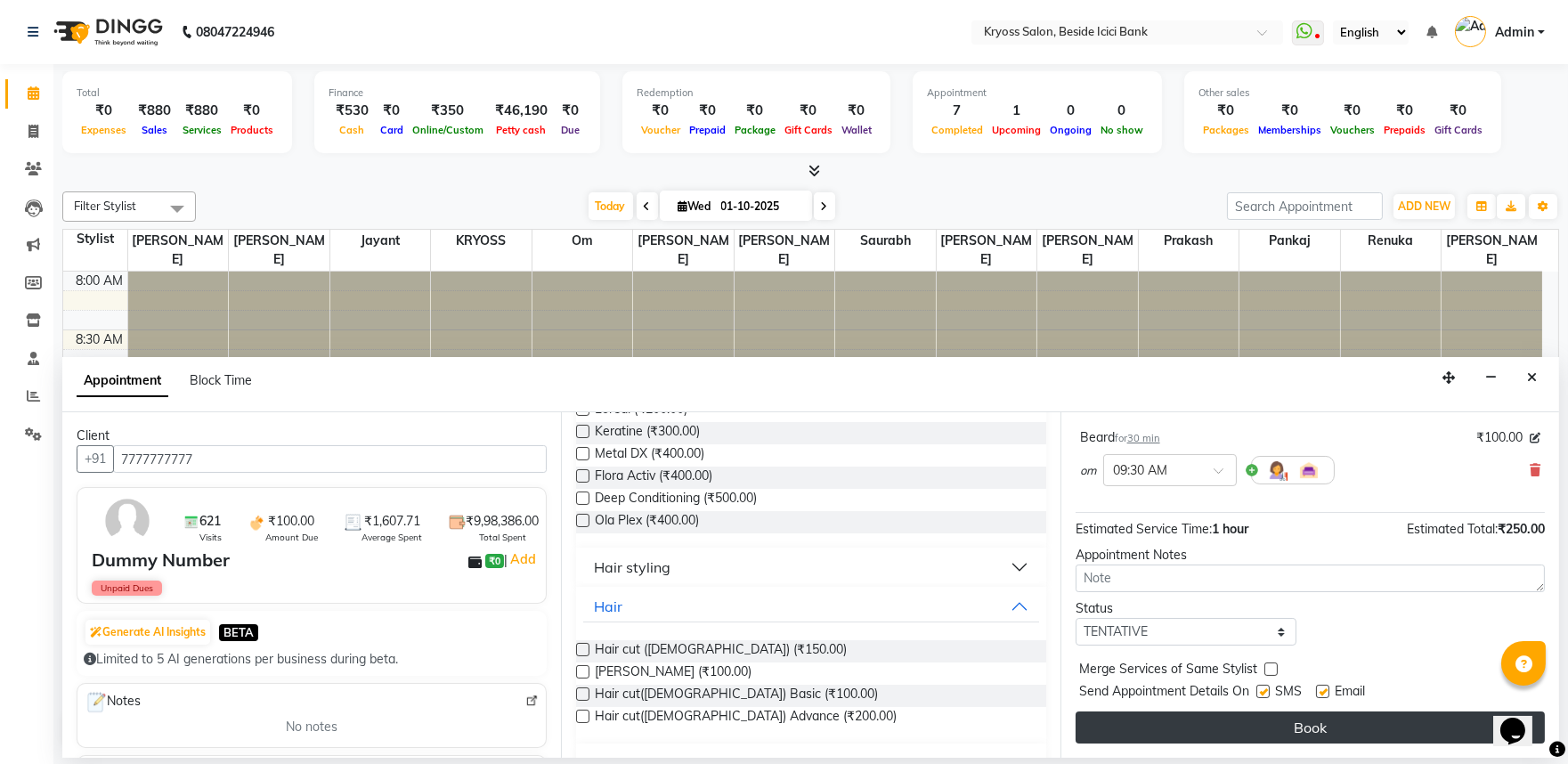
click at [1330, 733] on button "Book" at bounding box center [1310, 727] width 470 height 32
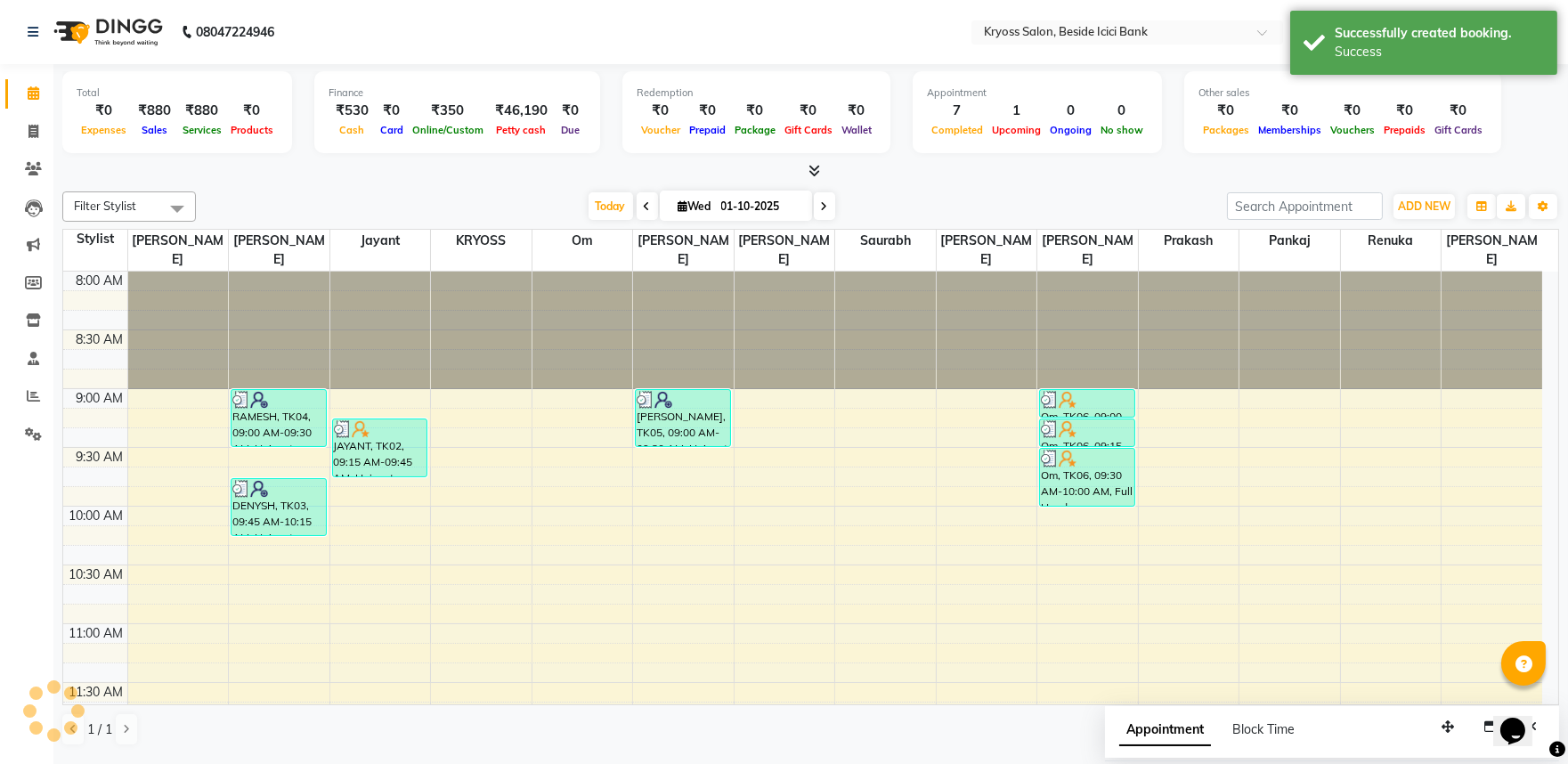
scroll to position [0, 0]
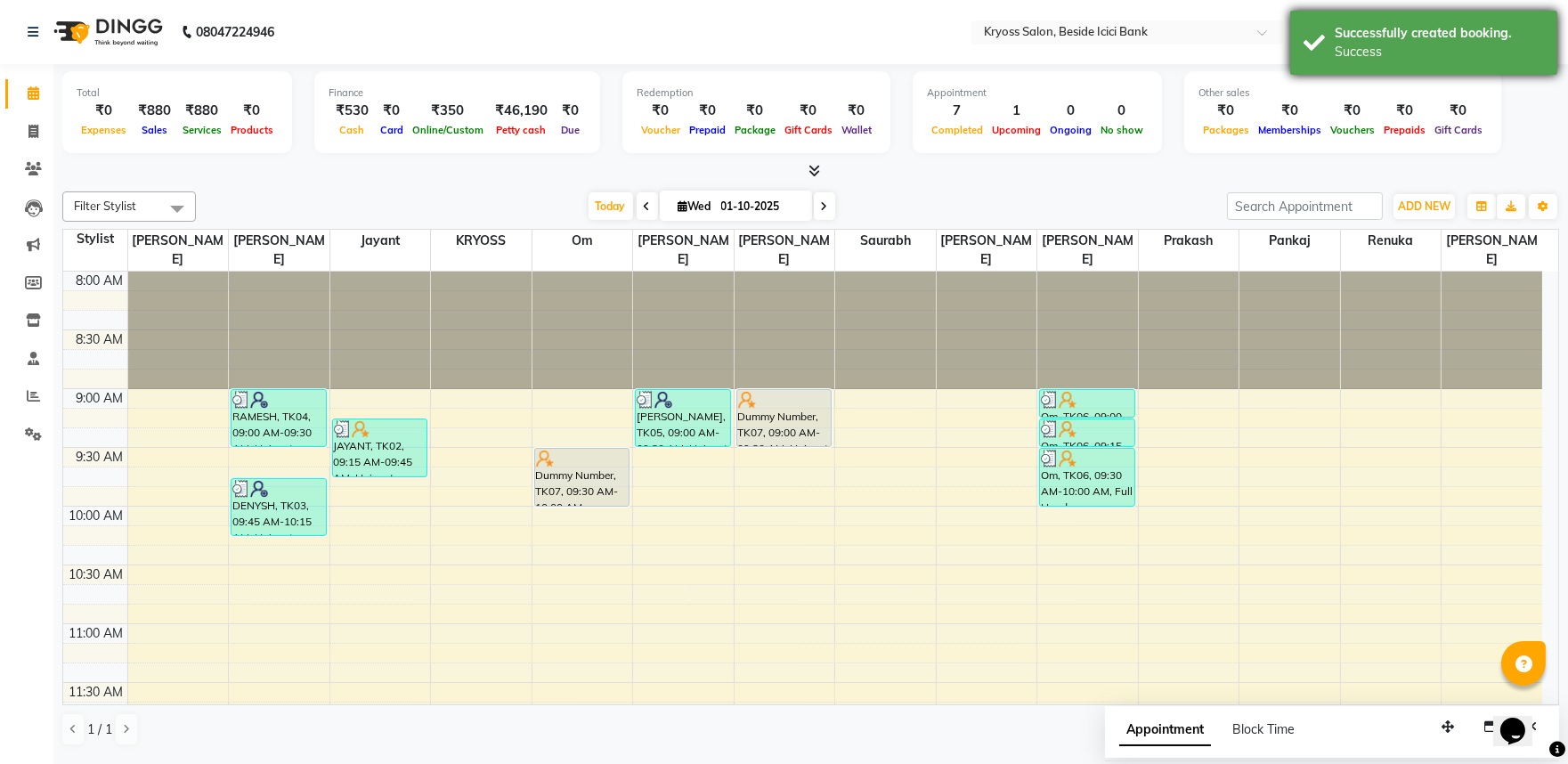
click at [1446, 27] on div "Successfully created booking." at bounding box center [1438, 33] width 209 height 19
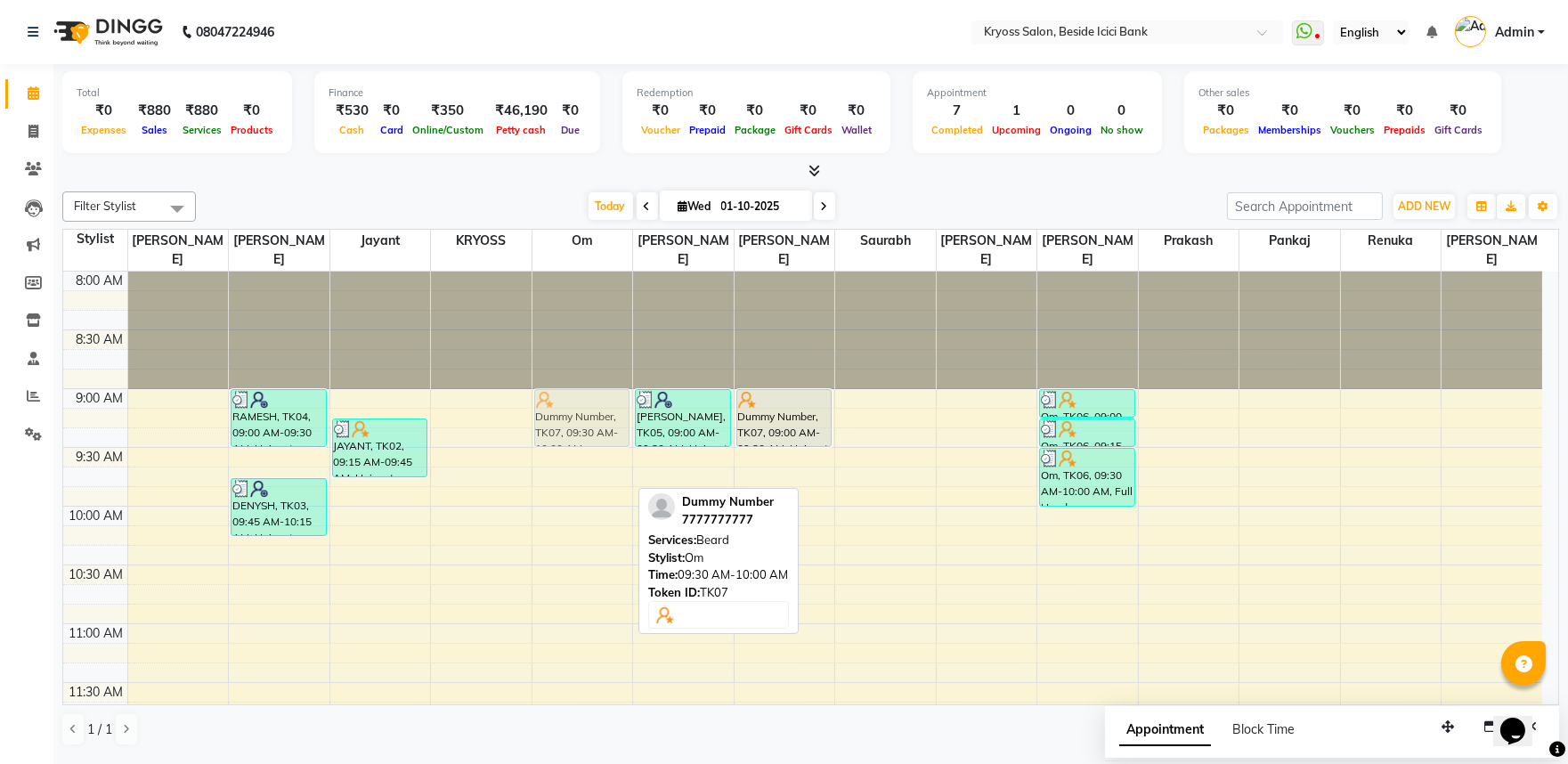
drag, startPoint x: 593, startPoint y: 447, endPoint x: 598, endPoint y: 395, distance: 52.2
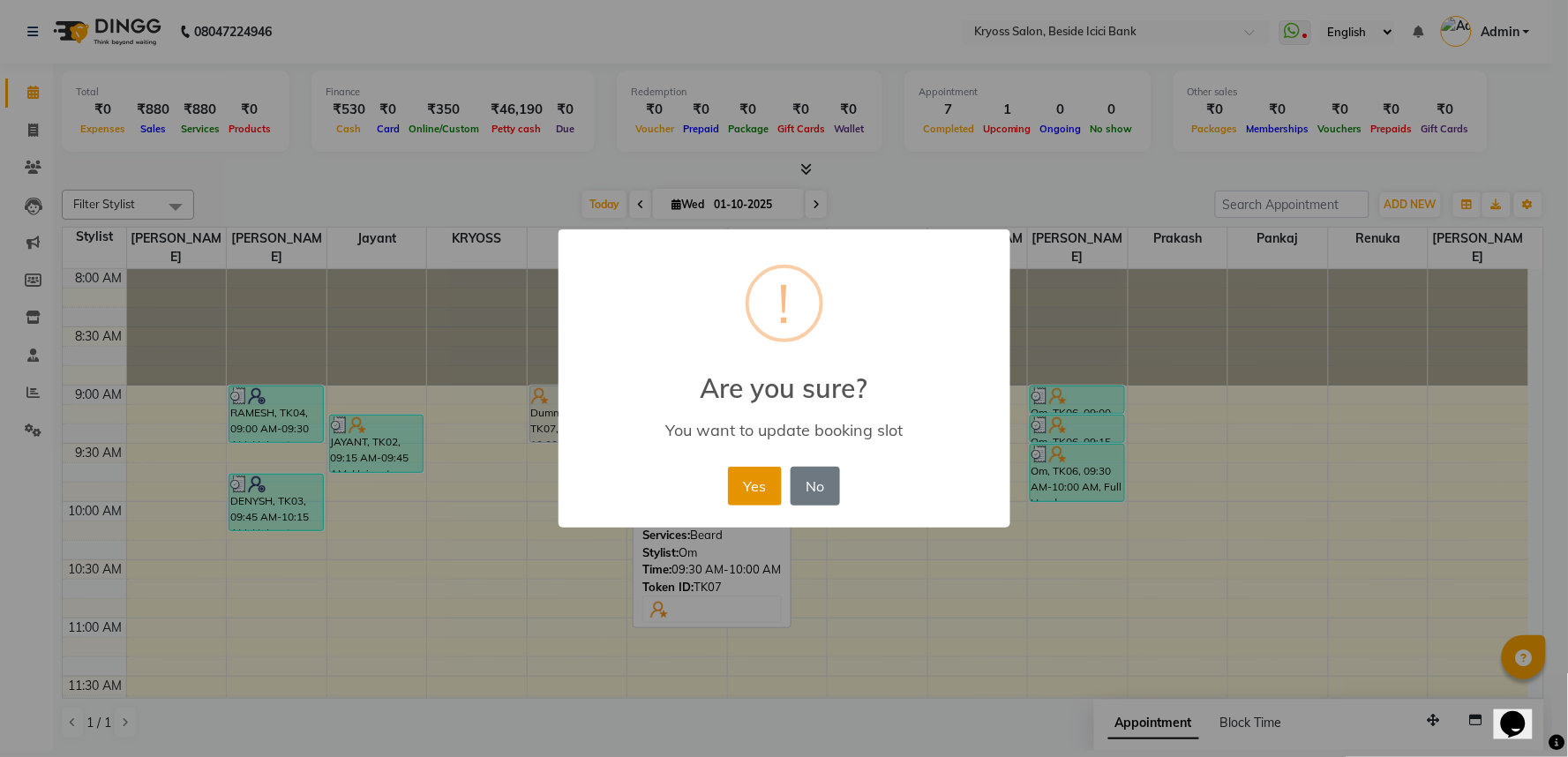
click at [741, 506] on button "Yes" at bounding box center [754, 485] width 53 height 38
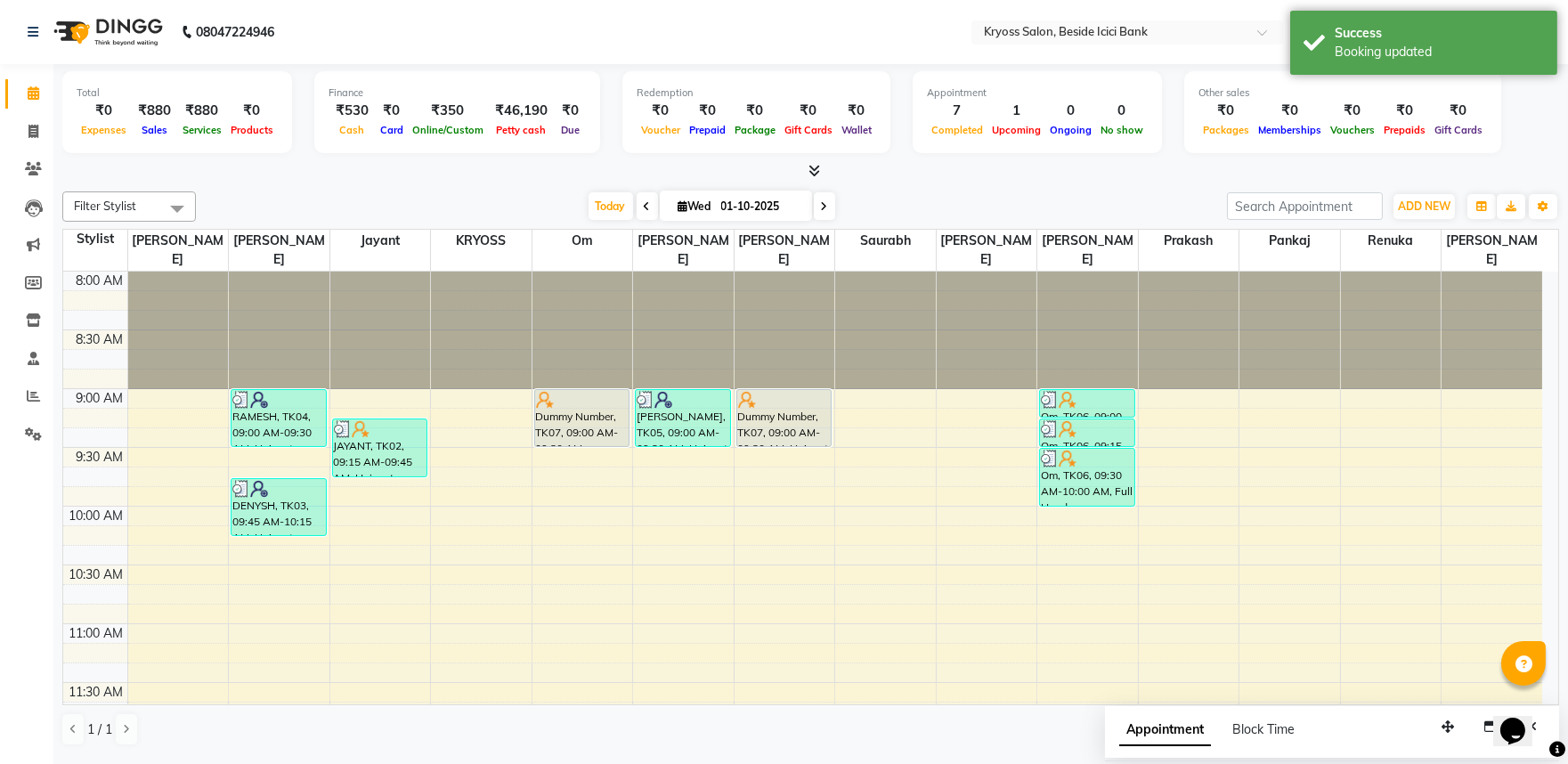
select select "52359"
select select "tentative"
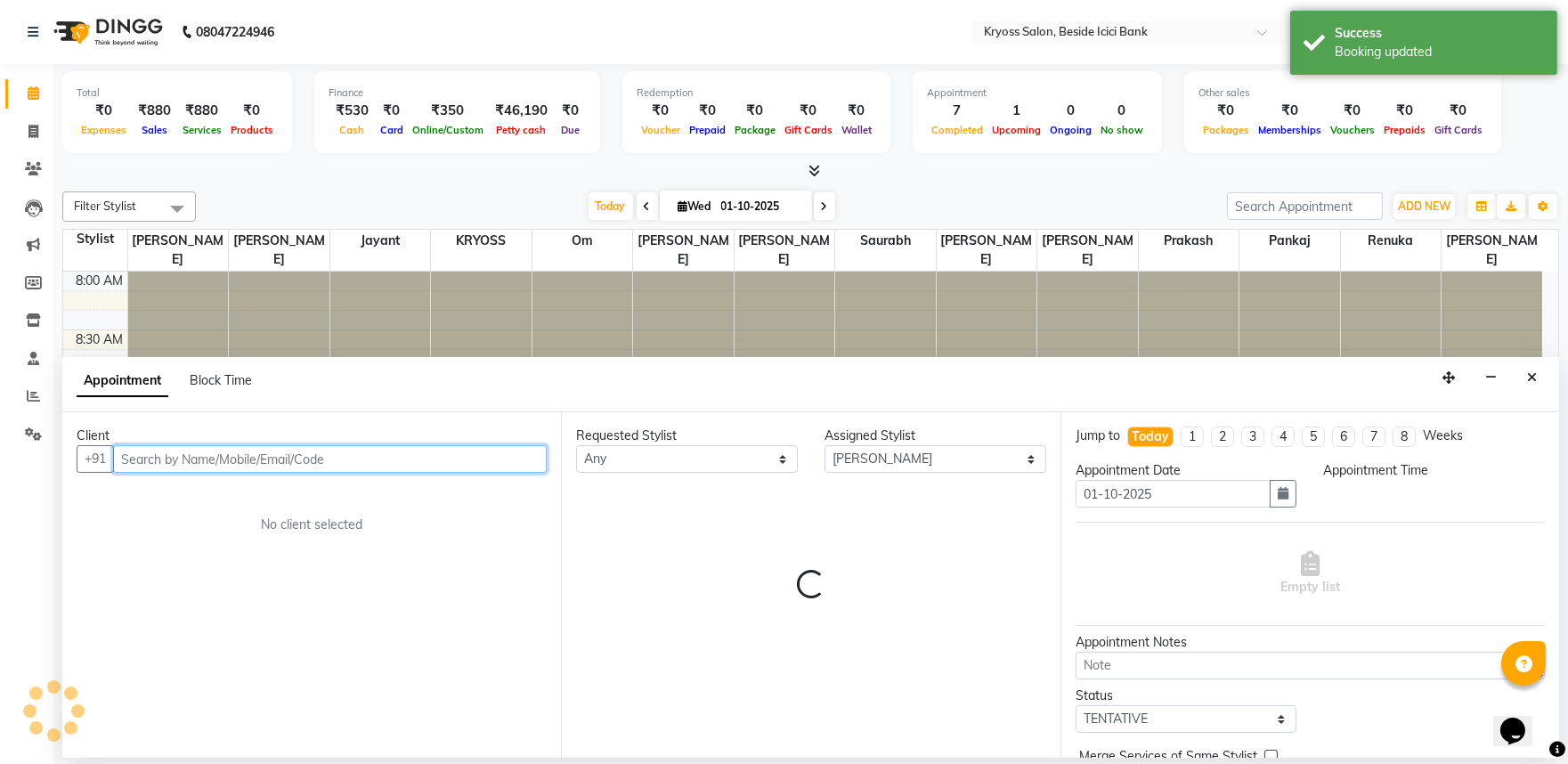
select select "570"
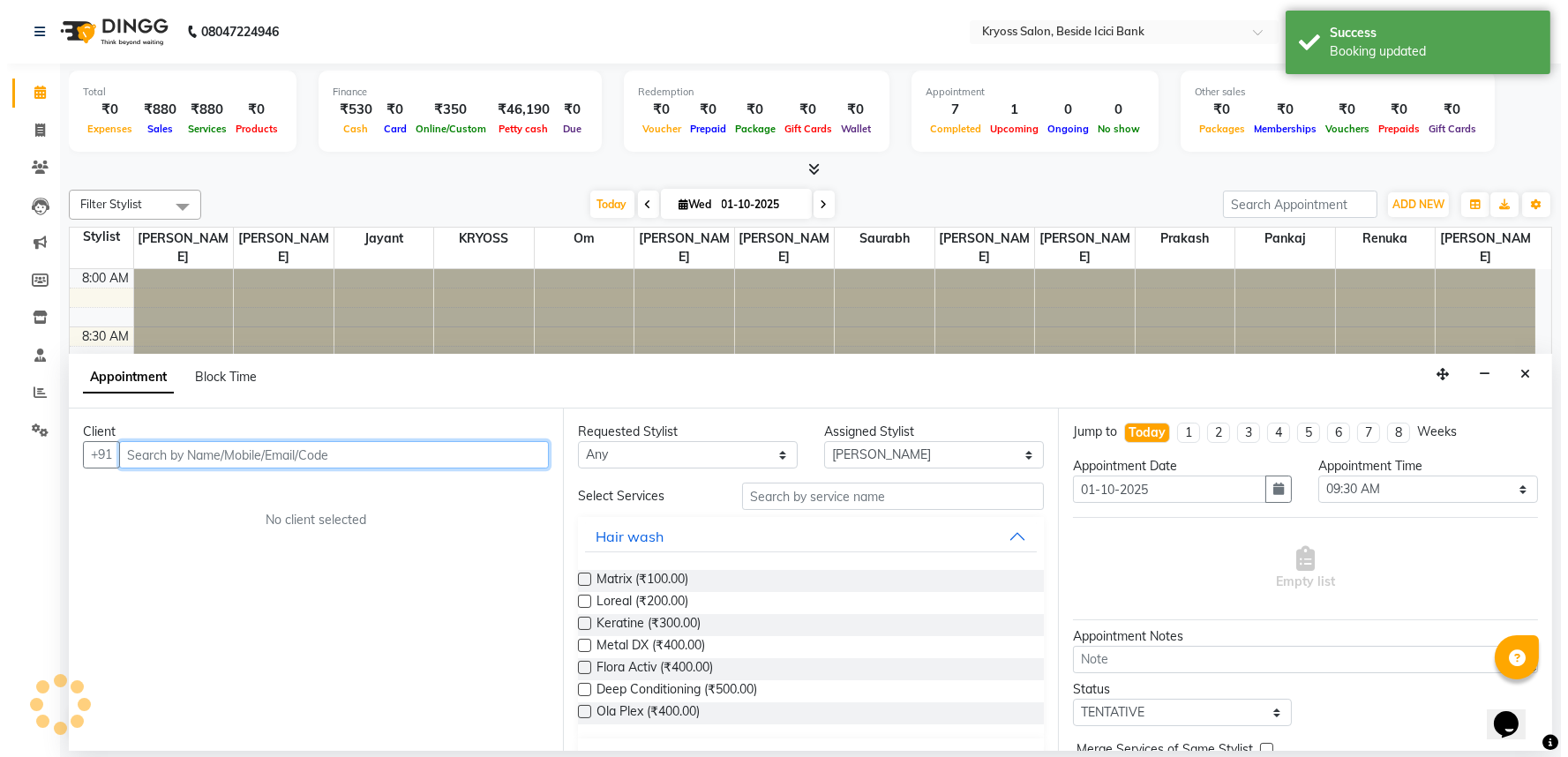
scroll to position [4, 0]
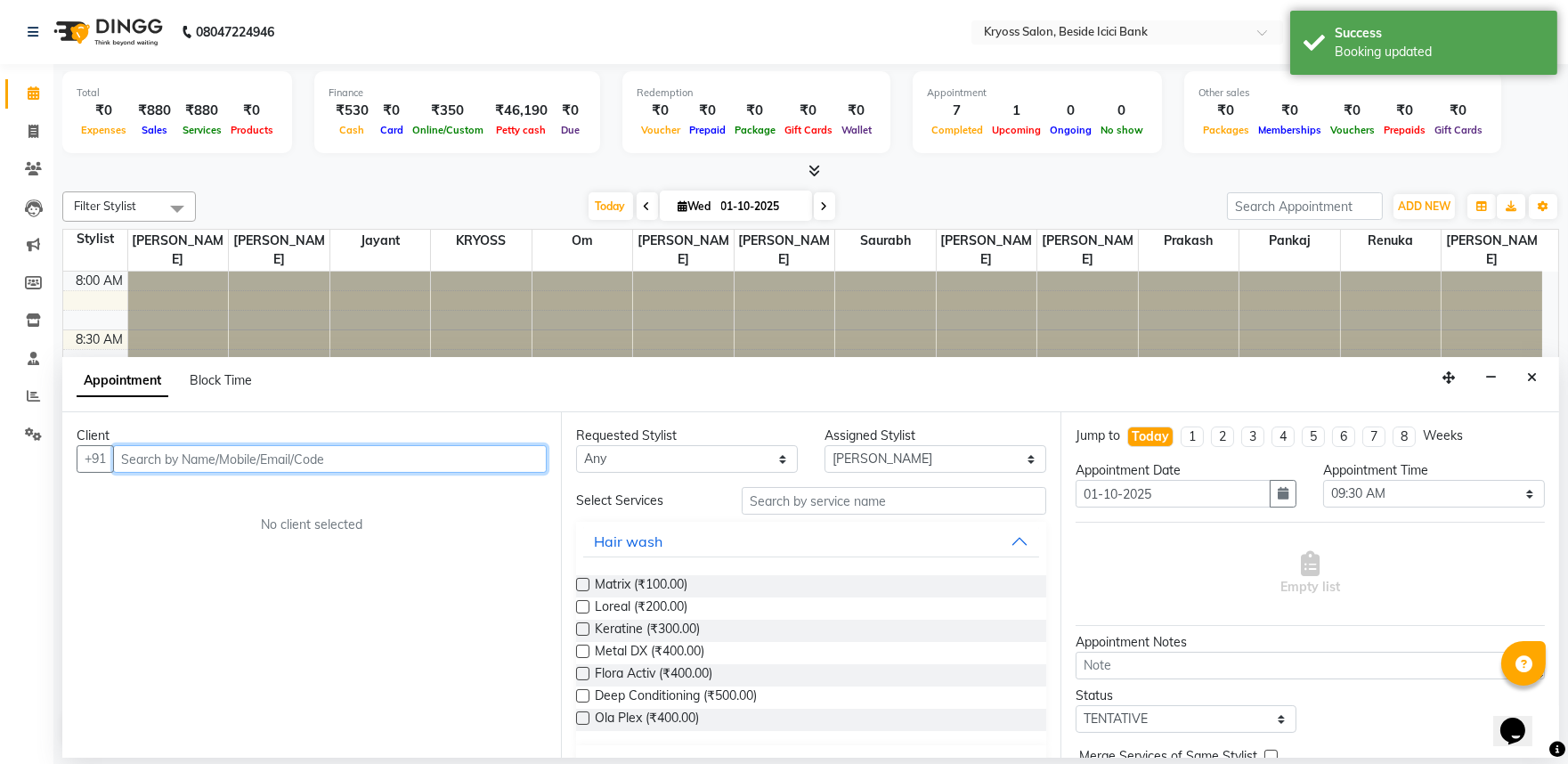
click at [365, 469] on input "text" at bounding box center [330, 458] width 434 height 27
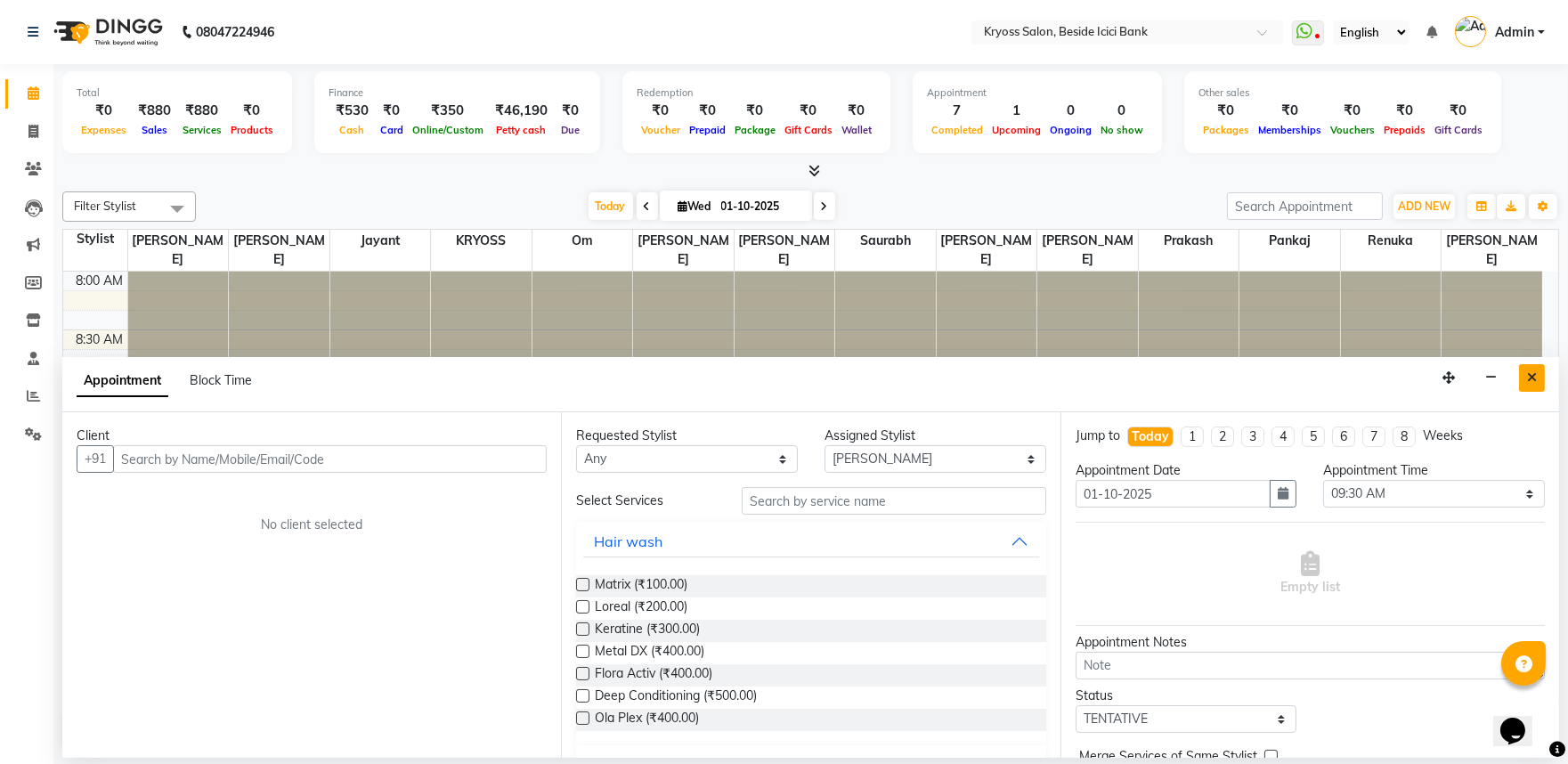
click at [1536, 375] on button "Close" at bounding box center [1531, 378] width 26 height 27
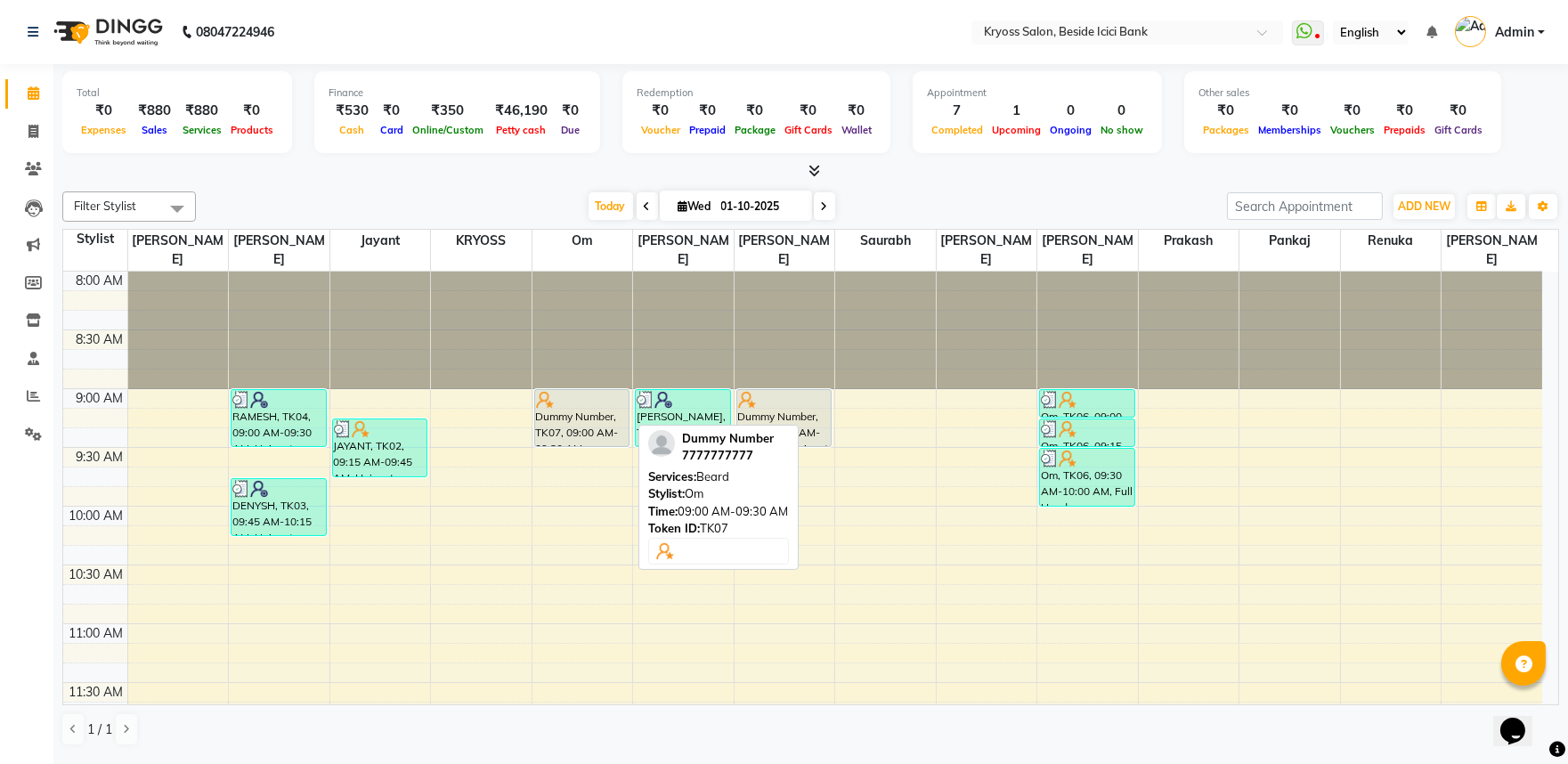
click at [579, 394] on div at bounding box center [582, 400] width 93 height 18
click at [555, 403] on div "Dummy Number, TK07, 09:00 AM-09:30 AM, [PERSON_NAME]" at bounding box center [582, 418] width 95 height 56
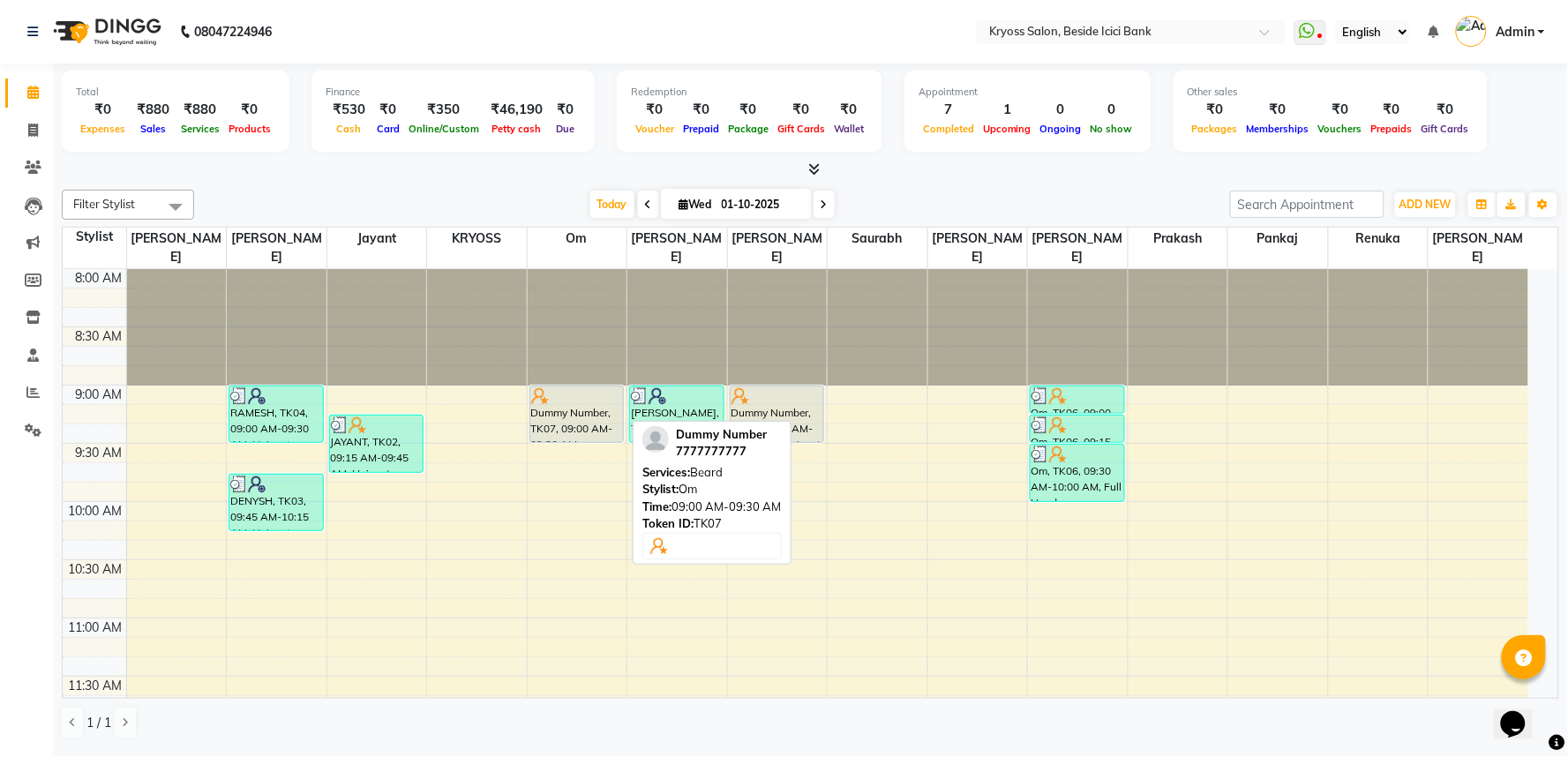
select select "7"
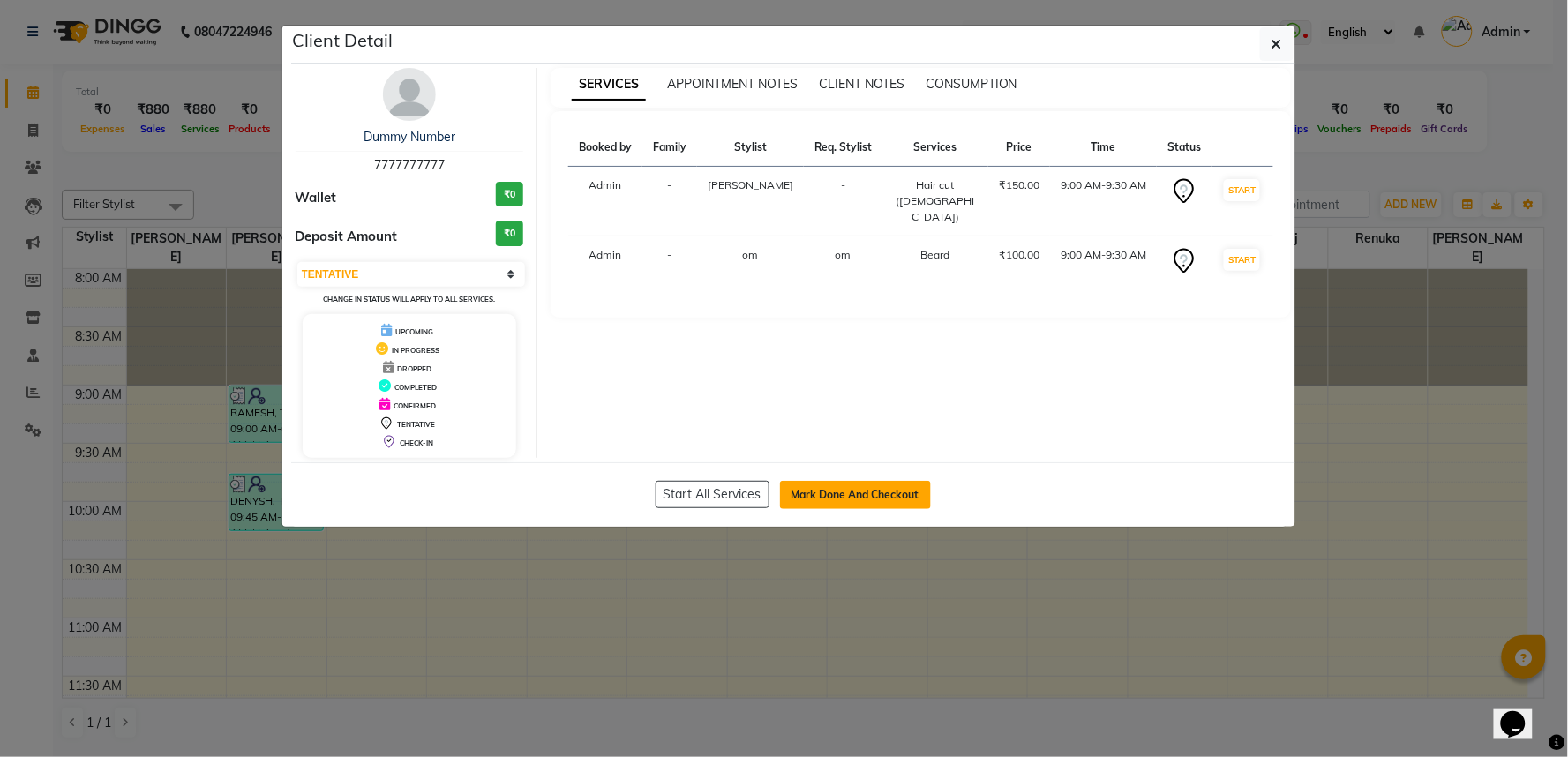
click at [860, 509] on button "Mark Done And Checkout" at bounding box center [855, 494] width 151 height 28
select select "service"
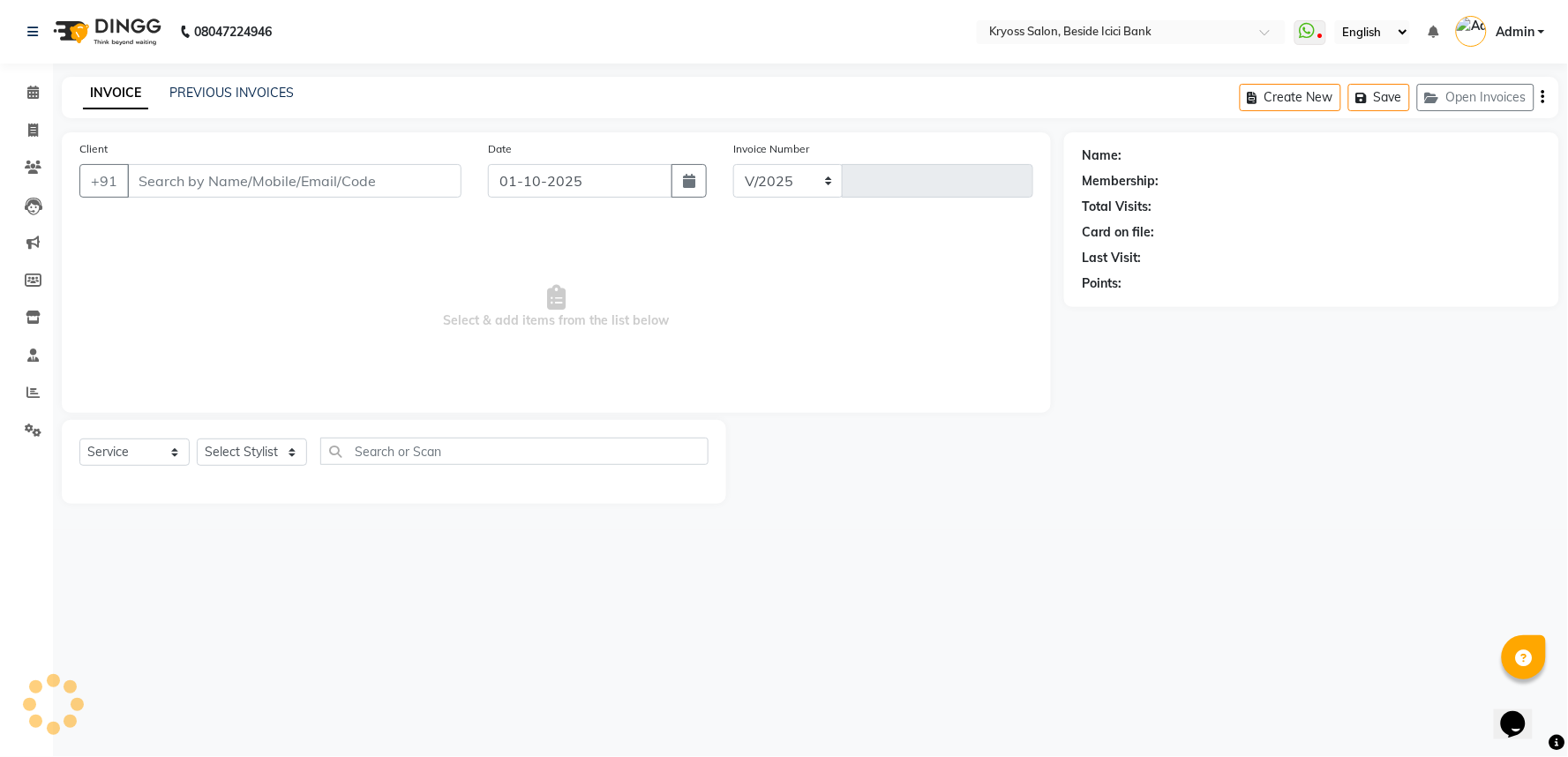
select select "5439"
type input "14196"
type input "7777777777"
select select "61774"
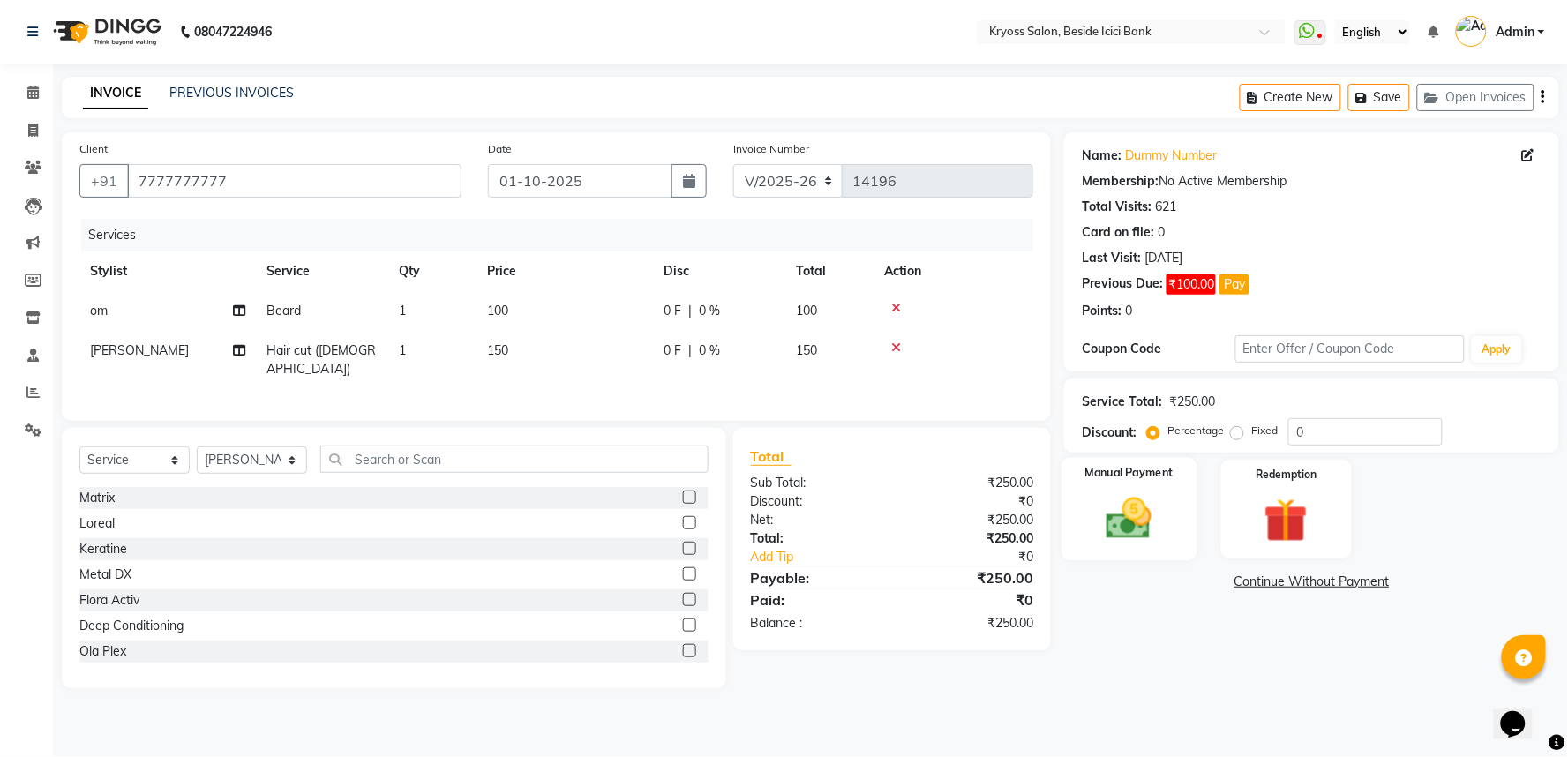
drag, startPoint x: 1149, startPoint y: 547, endPoint x: 1166, endPoint y: 556, distance: 19.2
click at [1150, 545] on img at bounding box center [1129, 519] width 74 height 53
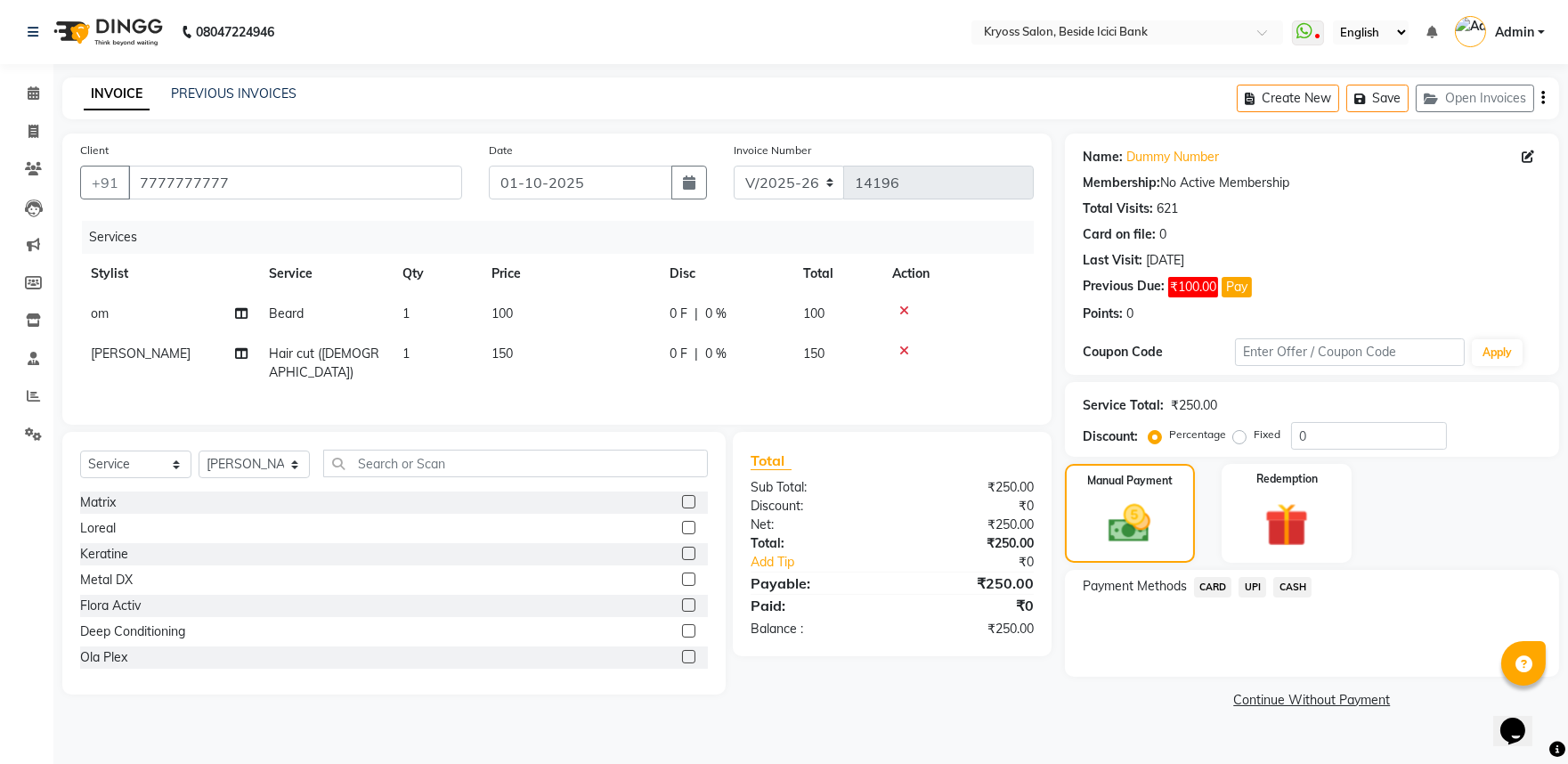
click at [1258, 597] on span "UPI" at bounding box center [1252, 587] width 27 height 21
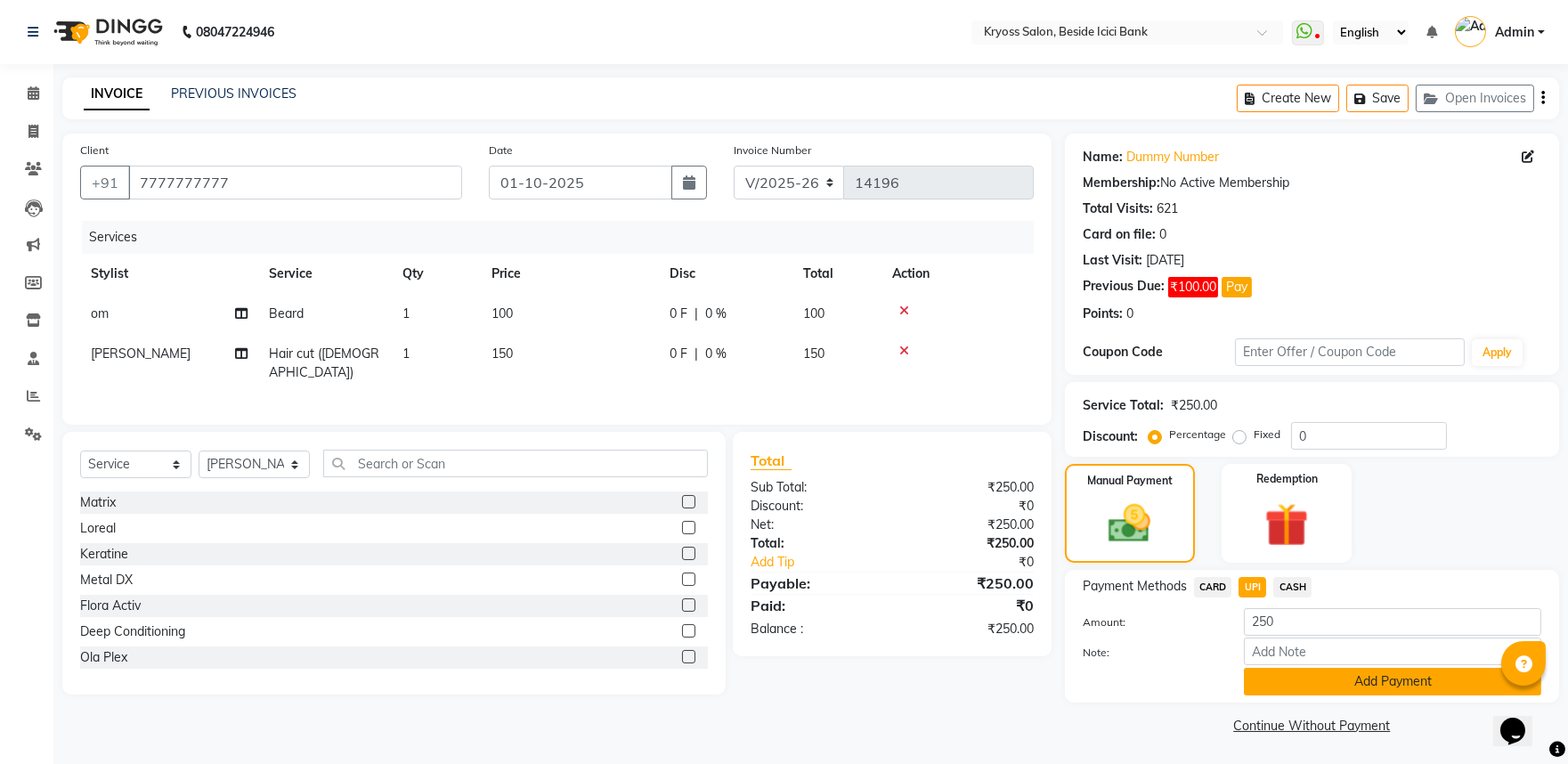
click at [1333, 695] on button "Add Payment" at bounding box center [1393, 681] width 297 height 27
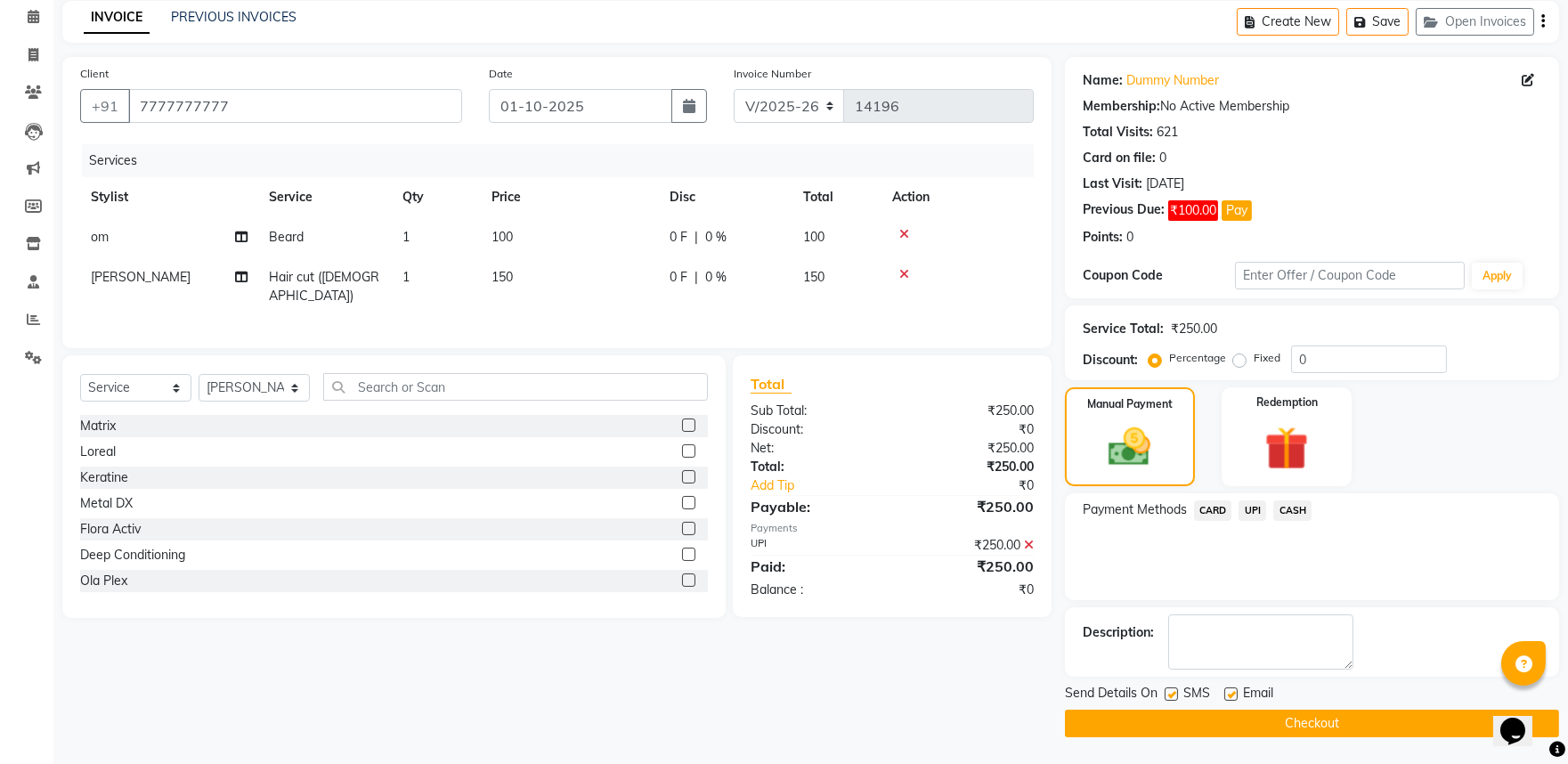
scroll to position [122, 0]
click at [1399, 702] on div "Send Details On SMS Email" at bounding box center [1312, 695] width 494 height 23
click at [1389, 713] on button "Checkout" at bounding box center [1312, 722] width 494 height 27
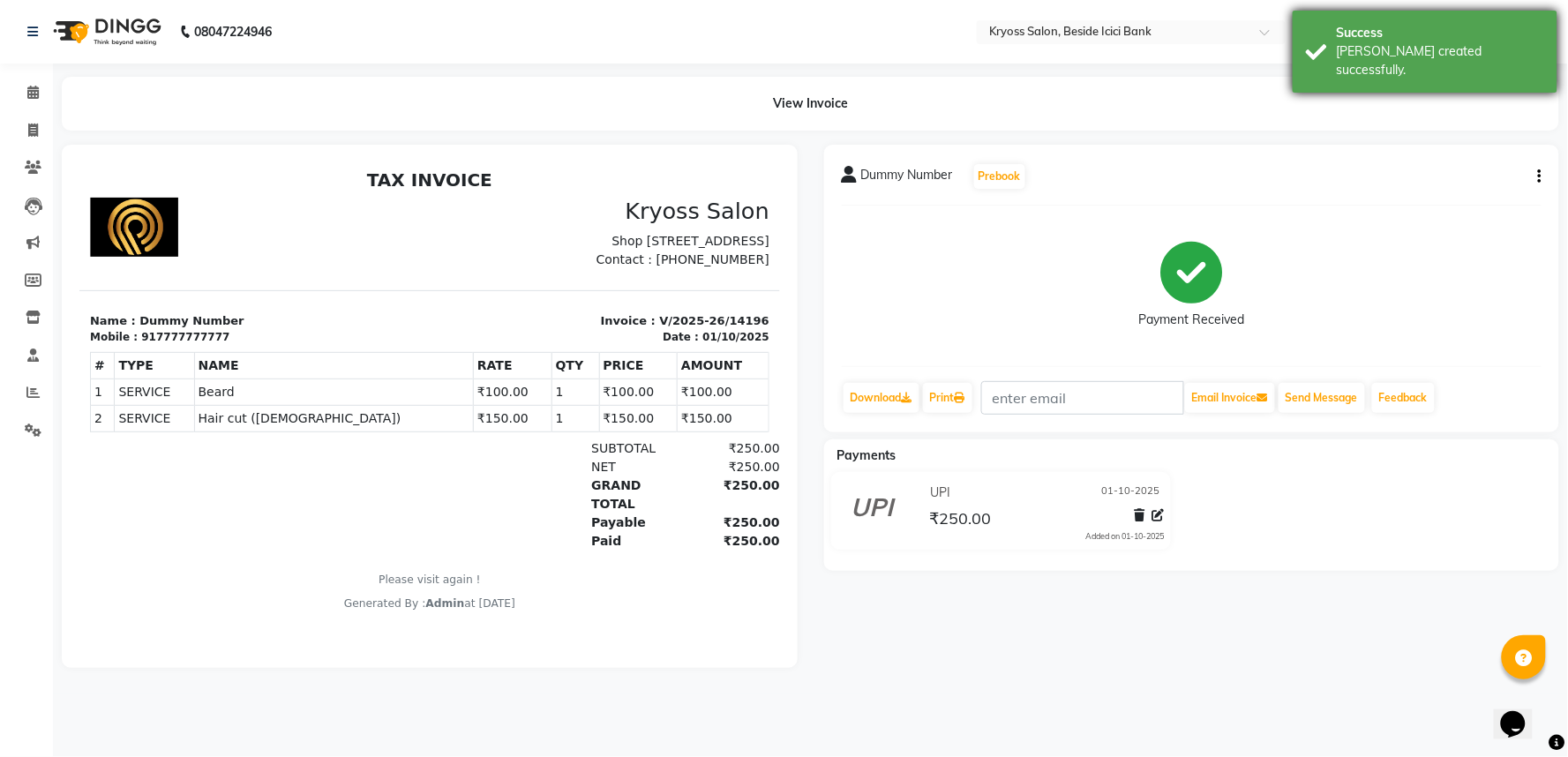
click at [1387, 51] on div "[PERSON_NAME] created successfully." at bounding box center [1439, 60] width 207 height 37
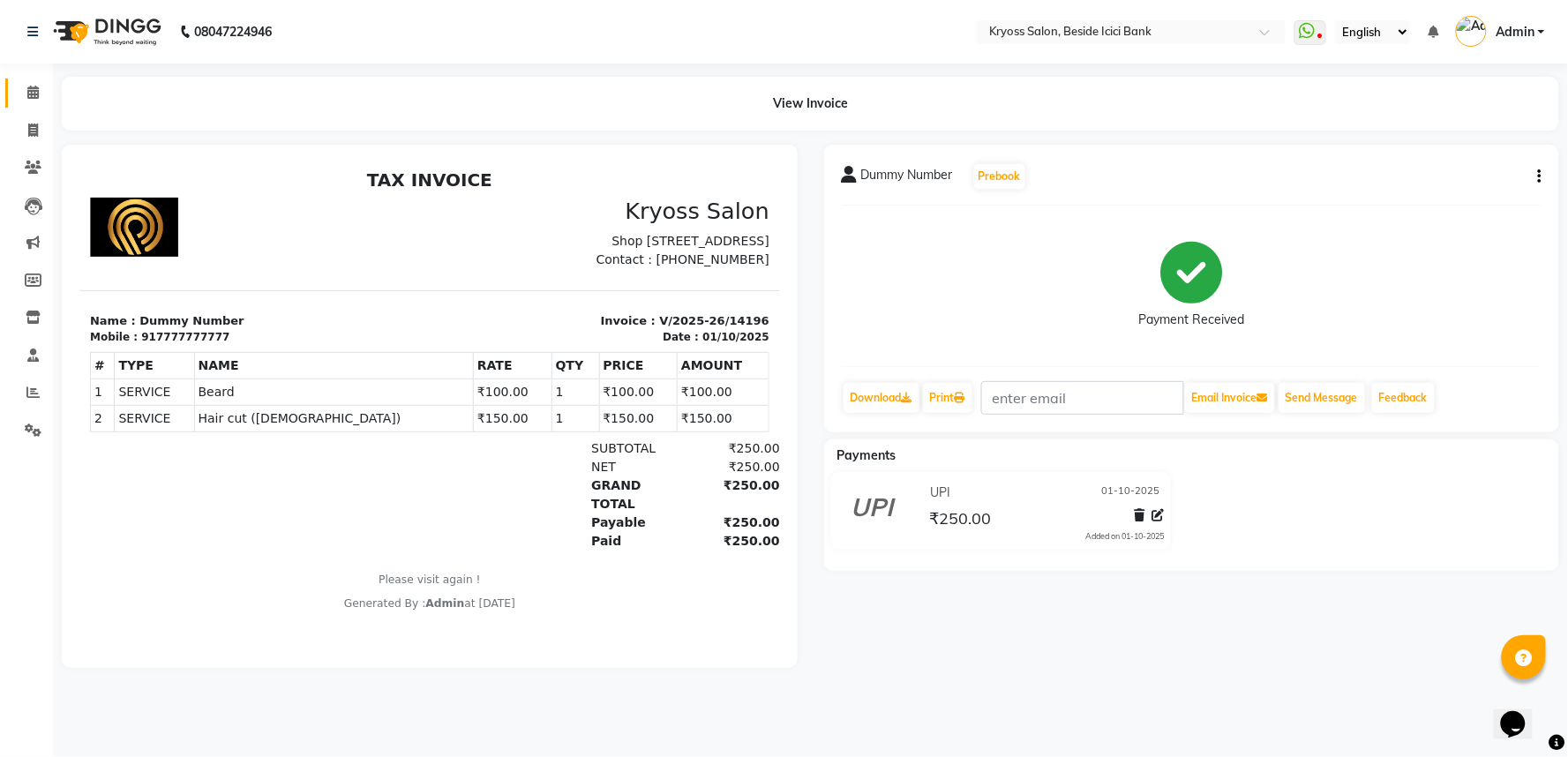
click at [34, 107] on link "Calendar" at bounding box center [26, 93] width 42 height 29
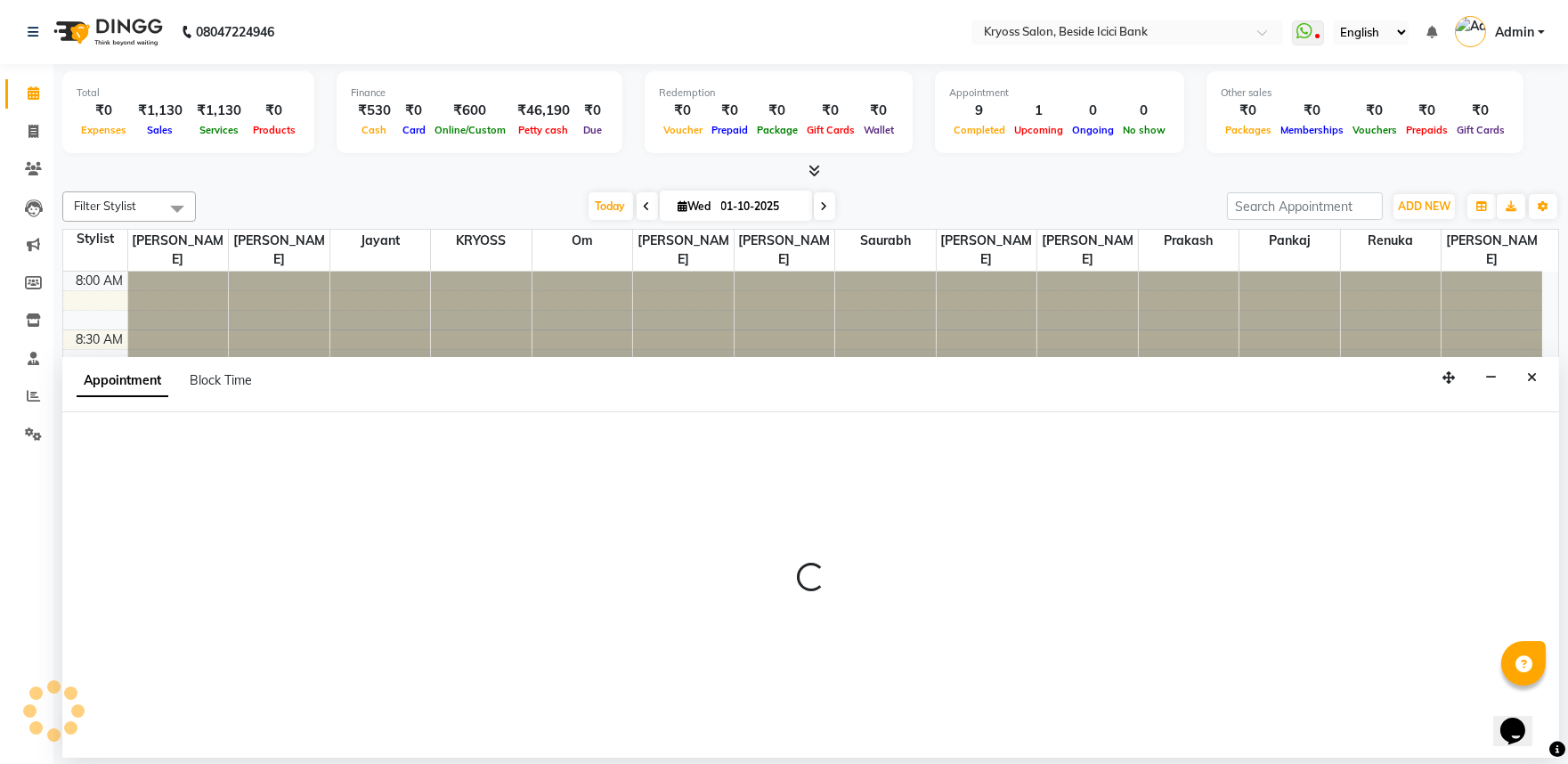
scroll to position [4, 0]
select select "52359"
select select "570"
select select "tentative"
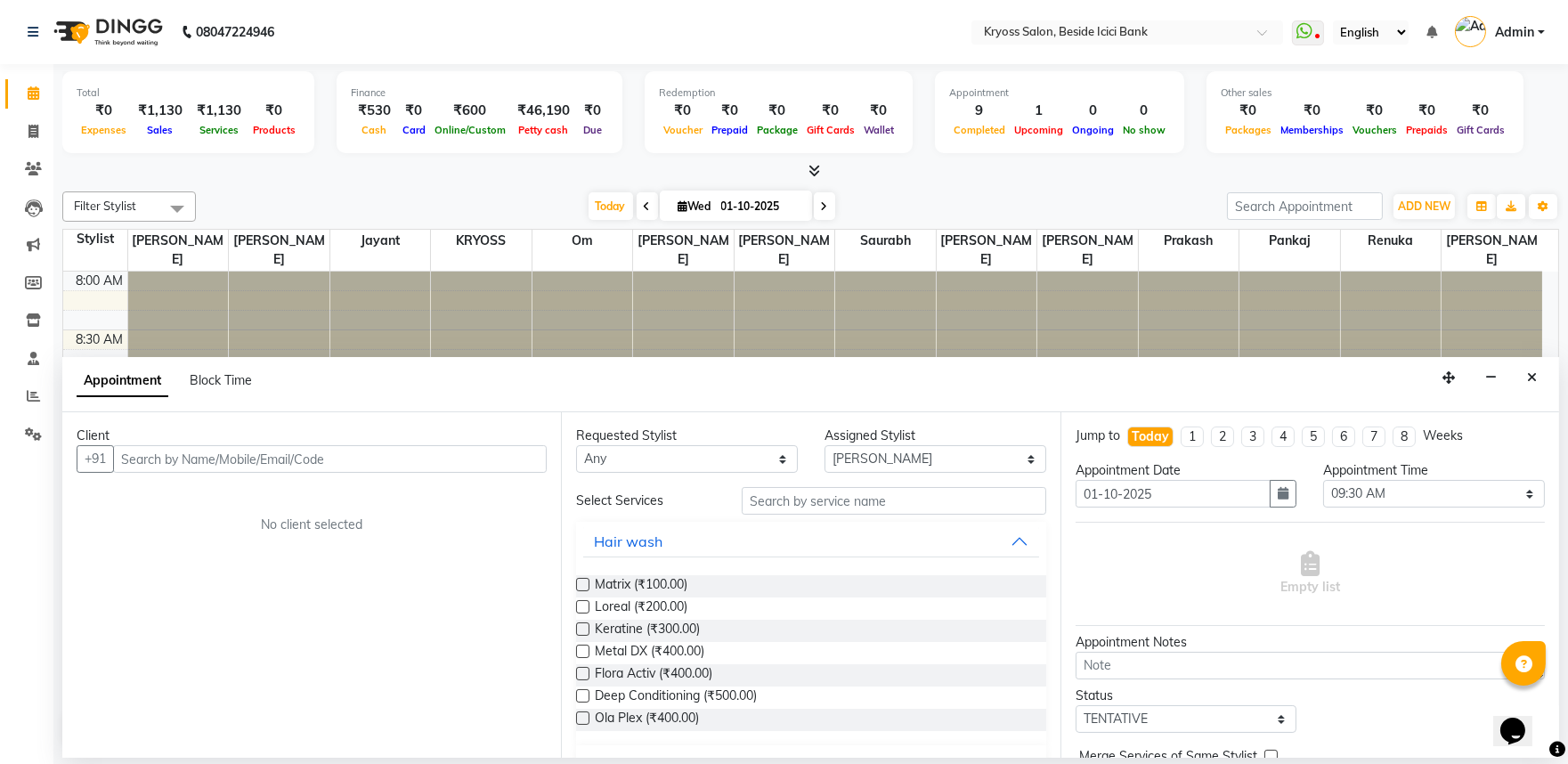
click at [321, 472] on input "text" at bounding box center [330, 458] width 434 height 27
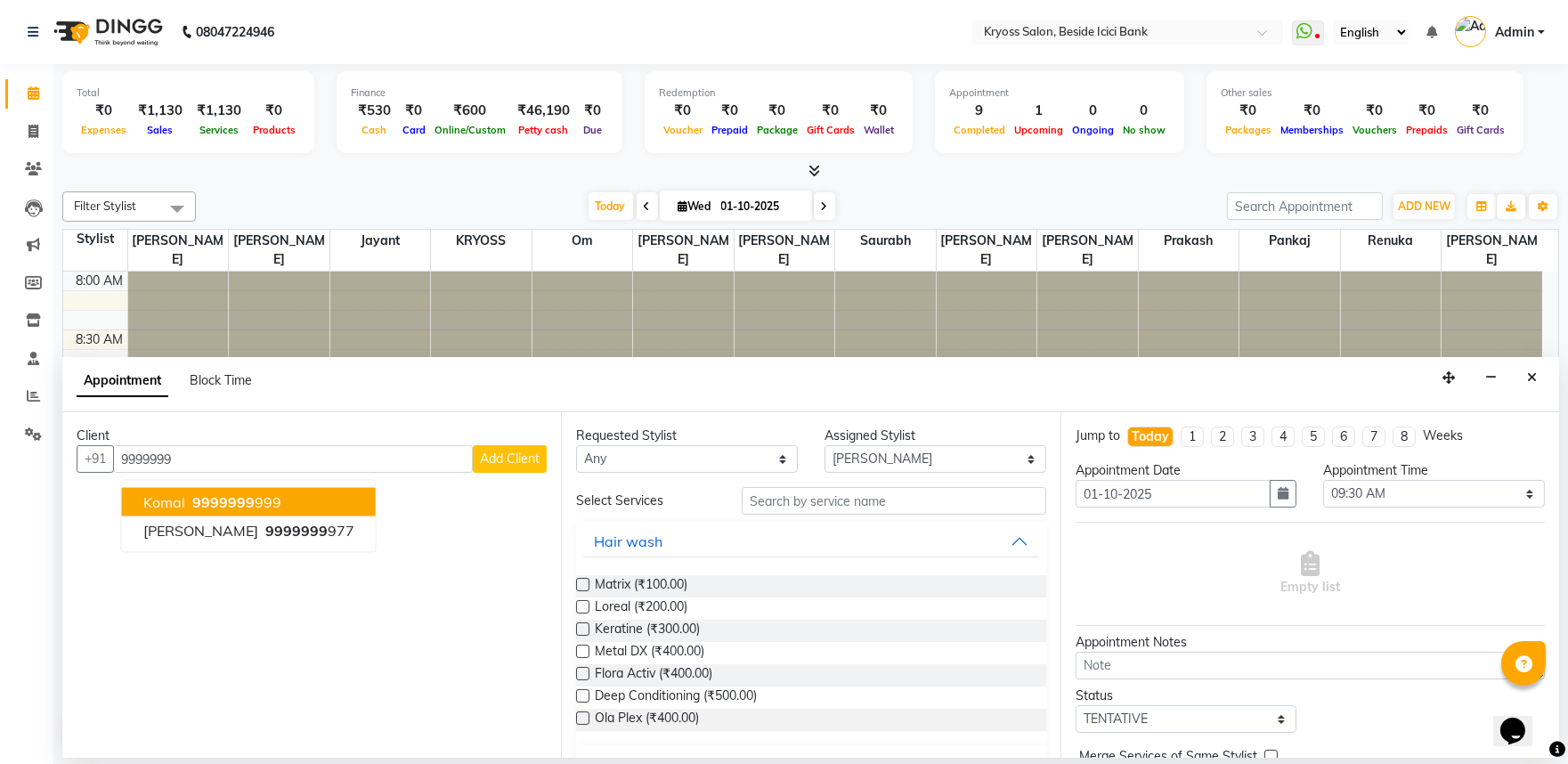
click at [300, 514] on button "[PERSON_NAME] 9999999 999" at bounding box center [249, 502] width 254 height 28
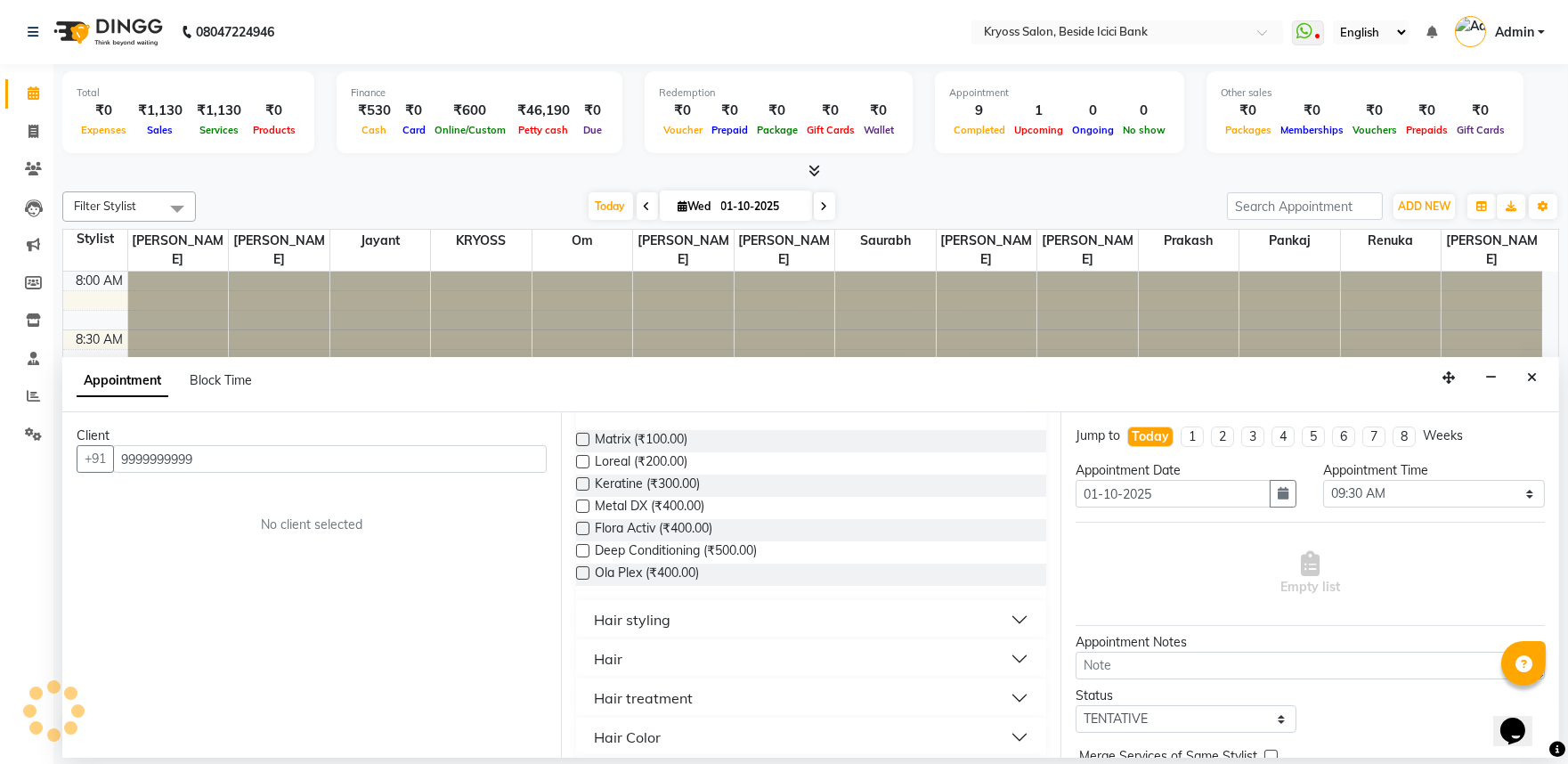
scroll to position [296, 0]
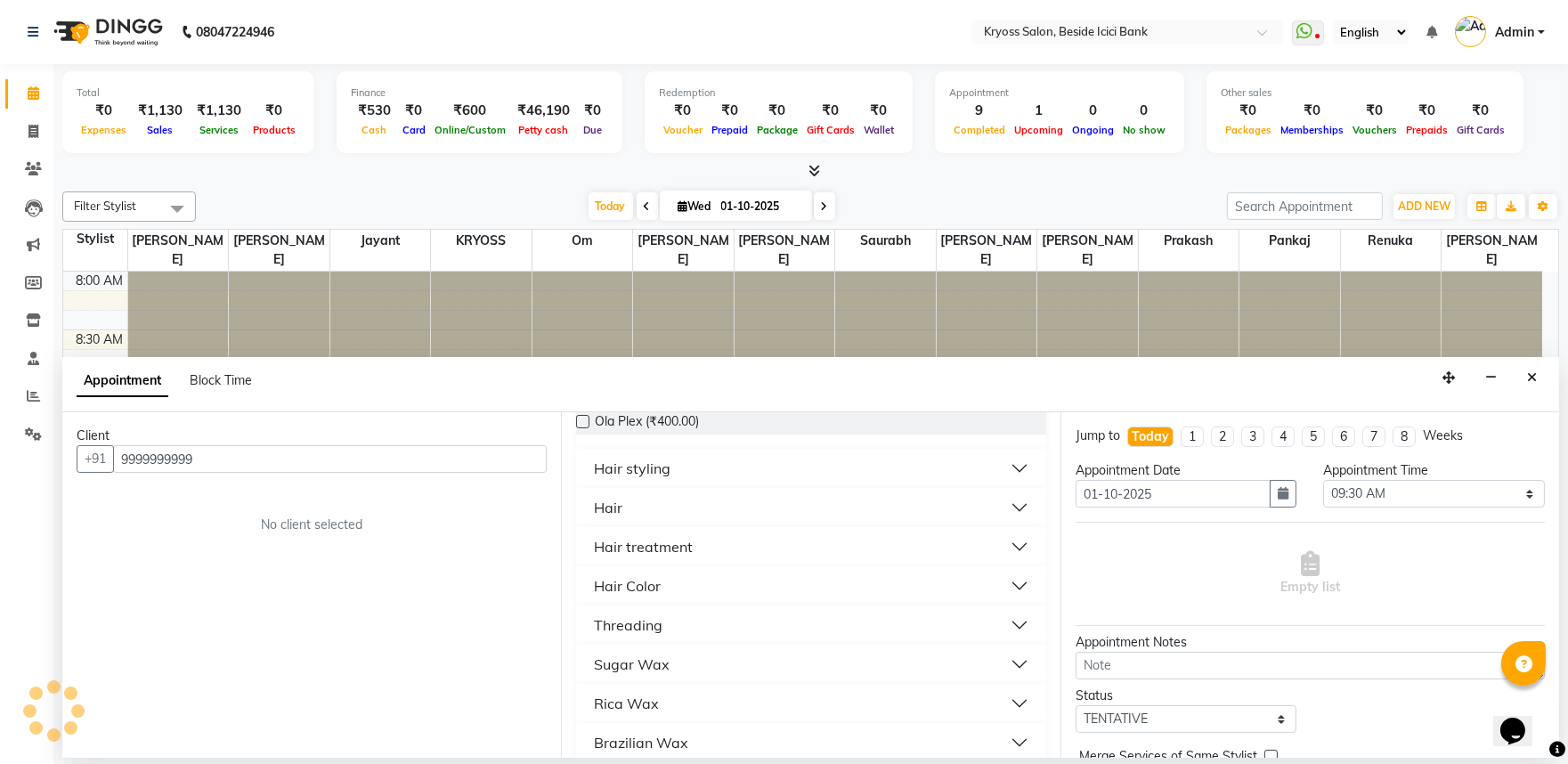
type input "9999999999"
click at [633, 524] on button "Hair" at bounding box center [811, 507] width 454 height 32
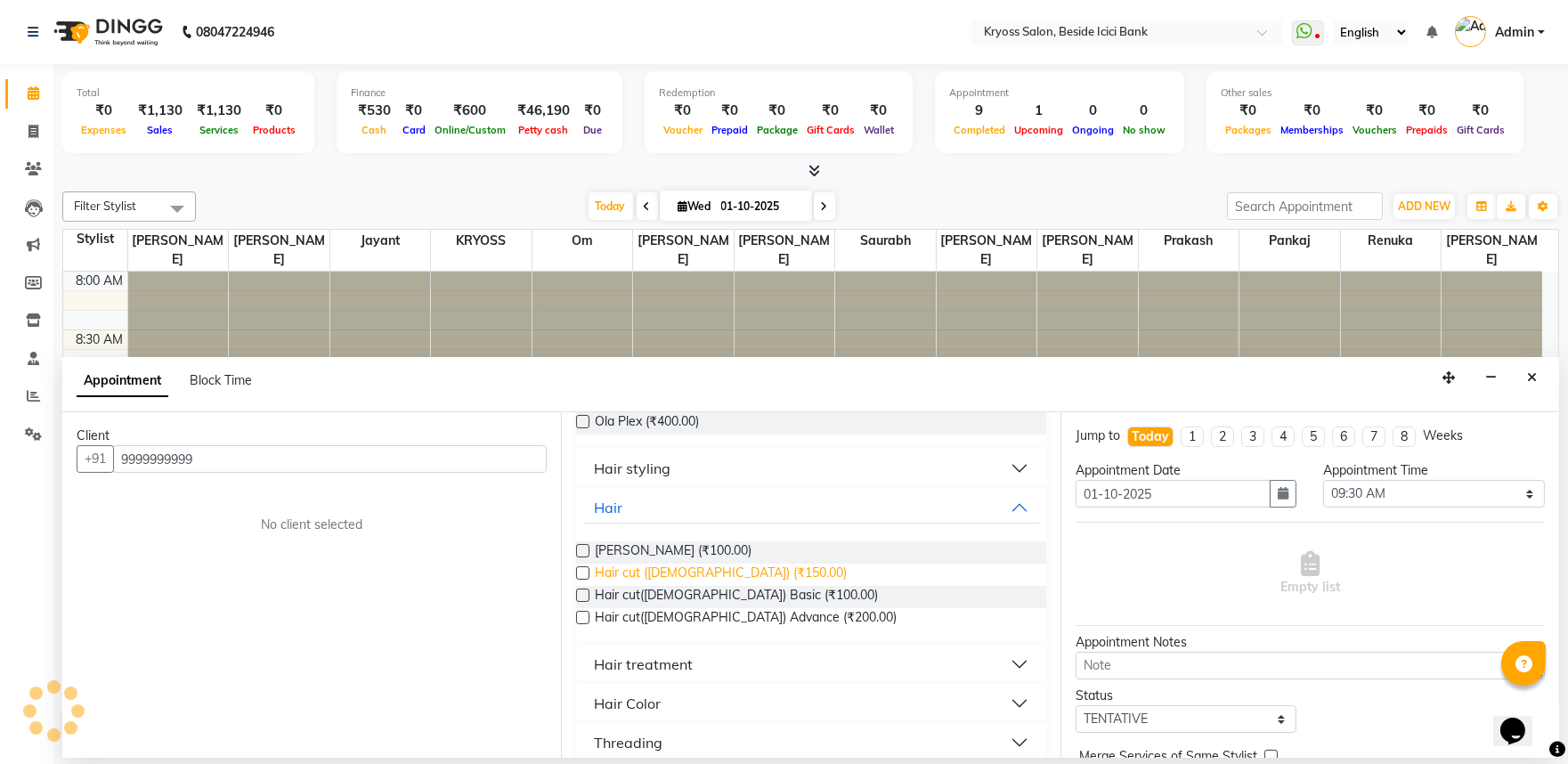
click at [650, 586] on span "Hair cut ([DEMOGRAPHIC_DATA]) (₹150.00)" at bounding box center [721, 575] width 252 height 23
checkbox input "false"
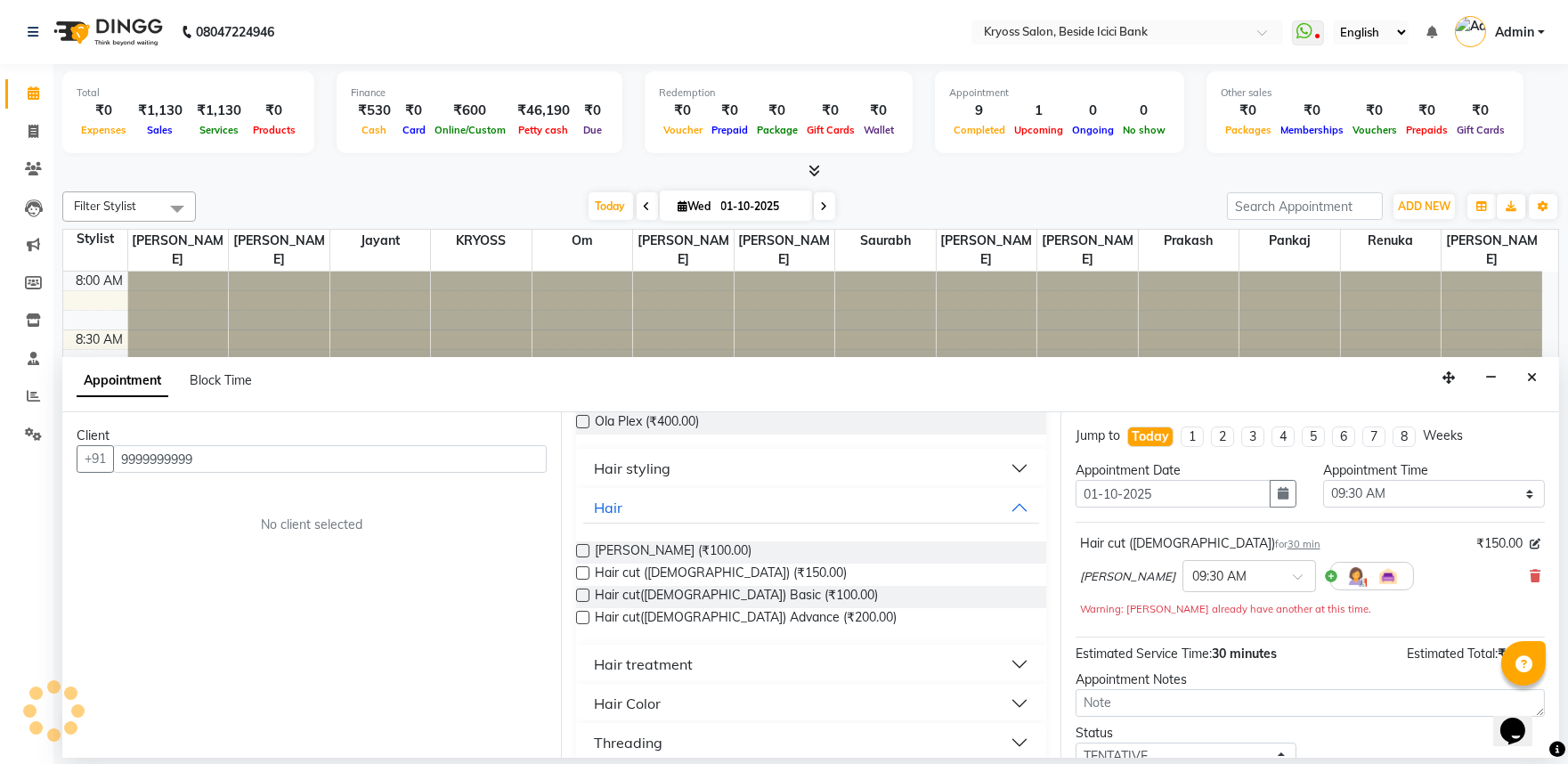
scroll to position [163, 0]
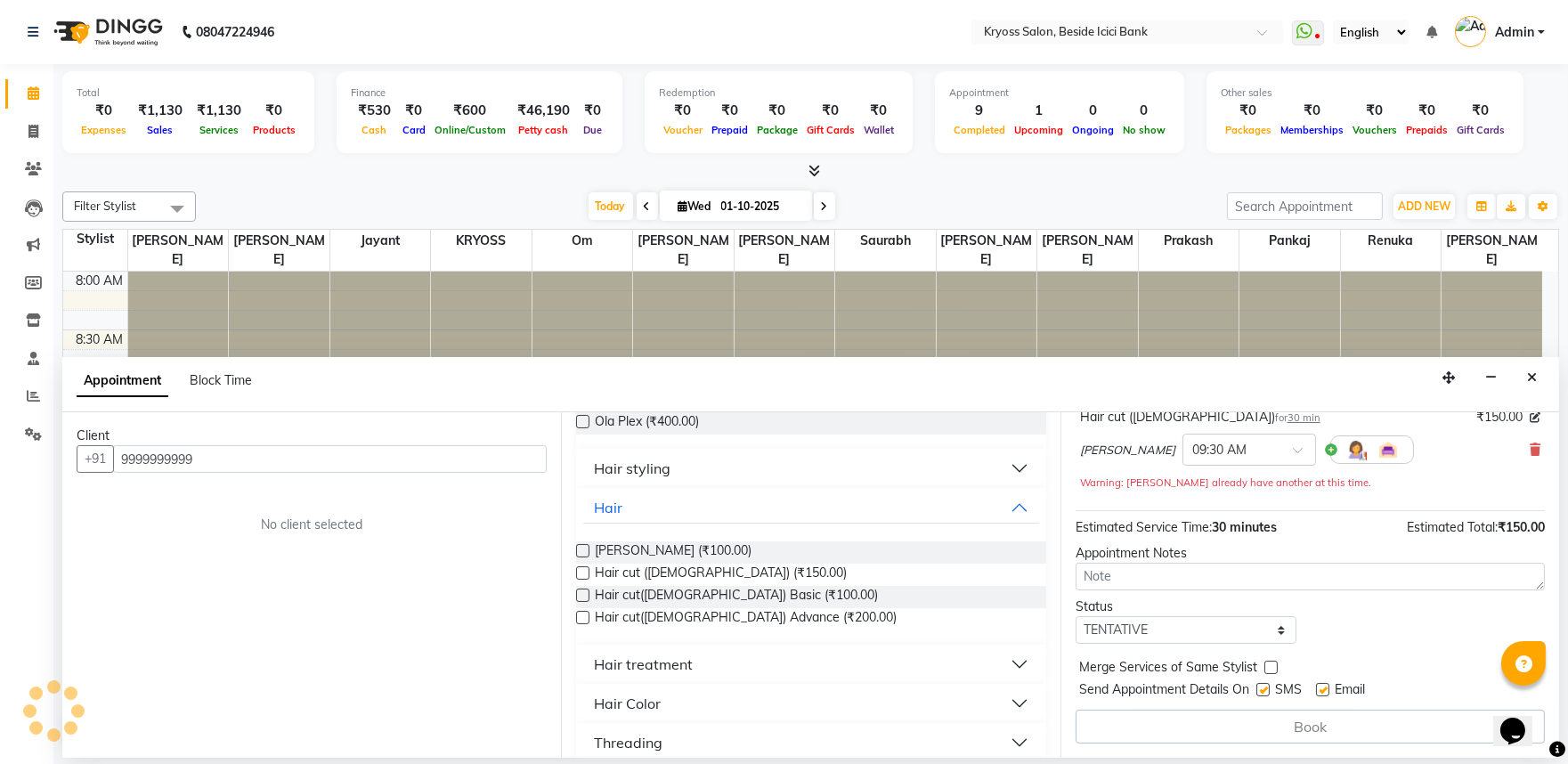
click at [1206, 743] on div "Book" at bounding box center [1310, 726] width 470 height 34
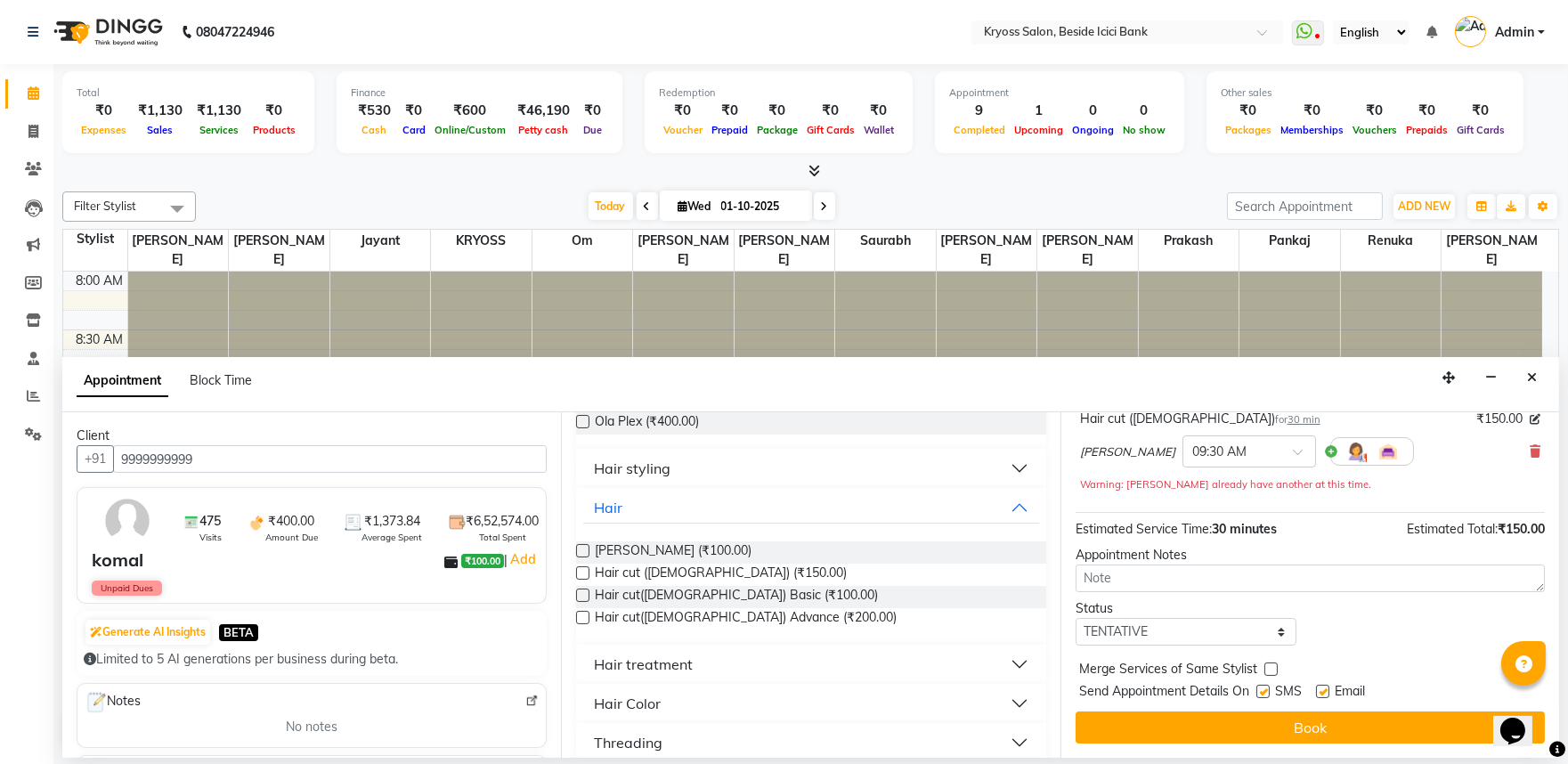
scroll to position [161, 0]
click at [1236, 726] on button "Book" at bounding box center [1310, 727] width 470 height 32
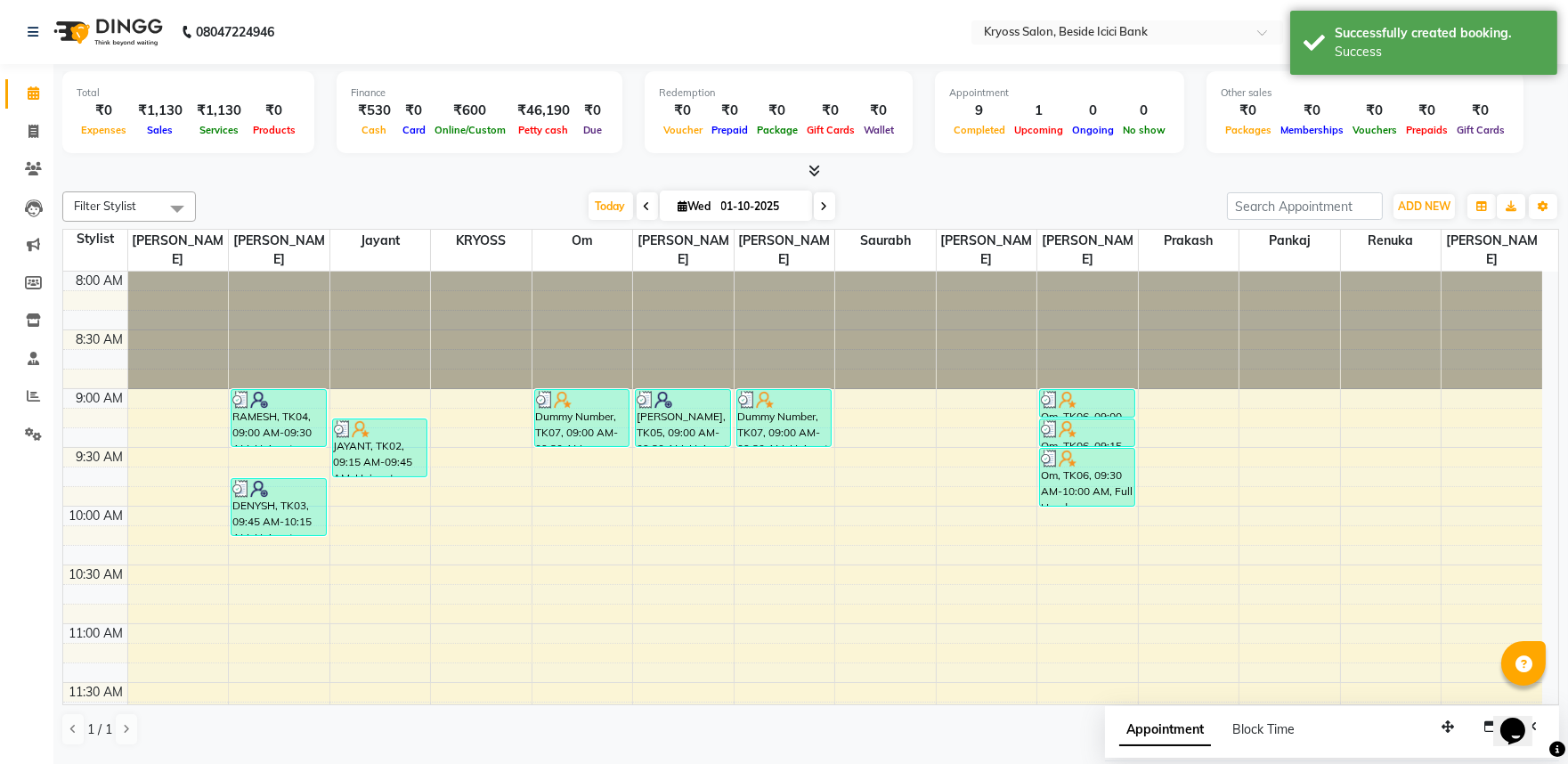
scroll to position [0, 0]
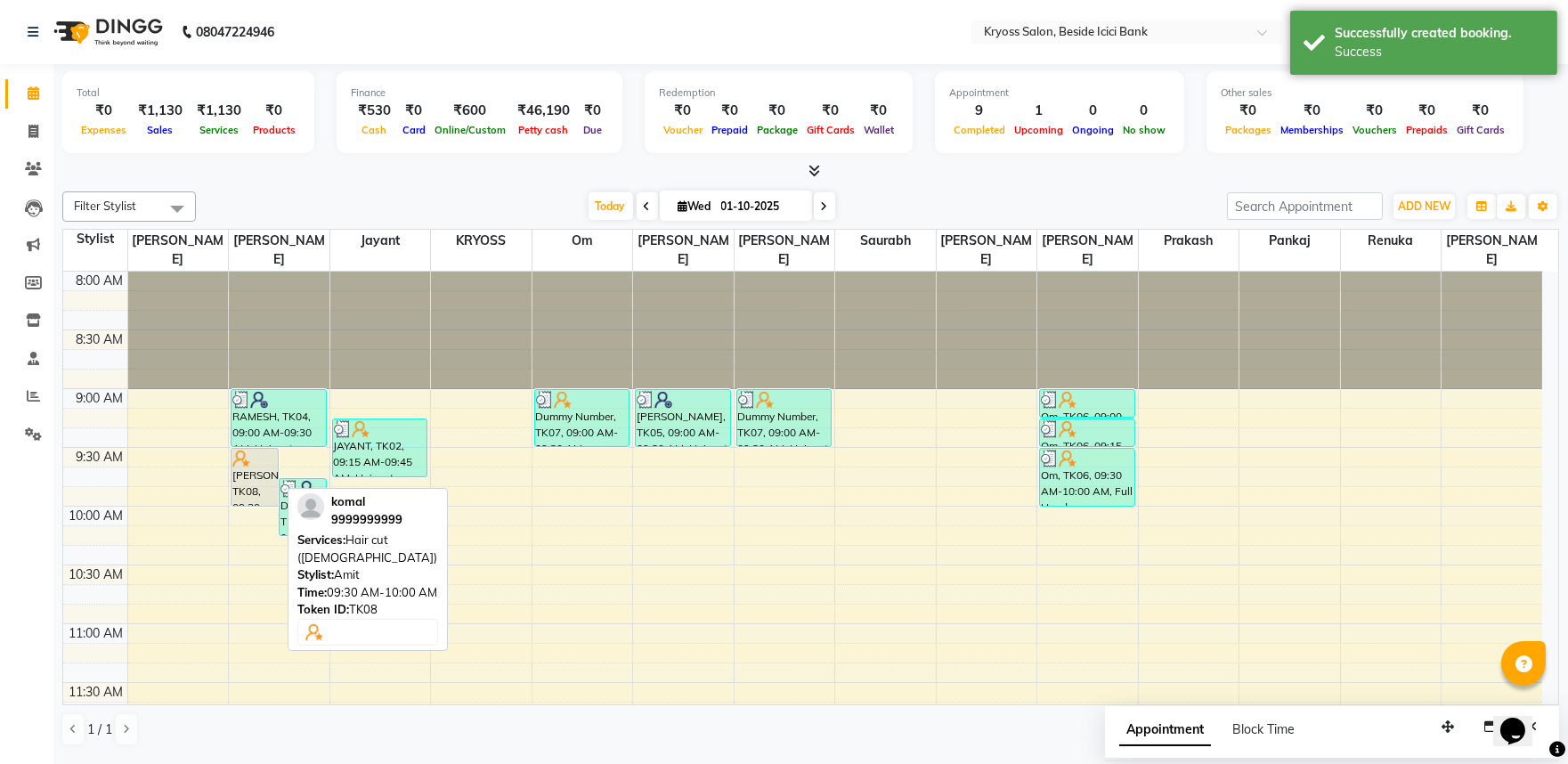
click at [255, 461] on div "[PERSON_NAME], TK08, 09:30 AM-10:00 AM, Hair cut ([DEMOGRAPHIC_DATA])" at bounding box center [254, 477] width 46 height 57
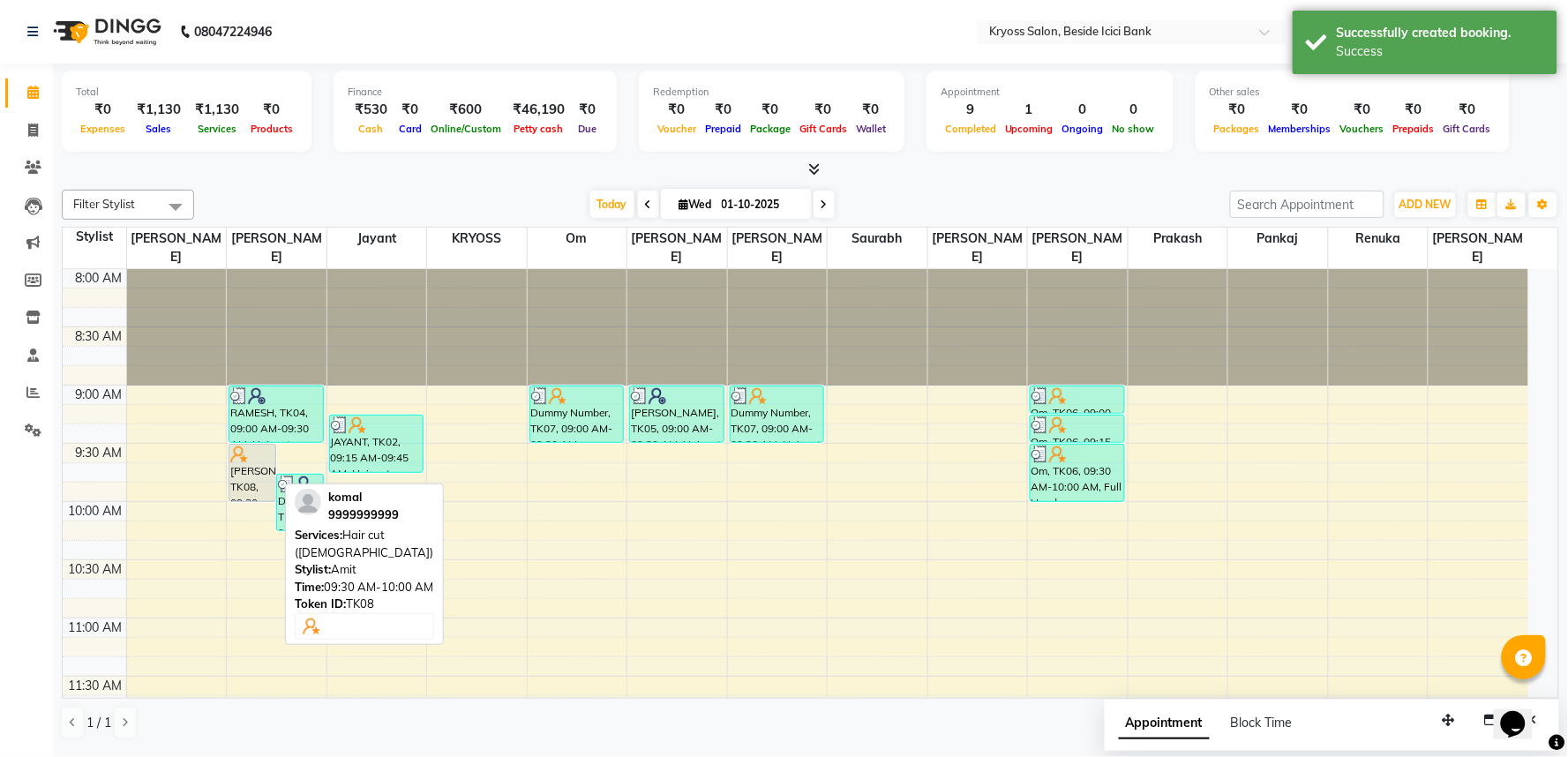
select select "7"
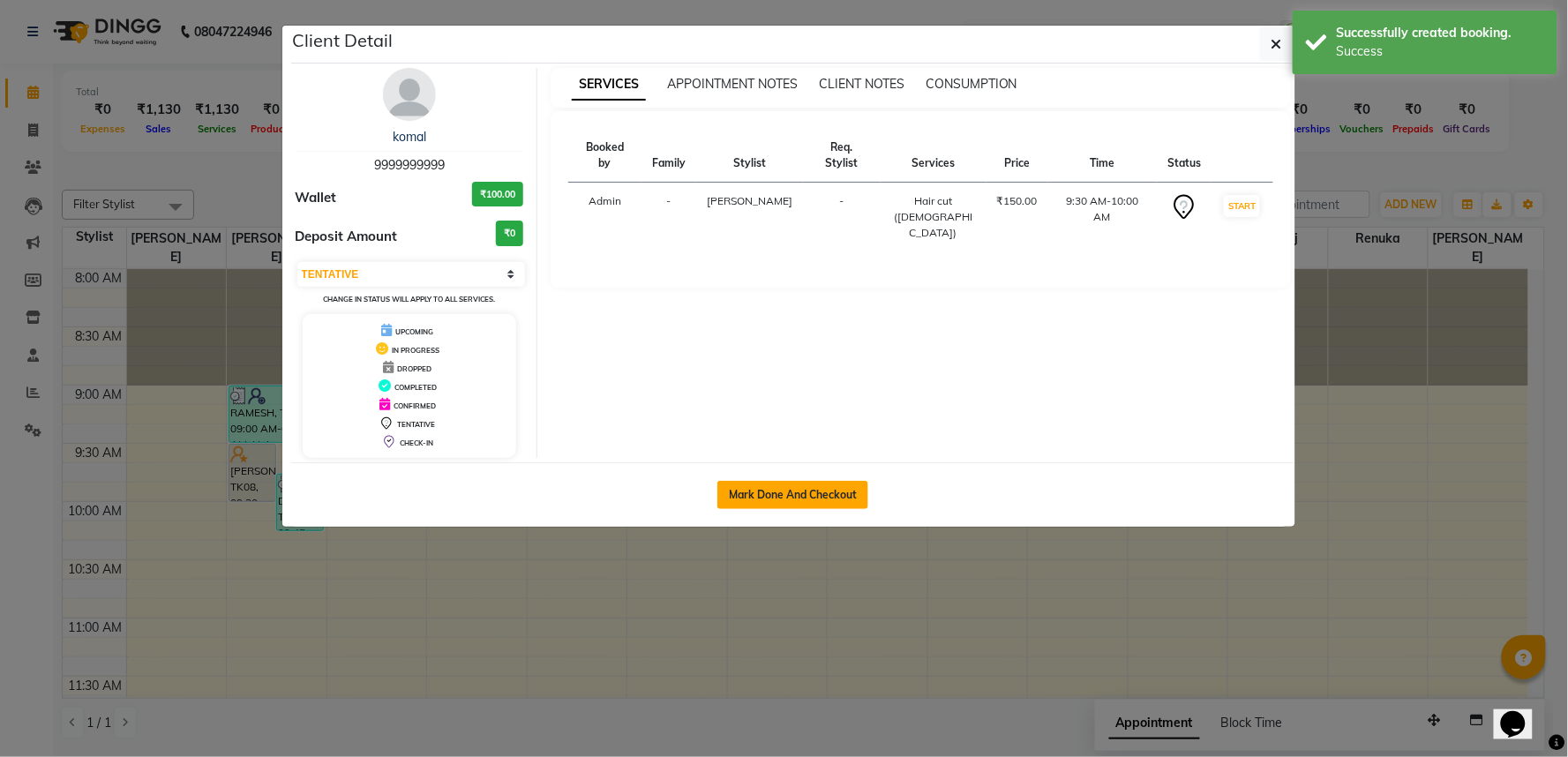
click at [725, 509] on button "Mark Done And Checkout" at bounding box center [792, 494] width 151 height 28
select select "service"
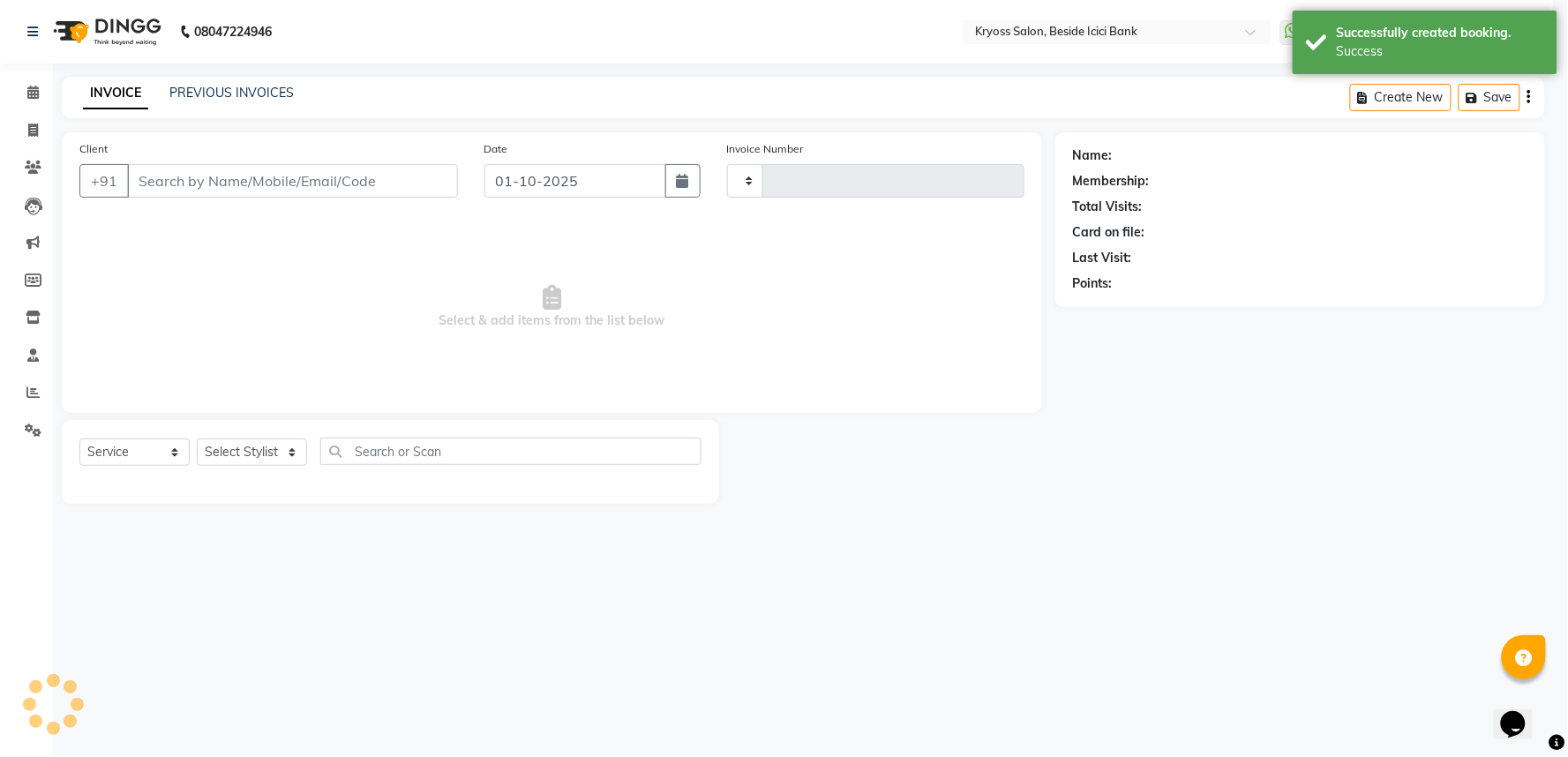
type input "14197"
select select "5439"
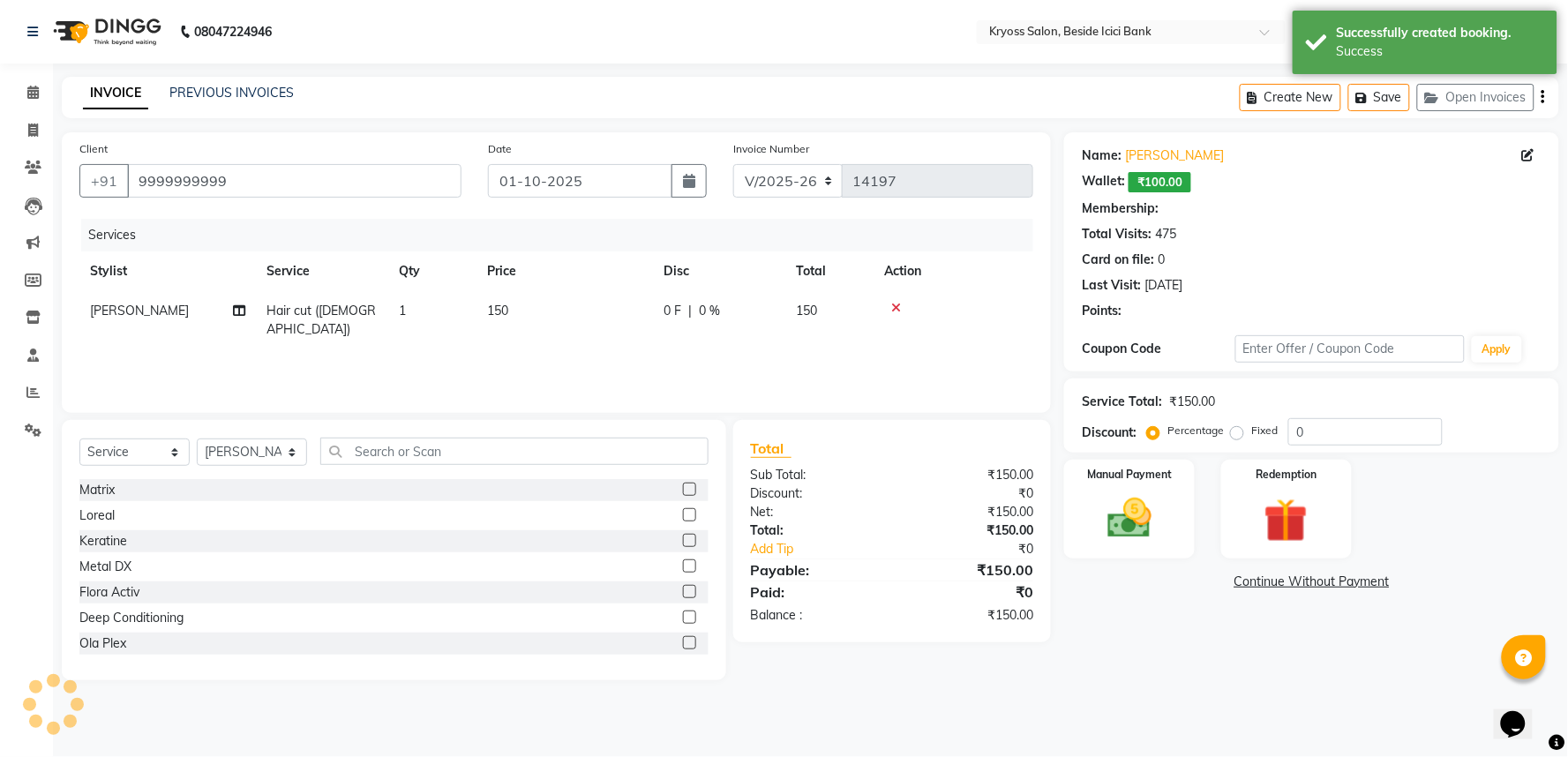
click at [1112, 543] on img at bounding box center [1130, 519] width 71 height 51
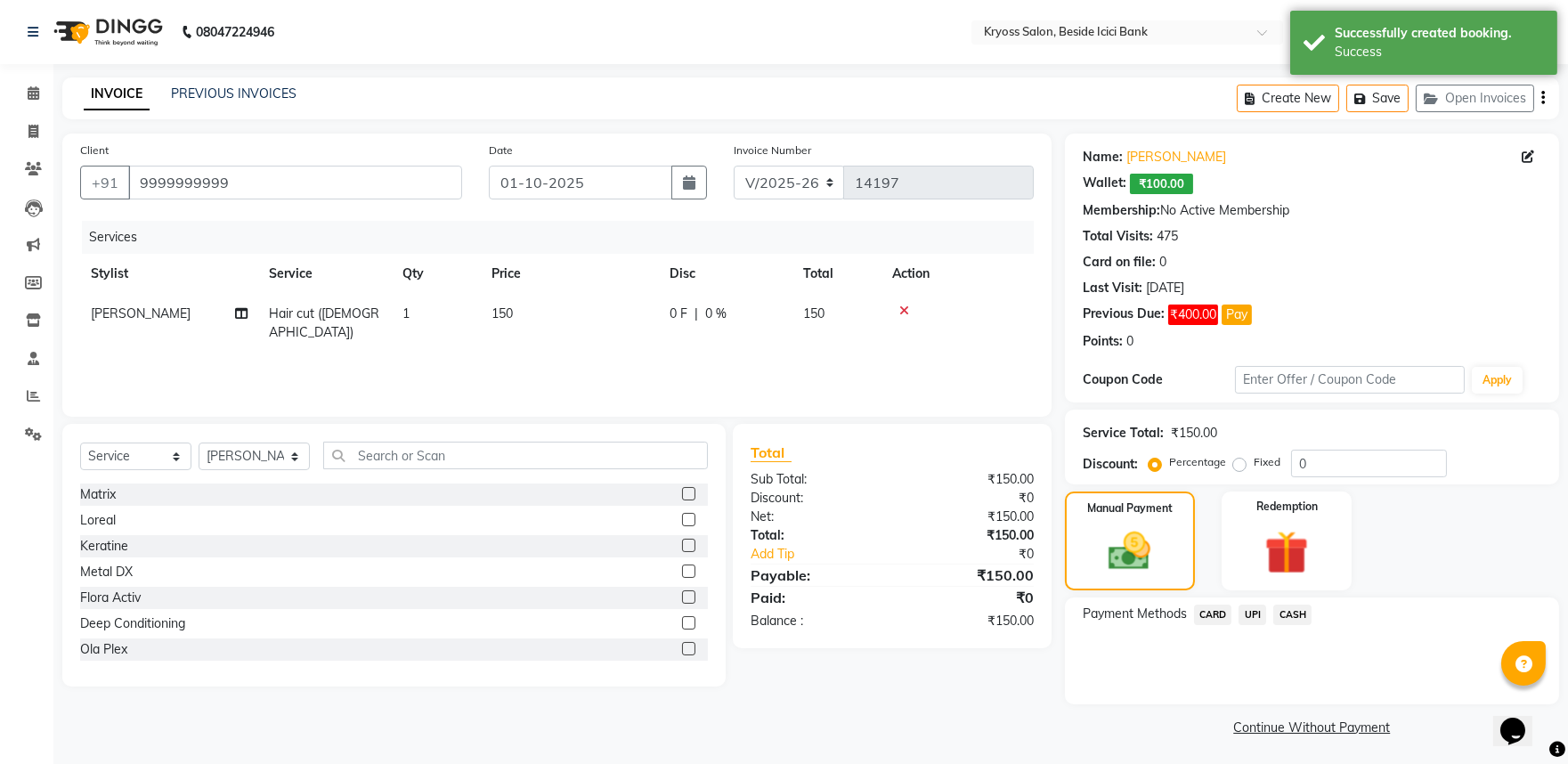
click at [1306, 636] on div "Payment Methods CARD UPI CASH" at bounding box center [1312, 650] width 494 height 107
click at [1302, 625] on span "CASH" at bounding box center [1292, 614] width 38 height 21
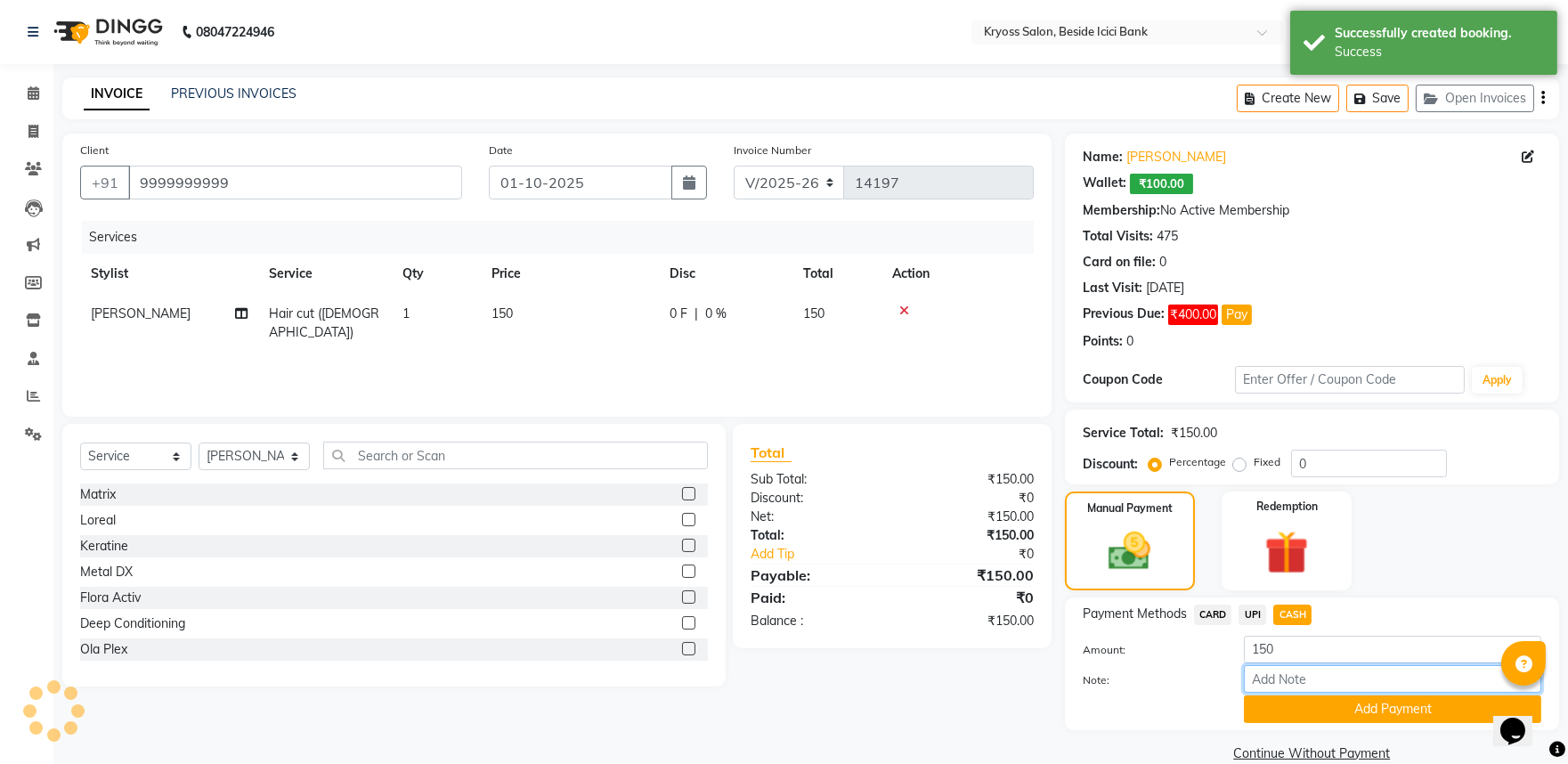
click at [1319, 693] on input "Note:" at bounding box center [1393, 678] width 297 height 27
click at [1319, 695] on div "Note:" at bounding box center [1311, 680] width 485 height 30
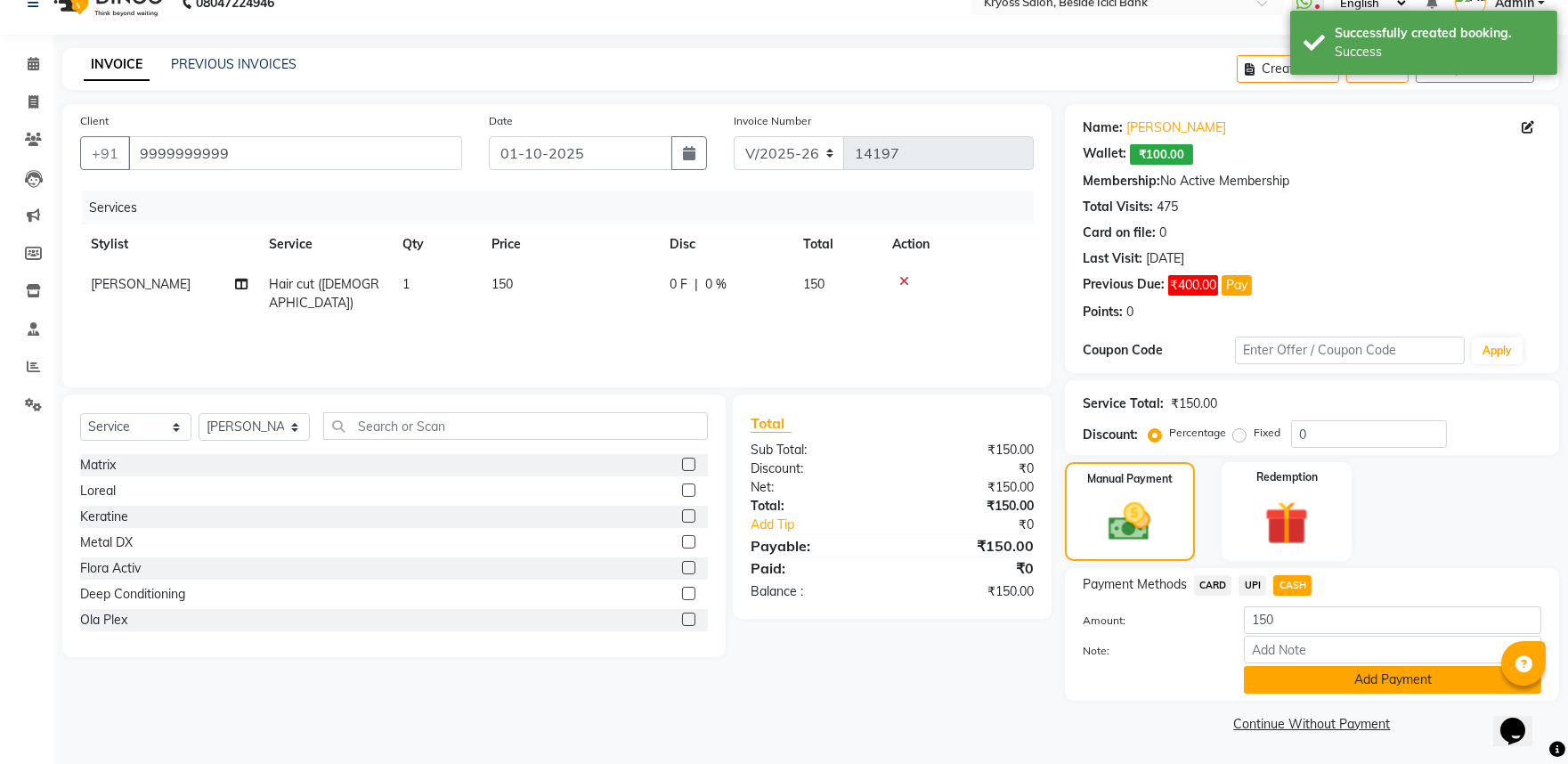
click at [1332, 683] on button "Add Payment" at bounding box center [1393, 679] width 297 height 27
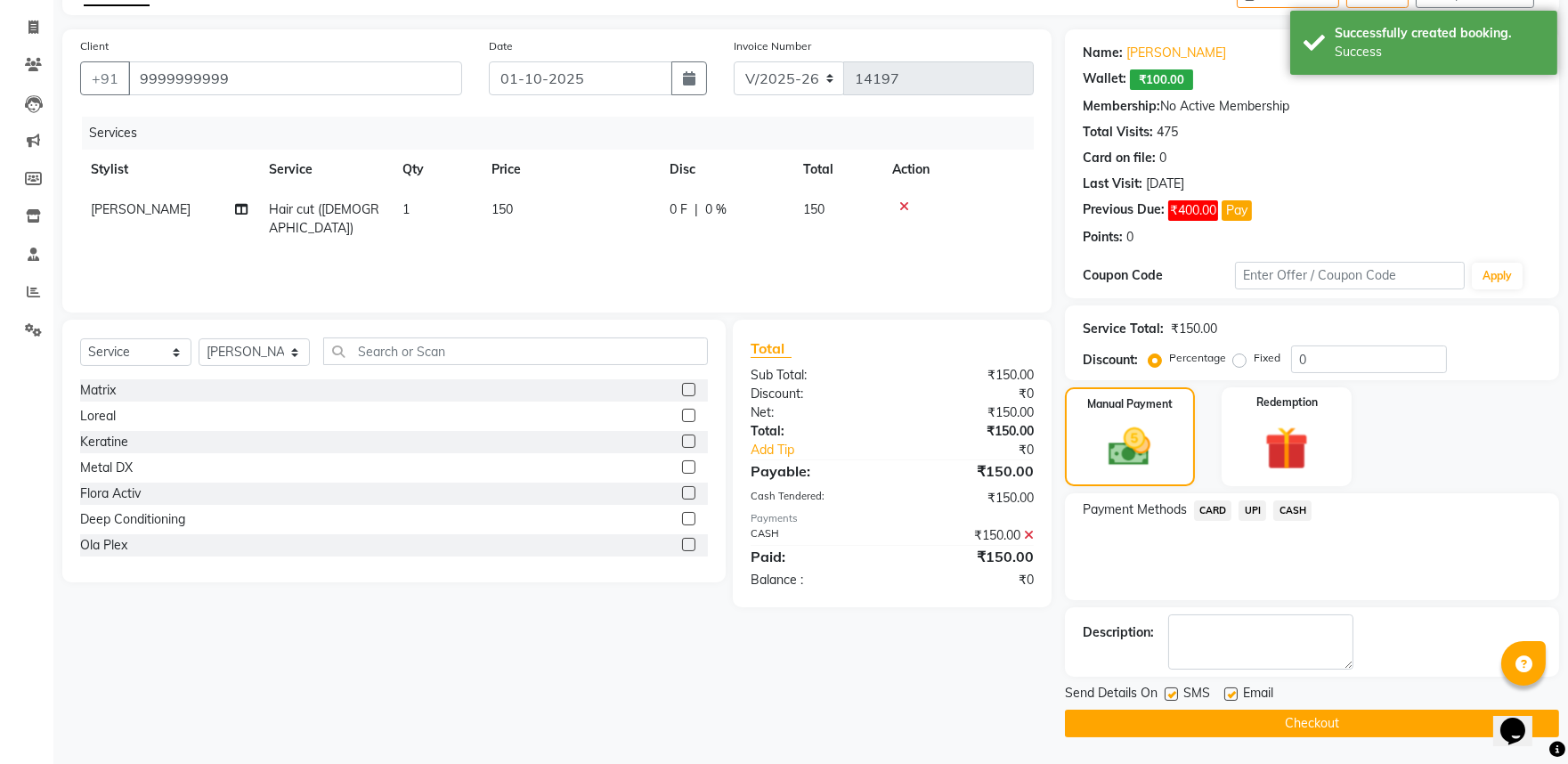
scroll to position [151, 0]
click at [1371, 714] on button "Checkout" at bounding box center [1312, 722] width 494 height 27
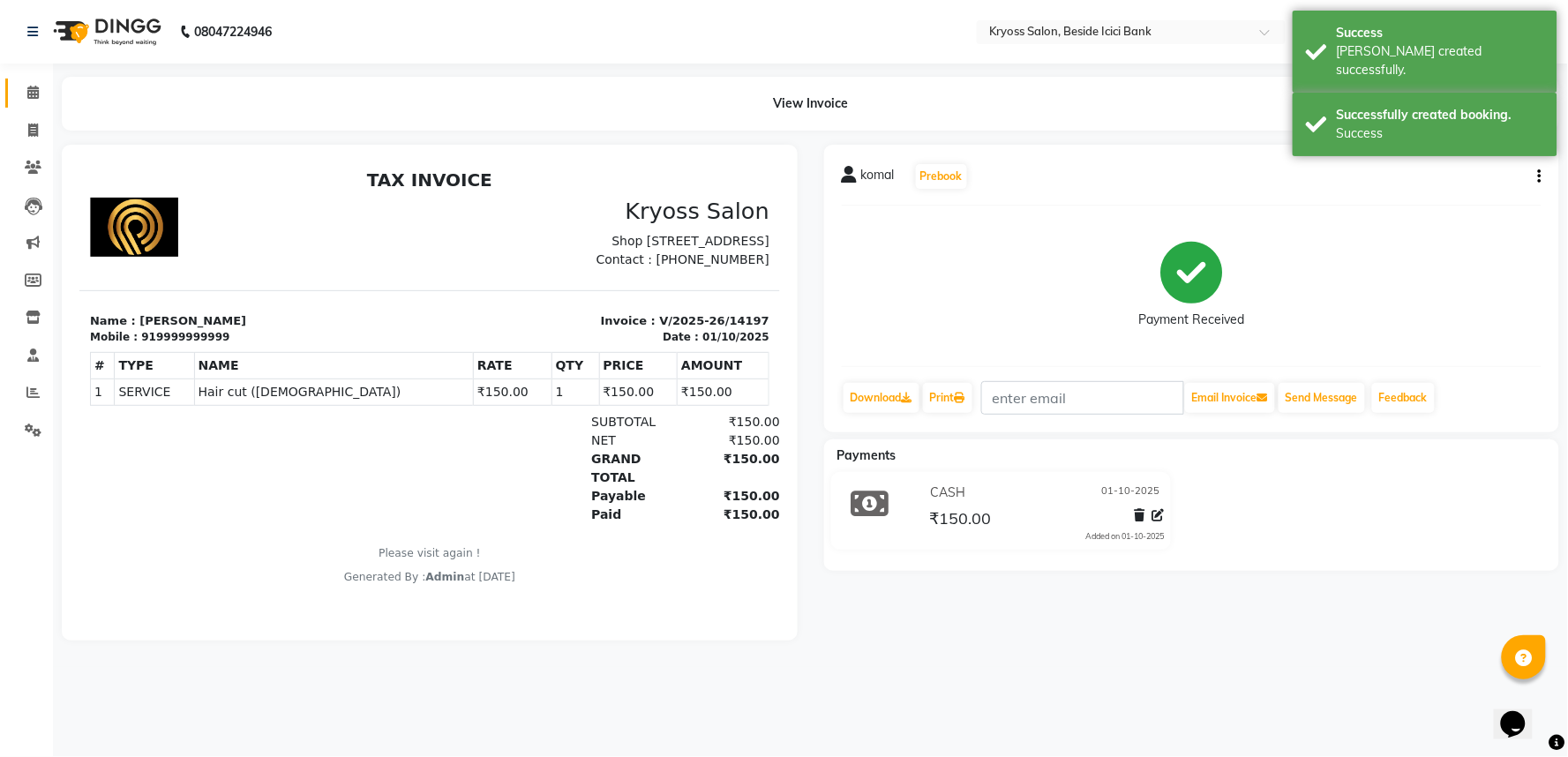
click at [44, 81] on link "Calendar" at bounding box center [26, 93] width 42 height 29
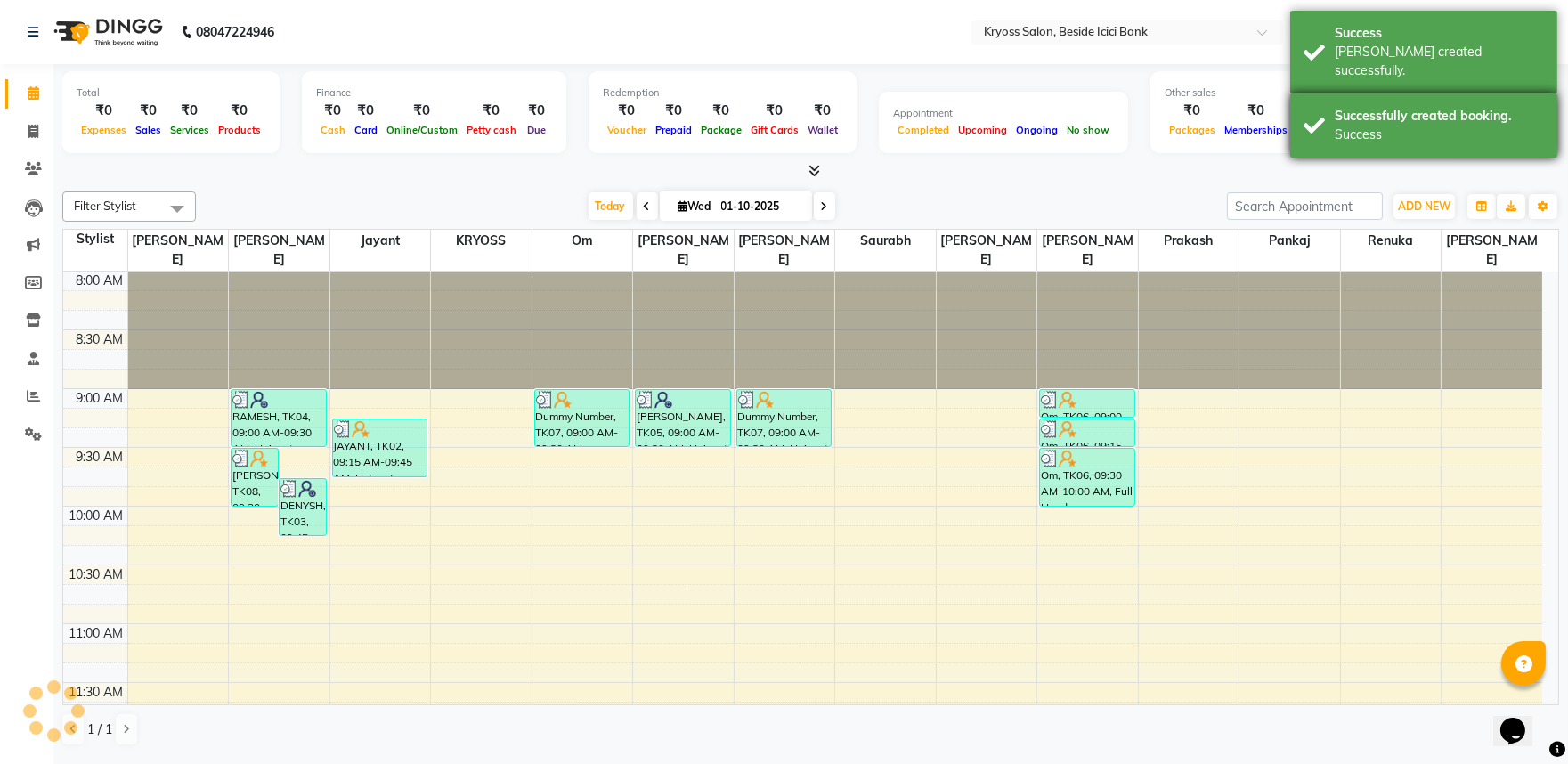
click at [1314, 94] on div "Successfully created booking. Success" at bounding box center [1423, 126] width 267 height 64
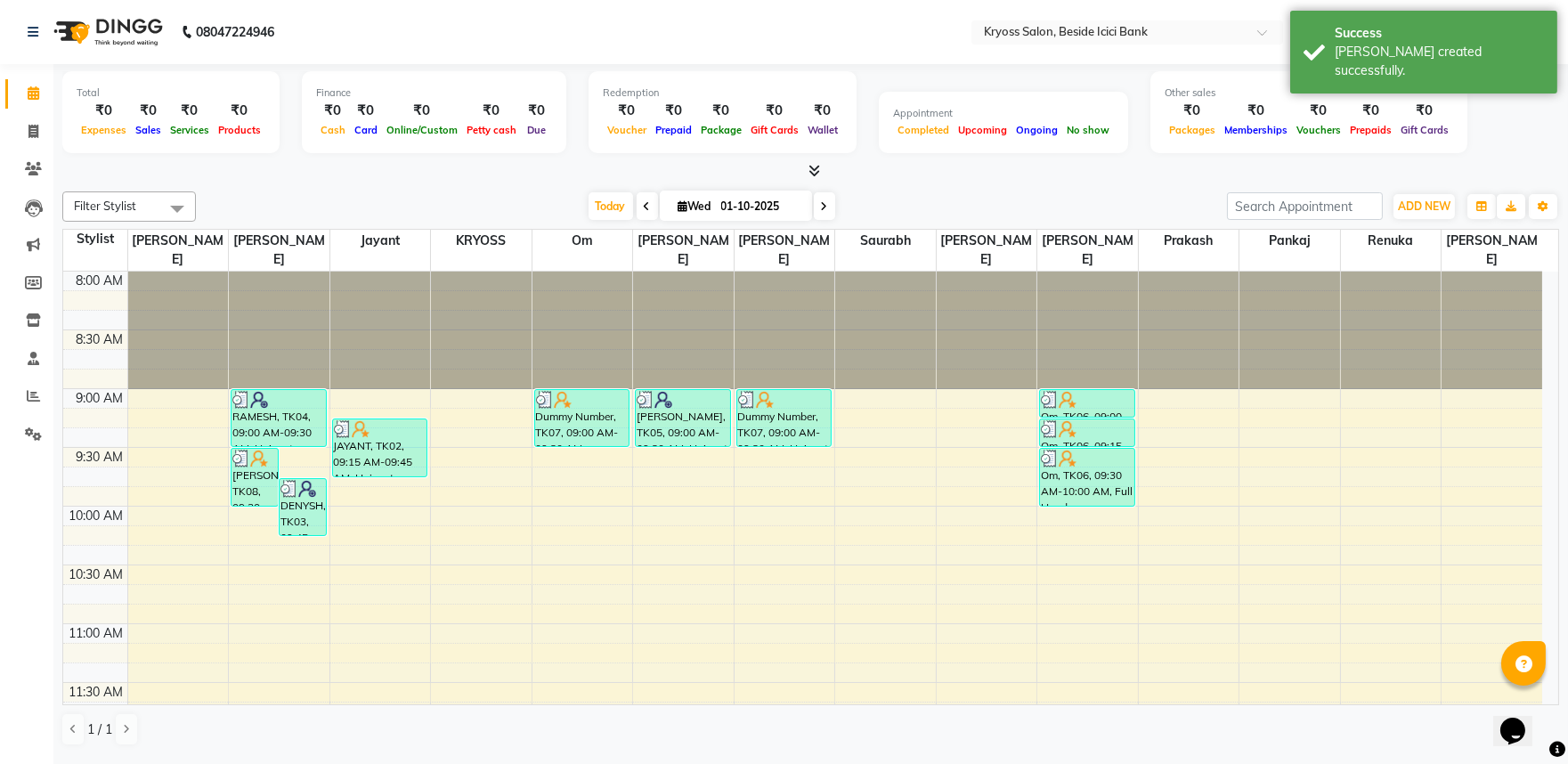
drag, startPoint x: 1323, startPoint y: 40, endPoint x: 1276, endPoint y: 2, distance: 60.4
click at [1323, 37] on div "Success [PERSON_NAME] created successfully." at bounding box center [1423, 51] width 267 height 82
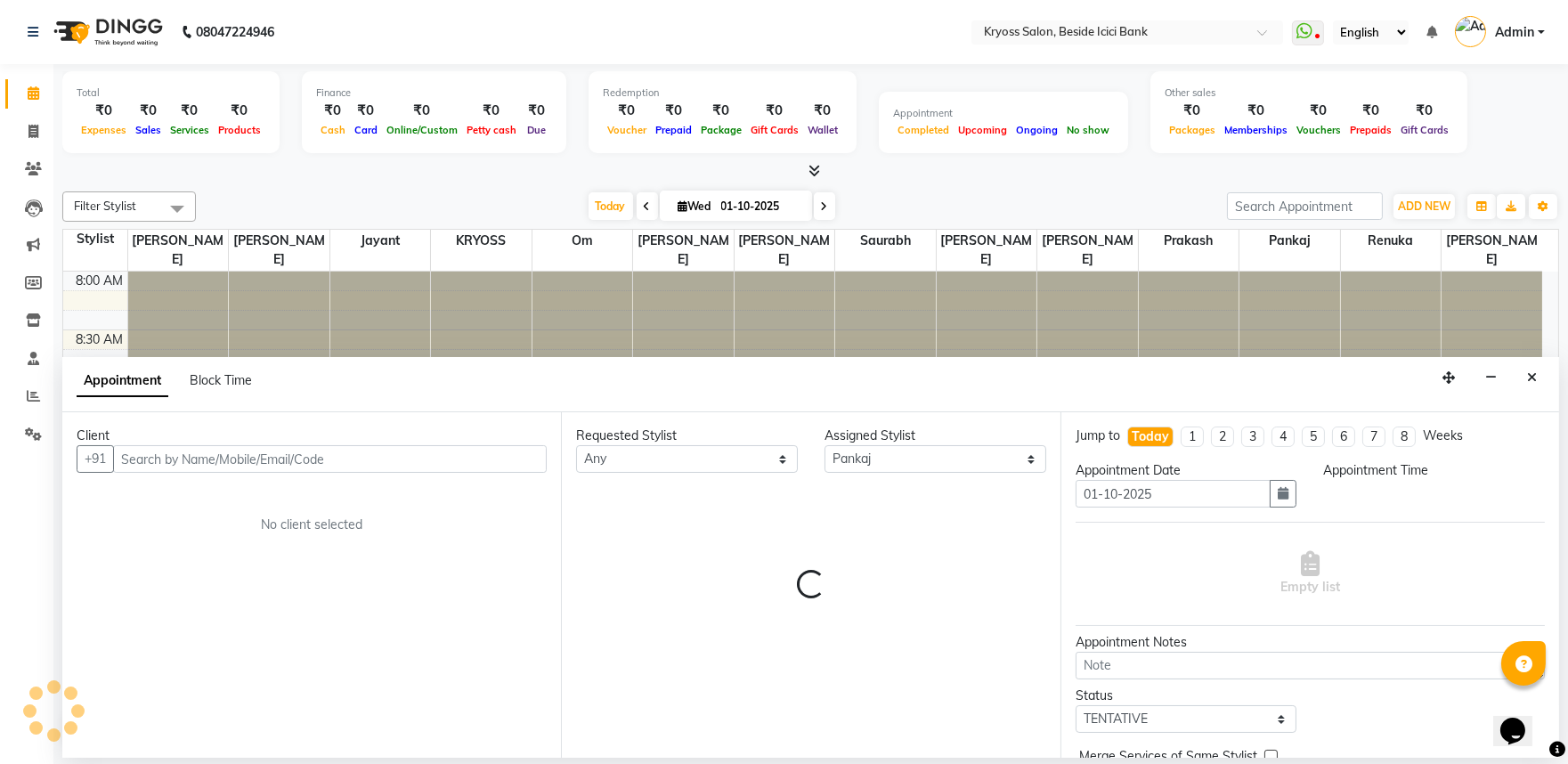
scroll to position [4, 0]
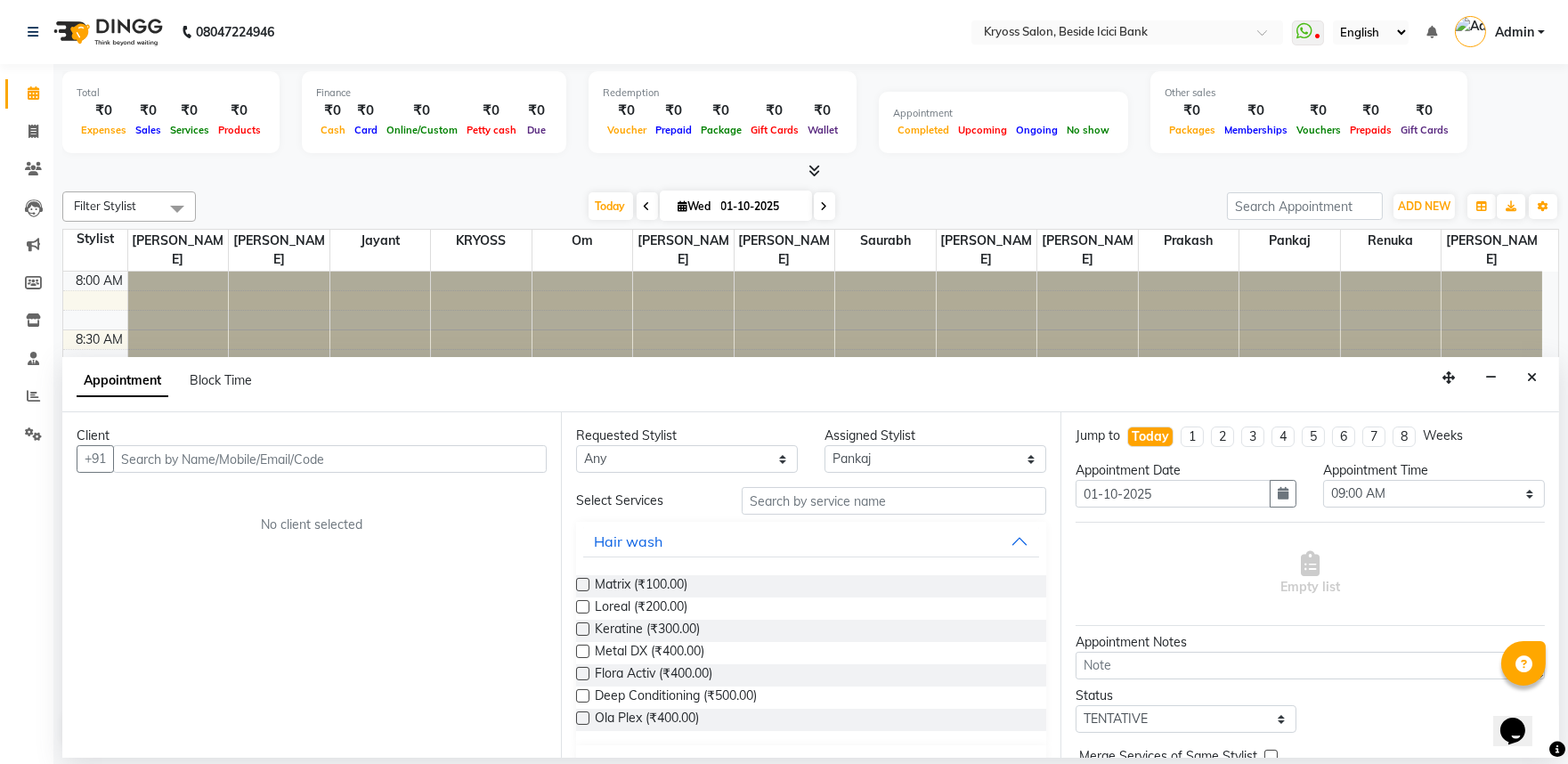
click at [463, 491] on div "Client +91 No client selected" at bounding box center [312, 584] width 499 height 346
click at [486, 472] on input "text" at bounding box center [330, 458] width 434 height 27
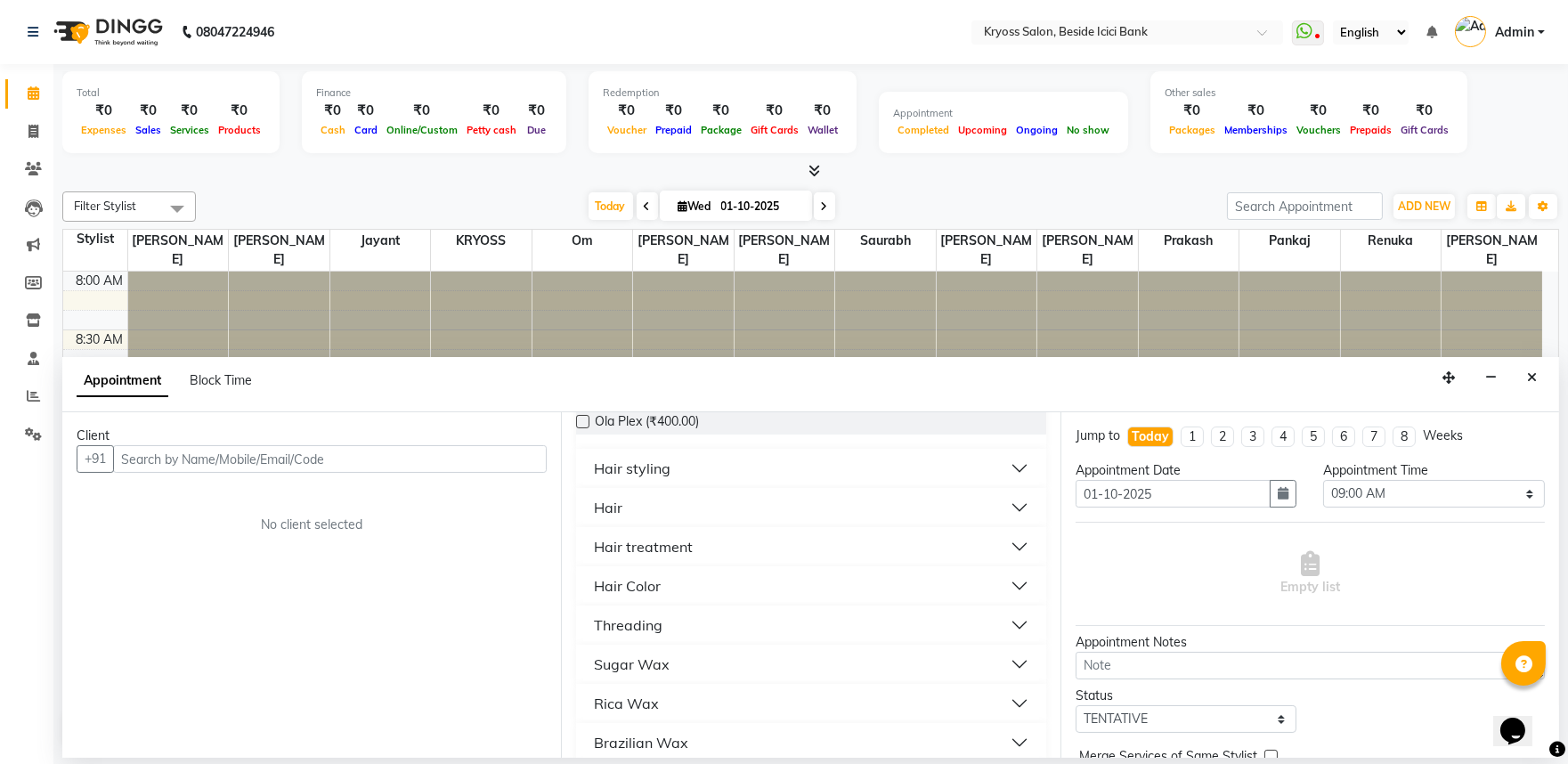
drag, startPoint x: 615, startPoint y: 555, endPoint x: 618, endPoint y: 564, distance: 9.5
click at [615, 518] on div "Hair" at bounding box center [608, 507] width 28 height 22
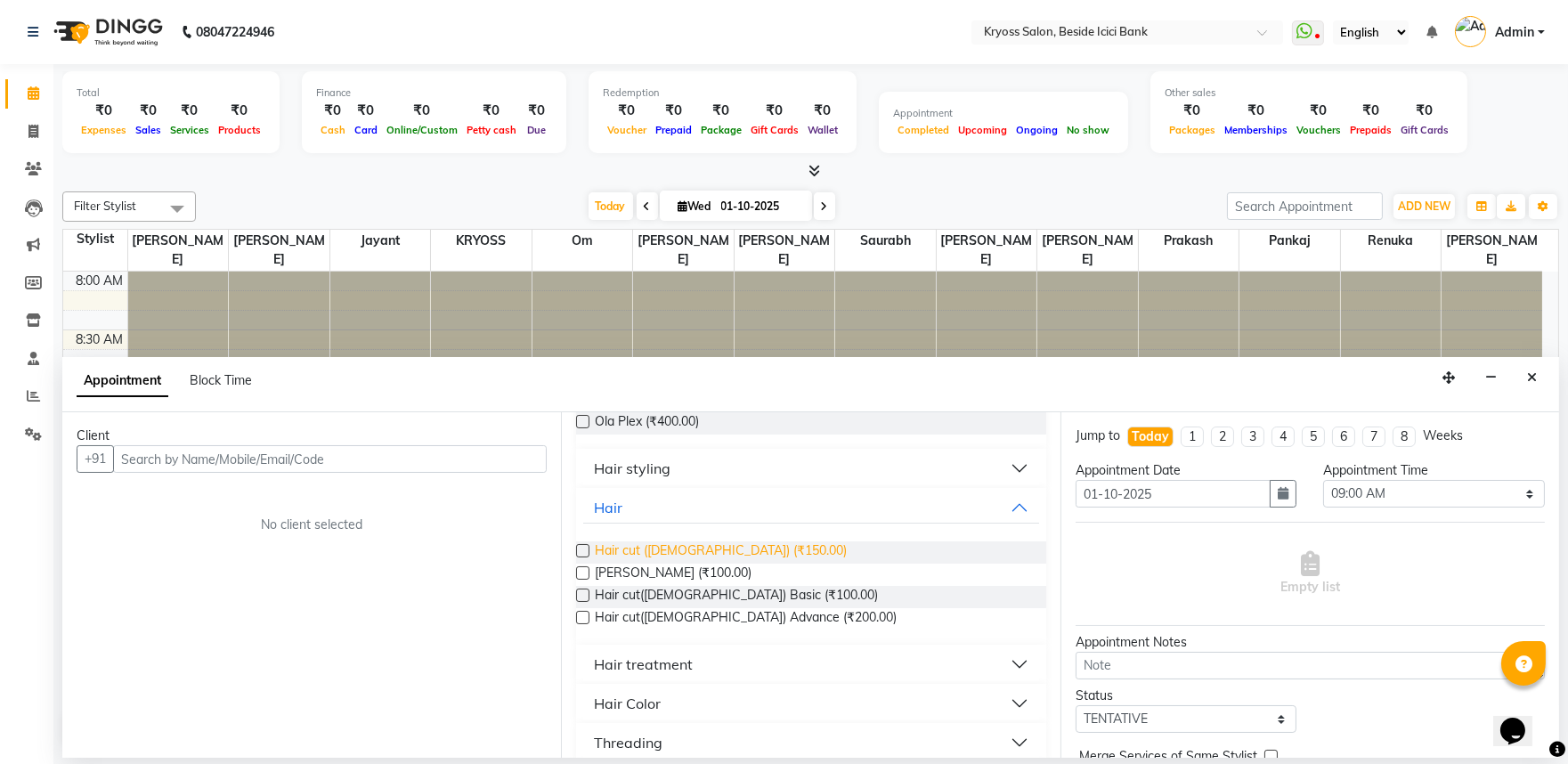
click at [635, 563] on span "Hair cut ([DEMOGRAPHIC_DATA]) (₹150.00)" at bounding box center [721, 553] width 252 height 23
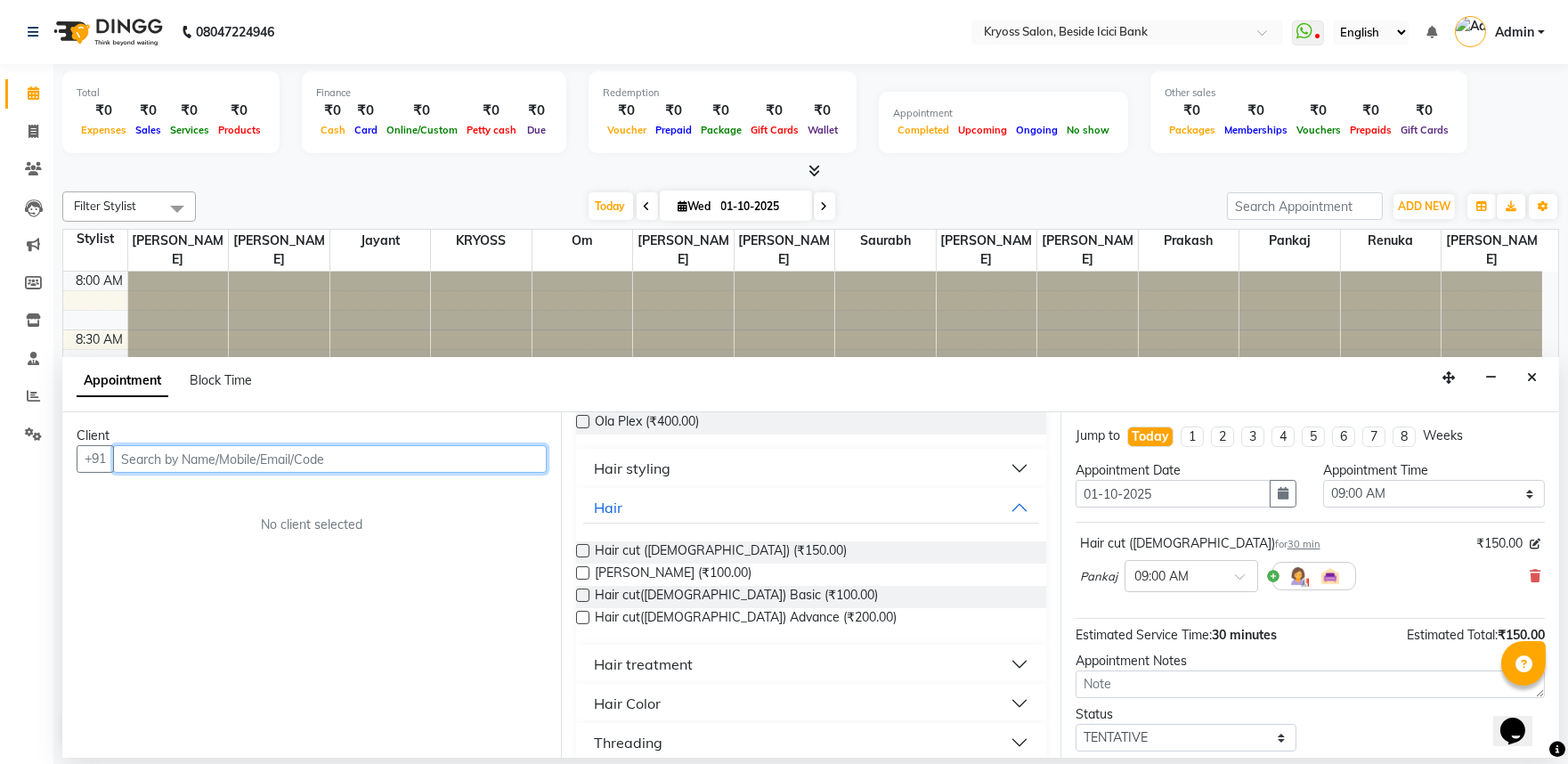
click at [464, 472] on input "text" at bounding box center [330, 458] width 434 height 27
drag, startPoint x: 464, startPoint y: 475, endPoint x: 460, endPoint y: 485, distance: 10.8
click at [464, 472] on input "text" at bounding box center [330, 458] width 434 height 27
click at [470, 472] on input "text" at bounding box center [330, 458] width 434 height 27
click at [459, 457] on input "text" at bounding box center [330, 458] width 434 height 27
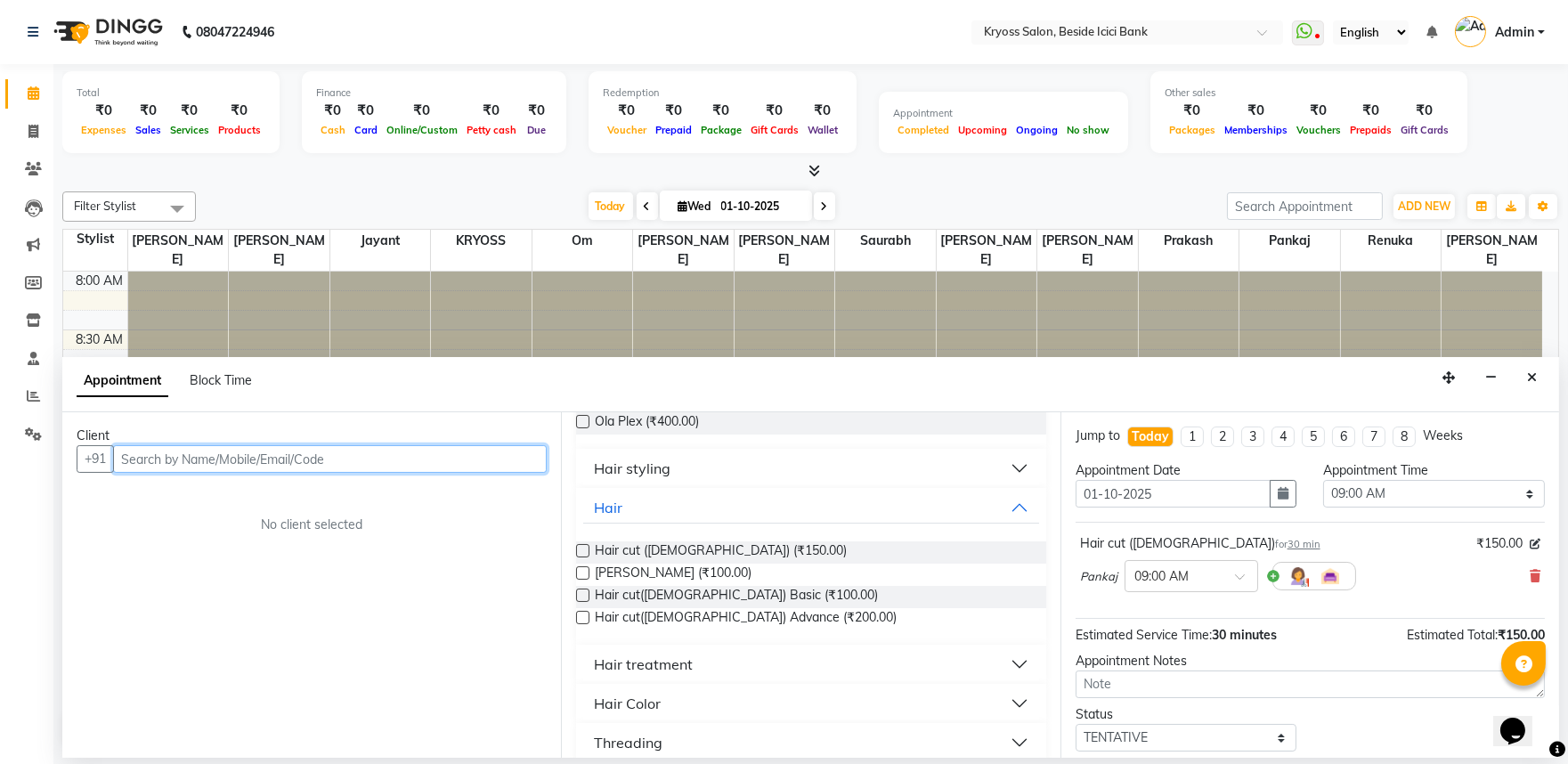
click at [459, 457] on input "text" at bounding box center [330, 458] width 434 height 27
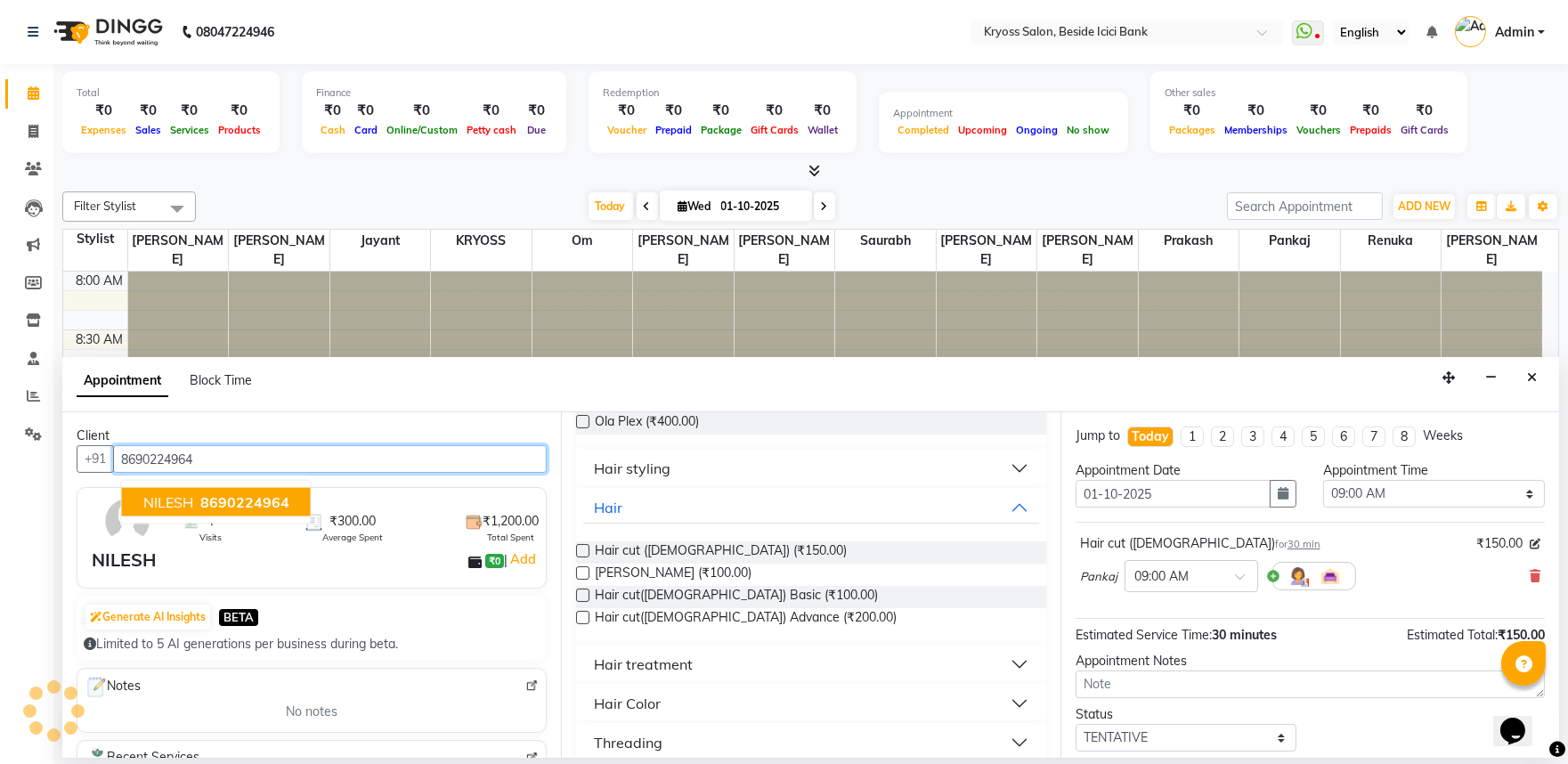
click at [202, 516] on button "NILESH 8690224964" at bounding box center [216, 502] width 188 height 28
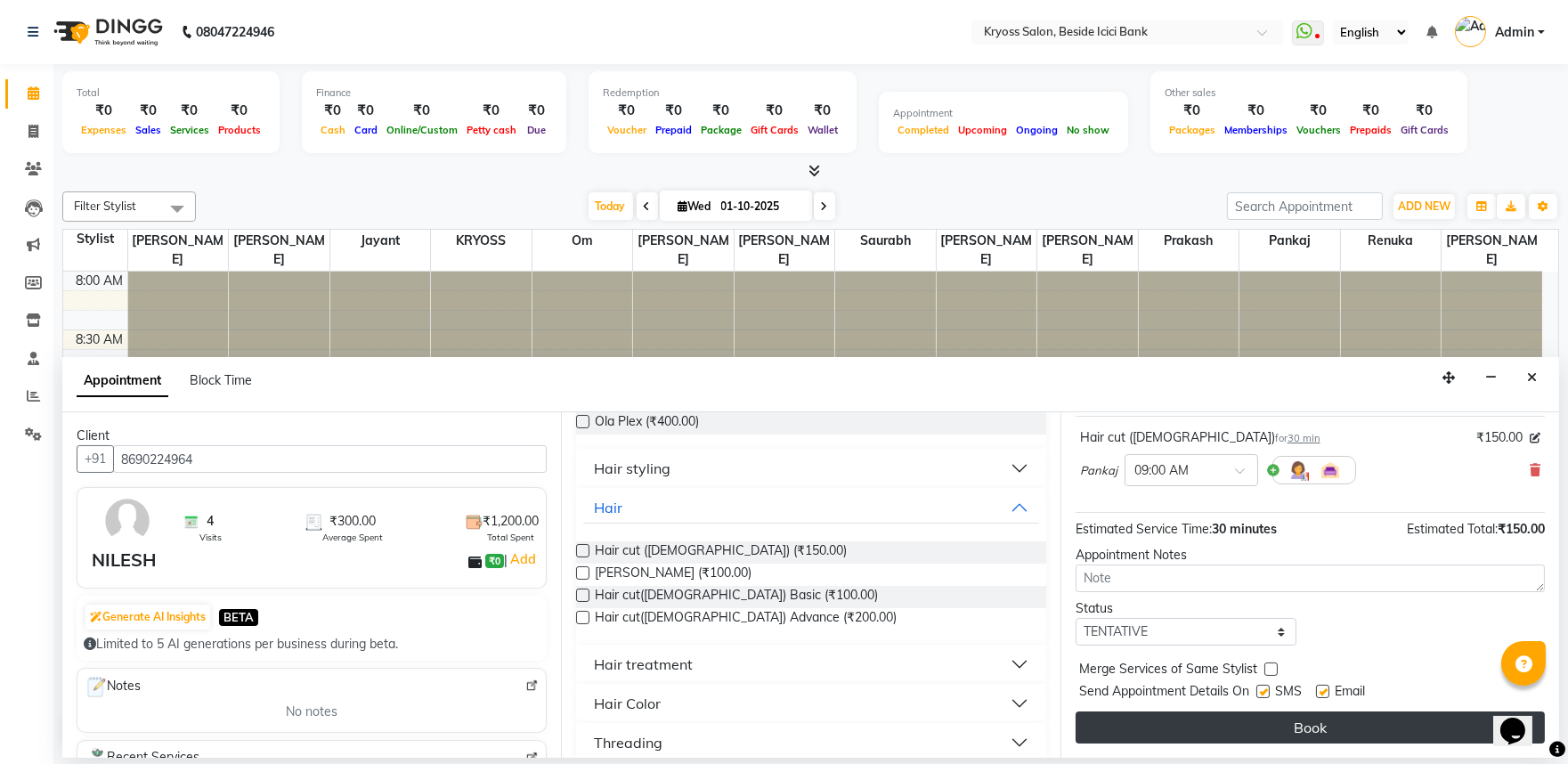
click at [1298, 723] on button "Book" at bounding box center [1310, 727] width 470 height 32
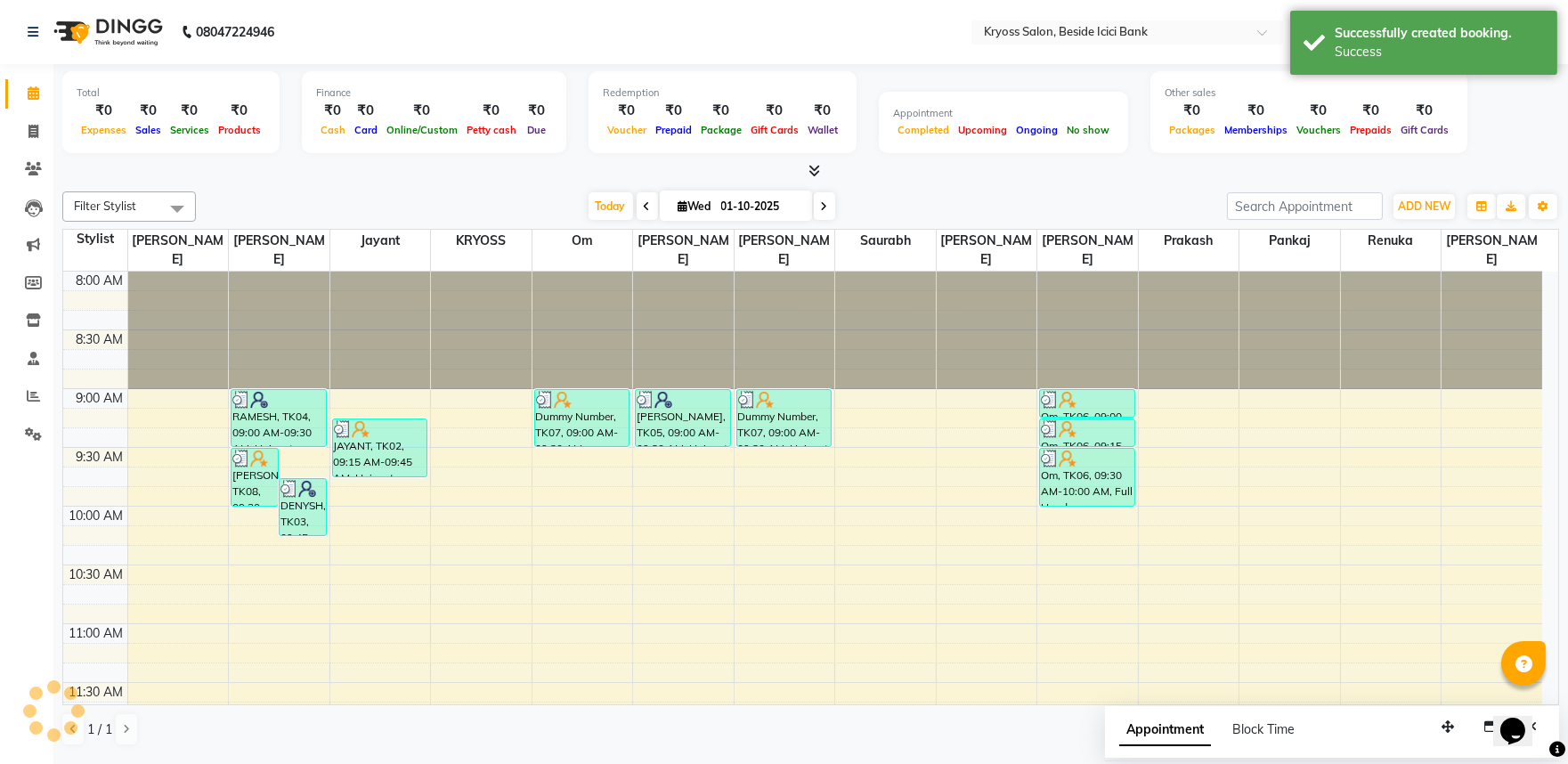
scroll to position [0, 0]
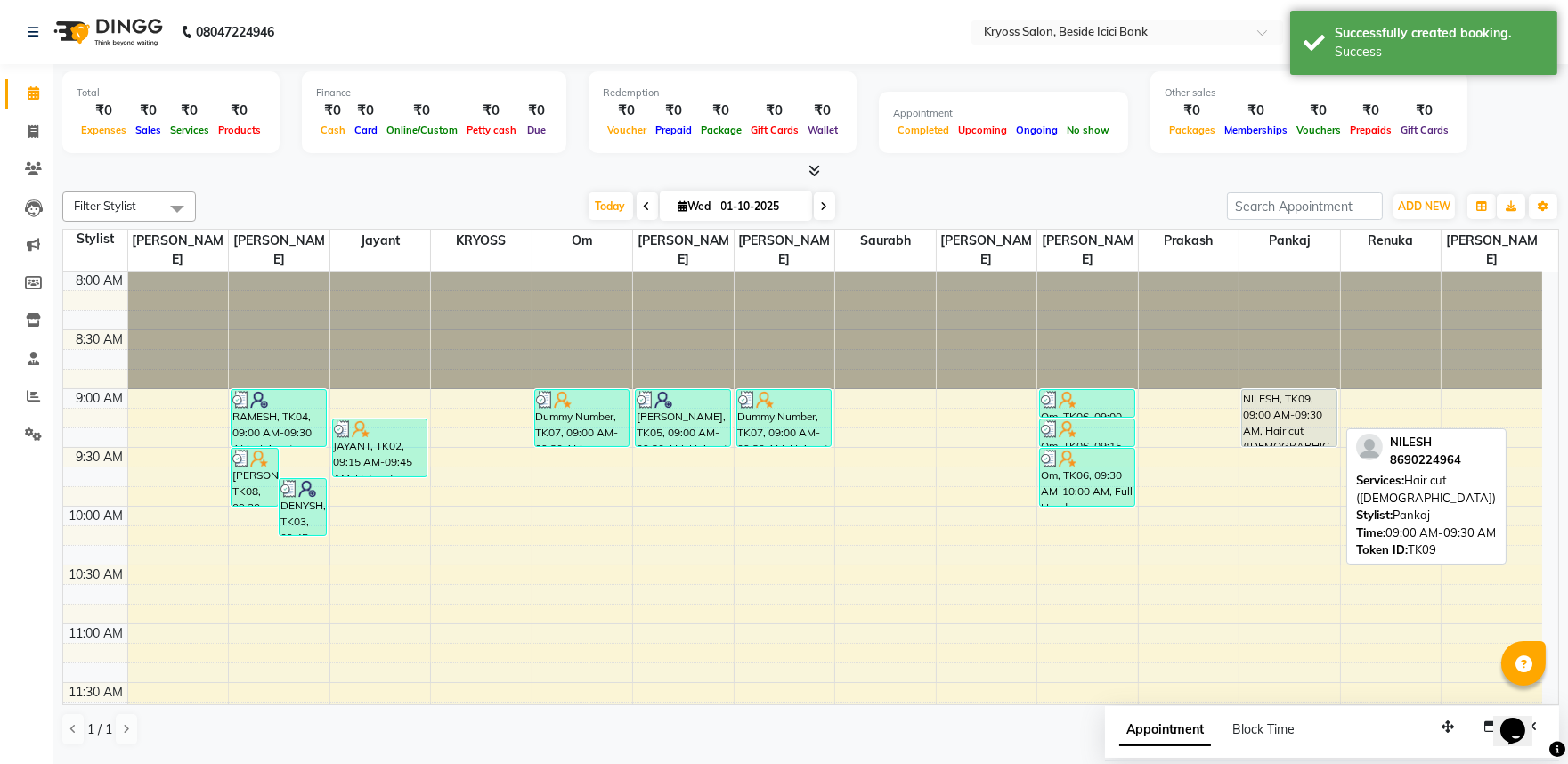
click at [1271, 411] on div "NILESH, TK09, 09:00 AM-09:30 AM, Hair cut ([DEMOGRAPHIC_DATA])" at bounding box center [1290, 418] width 95 height 56
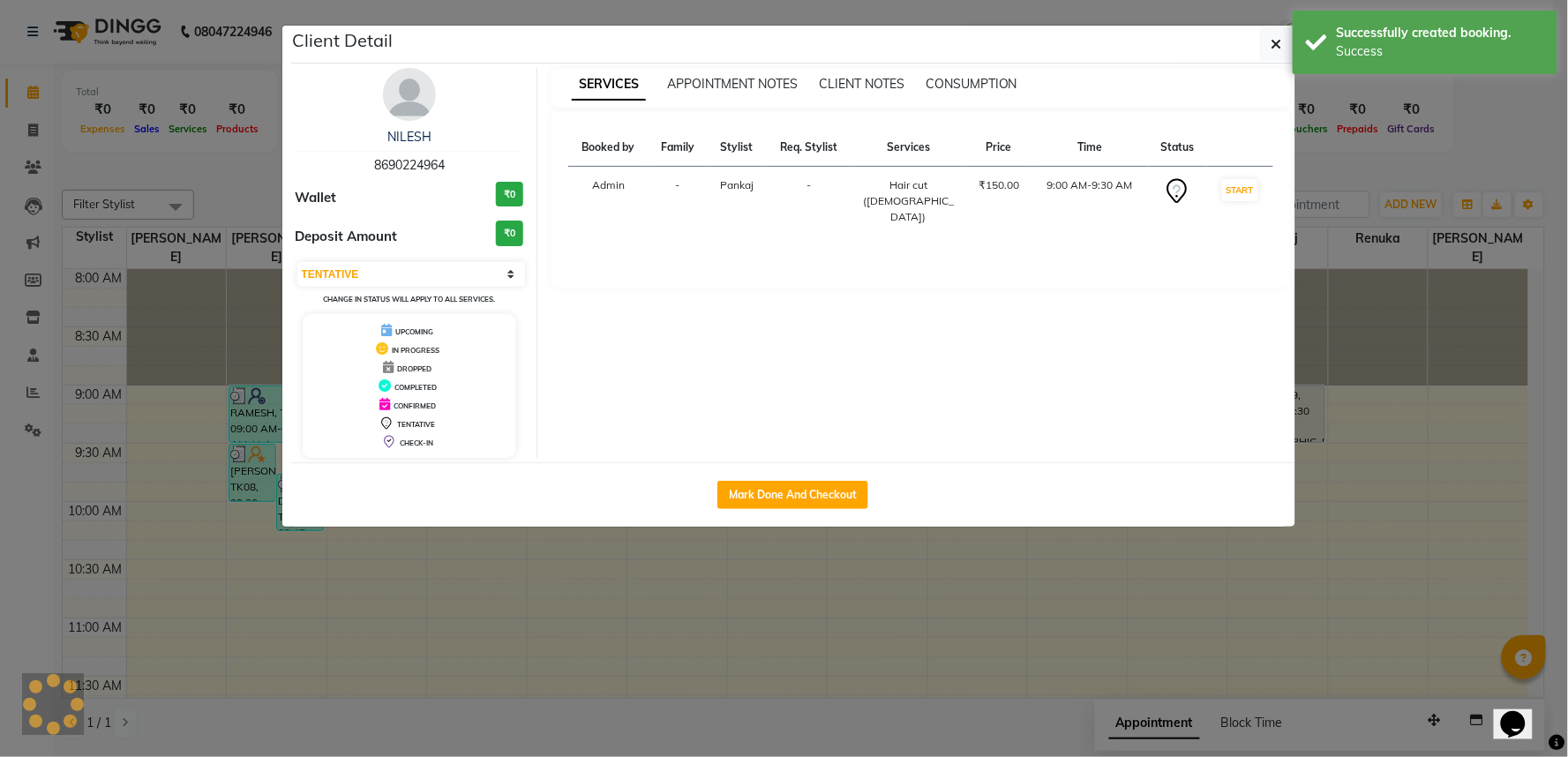
click at [890, 512] on div "Mark Done And Checkout" at bounding box center [793, 494] width 1004 height 65
click at [856, 509] on button "Mark Done And Checkout" at bounding box center [792, 494] width 151 height 28
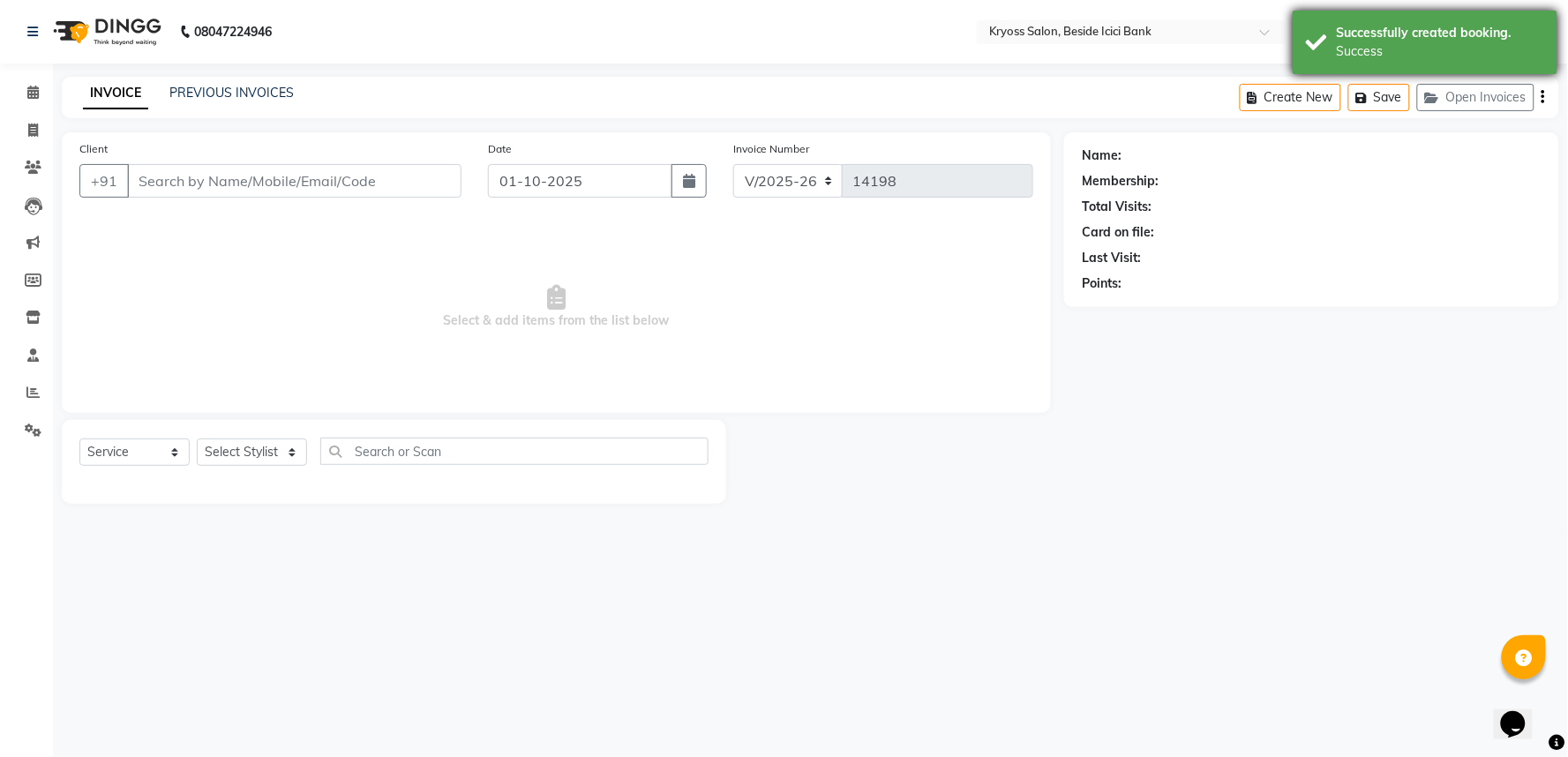
drag, startPoint x: 1495, startPoint y: 33, endPoint x: 1235, endPoint y: 263, distance: 347.1
click at [1494, 33] on div "Successfully created booking." at bounding box center [1439, 33] width 207 height 19
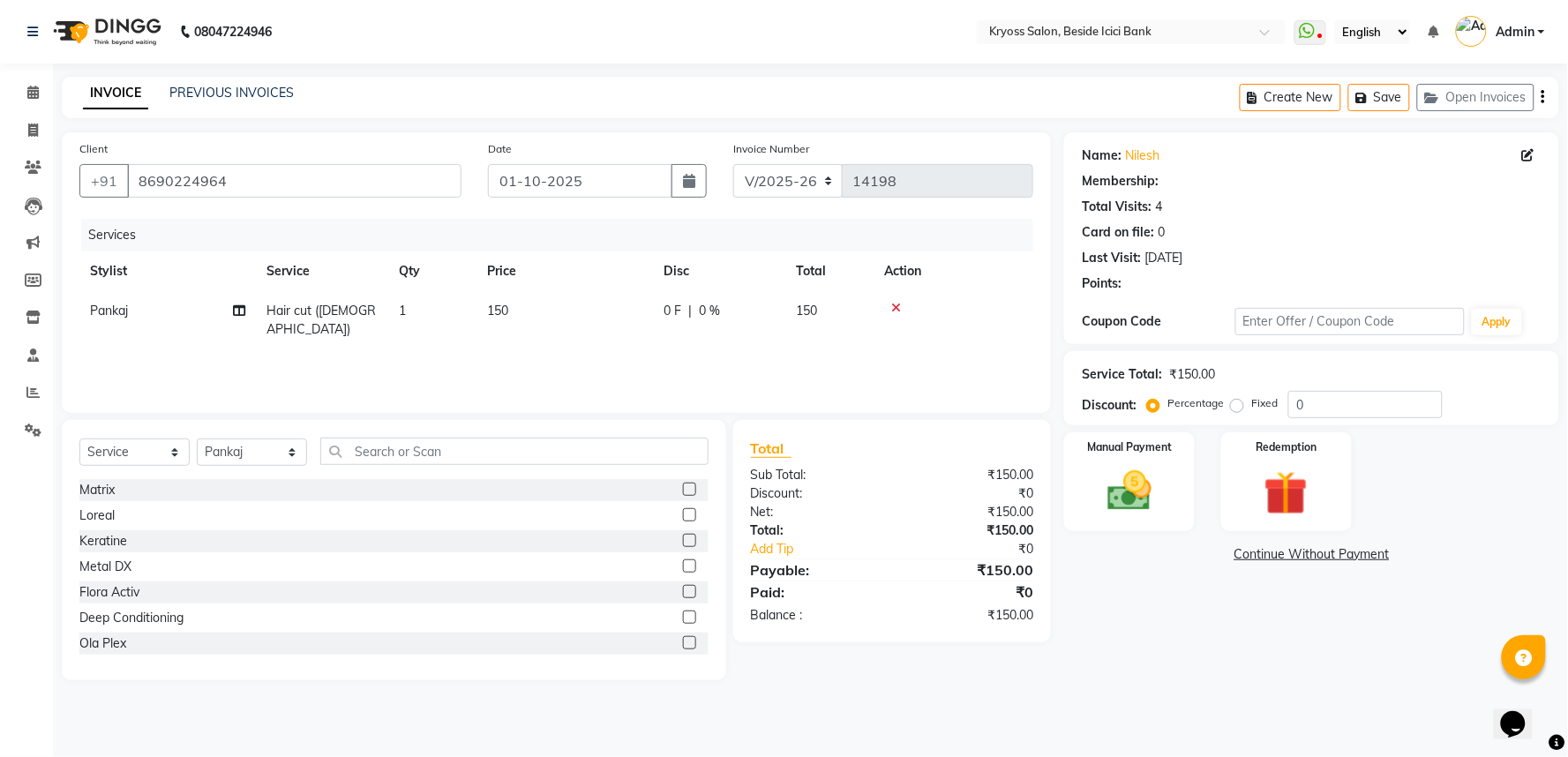
click at [1130, 516] on img at bounding box center [1130, 491] width 71 height 51
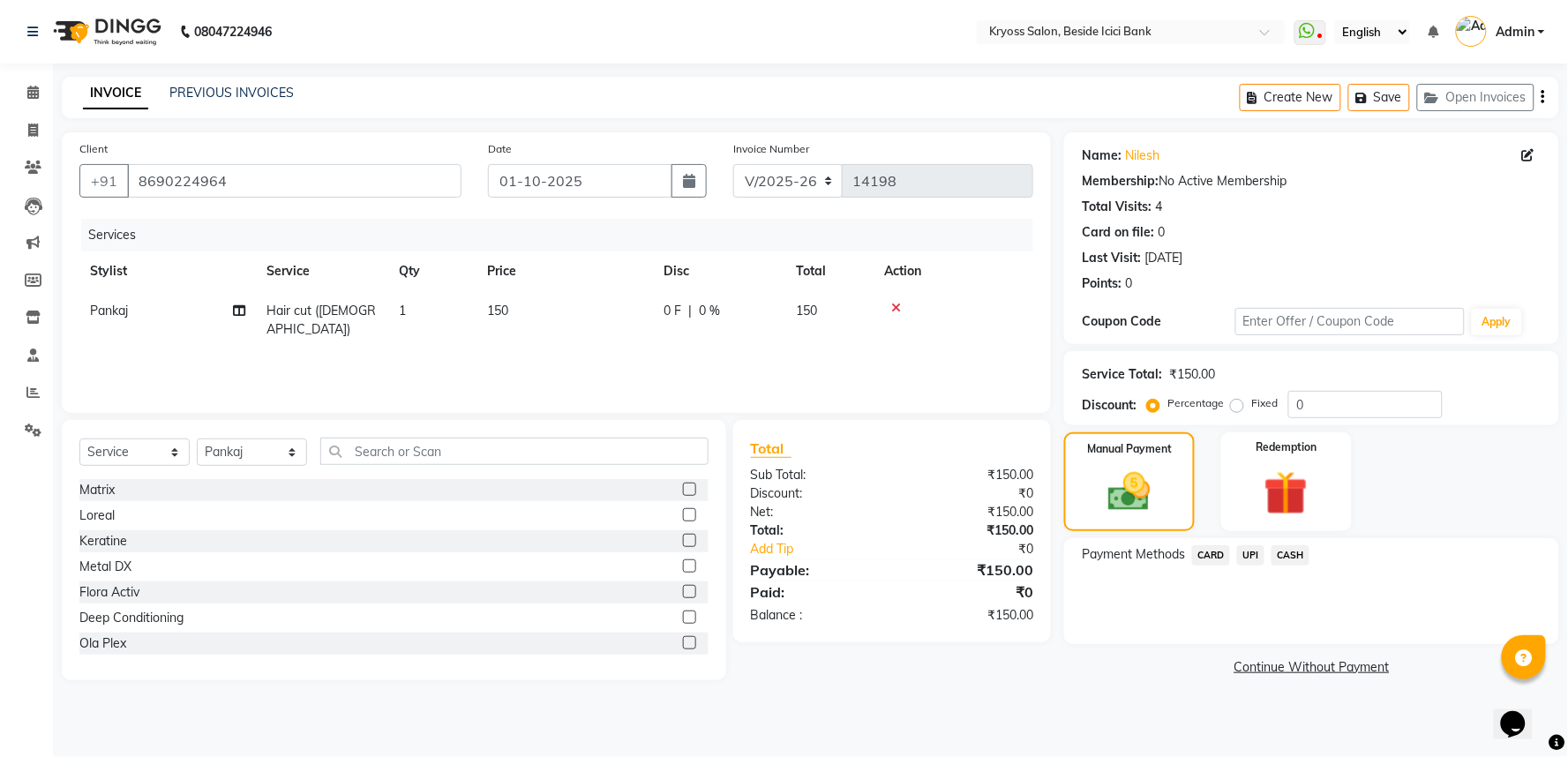
drag, startPoint x: 1293, startPoint y: 580, endPoint x: 1289, endPoint y: 603, distance: 23.3
click at [1294, 566] on span "CASH" at bounding box center [1290, 555] width 38 height 21
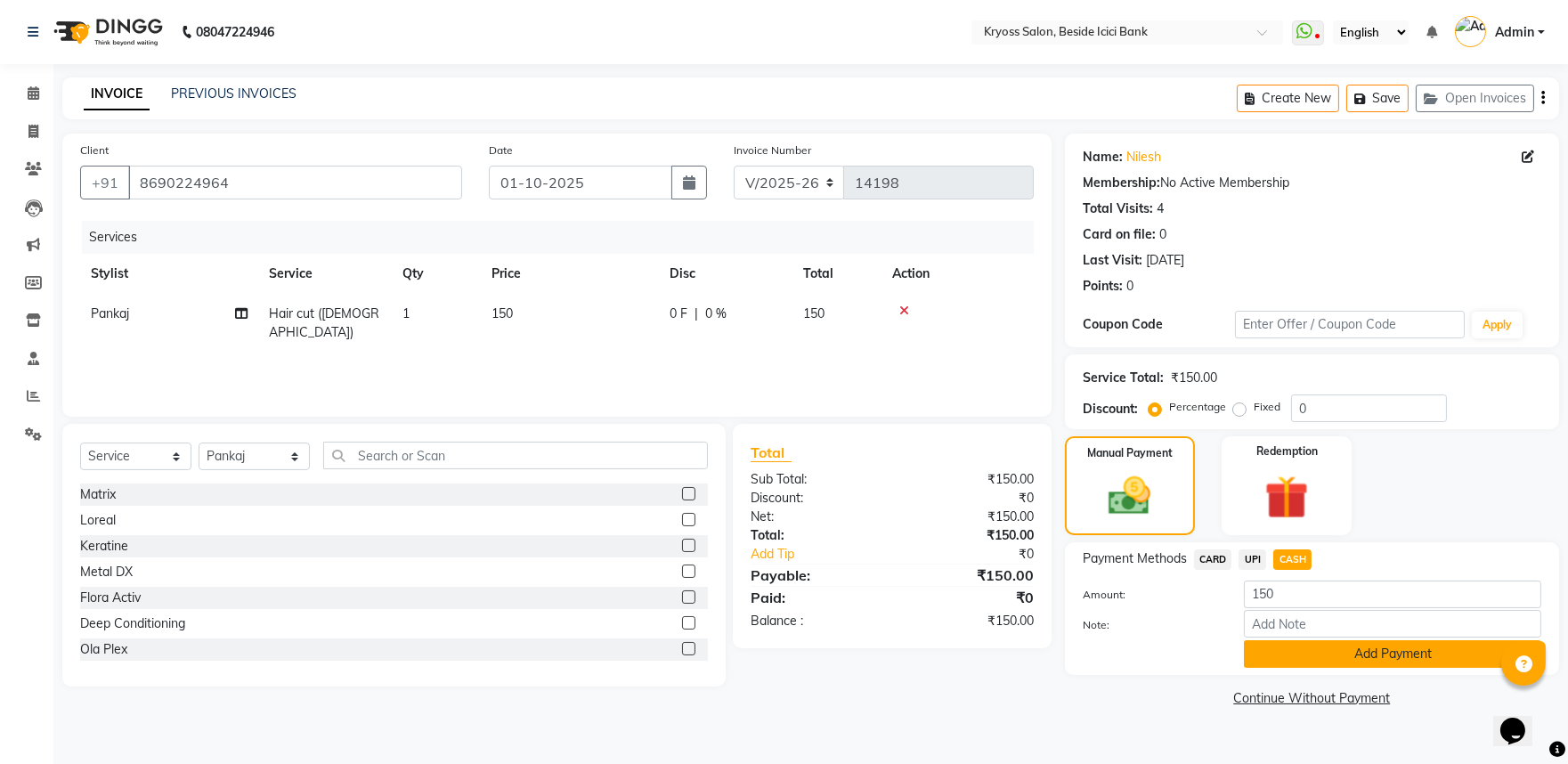
click at [1300, 667] on button "Add Payment" at bounding box center [1393, 653] width 297 height 27
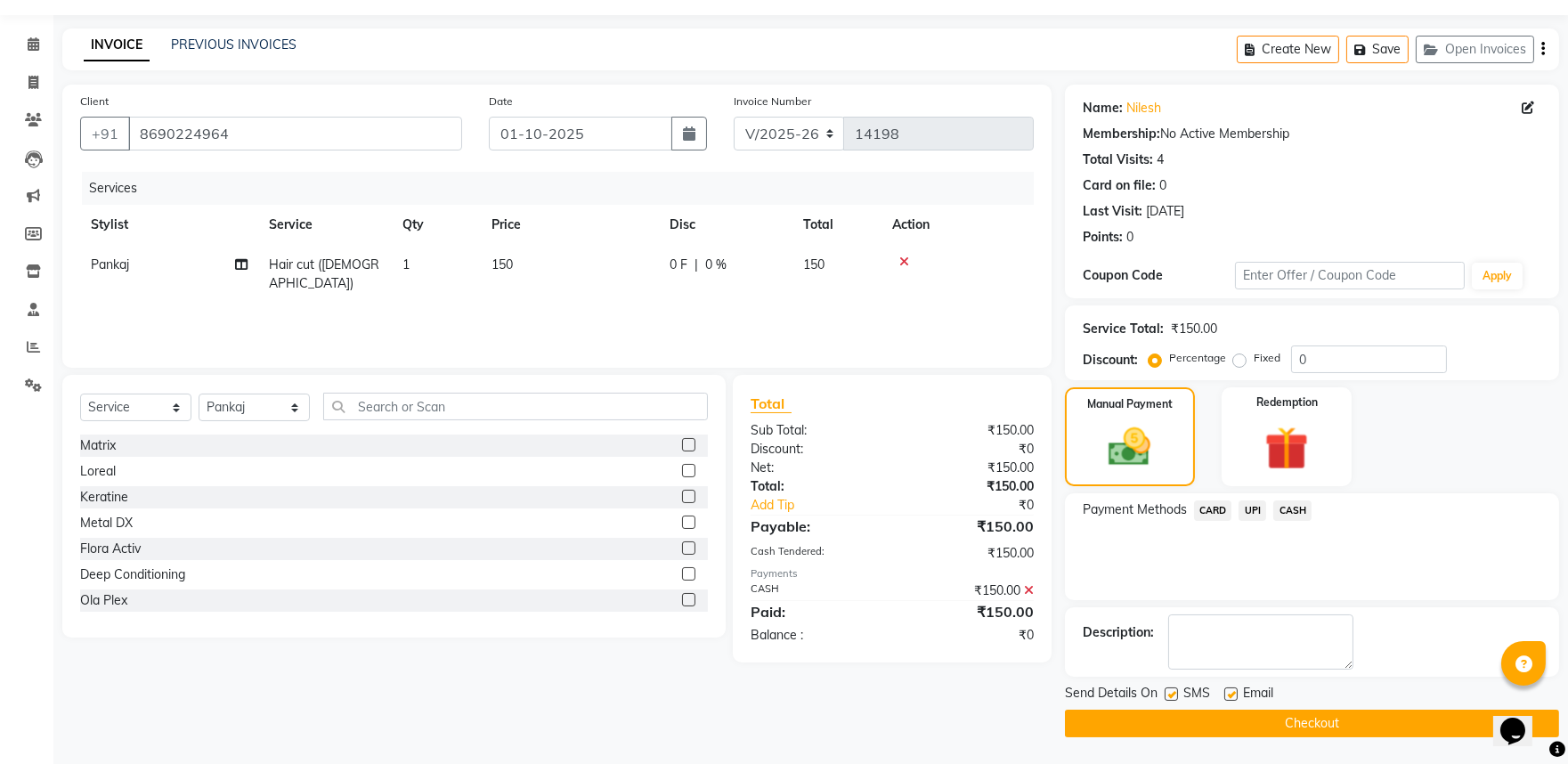
click at [1306, 722] on button "Checkout" at bounding box center [1312, 722] width 494 height 27
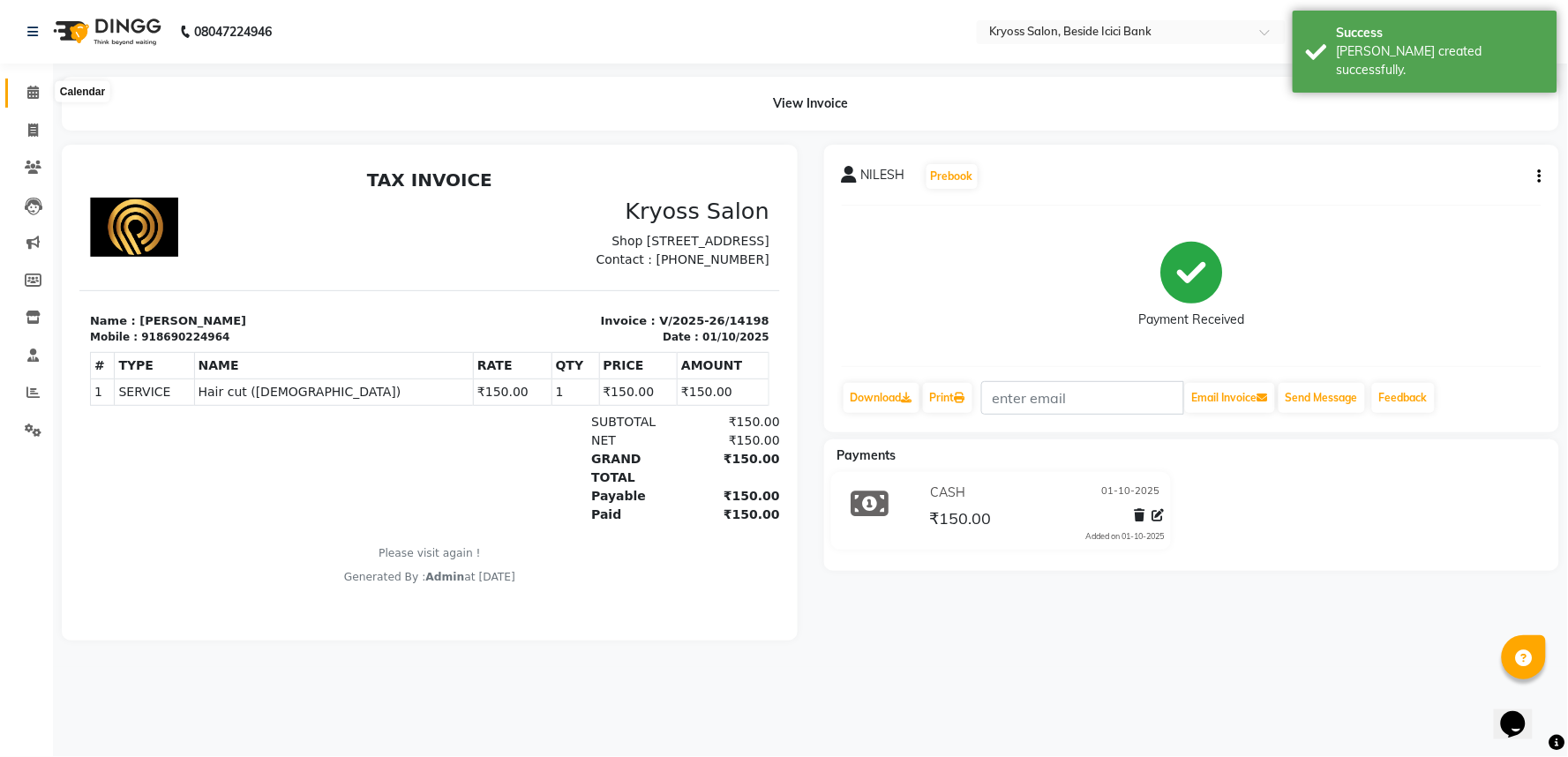
click at [18, 85] on span at bounding box center [33, 93] width 31 height 21
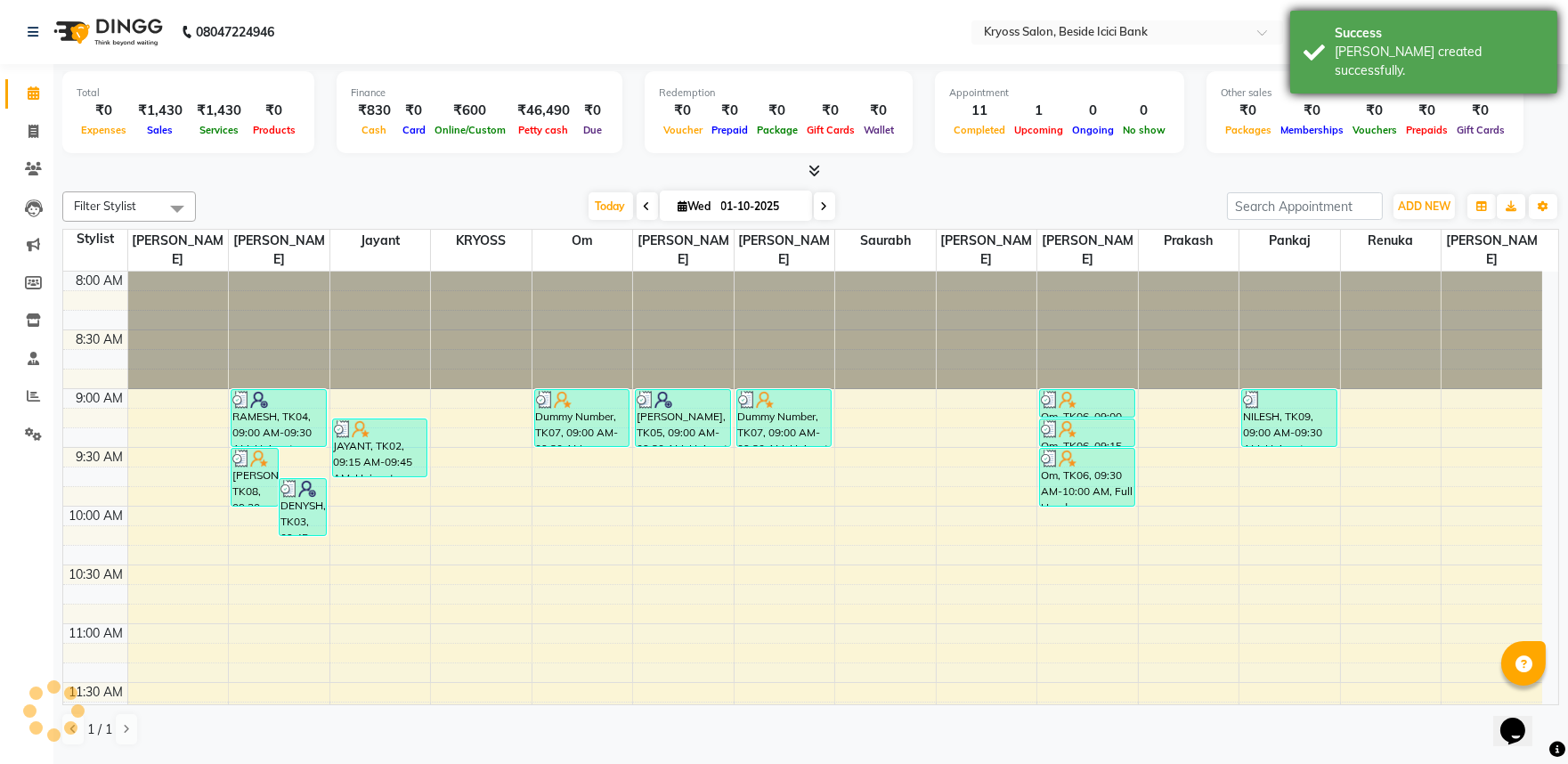
click at [1363, 65] on div "Success [PERSON_NAME] created successfully." at bounding box center [1423, 51] width 267 height 82
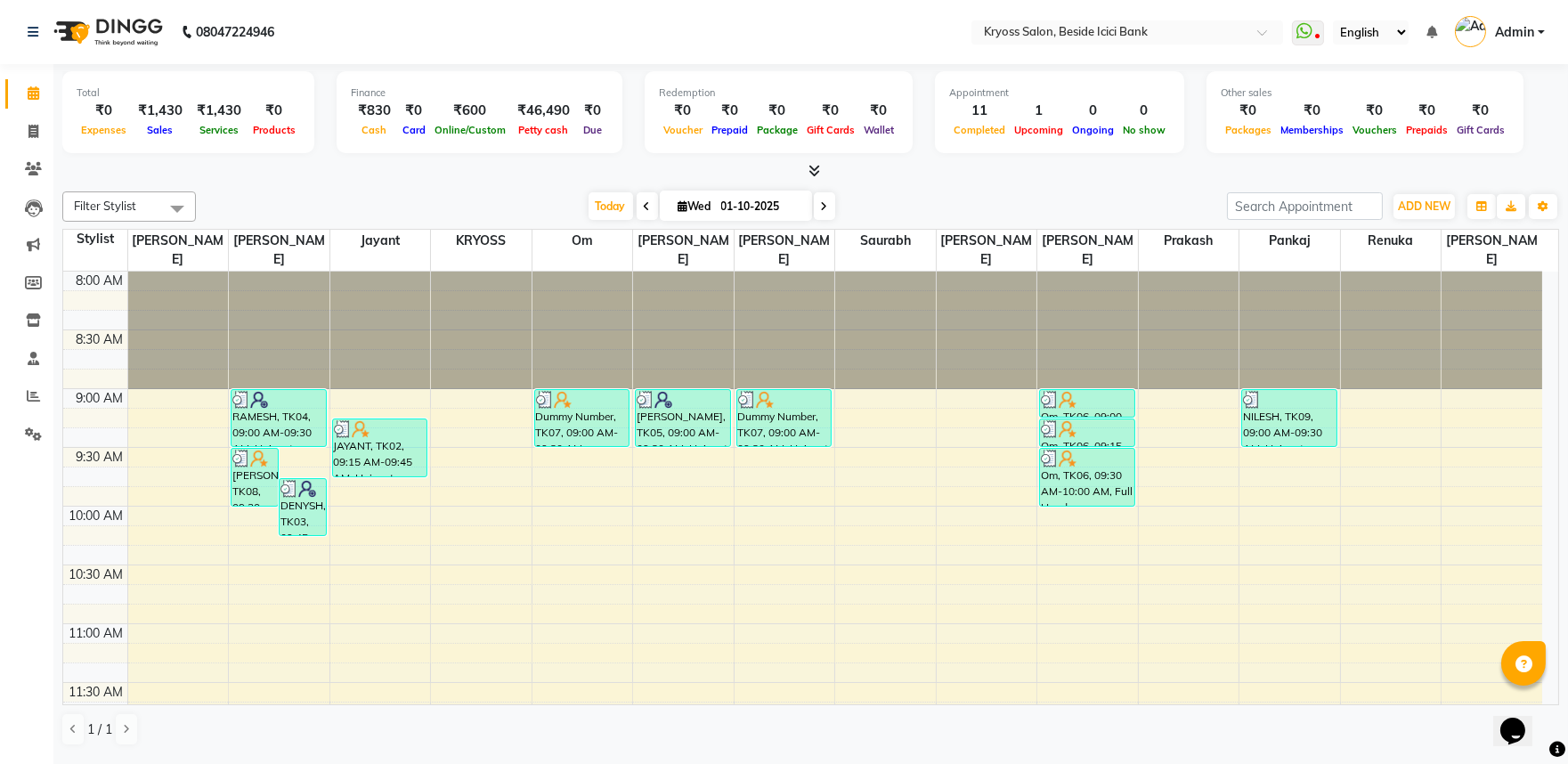
scroll to position [4, 0]
click at [927, 196] on div "Filter Stylist Select All [PERSON_NAME] amit Jayant KRYOSS om [PERSON_NAME] [PE…" at bounding box center [811, 206] width 1497 height 30
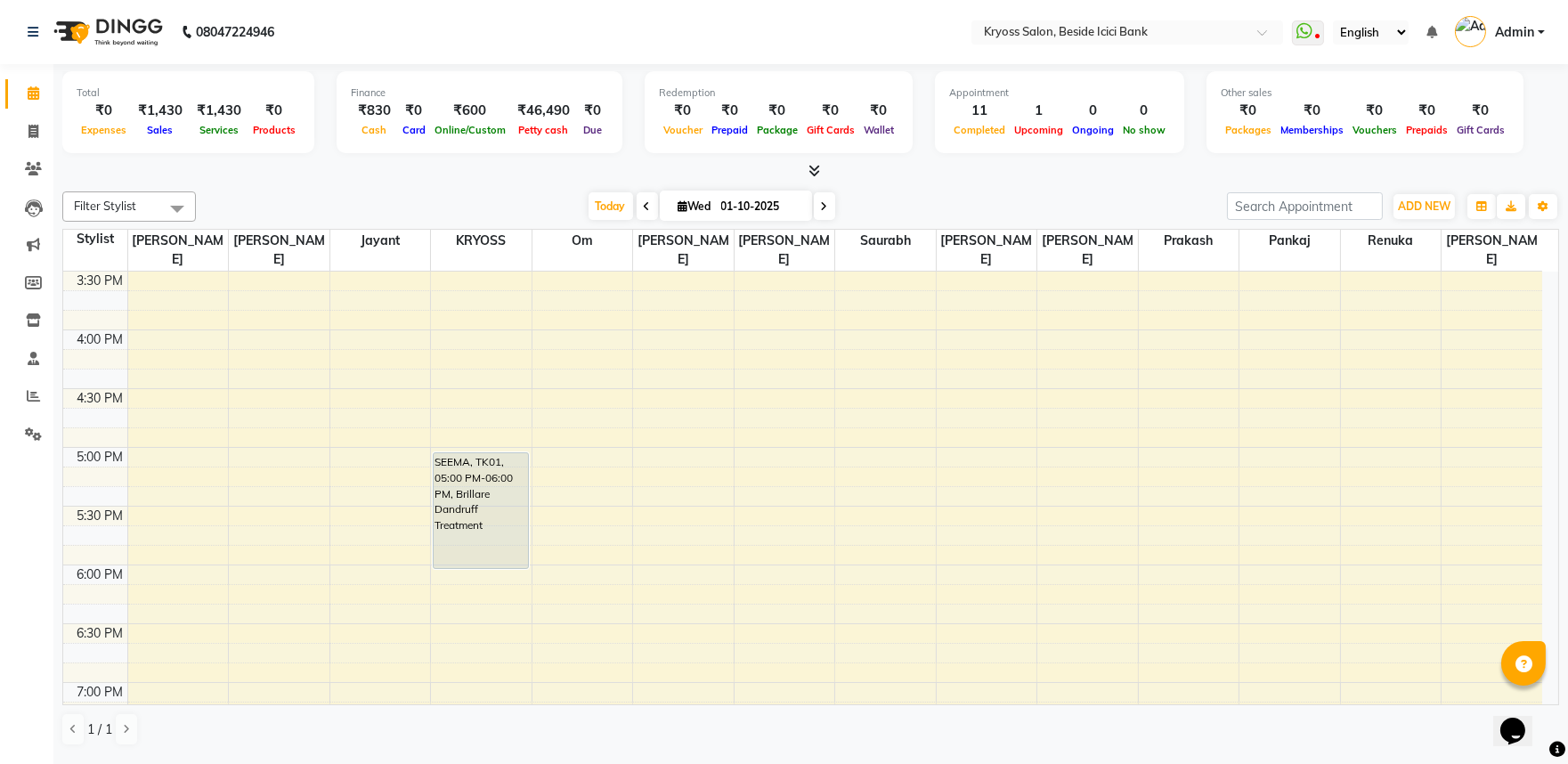
scroll to position [890, 0]
click at [558, 438] on div "8:00 AM 8:30 AM 9:00 AM 9:30 AM 10:00 AM 10:30 AM 11:00 AM 11:30 AM 12:00 PM 12…" at bounding box center [803, 145] width 1479 height 1527
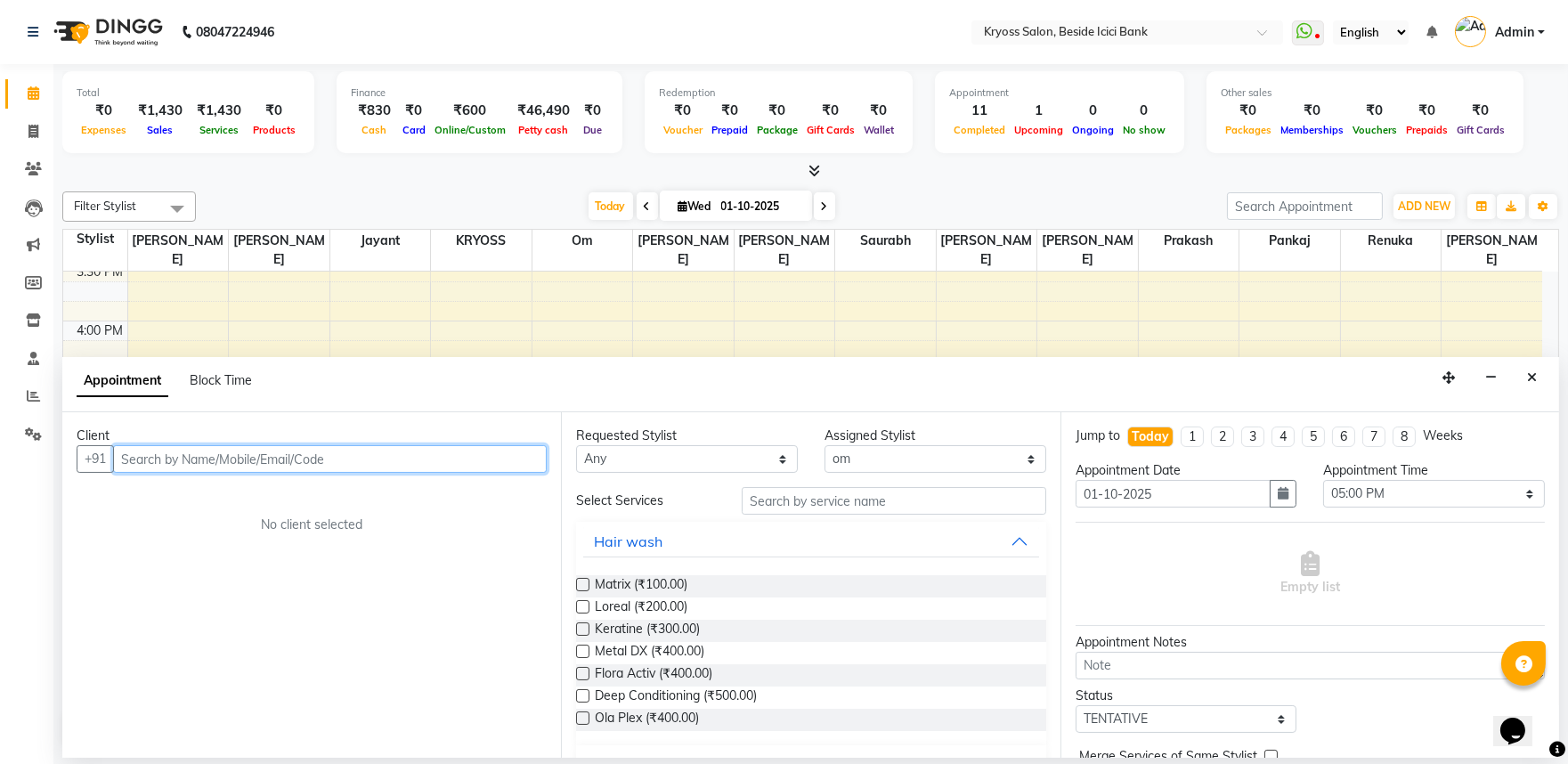
click at [353, 467] on input "text" at bounding box center [330, 458] width 434 height 27
click at [411, 472] on input "text" at bounding box center [330, 458] width 434 height 27
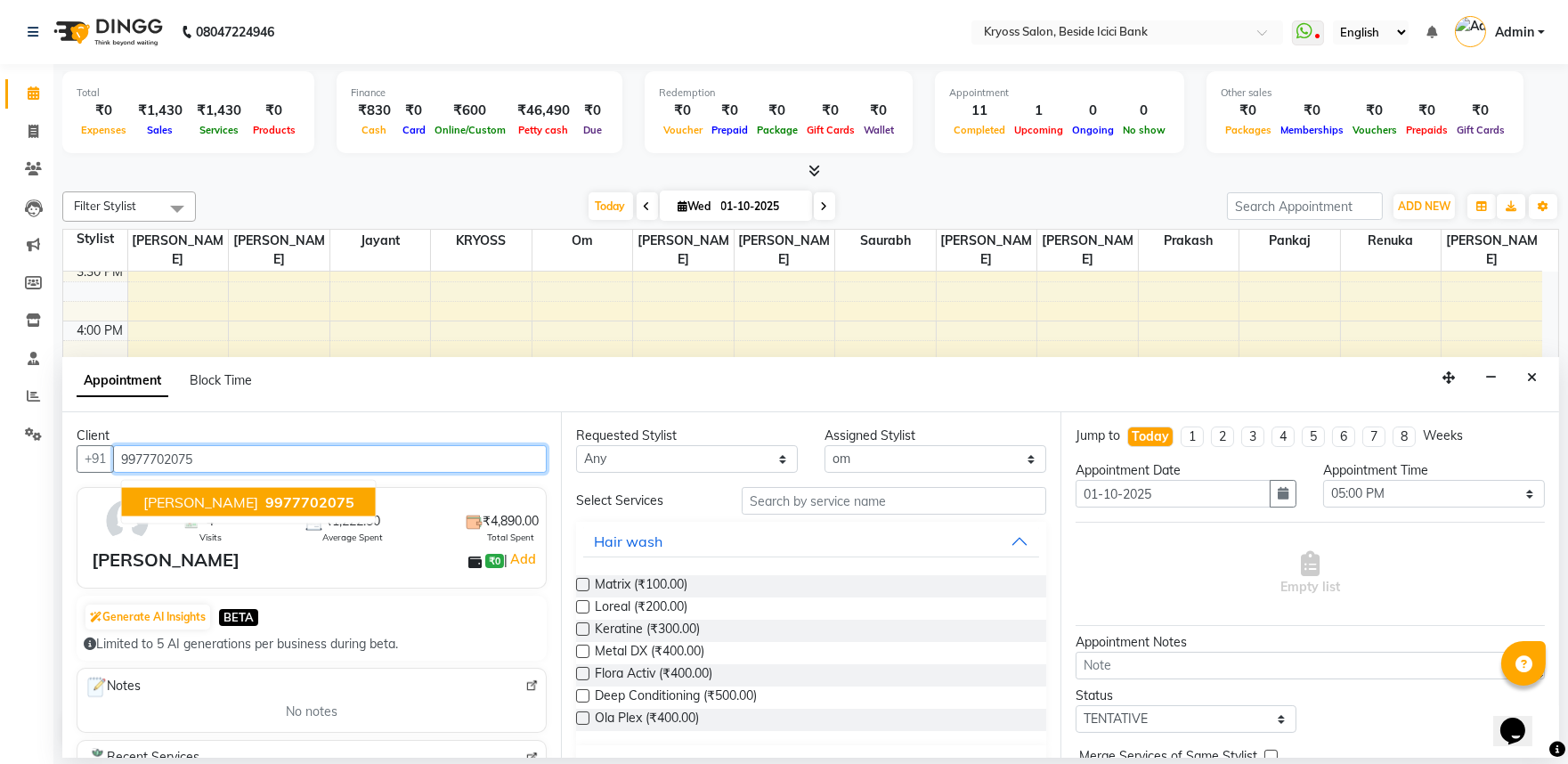
click at [339, 511] on span "9977702075" at bounding box center [310, 502] width 89 height 18
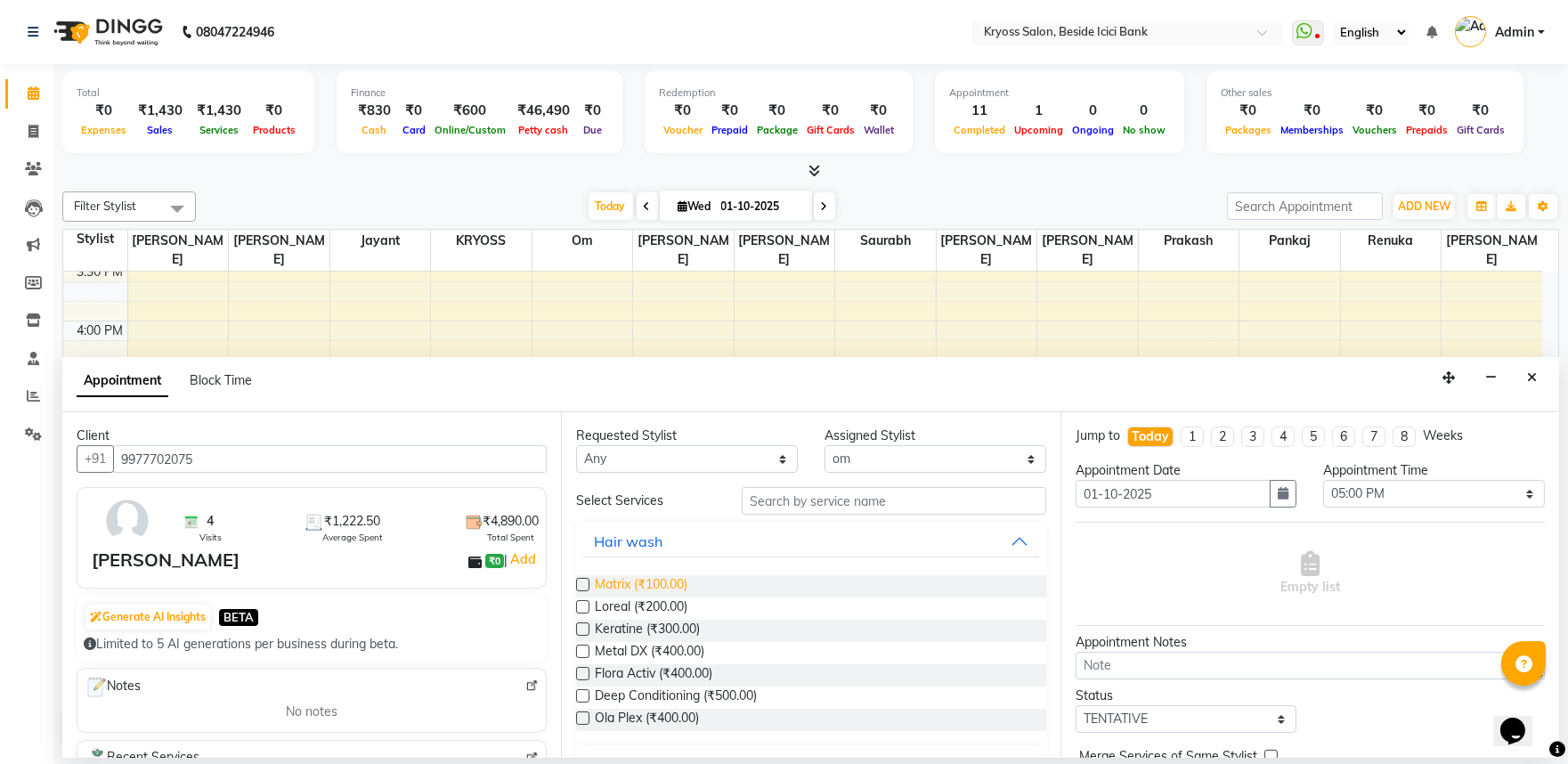
click at [635, 597] on span "Matrix (₹100.00)" at bounding box center [641, 586] width 93 height 23
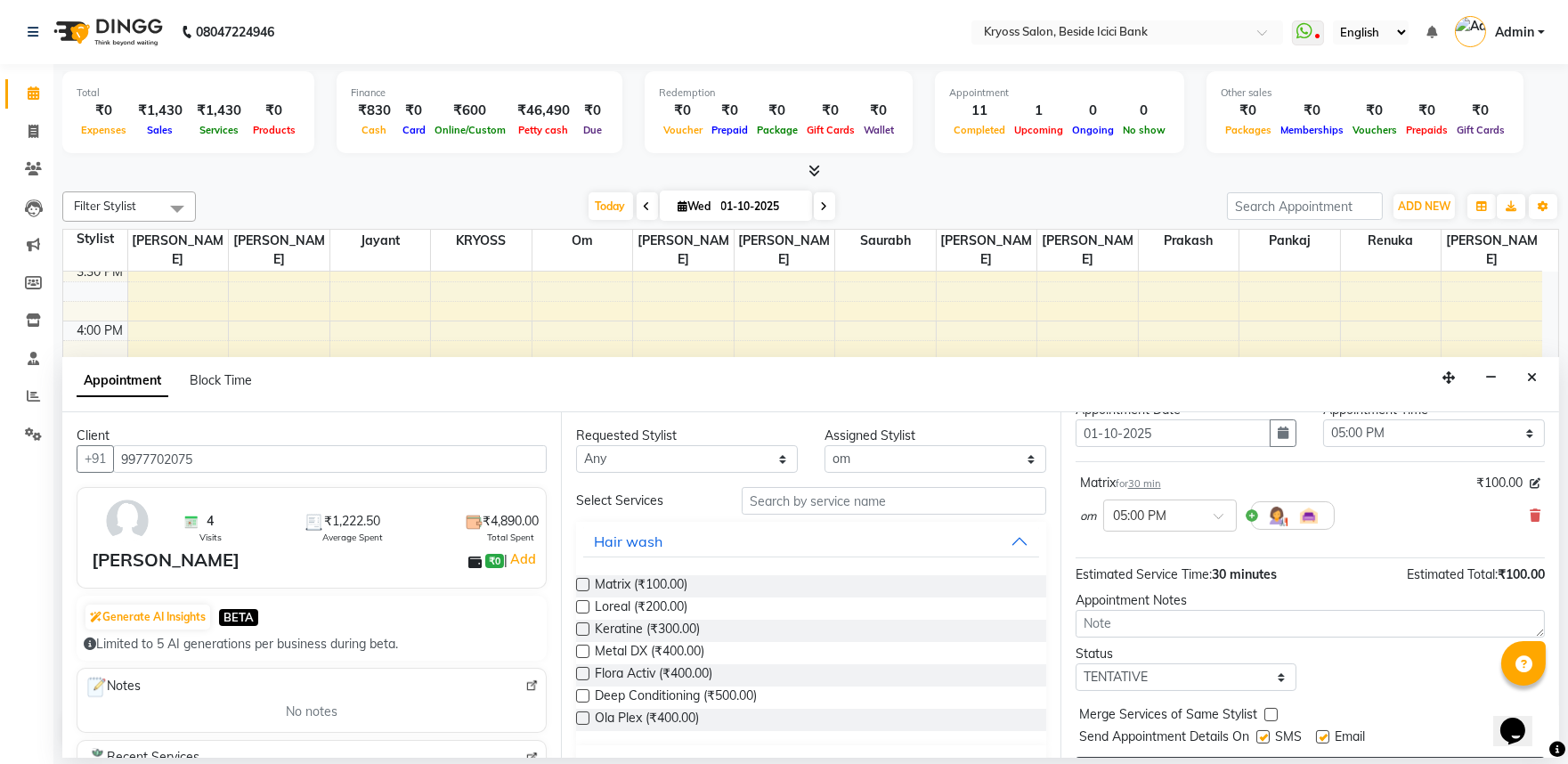
scroll to position [142, 0]
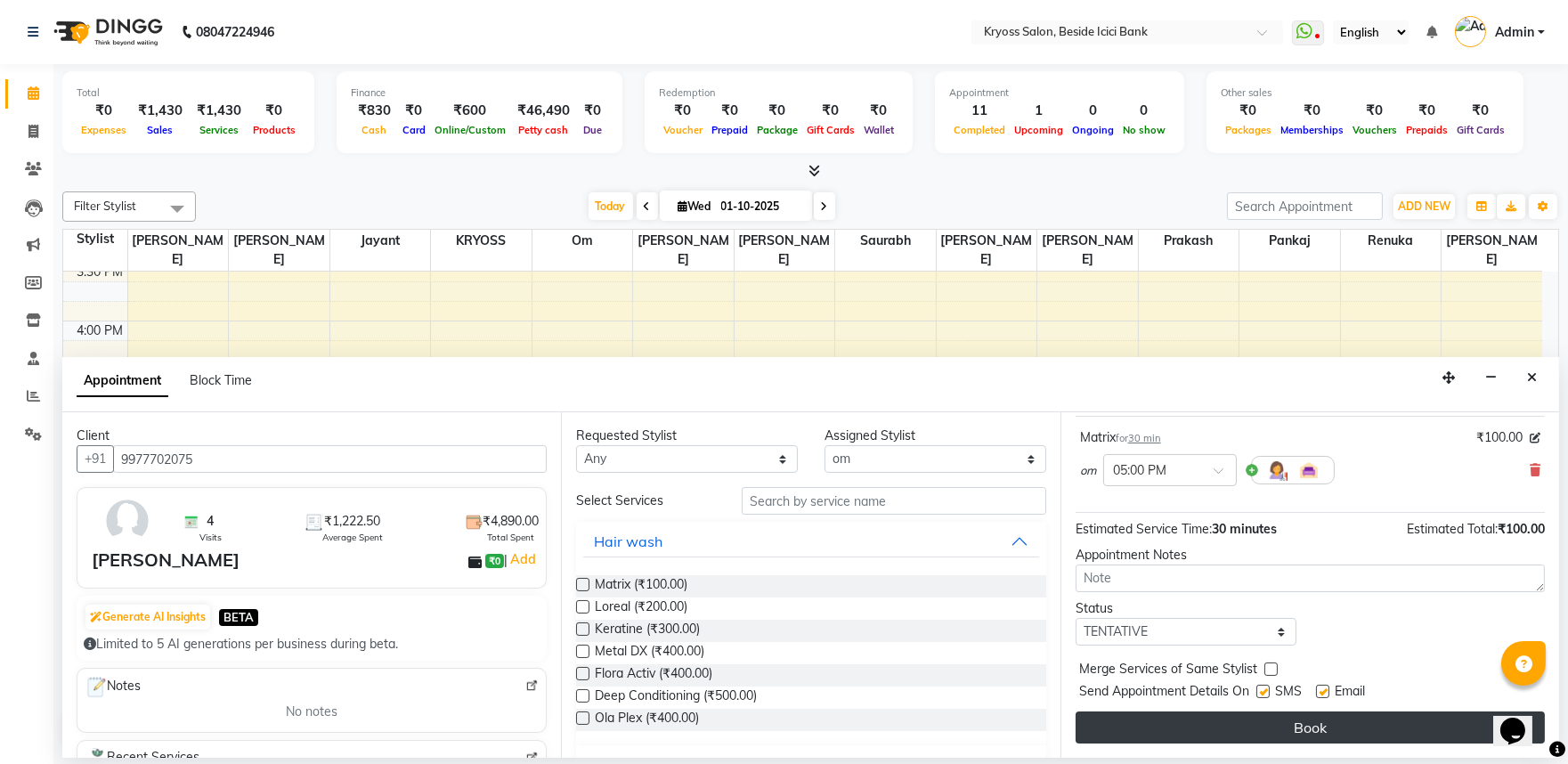
click at [1310, 733] on button "Book" at bounding box center [1310, 727] width 470 height 32
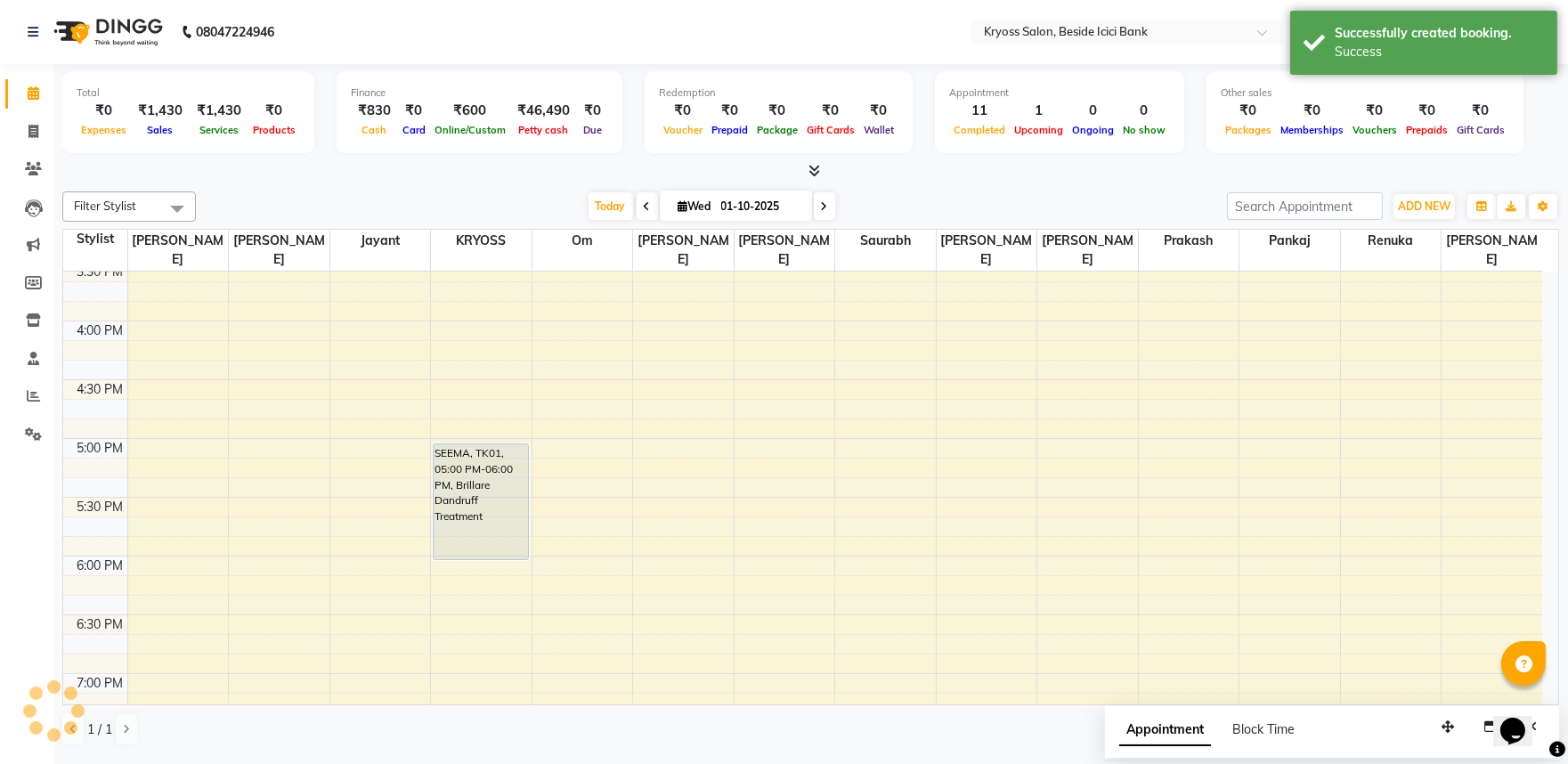
scroll to position [0, 0]
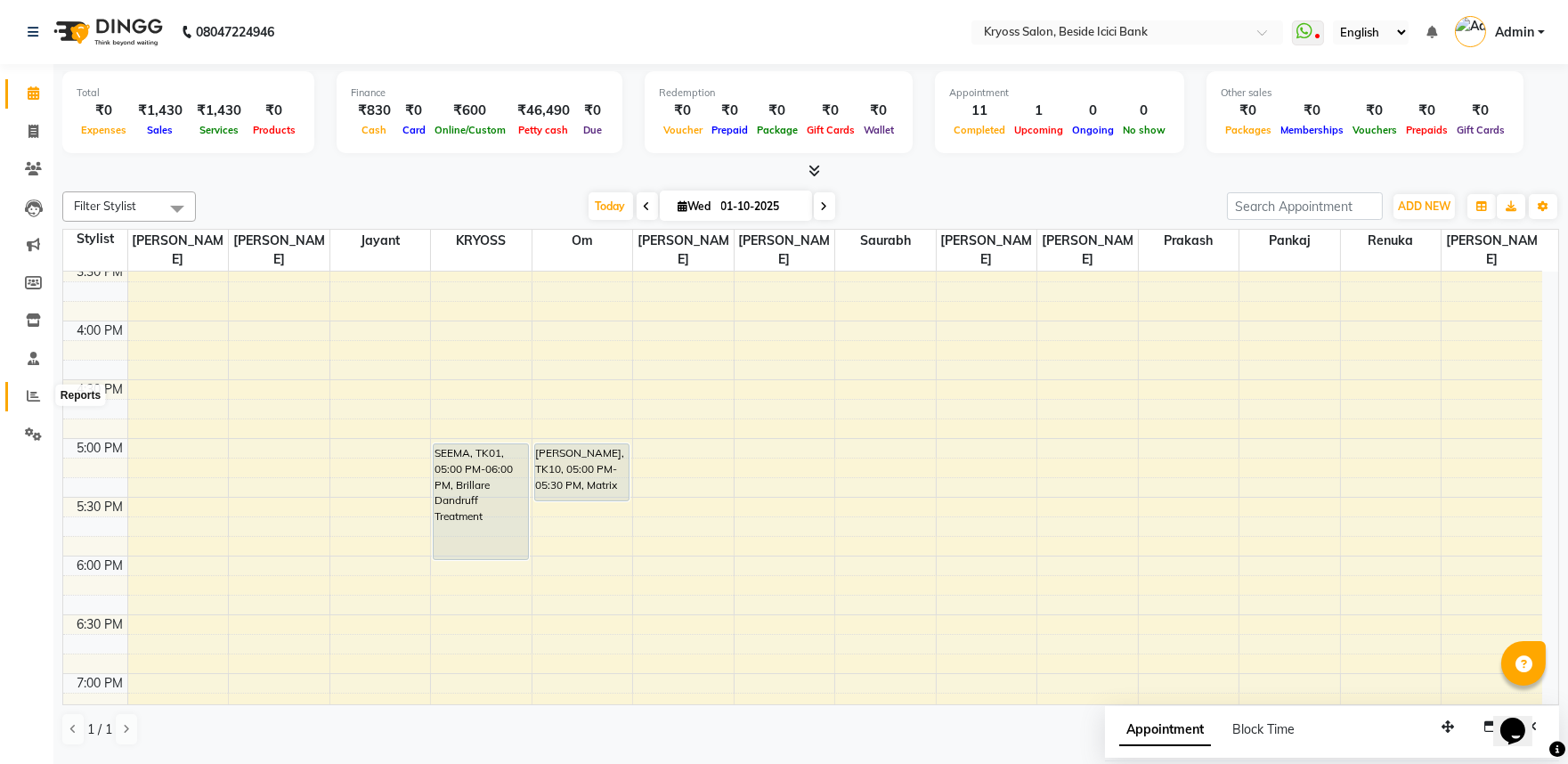
click at [37, 396] on icon at bounding box center [33, 396] width 13 height 13
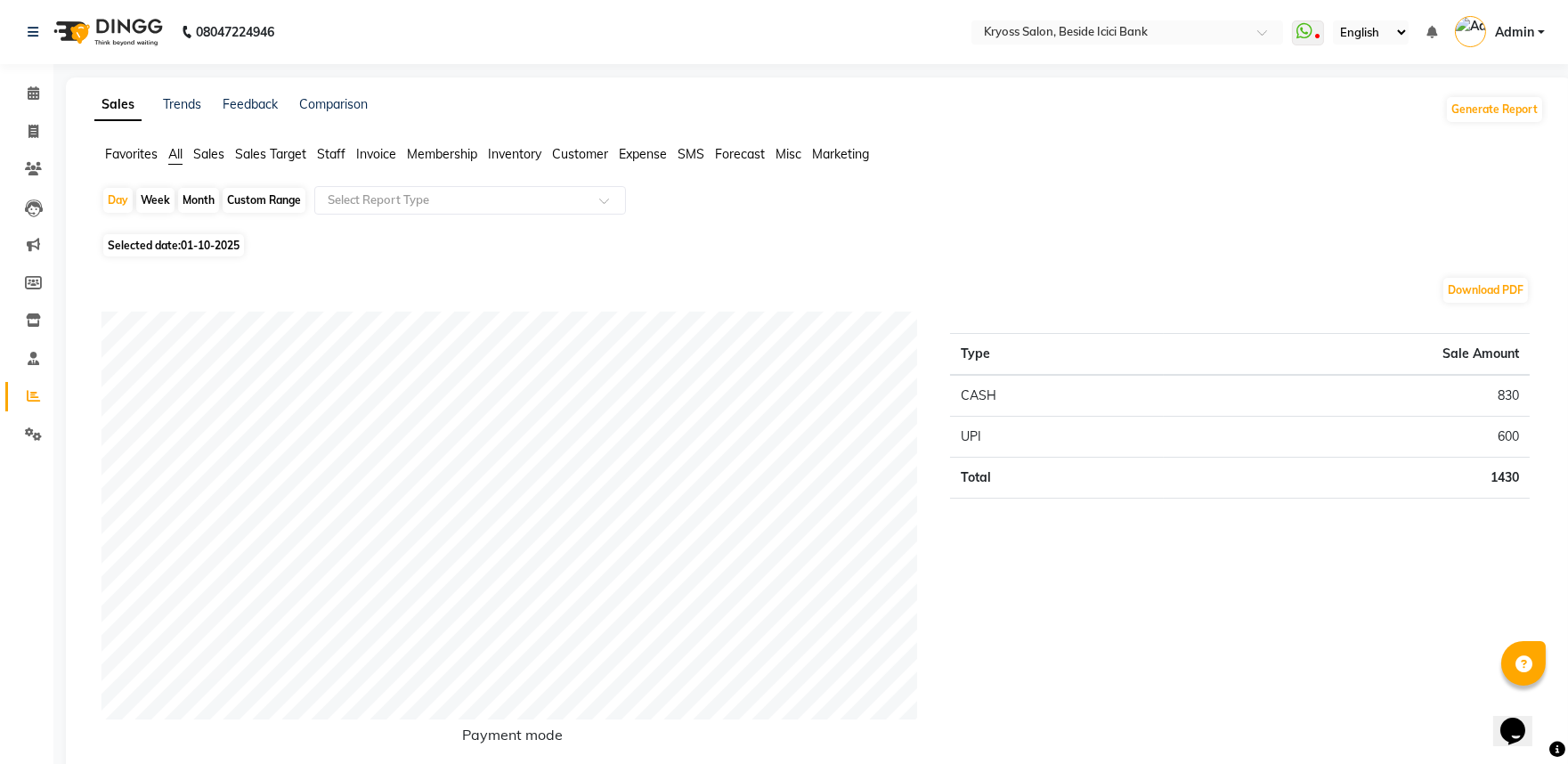
click at [330, 152] on span "Staff" at bounding box center [331, 153] width 28 height 16
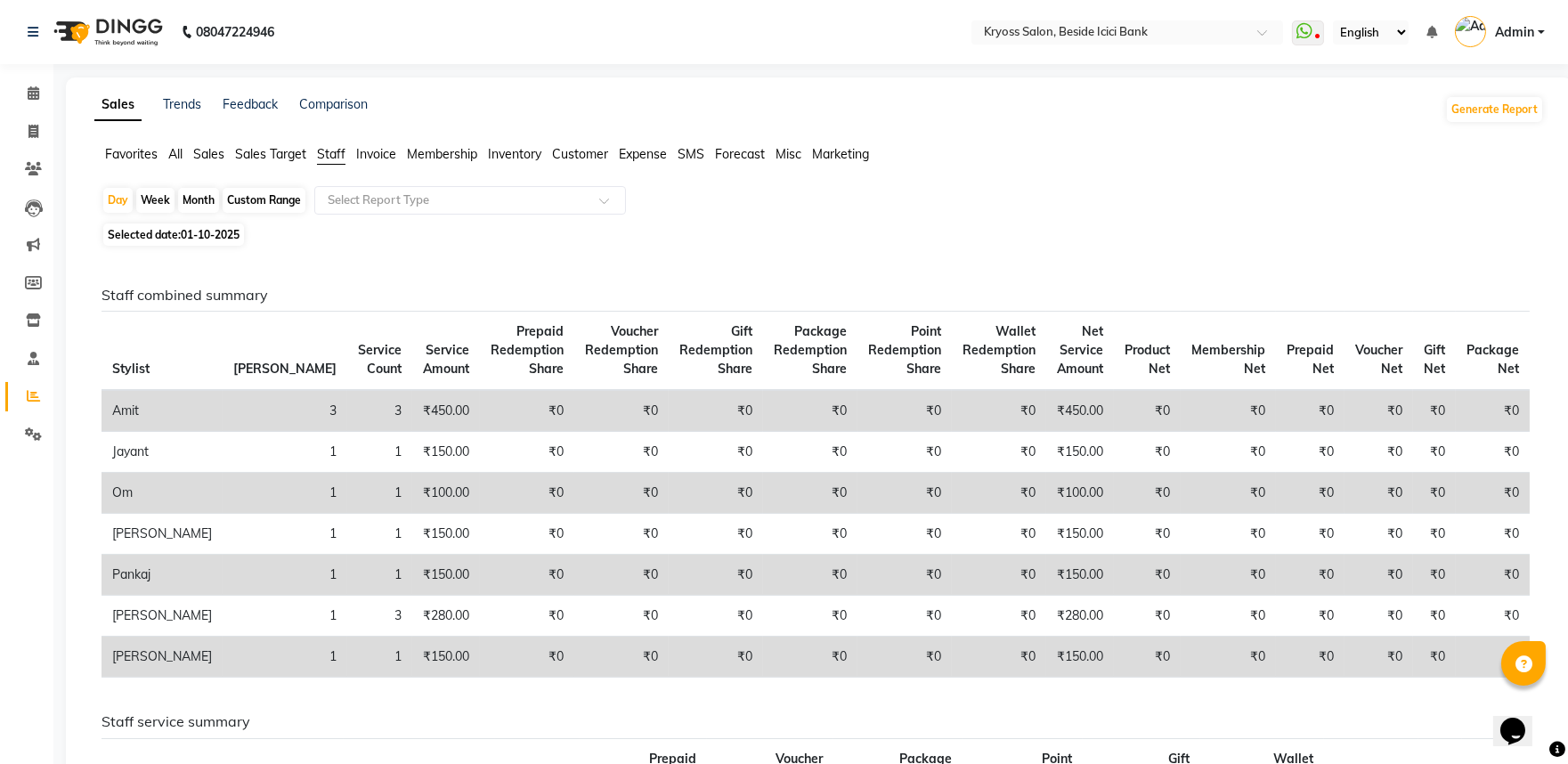
click at [182, 213] on div "Month" at bounding box center [198, 200] width 41 height 25
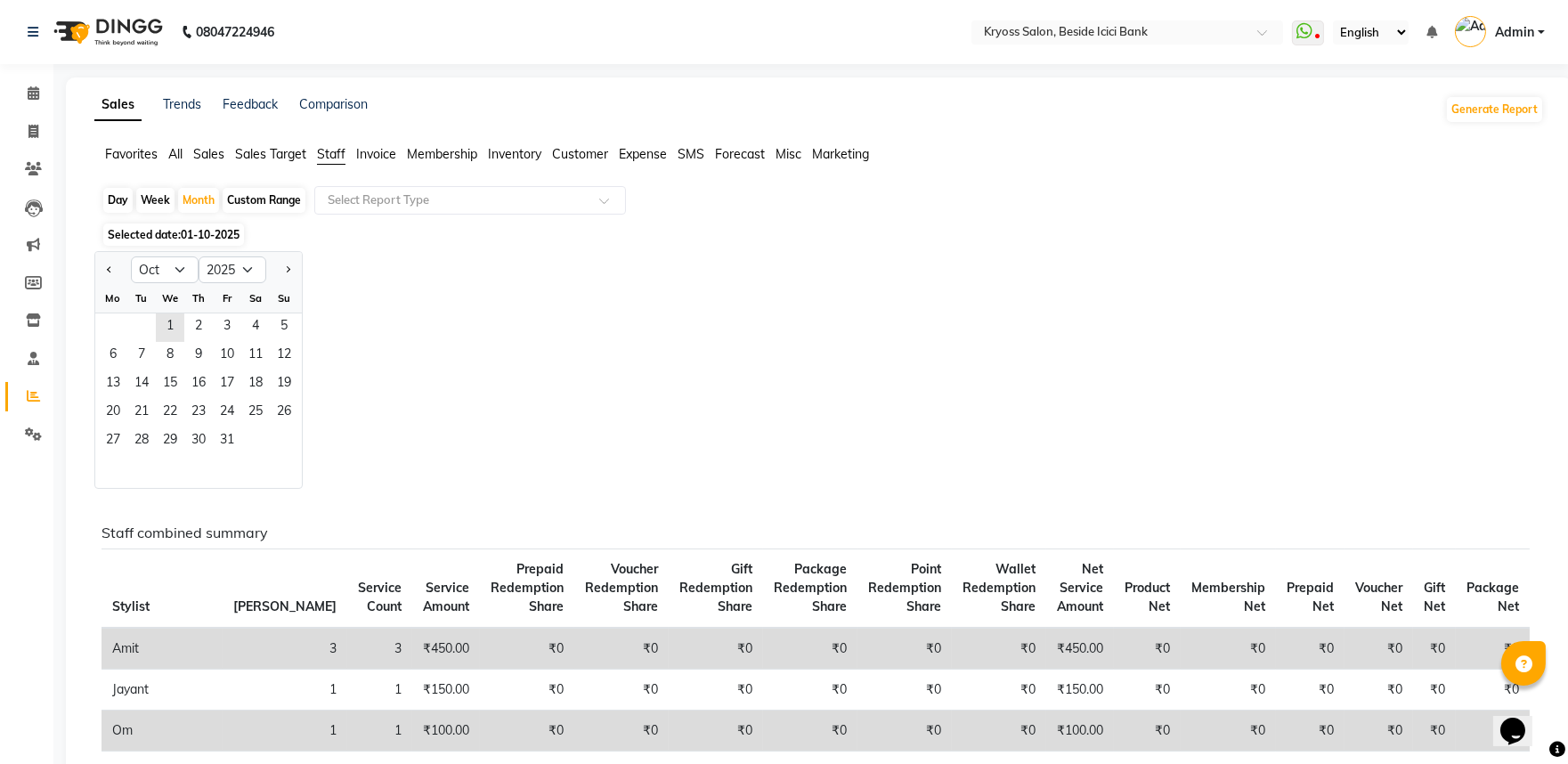
click at [105, 281] on div at bounding box center [114, 270] width 36 height 28
click at [116, 284] on button "Previous month" at bounding box center [109, 270] width 14 height 28
click at [127, 342] on span "1" at bounding box center [113, 328] width 28 height 28
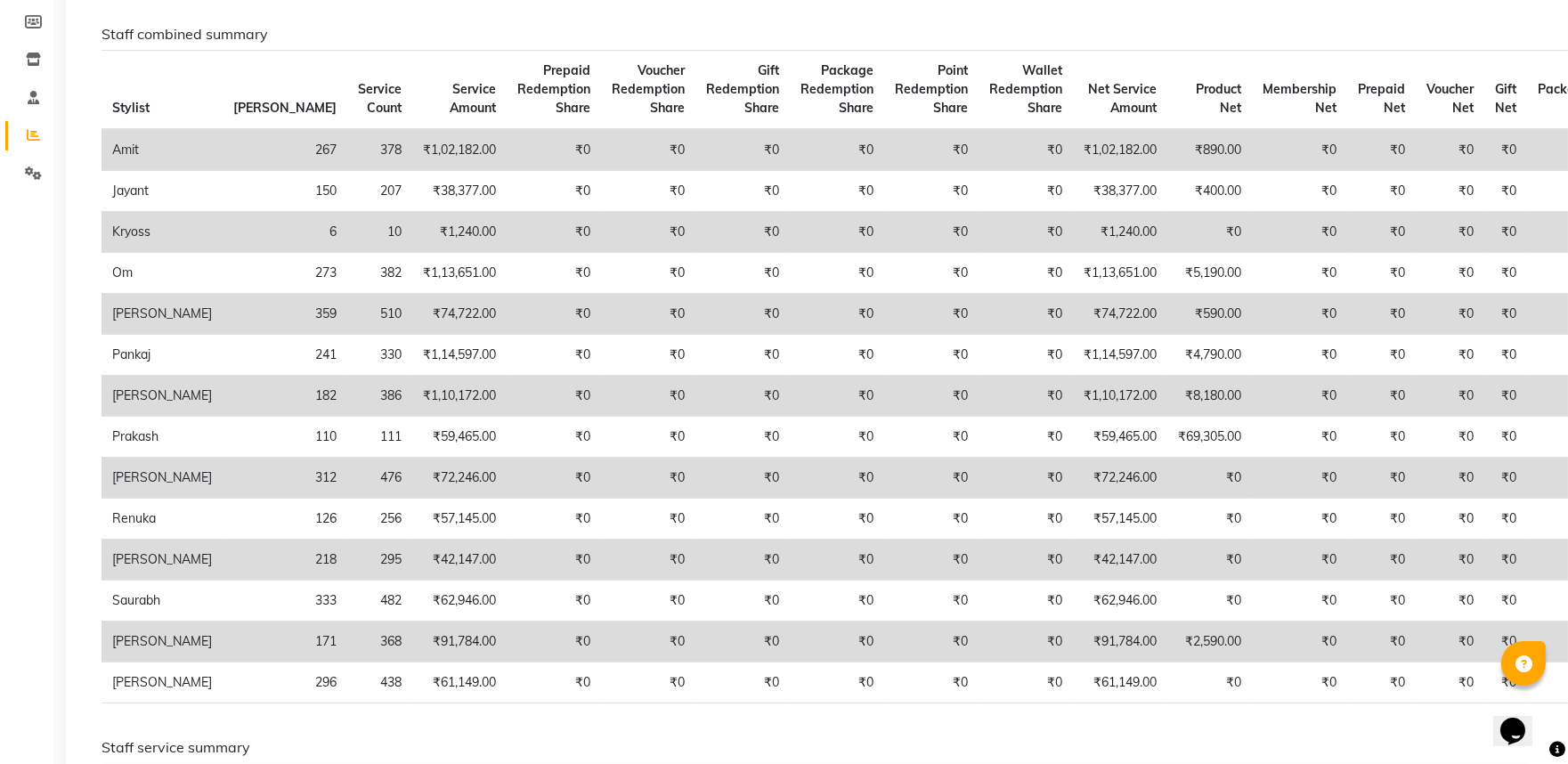
scroll to position [296, 0]
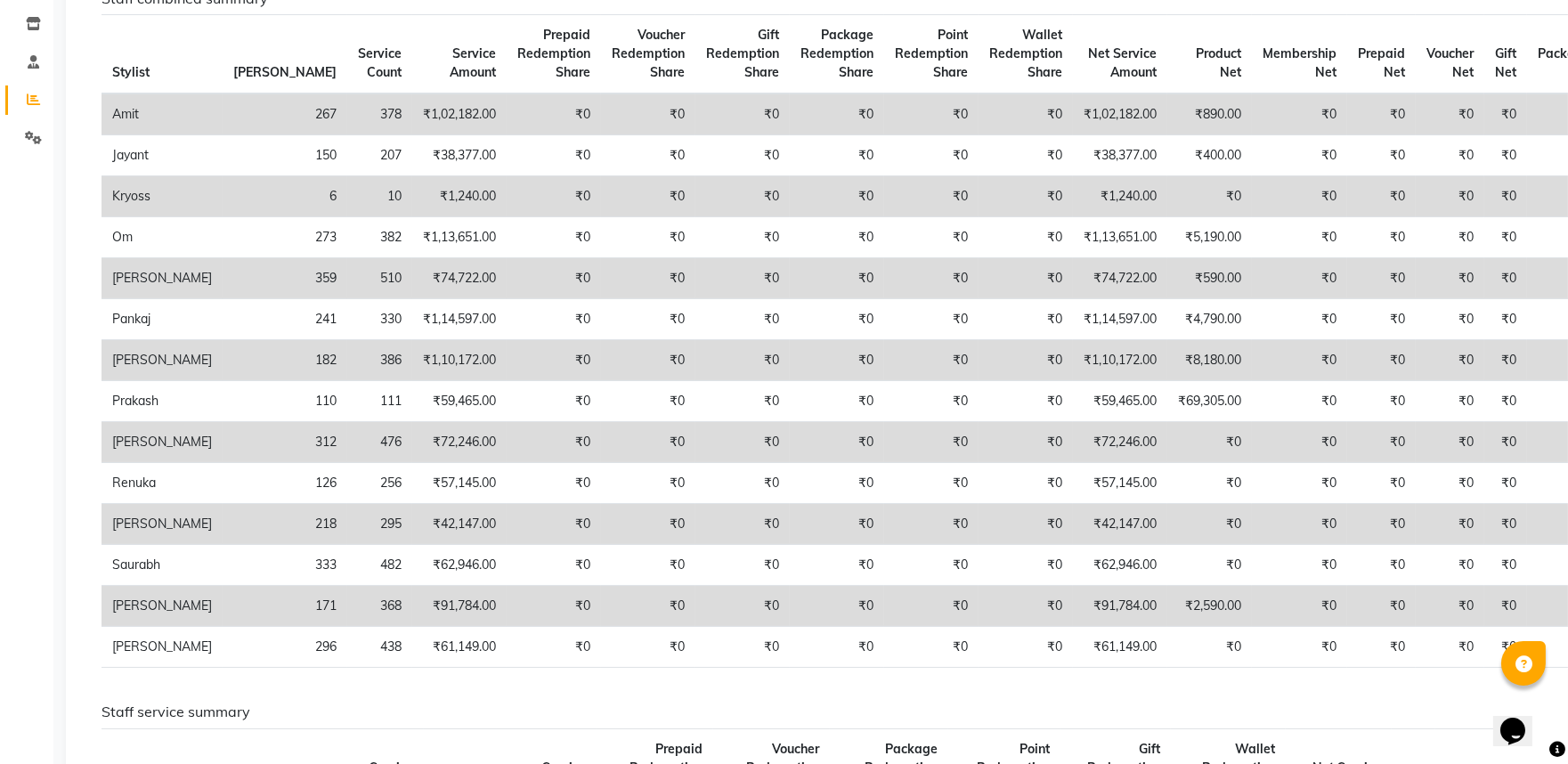
click at [1154, 32] on div "Staff combined summary Stylist Bill Count Service Count Service Amount Prepaid …" at bounding box center [815, 336] width 1454 height 692
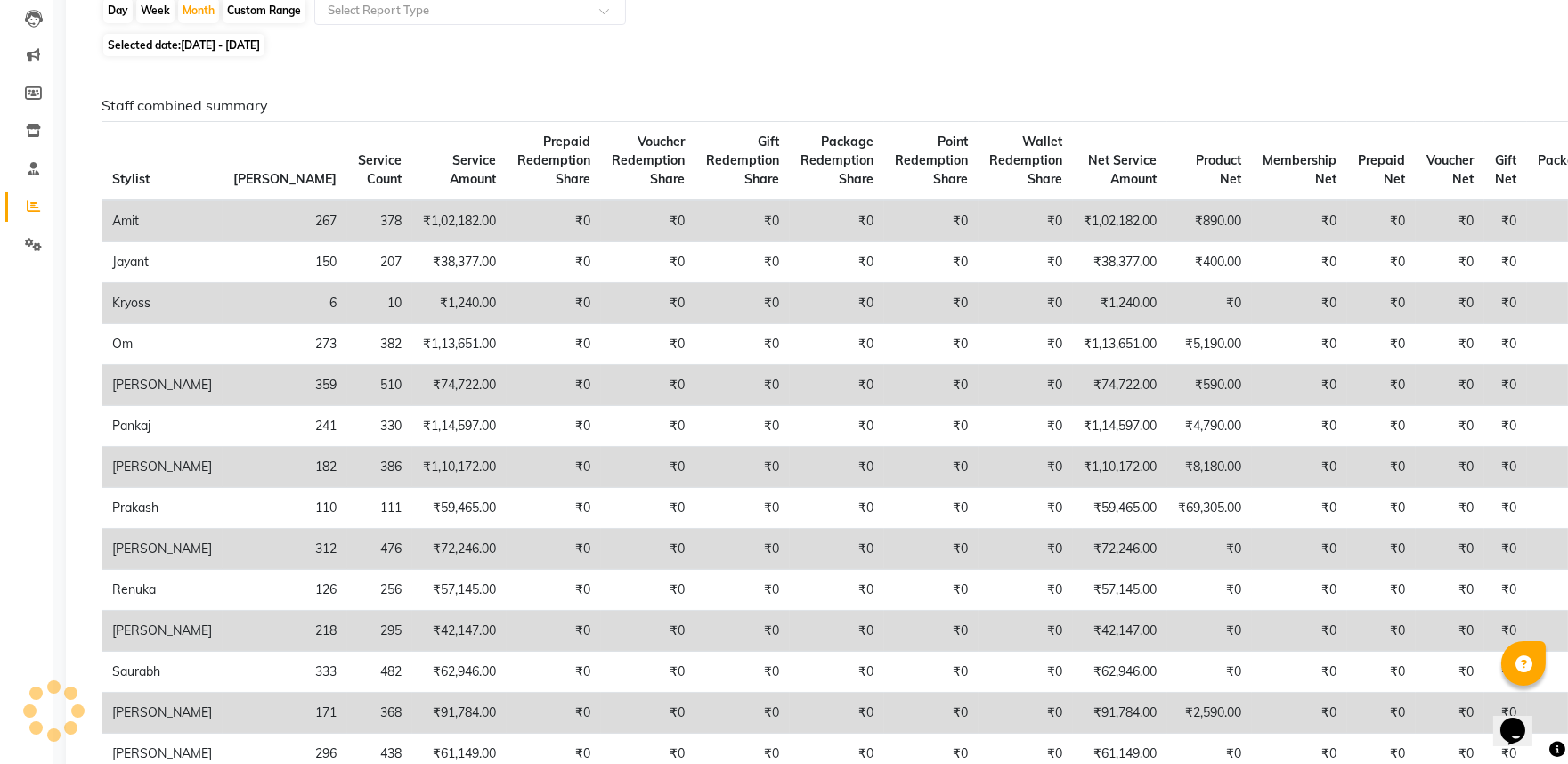
scroll to position [0, 0]
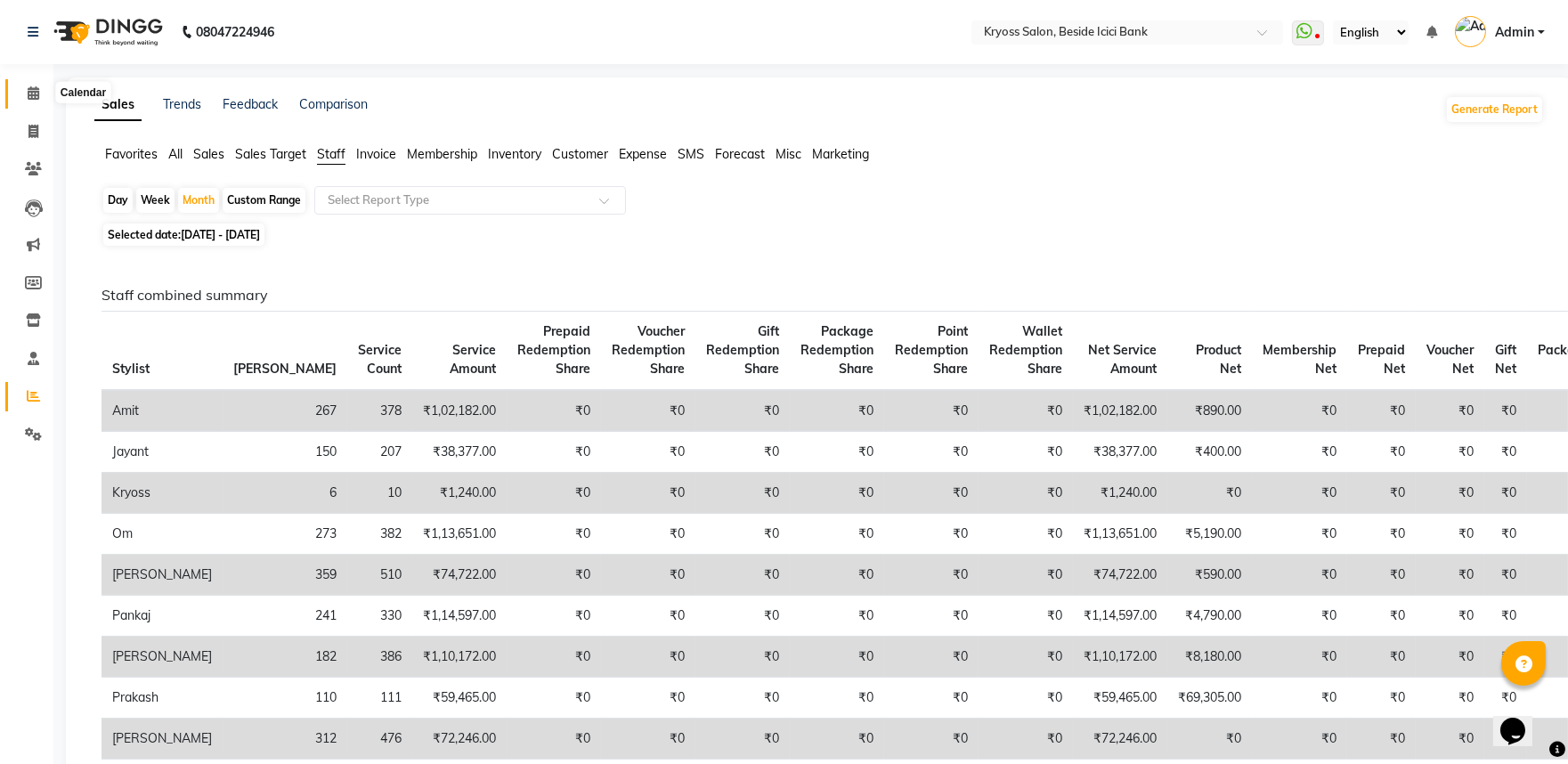
click at [23, 87] on span at bounding box center [33, 94] width 31 height 21
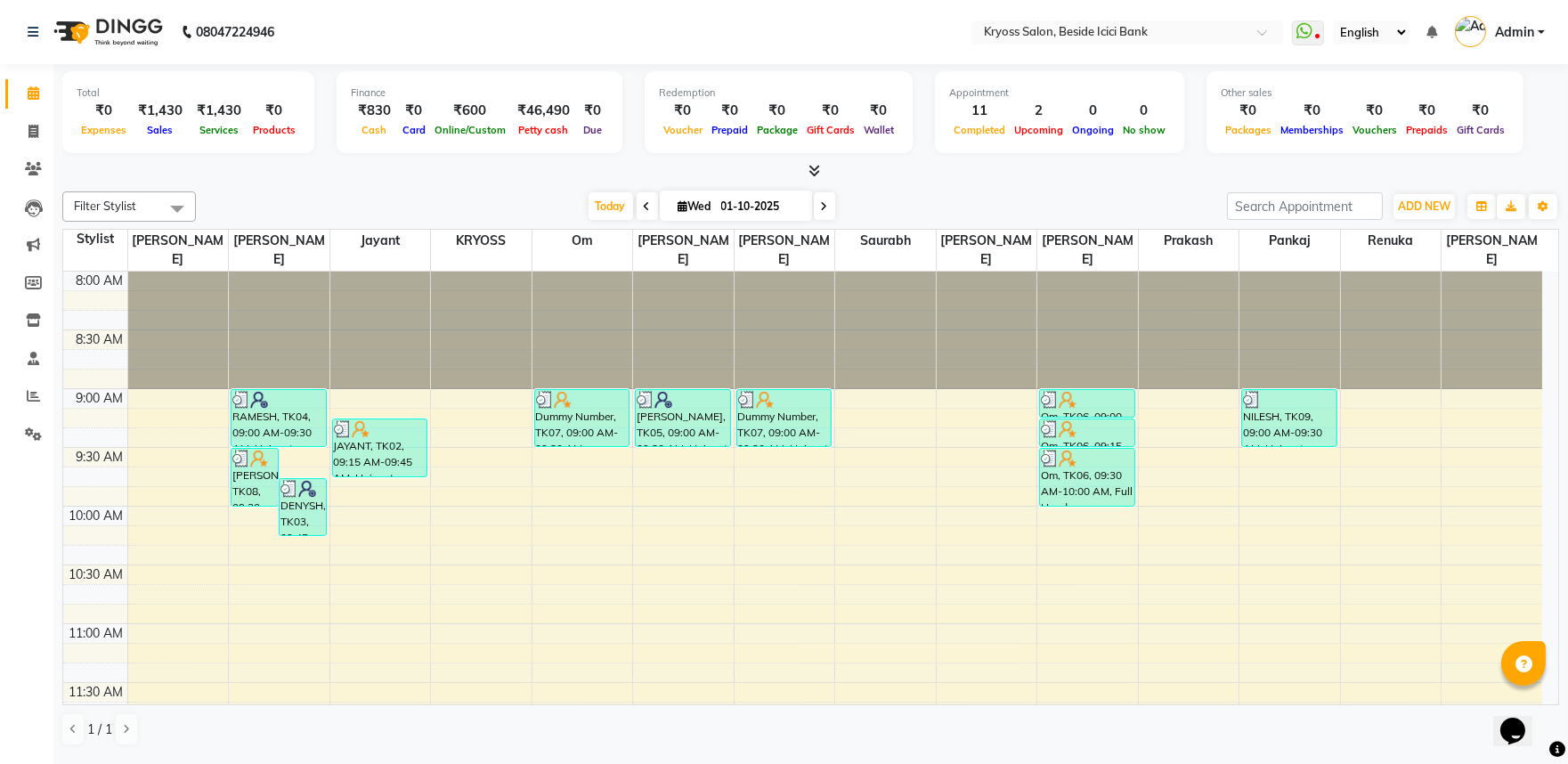
drag, startPoint x: 1102, startPoint y: 174, endPoint x: 1031, endPoint y: 208, distance: 78.7
click at [1102, 174] on div at bounding box center [811, 171] width 1497 height 19
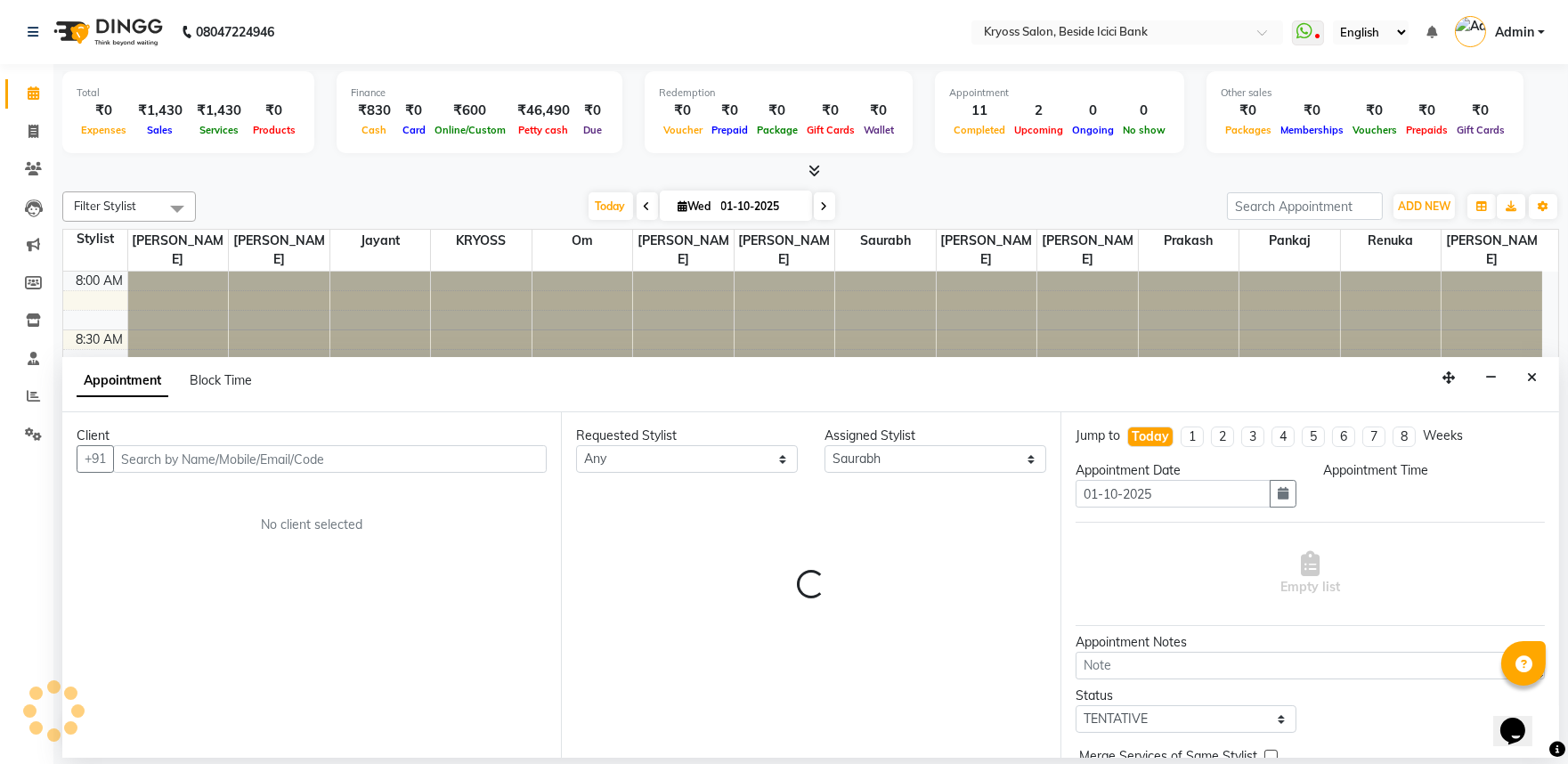
scroll to position [4, 0]
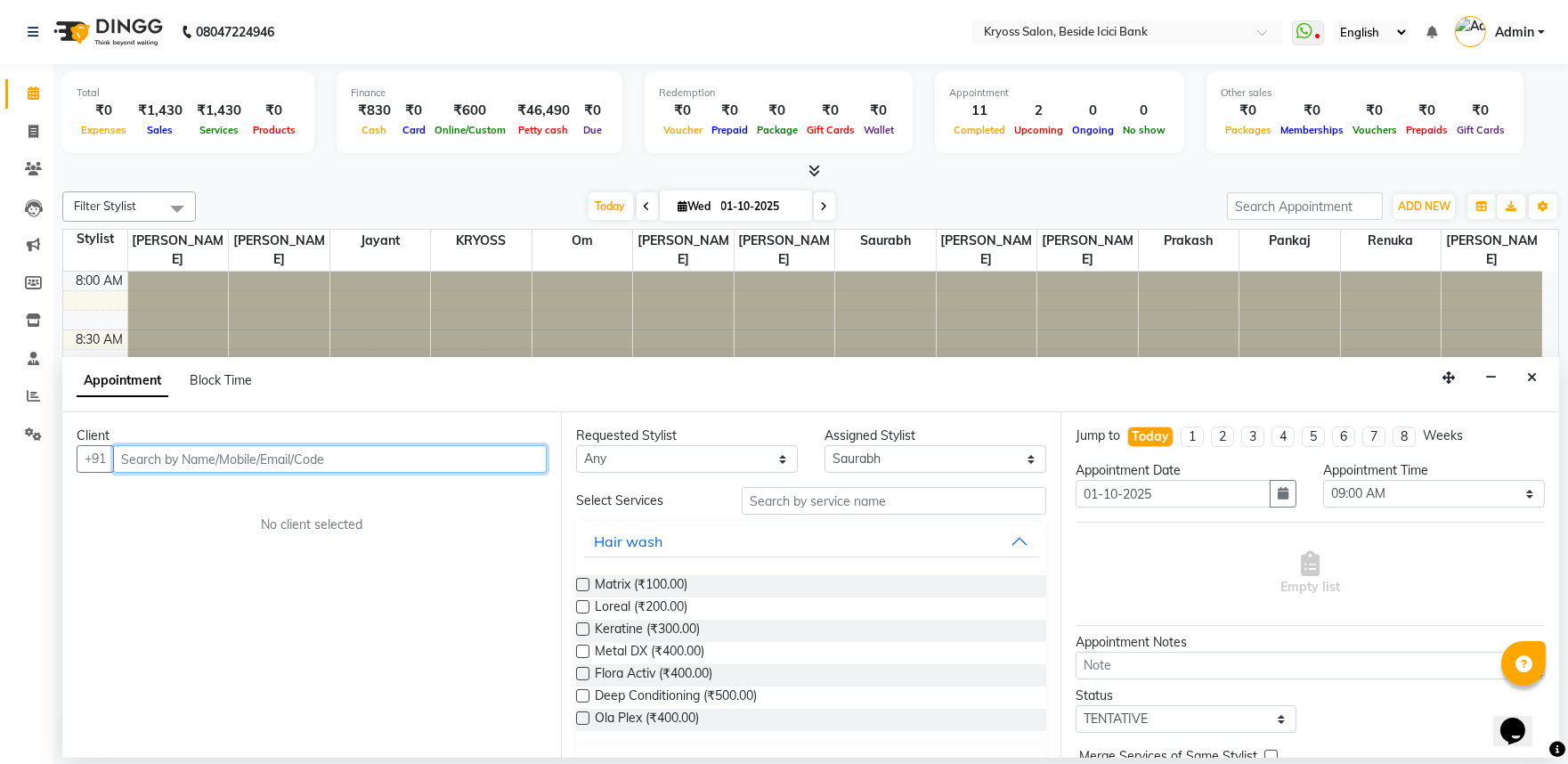
click at [423, 472] on input "text" at bounding box center [330, 458] width 434 height 27
paste input "9530355918"
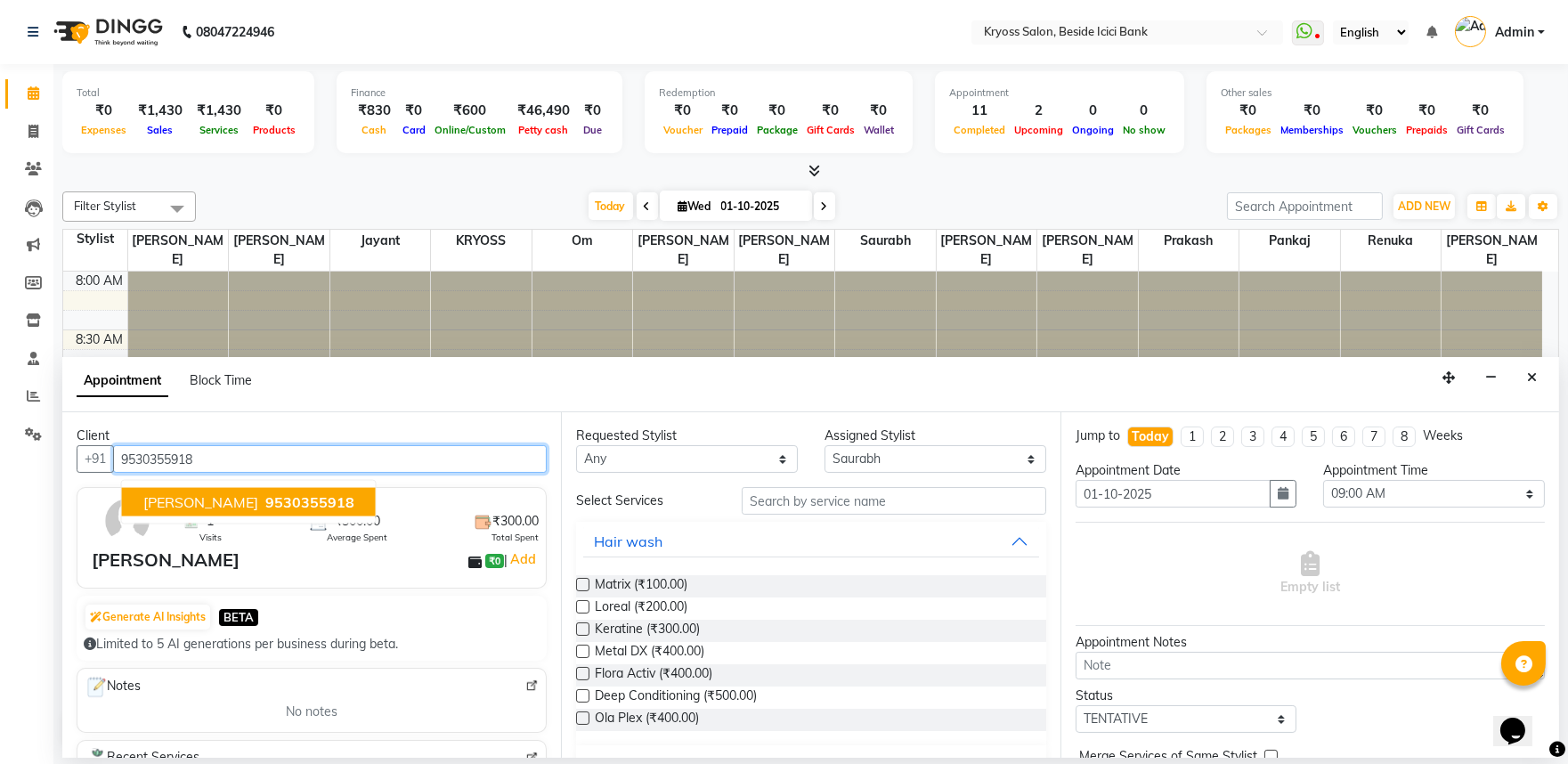
click at [258, 507] on span "[PERSON_NAME]" at bounding box center [200, 502] width 115 height 18
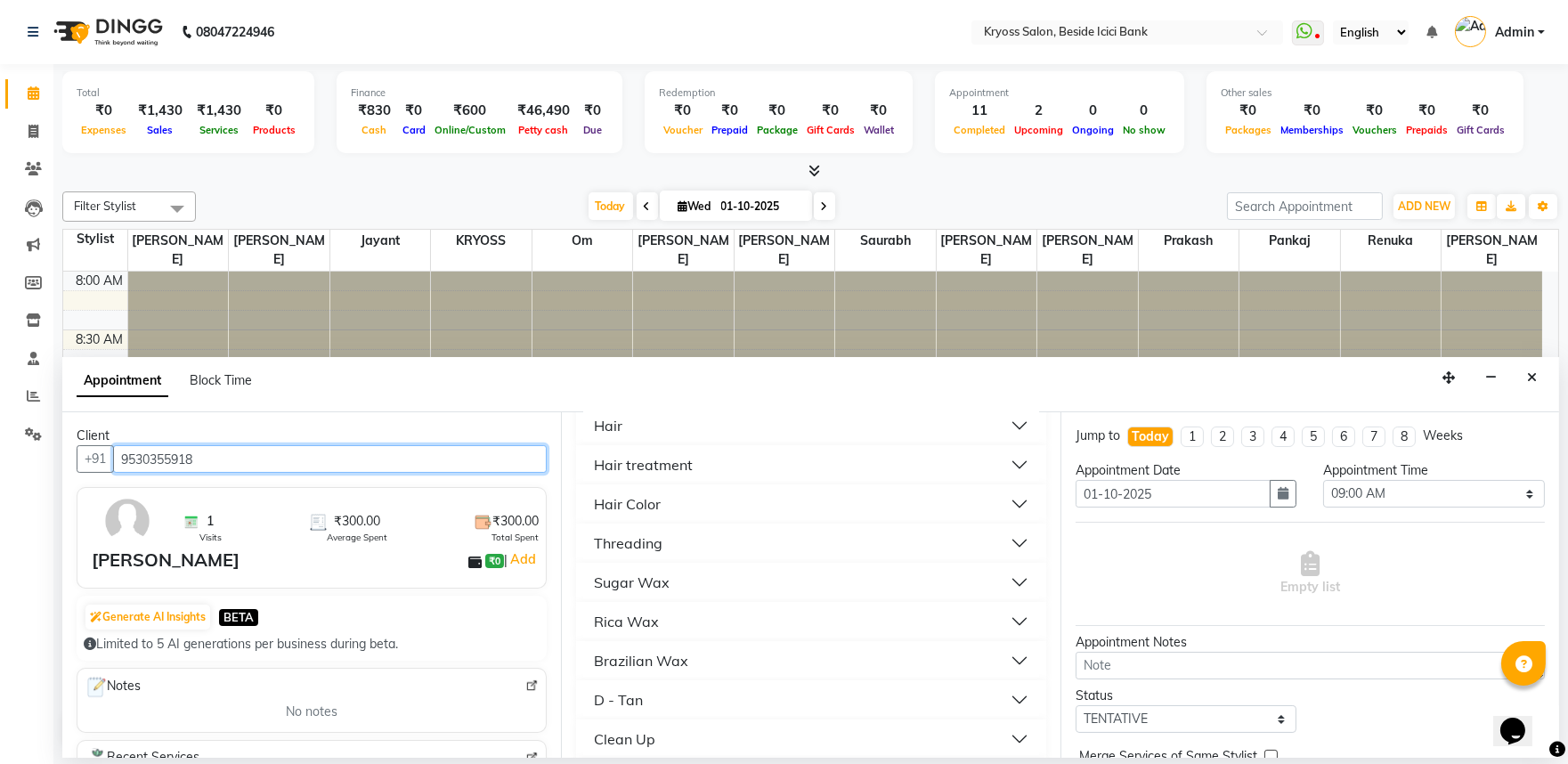
scroll to position [395, 0]
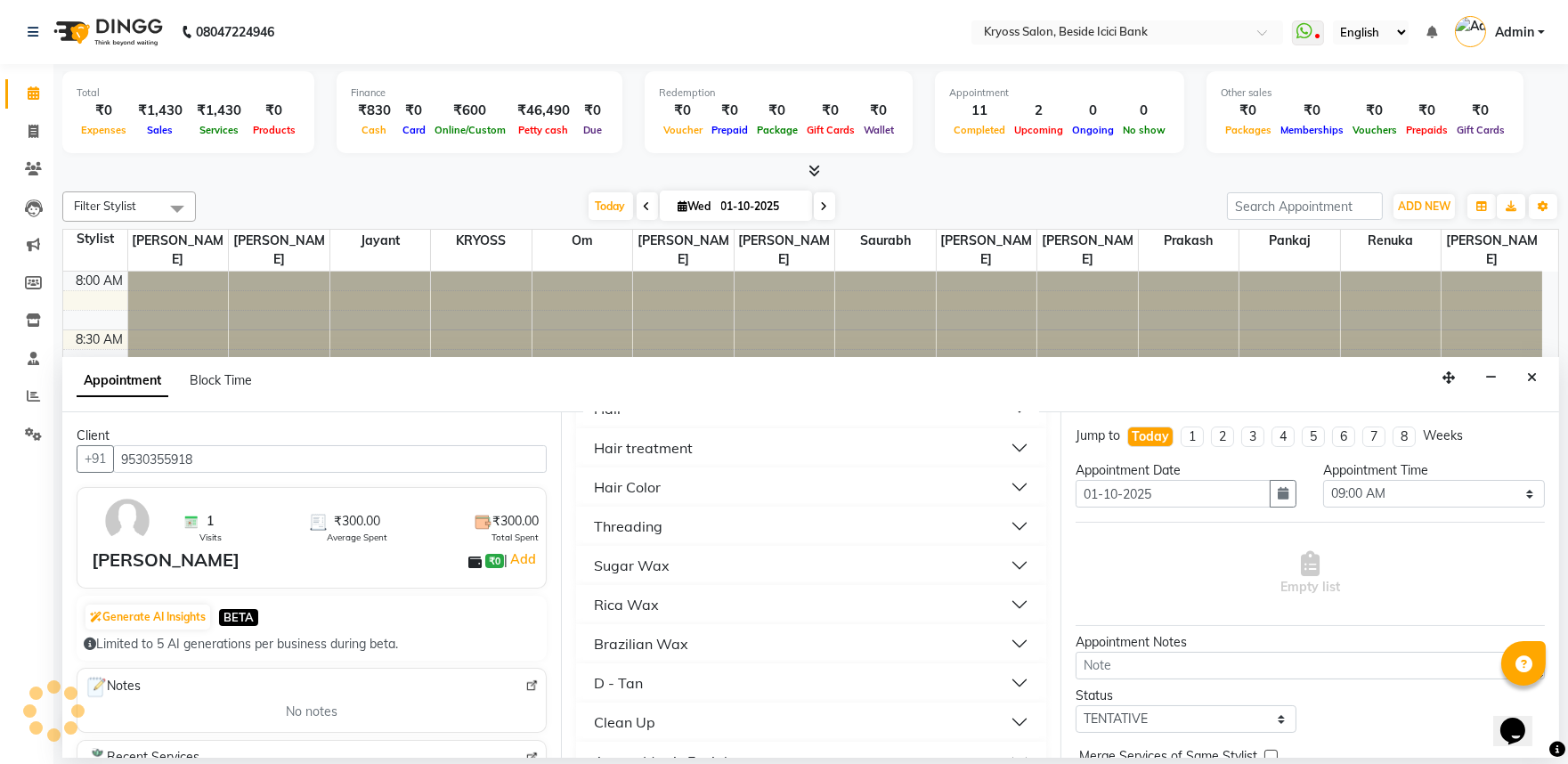
click at [629, 498] on div "Hair Color" at bounding box center [627, 487] width 67 height 22
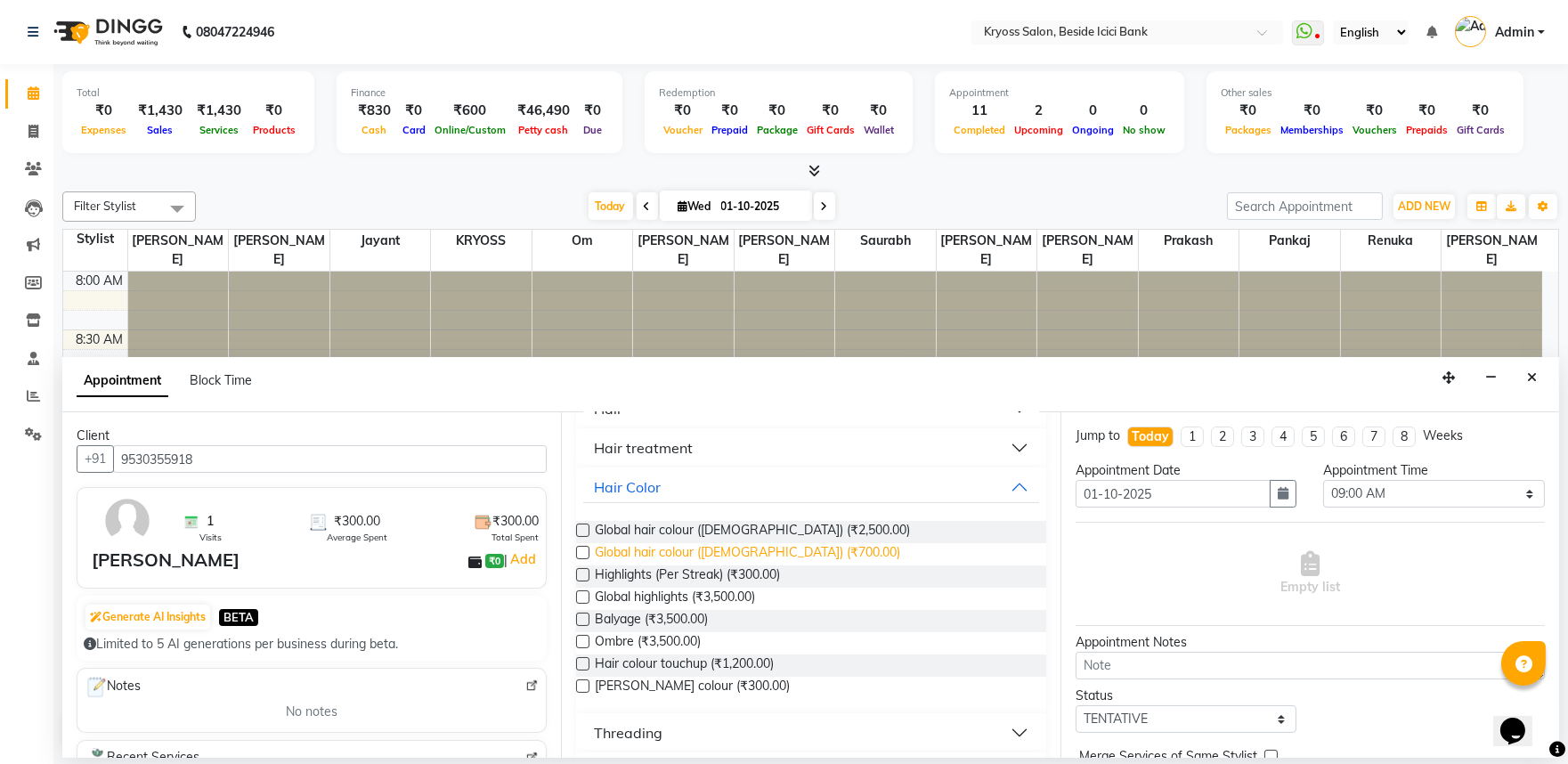
click at [666, 565] on span "Global hair colour ([DEMOGRAPHIC_DATA]) (₹700.00)" at bounding box center [747, 555] width 306 height 23
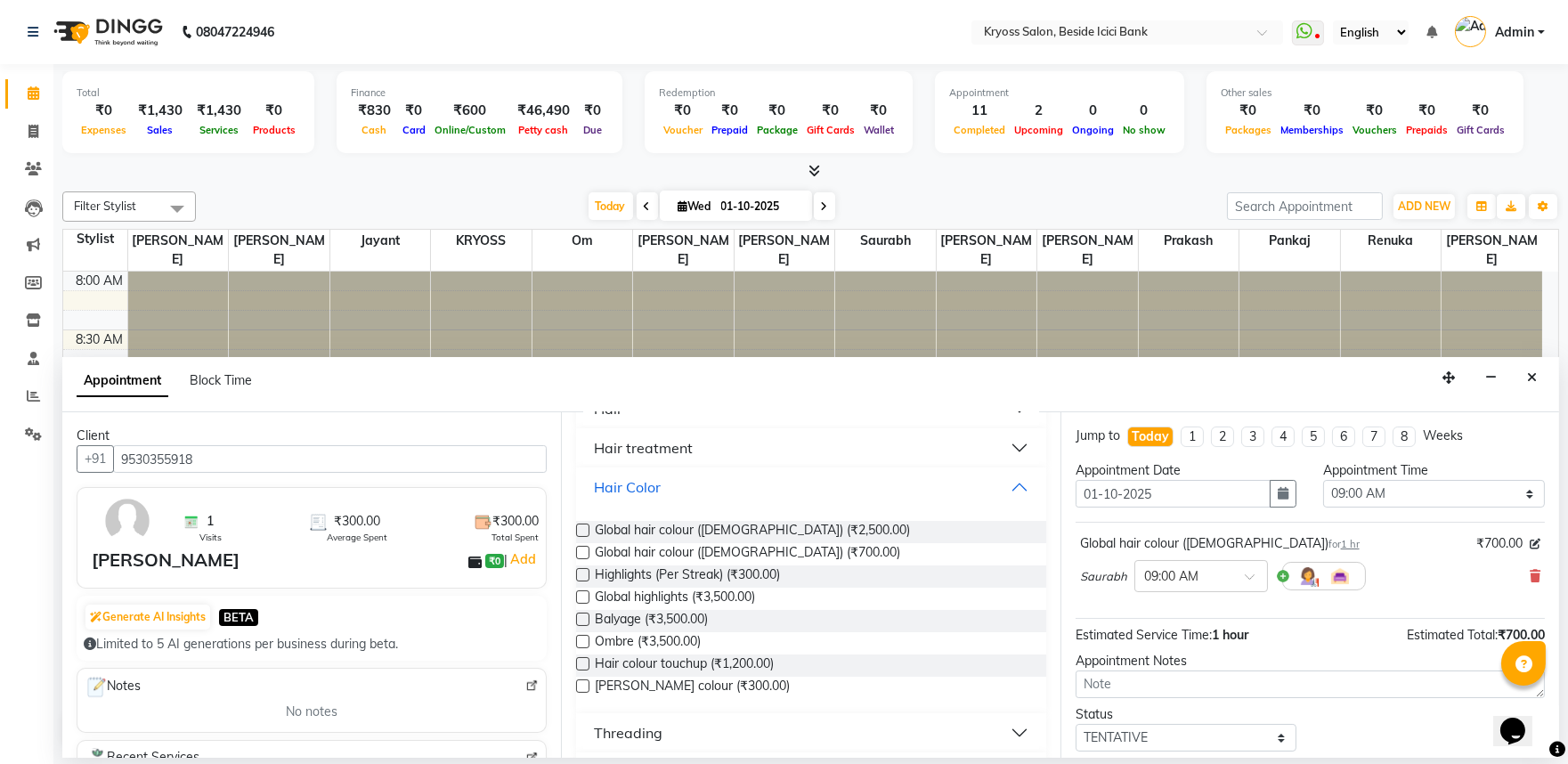
click at [653, 503] on button "Hair Color" at bounding box center [811, 487] width 454 height 32
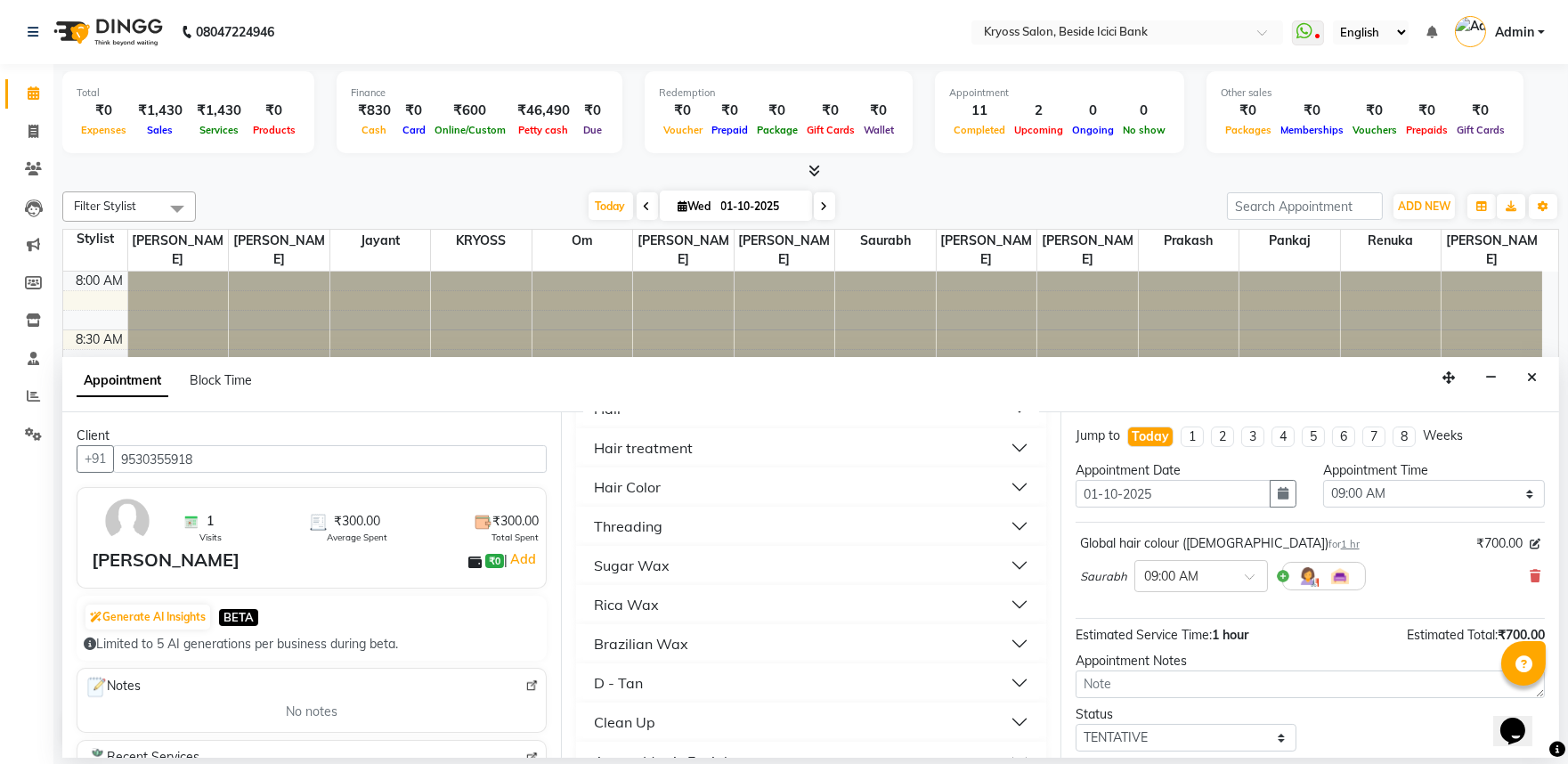
click at [630, 425] on button "Hair" at bounding box center [811, 409] width 454 height 32
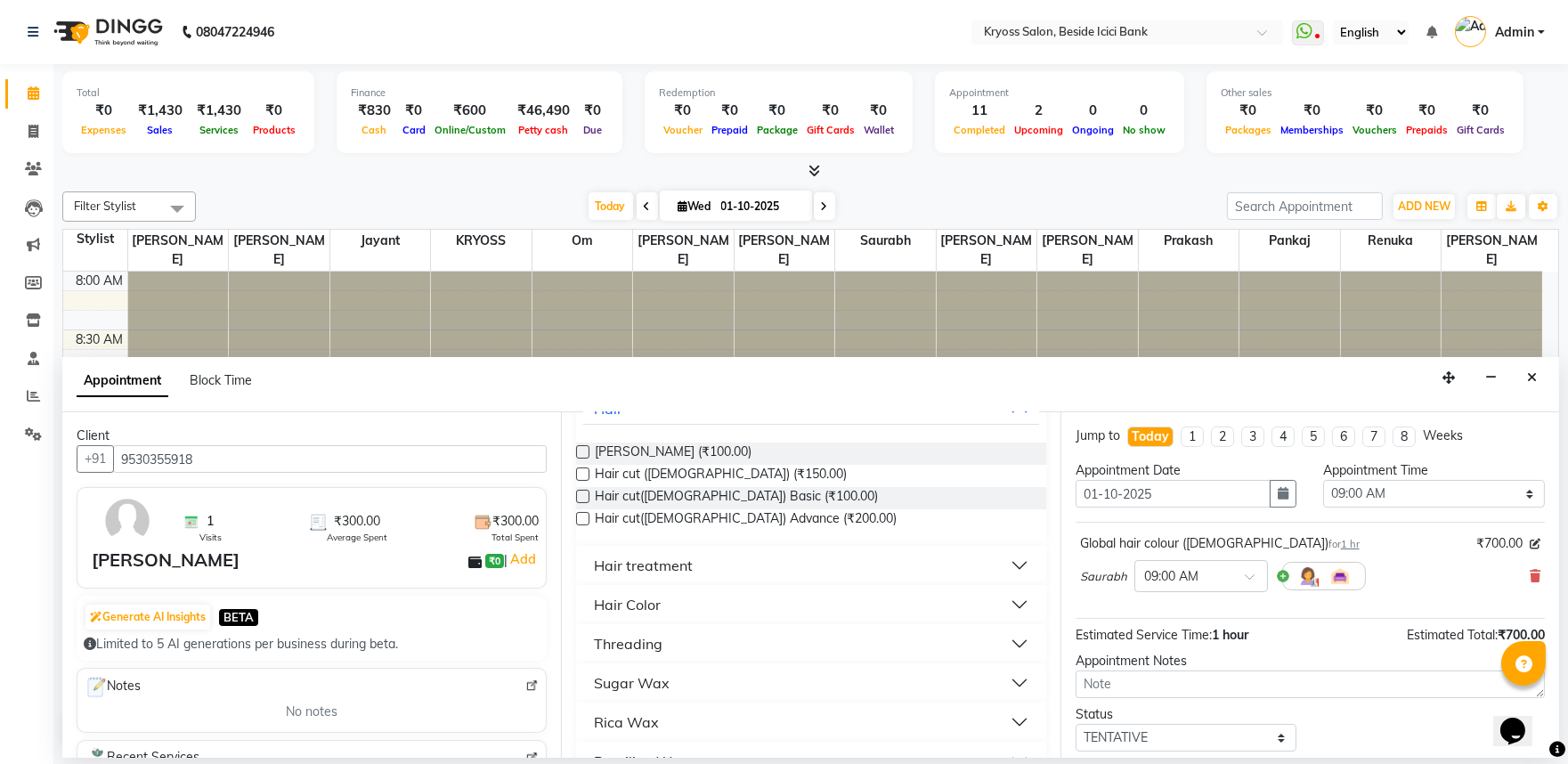
drag, startPoint x: 652, startPoint y: 522, endPoint x: 1049, endPoint y: 617, distance: 408.2
click at [653, 487] on span "Hair cut ([DEMOGRAPHIC_DATA]) (₹150.00)" at bounding box center [721, 476] width 252 height 23
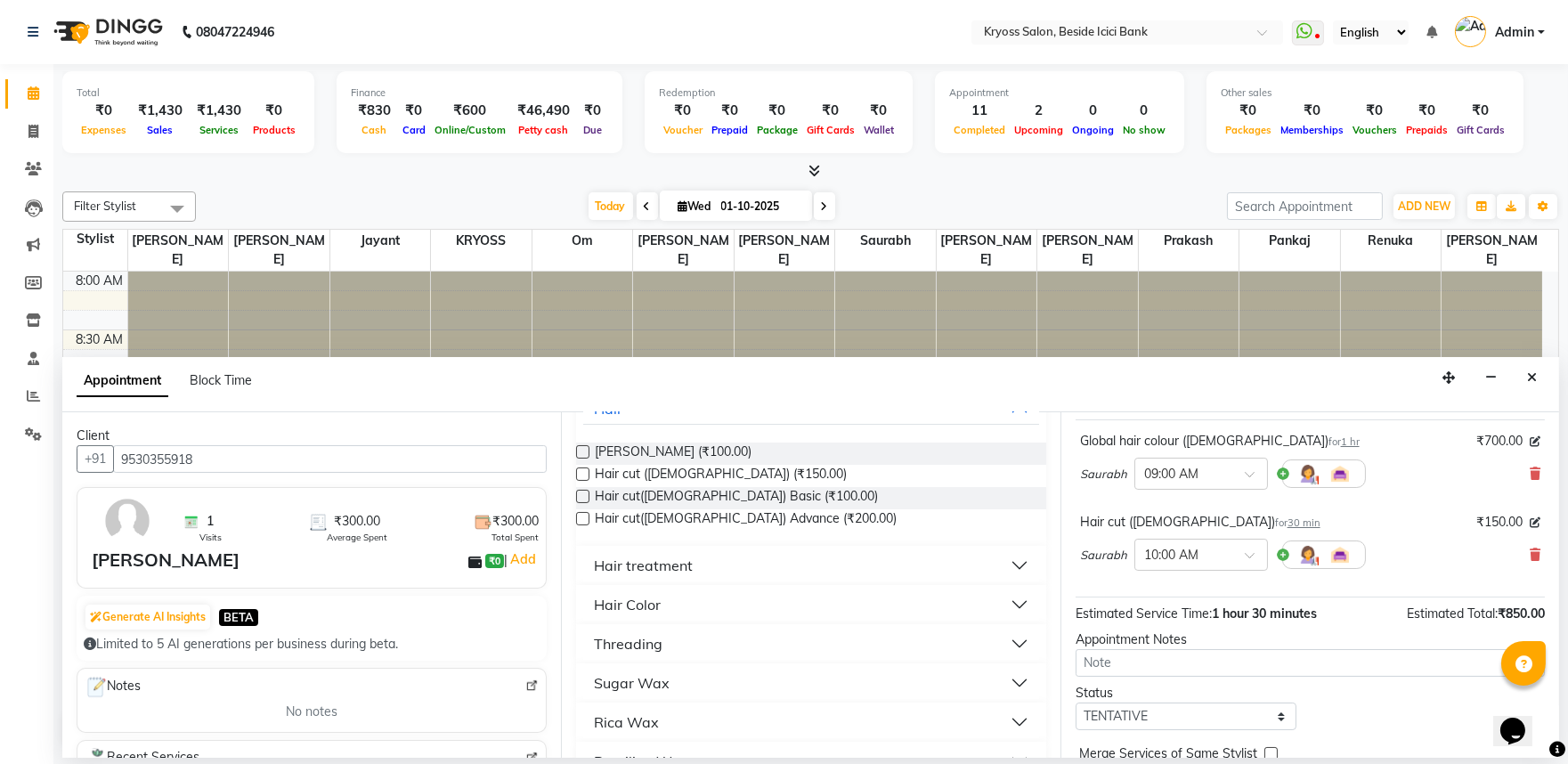
scroll to position [225, 0]
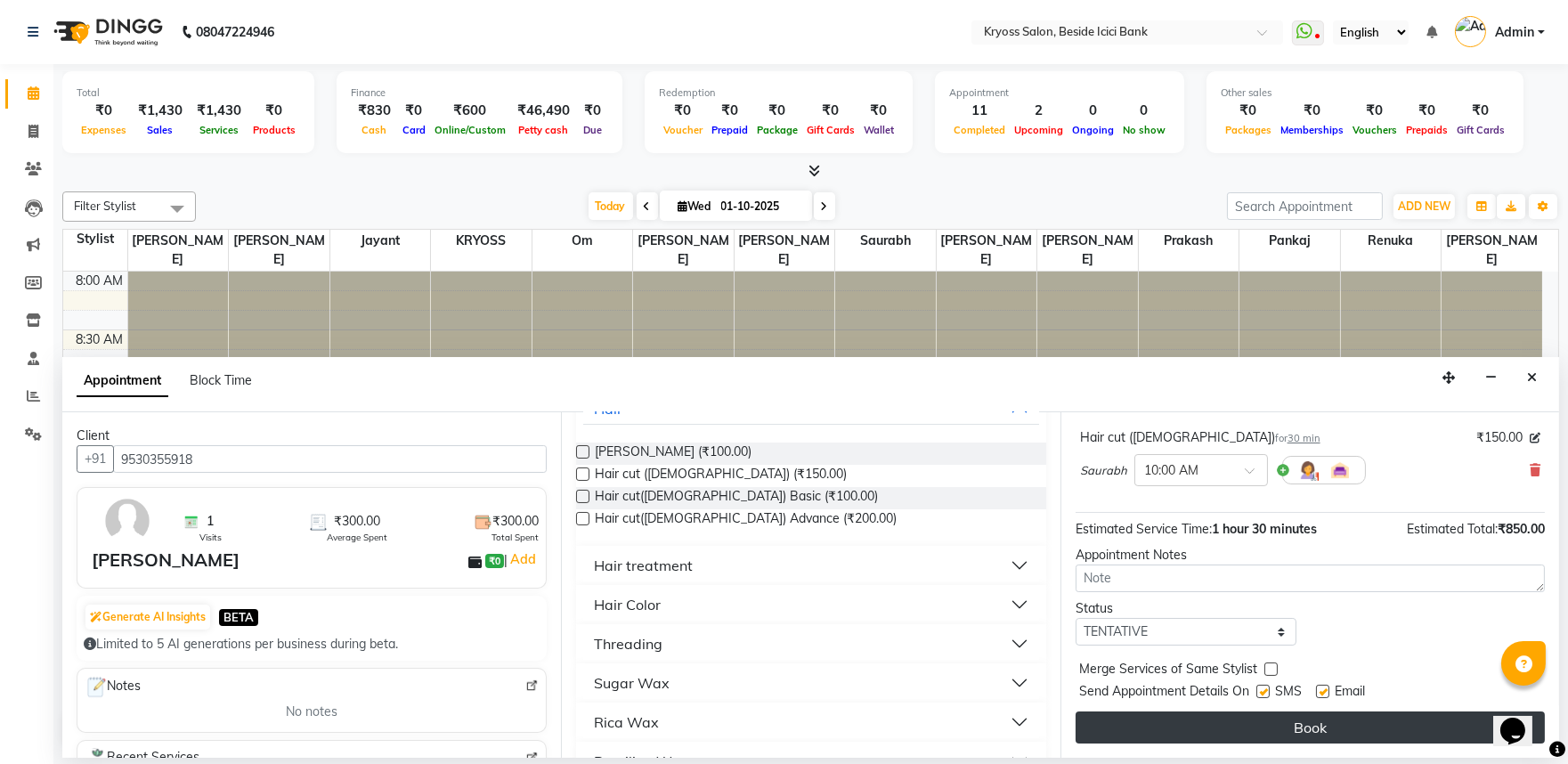
click at [1292, 714] on button "Book" at bounding box center [1310, 727] width 470 height 32
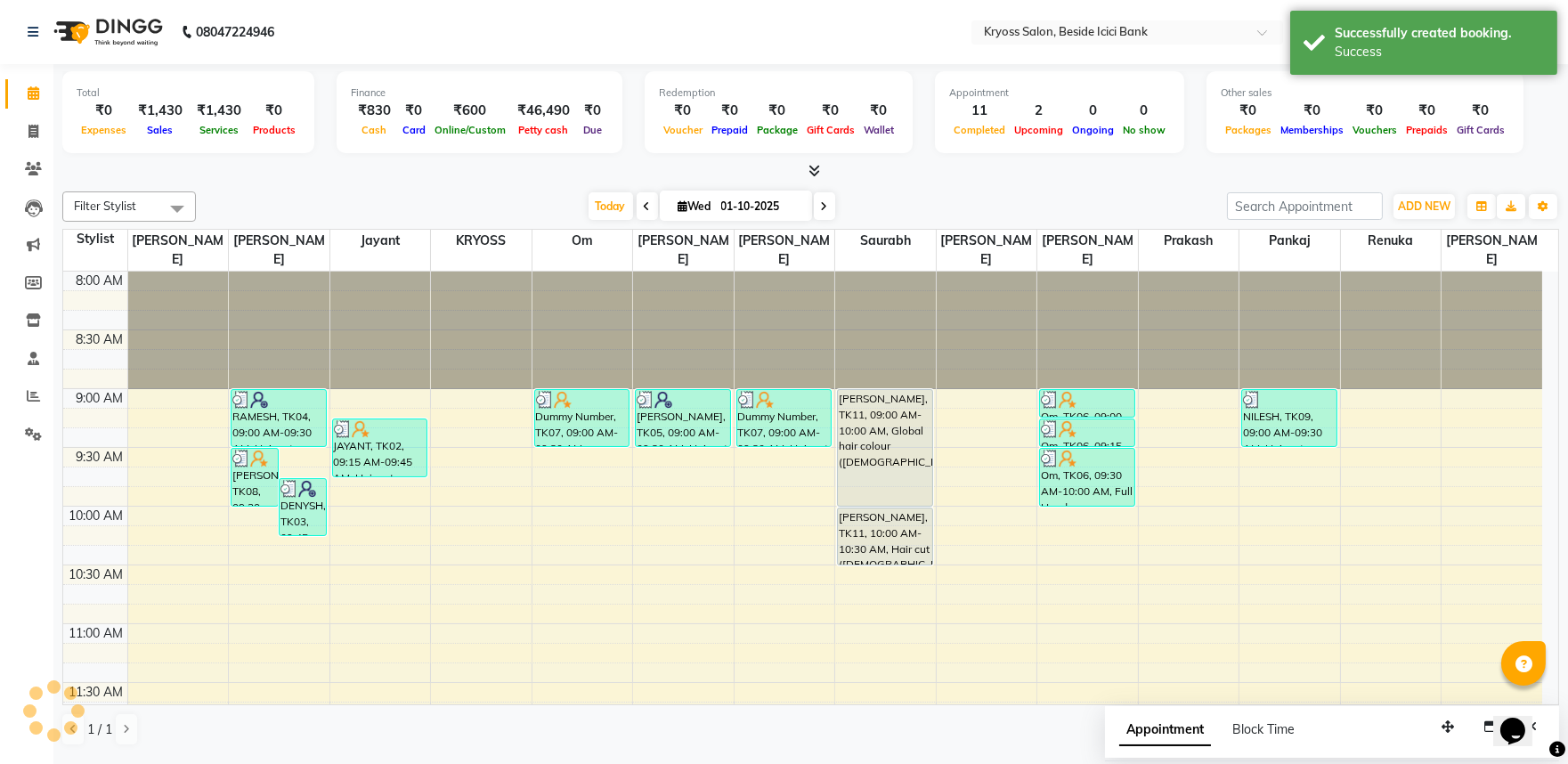
scroll to position [0, 0]
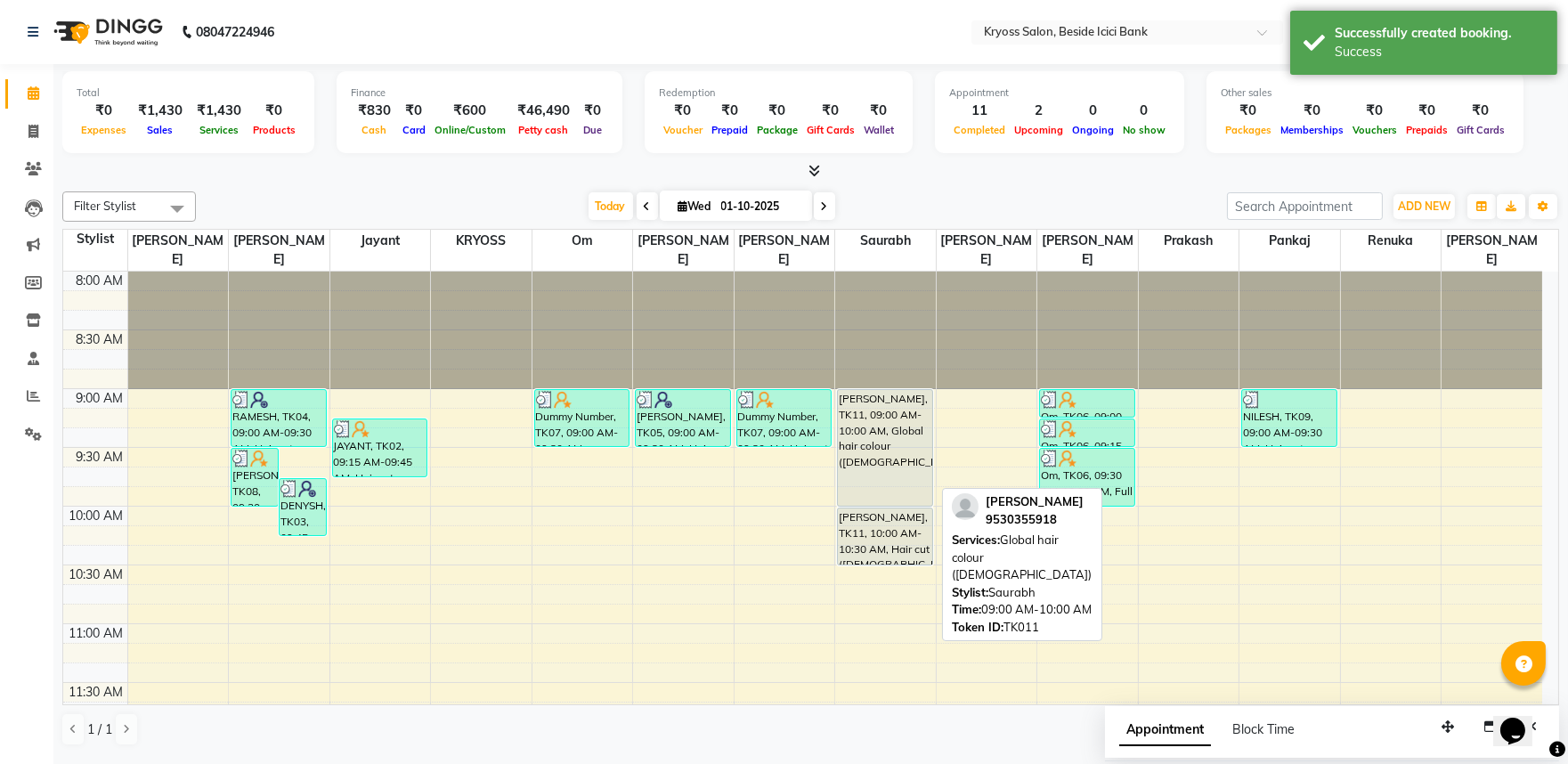
click at [918, 402] on div "[PERSON_NAME], TK11, 09:00 AM-10:00 AM, Global hair colour ([DEMOGRAPHIC_DATA])" at bounding box center [885, 448] width 95 height 115
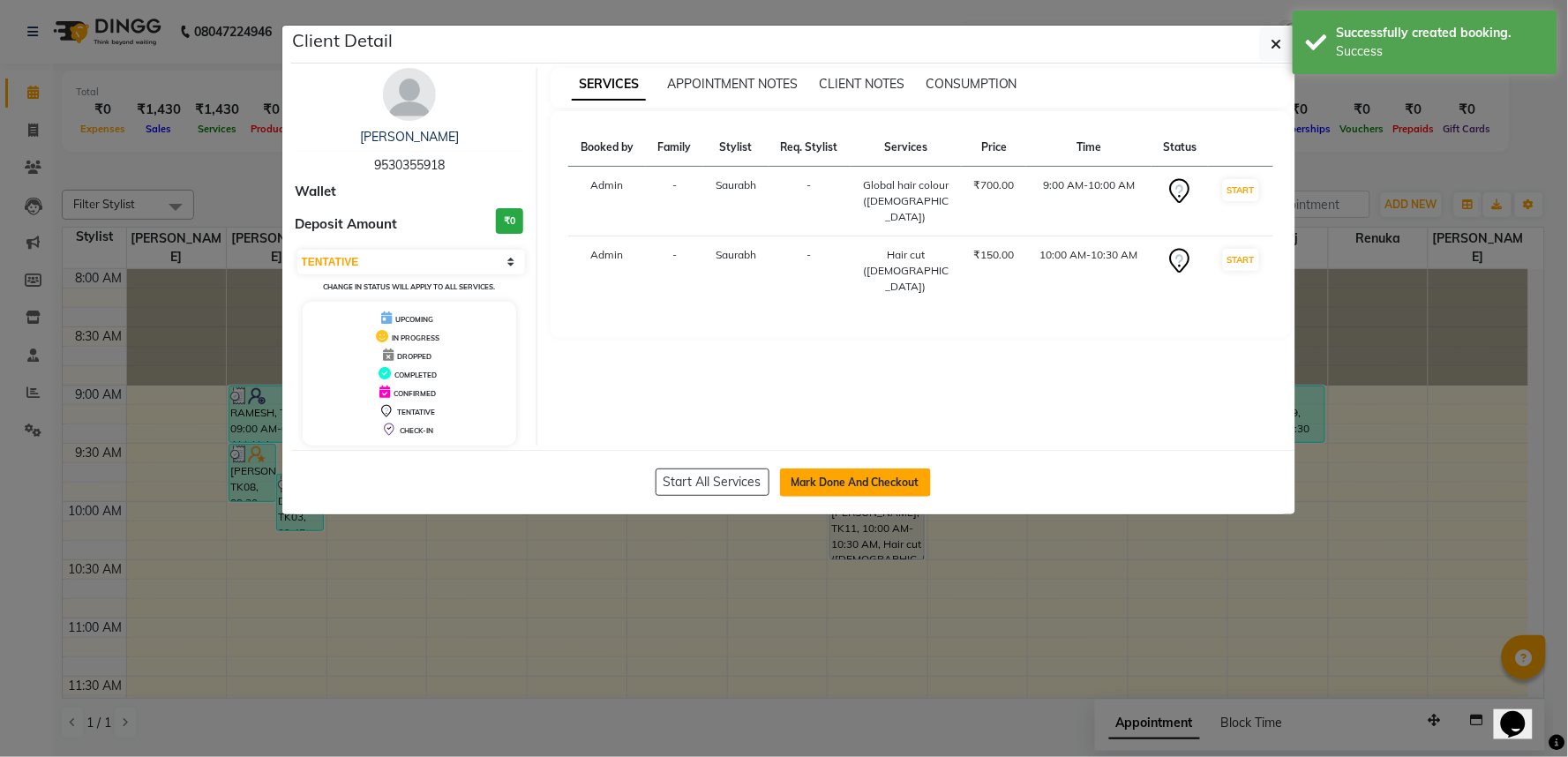
click at [840, 492] on button "Mark Done And Checkout" at bounding box center [855, 482] width 151 height 28
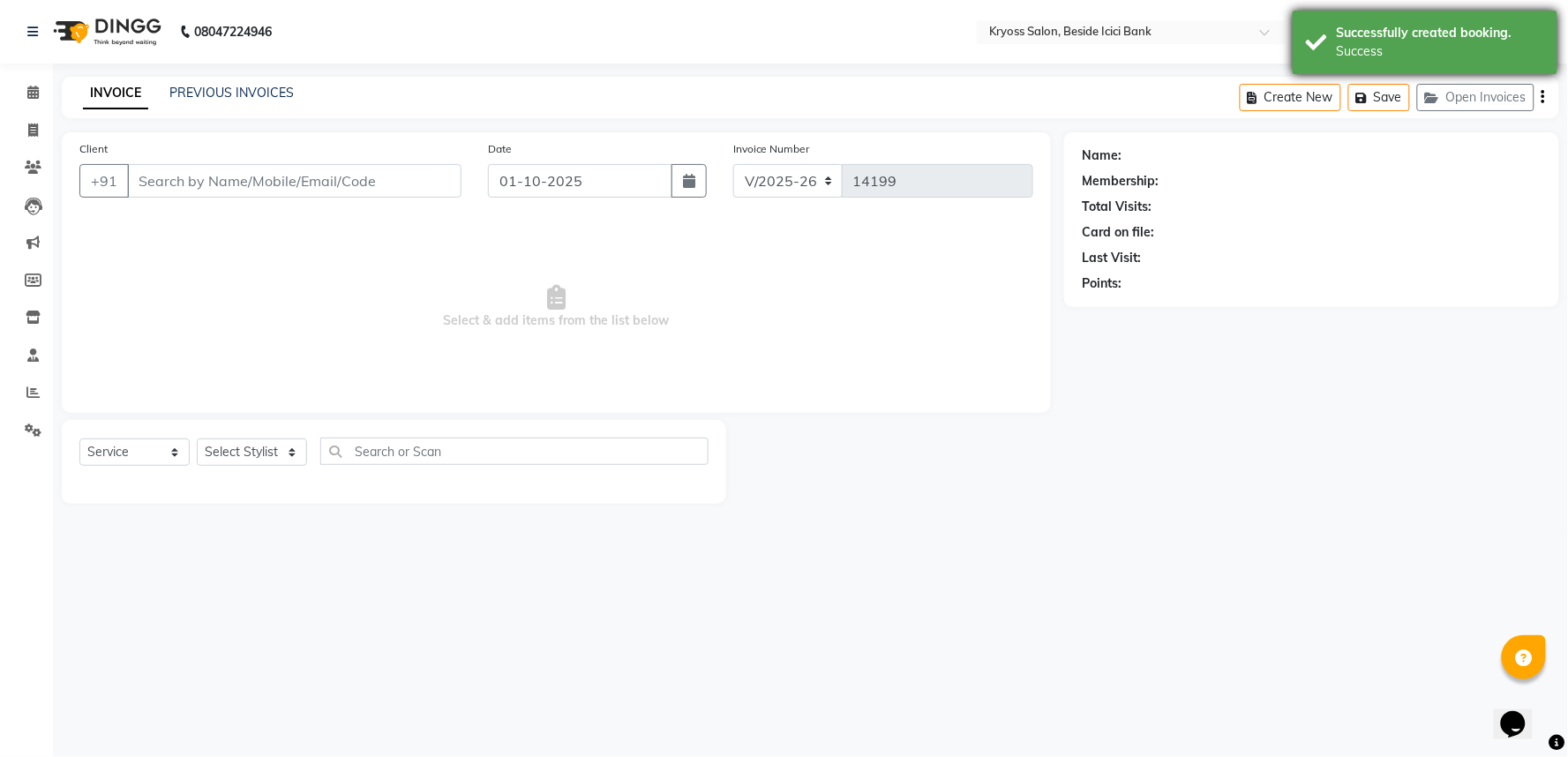
click at [1343, 46] on div "Success" at bounding box center [1439, 52] width 207 height 19
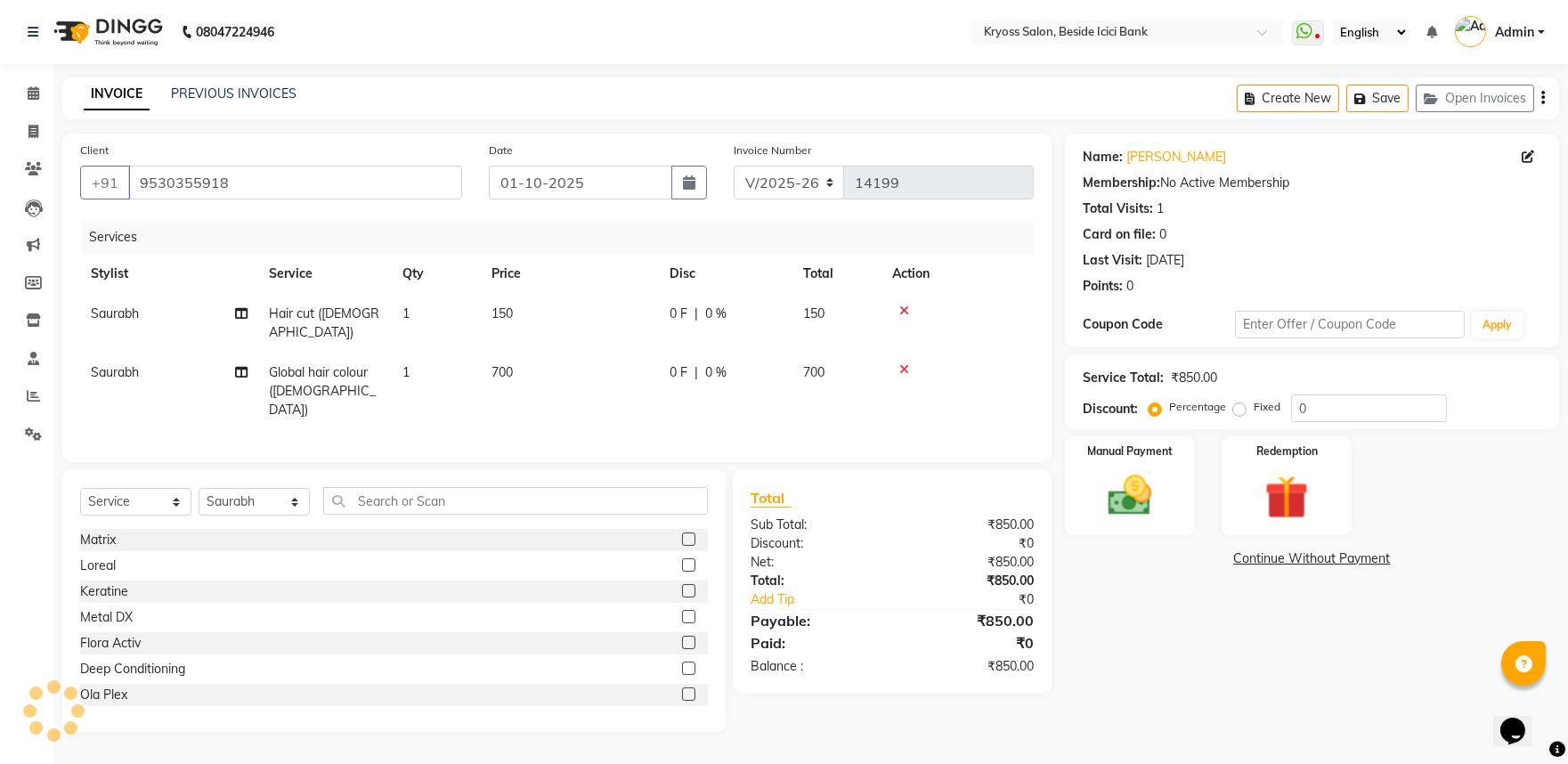
click at [1111, 535] on div "Manual Payment" at bounding box center [1130, 486] width 130 height 98
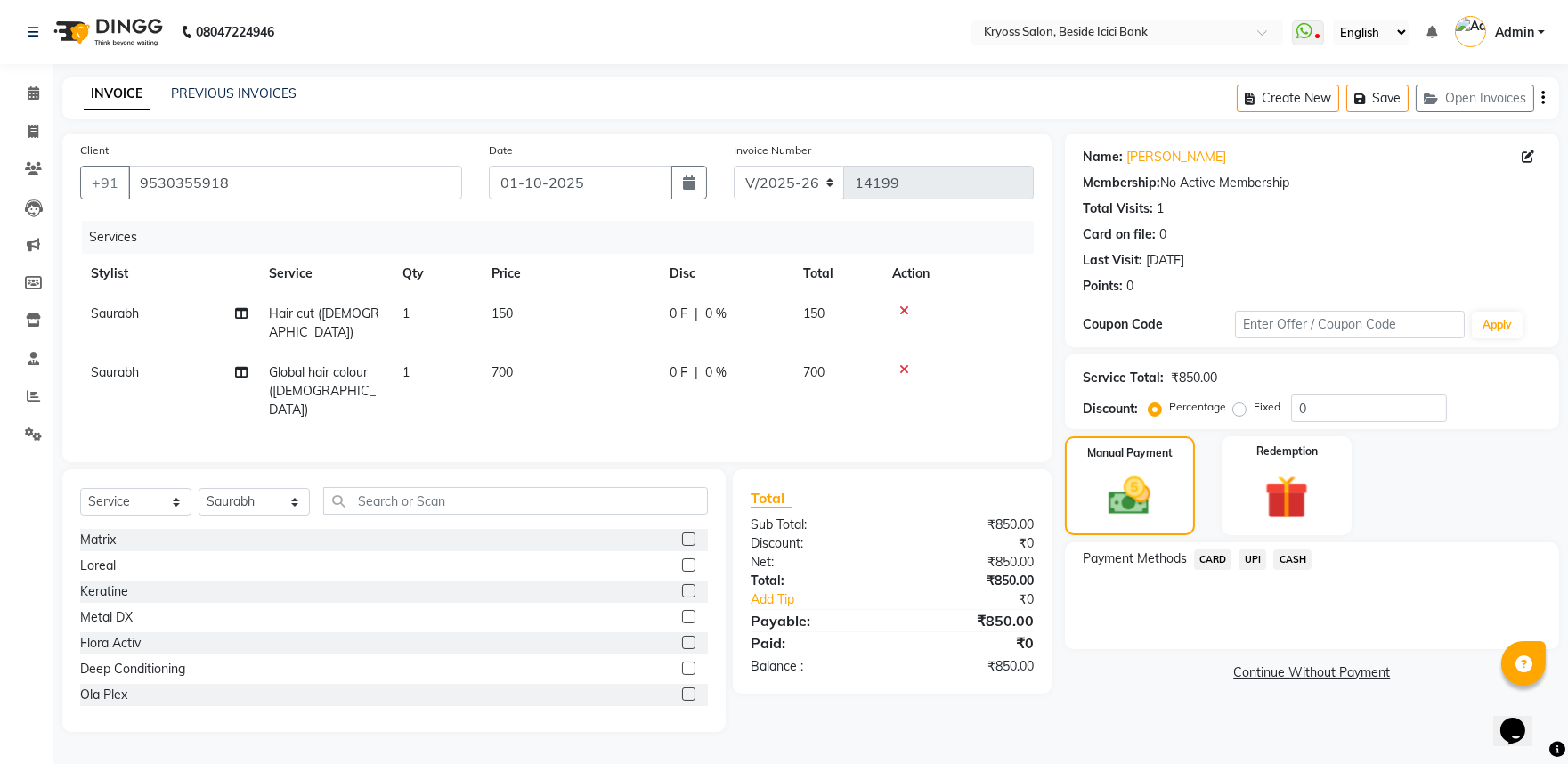
click at [1254, 570] on span "UPI" at bounding box center [1252, 560] width 27 height 21
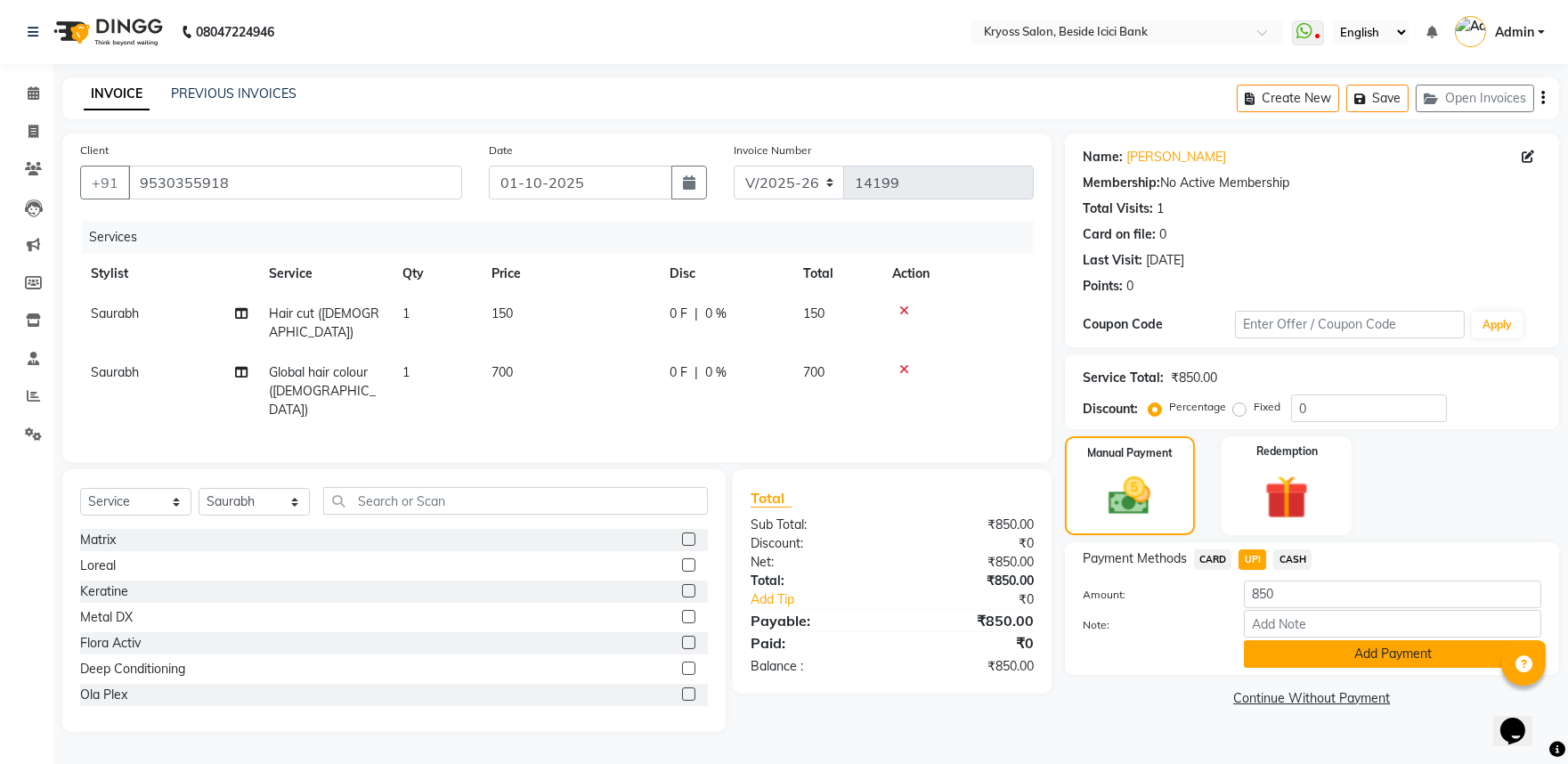
click at [1287, 667] on button "Add Payment" at bounding box center [1393, 653] width 297 height 27
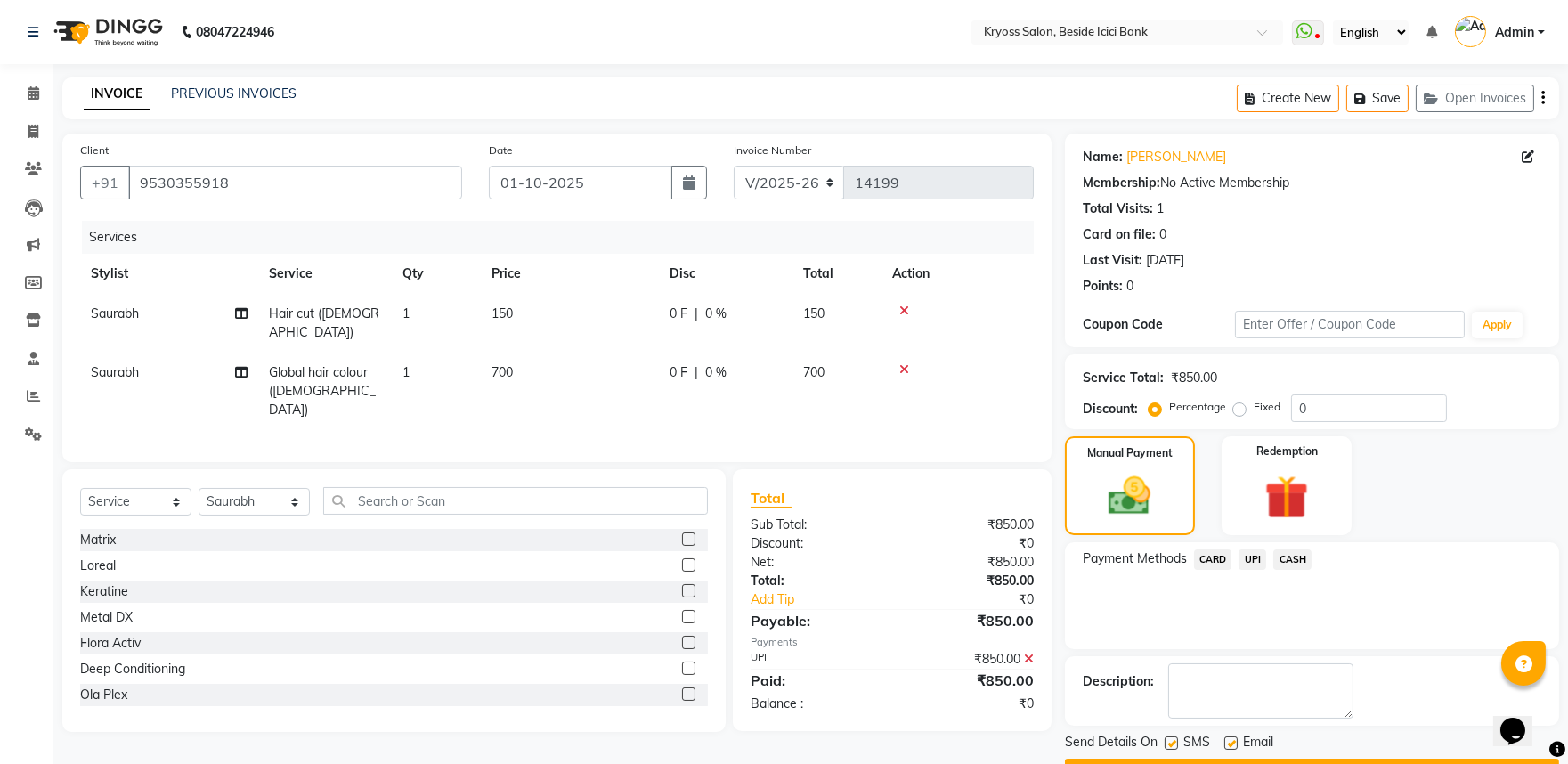
scroll to position [92, 0]
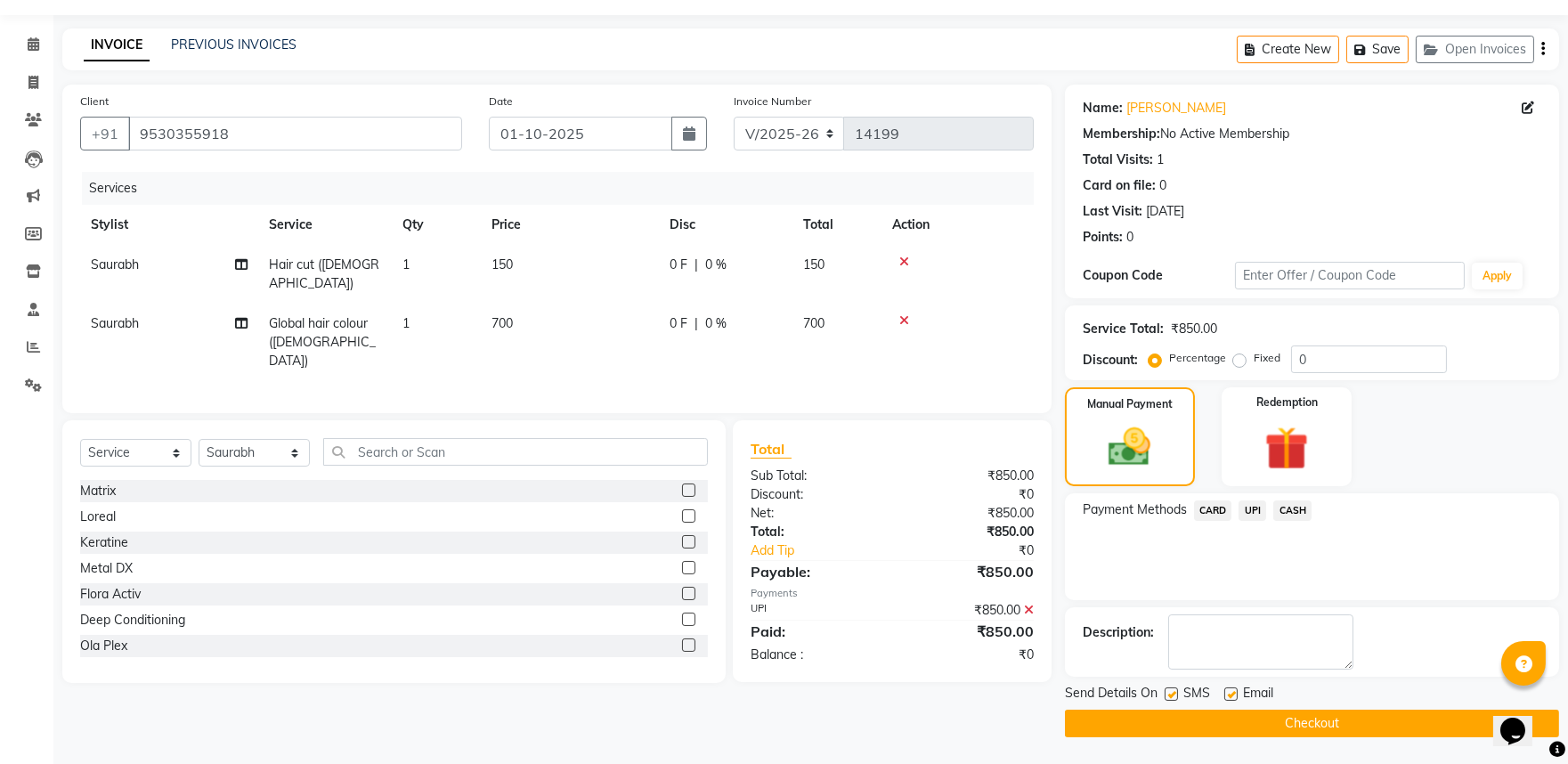
click at [1264, 716] on button "Checkout" at bounding box center [1312, 722] width 494 height 27
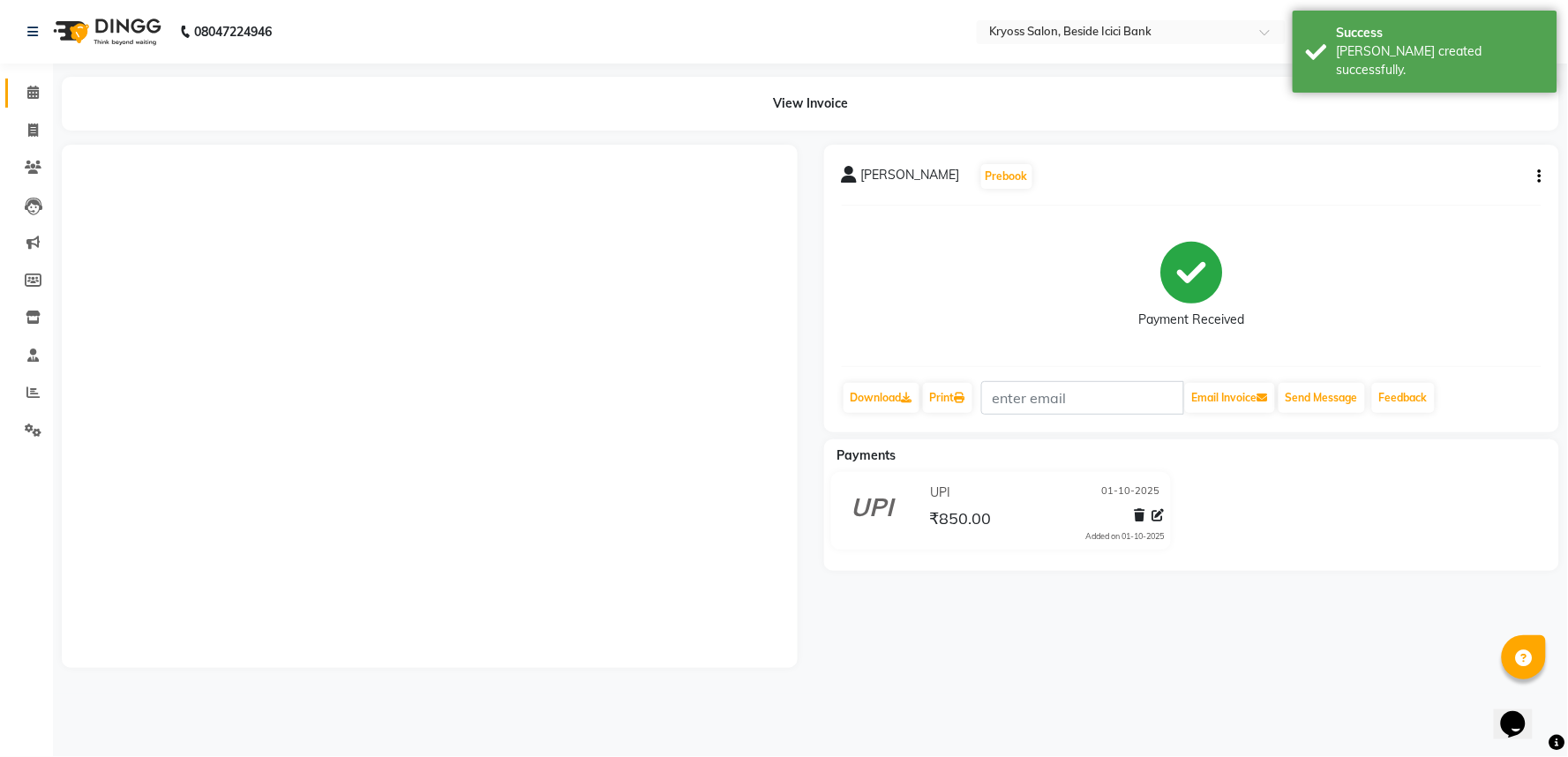
click at [16, 82] on link "Calendar" at bounding box center [26, 93] width 42 height 29
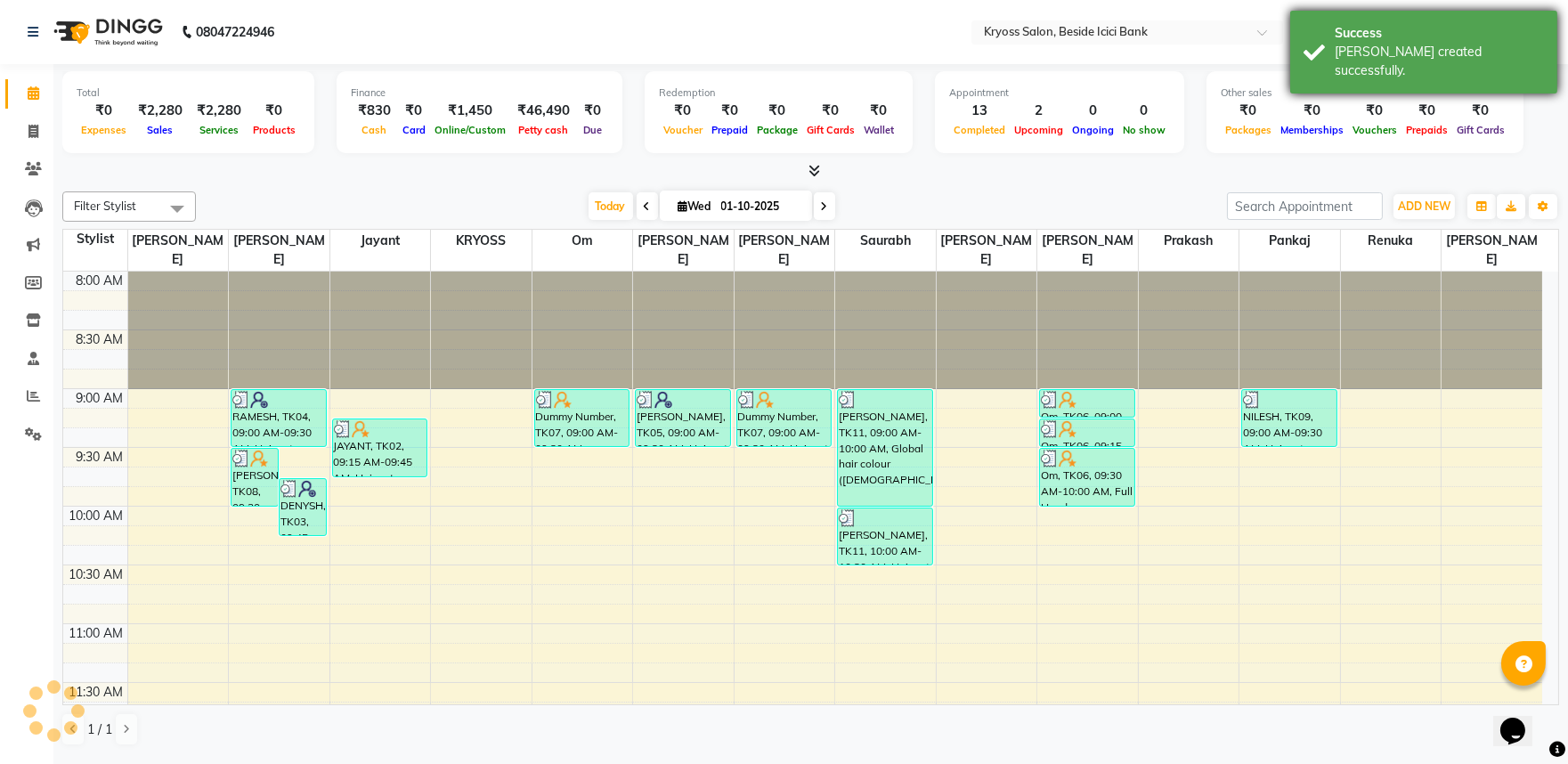
click at [1452, 41] on div "Success" at bounding box center [1438, 33] width 209 height 19
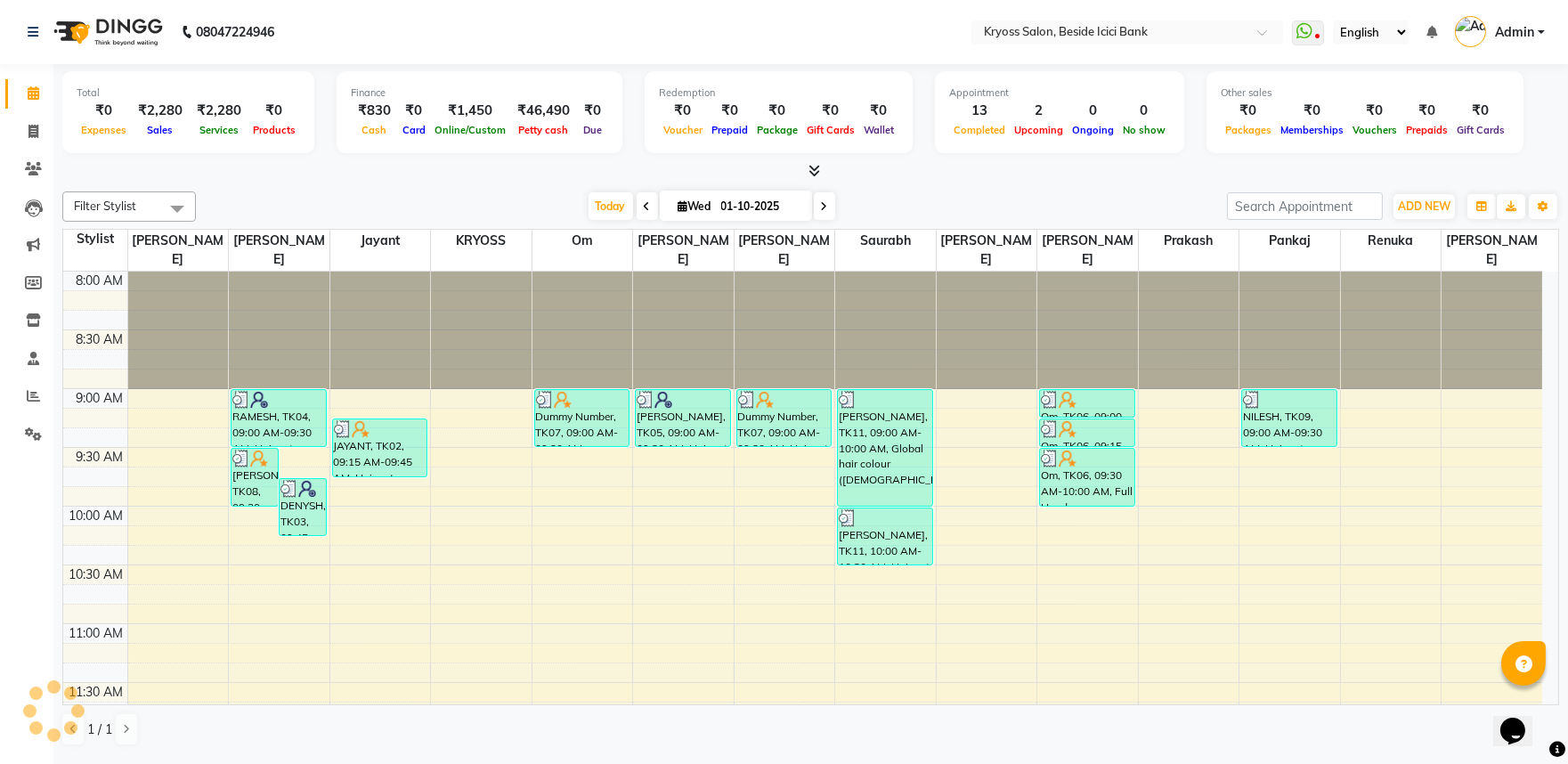
click at [1081, 196] on div "Filter Stylist Select All [PERSON_NAME] amit Jayant KRYOSS om [PERSON_NAME] [PE…" at bounding box center [811, 469] width 1497 height 569
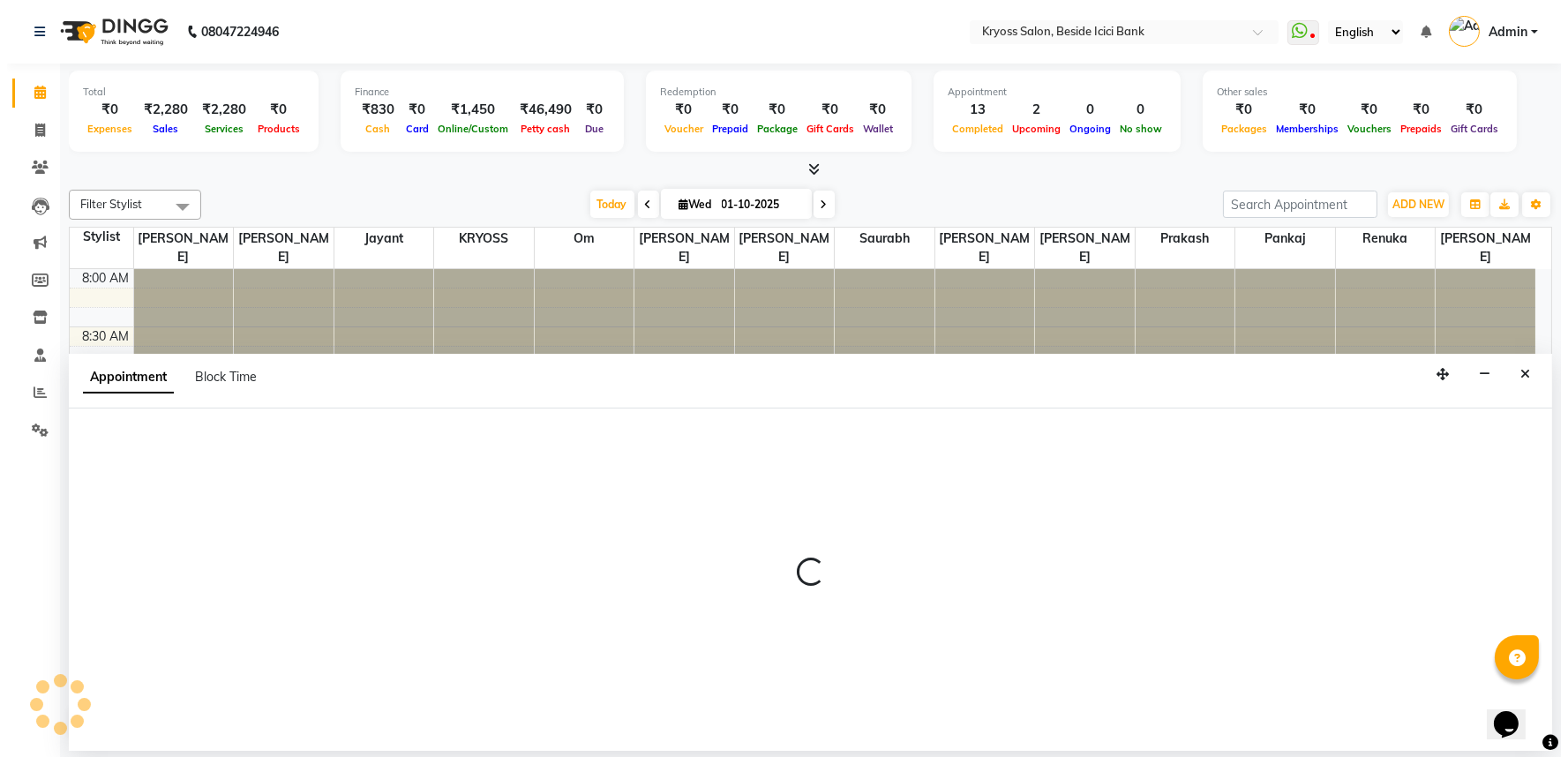
scroll to position [4, 0]
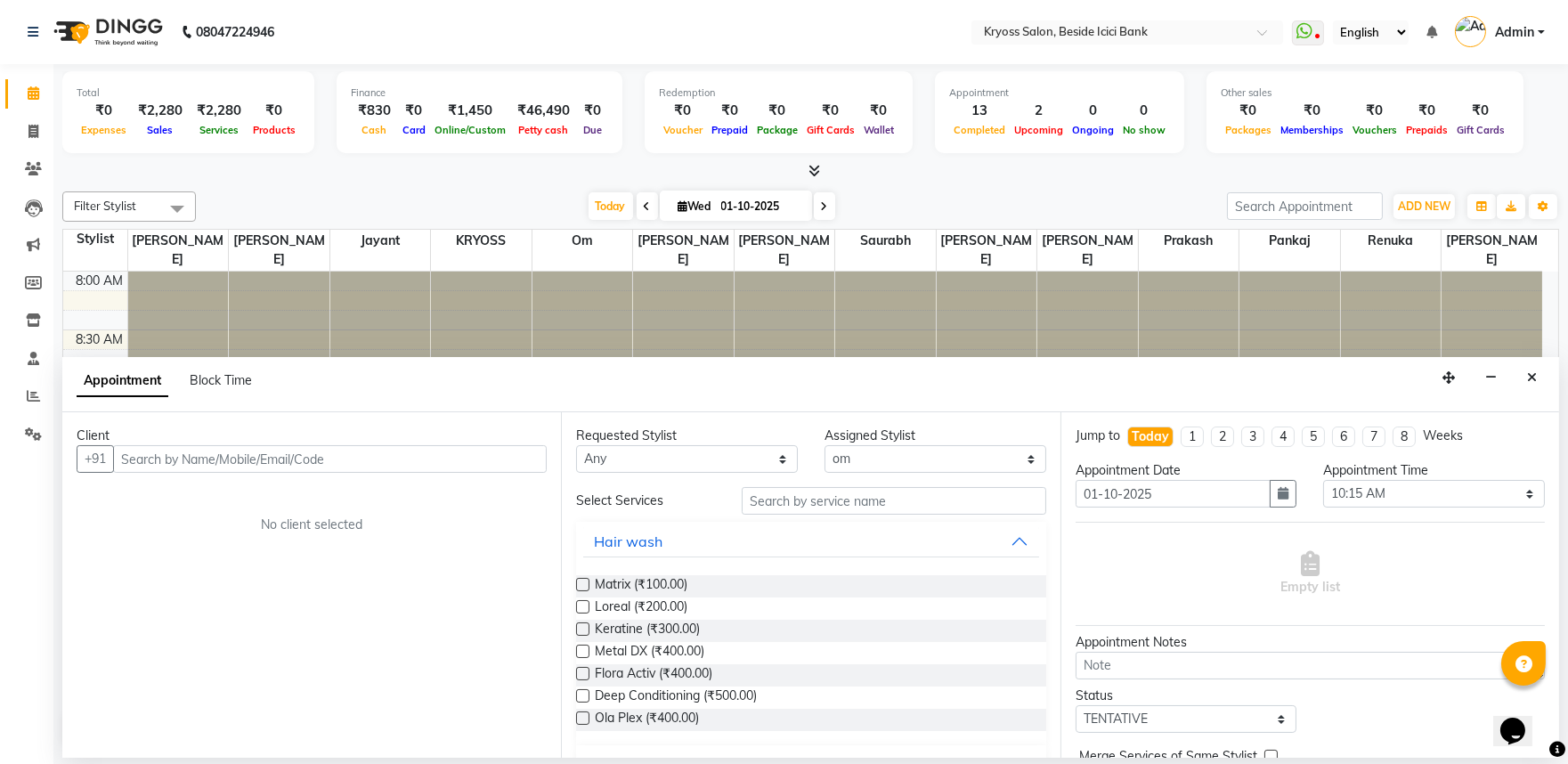
click at [458, 470] on input "text" at bounding box center [330, 458] width 434 height 27
click at [532, 472] on button "Add Client" at bounding box center [509, 458] width 74 height 27
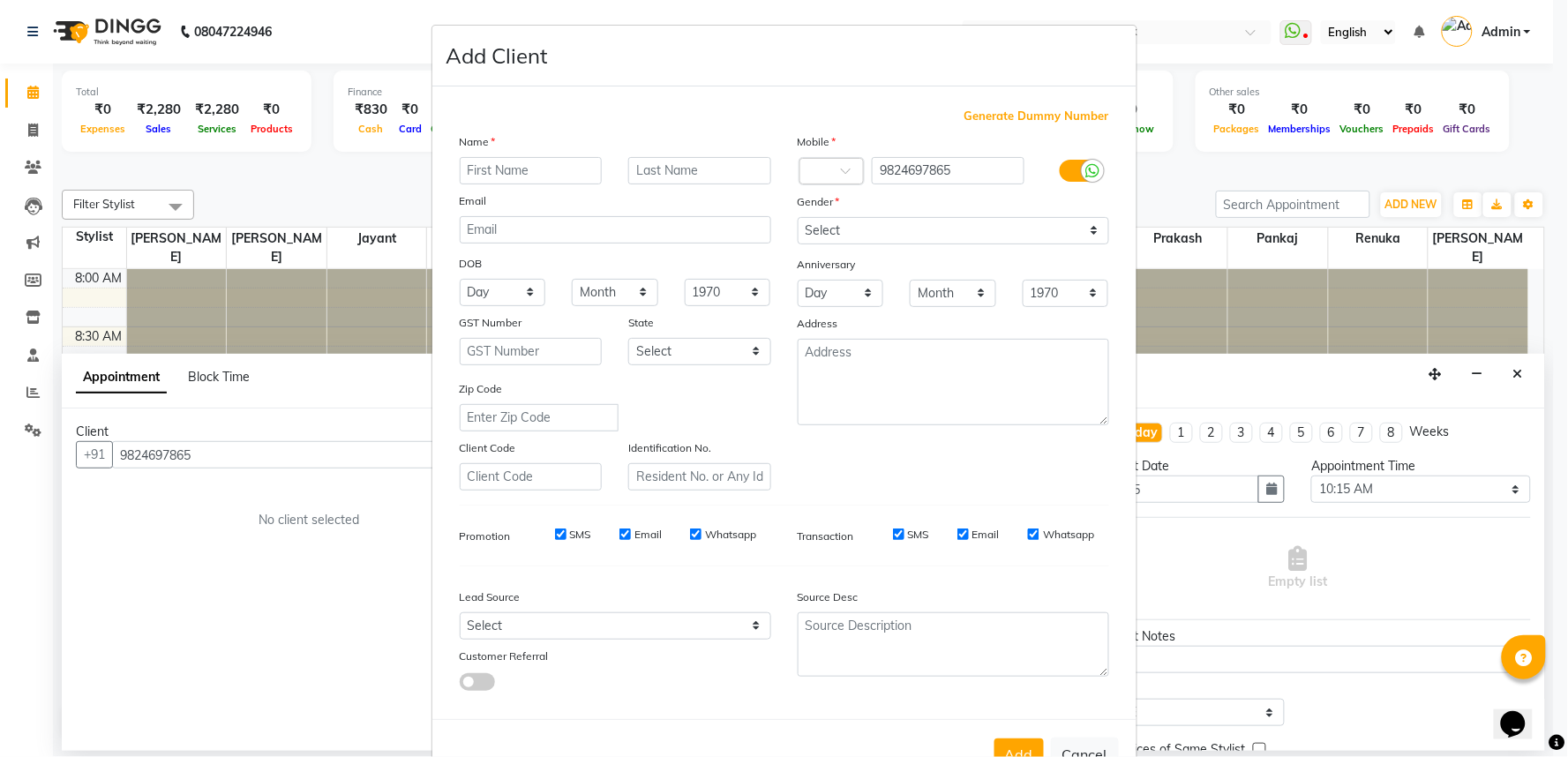
click at [566, 185] on input "text" at bounding box center [531, 170] width 143 height 27
click at [893, 244] on select "Select [DEMOGRAPHIC_DATA] [DEMOGRAPHIC_DATA] Other Prefer Not To Say" at bounding box center [953, 230] width 312 height 27
click at [798, 240] on select "Select [DEMOGRAPHIC_DATA] [DEMOGRAPHIC_DATA] Other Prefer Not To Say" at bounding box center [953, 230] width 312 height 27
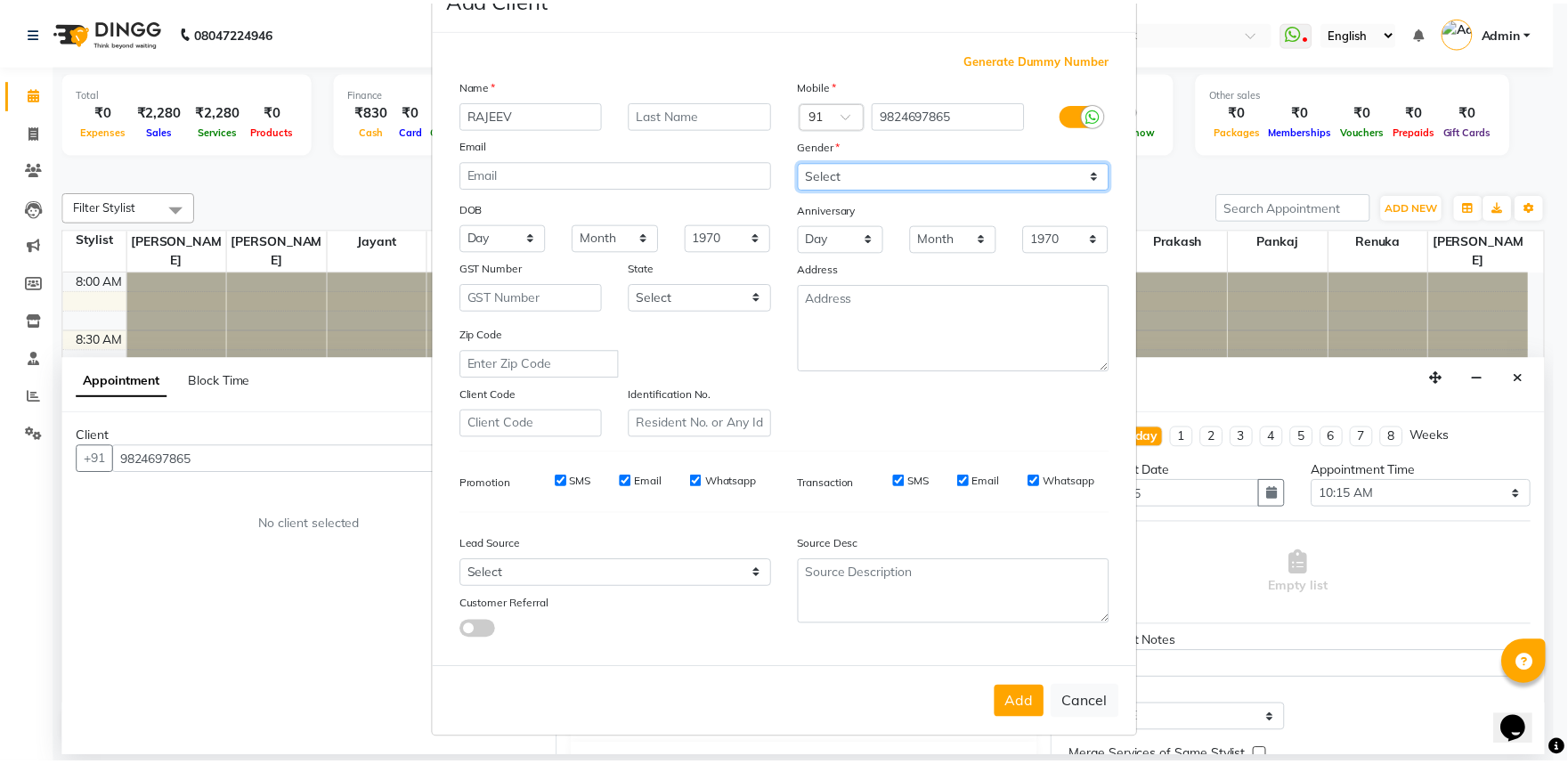
scroll to position [138, 0]
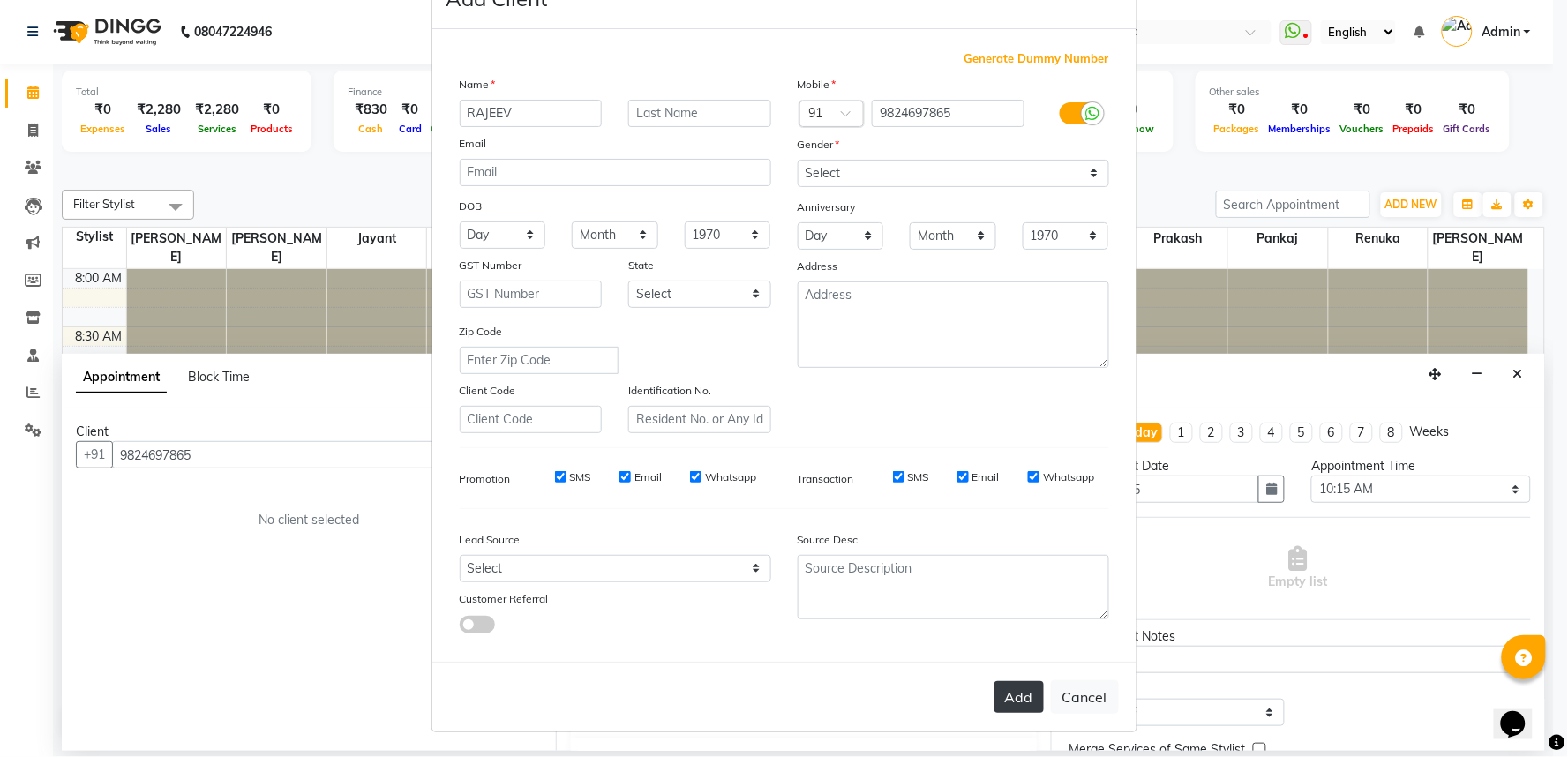
click at [995, 693] on button "Add" at bounding box center [1019, 697] width 50 height 32
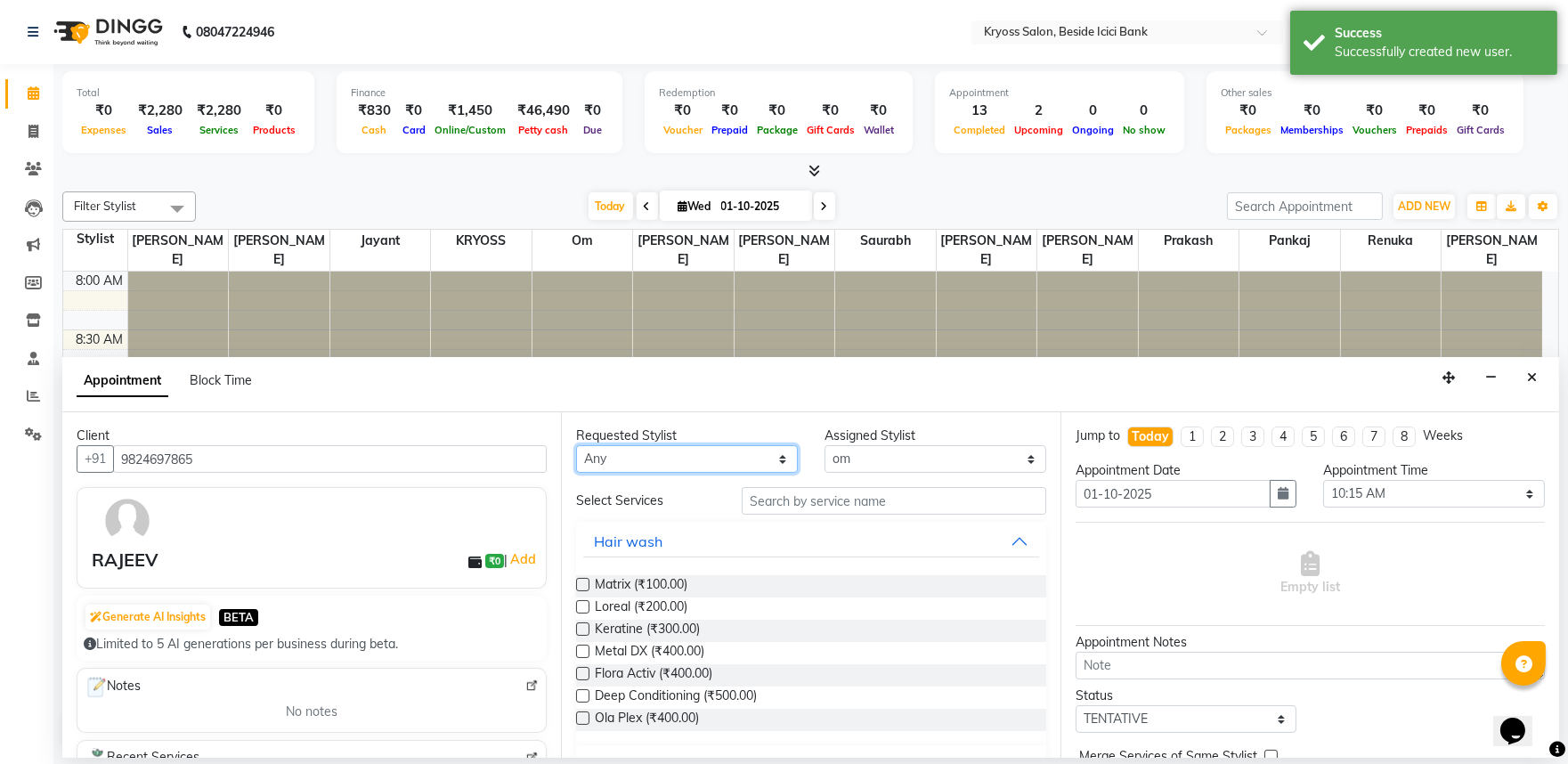
click at [662, 472] on select "Any amit [PERSON_NAME] KRYOSS om [PERSON_NAME] [PERSON_NAME] [PERSON_NAME] [PER…" at bounding box center [686, 458] width 222 height 27
click at [578, 458] on select "Any amit [PERSON_NAME] KRYOSS om [PERSON_NAME] [PERSON_NAME] [PERSON_NAME] [PER…" at bounding box center [686, 458] width 222 height 27
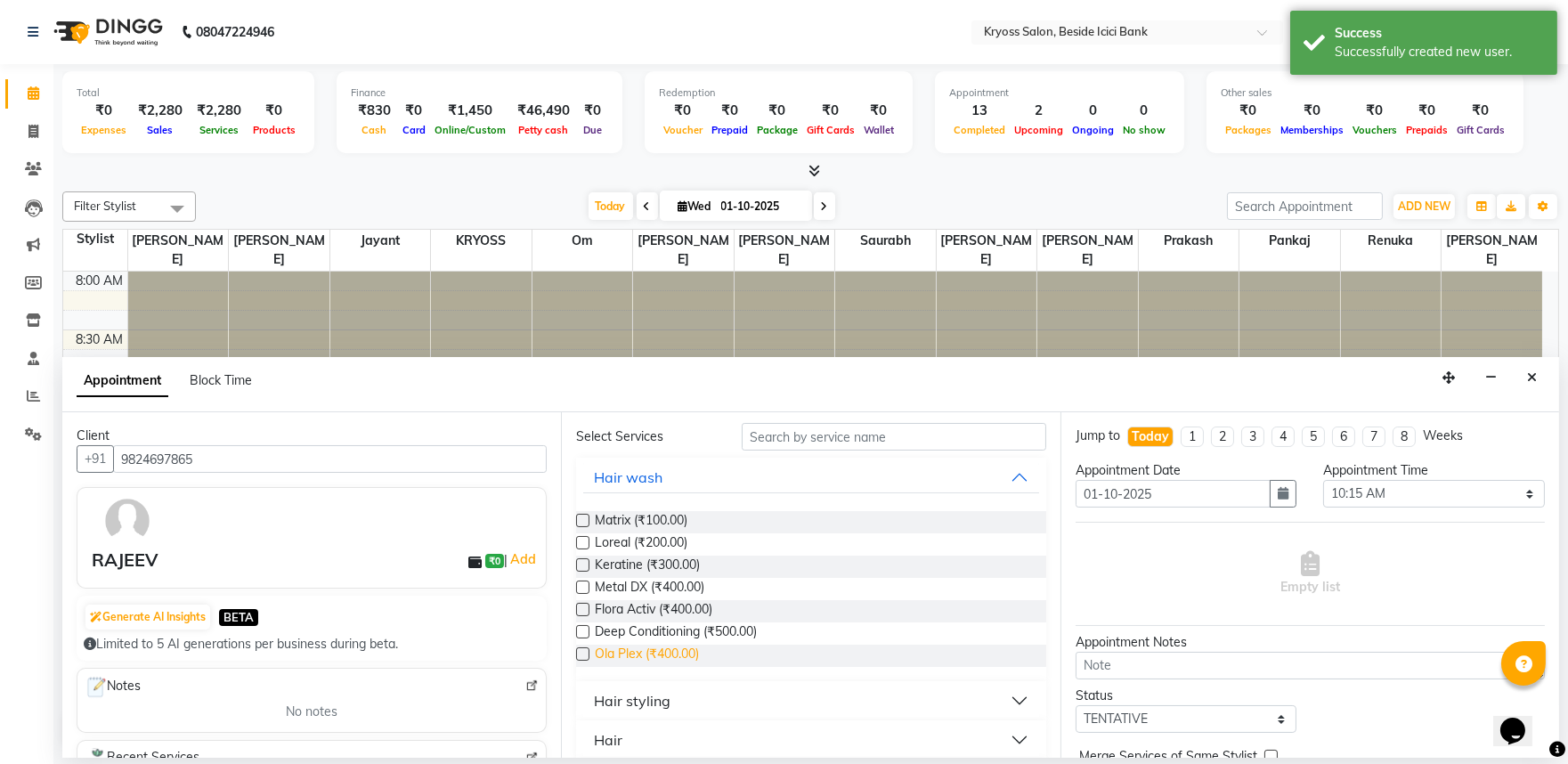
scroll to position [98, 0]
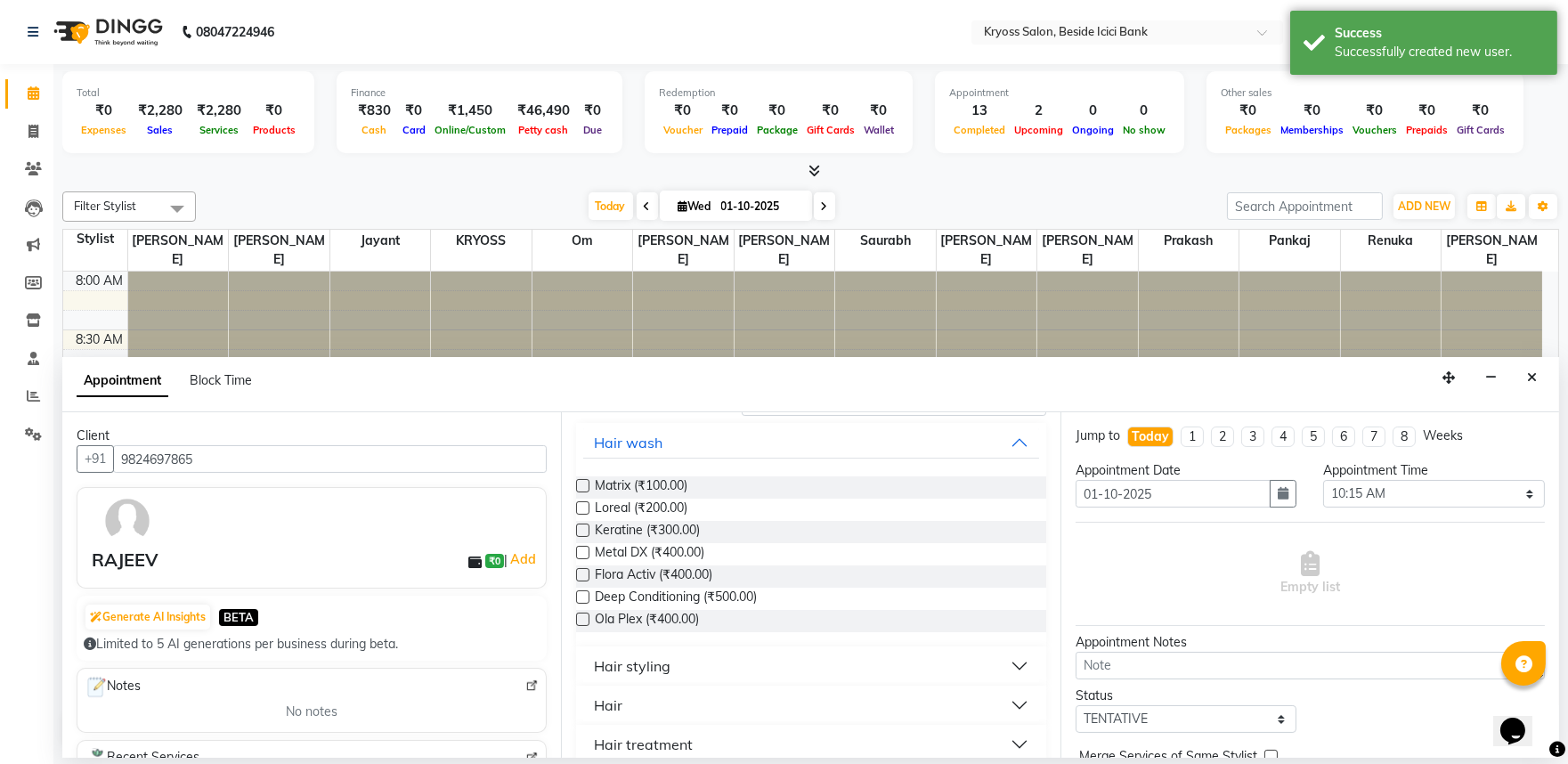
drag, startPoint x: 611, startPoint y: 737, endPoint x: 785, endPoint y: 702, distance: 177.5
click at [612, 716] on div "Hair" at bounding box center [608, 704] width 28 height 22
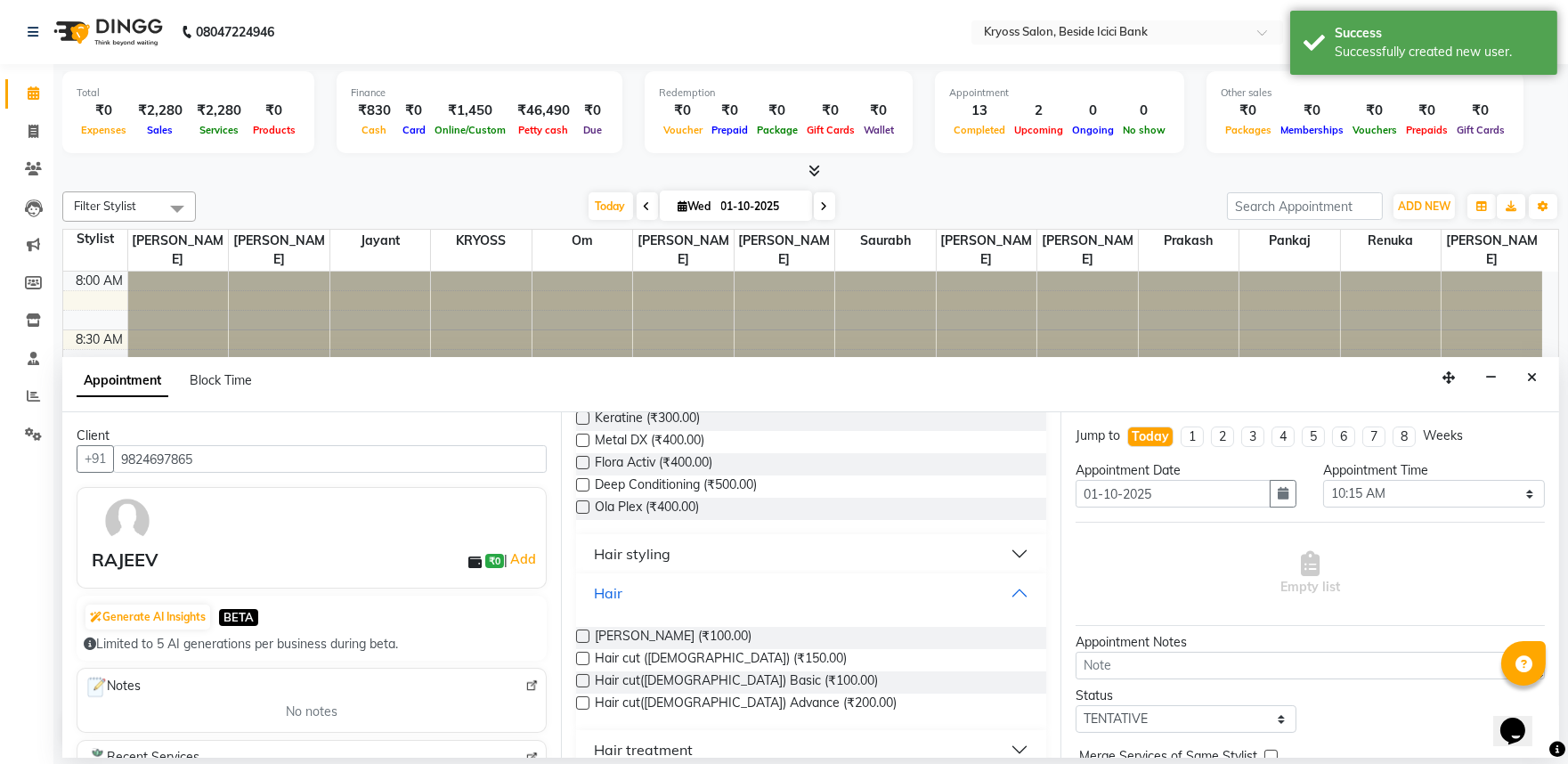
scroll to position [296, 0]
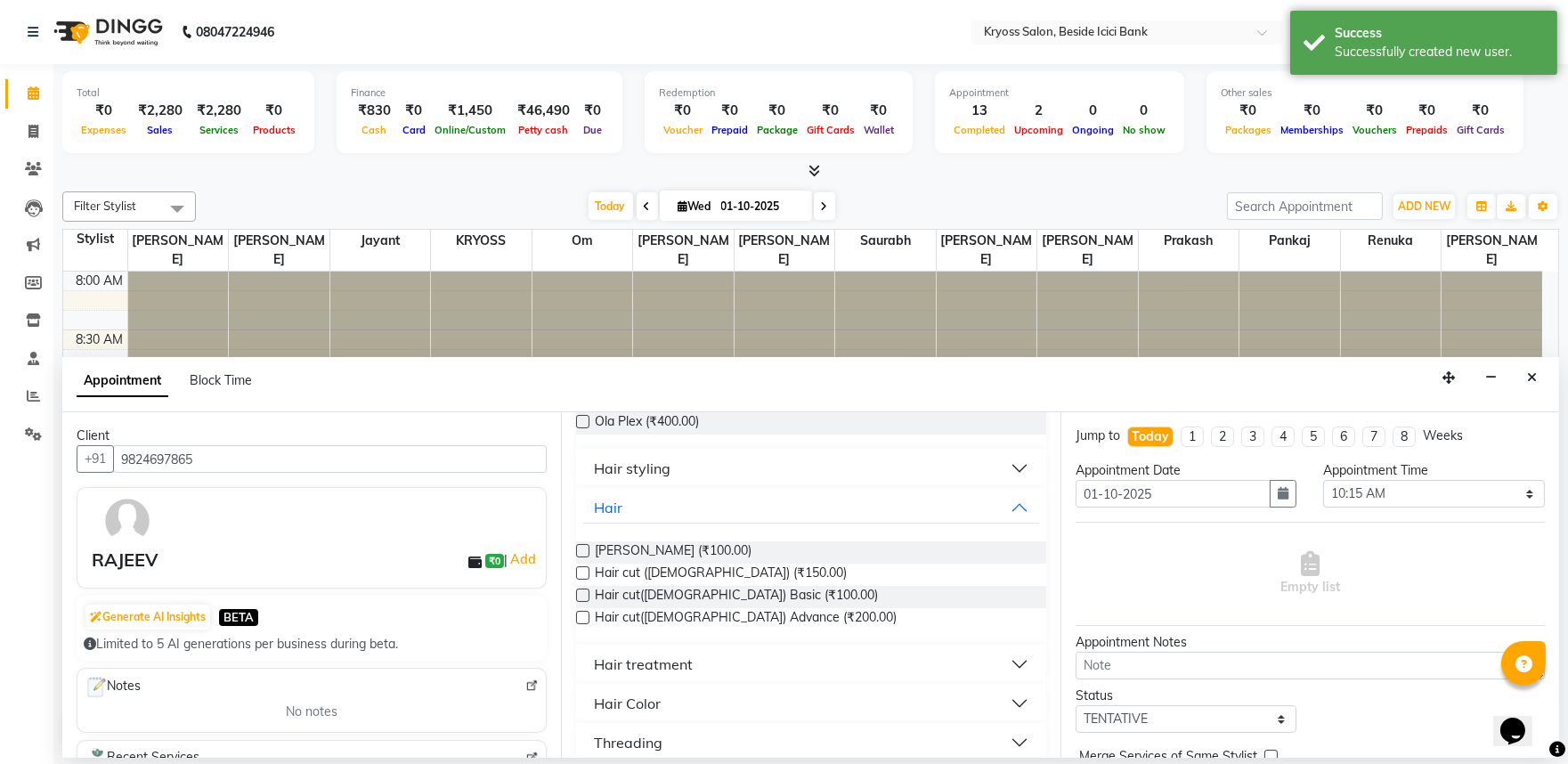
click at [698, 563] on div "[PERSON_NAME] (₹100.00)" at bounding box center [811, 553] width 470 height 23
click at [698, 586] on span "Hair cut ([DEMOGRAPHIC_DATA]) (₹150.00)" at bounding box center [721, 575] width 252 height 23
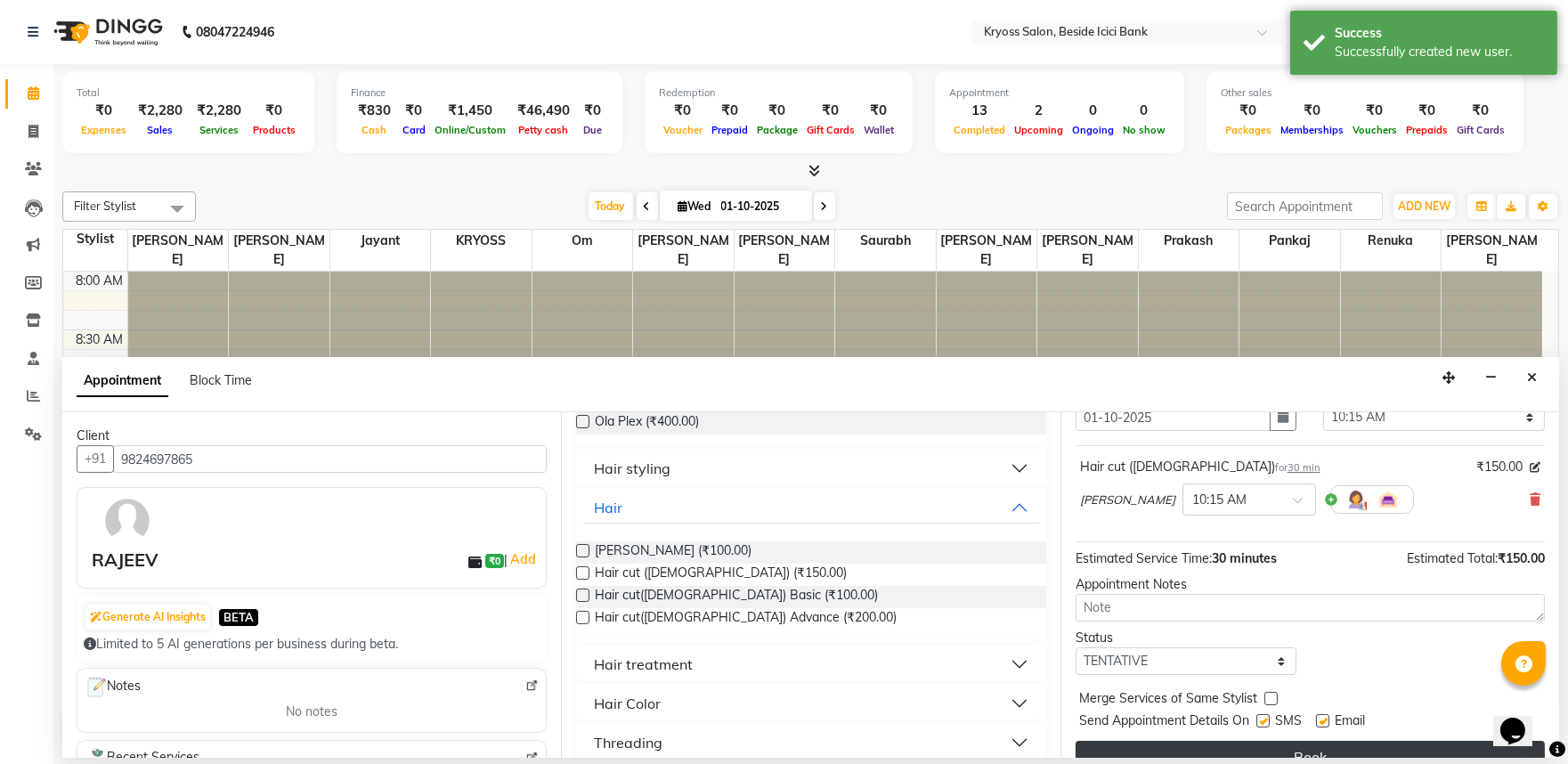
scroll to position [142, 0]
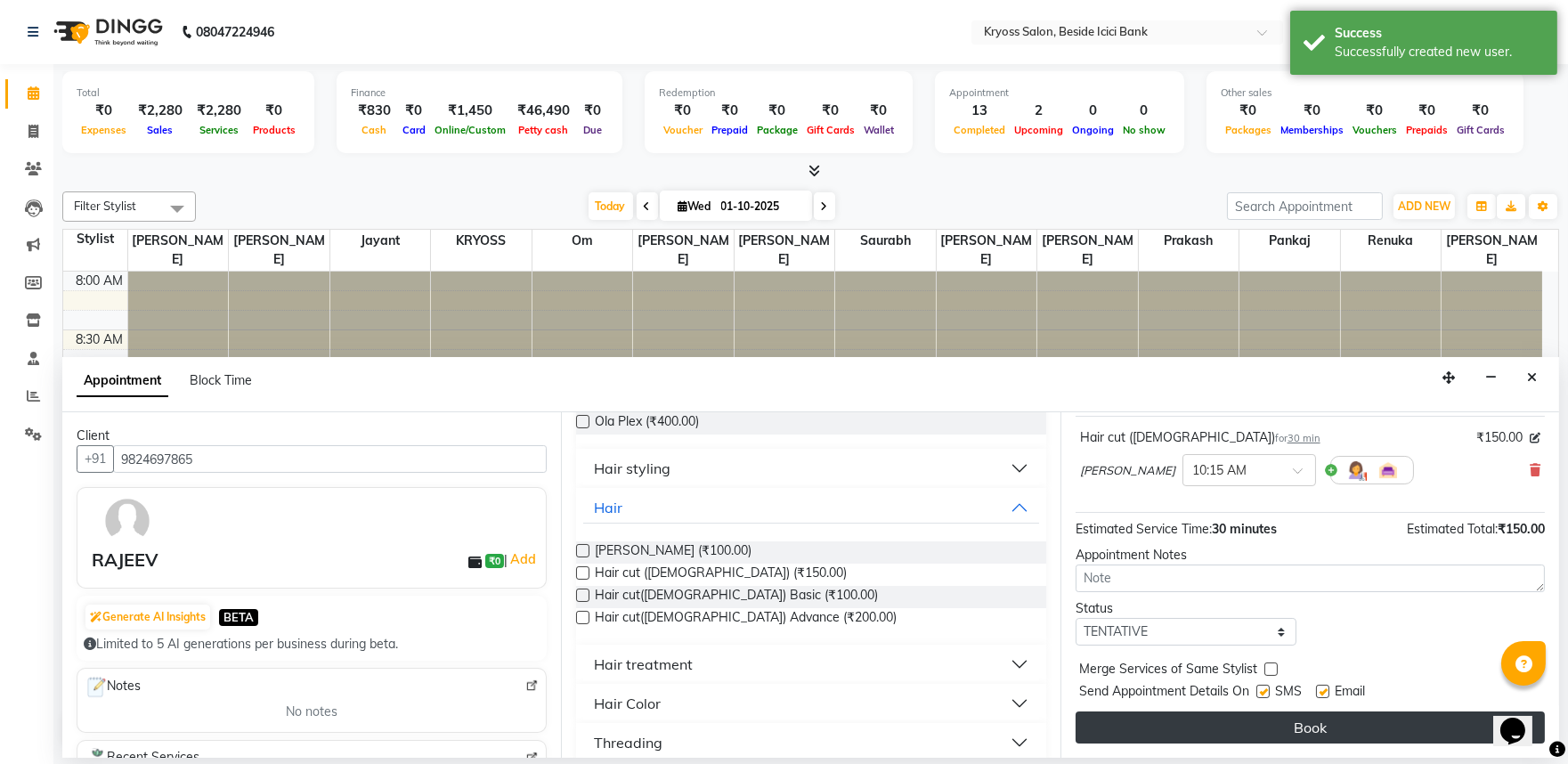
click at [1239, 743] on button "Book" at bounding box center [1310, 727] width 470 height 32
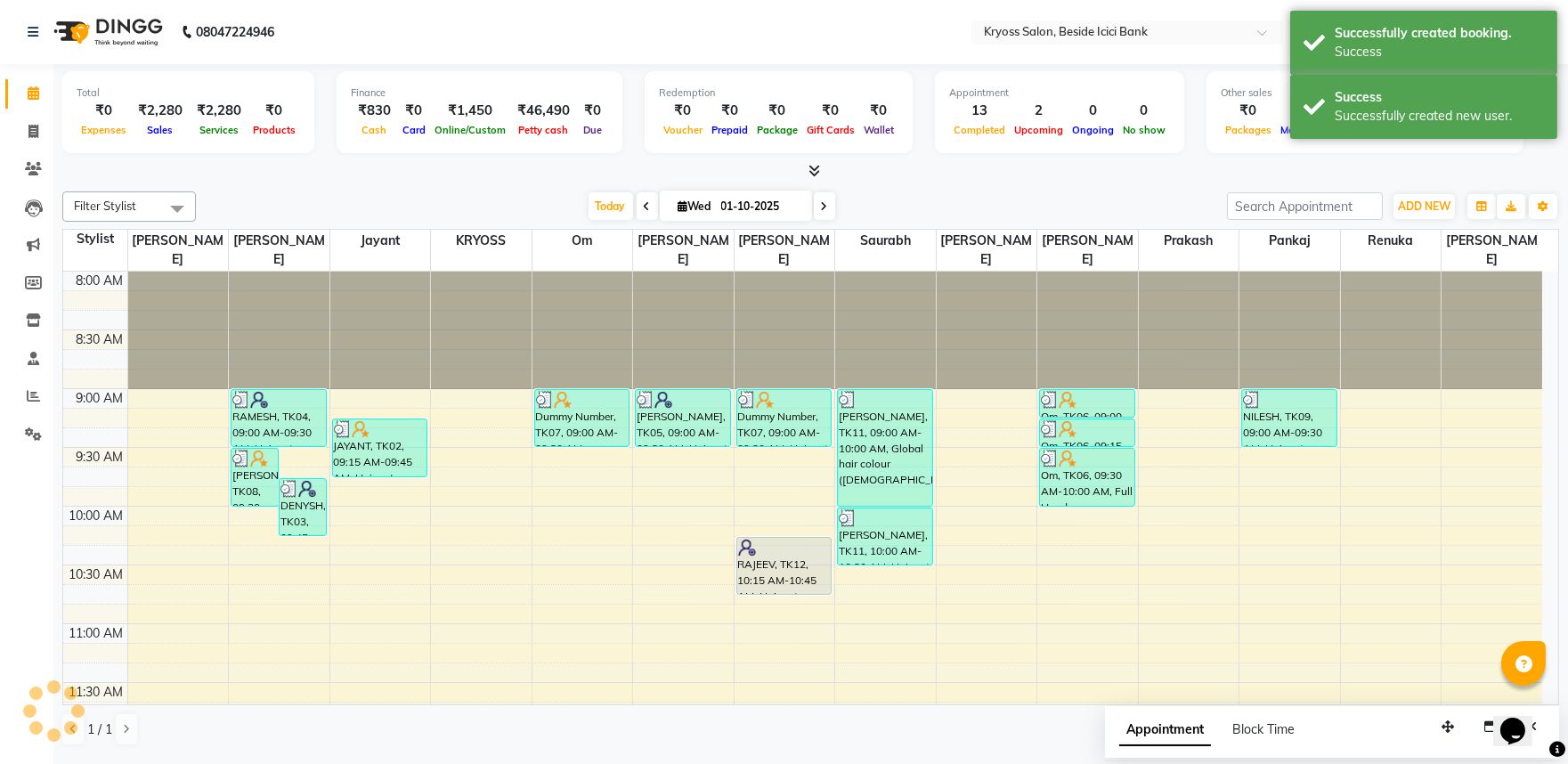
scroll to position [0, 0]
drag, startPoint x: 1338, startPoint y: 120, endPoint x: 1346, endPoint y: 67, distance: 53.6
click at [1339, 118] on div "Successfully created new user." at bounding box center [1438, 116] width 209 height 19
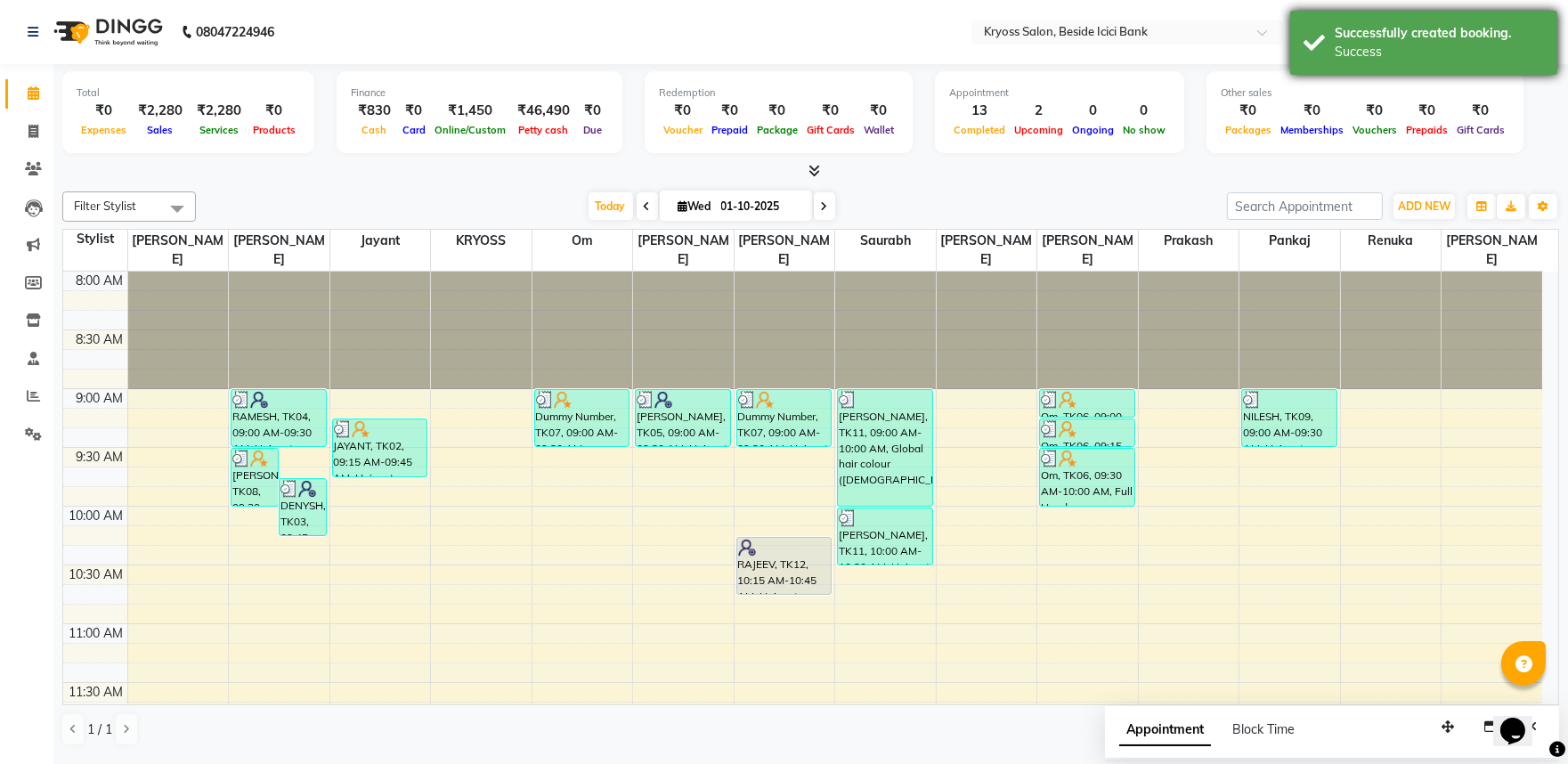
click at [1346, 67] on div "Successfully created booking. Success" at bounding box center [1423, 43] width 267 height 64
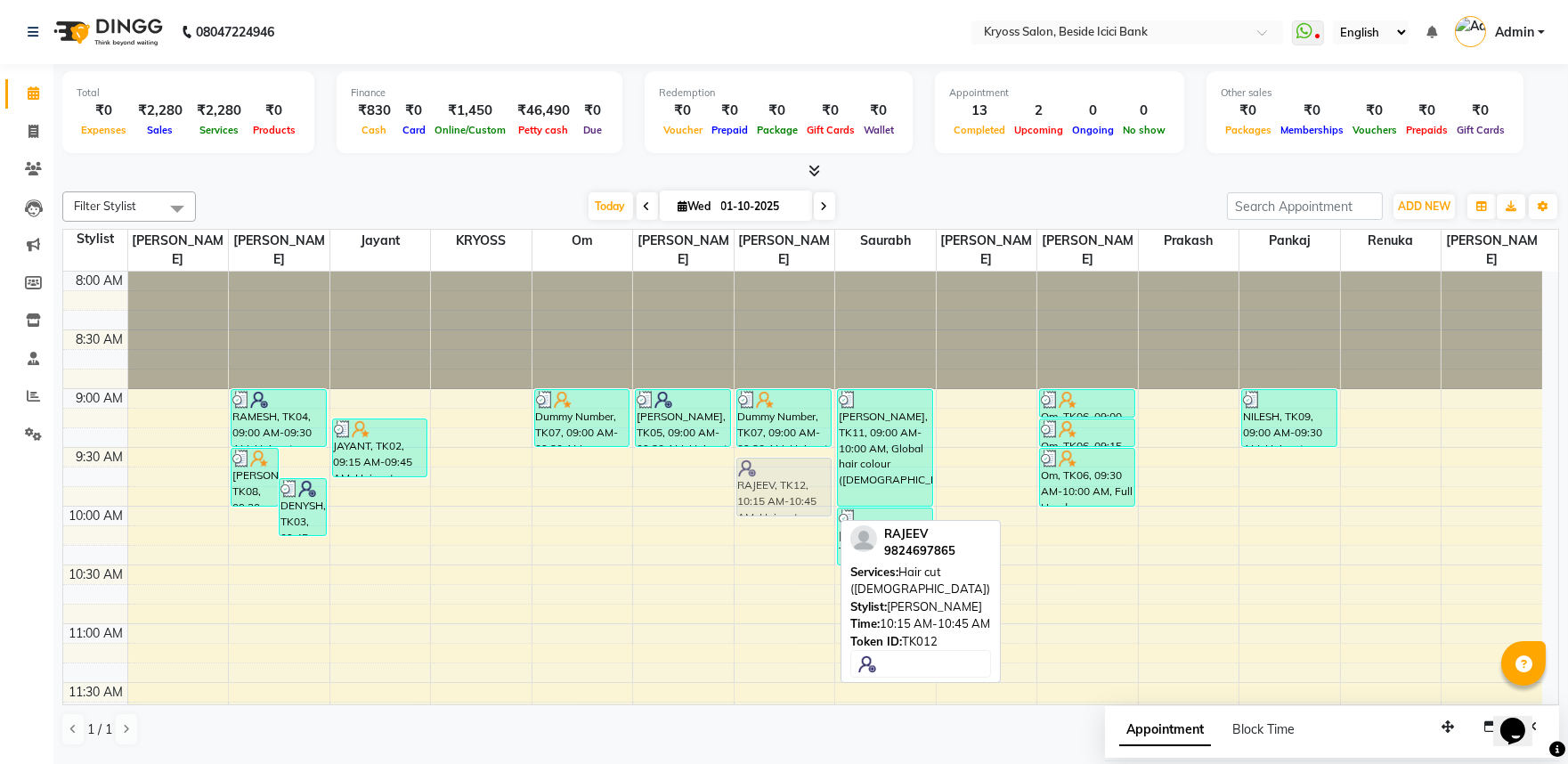
drag, startPoint x: 772, startPoint y: 552, endPoint x: 786, endPoint y: 474, distance: 79.2
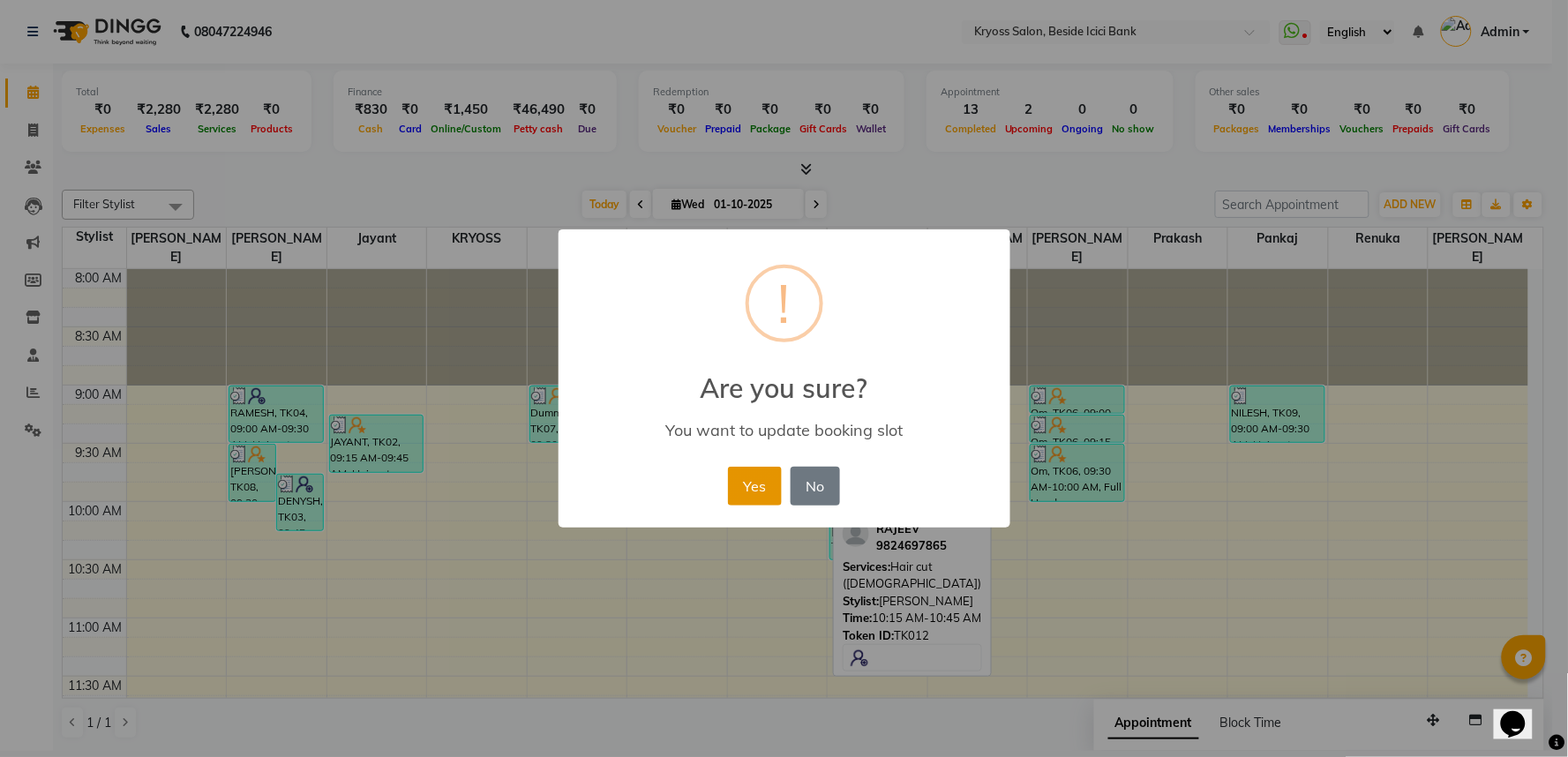
click at [741, 495] on button "Yes" at bounding box center [754, 485] width 53 height 38
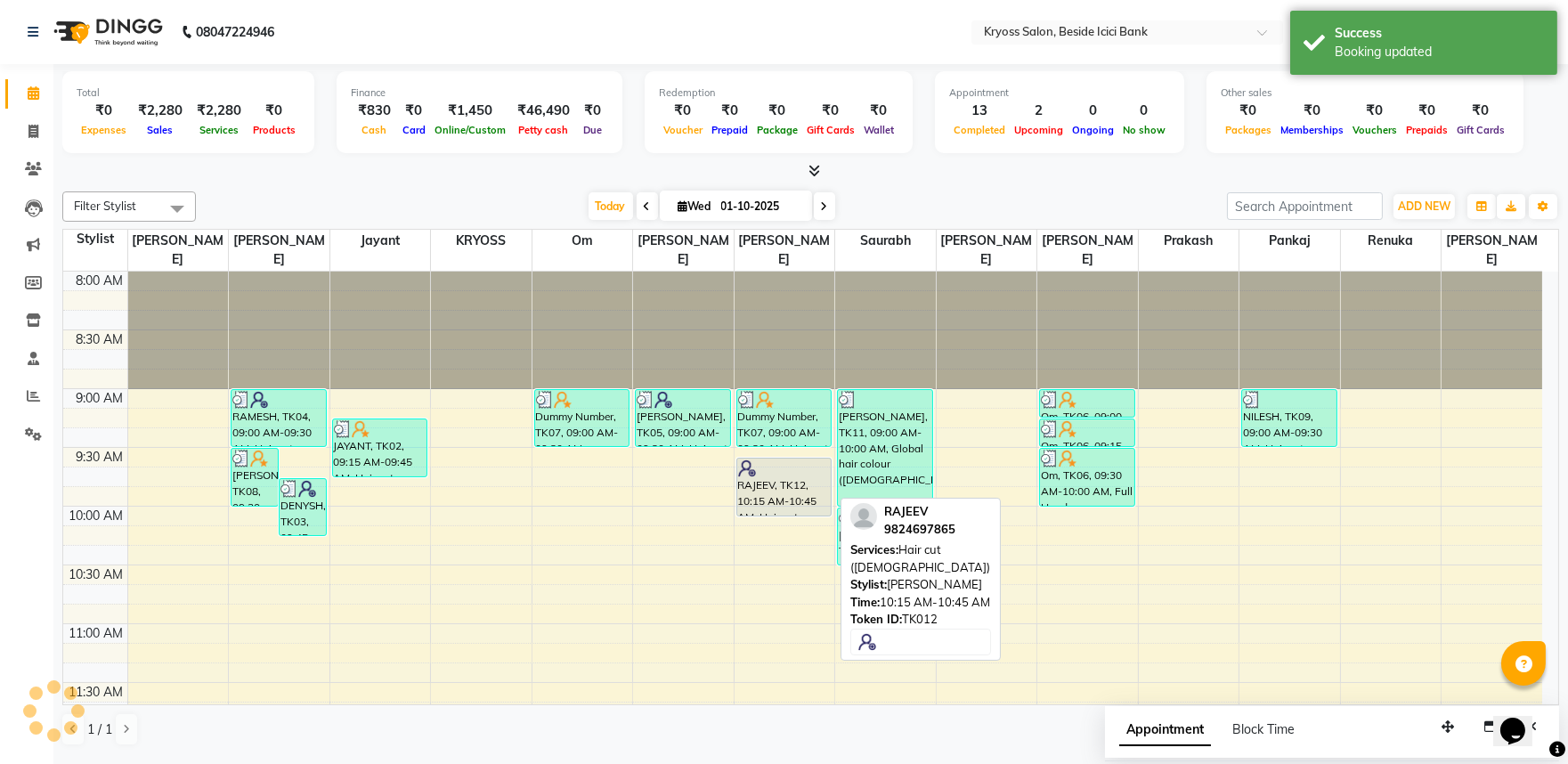
click at [785, 479] on div "RAJEEV, TK12, 10:15 AM-10:45 AM, Hair cut ([DEMOGRAPHIC_DATA])" at bounding box center [785, 487] width 95 height 57
click at [787, 478] on div "RAJEEV, TK12, 09:35 AM-10:05 AM, Hair cut ([DEMOGRAPHIC_DATA])" at bounding box center [785, 487] width 95 height 57
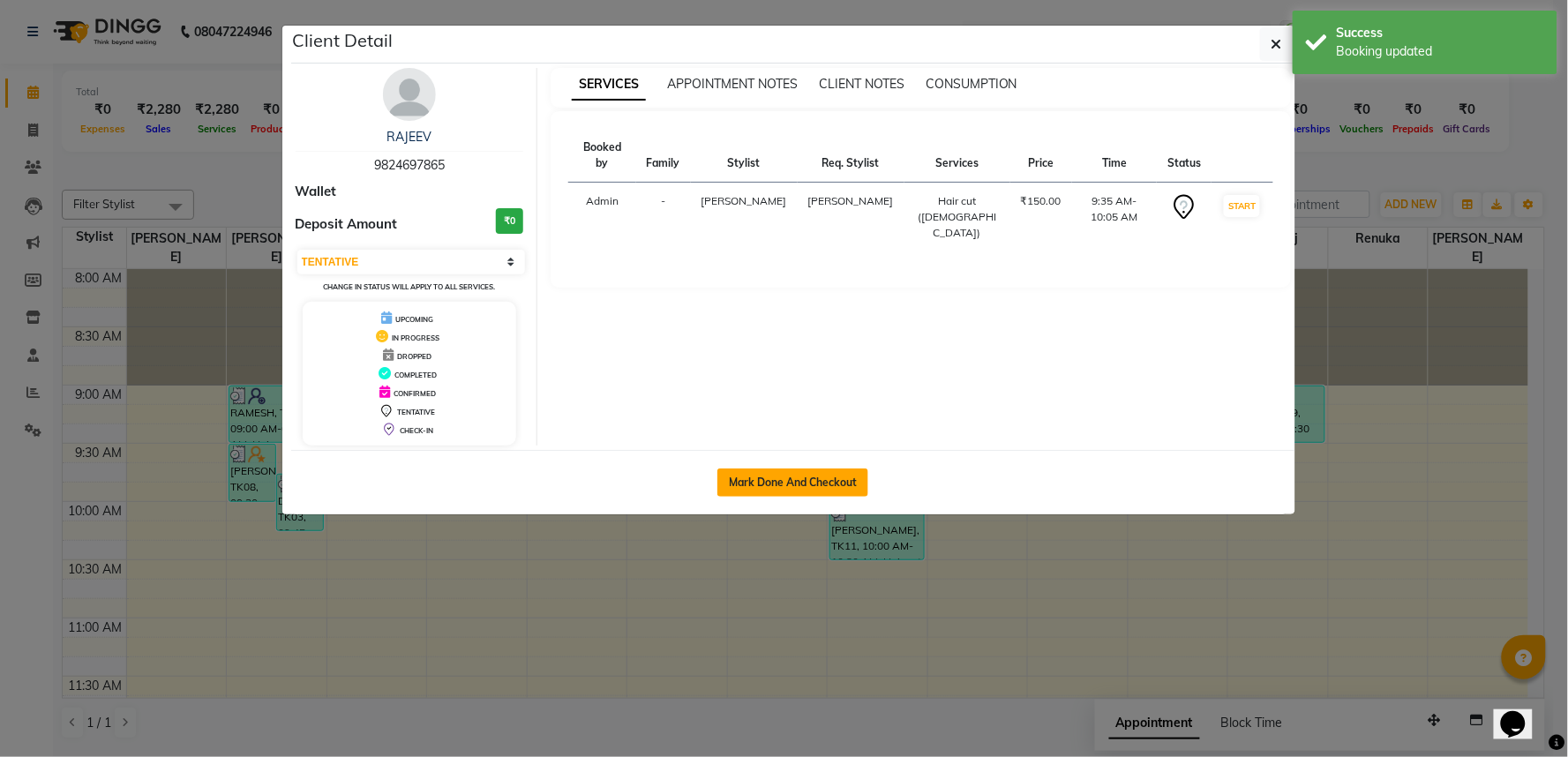
drag, startPoint x: 831, startPoint y: 491, endPoint x: 819, endPoint y: 516, distance: 27.7
click at [831, 490] on button "Mark Done And Checkout" at bounding box center [792, 482] width 151 height 28
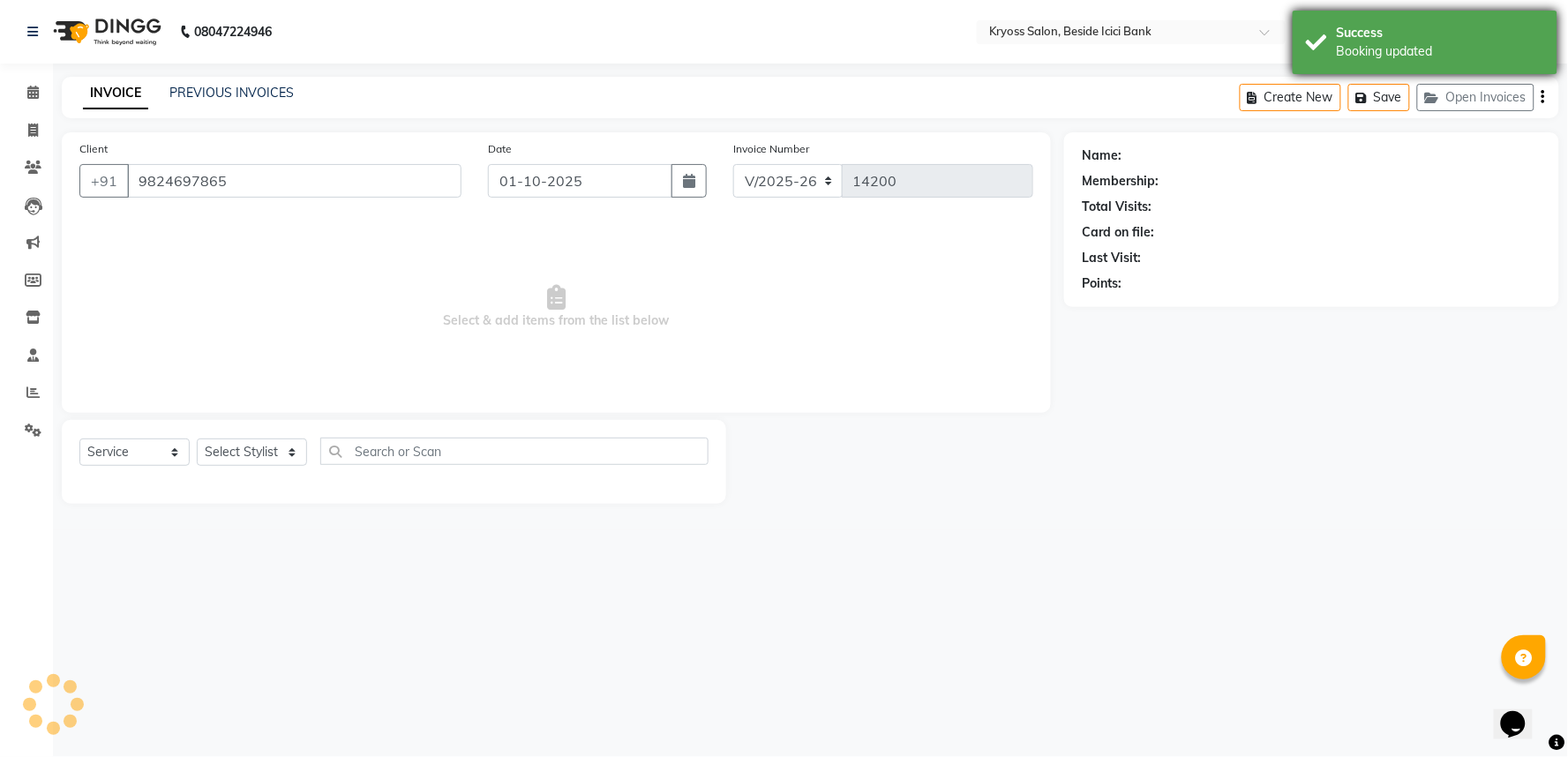
click at [1366, 47] on div "Booking updated" at bounding box center [1439, 52] width 207 height 19
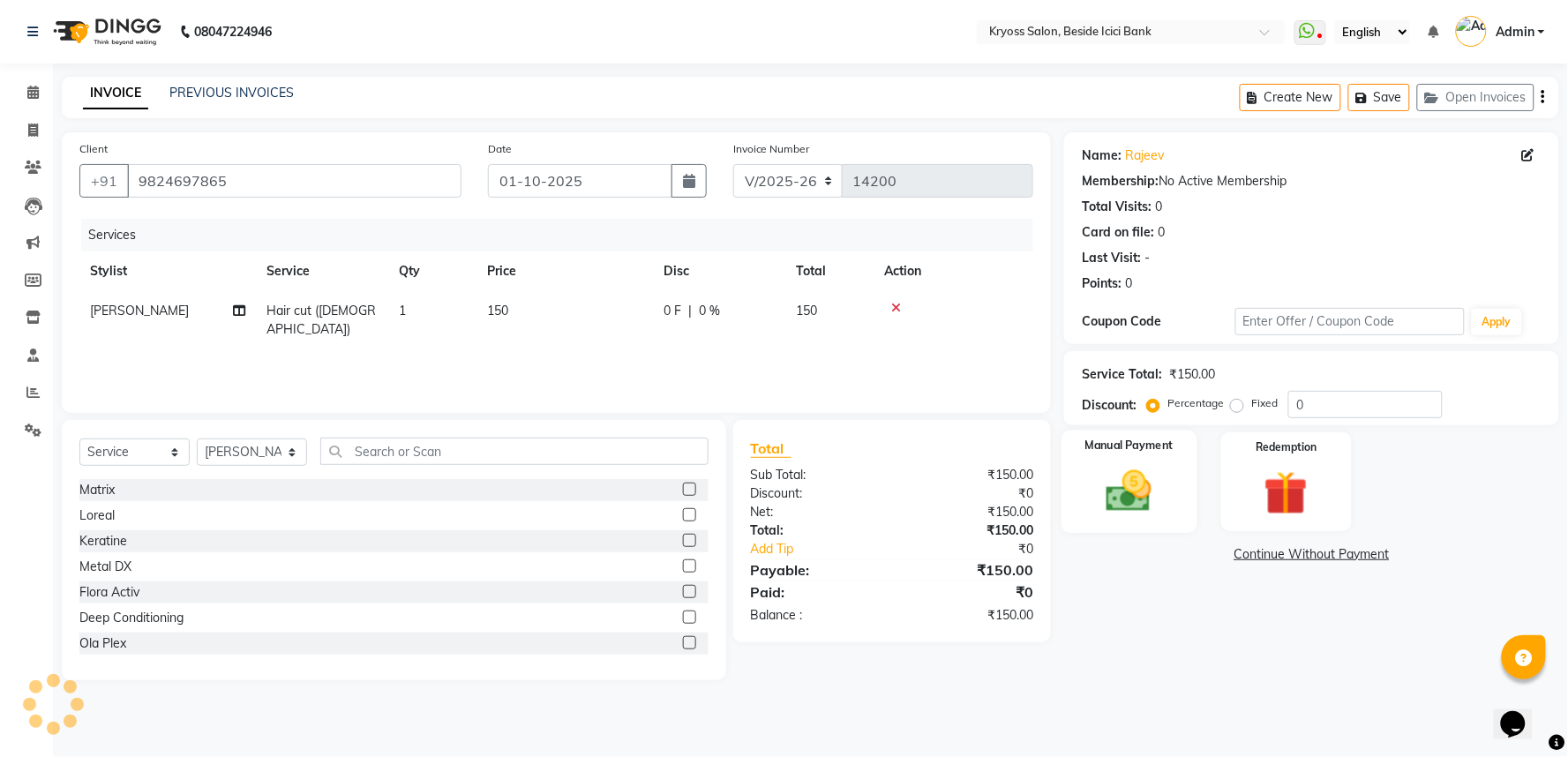
drag, startPoint x: 1145, startPoint y: 543, endPoint x: 1169, endPoint y: 565, distance: 32.6
click at [1147, 516] on img at bounding box center [1130, 491] width 71 height 51
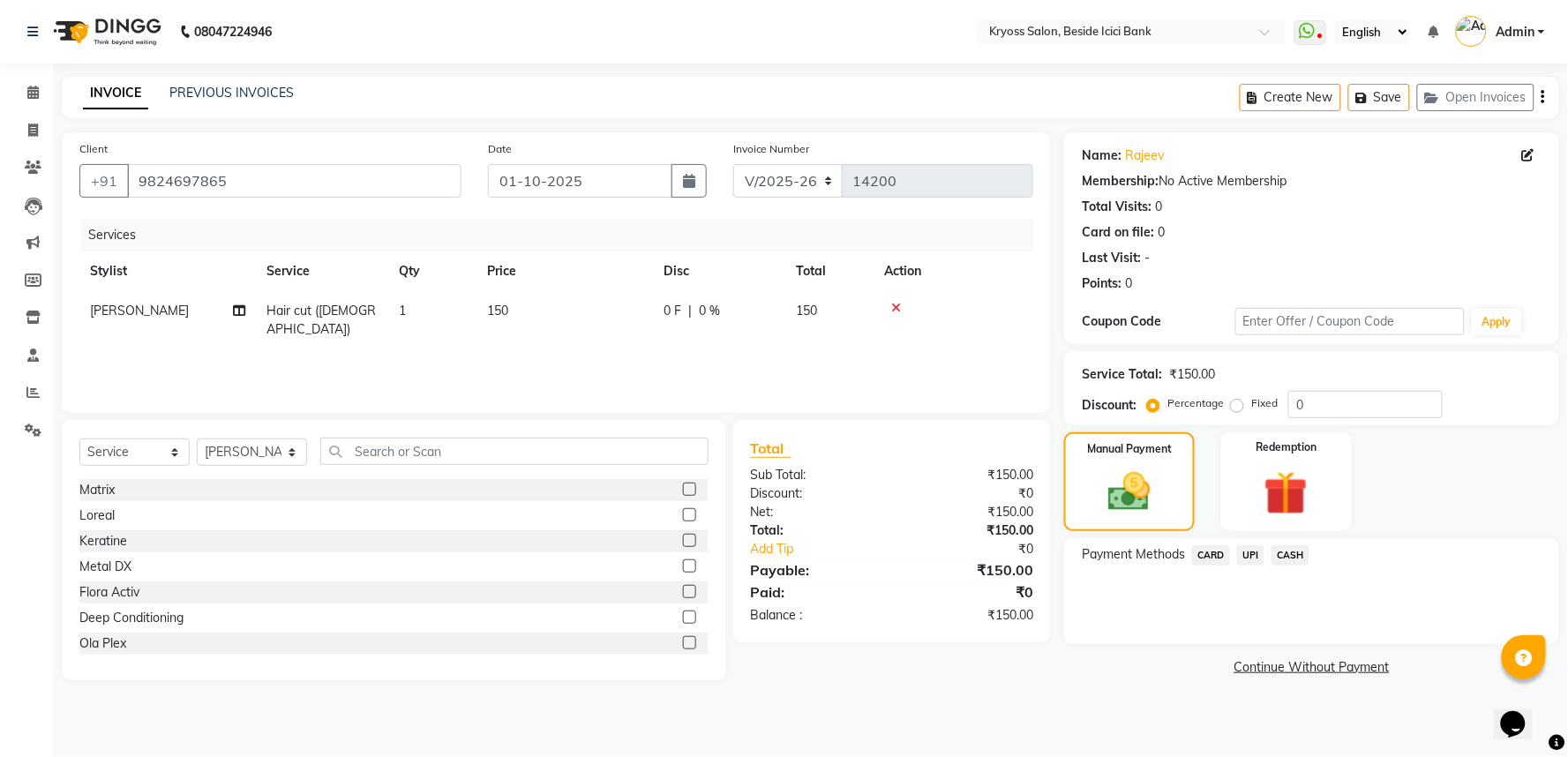
drag, startPoint x: 1274, startPoint y: 585, endPoint x: 1306, endPoint y: 630, distance: 55.2
click at [1277, 568] on div "CASH" at bounding box center [1286, 556] width 45 height 23
drag, startPoint x: 1317, startPoint y: 583, endPoint x: 1313, endPoint y: 599, distance: 16.5
click at [1309, 566] on span "CASH" at bounding box center [1290, 555] width 38 height 21
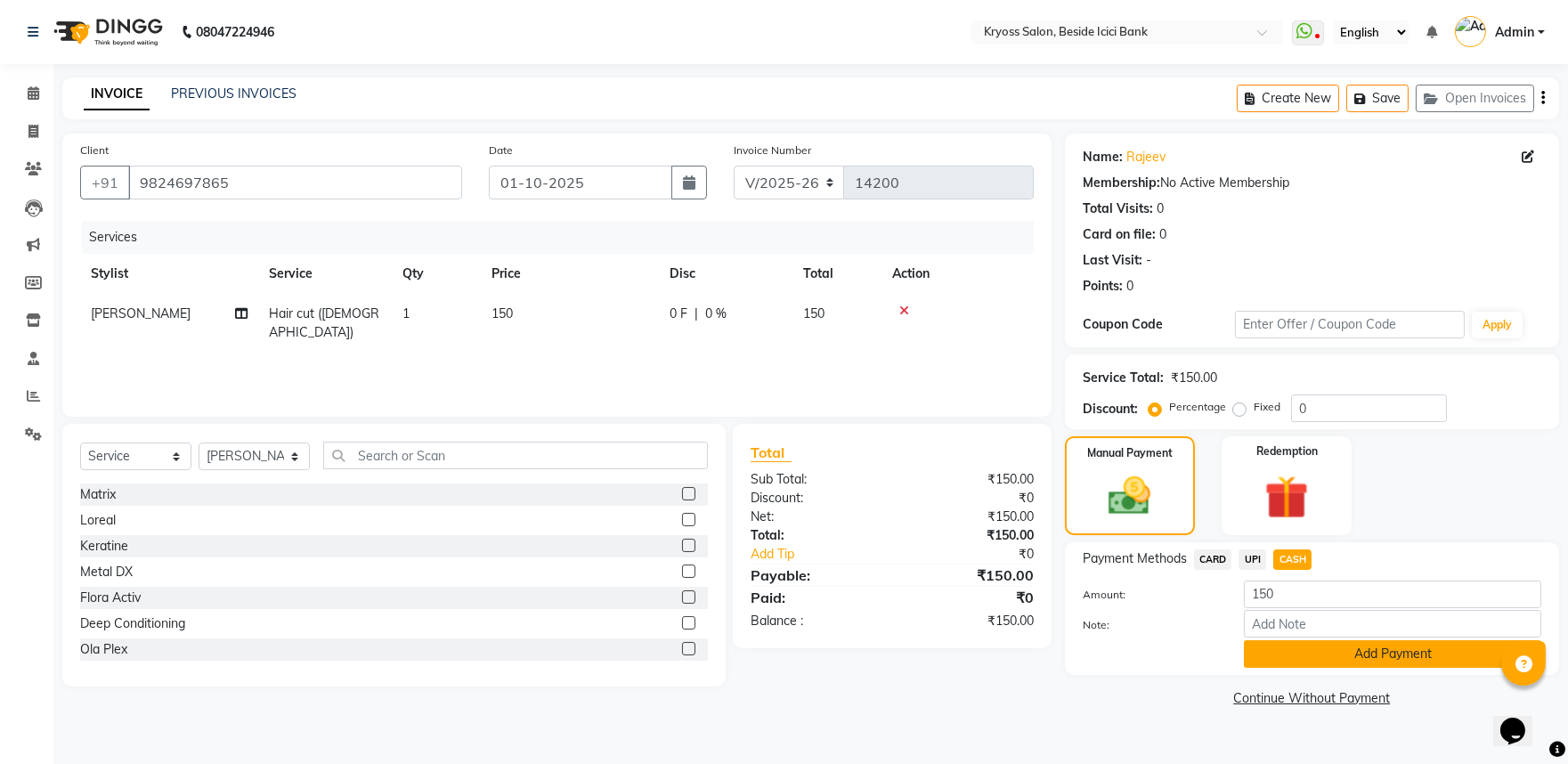
click at [1316, 667] on button "Add Payment" at bounding box center [1393, 653] width 297 height 27
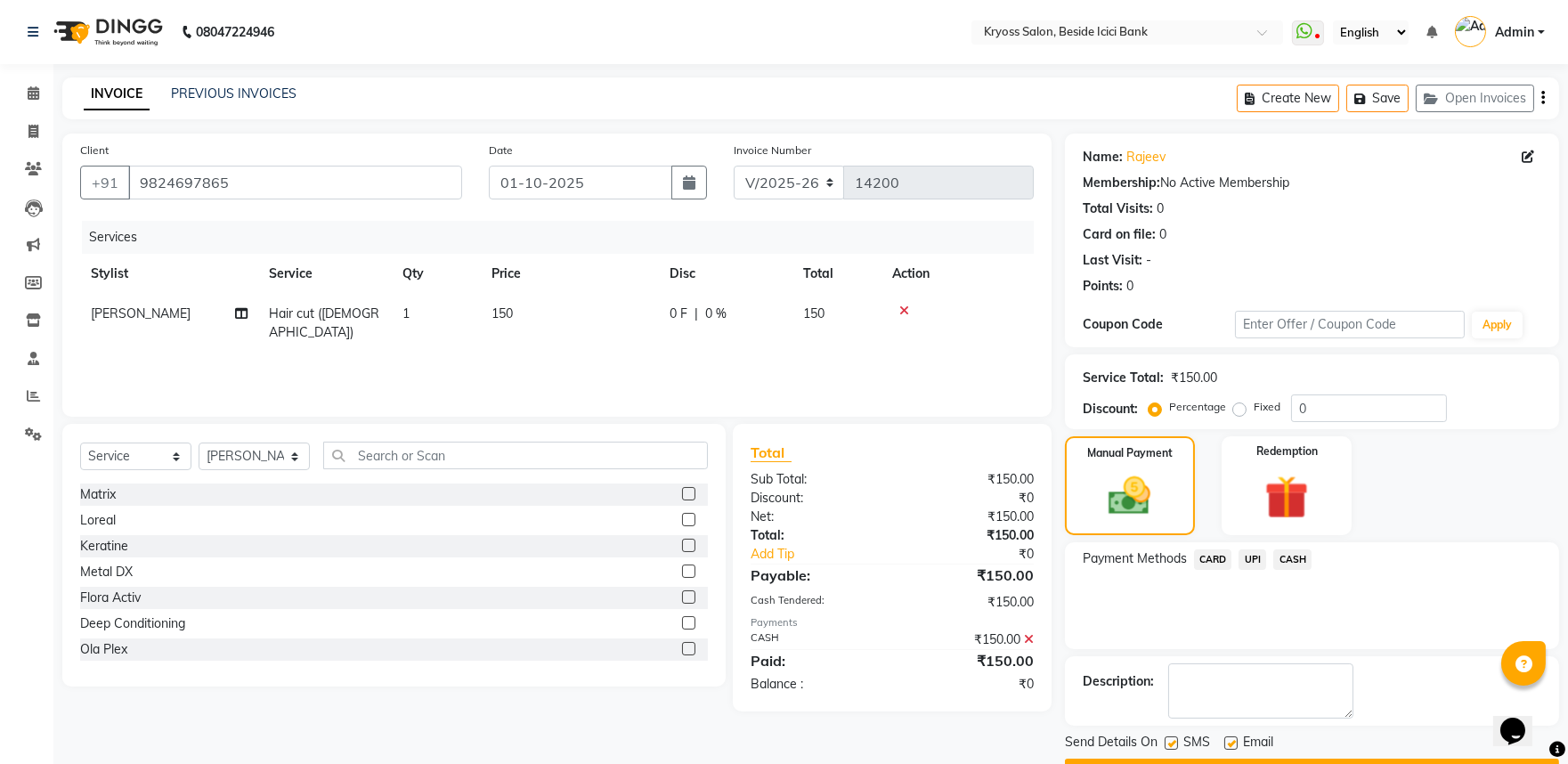
scroll to position [92, 0]
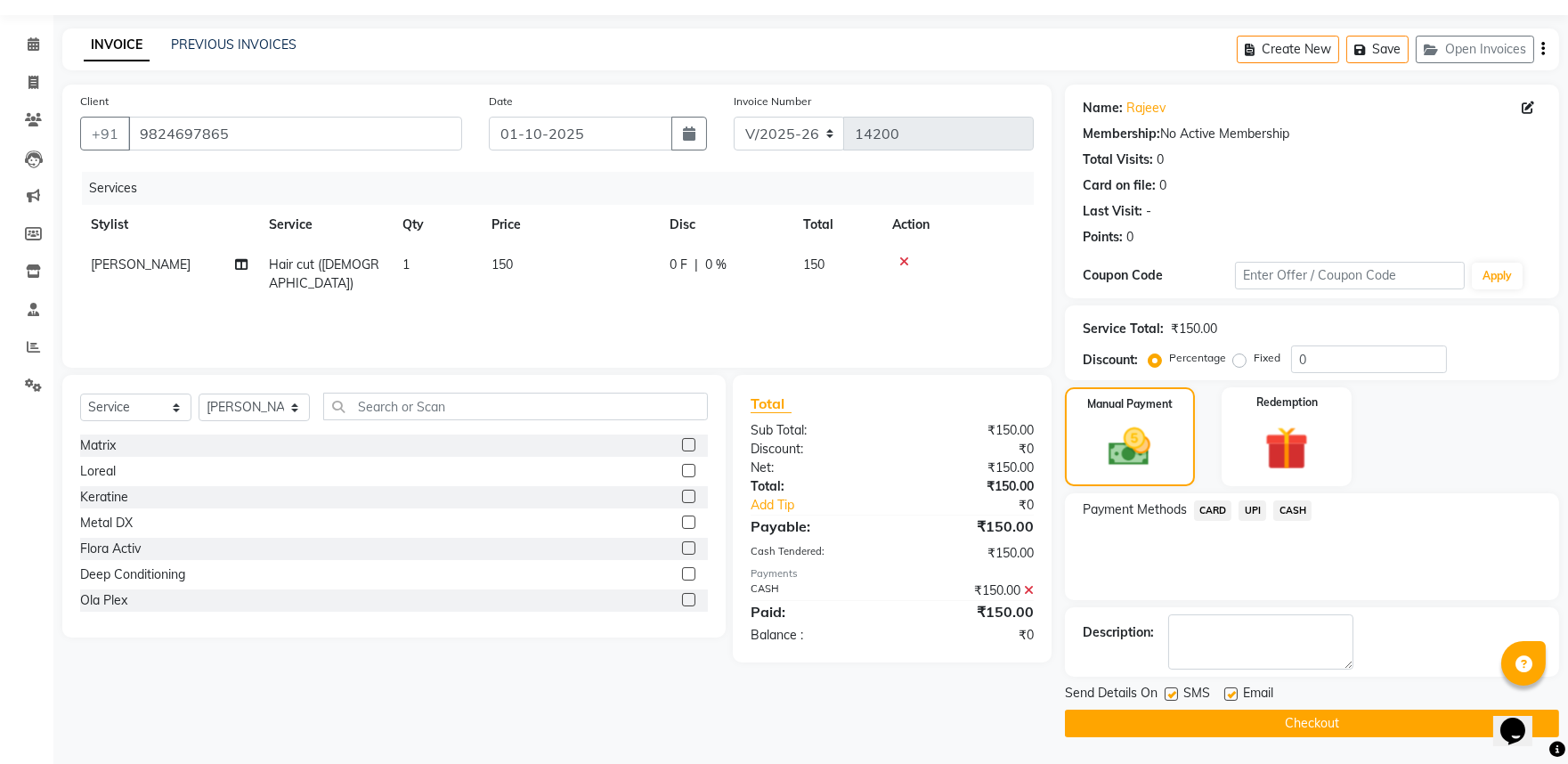
click at [1314, 712] on button "Checkout" at bounding box center [1312, 722] width 494 height 27
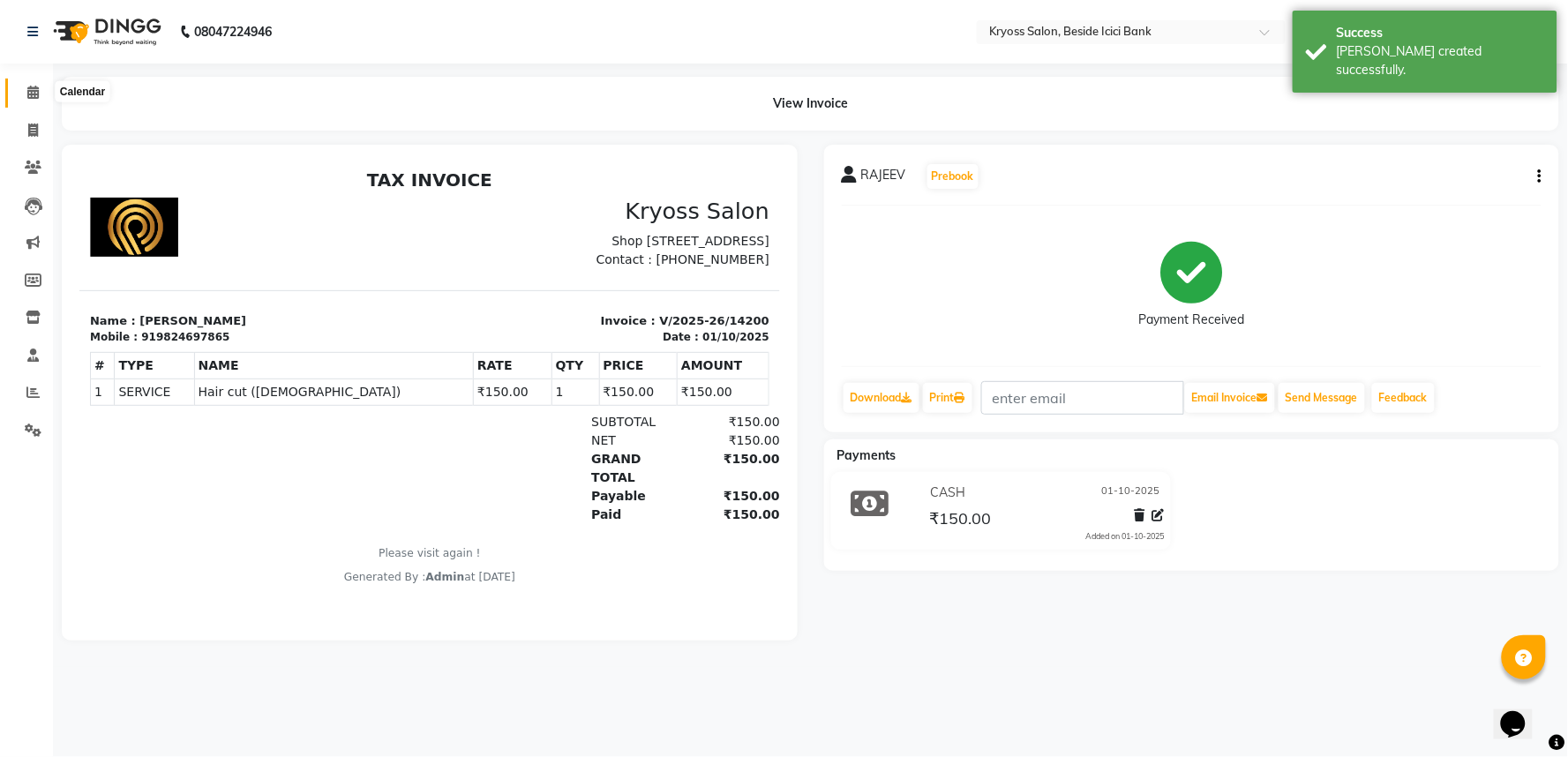
click at [39, 86] on span at bounding box center [33, 93] width 31 height 21
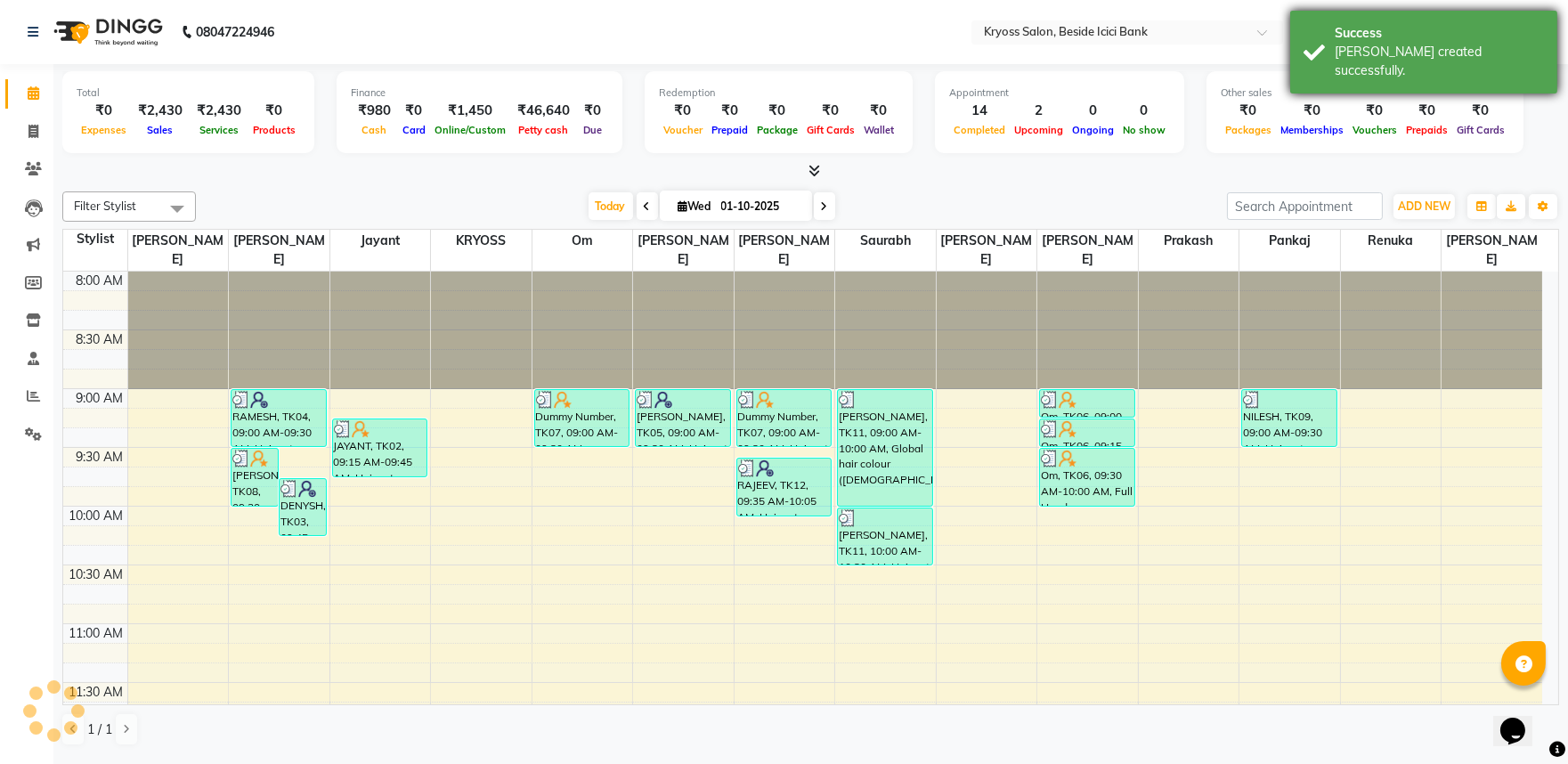
click at [1423, 33] on div "Success" at bounding box center [1438, 33] width 209 height 19
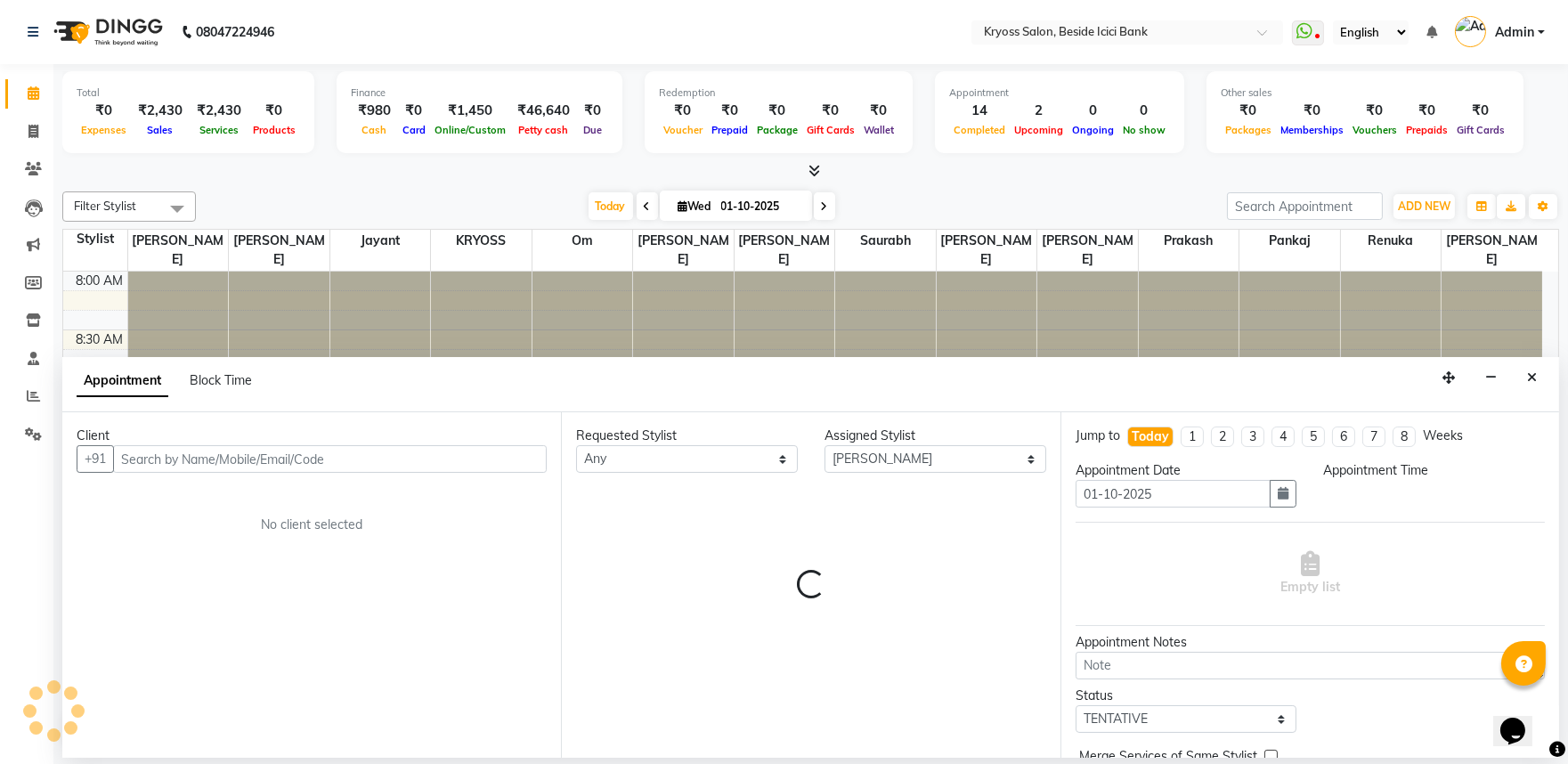
scroll to position [4, 0]
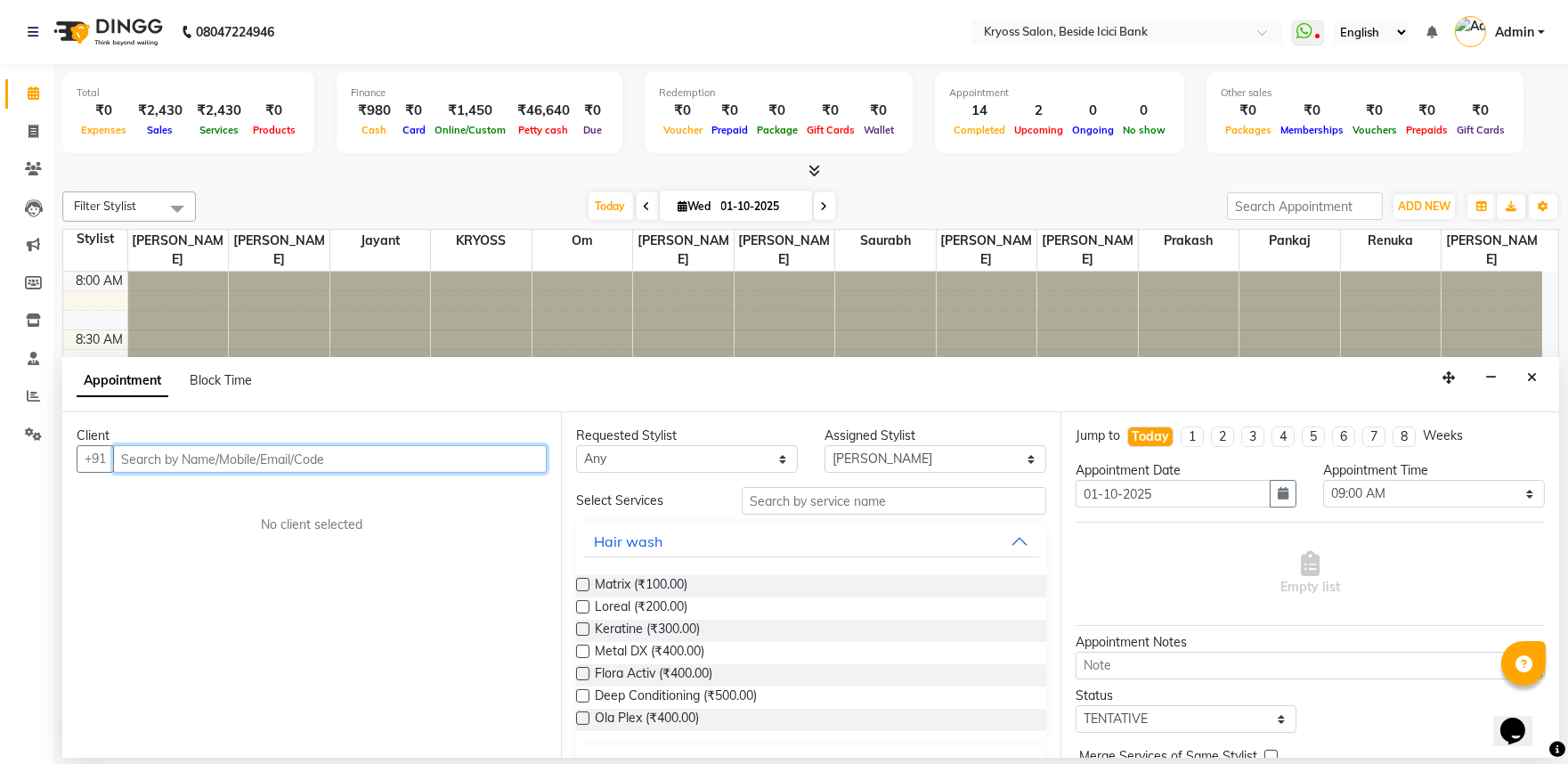
click at [336, 458] on input "text" at bounding box center [330, 458] width 434 height 27
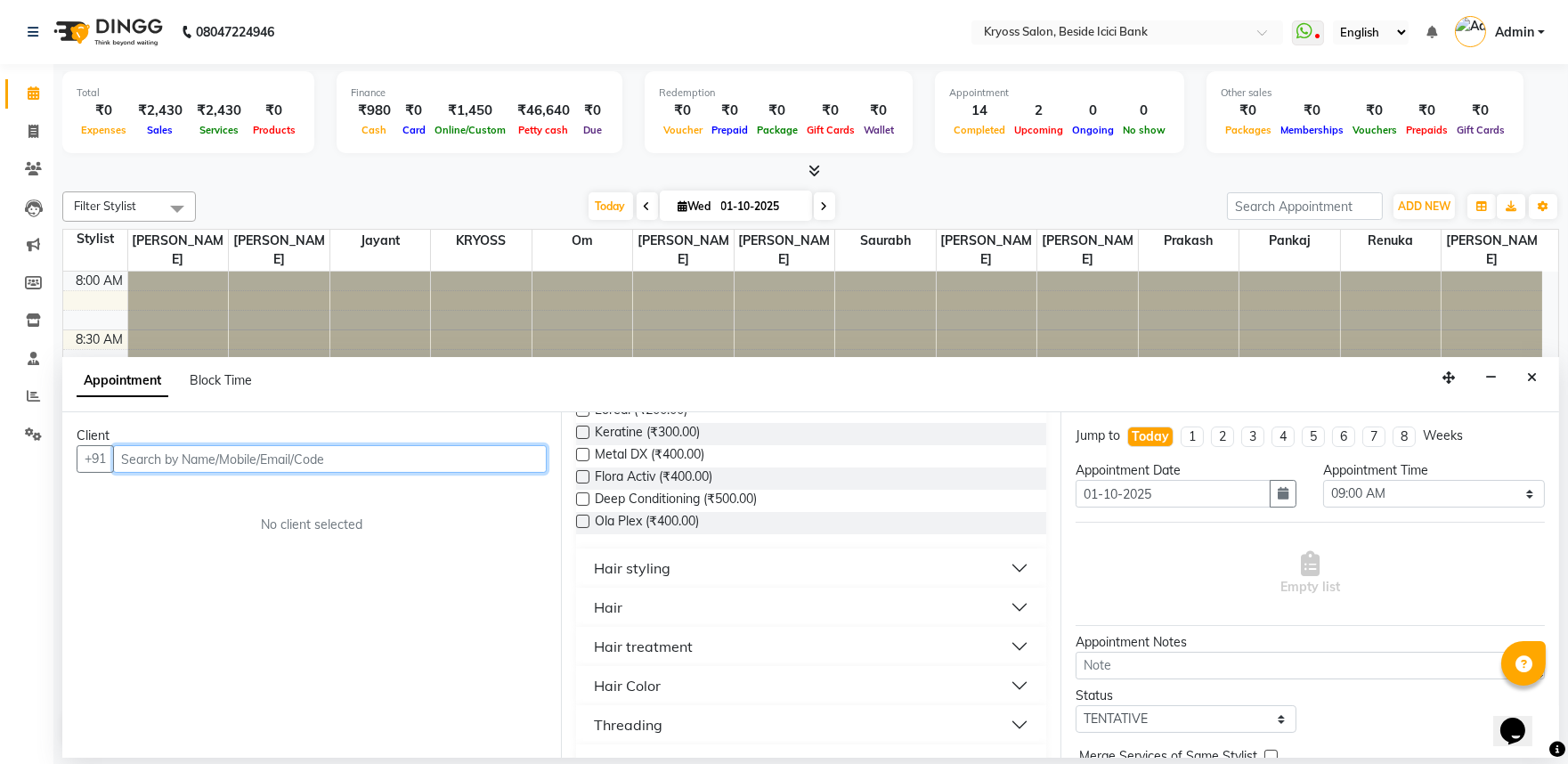
scroll to position [198, 0]
drag, startPoint x: 657, startPoint y: 600, endPoint x: 656, endPoint y: 620, distance: 20.0
click at [657, 577] on div "Hair styling" at bounding box center [632, 567] width 77 height 22
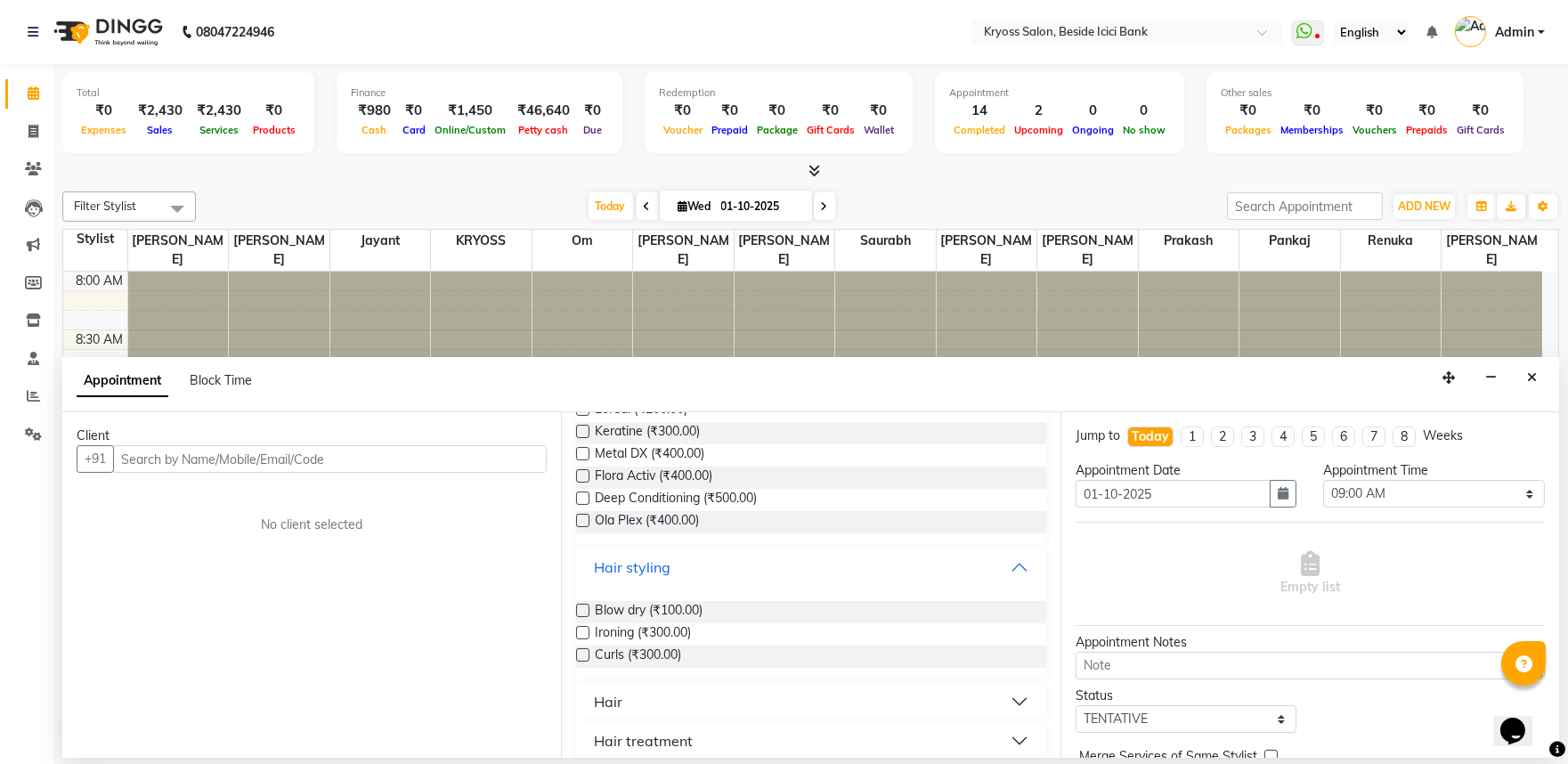
click at [664, 577] on div "Hair styling" at bounding box center [632, 567] width 77 height 22
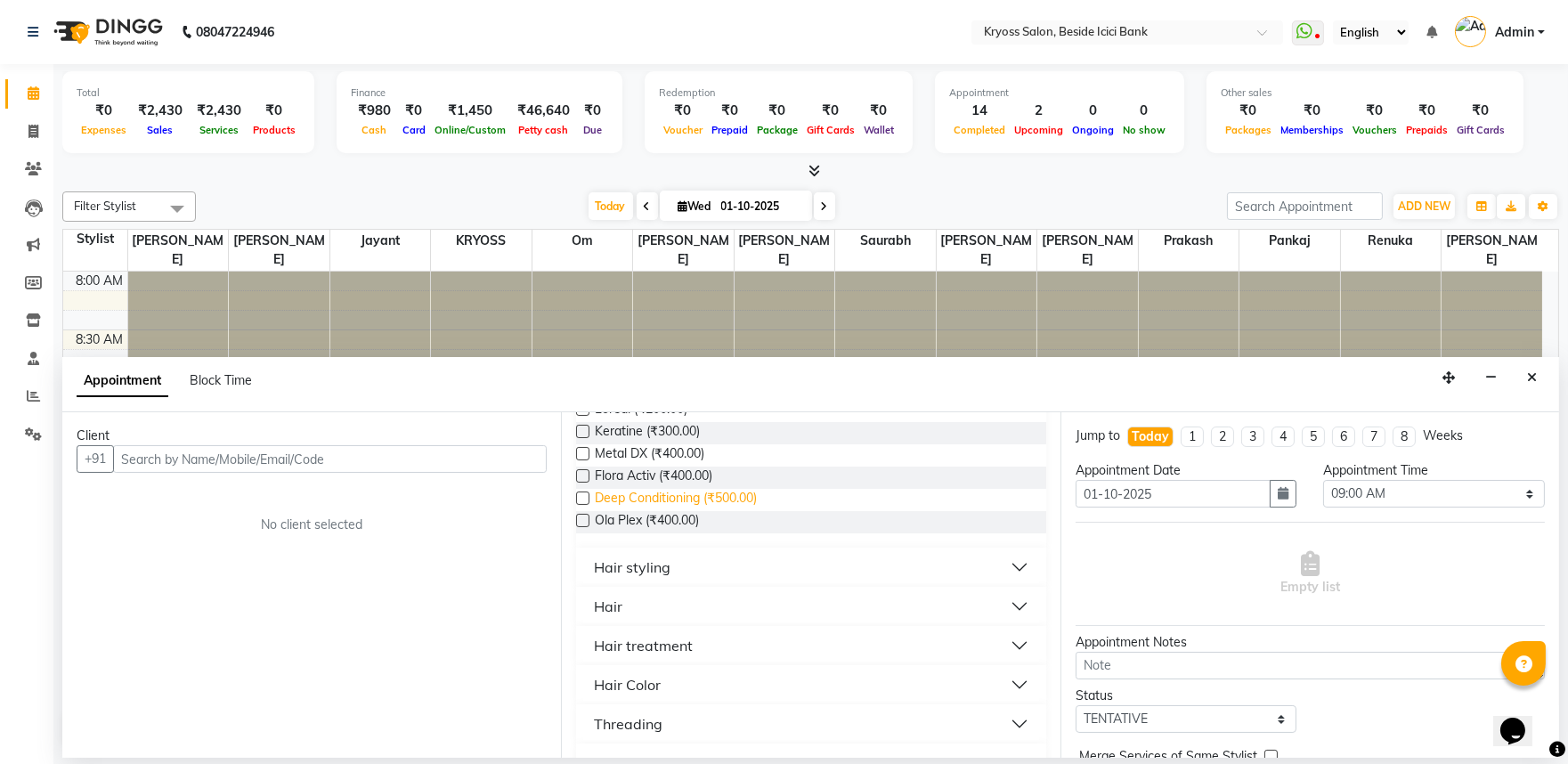
click at [693, 511] on span "Deep Conditioning (₹500.00)" at bounding box center [675, 500] width 162 height 23
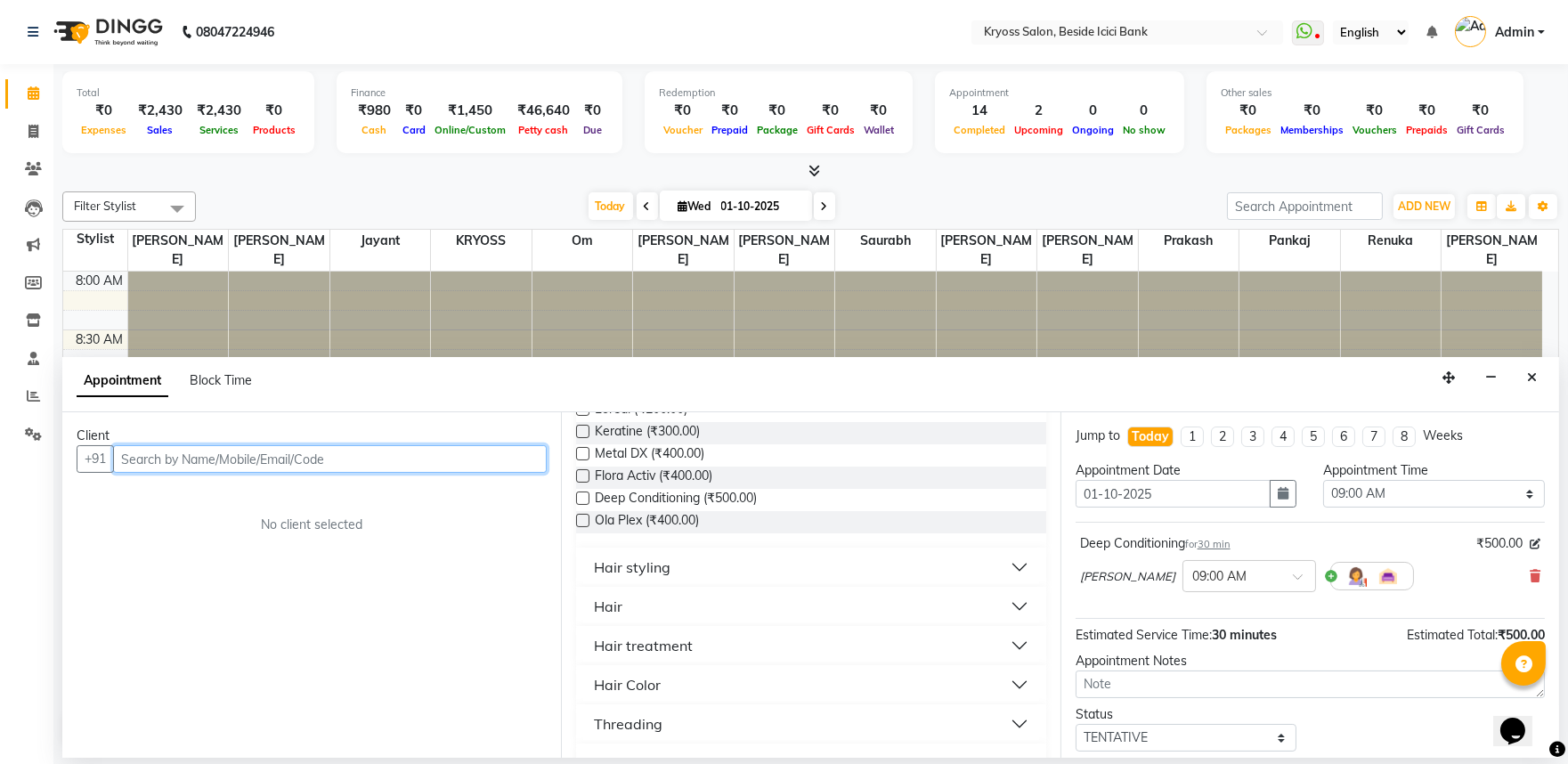
click at [437, 472] on input "text" at bounding box center [330, 458] width 434 height 27
click at [439, 469] on input "text" at bounding box center [330, 458] width 434 height 27
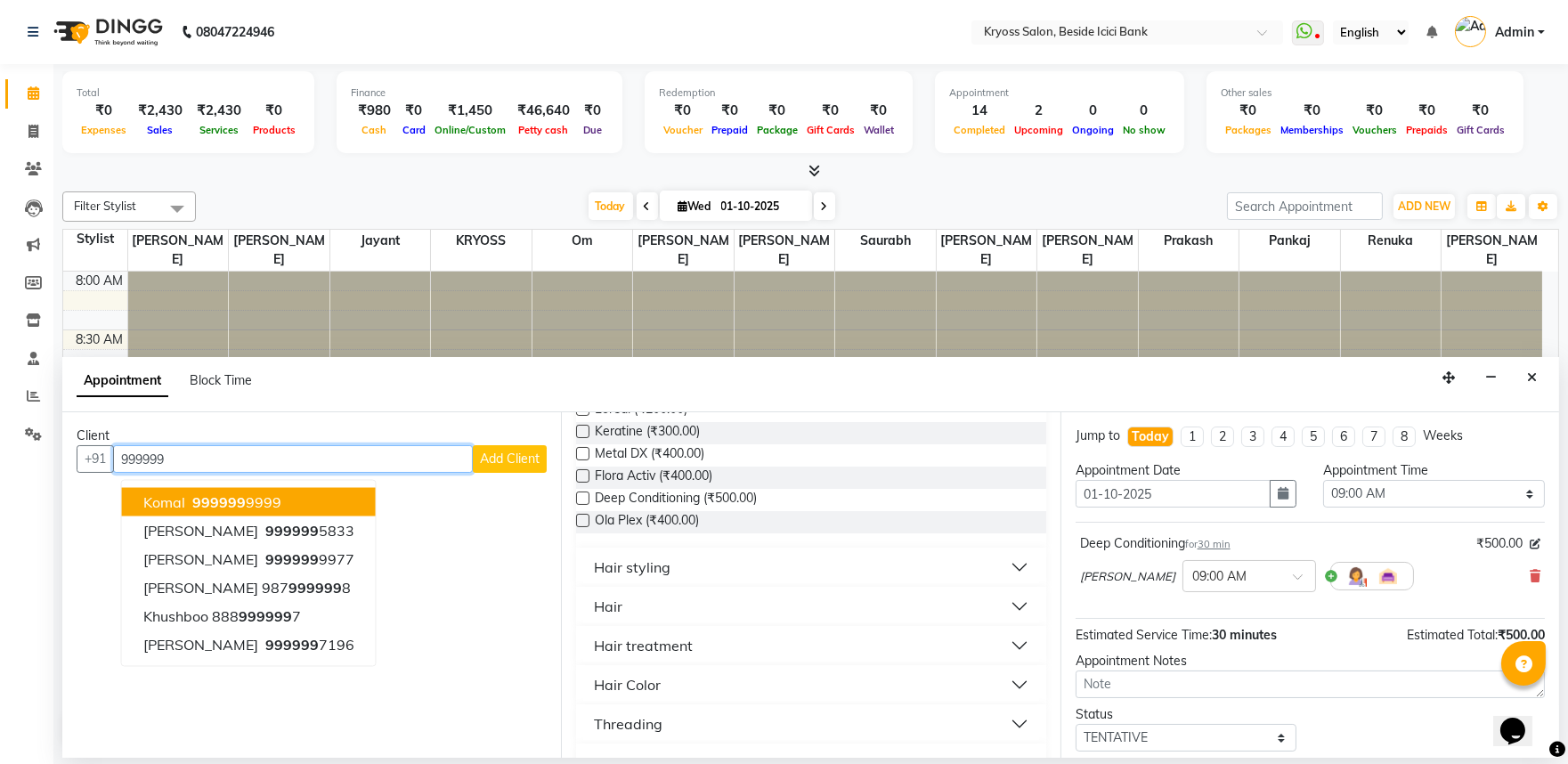
click at [279, 510] on ngb-highlight "999999 9999" at bounding box center [235, 502] width 93 height 18
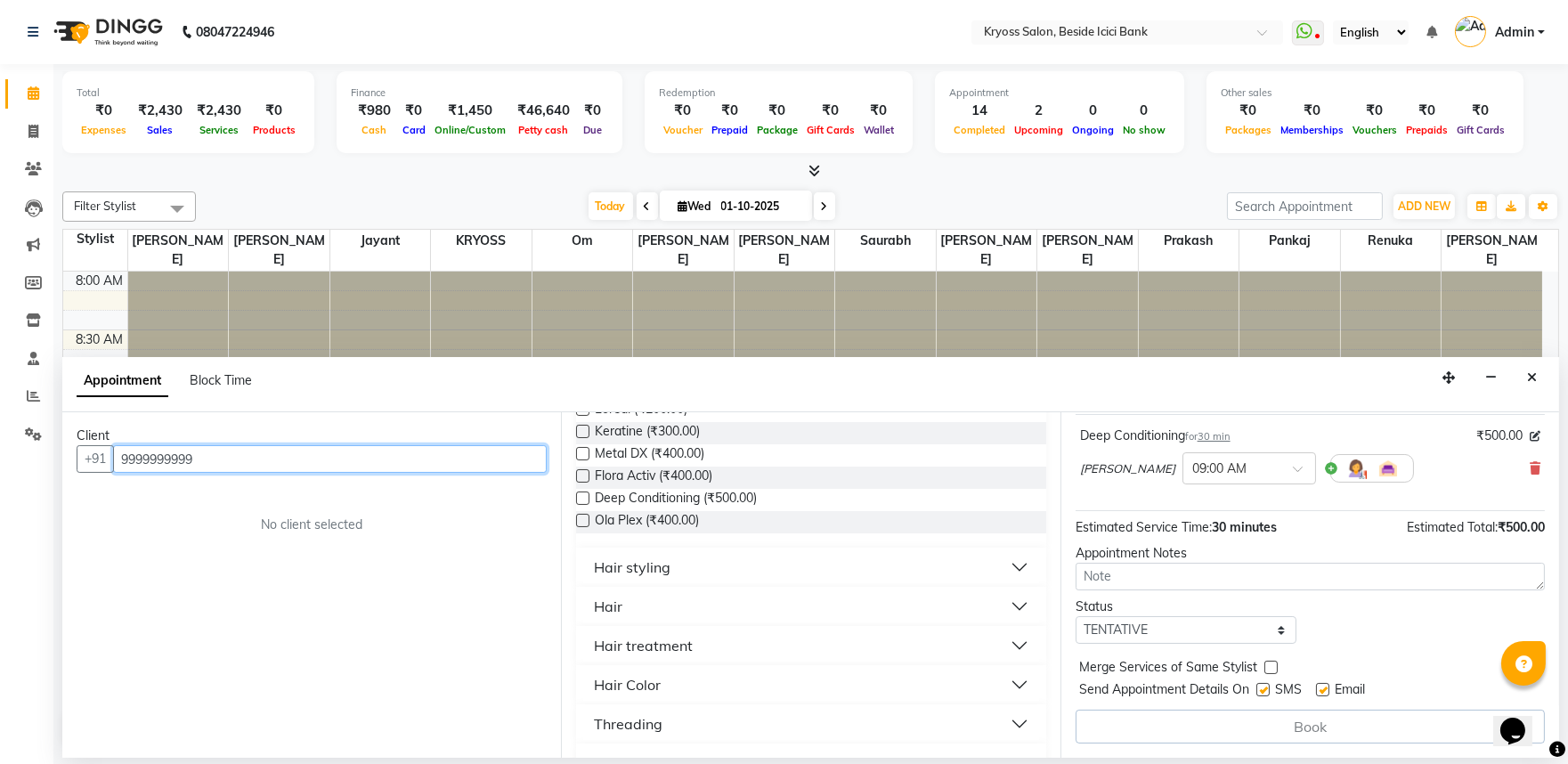
scroll to position [142, 0]
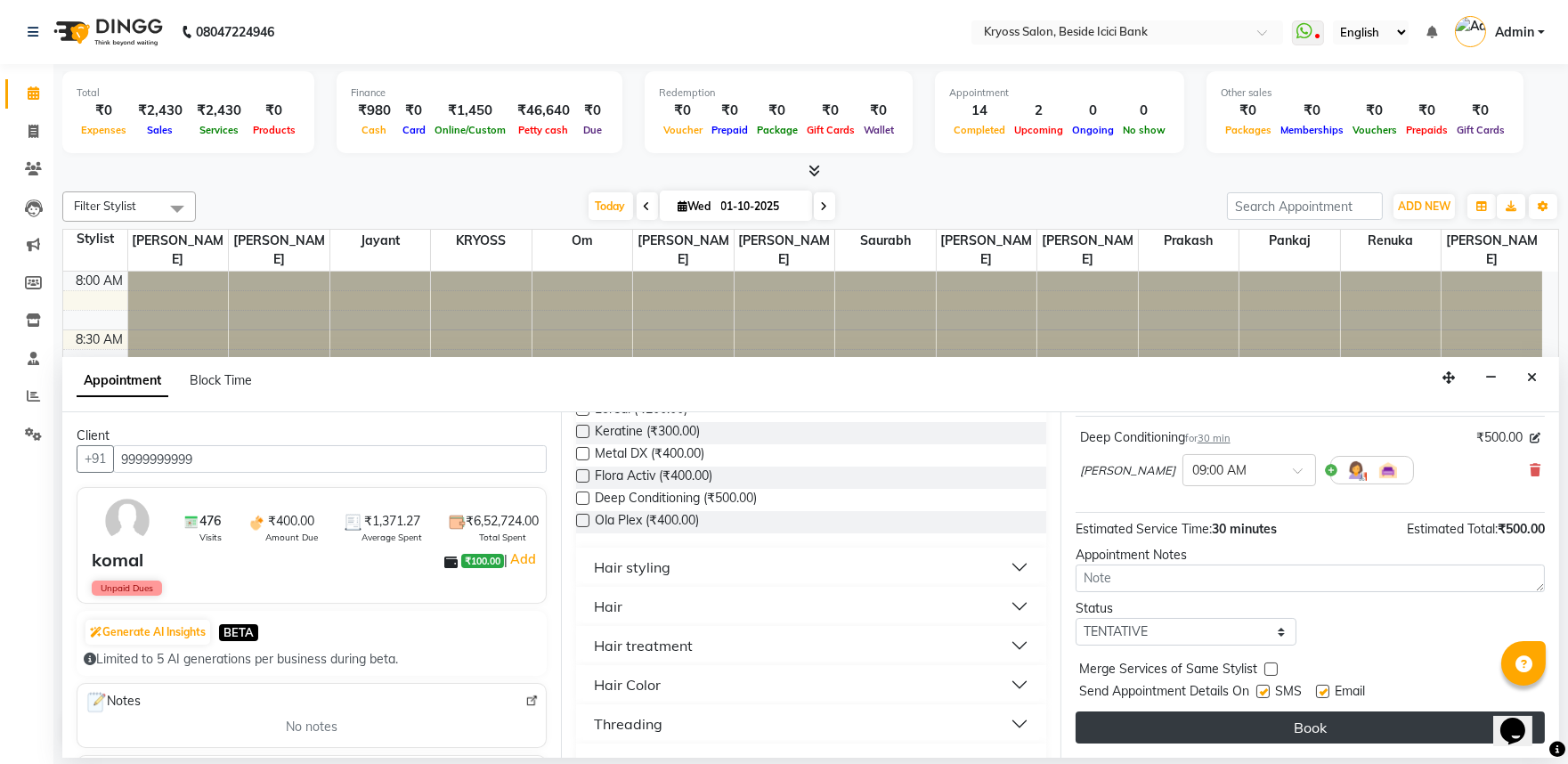
click at [1215, 741] on button "Book" at bounding box center [1310, 727] width 470 height 32
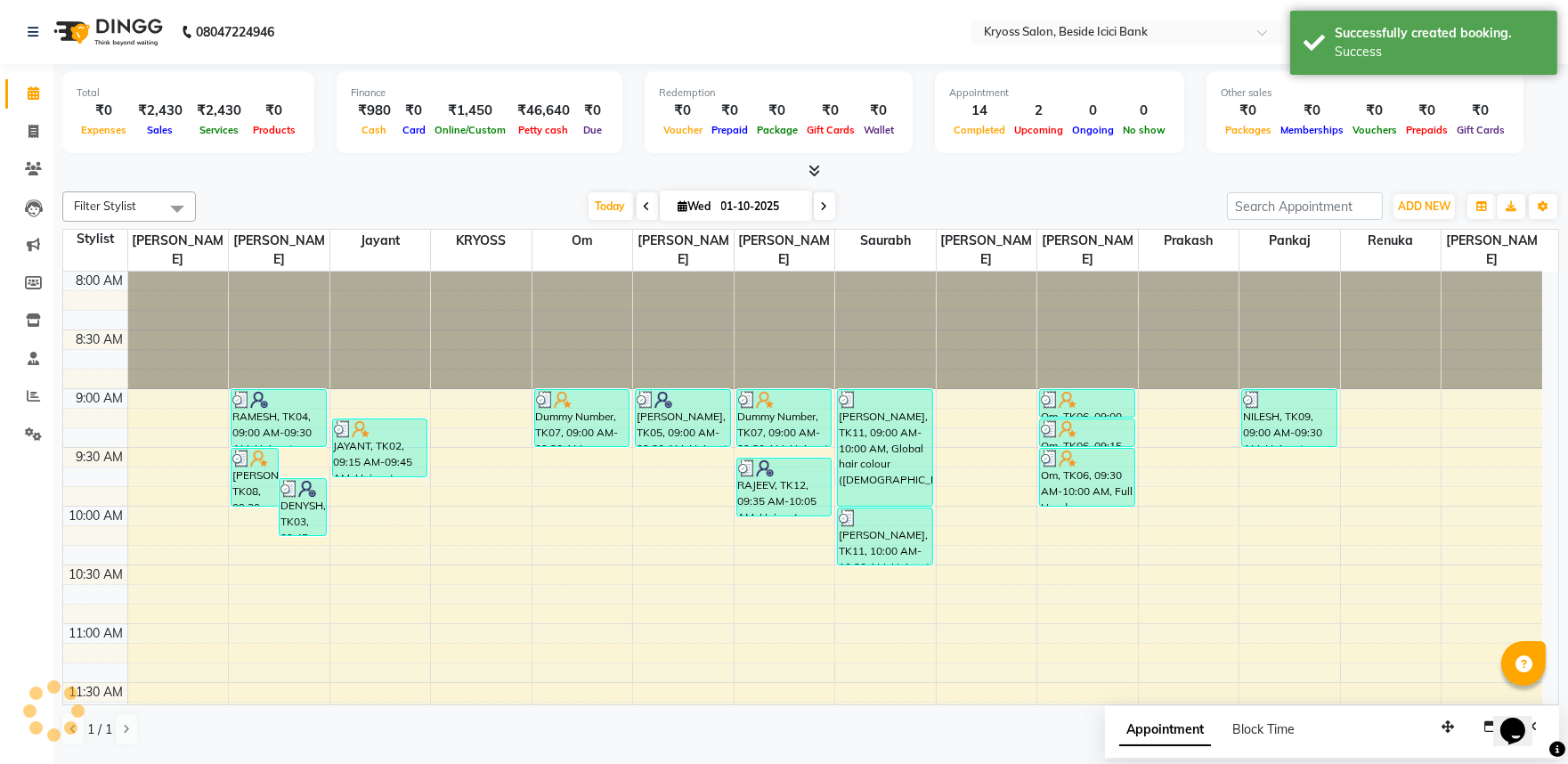
scroll to position [0, 0]
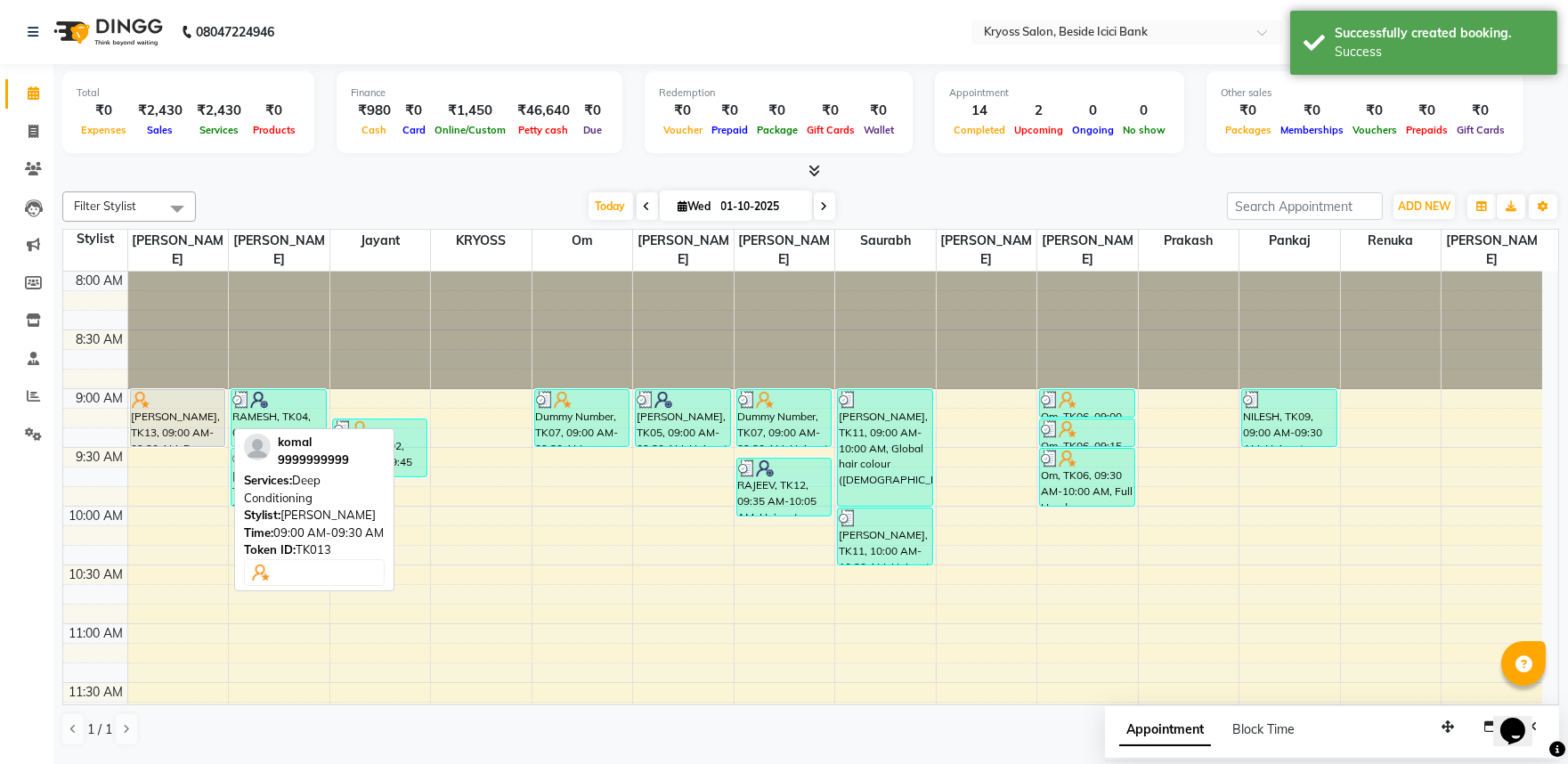
click at [131, 404] on div "[PERSON_NAME], TK13, 09:00 AM-09:30 AM, Deep Conditioning" at bounding box center [178, 418] width 95 height 56
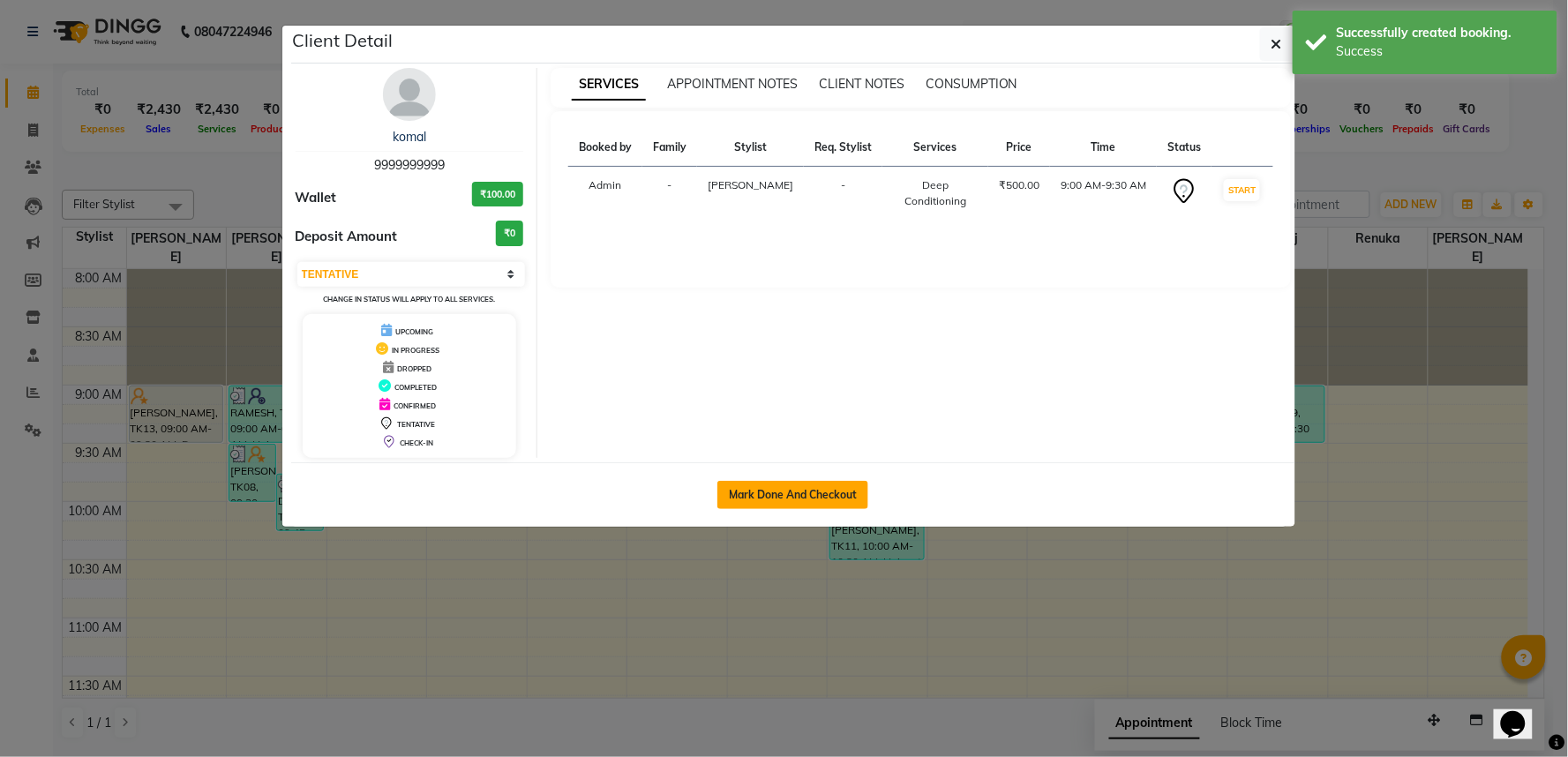
click at [830, 509] on button "Mark Done And Checkout" at bounding box center [792, 494] width 151 height 28
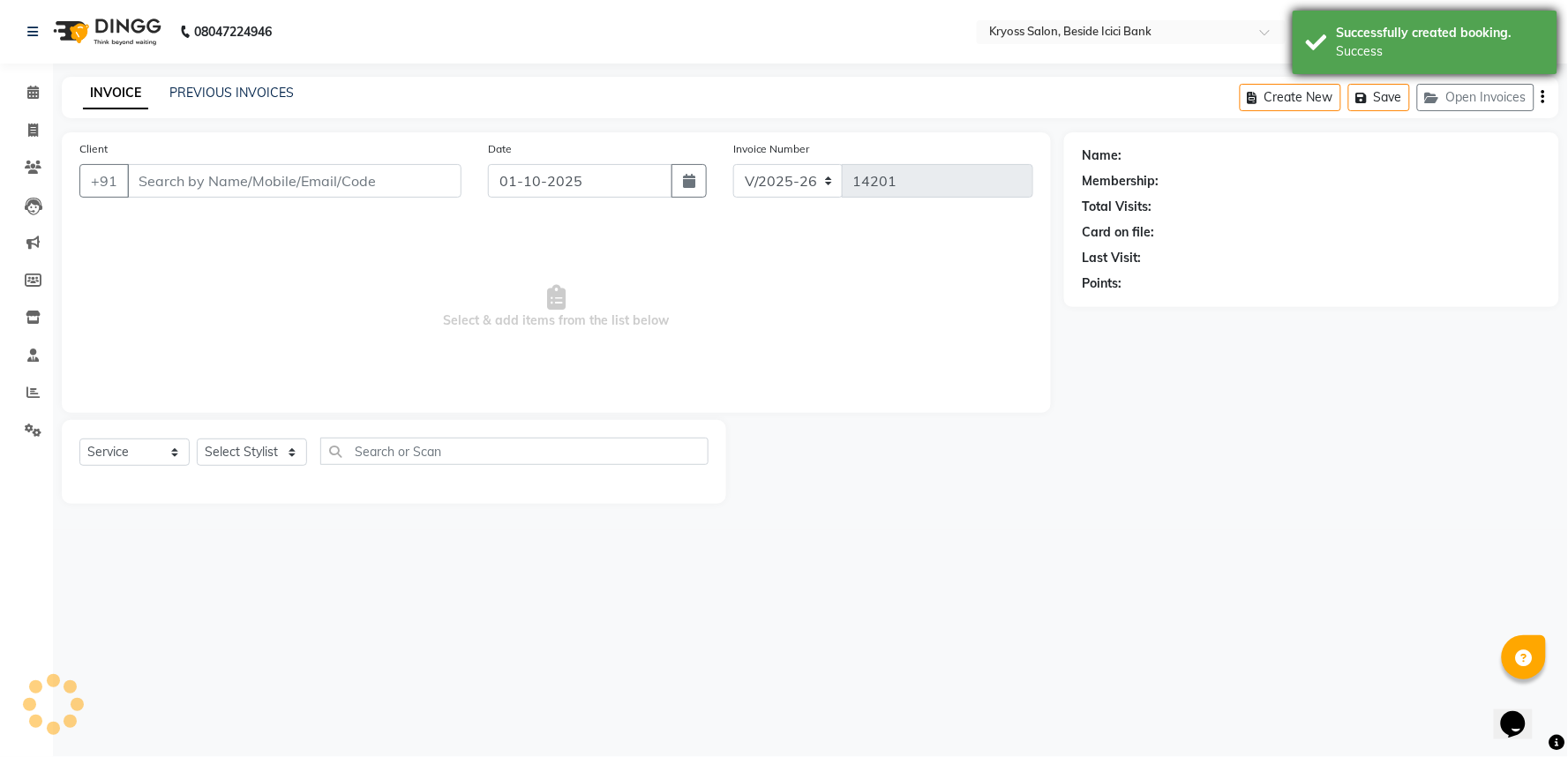
click at [1371, 29] on div "Successfully created booking." at bounding box center [1439, 33] width 207 height 19
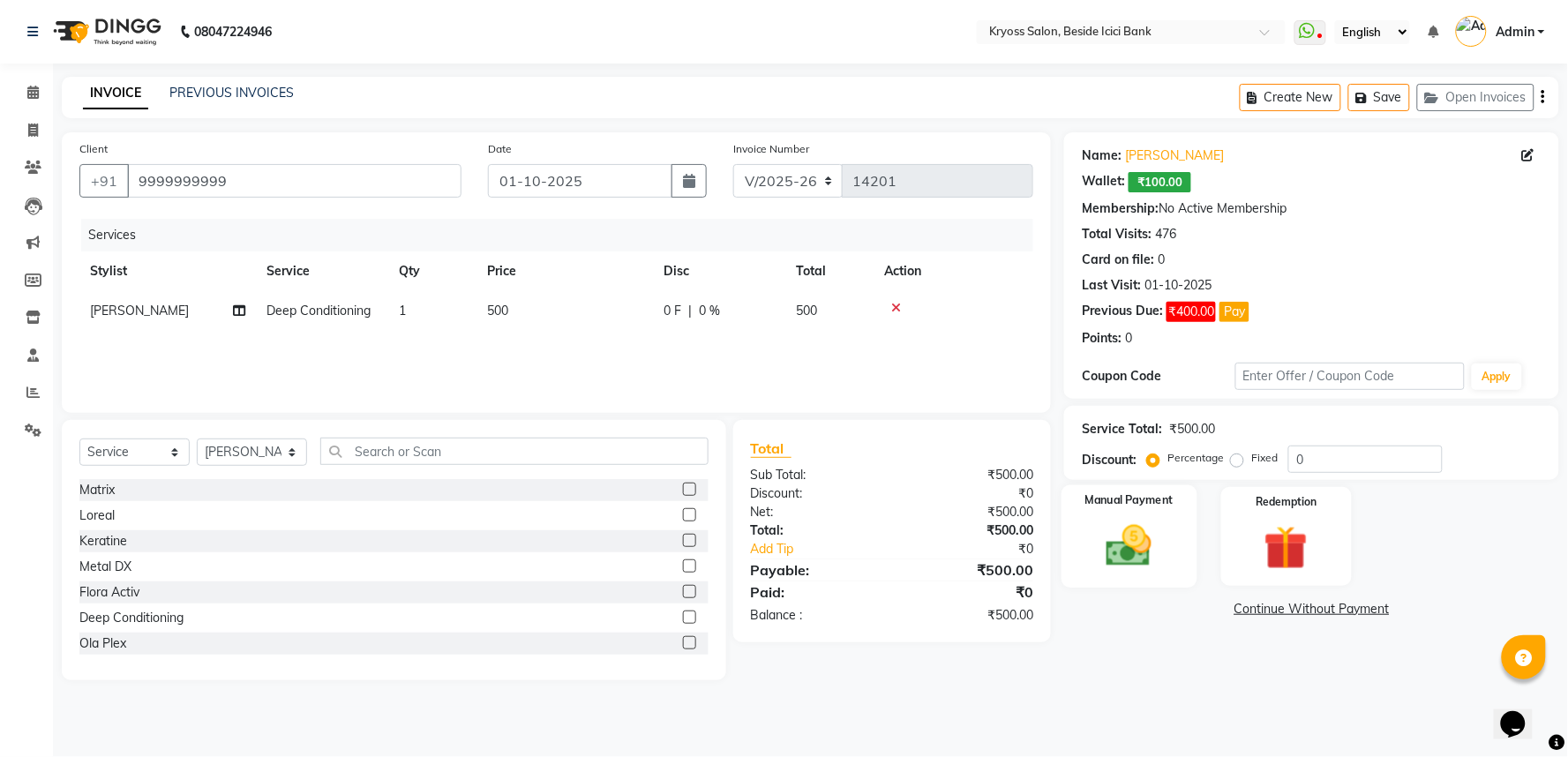
click at [1115, 557] on img at bounding box center [1129, 546] width 74 height 53
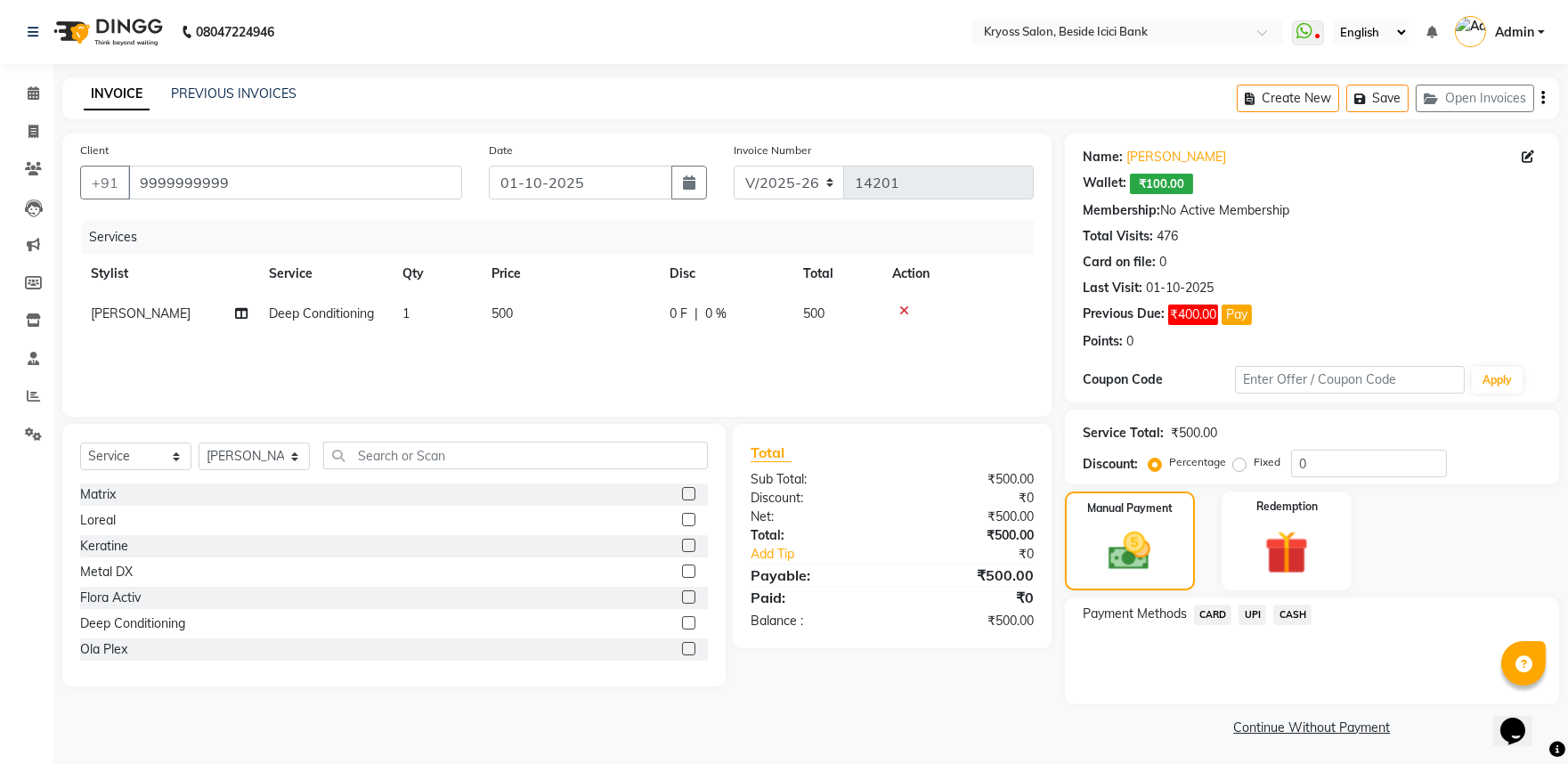
click at [1305, 625] on span "CASH" at bounding box center [1292, 614] width 38 height 21
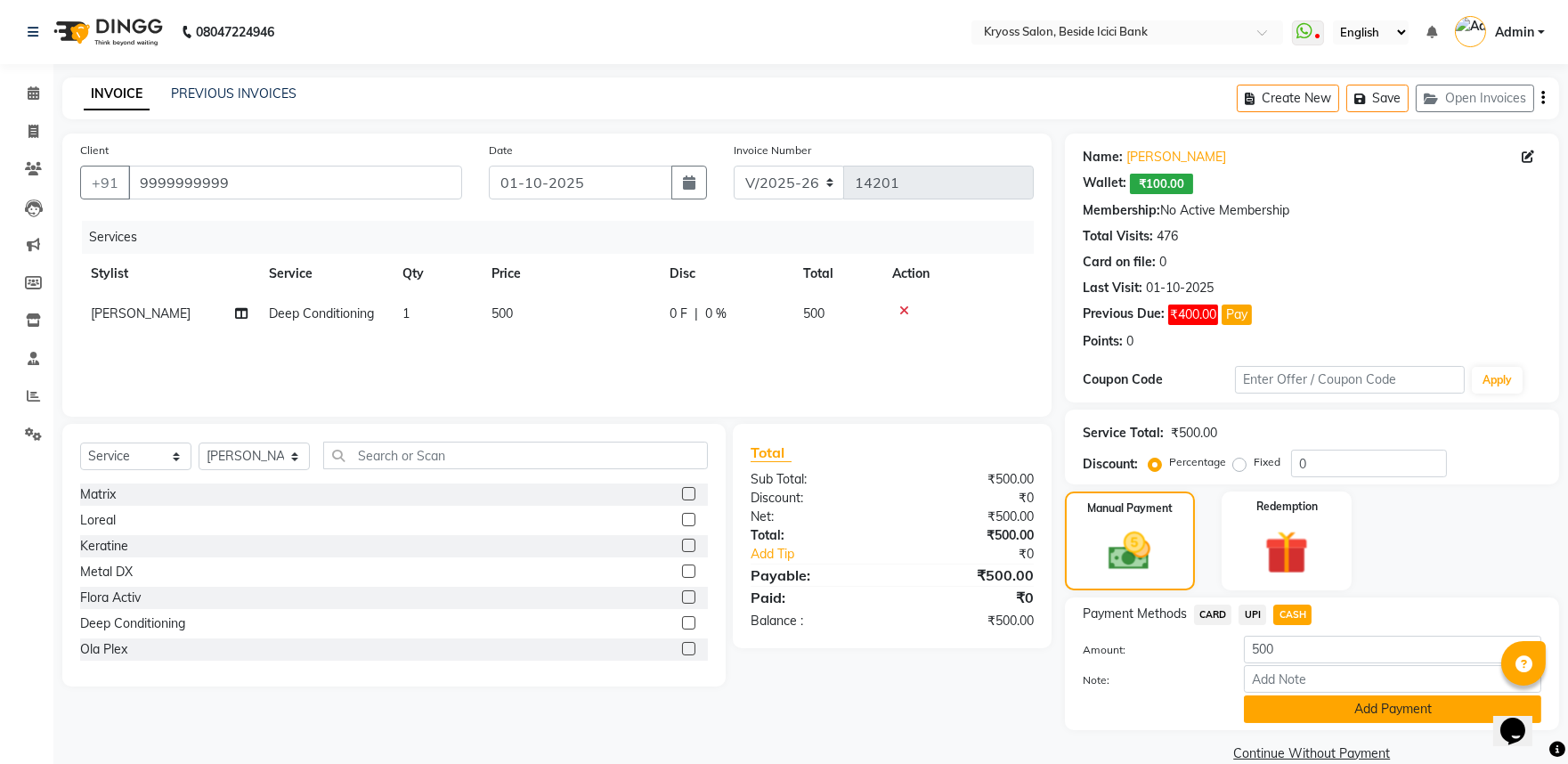
click at [1339, 722] on button "Add Payment" at bounding box center [1393, 708] width 297 height 27
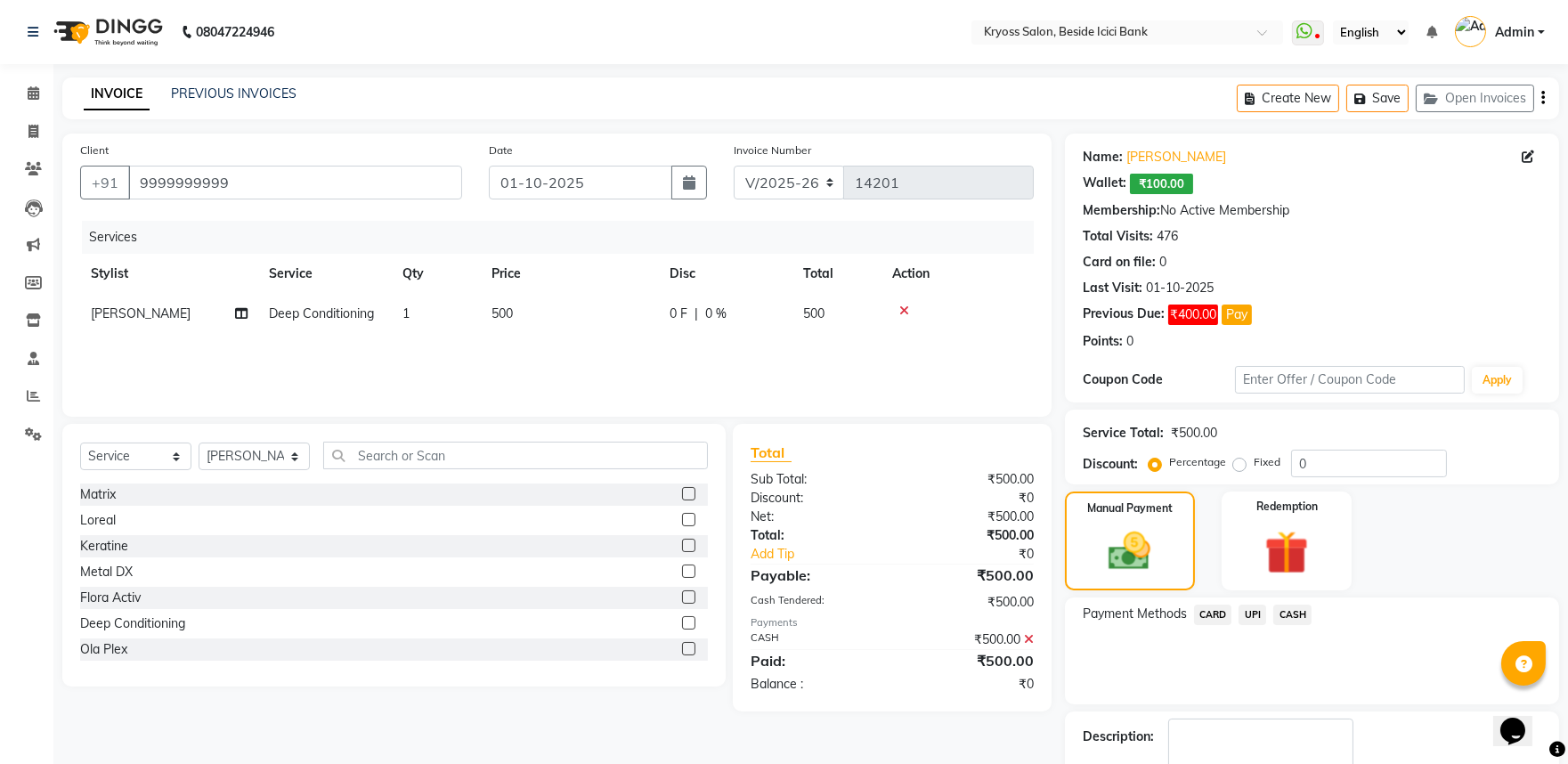
scroll to position [151, 0]
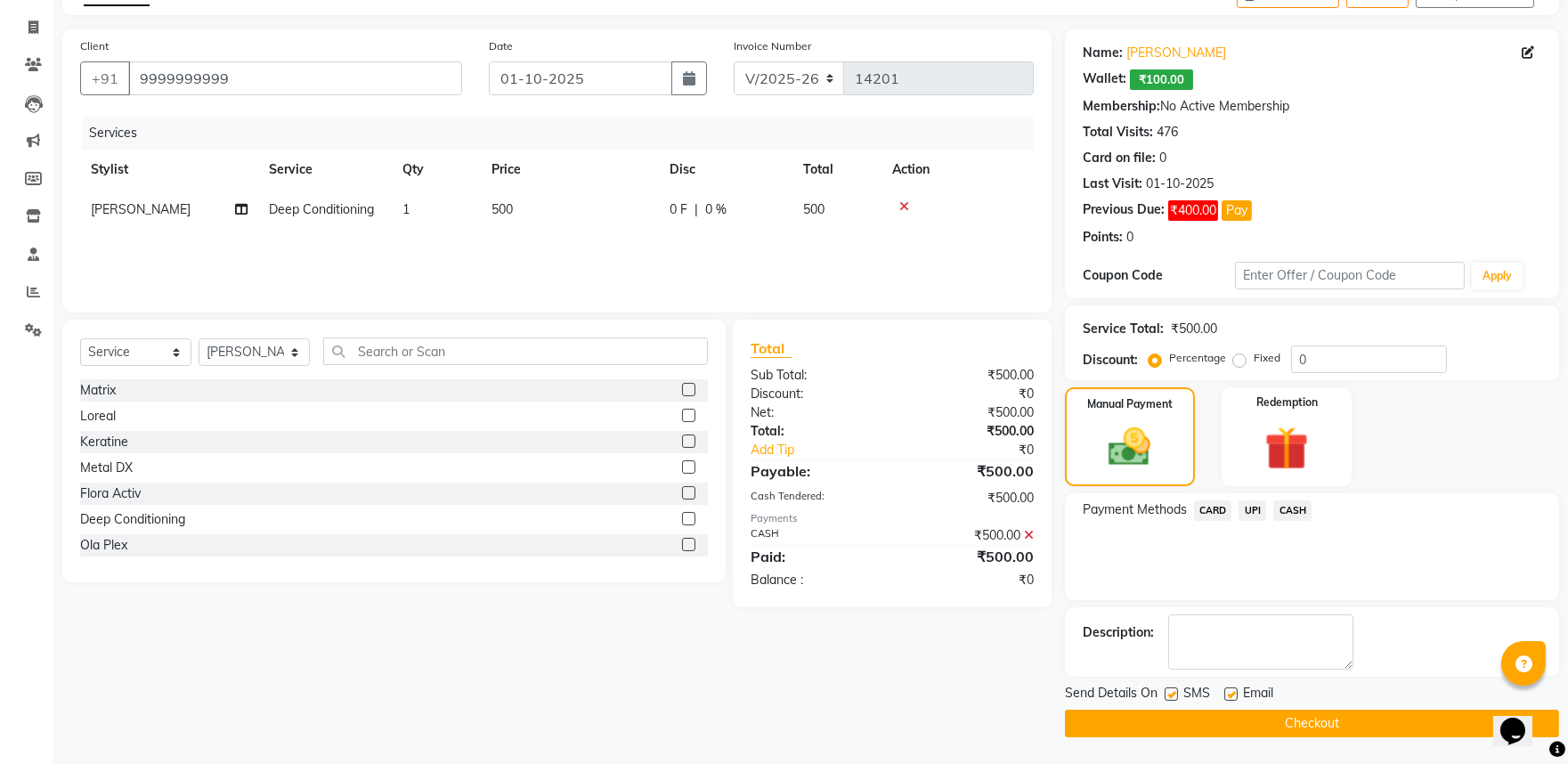
click at [1316, 736] on button "Checkout" at bounding box center [1312, 722] width 494 height 27
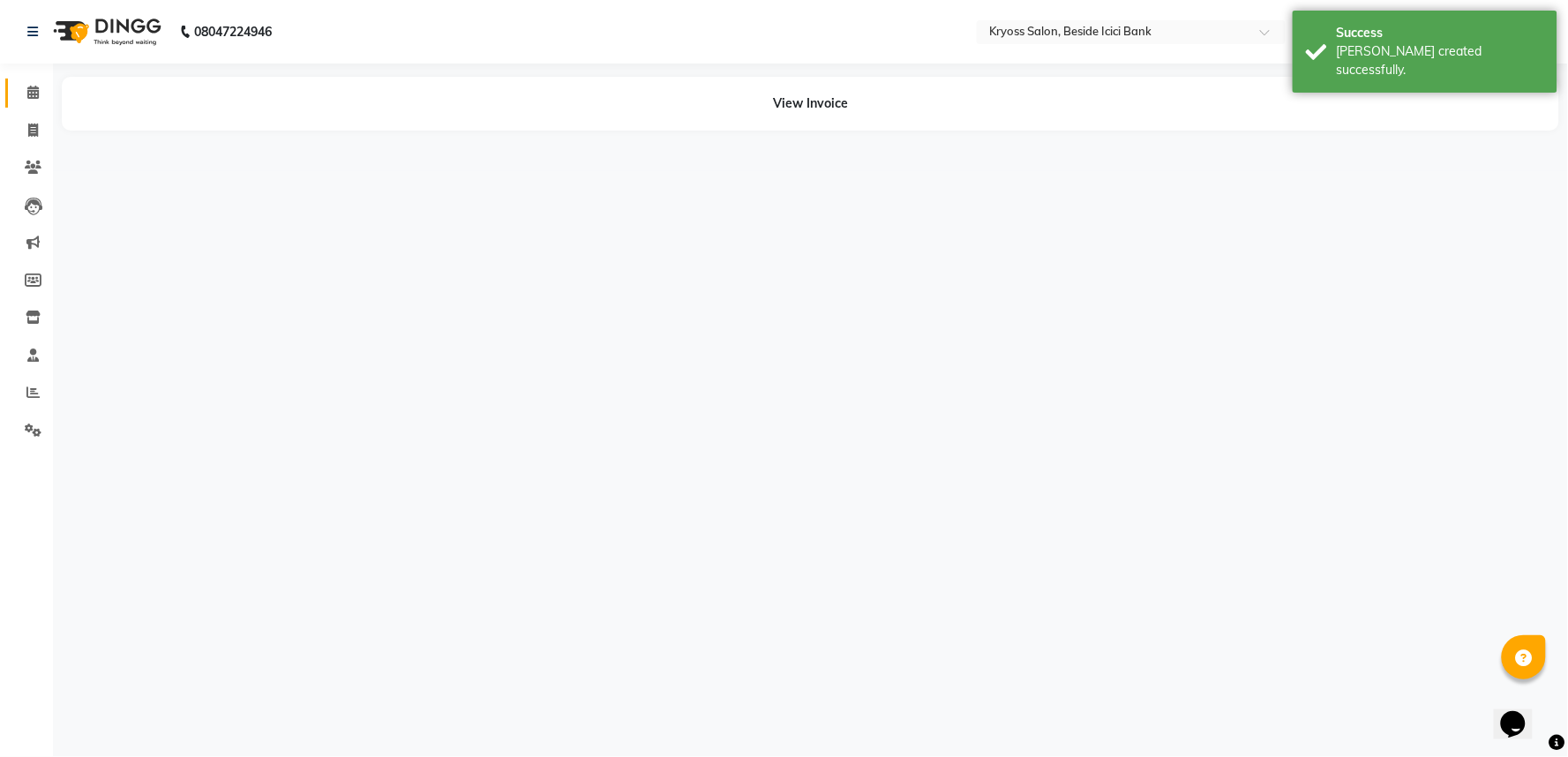
click at [28, 92] on icon at bounding box center [33, 92] width 11 height 13
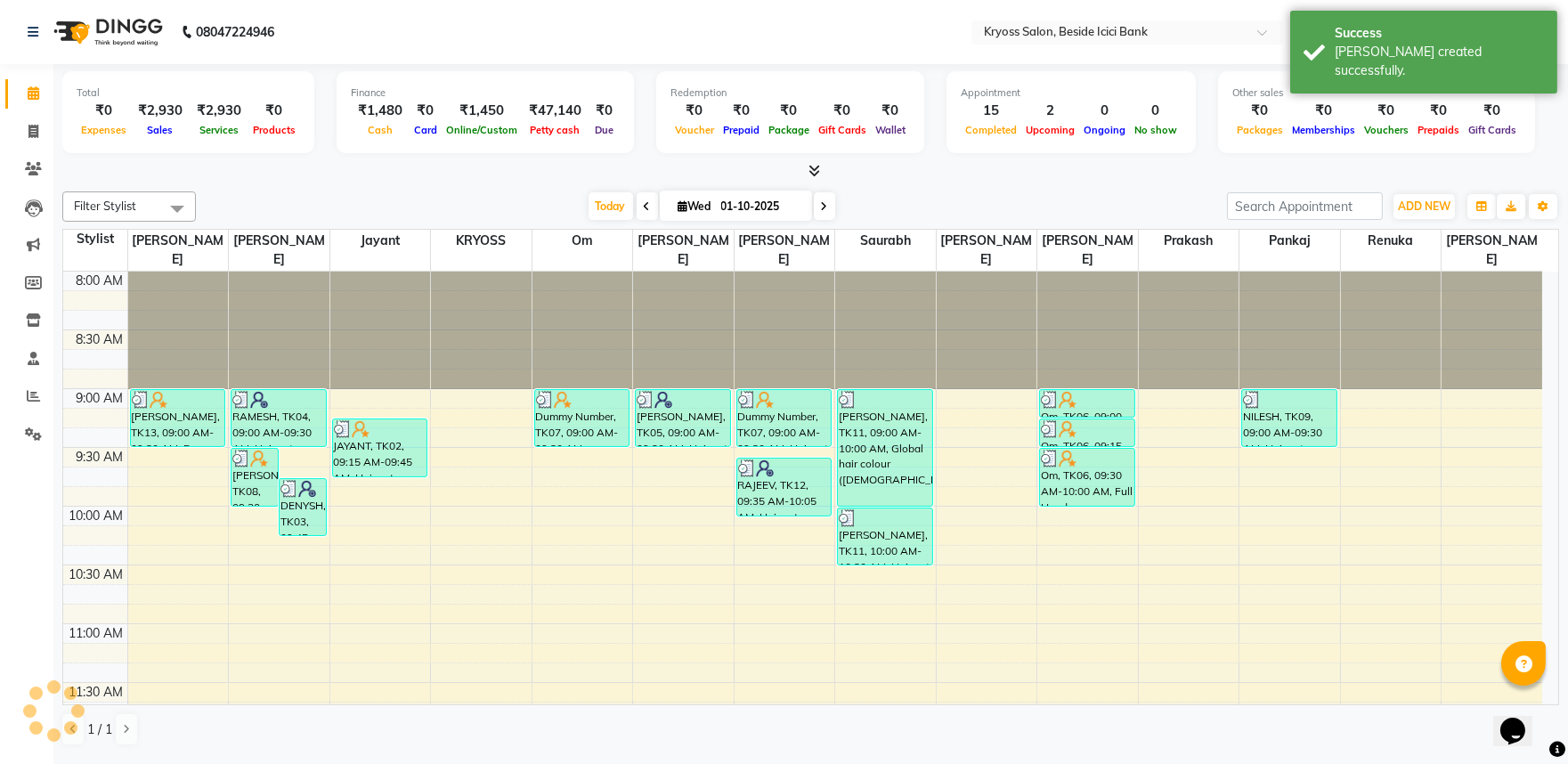
drag, startPoint x: 1411, startPoint y: 57, endPoint x: 1124, endPoint y: 115, distance: 292.8
click at [1411, 57] on div "[PERSON_NAME] created successfully." at bounding box center [1438, 61] width 209 height 37
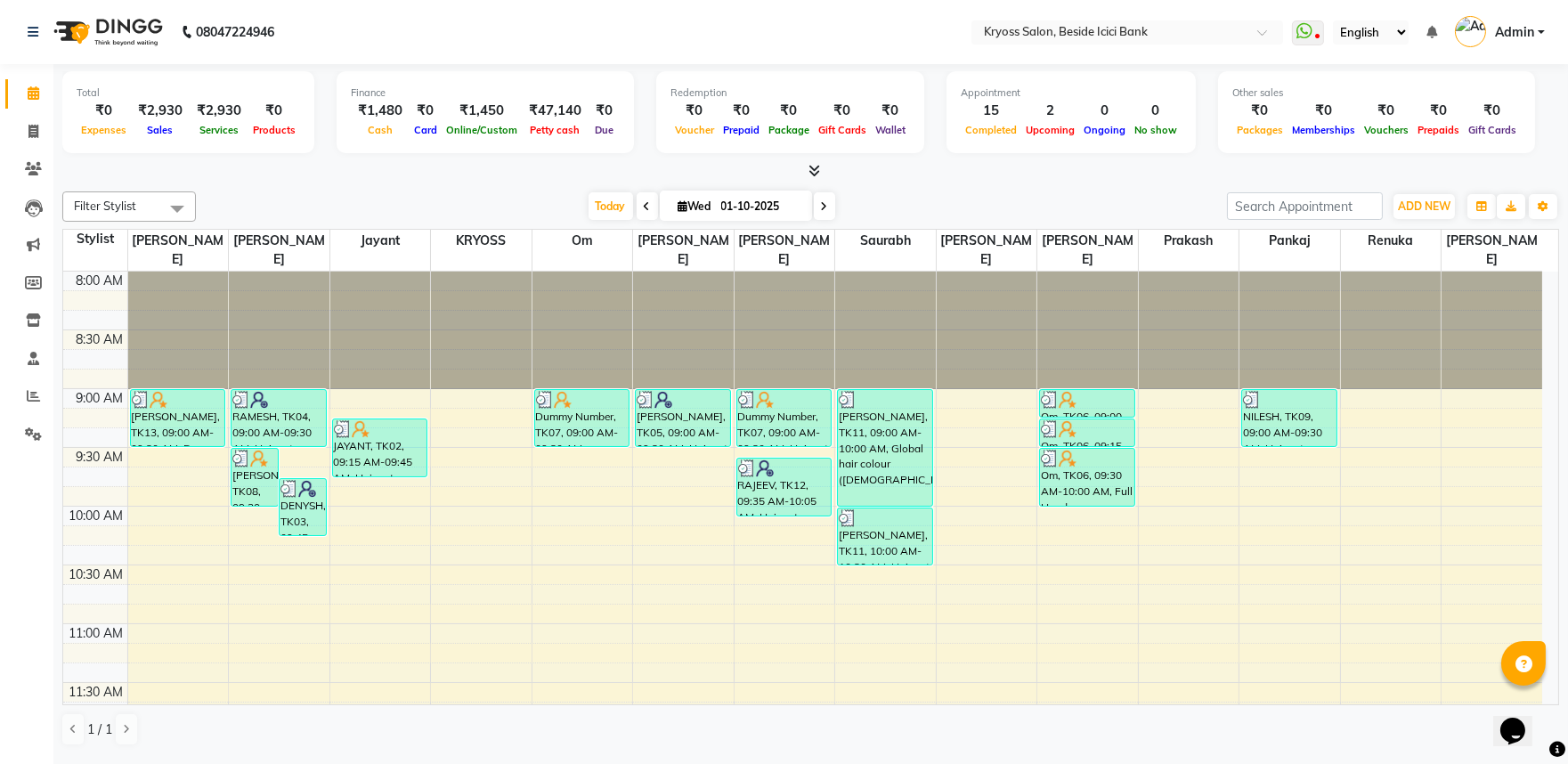
click at [1055, 208] on div "[DATE] [DATE]" at bounding box center [711, 206] width 1013 height 27
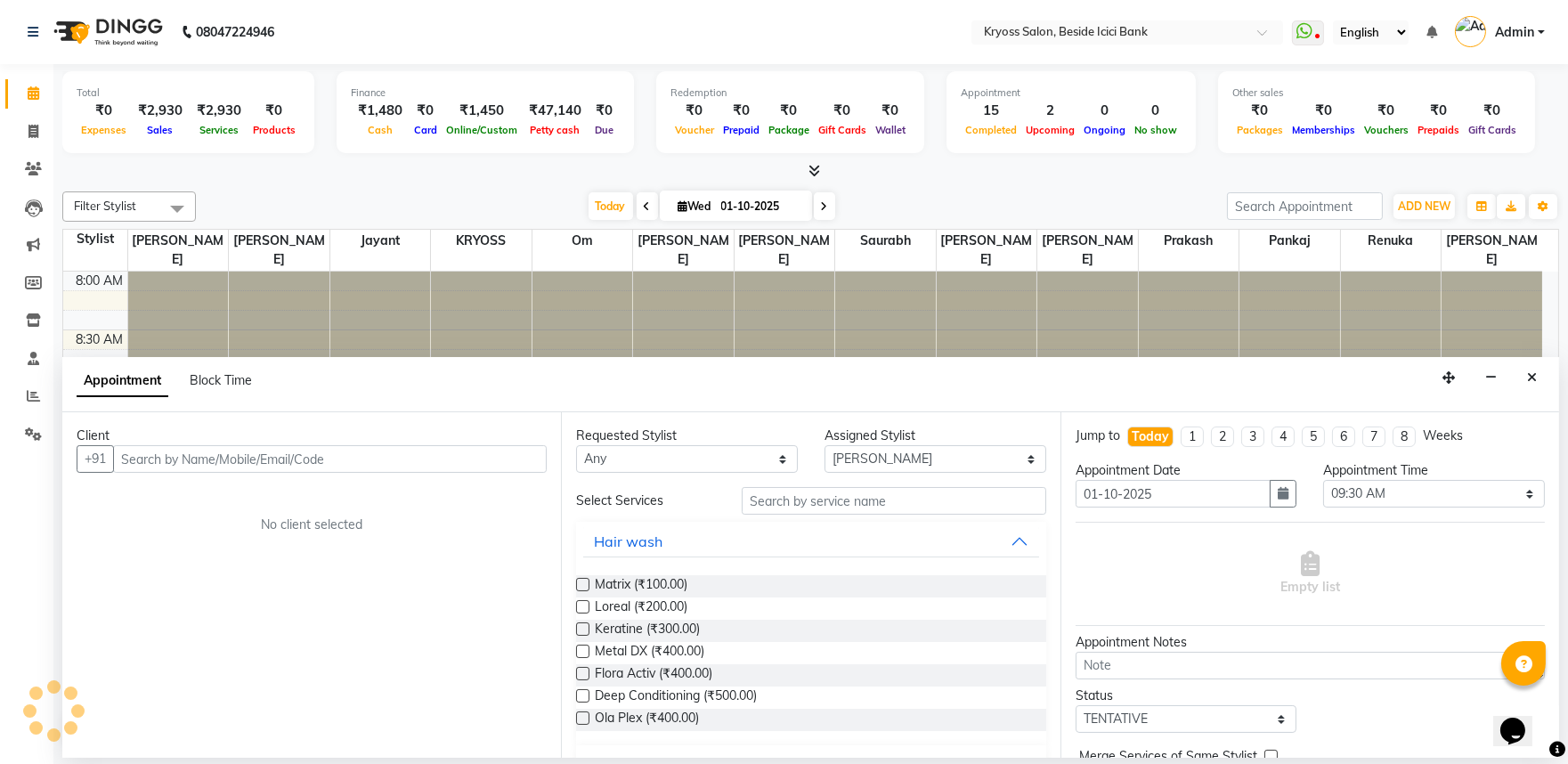
scroll to position [4, 0]
click at [412, 472] on input "text" at bounding box center [330, 458] width 434 height 27
click at [410, 472] on input "text" at bounding box center [330, 458] width 434 height 27
click at [414, 469] on input "text" at bounding box center [330, 458] width 434 height 27
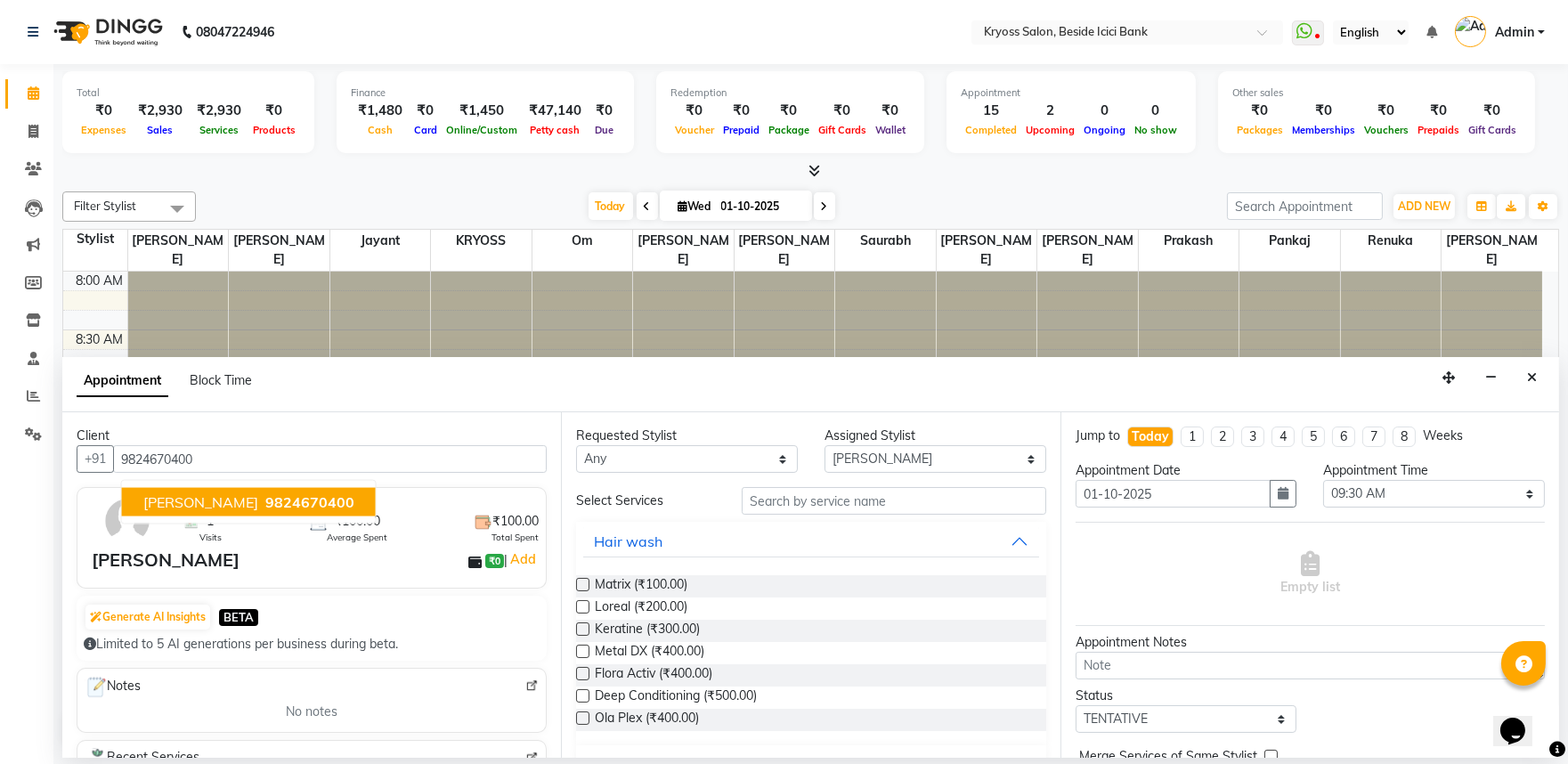
click at [253, 508] on span "[PERSON_NAME]" at bounding box center [200, 502] width 115 height 18
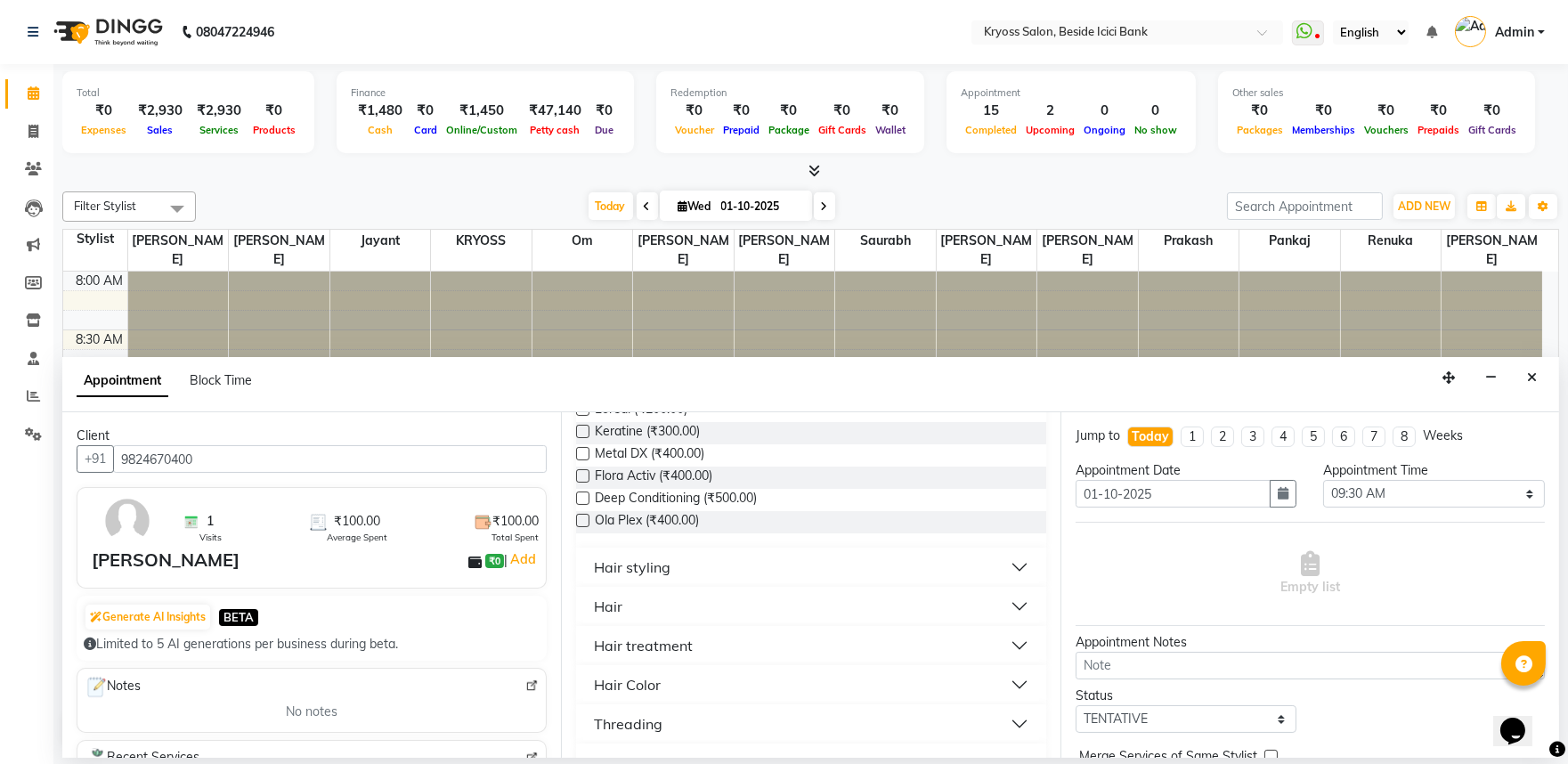
click at [643, 622] on button "Hair" at bounding box center [811, 606] width 454 height 32
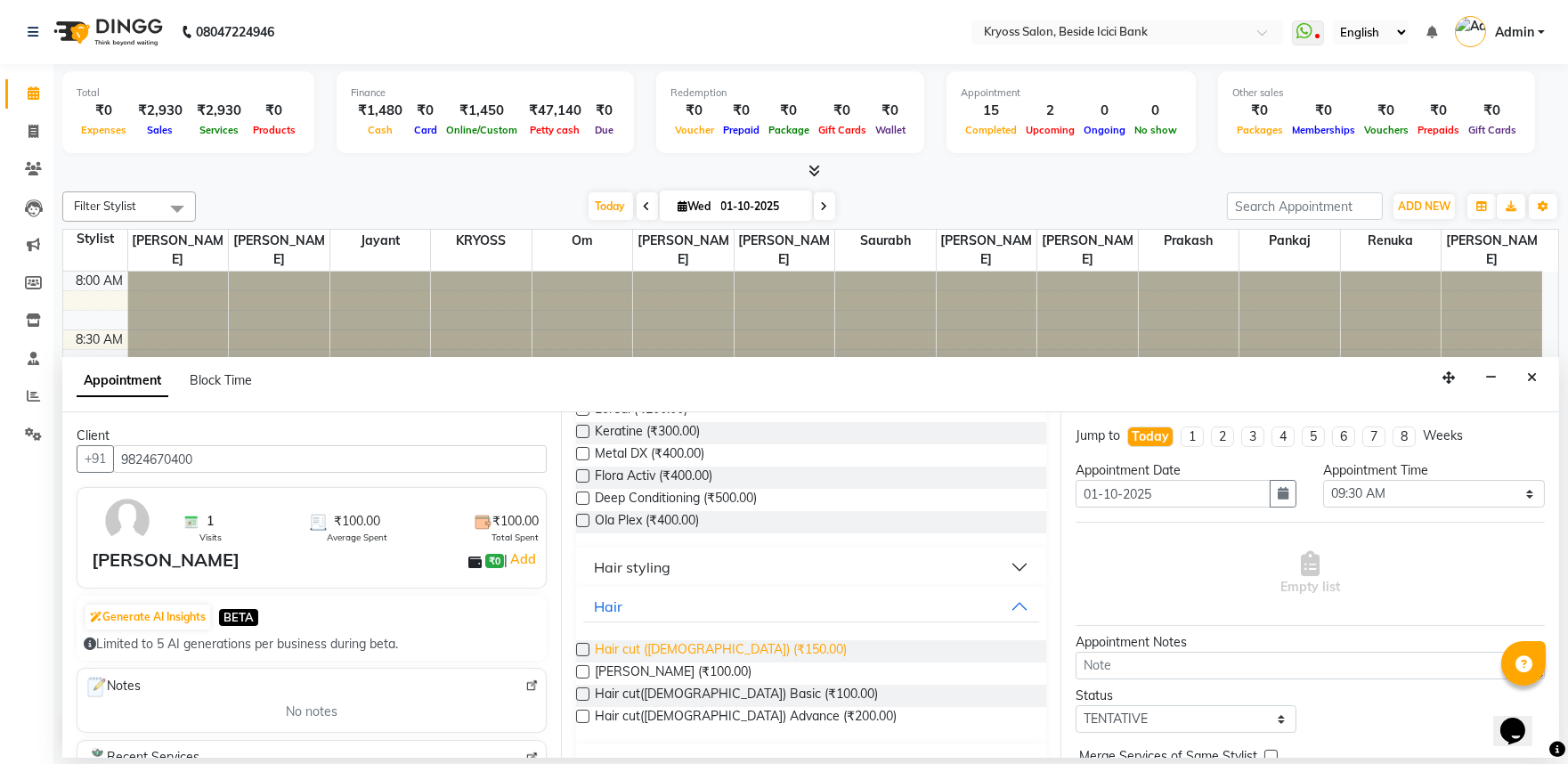
click at [664, 663] on span "Hair cut ([DEMOGRAPHIC_DATA]) (₹150.00)" at bounding box center [721, 651] width 252 height 23
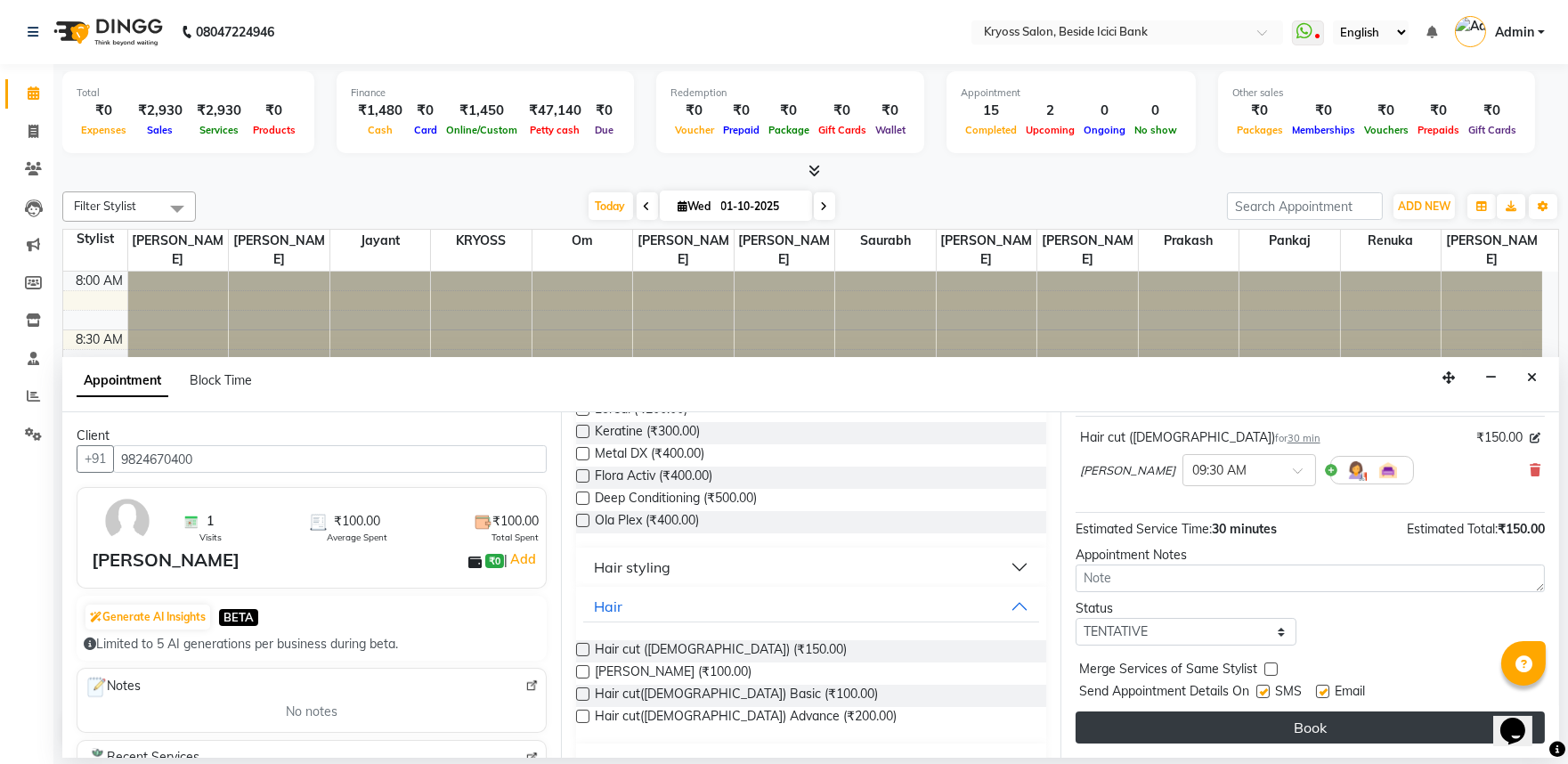
scroll to position [142, 0]
click at [1220, 741] on button "Book" at bounding box center [1310, 727] width 470 height 32
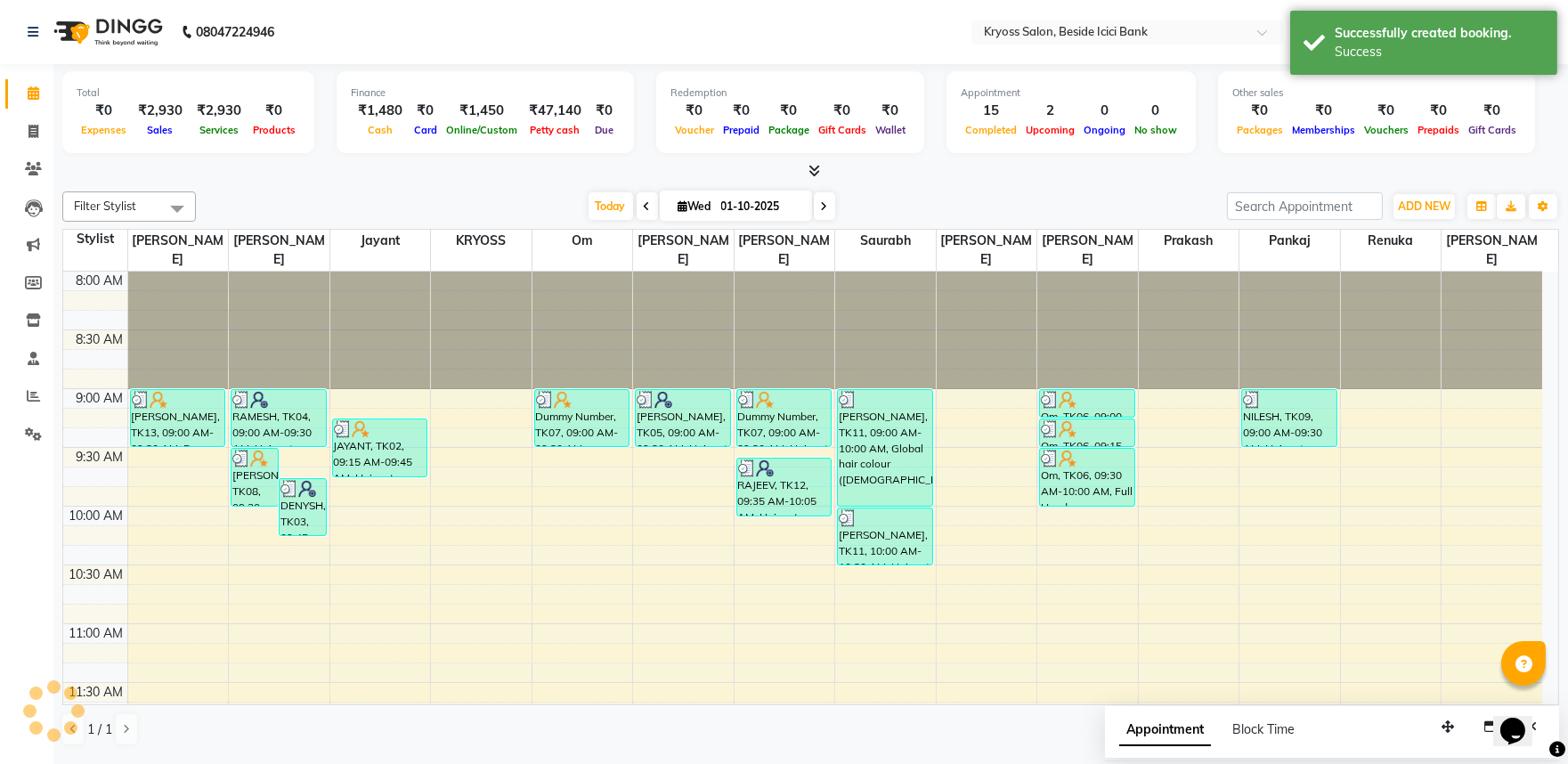
scroll to position [0, 0]
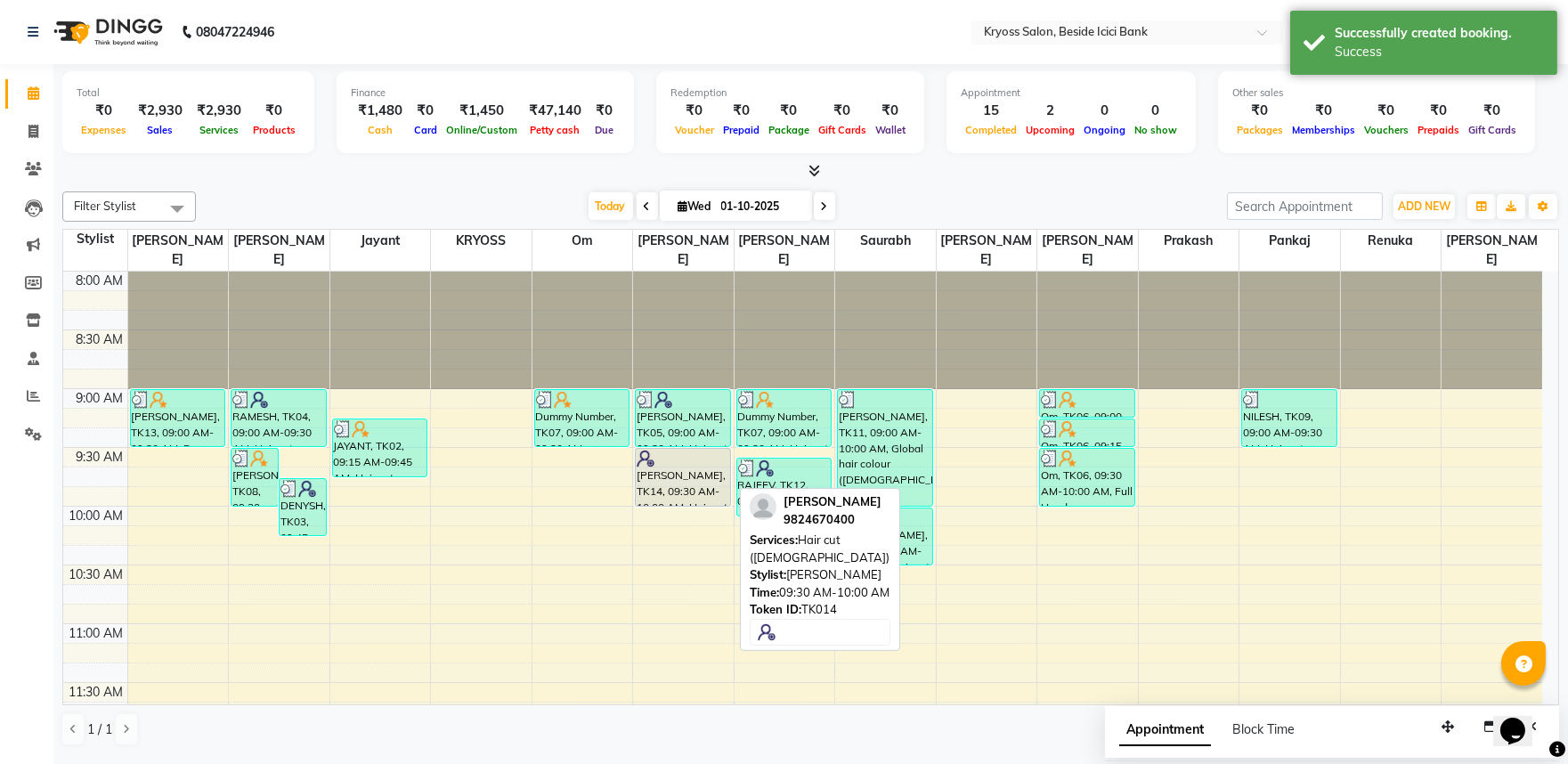
click at [690, 464] on div "[PERSON_NAME], TK14, 09:30 AM-10:00 AM, Hair cut ([DEMOGRAPHIC_DATA])" at bounding box center [683, 477] width 95 height 57
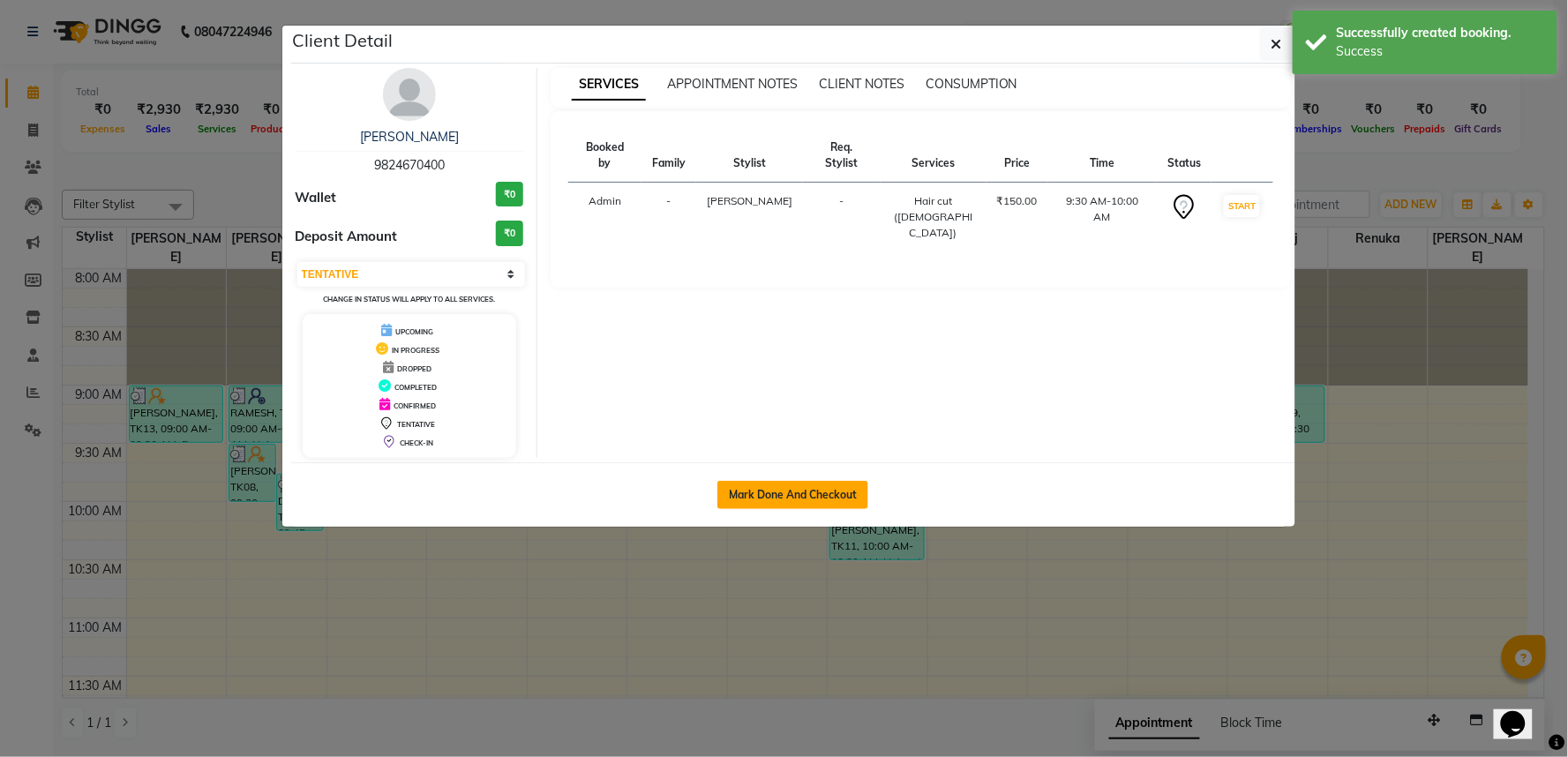
click at [830, 508] on button "Mark Done And Checkout" at bounding box center [792, 494] width 151 height 28
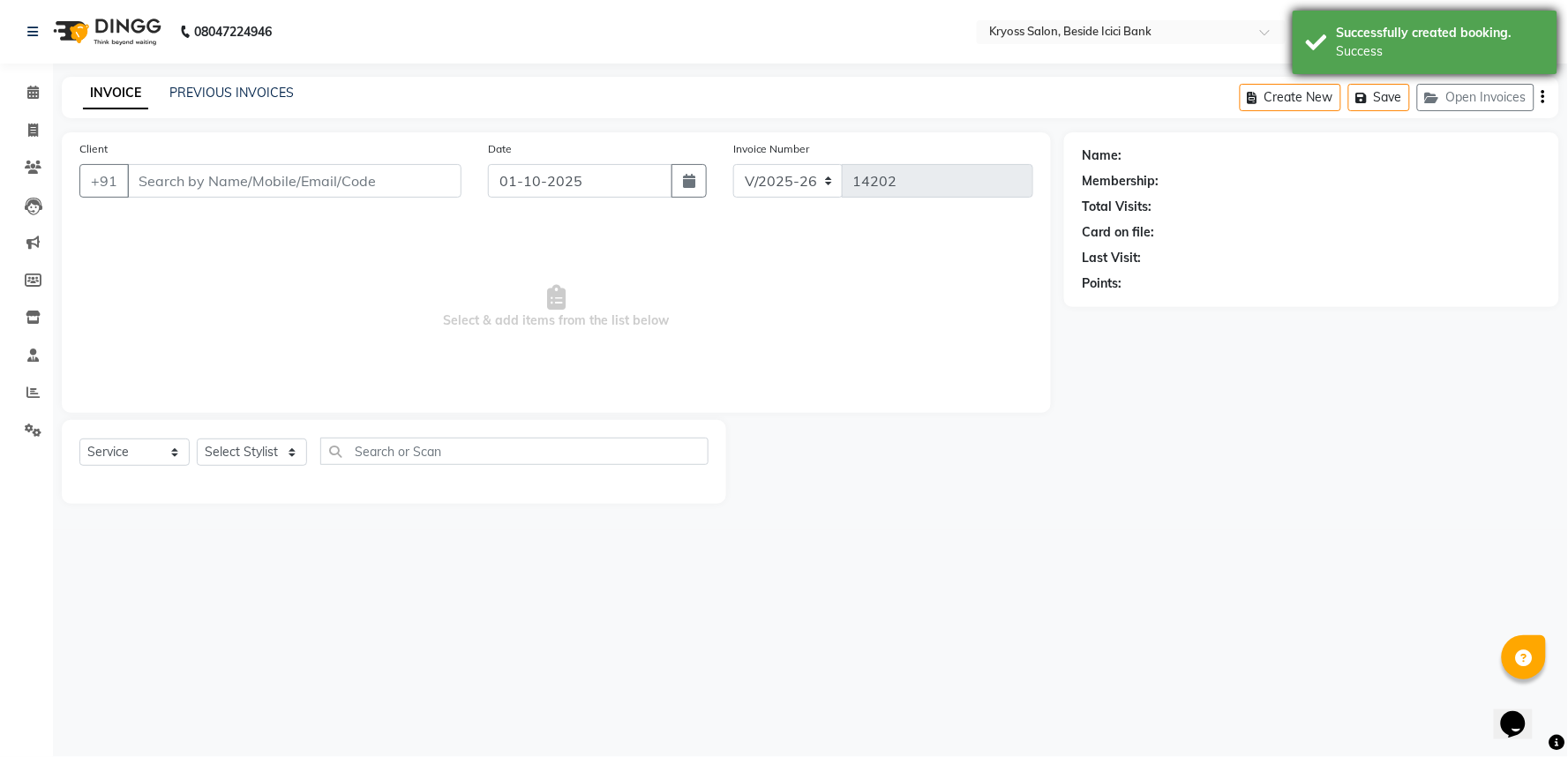
click at [1341, 54] on div "Success" at bounding box center [1439, 52] width 207 height 19
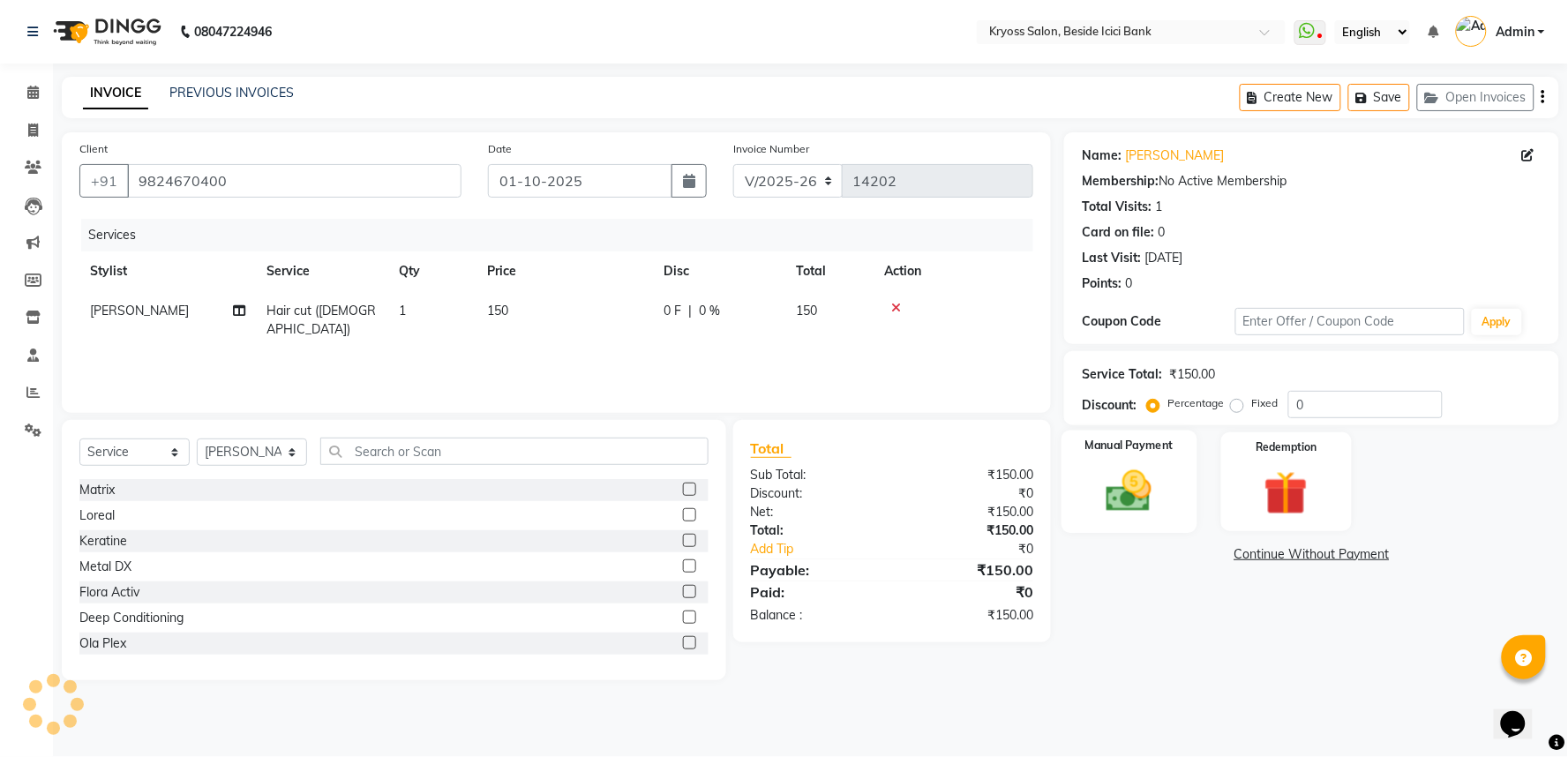
click at [1087, 499] on div "Manual Payment" at bounding box center [1129, 481] width 136 height 102
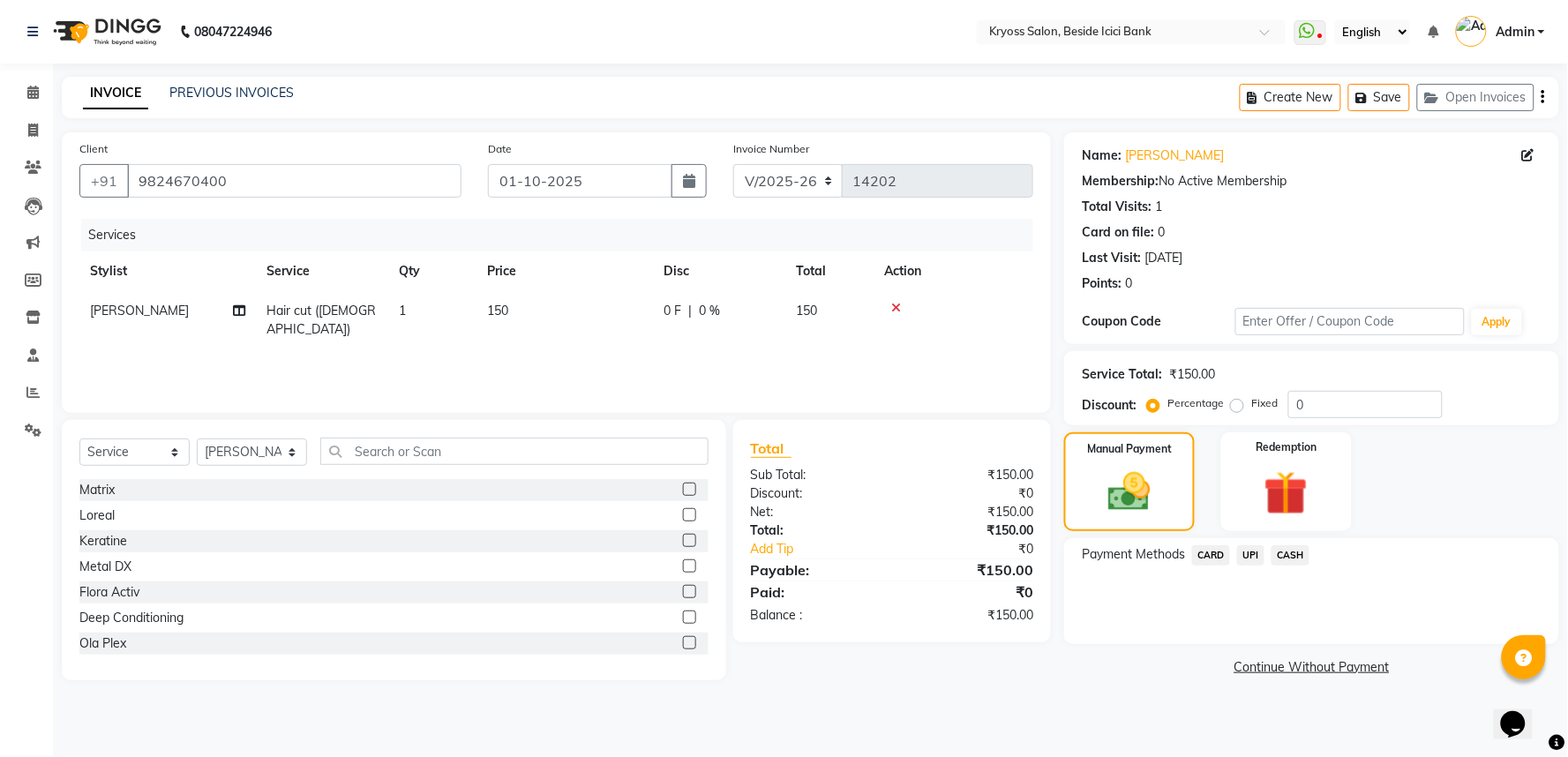
click at [1302, 566] on span "CASH" at bounding box center [1290, 555] width 38 height 21
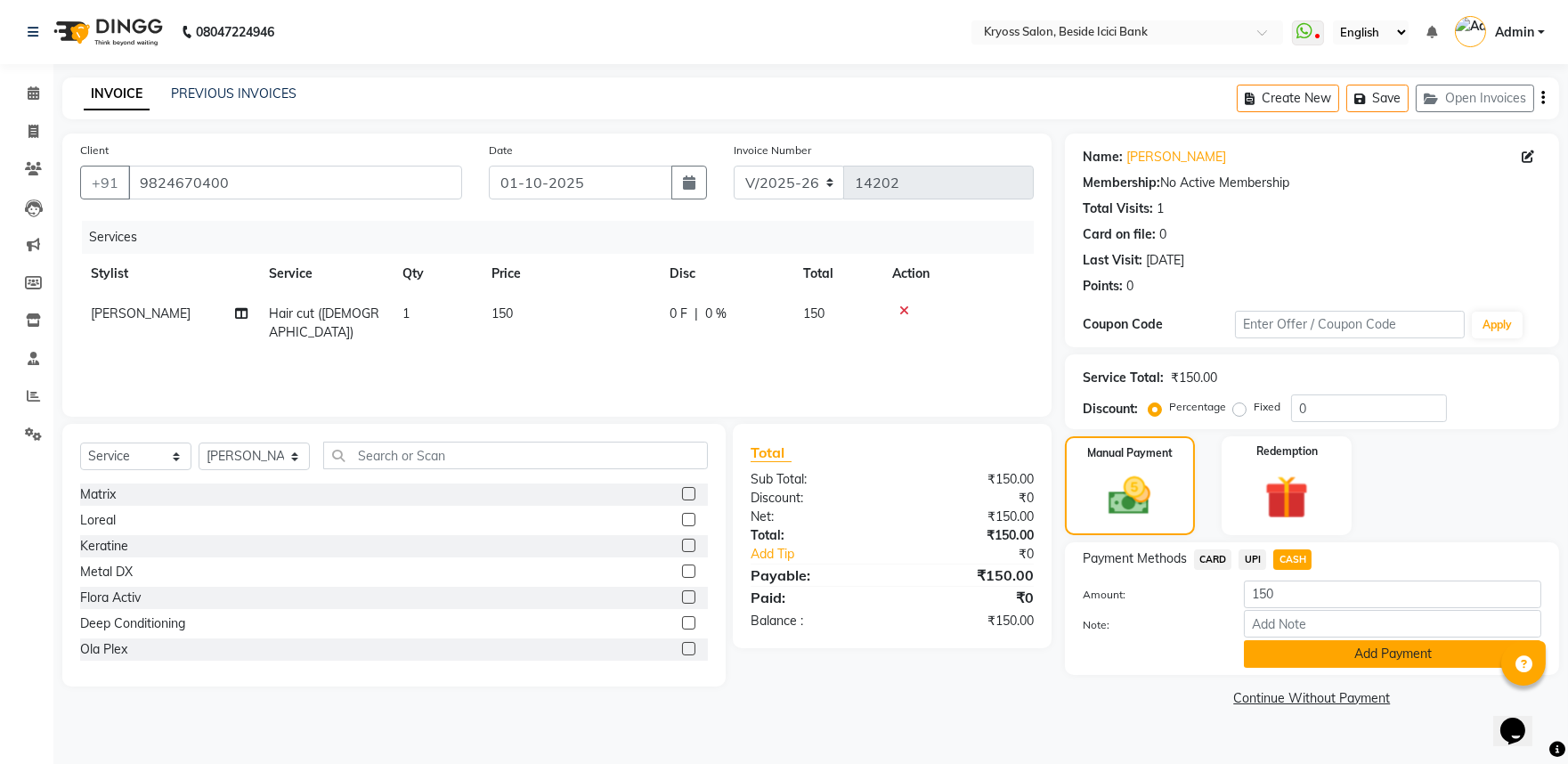
click at [1297, 667] on button "Add Payment" at bounding box center [1393, 653] width 297 height 27
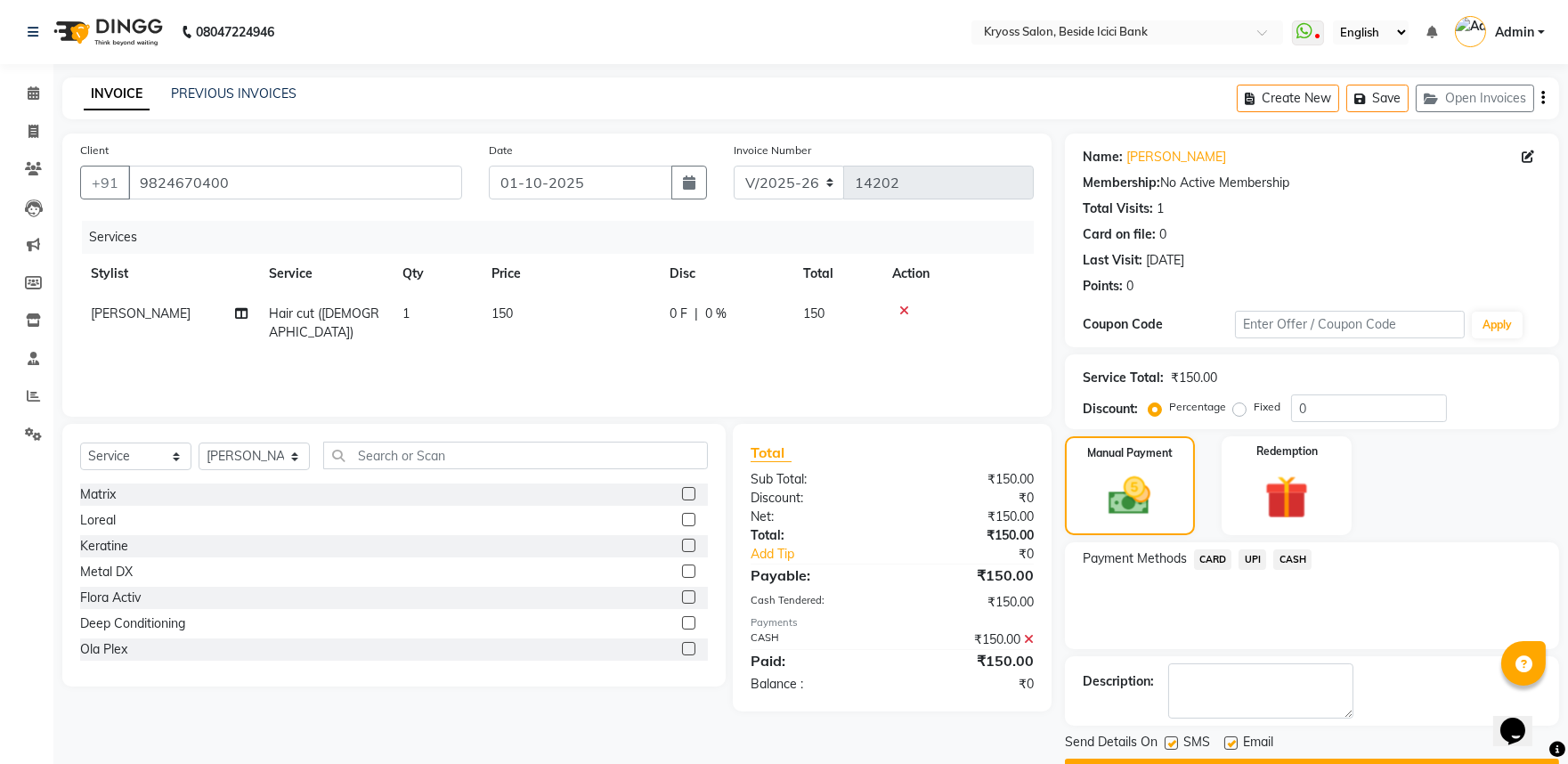
scroll to position [92, 0]
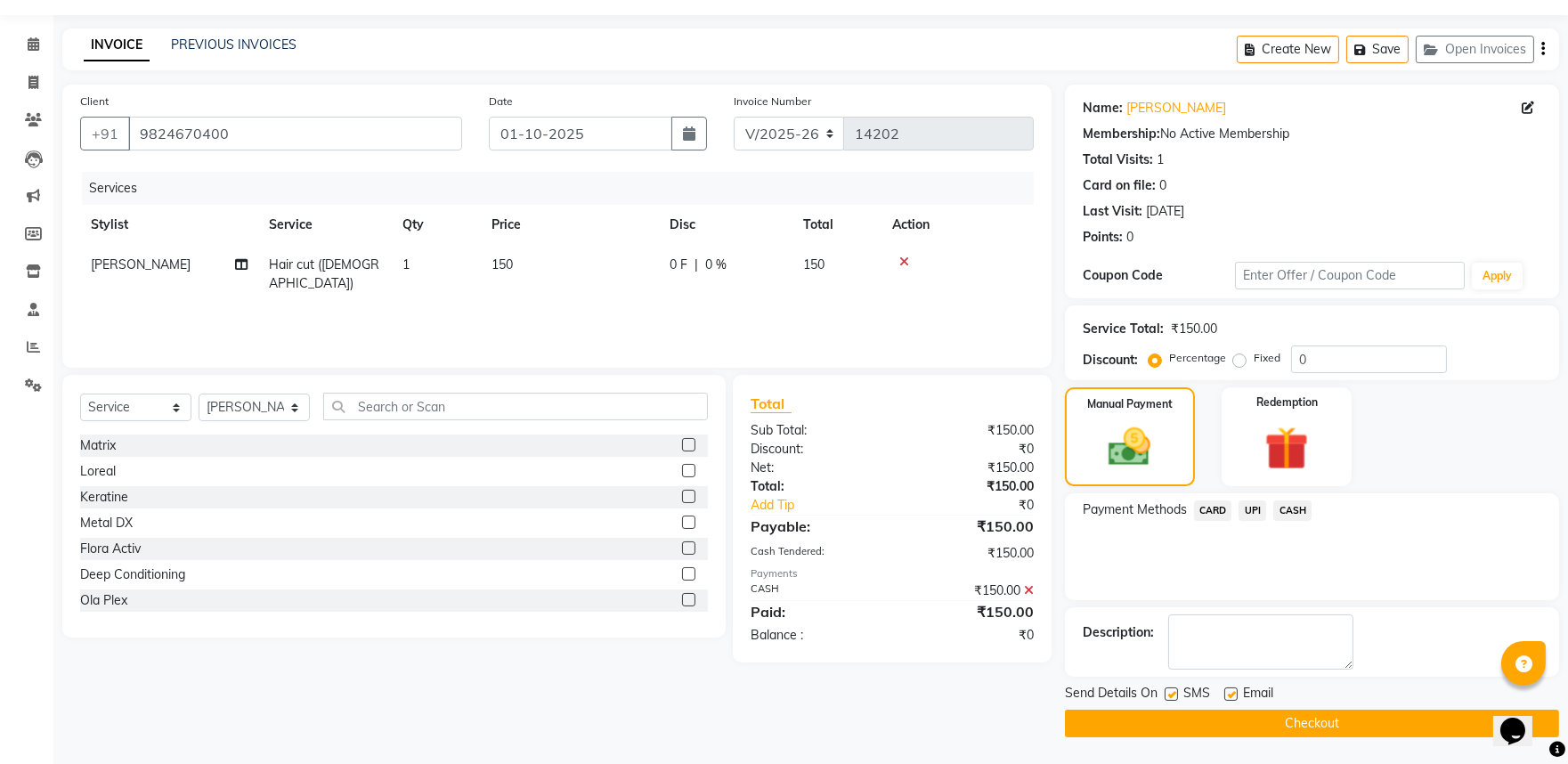
click at [1284, 713] on button "Checkout" at bounding box center [1312, 722] width 494 height 27
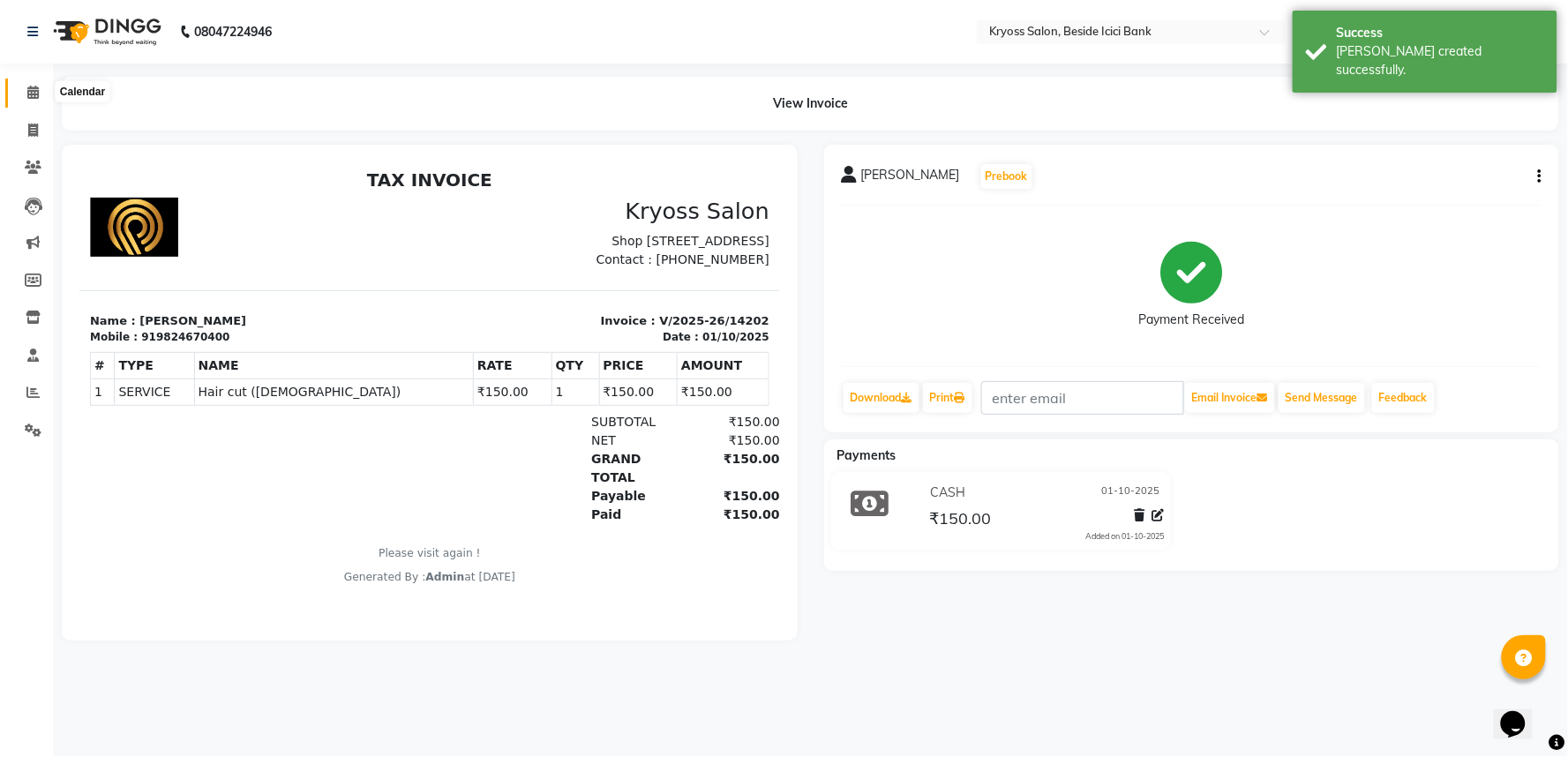
click at [42, 97] on span at bounding box center [33, 93] width 31 height 21
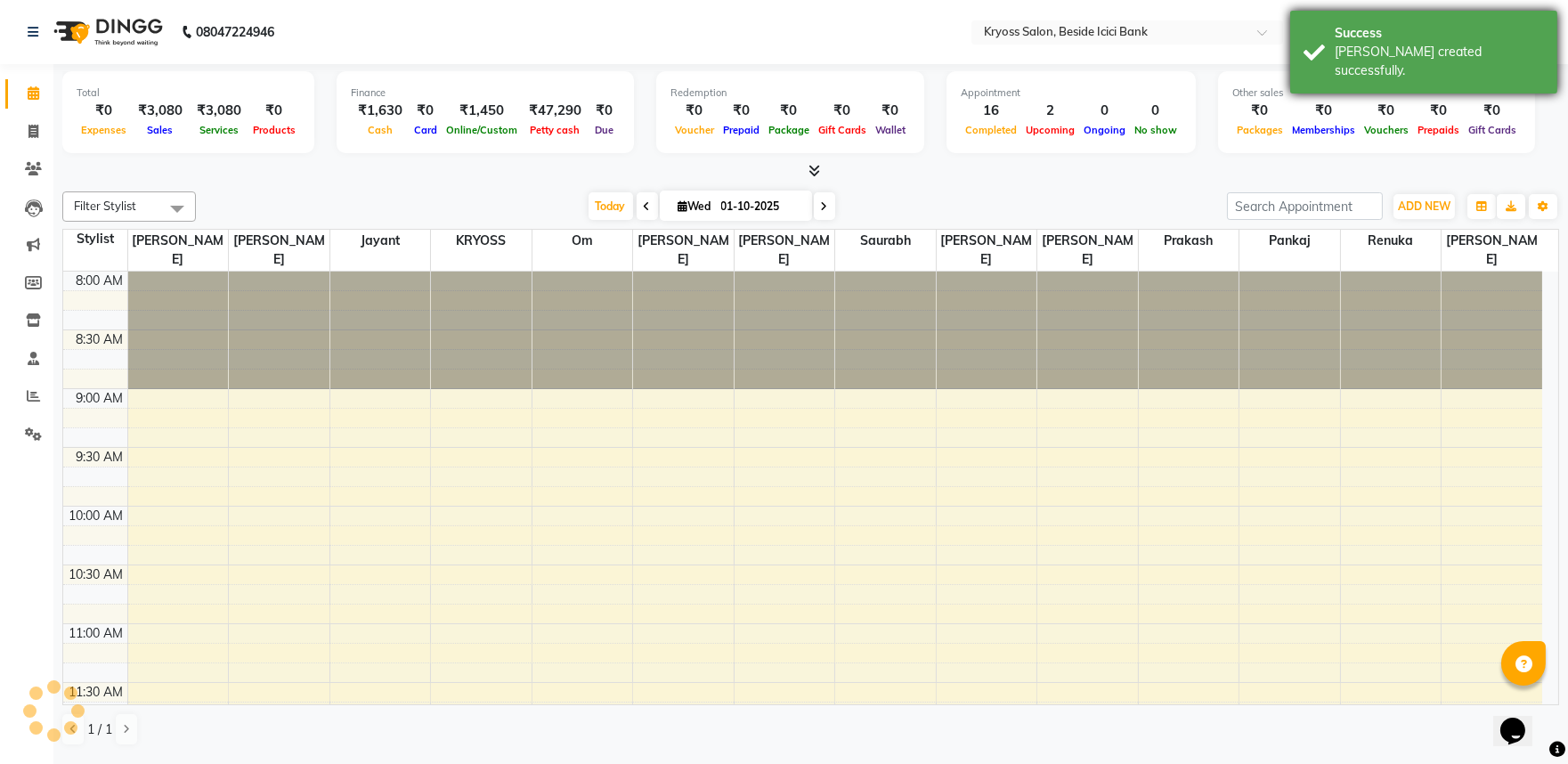
scroll to position [472, 0]
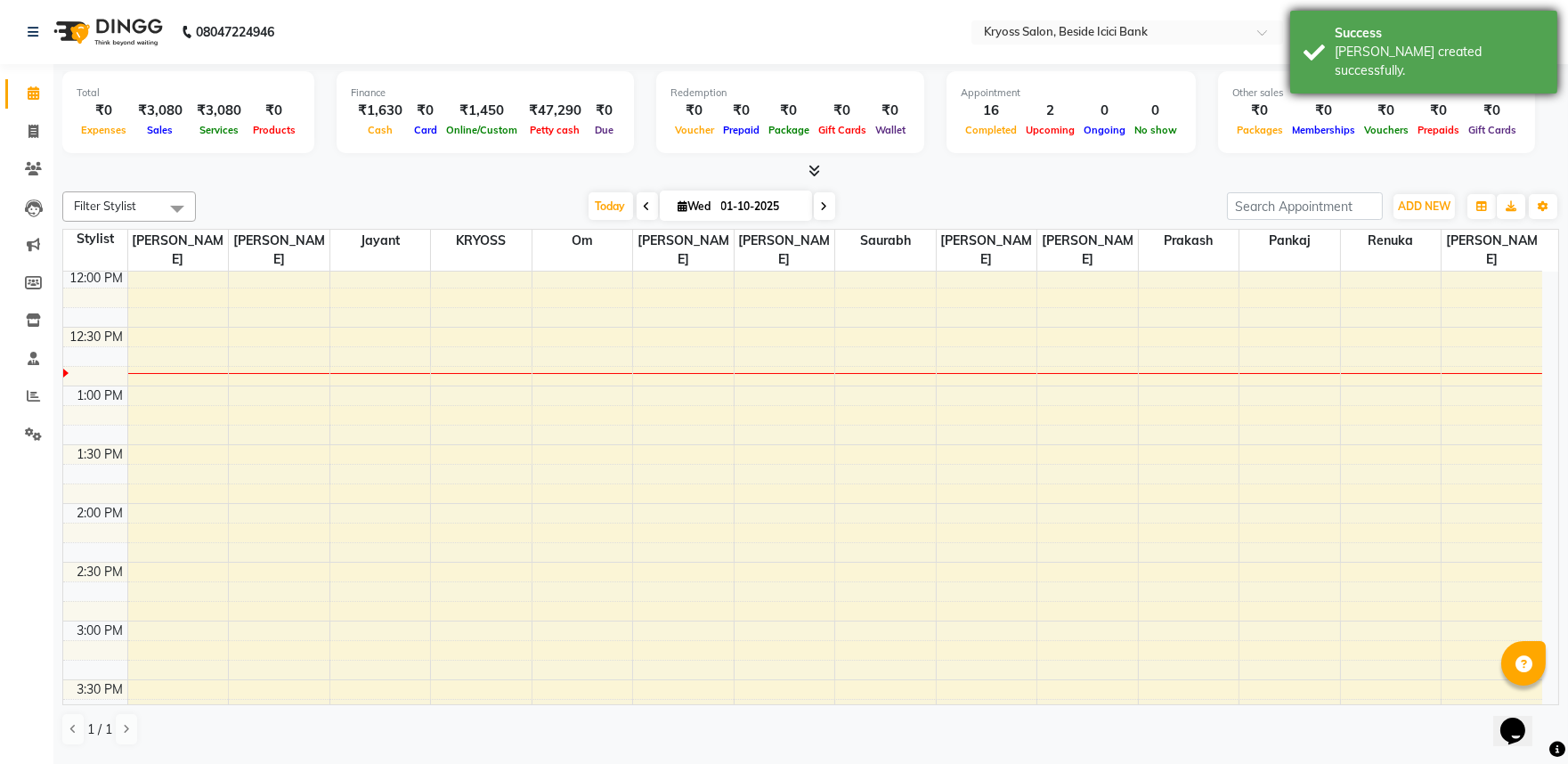
click at [1454, 34] on div "Success" at bounding box center [1438, 33] width 209 height 19
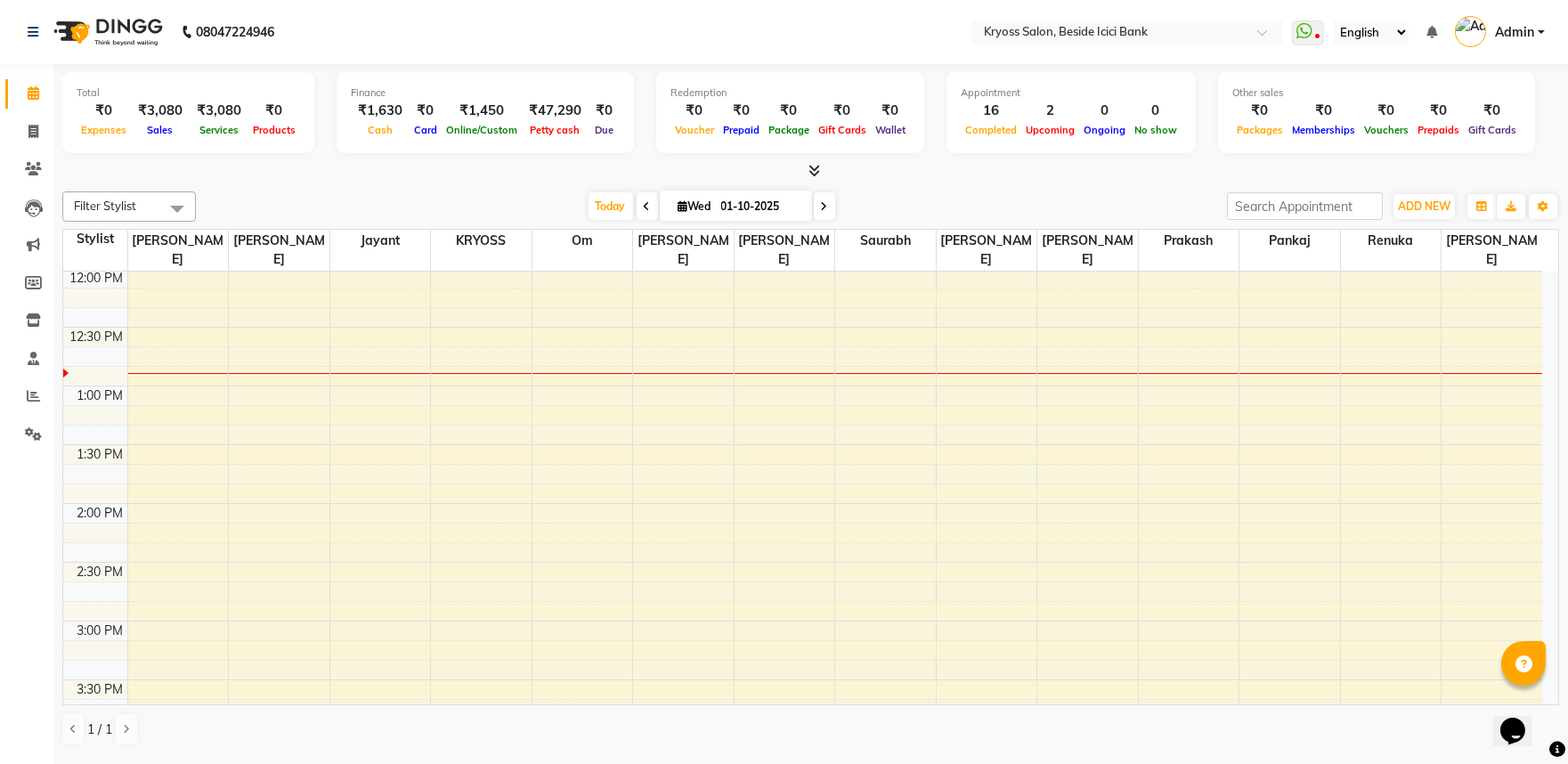
click at [971, 180] on div at bounding box center [811, 171] width 1497 height 19
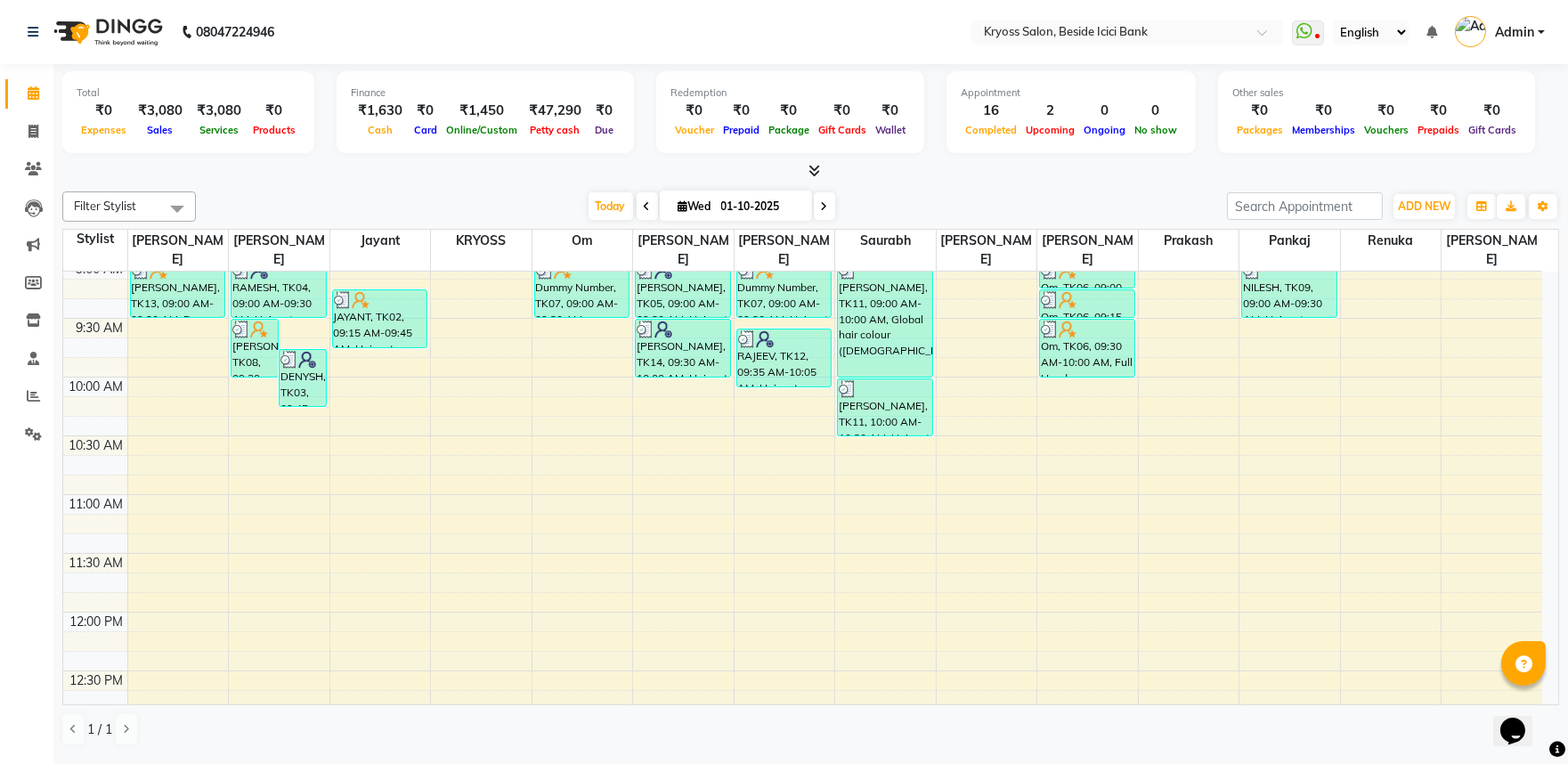
scroll to position [175, 0]
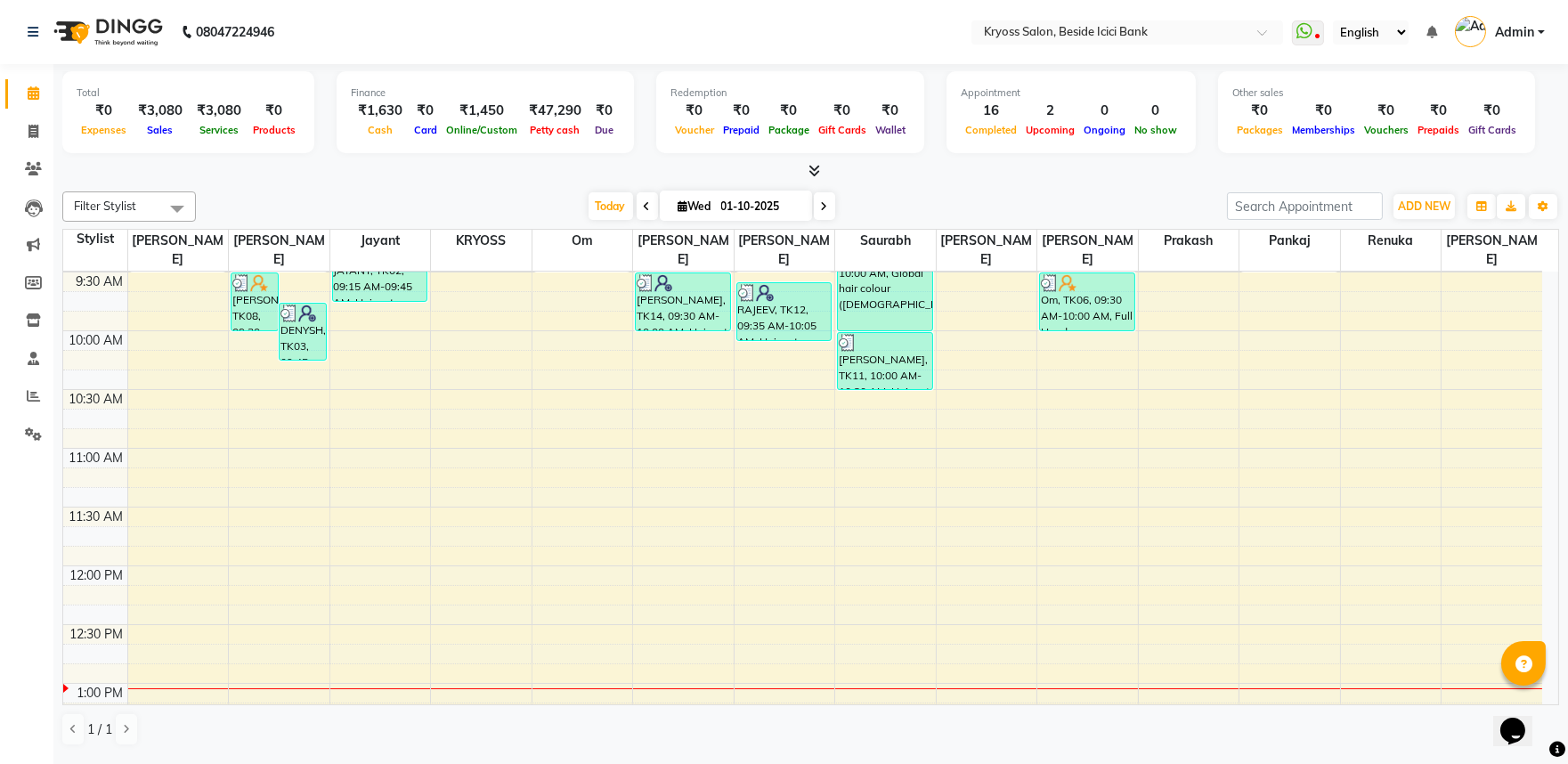
click at [552, 204] on div "[DATE] [DATE]" at bounding box center [711, 206] width 1013 height 27
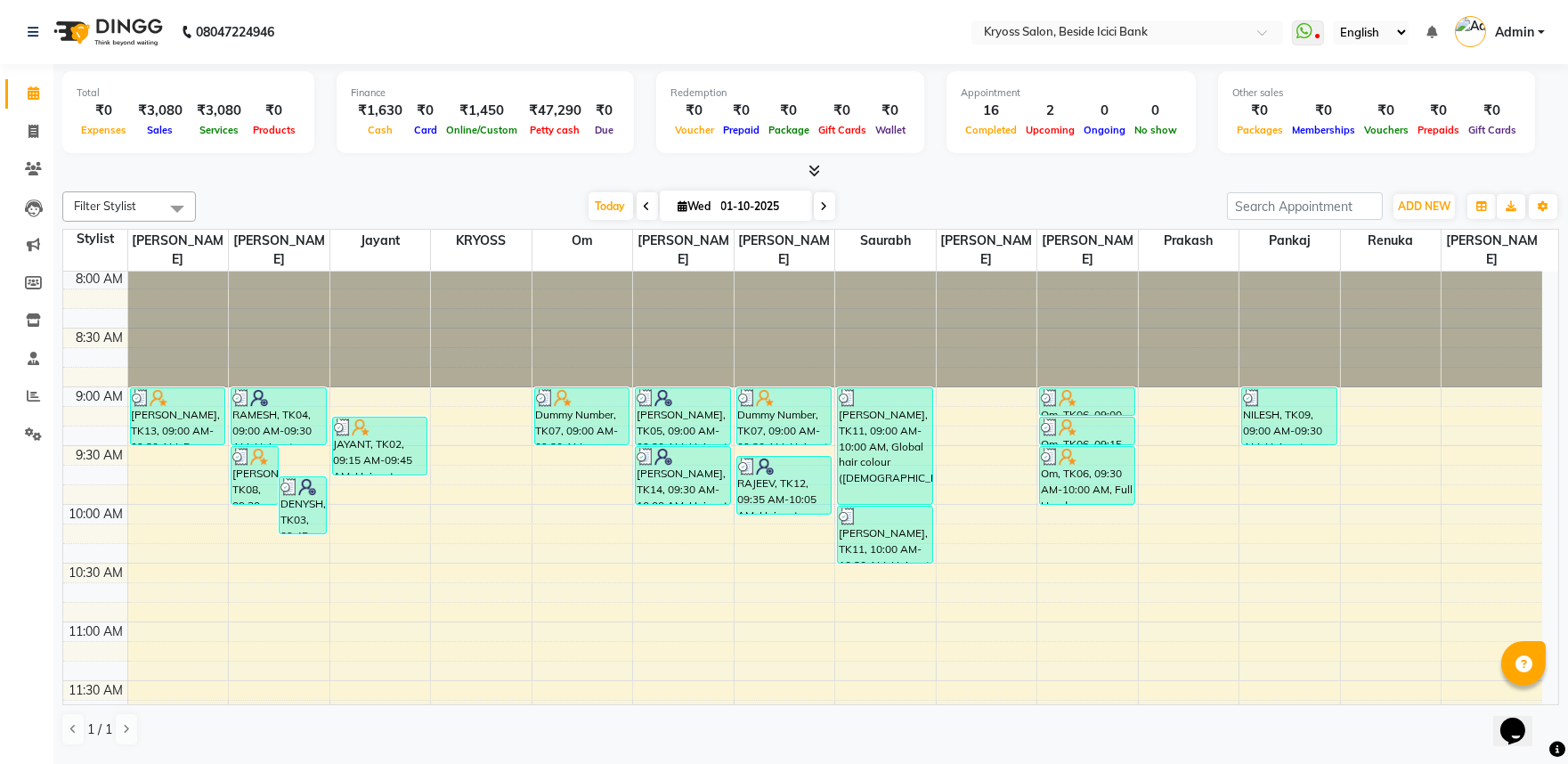
scroll to position [0, 0]
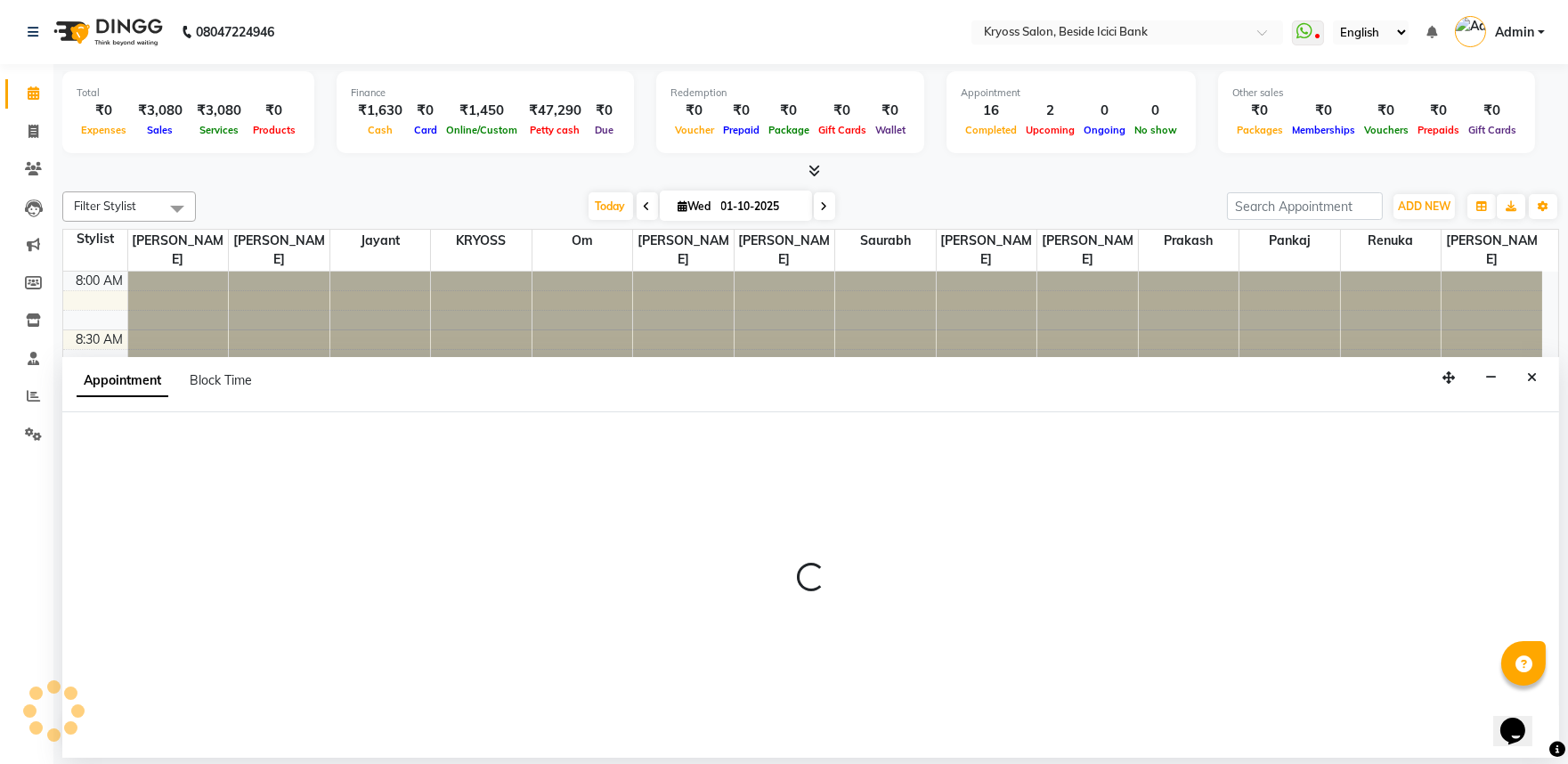
scroll to position [4, 0]
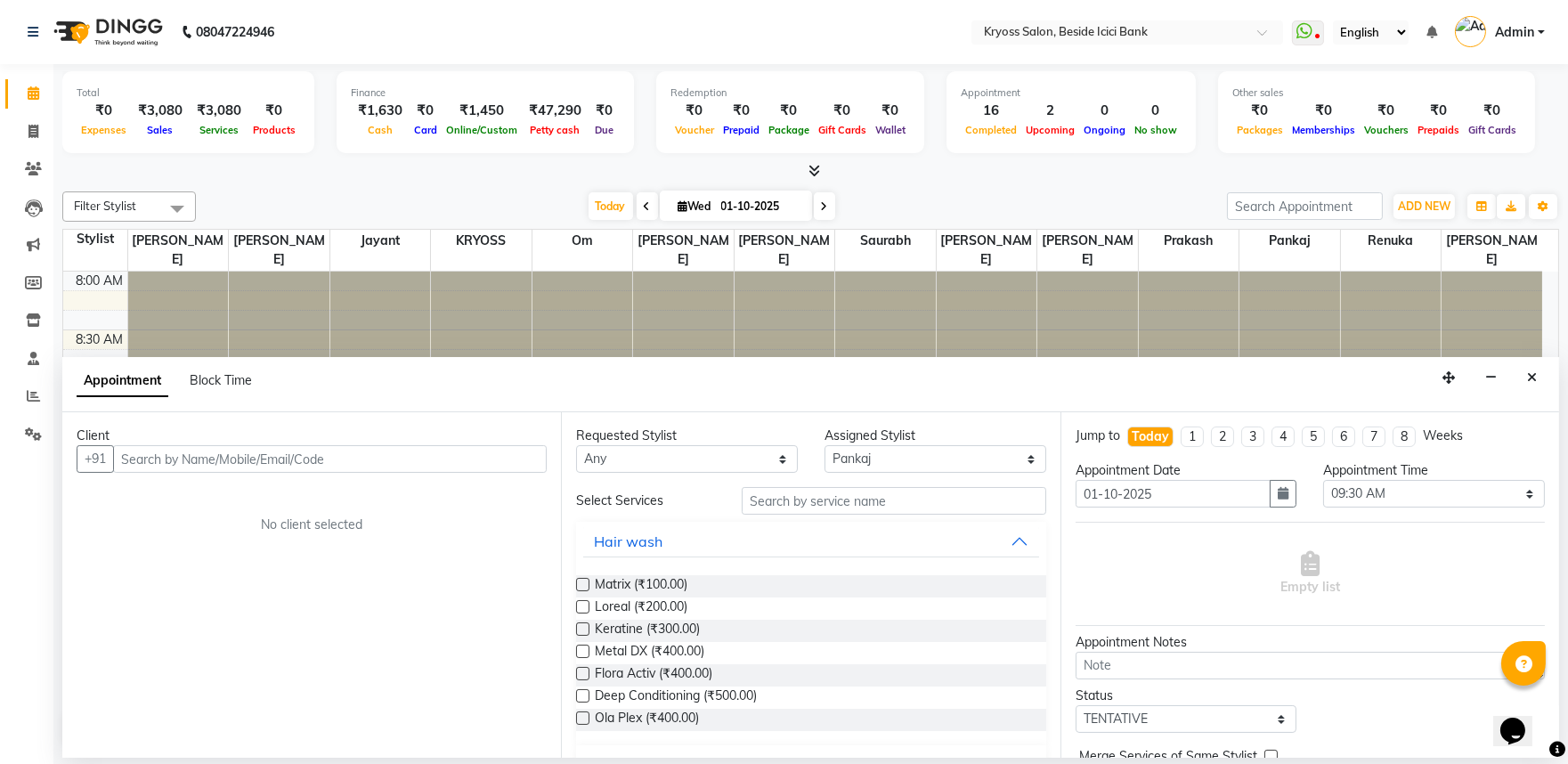
click at [290, 472] on input "text" at bounding box center [330, 458] width 434 height 27
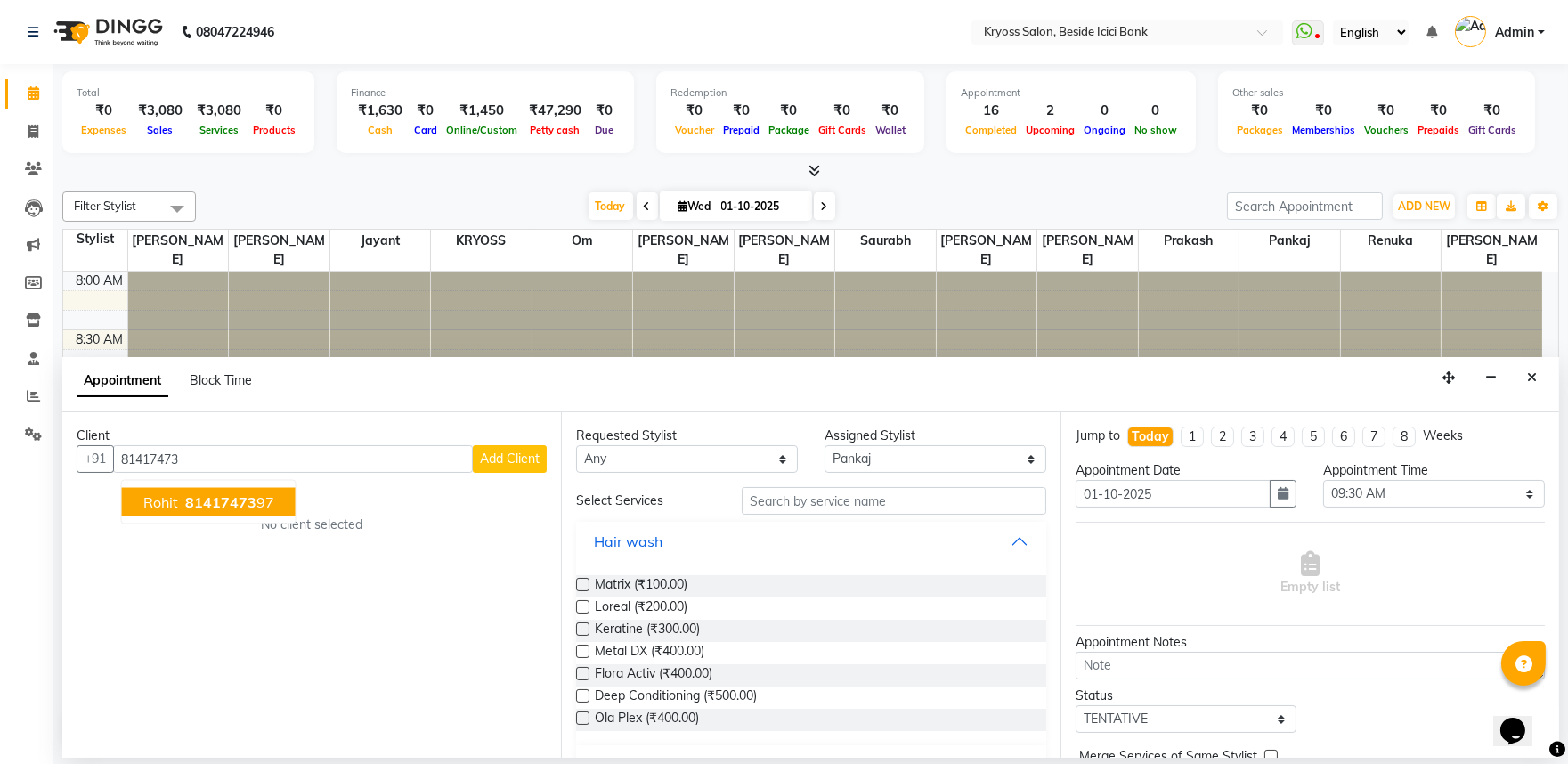
click at [258, 503] on button "rohit 81417473 97" at bounding box center [208, 502] width 173 height 28
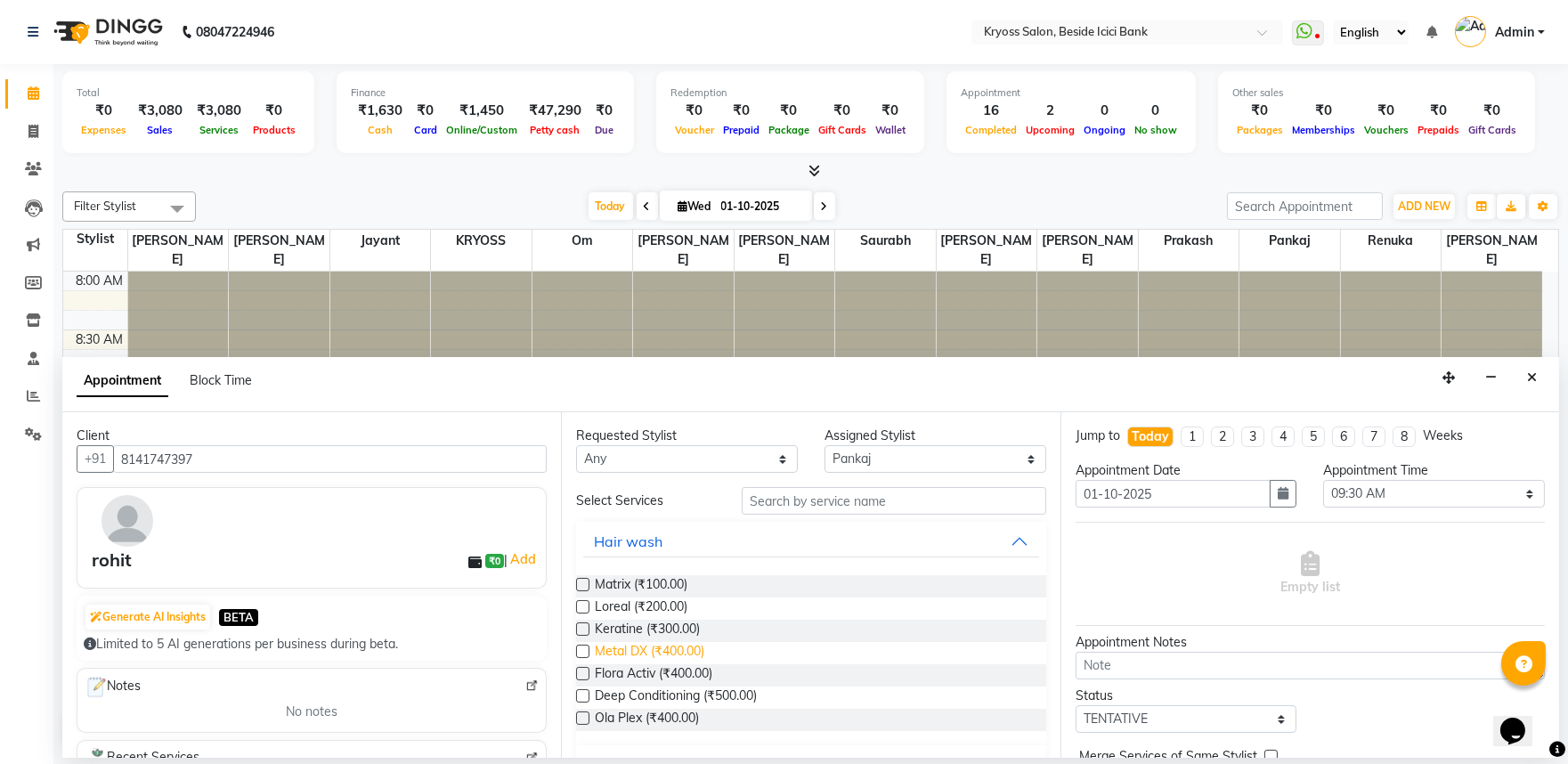
scroll to position [198, 0]
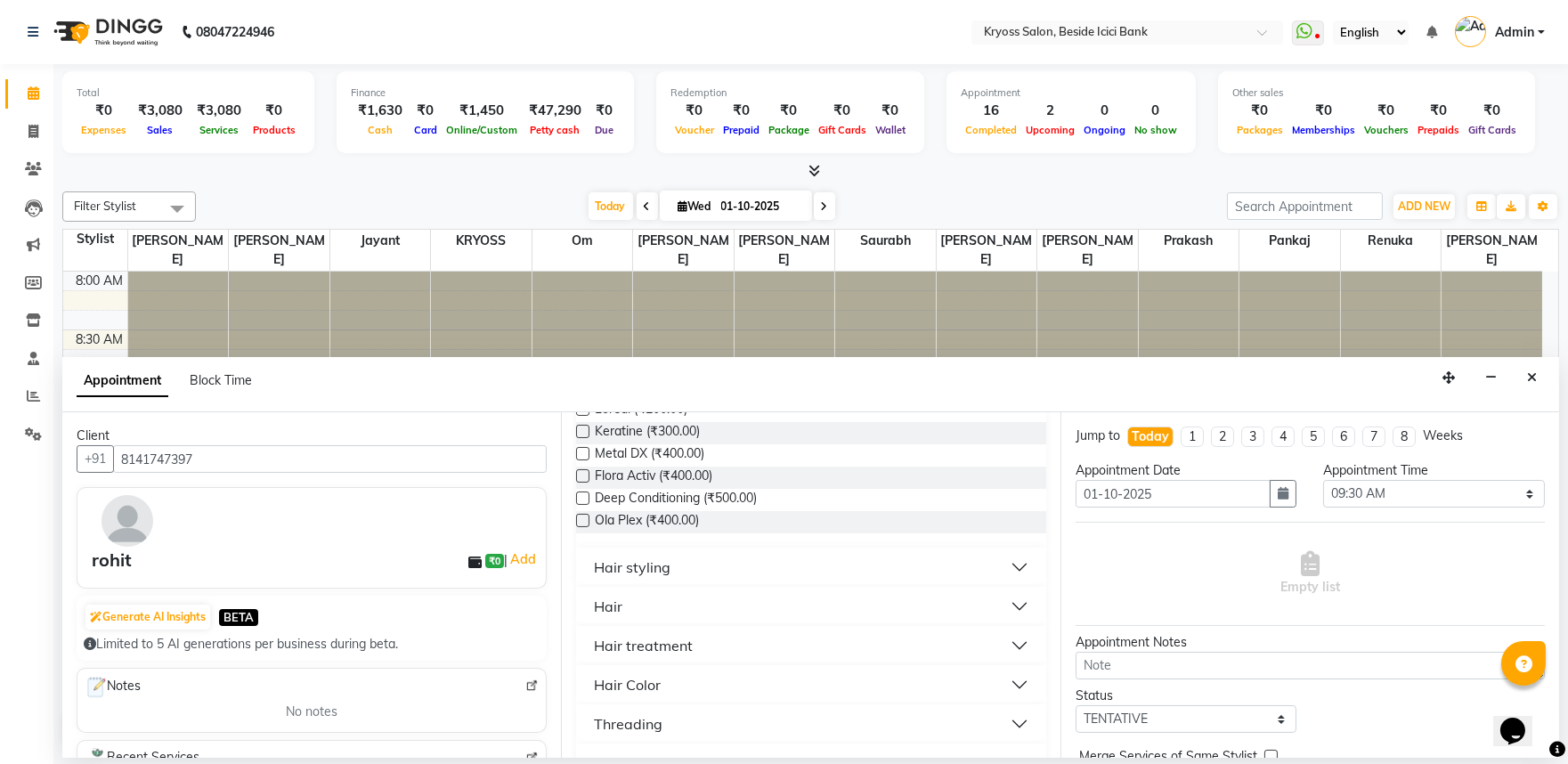
click at [618, 622] on button "Hair" at bounding box center [811, 606] width 454 height 32
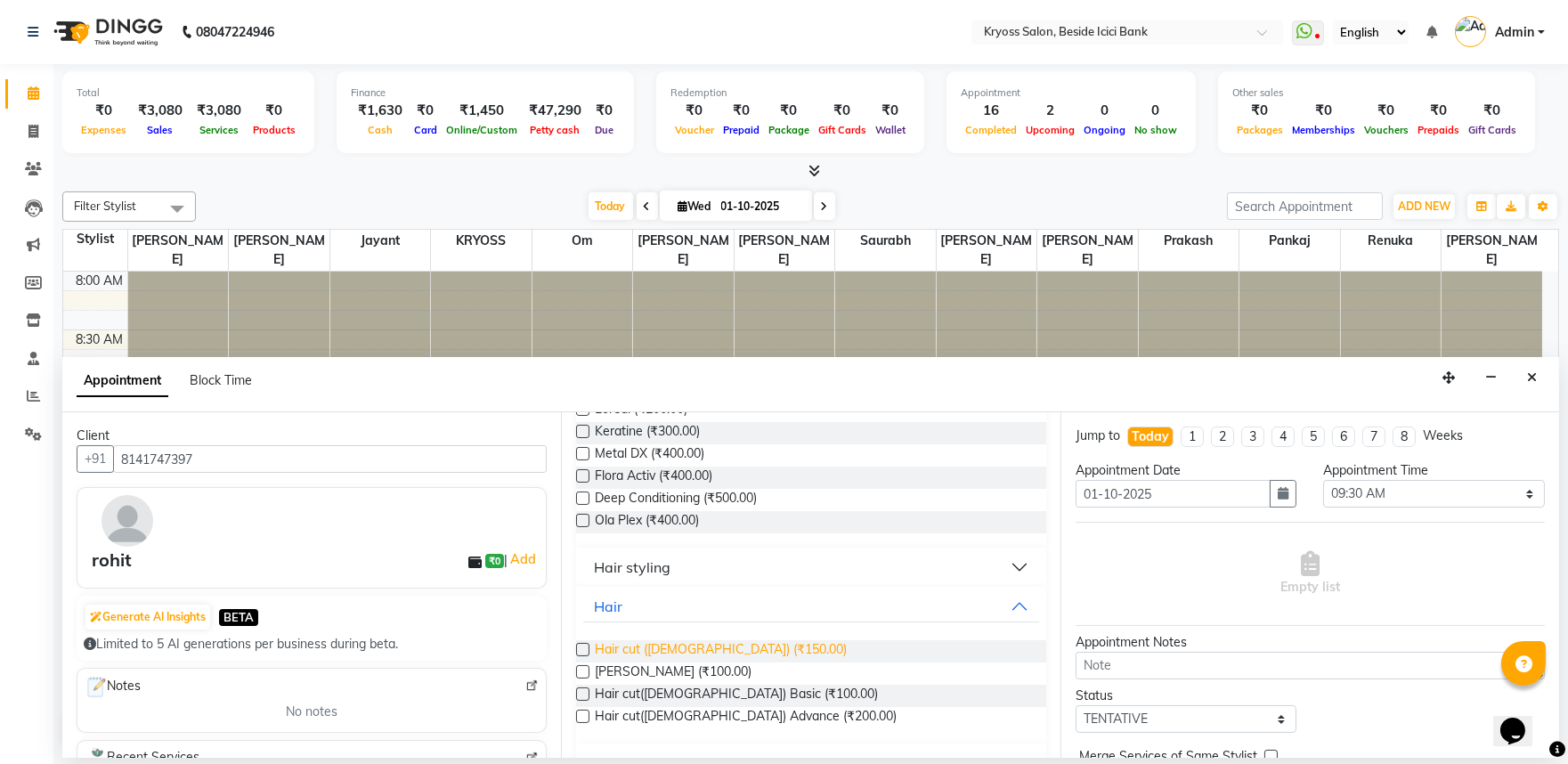
click at [629, 663] on span "Hair cut ([DEMOGRAPHIC_DATA]) (₹150.00)" at bounding box center [721, 651] width 252 height 23
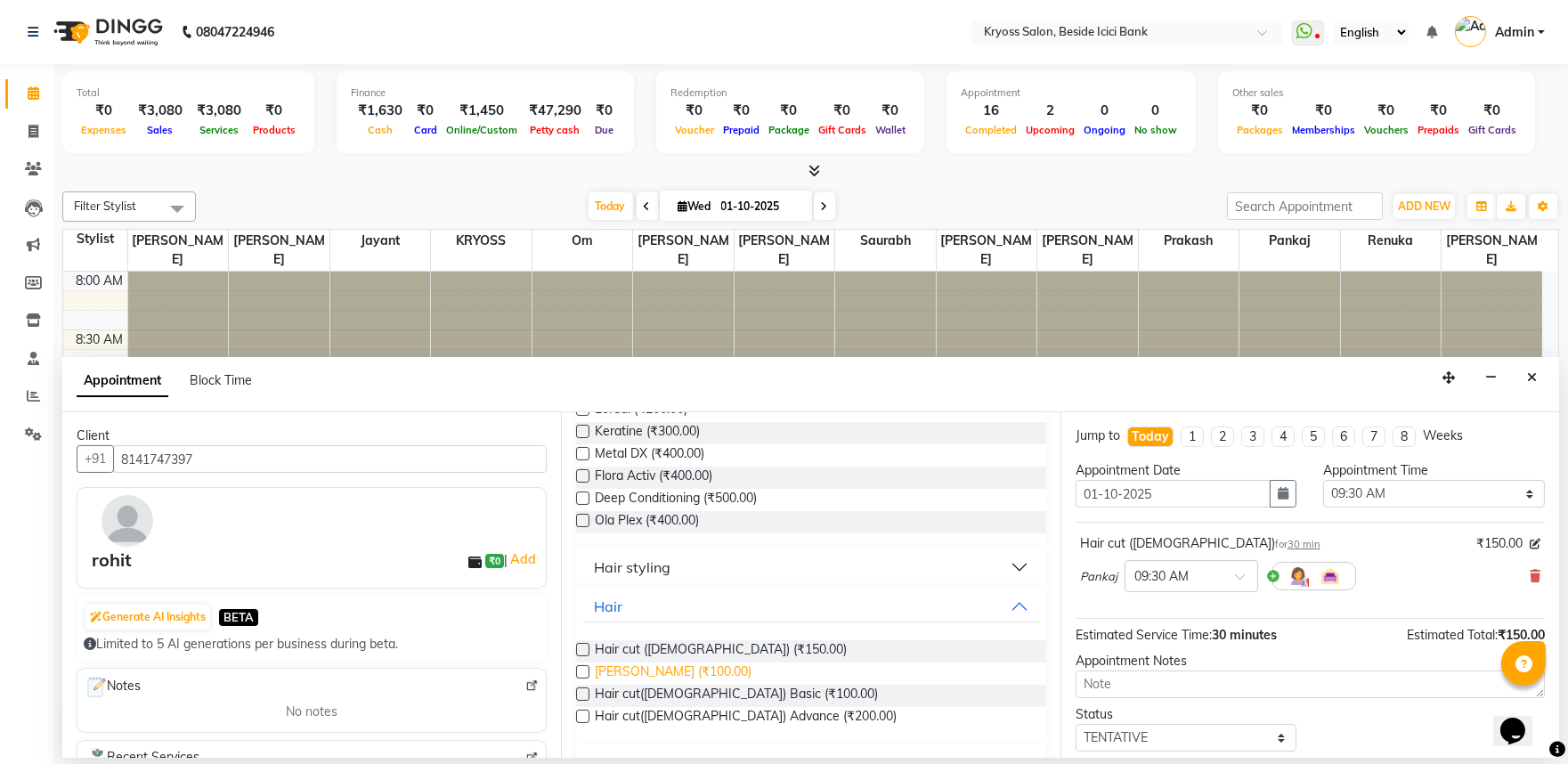
click at [642, 684] on span "[PERSON_NAME] (₹100.00)" at bounding box center [672, 674] width 156 height 23
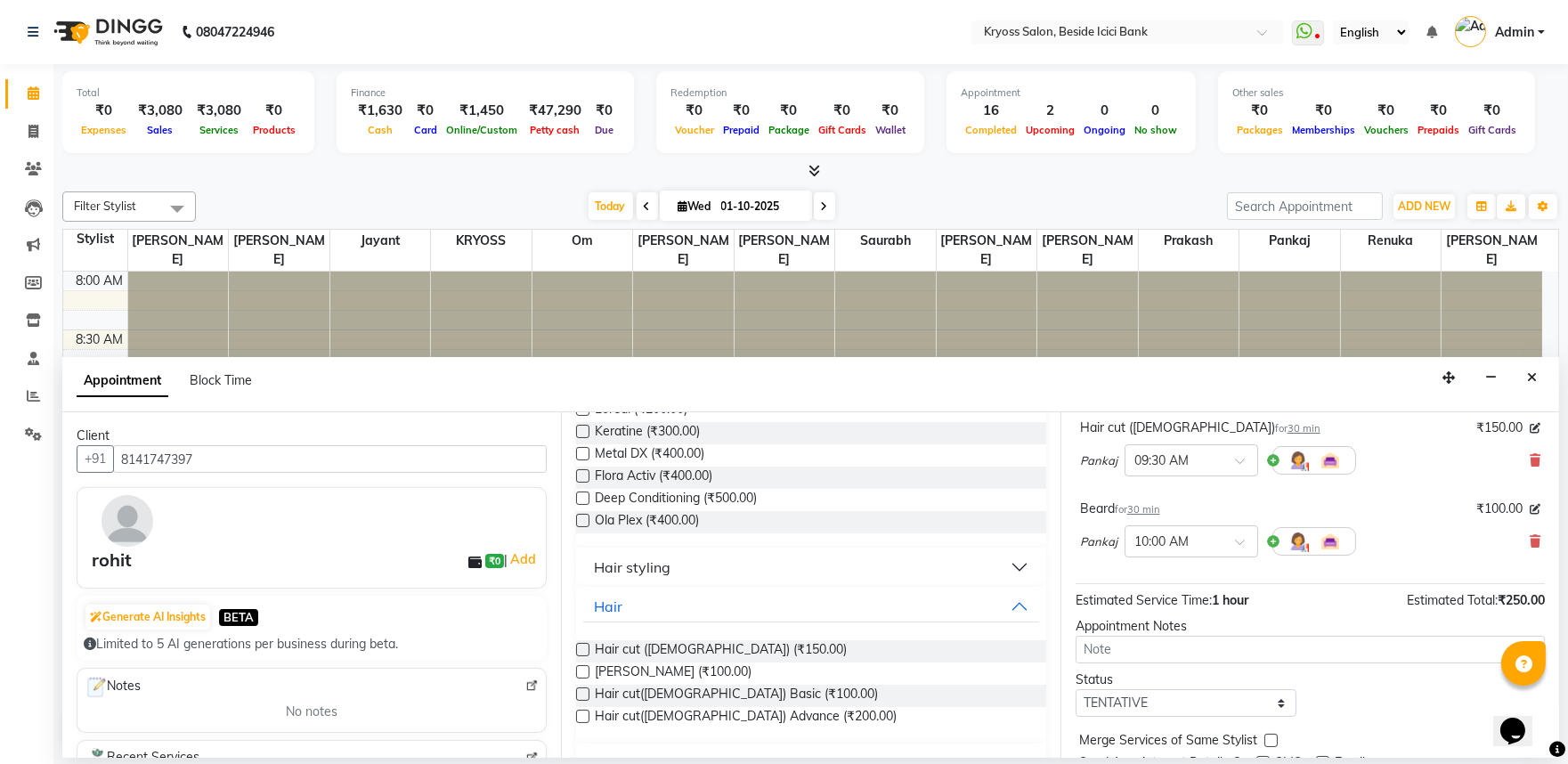
scroll to position [225, 0]
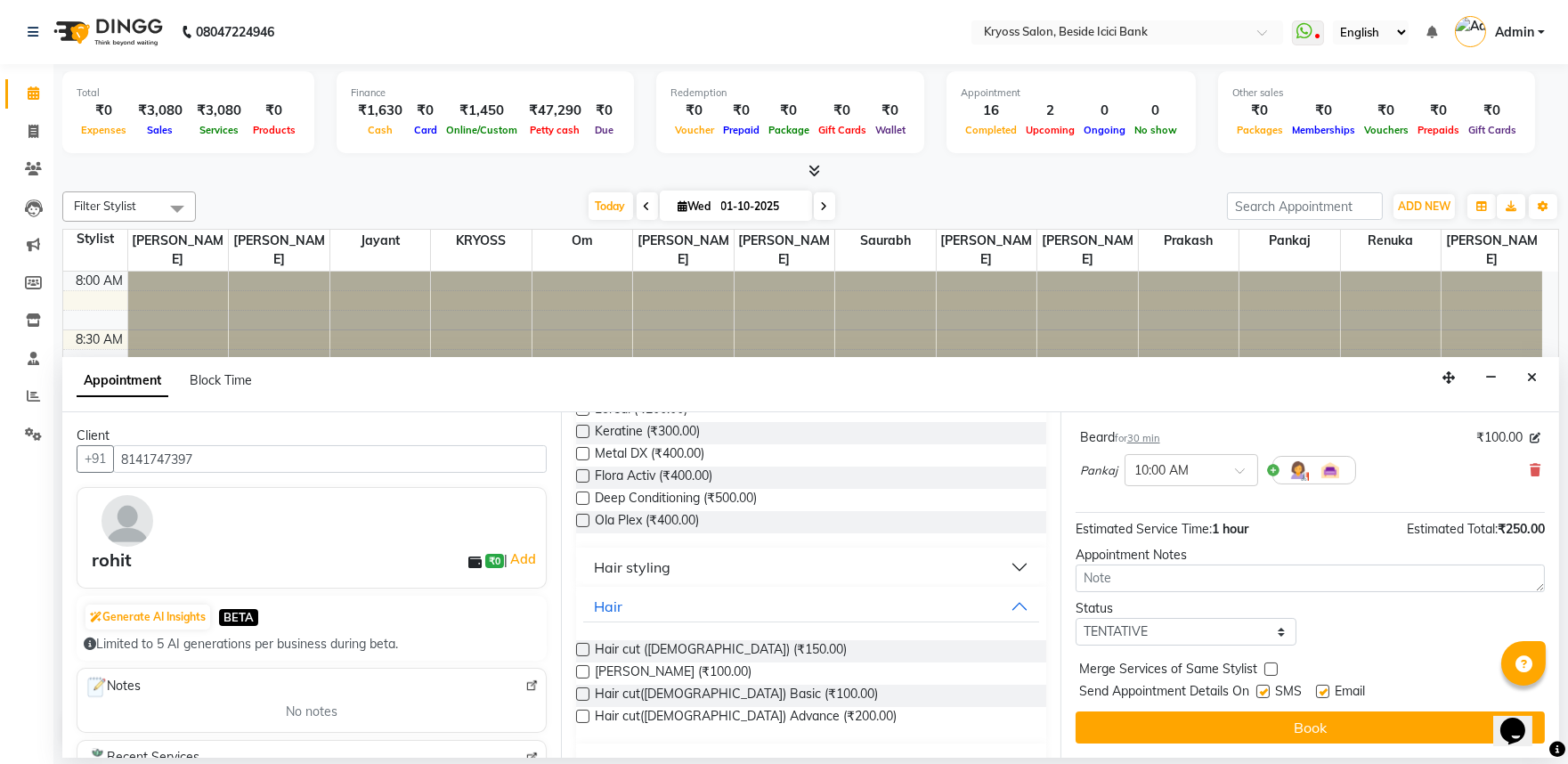
click at [1262, 724] on button "Book" at bounding box center [1310, 727] width 470 height 32
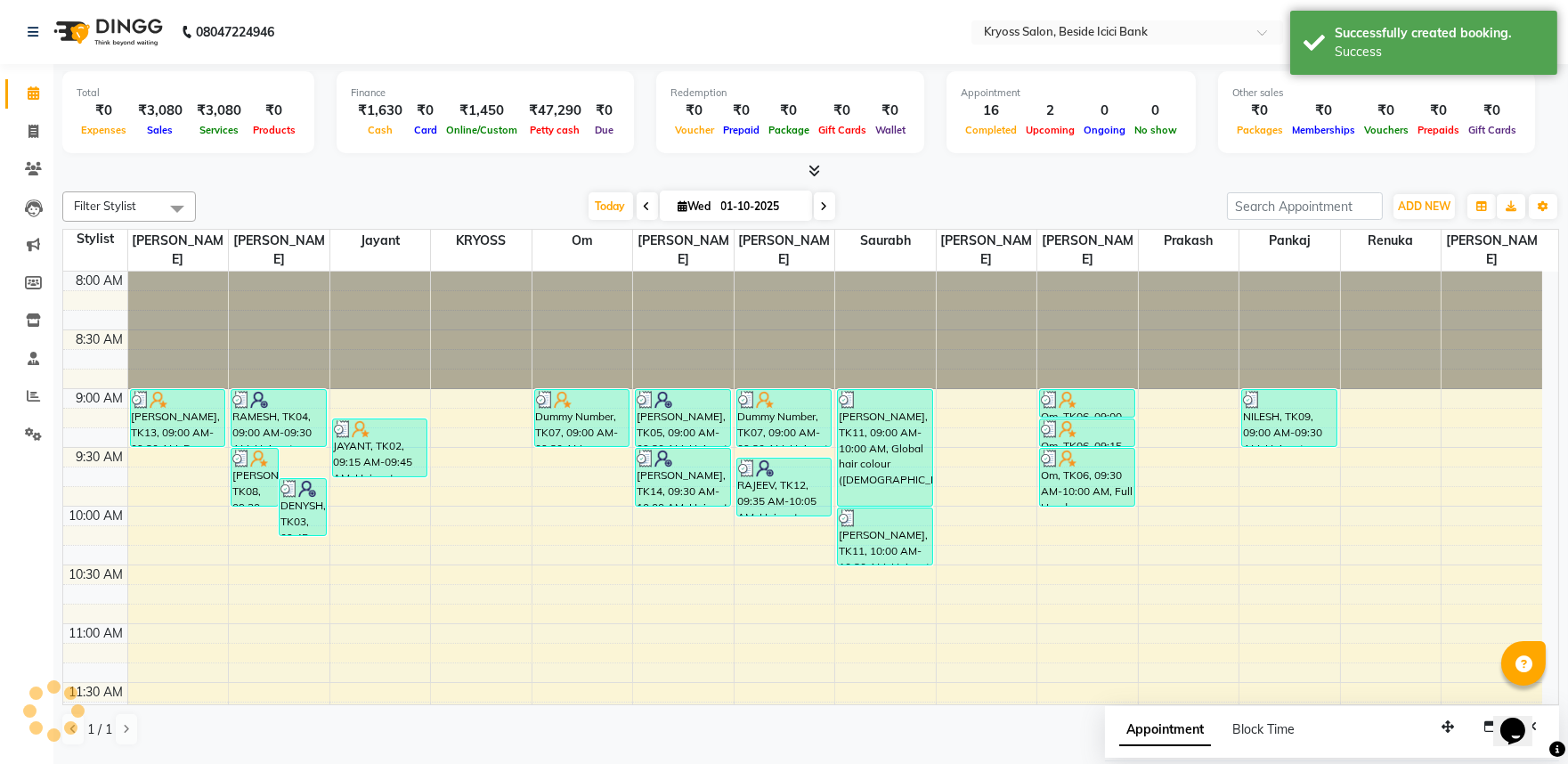
scroll to position [0, 0]
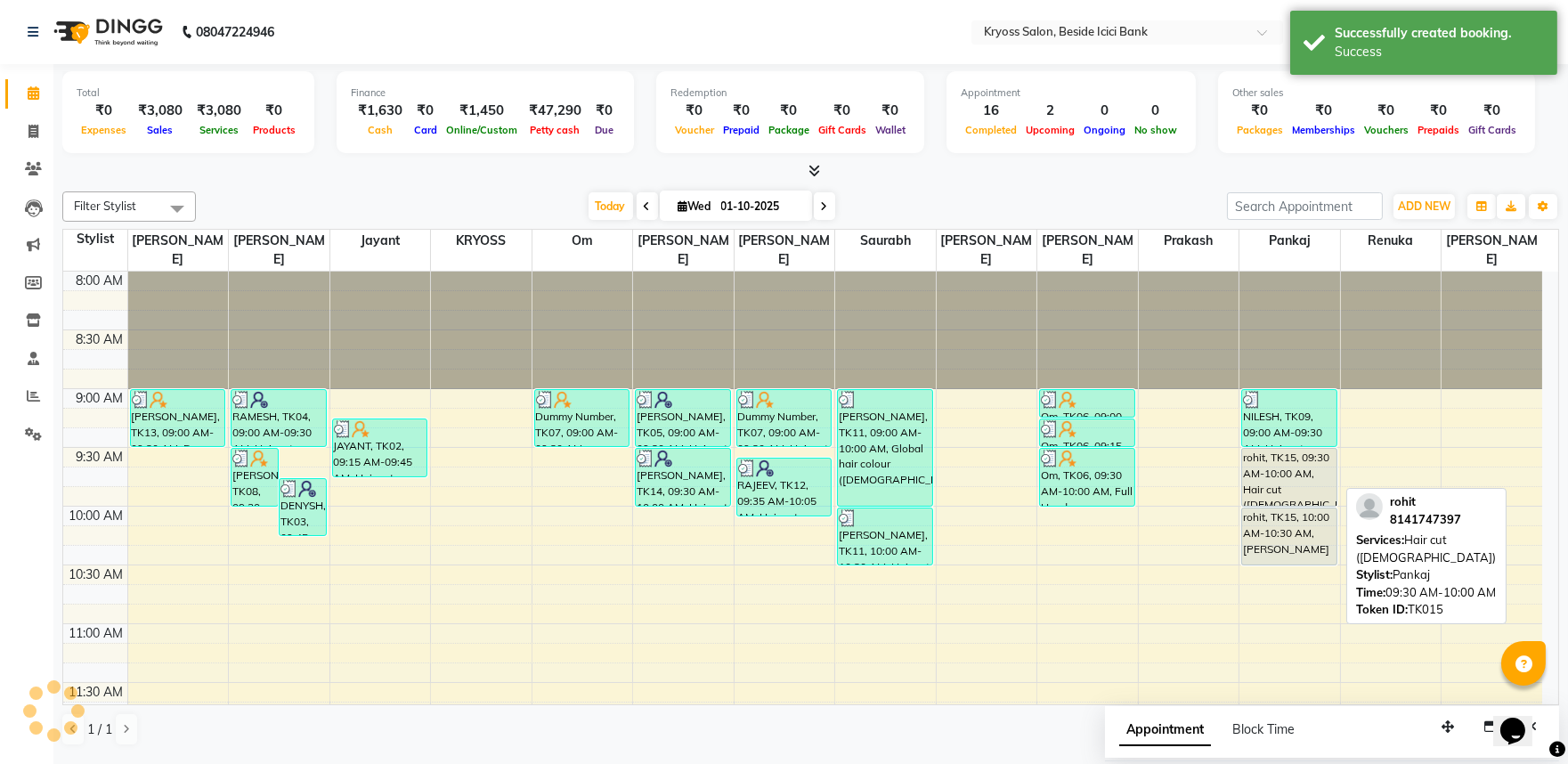
click at [1275, 470] on div "rohit, TK15, 09:30 AM-10:00 AM, Hair cut ([DEMOGRAPHIC_DATA])" at bounding box center [1290, 477] width 95 height 57
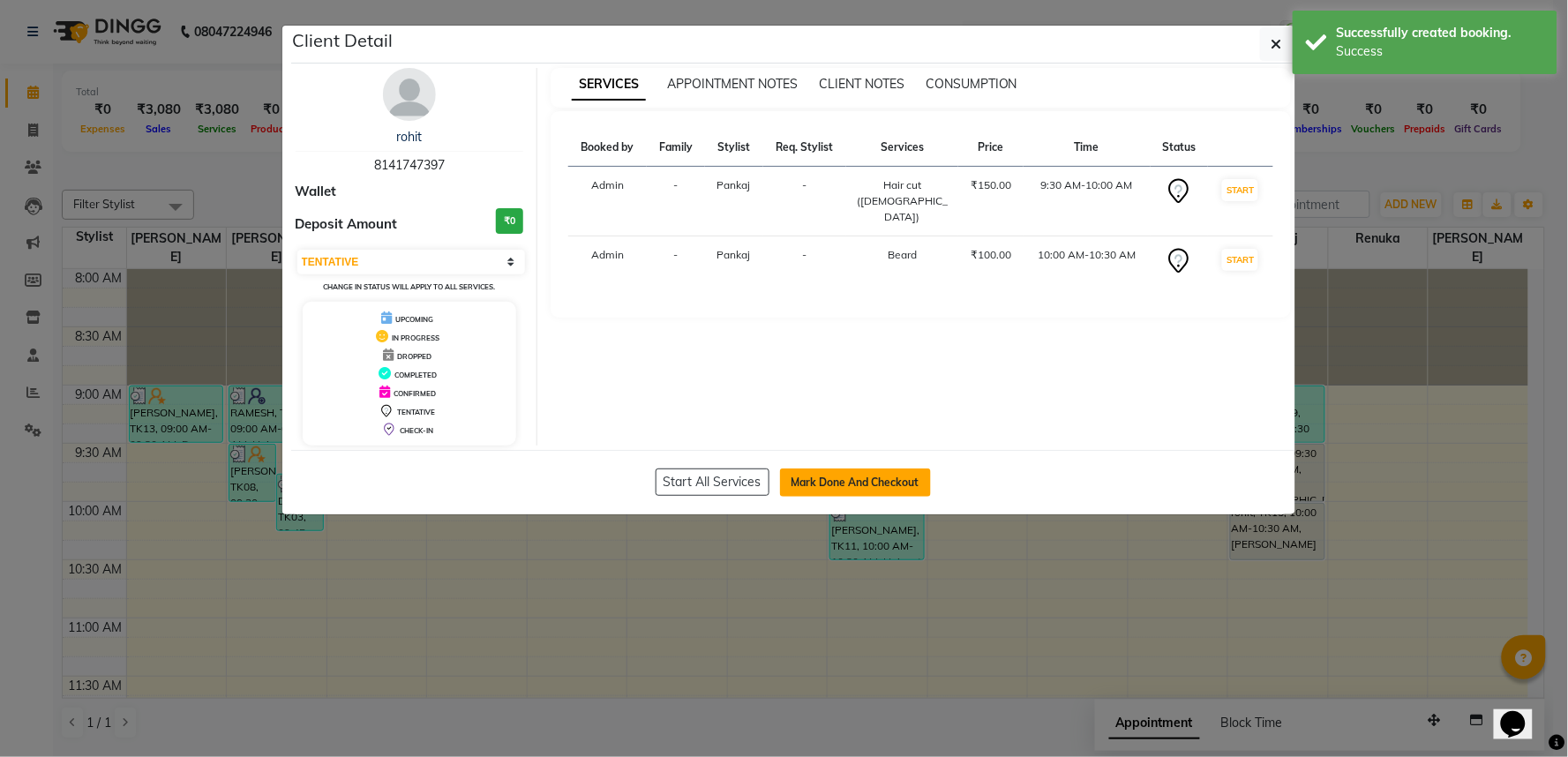
click at [833, 494] on button "Mark Done And Checkout" at bounding box center [855, 482] width 151 height 28
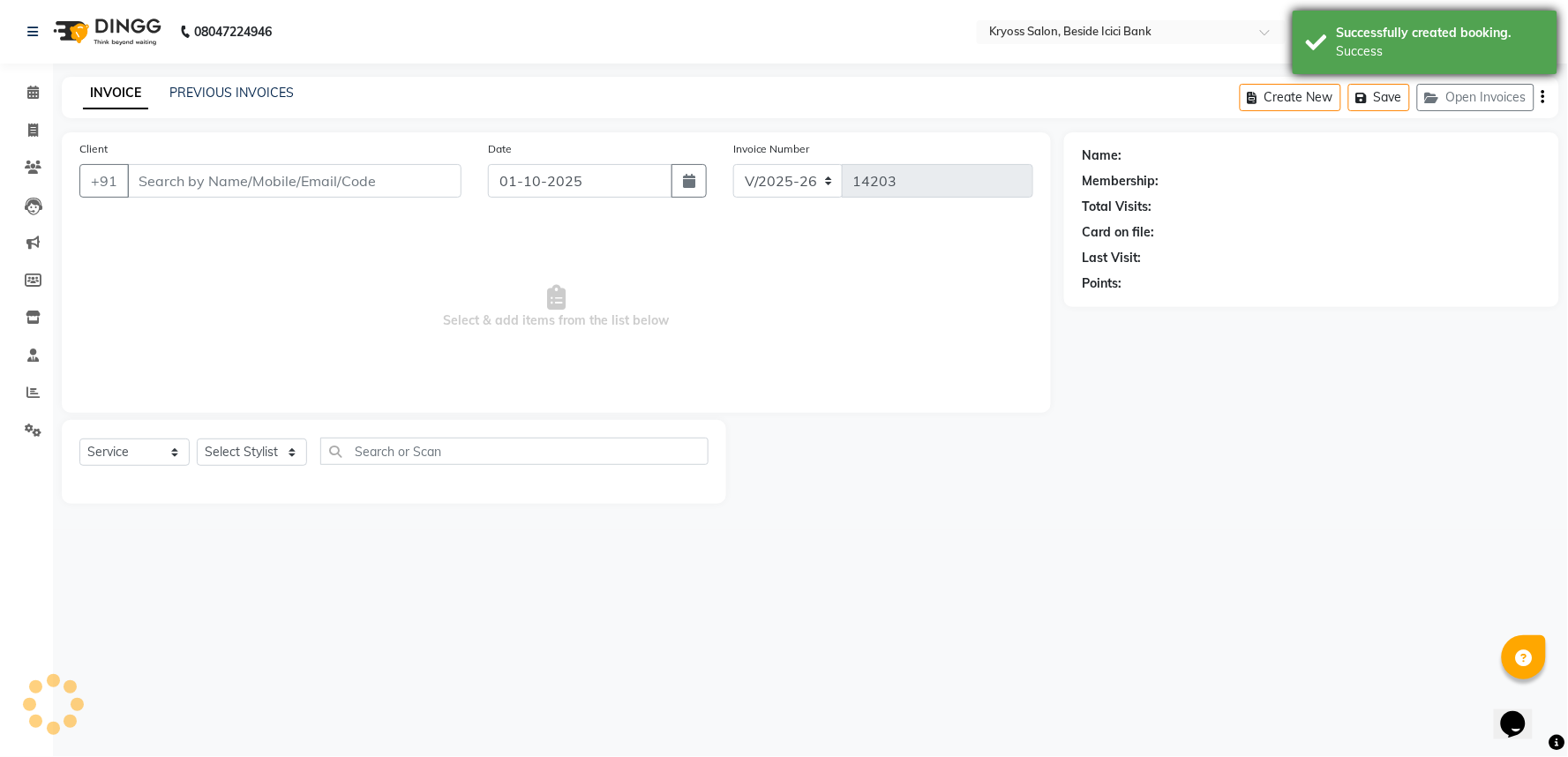
click at [1395, 34] on div "Successfully created booking." at bounding box center [1439, 33] width 207 height 19
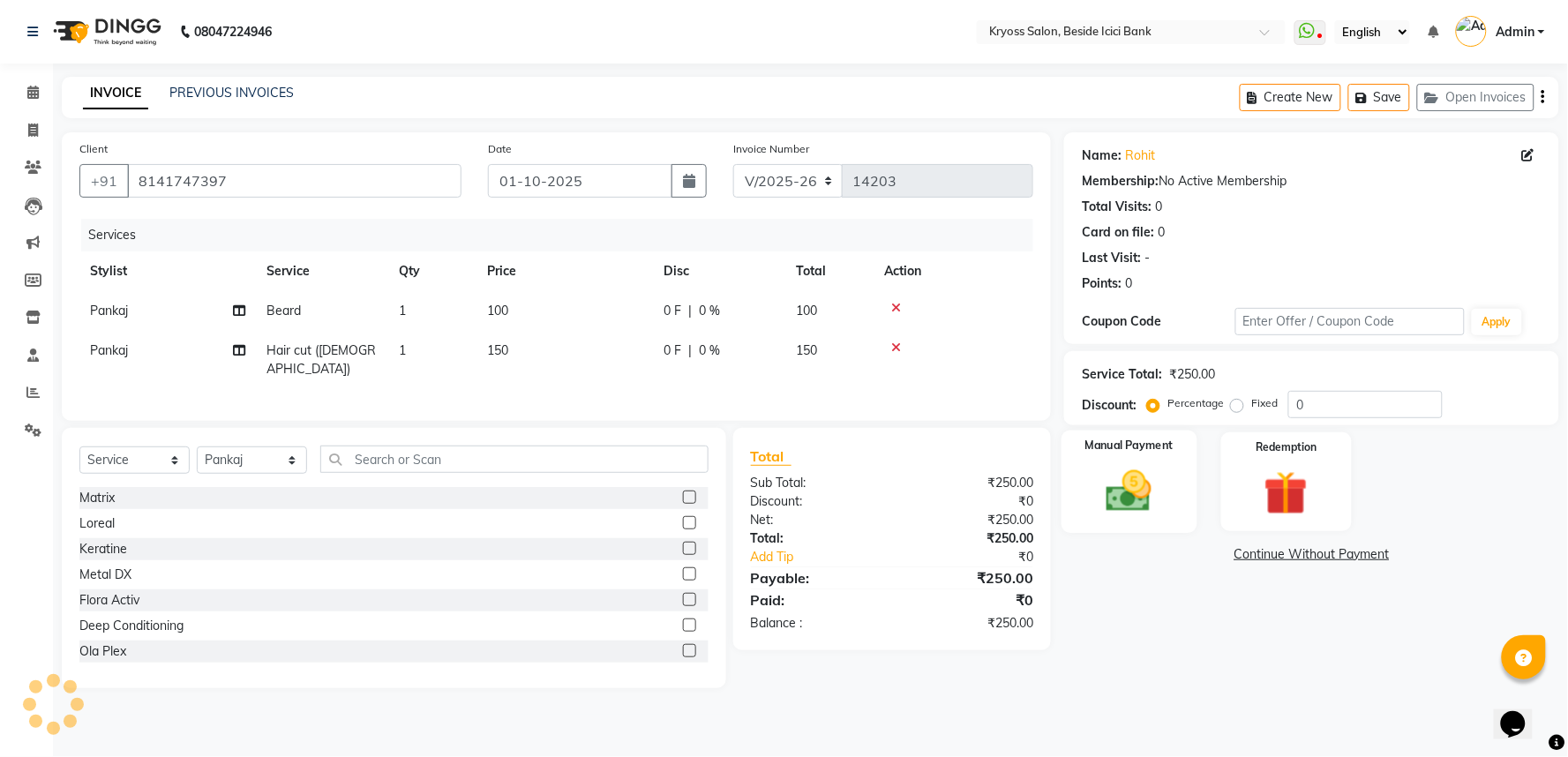
click at [1170, 505] on div "Manual Payment" at bounding box center [1129, 481] width 136 height 102
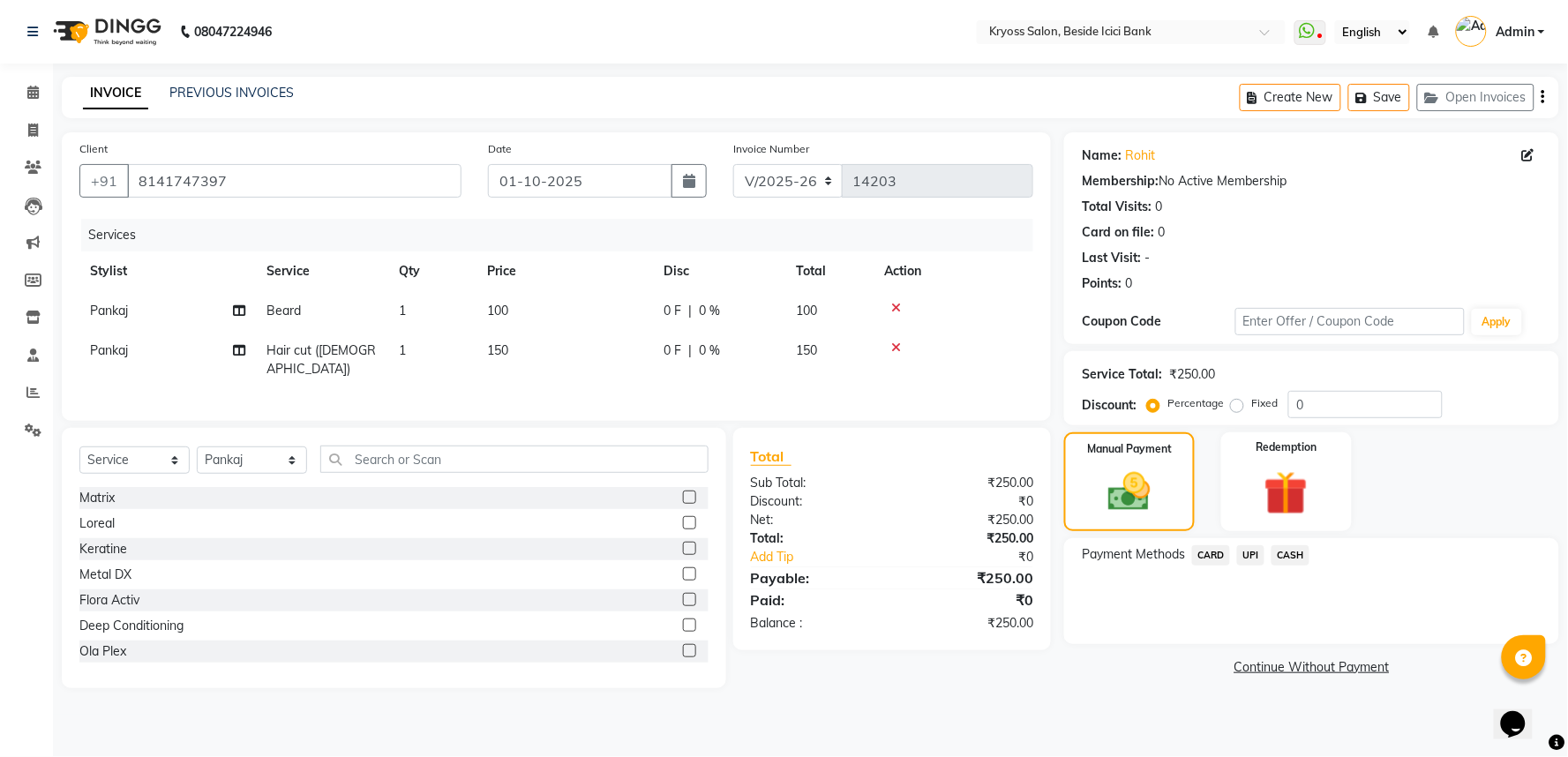
click at [1264, 566] on span "UPI" at bounding box center [1250, 555] width 27 height 21
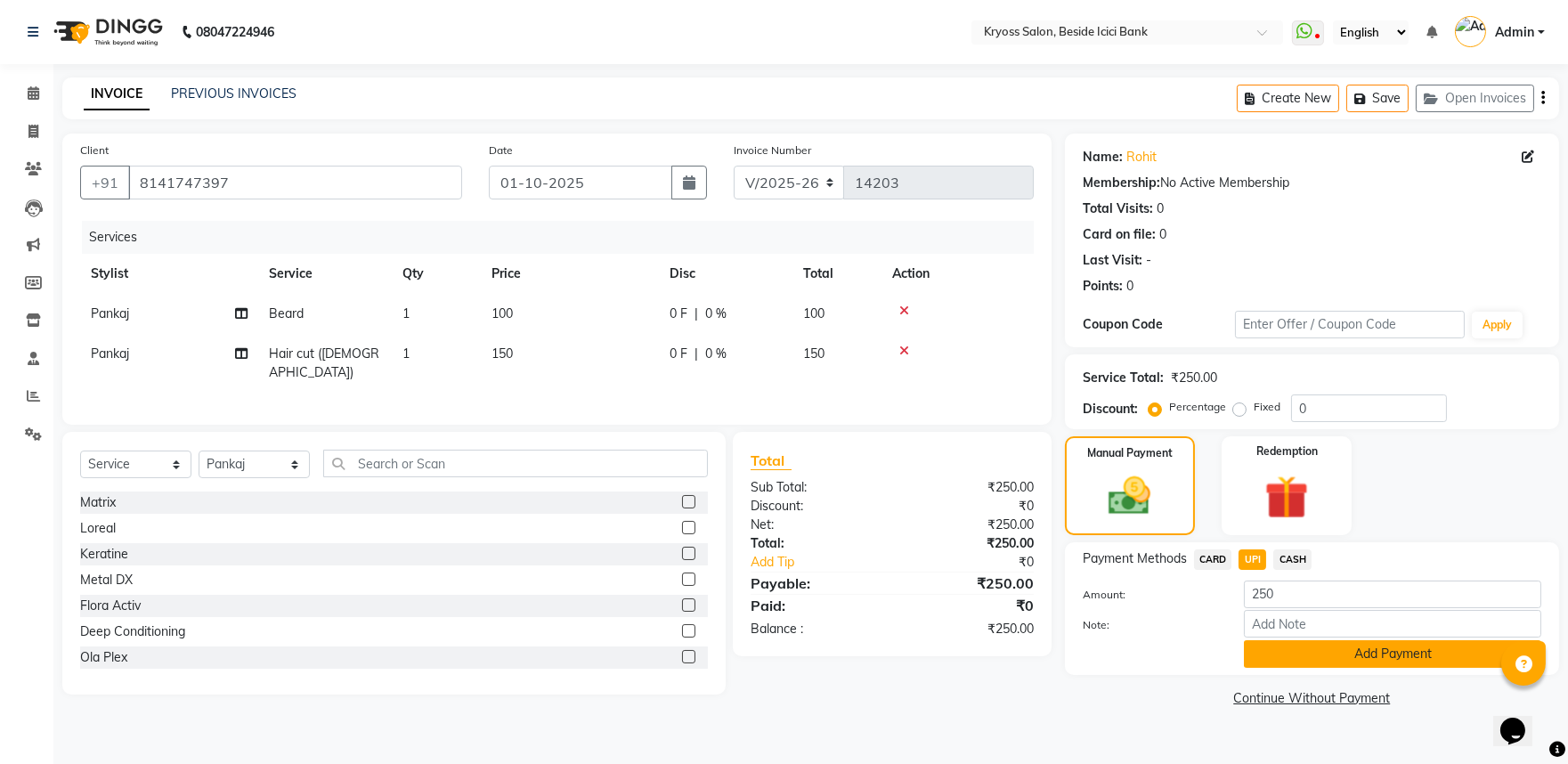
click at [1287, 667] on button "Add Payment" at bounding box center [1393, 653] width 297 height 27
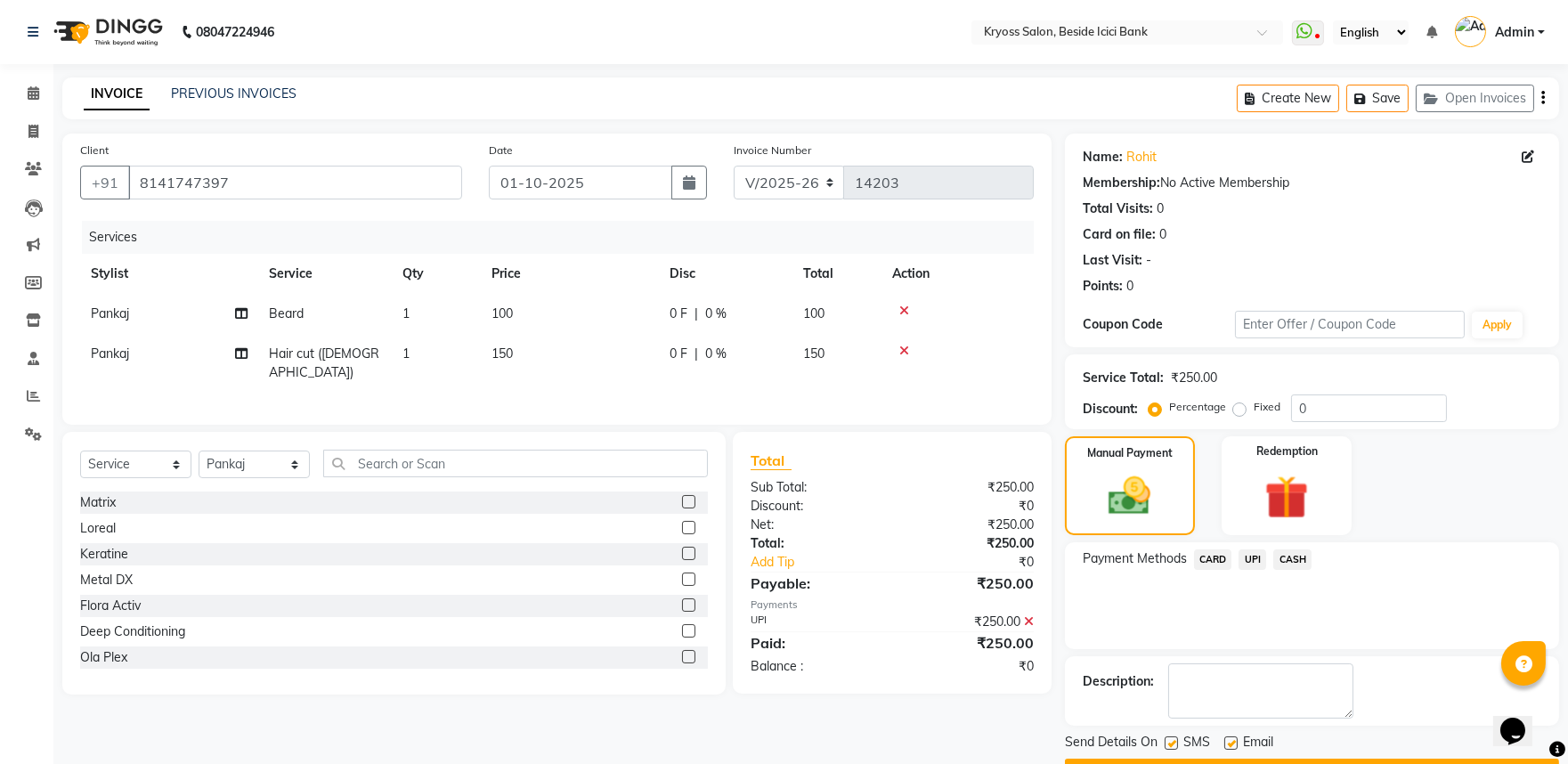
scroll to position [92, 0]
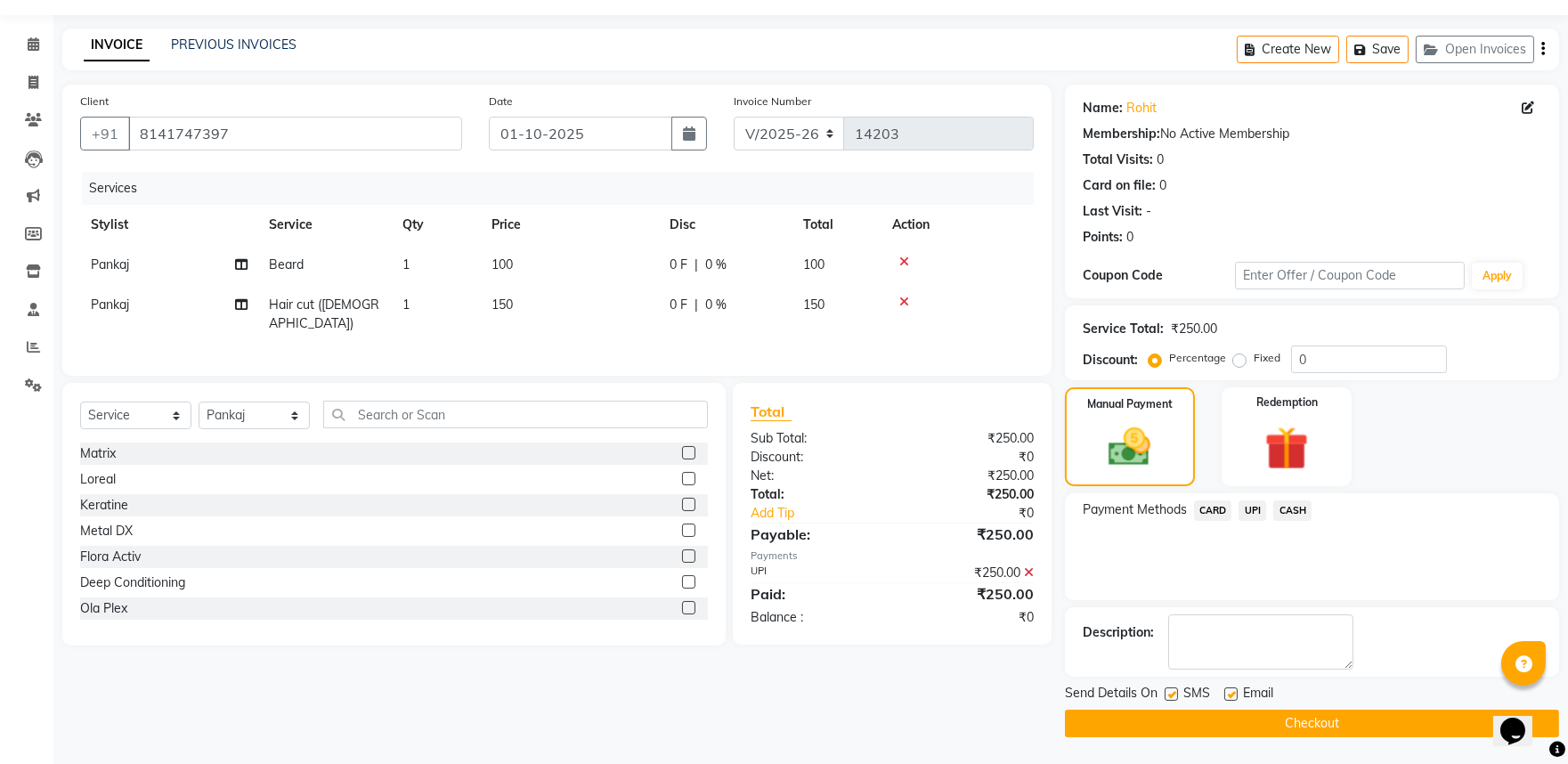
click at [1324, 718] on button "Checkout" at bounding box center [1312, 722] width 494 height 27
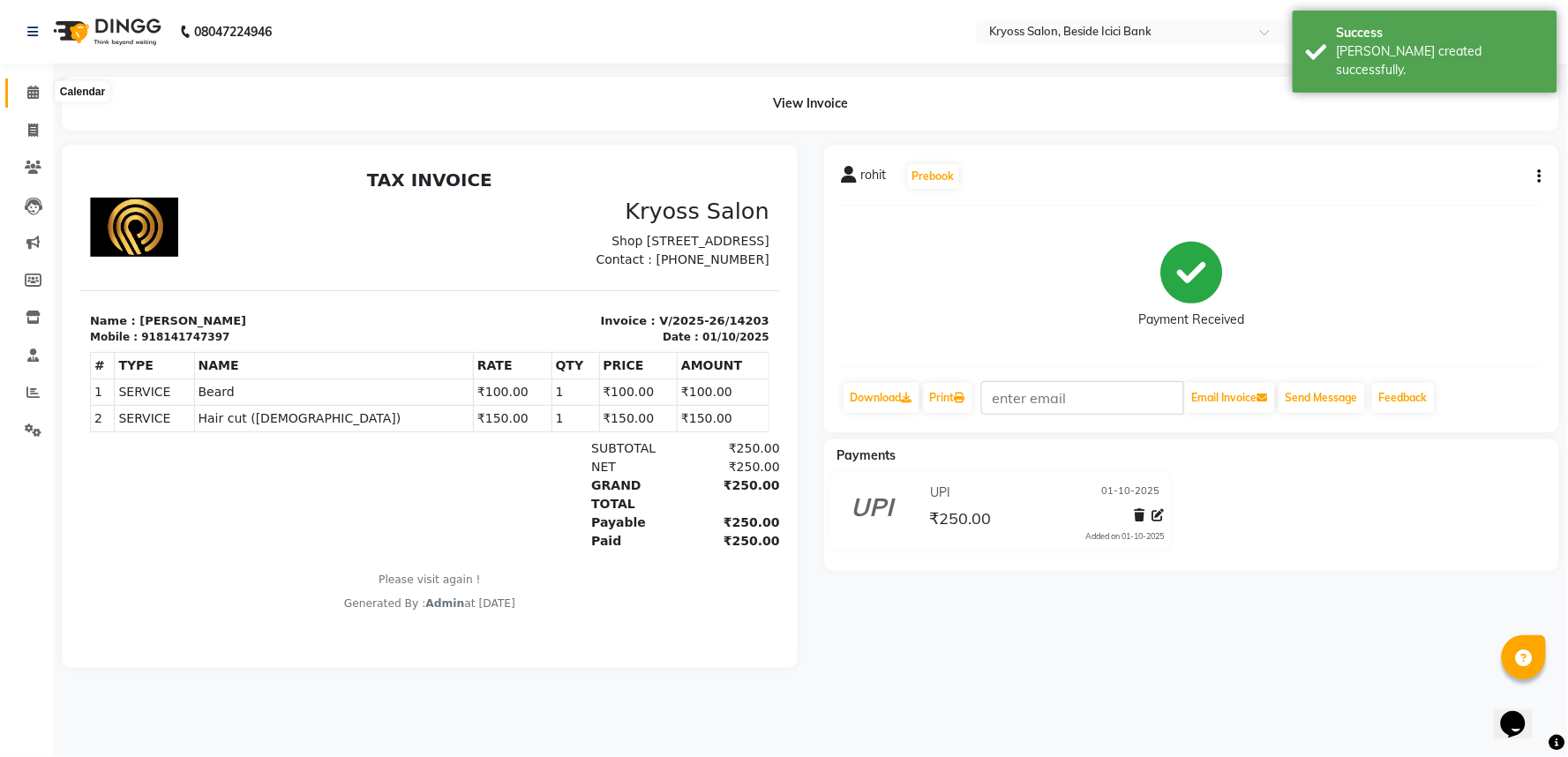
click at [38, 96] on span at bounding box center [33, 93] width 31 height 21
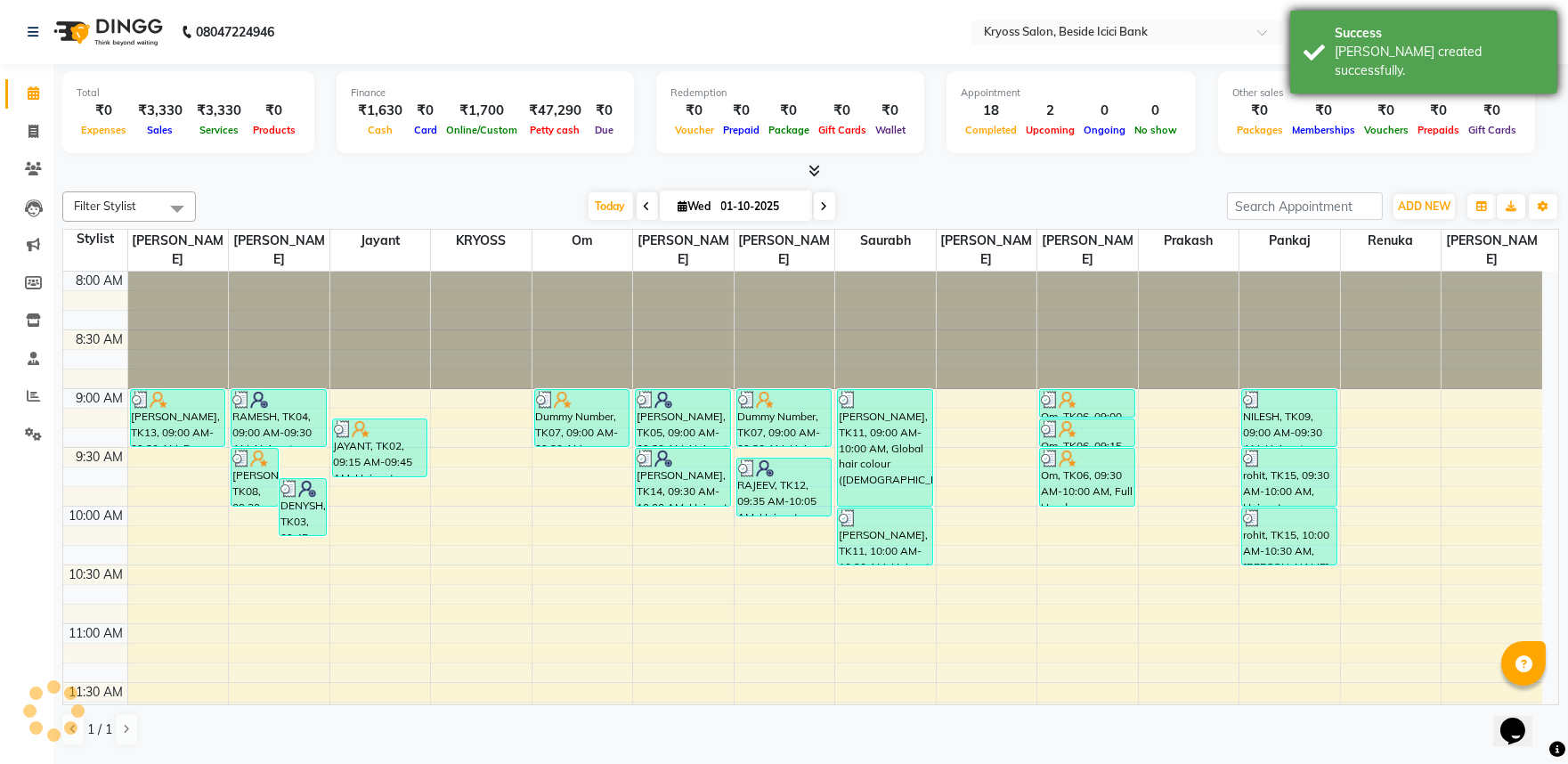
click at [1481, 48] on div "[PERSON_NAME] created successfully." at bounding box center [1438, 61] width 209 height 37
